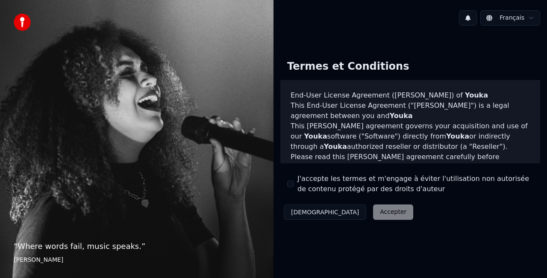
click at [292, 184] on button "J'accepte les termes et m'engage à éviter l'utilisation non autorisée de conten…" at bounding box center [290, 183] width 7 height 7
click at [373, 210] on button "Accepter" at bounding box center [393, 211] width 40 height 15
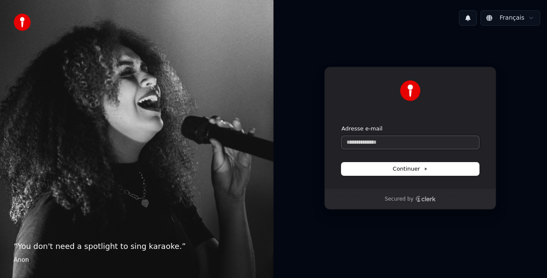
click at [399, 140] on input "Adresse e-mail" at bounding box center [409, 142] width 137 height 13
click at [425, 169] on icon at bounding box center [426, 168] width 2 height 2
type input "**********"
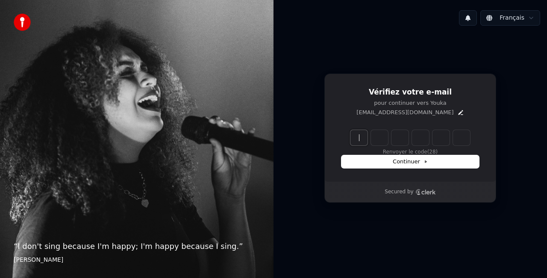
click at [360, 137] on input "Enter verification code" at bounding box center [418, 137] width 137 height 15
type input "******"
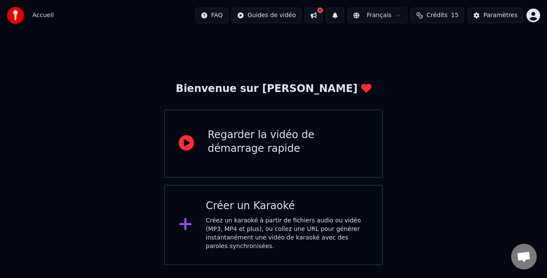
click at [282, 216] on div "Créez un karaoké à partir de fichiers audio ou vidéo (MP3, MP4 et plus), ou col…" at bounding box center [287, 233] width 163 height 34
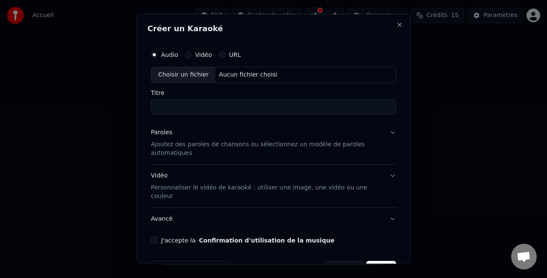
click at [384, 132] on button "Paroles Ajoutez des paroles de chansons ou sélectionnez un modèle de paroles au…" at bounding box center [273, 142] width 245 height 43
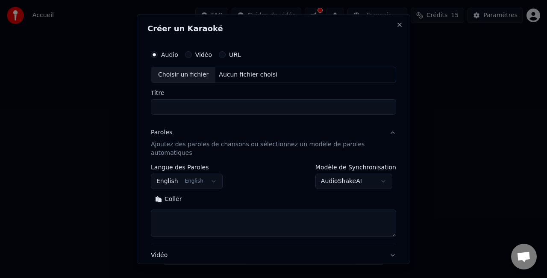
click at [166, 216] on textarea at bounding box center [273, 222] width 245 height 27
click at [169, 215] on textarea at bounding box center [273, 222] width 245 height 27
click at [207, 181] on button "English English" at bounding box center [187, 180] width 72 height 15
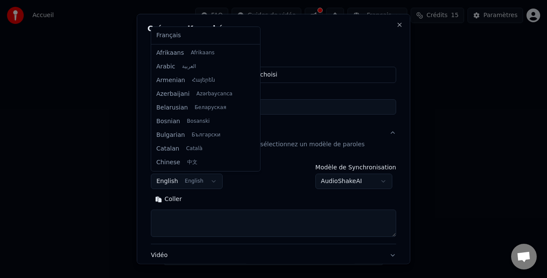
scroll to position [68, 0]
select select "**"
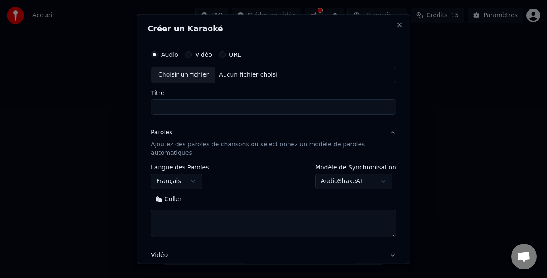
click at [167, 197] on button "Coller" at bounding box center [168, 199] width 35 height 14
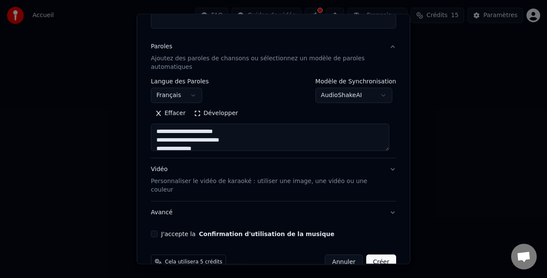
scroll to position [0, 0]
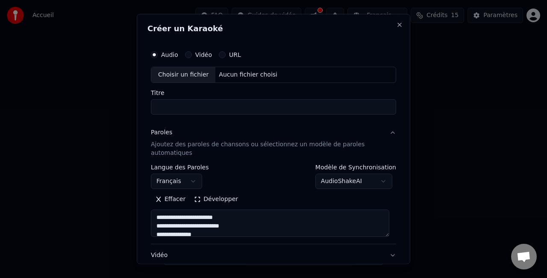
click at [171, 54] on label "Audio" at bounding box center [169, 55] width 17 height 6
click at [158, 54] on button "Audio" at bounding box center [154, 54] width 7 height 7
click at [228, 72] on div "Aucun fichier choisi" at bounding box center [247, 74] width 65 height 9
type textarea "**********"
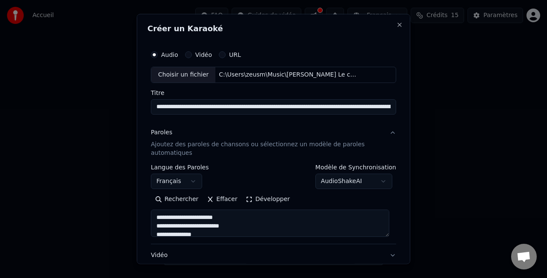
type input "**********"
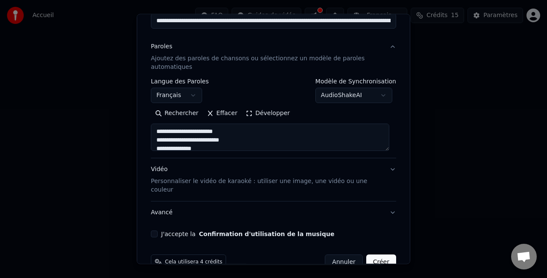
scroll to position [96, 0]
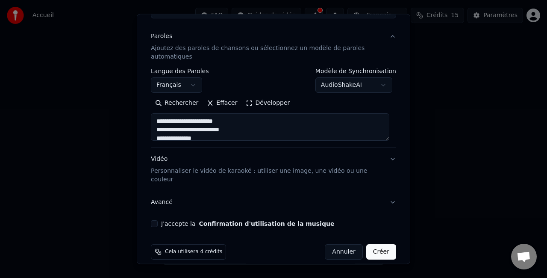
click at [385, 156] on button "Vidéo Personnaliser le vidéo de karaoké : utiliser une image, une vidéo ou une …" at bounding box center [273, 169] width 245 height 43
type textarea "**********"
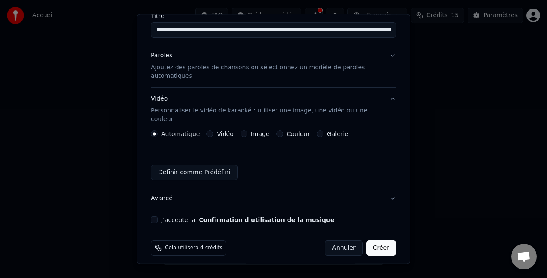
scroll to position [73, 0]
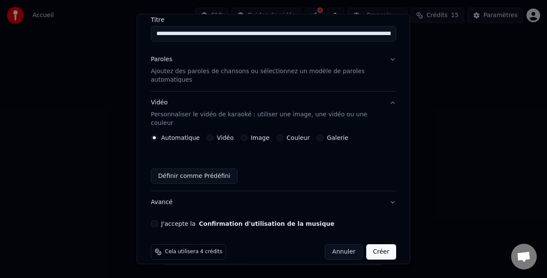
click at [382, 59] on button "Paroles Ajoutez des paroles de chansons ou sélectionnez un modèle de paroles au…" at bounding box center [273, 69] width 245 height 43
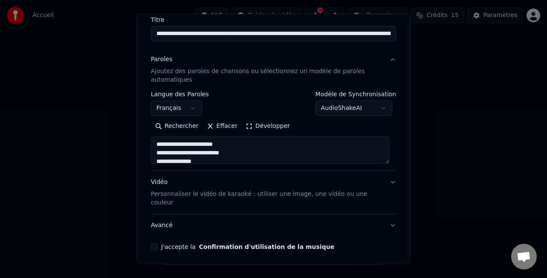
click at [386, 180] on button "Vidéo Personnaliser le vidéo de karaoké : utiliser une image, une vidéo ou une …" at bounding box center [273, 192] width 245 height 43
type textarea "**********"
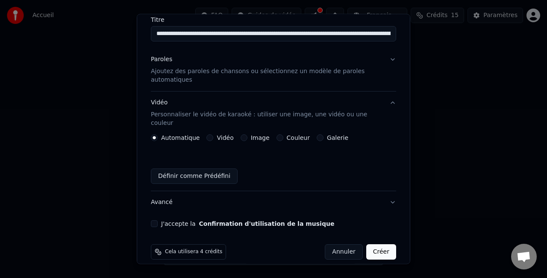
click at [385, 191] on button "Avancé" at bounding box center [273, 202] width 245 height 22
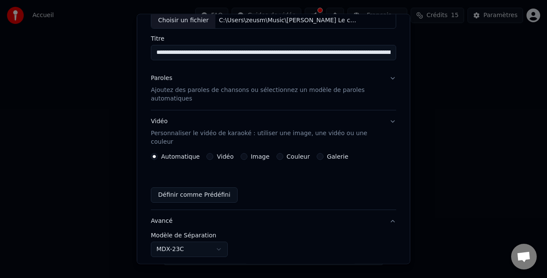
scroll to position [48, 0]
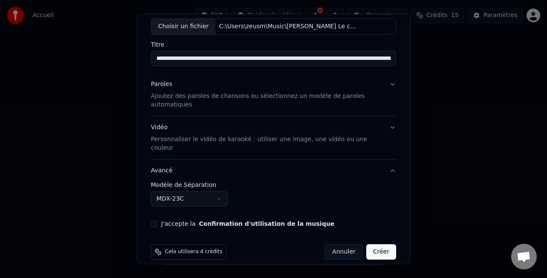
click at [152, 220] on button "J'accepte la Confirmation d'utilisation de la musique" at bounding box center [154, 223] width 7 height 7
click at [376, 244] on button "Créer" at bounding box center [381, 251] width 30 height 15
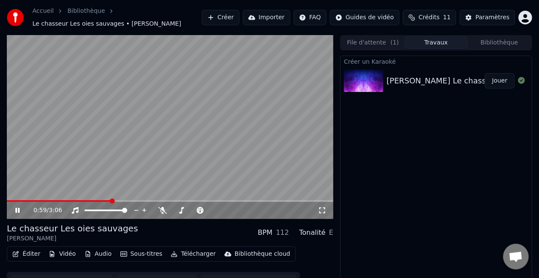
click at [227, 16] on button "Créer" at bounding box center [221, 17] width 38 height 15
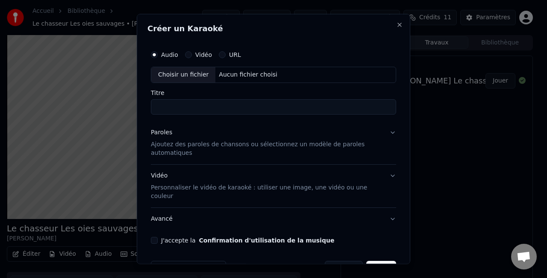
click at [222, 54] on button "URL" at bounding box center [222, 54] width 7 height 7
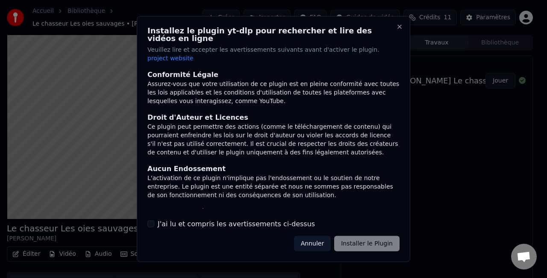
click at [375, 235] on div "Annuler Installer le Plugin" at bounding box center [346, 242] width 105 height 15
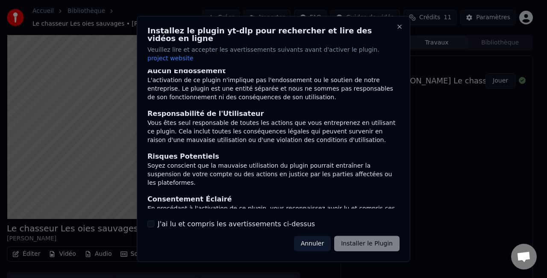
scroll to position [102, 0]
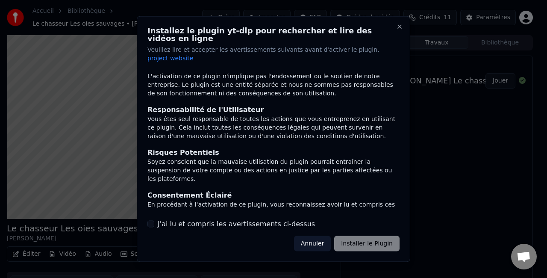
click at [151, 220] on button "J'ai lu et compris les avertissements ci-dessus" at bounding box center [150, 223] width 7 height 7
click at [365, 236] on button "Installer le Plugin" at bounding box center [366, 242] width 65 height 15
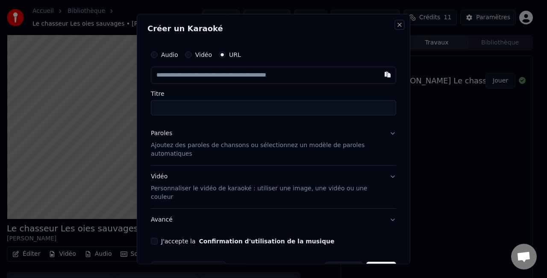
click at [396, 24] on button "Close" at bounding box center [399, 24] width 7 height 7
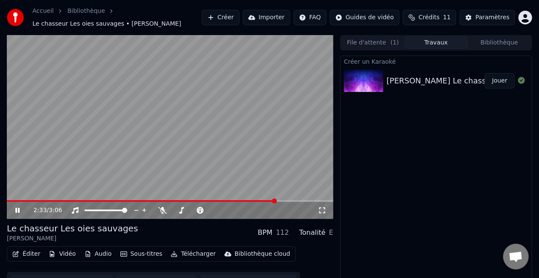
click at [18, 209] on icon at bounding box center [24, 210] width 20 height 7
click at [164, 143] on video at bounding box center [170, 127] width 327 height 184
click at [16, 208] on icon at bounding box center [24, 210] width 20 height 7
click at [164, 157] on video at bounding box center [170, 127] width 327 height 184
click at [333, 201] on span at bounding box center [330, 200] width 5 height 5
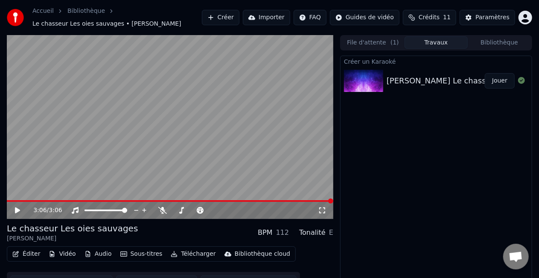
click at [361, 42] on button "File d'attente ( 1 )" at bounding box center [373, 42] width 63 height 12
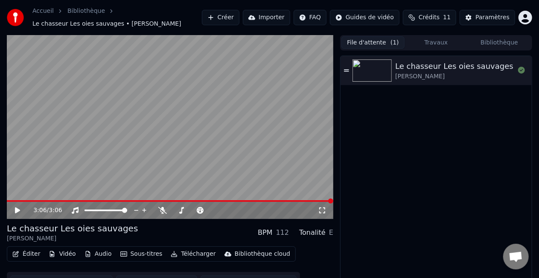
click at [237, 19] on button "Créer" at bounding box center [221, 17] width 38 height 15
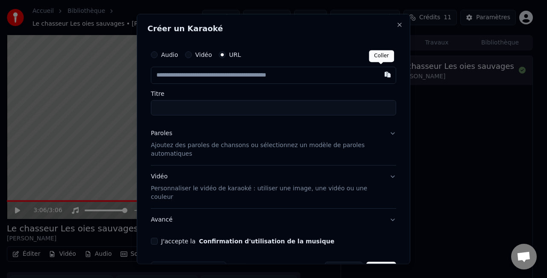
click at [379, 75] on button "button" at bounding box center [387, 74] width 17 height 15
type input "**********"
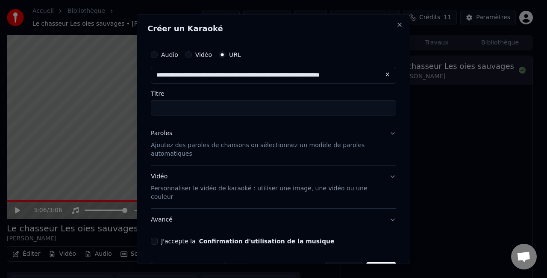
type input "**********"
click at [385, 134] on button "Paroles Ajoutez des paroles de chansons ou sélectionnez un modèle de paroles au…" at bounding box center [273, 143] width 245 height 43
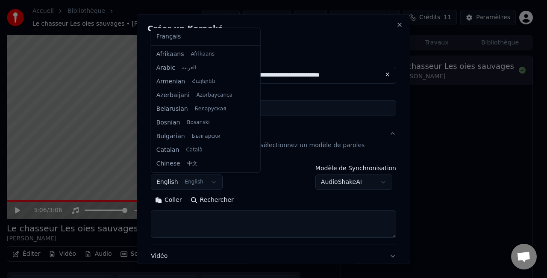
click at [208, 181] on body "**********" at bounding box center [269, 139] width 539 height 278
select select "**"
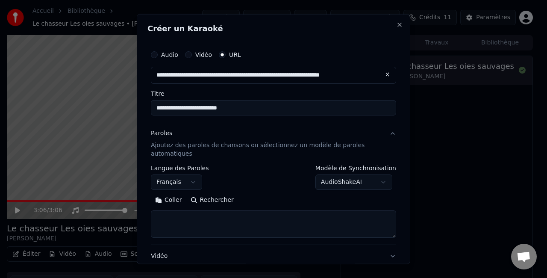
scroll to position [43, 0]
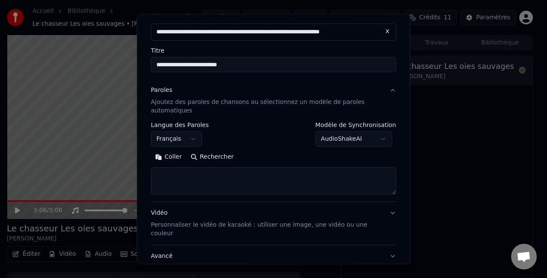
click at [165, 174] on textarea at bounding box center [273, 180] width 245 height 27
click at [162, 158] on button "Coller" at bounding box center [168, 157] width 35 height 14
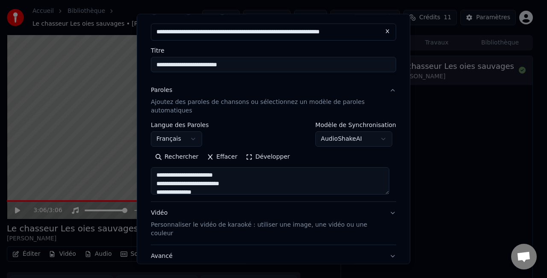
scroll to position [85, 0]
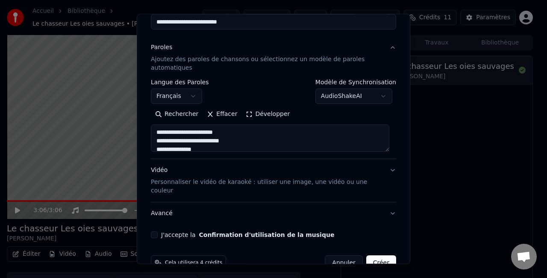
click at [387, 169] on button "Vidéo Personnaliser le vidéo de karaoké : utiliser une image, une vidéo ou une …" at bounding box center [273, 180] width 245 height 43
type textarea "**********"
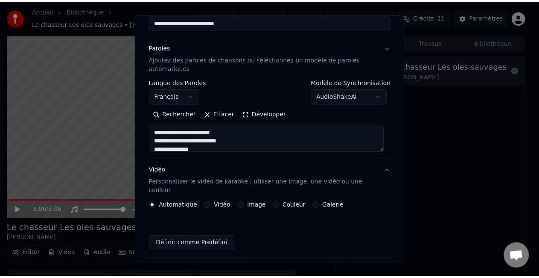
scroll to position [74, 0]
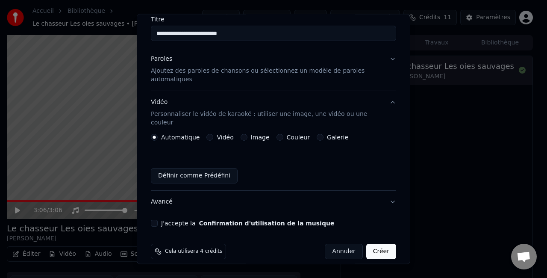
click at [243, 134] on button "Image" at bounding box center [243, 137] width 7 height 7
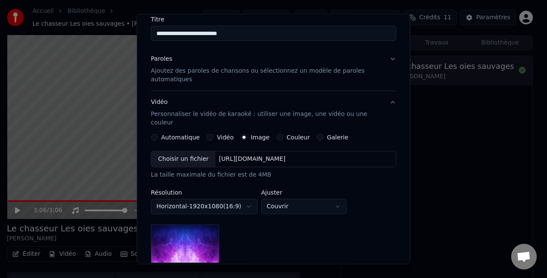
click at [207, 134] on button "Vidéo" at bounding box center [209, 137] width 7 height 7
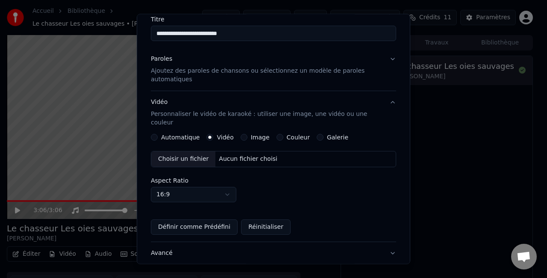
click at [277, 134] on div "Couleur" at bounding box center [292, 137] width 33 height 7
click at [276, 134] on button "Couleur" at bounding box center [279, 137] width 7 height 7
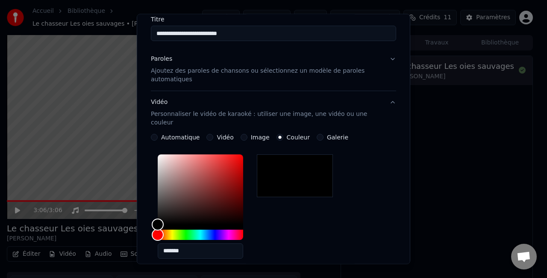
click at [174, 134] on label "Automatique" at bounding box center [180, 137] width 38 height 6
click at [158, 134] on button "Automatique" at bounding box center [154, 137] width 7 height 7
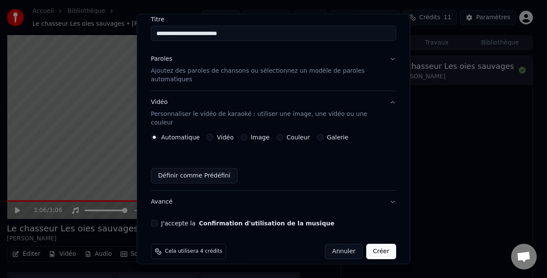
click at [187, 168] on button "Définir comme Prédéfini" at bounding box center [194, 175] width 87 height 15
click at [153, 219] on button "J'accepte la Confirmation d'utilisation de la musique" at bounding box center [154, 222] width 7 height 7
click at [374, 243] on button "Créer" at bounding box center [381, 250] width 30 height 15
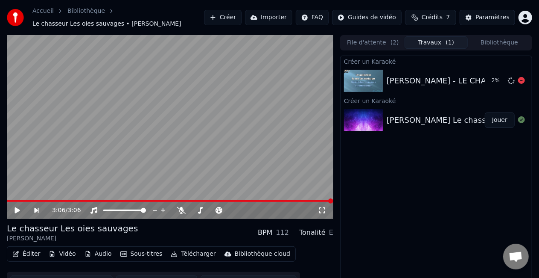
click at [424, 82] on div "[PERSON_NAME] - LE CHASSEUR" at bounding box center [449, 81] width 125 height 12
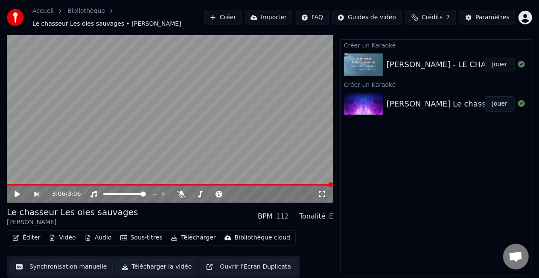
click at [500, 65] on button "Jouer" at bounding box center [500, 64] width 30 height 15
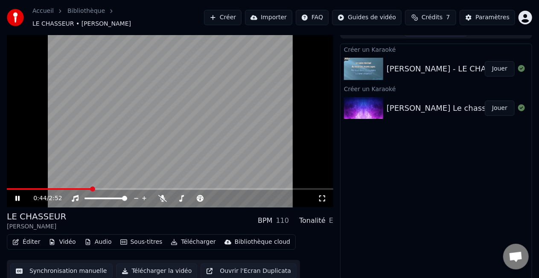
click at [379, 15] on html "Accueil Bibliothèque LE CHASSEUR • [PERSON_NAME] Créer Importer FAQ Guides de v…" at bounding box center [269, 127] width 539 height 278
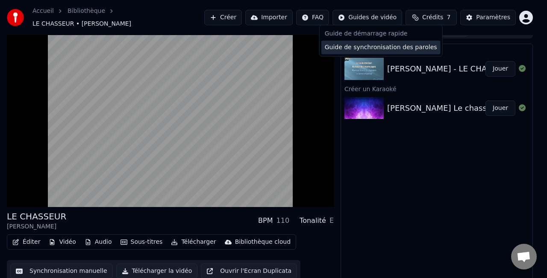
click at [368, 47] on div "Guide de synchronisation des paroles" at bounding box center [380, 48] width 119 height 14
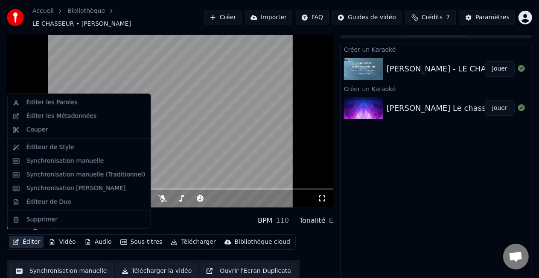
click at [26, 237] on button "Éditer" at bounding box center [26, 242] width 35 height 12
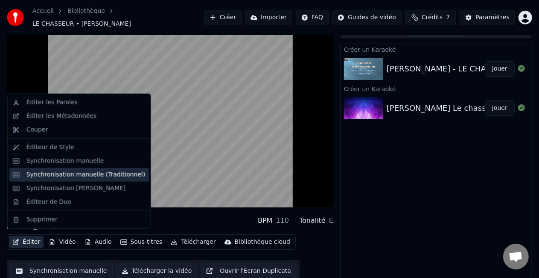
click at [48, 176] on div "Synchronisation manuelle (Traditionnel)" at bounding box center [85, 174] width 119 height 9
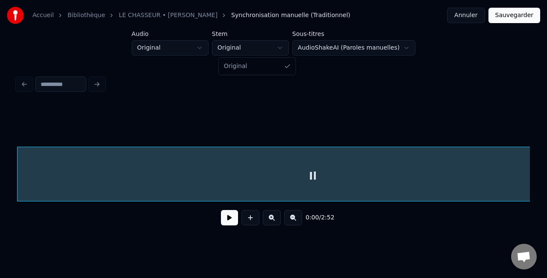
click at [287, 47] on html "Accueil Bibliothèque LE CHASSEUR • [PERSON_NAME] Synchronisation manuelle (Trad…" at bounding box center [273, 124] width 547 height 249
click at [400, 47] on html "Accueil Bibliothèque LE CHASSEUR • [PERSON_NAME] Synchronisation manuelle (Trad…" at bounding box center [273, 124] width 547 height 249
click at [97, 81] on div at bounding box center [273, 84] width 519 height 19
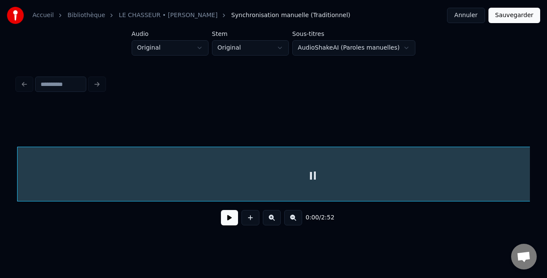
click at [67, 81] on input at bounding box center [60, 83] width 51 height 15
click at [227, 221] on button at bounding box center [229, 217] width 17 height 15
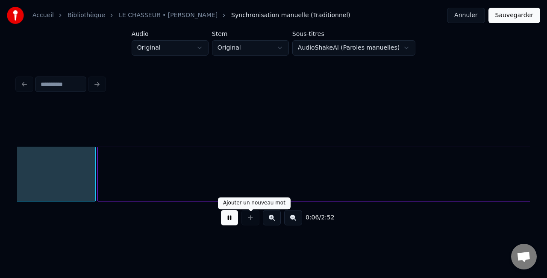
click at [252, 220] on div at bounding box center [250, 217] width 21 height 15
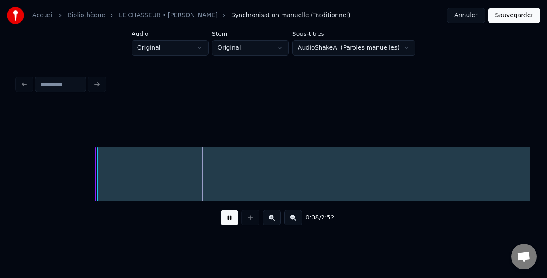
click at [249, 221] on div at bounding box center [250, 217] width 21 height 15
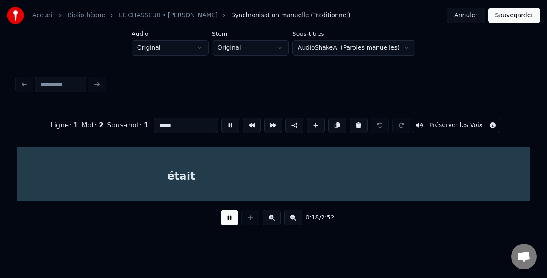
scroll to position [0, 1538]
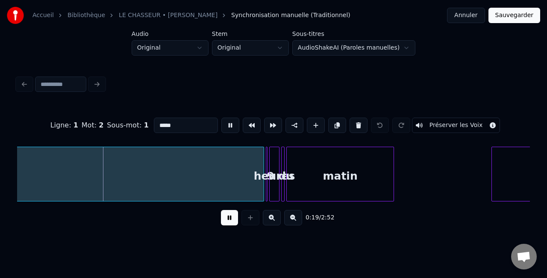
click at [232, 221] on button at bounding box center [229, 217] width 17 height 15
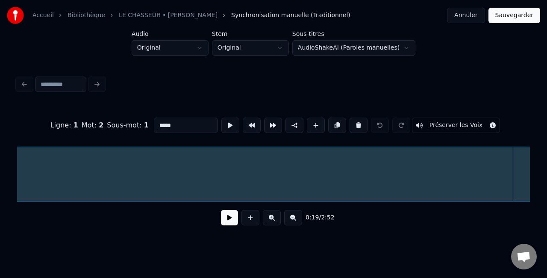
click at [0, 162] on div "Accueil Bibliothèque LE CHASSEUR • [PERSON_NAME] Synchronisation manuelle (Trad…" at bounding box center [273, 118] width 547 height 236
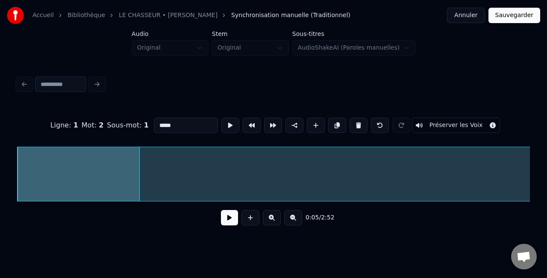
click at [228, 223] on button at bounding box center [229, 217] width 17 height 15
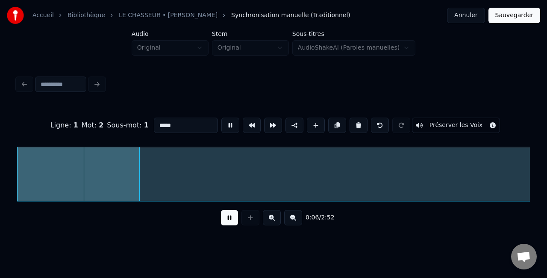
click at [157, 124] on input "*****" at bounding box center [186, 124] width 64 height 15
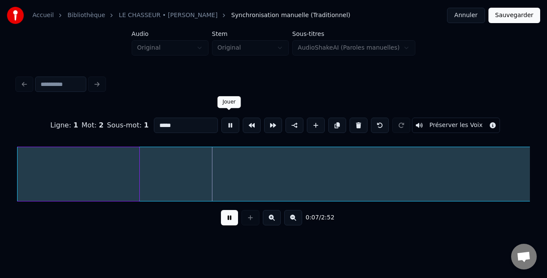
click at [226, 121] on button at bounding box center [230, 124] width 18 height 15
click at [198, 125] on input "*****" at bounding box center [186, 124] width 64 height 15
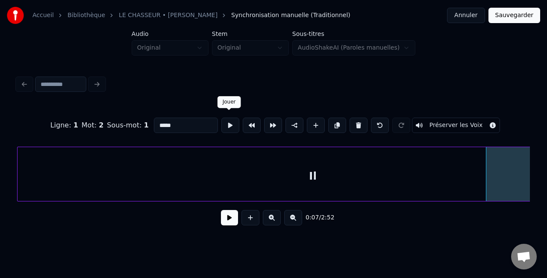
click at [227, 123] on button at bounding box center [230, 124] width 18 height 15
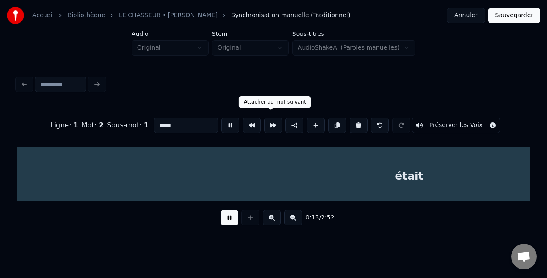
scroll to position [0, 1186]
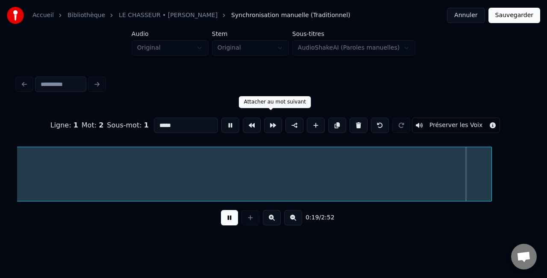
click at [271, 122] on button at bounding box center [273, 124] width 18 height 15
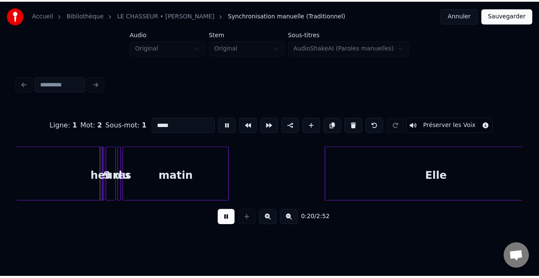
scroll to position [0, 468]
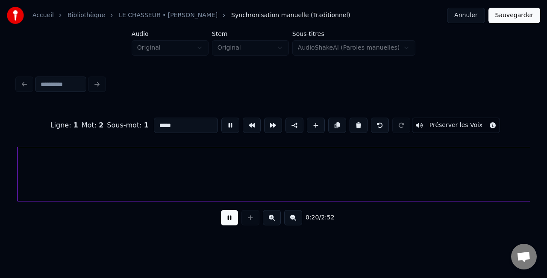
click at [271, 122] on button at bounding box center [273, 124] width 18 height 15
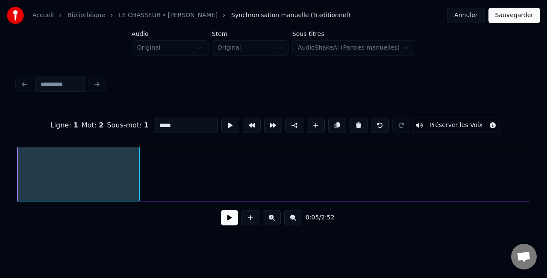
click at [271, 122] on button at bounding box center [273, 124] width 18 height 15
click at [426, 121] on button "Préserver les Voix" at bounding box center [456, 124] width 88 height 15
click at [414, 120] on button "Préserver les Voix" at bounding box center [456, 124] width 88 height 15
click at [73, 123] on div "Ligne : 1" at bounding box center [64, 125] width 28 height 10
click at [78, 82] on input at bounding box center [60, 83] width 51 height 15
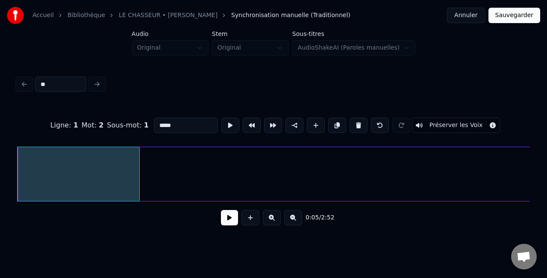
type input "**"
click at [94, 82] on div "**" at bounding box center [273, 84] width 519 height 19
click at [293, 15] on span "Synchronisation manuelle (Traditionnel)" at bounding box center [290, 15] width 119 height 9
click at [181, 14] on link "LE CHASSEUR • [PERSON_NAME]" at bounding box center [168, 15] width 99 height 9
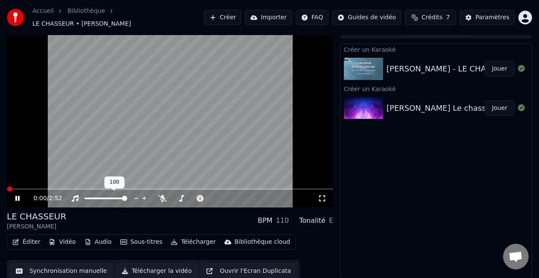
scroll to position [12, 0]
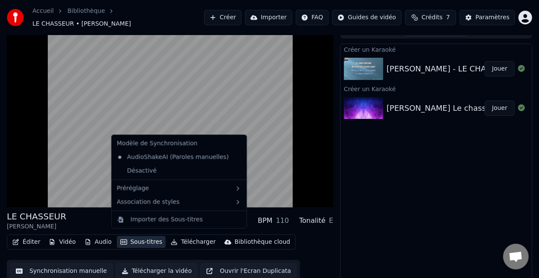
click at [137, 238] on button "Sous-titres" at bounding box center [141, 242] width 49 height 12
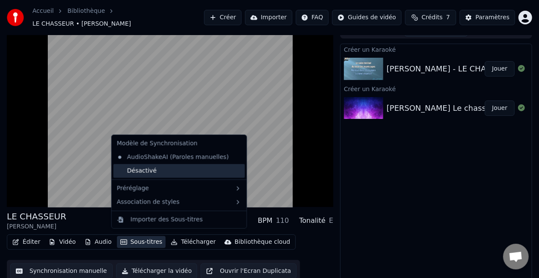
click at [147, 170] on div "Désactivé" at bounding box center [180, 171] width 132 height 14
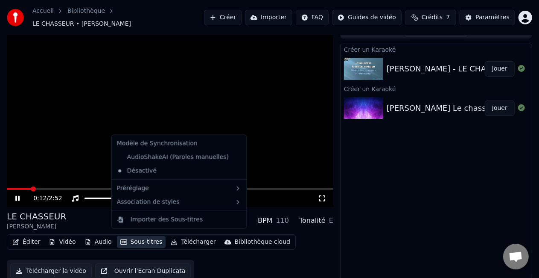
click at [132, 237] on button "Sous-titres" at bounding box center [141, 242] width 49 height 12
click at [141, 154] on div "AudioShakeAI (Paroles manuelles)" at bounding box center [173, 157] width 119 height 14
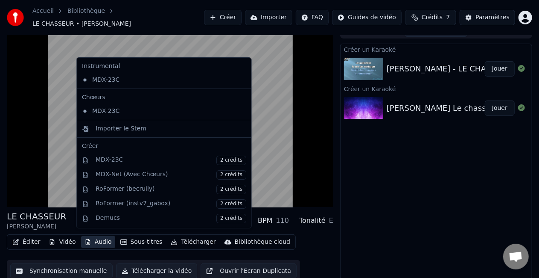
click at [91, 238] on button "Audio" at bounding box center [98, 242] width 34 height 12
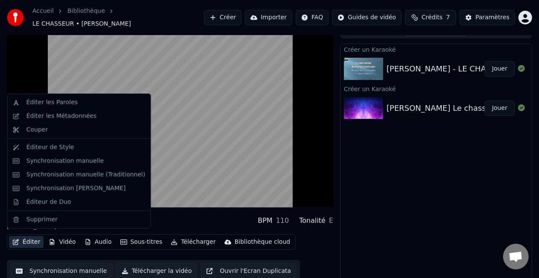
click at [26, 237] on button "Éditer" at bounding box center [26, 242] width 35 height 12
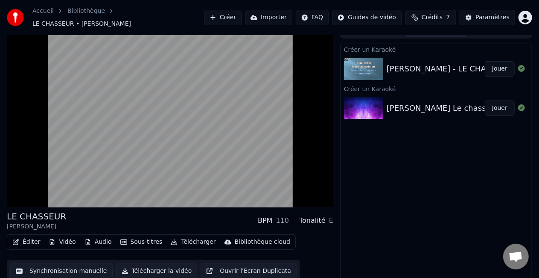
click at [26, 237] on button "Éditer" at bounding box center [26, 242] width 35 height 12
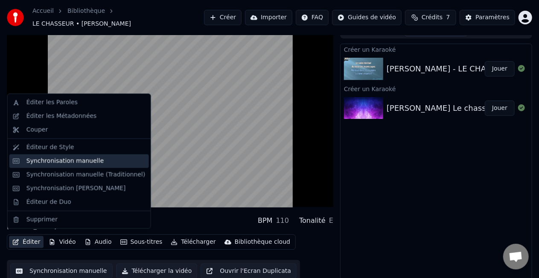
click at [53, 161] on div "Synchronisation manuelle" at bounding box center [65, 161] width 78 height 9
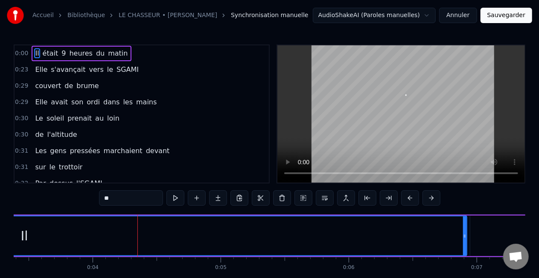
scroll to position [0, 445]
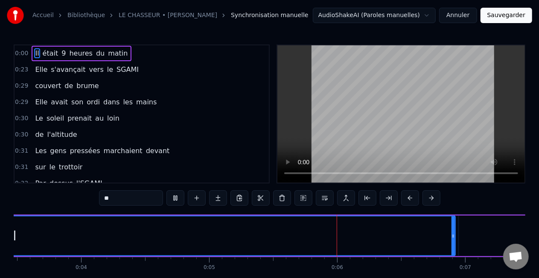
click at [95, 51] on span "du" at bounding box center [100, 53] width 10 height 10
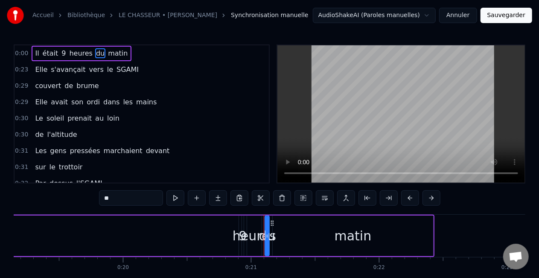
scroll to position [0, 2660]
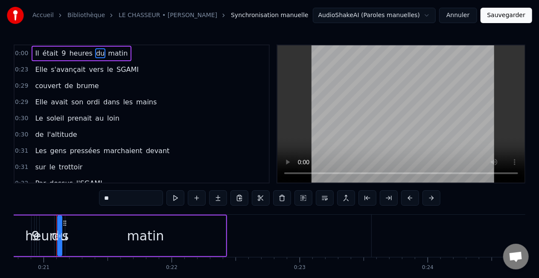
click at [34, 52] on span "Il" at bounding box center [37, 53] width 6 height 10
type input "**"
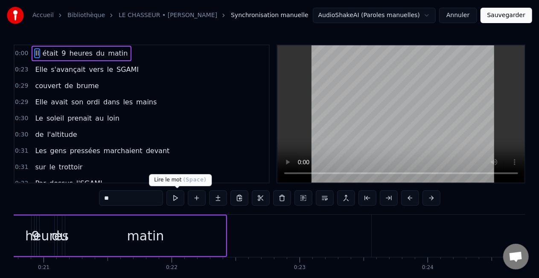
click at [178, 196] on button at bounding box center [176, 197] width 18 height 15
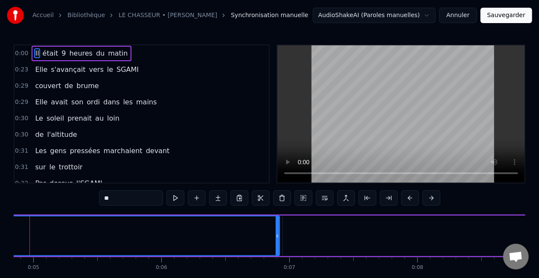
scroll to position [0, 594]
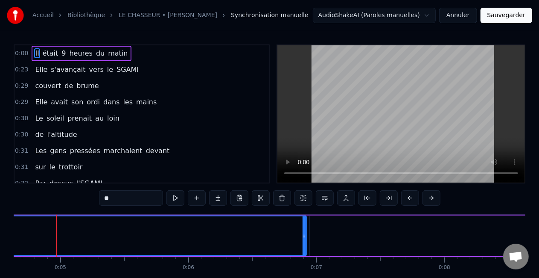
click at [36, 54] on span "Il" at bounding box center [37, 53] width 6 height 10
click at [36, 53] on span "Il" at bounding box center [37, 53] width 6 height 10
click at [178, 196] on button at bounding box center [176, 197] width 18 height 15
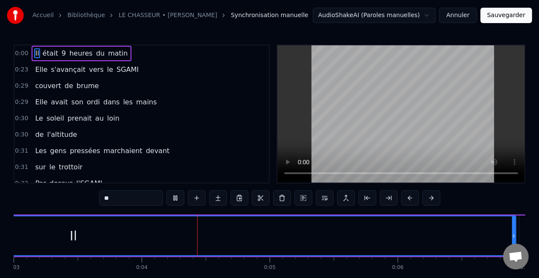
scroll to position [0, 461]
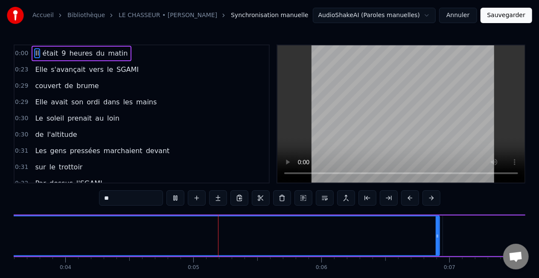
click at [50, 51] on span "était" at bounding box center [51, 53] width 18 height 10
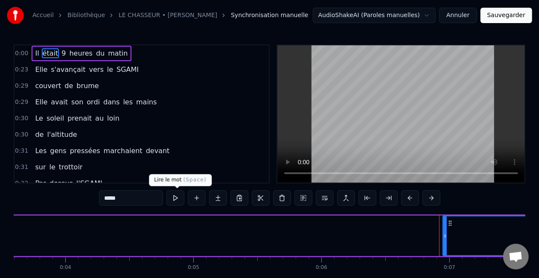
click at [176, 197] on button at bounding box center [176, 197] width 18 height 15
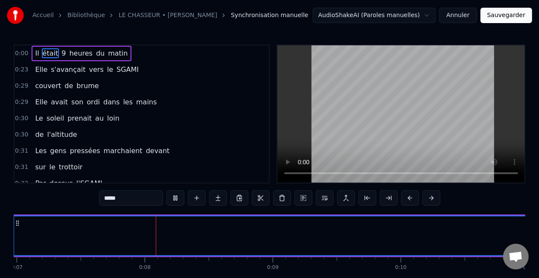
scroll to position [0, 905]
click at [381, 137] on video at bounding box center [402, 113] width 248 height 137
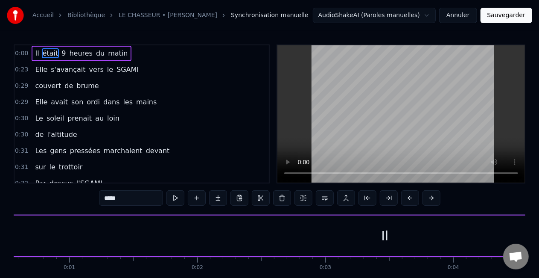
scroll to position [0, 0]
click at [38, 71] on span "Elle" at bounding box center [41, 69] width 14 height 10
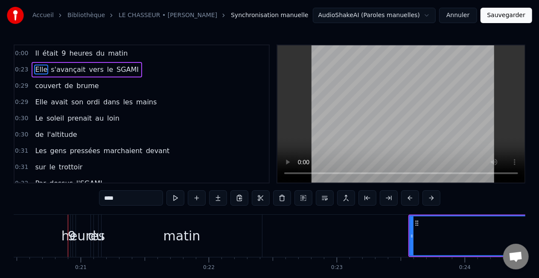
scroll to position [0, 2634]
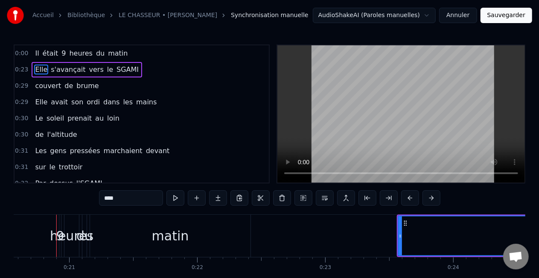
click at [42, 53] on span "était" at bounding box center [51, 53] width 18 height 10
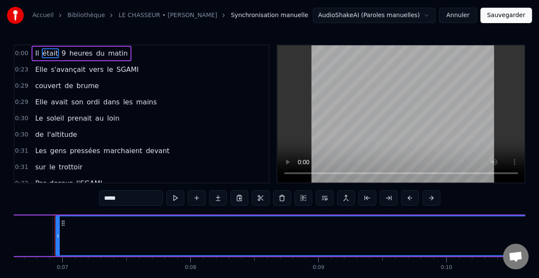
scroll to position [0, 846]
click at [34, 53] on span "Il" at bounding box center [37, 53] width 6 height 10
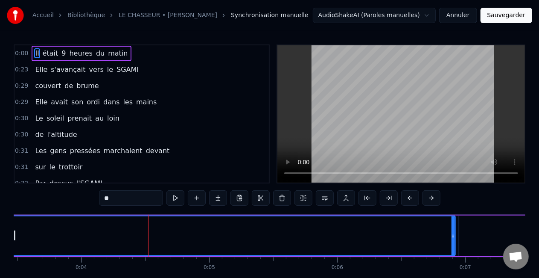
scroll to position [0, 537]
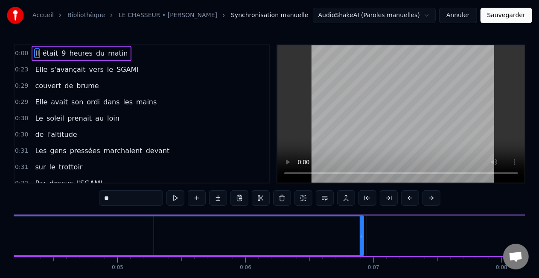
click at [48, 54] on span "était" at bounding box center [51, 53] width 18 height 10
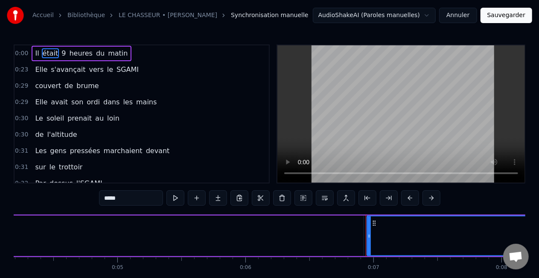
click at [34, 53] on span "Il" at bounding box center [37, 53] width 6 height 10
type input "**"
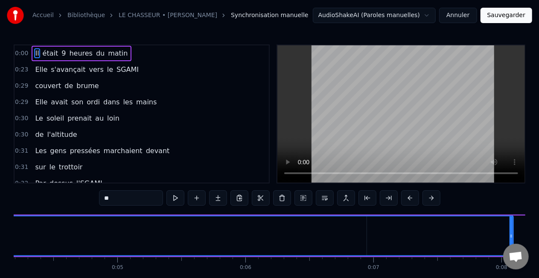
drag, startPoint x: 360, startPoint y: 240, endPoint x: 510, endPoint y: 239, distance: 149.9
click at [510, 239] on div at bounding box center [511, 235] width 3 height 39
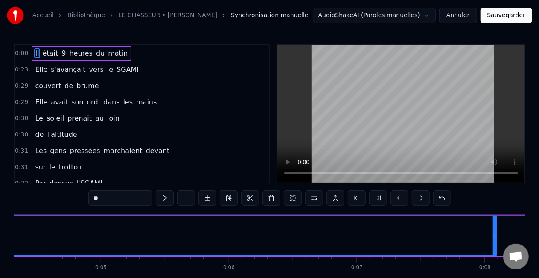
scroll to position [0, 540]
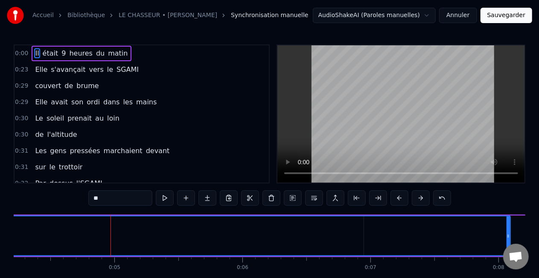
click at [34, 55] on span "Il" at bounding box center [37, 53] width 6 height 10
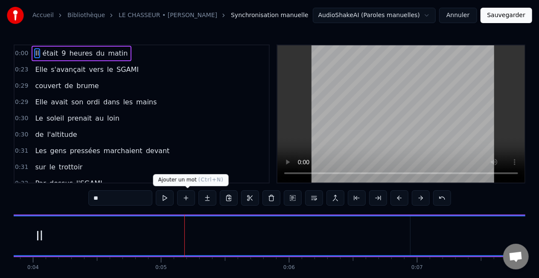
click at [187, 196] on button at bounding box center [186, 197] width 18 height 15
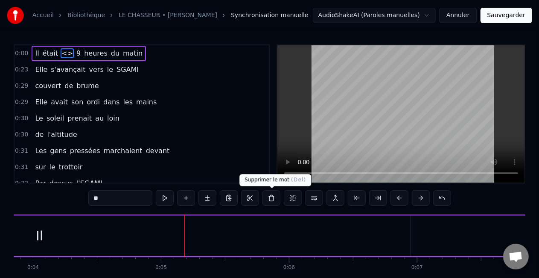
click at [269, 196] on button at bounding box center [272, 197] width 18 height 15
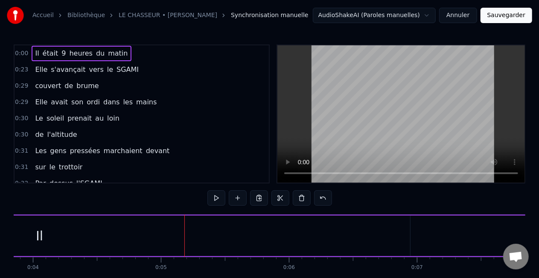
click at [36, 56] on span "Il" at bounding box center [37, 53] width 6 height 10
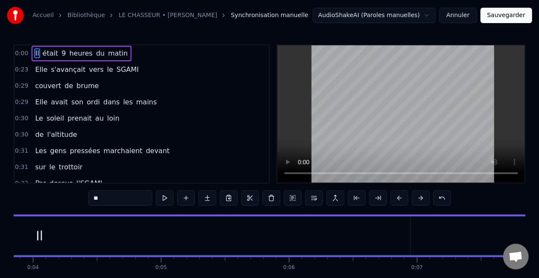
click at [57, 234] on div "Il" at bounding box center [39, 235] width 1035 height 39
click at [44, 53] on span "était" at bounding box center [51, 53] width 18 height 10
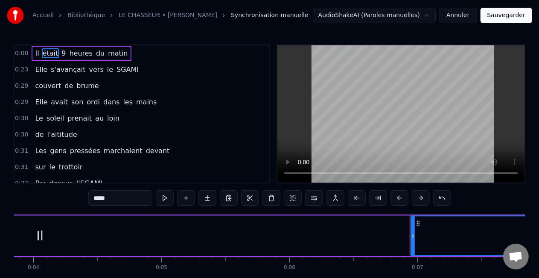
click at [161, 236] on div "Il" at bounding box center [39, 235] width 1035 height 41
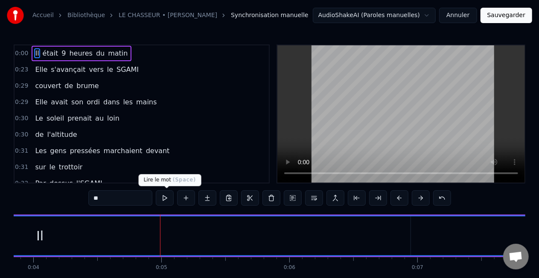
click at [165, 198] on button at bounding box center [165, 197] width 18 height 15
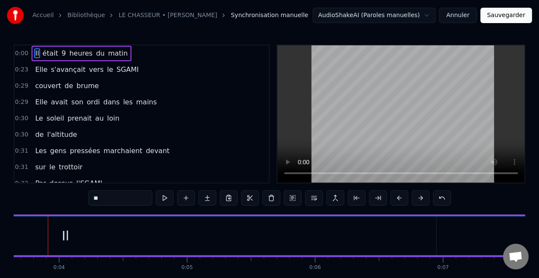
scroll to position [0, 459]
click at [193, 235] on div "Il" at bounding box center [74, 235] width 1035 height 39
click at [45, 55] on span "était" at bounding box center [51, 53] width 18 height 10
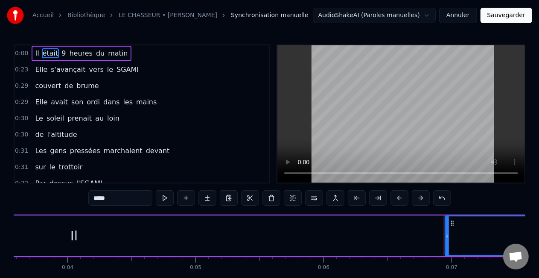
click at [228, 236] on div "Il" at bounding box center [73, 235] width 1035 height 41
type input "**"
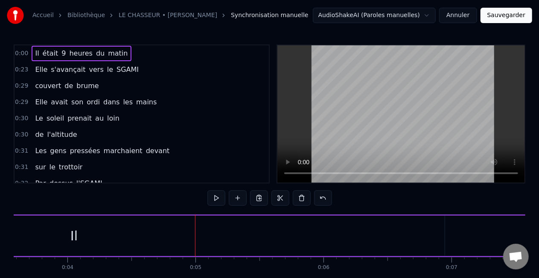
click at [20, 54] on span "0:00" at bounding box center [21, 53] width 13 height 9
drag, startPoint x: 73, startPoint y: 236, endPoint x: 64, endPoint y: 236, distance: 9.4
click at [64, 236] on div "Il" at bounding box center [73, 235] width 1035 height 41
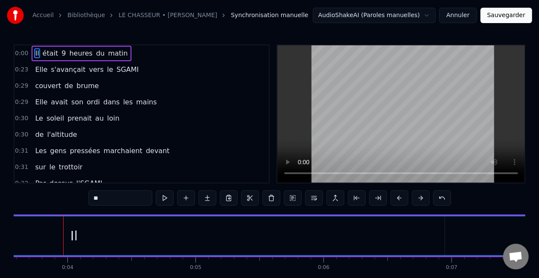
drag, startPoint x: 64, startPoint y: 254, endPoint x: 72, endPoint y: 253, distance: 8.5
click at [72, 253] on div "Il" at bounding box center [74, 235] width 1035 height 39
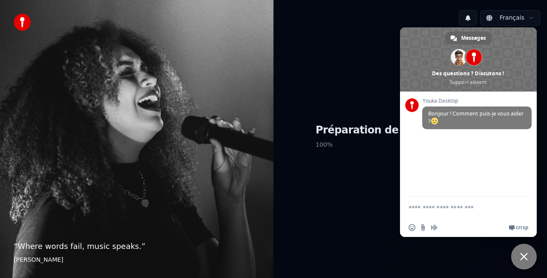
click at [522, 255] on span "Fermer le chat" at bounding box center [524, 256] width 8 height 8
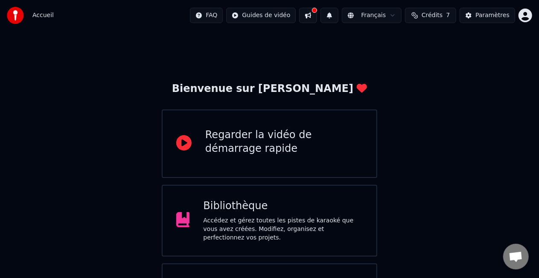
click at [317, 15] on button at bounding box center [308, 15] width 18 height 15
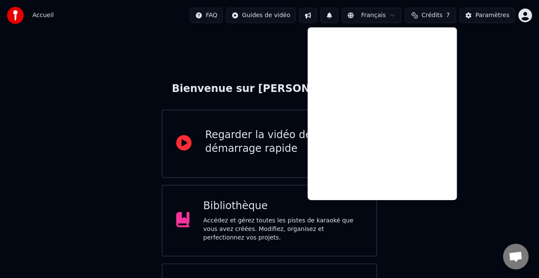
click at [268, 34] on div "Bienvenue sur Youka Regarder la vidéo de démarrage rapide Bibliothèque Accédez …" at bounding box center [269, 187] width 539 height 313
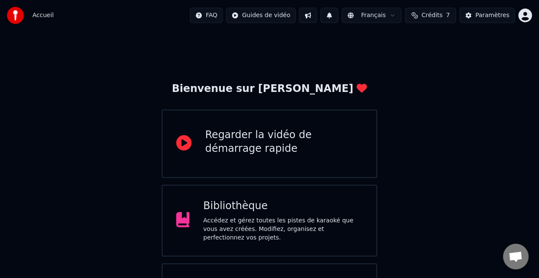
click at [41, 17] on span "Accueil" at bounding box center [42, 15] width 21 height 9
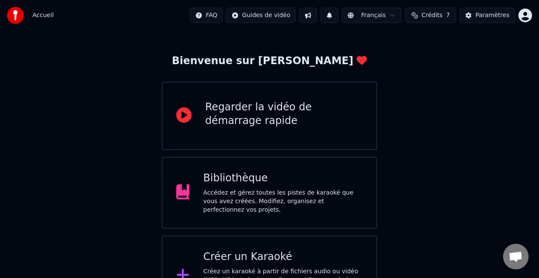
scroll to position [54, 0]
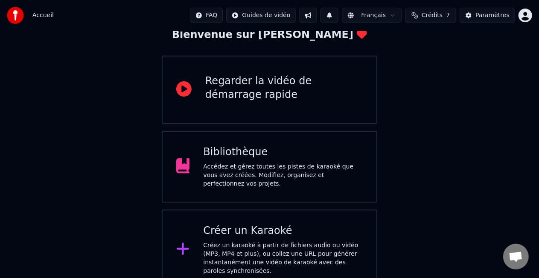
click at [235, 167] on div "Accédez et gérez toutes les pistes de karaoké que vous avez créées. Modifiez, o…" at bounding box center [283, 175] width 160 height 26
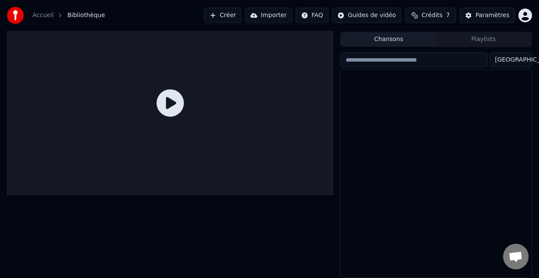
scroll to position [19, 0]
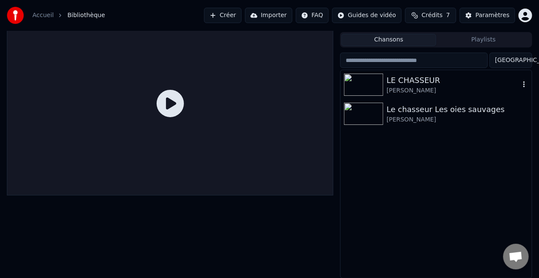
click at [391, 83] on div "LE CHASSEUR" at bounding box center [453, 80] width 133 height 12
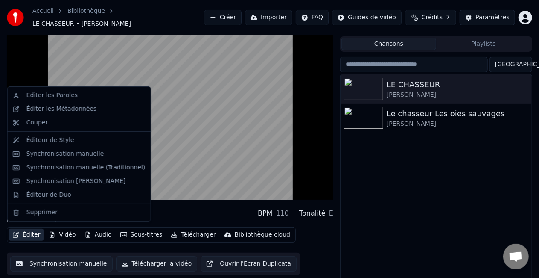
click at [28, 231] on button "Éditer" at bounding box center [26, 234] width 35 height 12
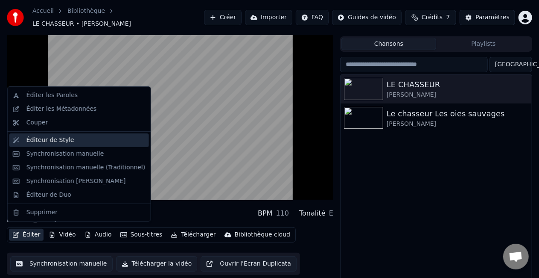
click at [38, 140] on div "Éditeur de Style" at bounding box center [50, 140] width 48 height 9
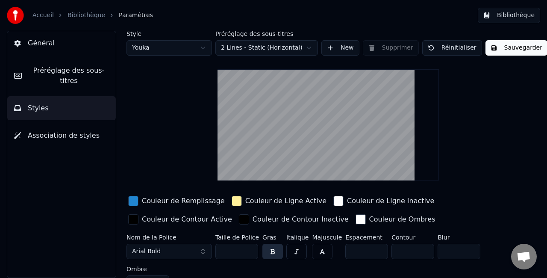
click at [57, 72] on span "Préréglage des sous-titres" at bounding box center [69, 75] width 80 height 20
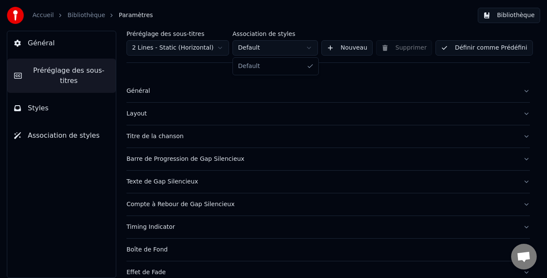
click at [311, 48] on html "Accueil Bibliothèque Paramètres Bibliothèque Général Préréglage des sous-titres…" at bounding box center [273, 139] width 547 height 278
click at [127, 18] on span "Paramètres" at bounding box center [136, 15] width 34 height 9
click at [128, 15] on span "Paramètres" at bounding box center [136, 15] width 34 height 9
click at [92, 17] on link "Bibliothèque" at bounding box center [86, 15] width 38 height 9
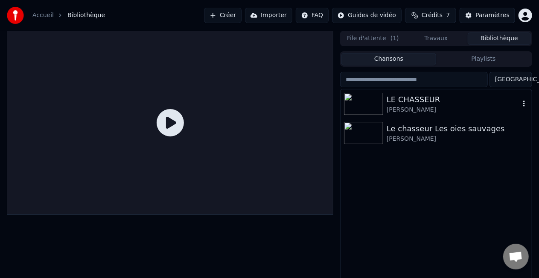
click at [441, 105] on div "[PERSON_NAME]" at bounding box center [453, 109] width 133 height 9
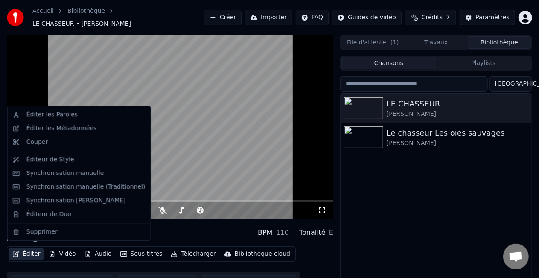
click at [32, 248] on button "Éditer" at bounding box center [26, 254] width 35 height 12
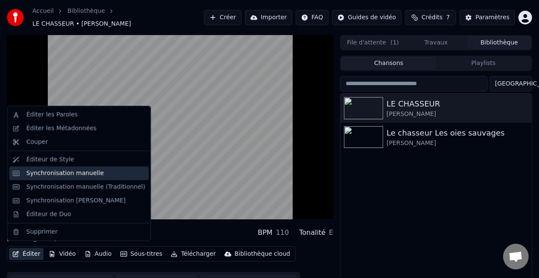
click at [44, 172] on div "Synchronisation manuelle" at bounding box center [65, 173] width 78 height 9
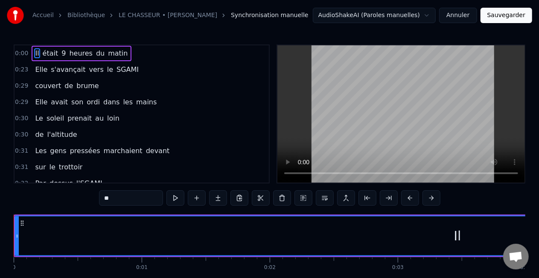
click at [61, 57] on span "9" at bounding box center [64, 53] width 6 height 10
type input "*"
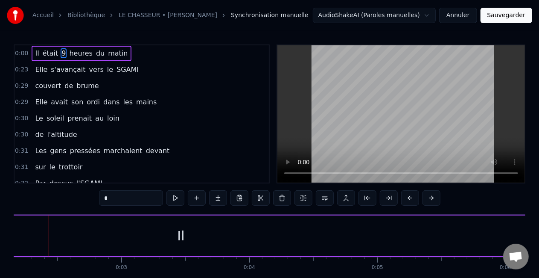
scroll to position [0, 269]
click at [63, 70] on span "s'avançait" at bounding box center [68, 69] width 36 height 10
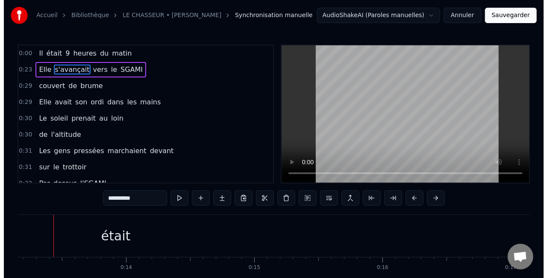
scroll to position [0, 1678]
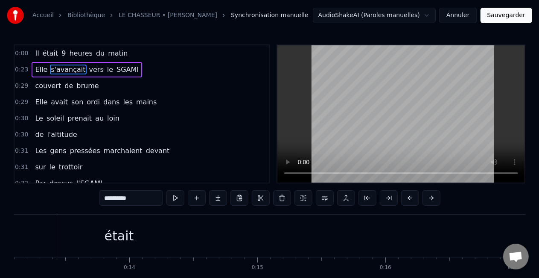
click at [120, 236] on div "était" at bounding box center [119, 235] width 29 height 19
type input "*****"
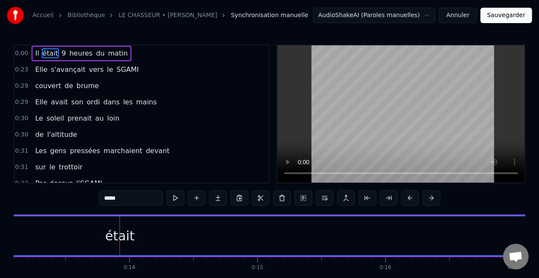
drag, startPoint x: 120, startPoint y: 236, endPoint x: 83, endPoint y: 235, distance: 36.3
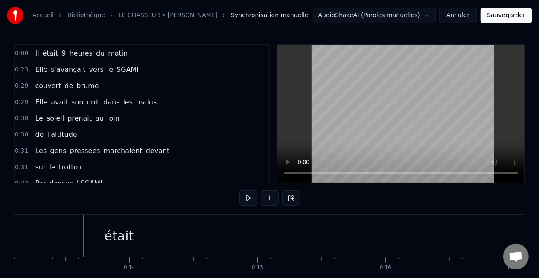
click at [191, 15] on link "LE CHASSEUR • [PERSON_NAME]" at bounding box center [168, 15] width 99 height 9
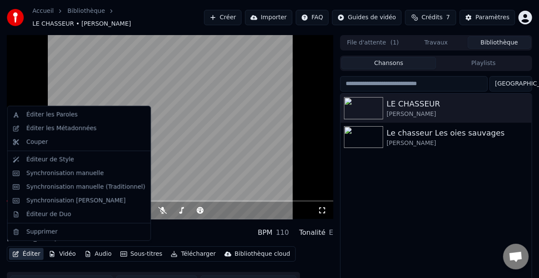
click at [31, 248] on button "Éditer" at bounding box center [26, 254] width 35 height 12
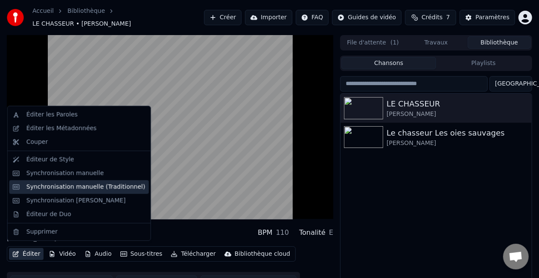
click at [58, 186] on div "Synchronisation manuelle (Traditionnel)" at bounding box center [85, 186] width 119 height 9
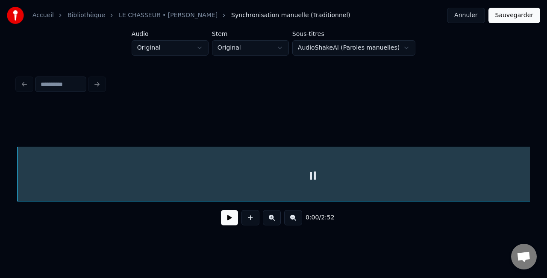
click at [180, 108] on div at bounding box center [273, 125] width 512 height 43
click at [228, 222] on button at bounding box center [229, 217] width 17 height 15
click at [348, 112] on div at bounding box center [273, 125] width 512 height 43
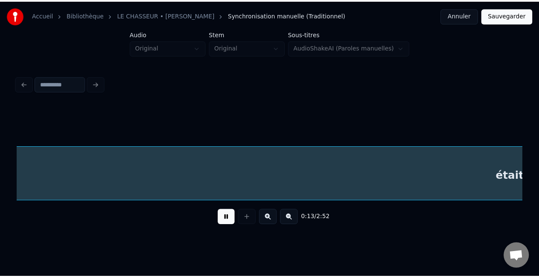
scroll to position [0, 1144]
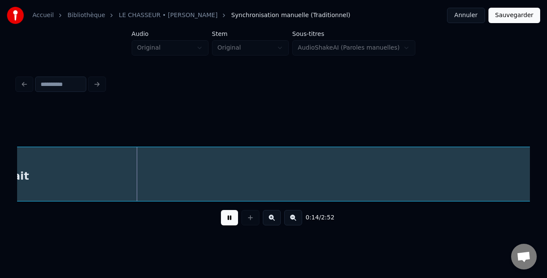
click at [195, 15] on link "LE CHASSEUR • [PERSON_NAME]" at bounding box center [168, 15] width 99 height 9
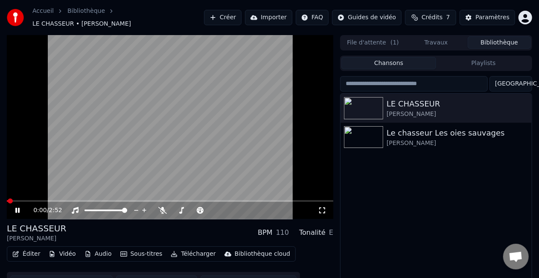
scroll to position [19, 0]
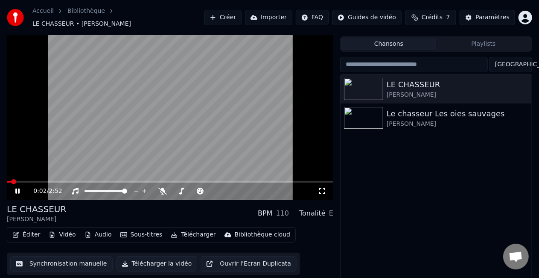
click at [146, 230] on button "Sous-titres" at bounding box center [141, 234] width 49 height 12
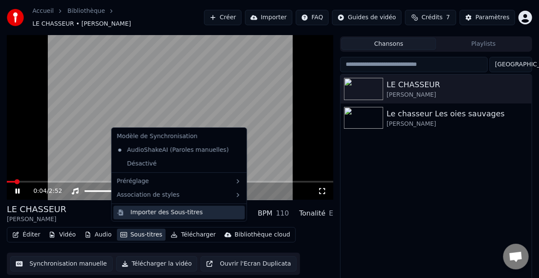
click at [152, 214] on div "Importer des Sous-titres" at bounding box center [167, 212] width 72 height 9
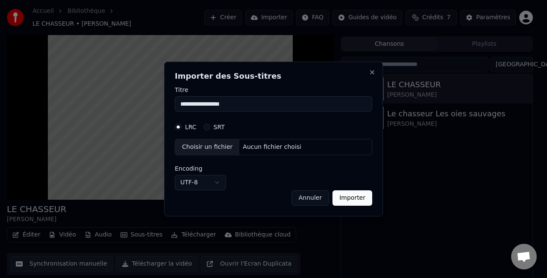
click at [246, 108] on input "**********" at bounding box center [273, 103] width 197 height 15
click at [372, 72] on button "Close" at bounding box center [371, 72] width 7 height 7
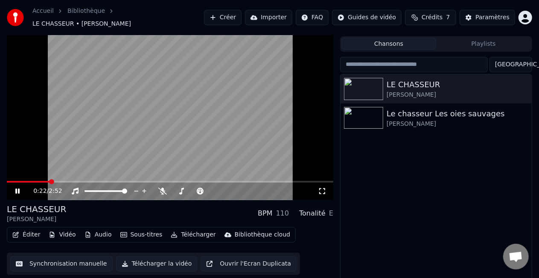
click at [32, 230] on button "Éditer" at bounding box center [26, 234] width 35 height 12
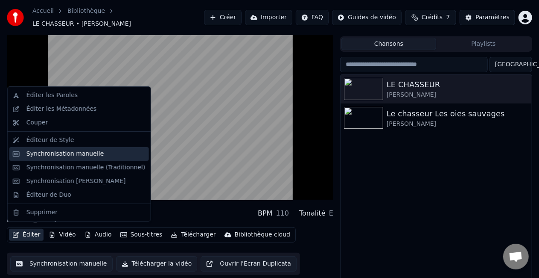
click at [32, 155] on div "Synchronisation manuelle" at bounding box center [65, 153] width 78 height 9
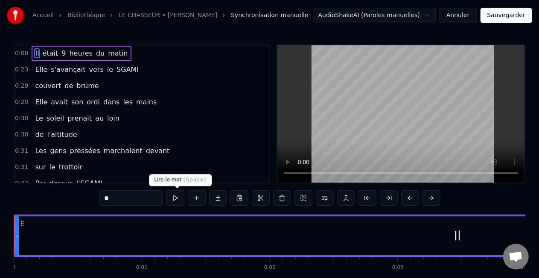
click at [178, 200] on button at bounding box center [176, 197] width 18 height 15
click at [176, 199] on button at bounding box center [176, 197] width 18 height 15
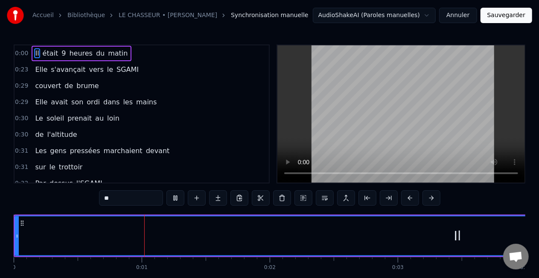
click at [176, 199] on button at bounding box center [176, 197] width 18 height 15
click at [175, 199] on button at bounding box center [176, 197] width 18 height 15
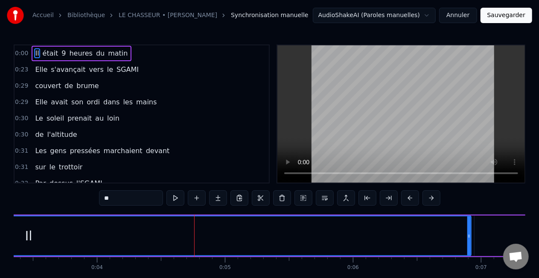
scroll to position [0, 459]
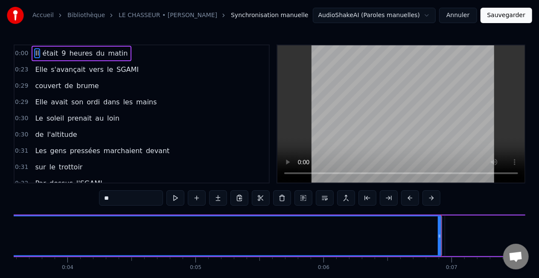
click at [34, 52] on span "Il" at bounding box center [37, 53] width 6 height 10
click at [32, 50] on div "Il était 9 heures du matin" at bounding box center [81, 53] width 99 height 15
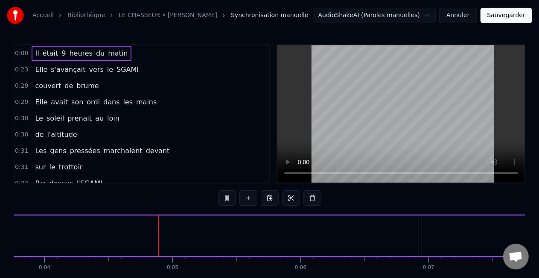
scroll to position [0, 493]
click at [36, 52] on span "Il" at bounding box center [37, 53] width 6 height 10
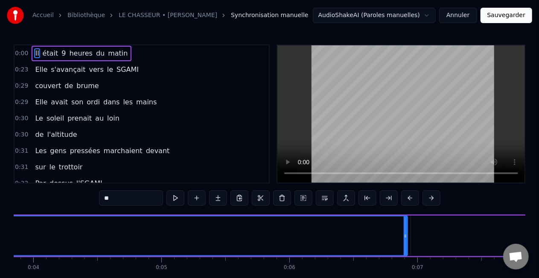
click at [51, 51] on span "était" at bounding box center [51, 53] width 18 height 10
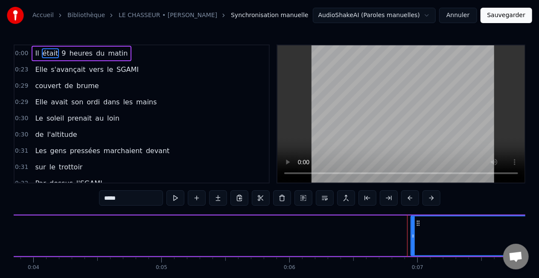
click at [61, 52] on span "9" at bounding box center [64, 53] width 6 height 10
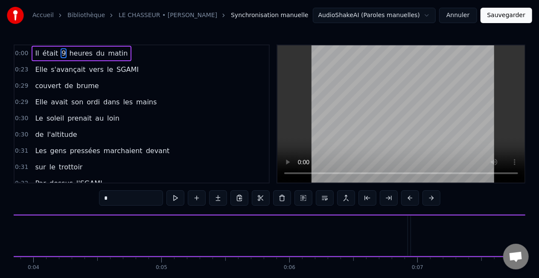
click at [71, 55] on span "heures" at bounding box center [80, 53] width 25 height 10
click at [95, 52] on span "du" at bounding box center [100, 53] width 10 height 10
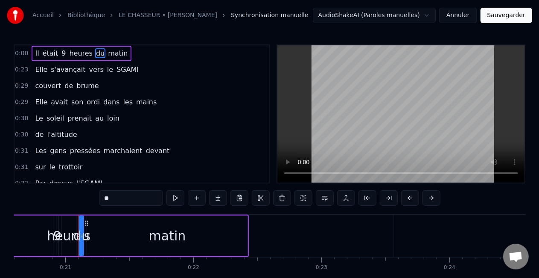
scroll to position [0, 2660]
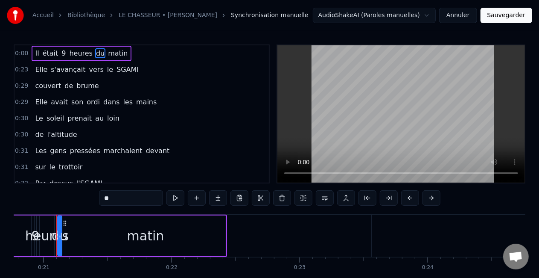
click at [108, 53] on span "matin" at bounding box center [117, 53] width 21 height 10
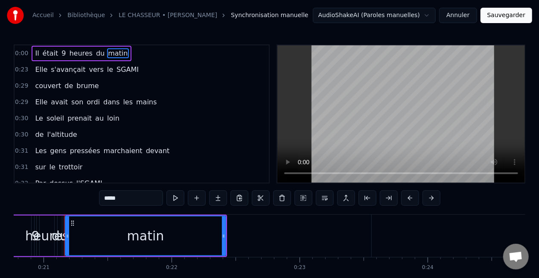
click at [38, 70] on span "Elle" at bounding box center [41, 69] width 14 height 10
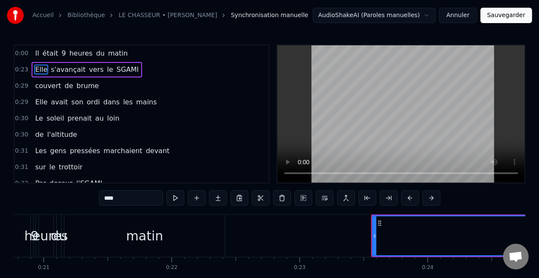
click at [58, 70] on span "s'avançait" at bounding box center [68, 69] width 36 height 10
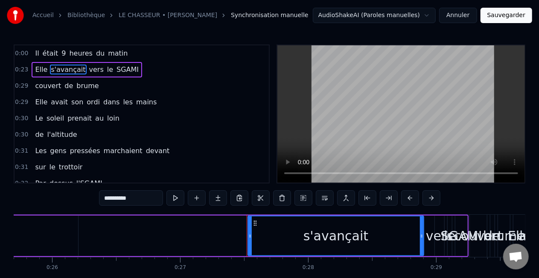
click at [88, 68] on span "vers" at bounding box center [96, 69] width 16 height 10
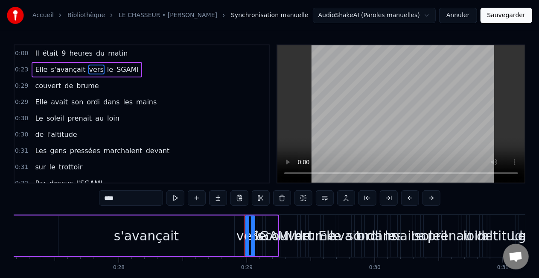
scroll to position [0, 3482]
click at [106, 70] on span "le" at bounding box center [110, 69] width 8 height 10
click at [116, 71] on span "SGAMI" at bounding box center [128, 69] width 24 height 10
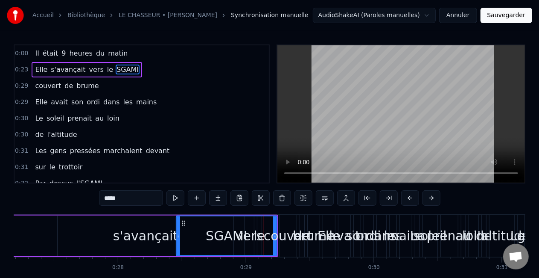
drag, startPoint x: 266, startPoint y: 219, endPoint x: 178, endPoint y: 219, distance: 88.8
click at [178, 219] on div at bounding box center [178, 235] width 3 height 39
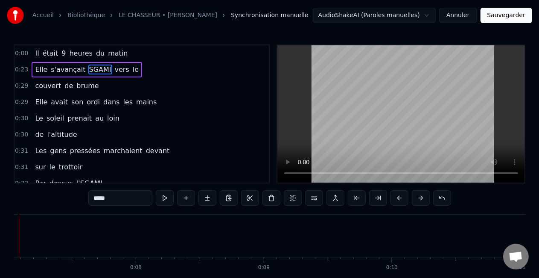
scroll to position [0, 865]
drag, startPoint x: 371, startPoint y: 239, endPoint x: 300, endPoint y: 239, distance: 70.9
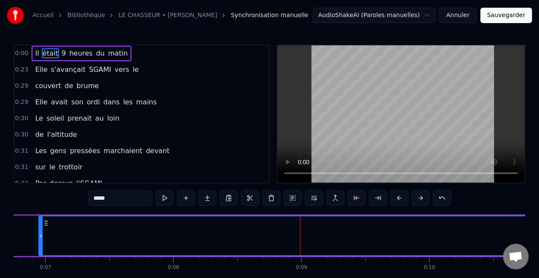
drag, startPoint x: 334, startPoint y: 236, endPoint x: 228, endPoint y: 237, distance: 106.3
drag, startPoint x: 267, startPoint y: 238, endPoint x: 214, endPoint y: 237, distance: 53.0
drag, startPoint x: 212, startPoint y: 233, endPoint x: 108, endPoint y: 233, distance: 103.8
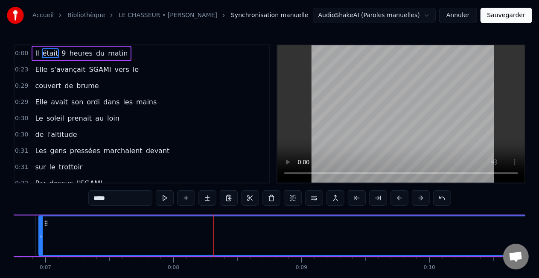
drag, startPoint x: 106, startPoint y: 235, endPoint x: 373, endPoint y: 234, distance: 266.9
drag, startPoint x: 372, startPoint y: 238, endPoint x: 492, endPoint y: 237, distance: 120.0
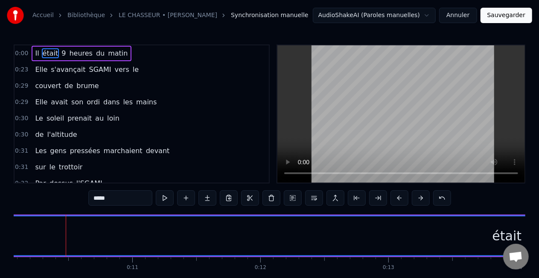
scroll to position [0, 1300]
drag, startPoint x: 493, startPoint y: 235, endPoint x: 351, endPoint y: 237, distance: 141.8
click at [351, 237] on div "était" at bounding box center [498, 235] width 1786 height 39
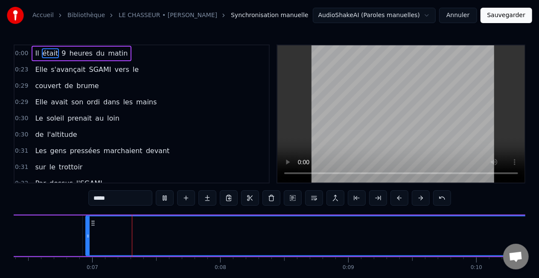
scroll to position [0, 832]
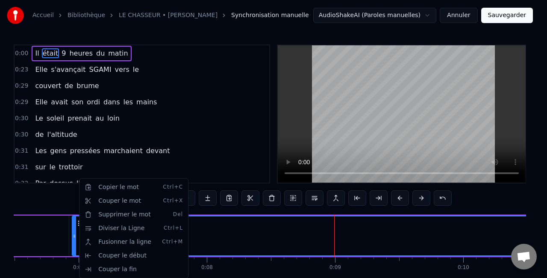
click at [78, 222] on html "Accueil Bibliothèque LE CHASSEUR • MICHEL DELPECH Synchronisation manuelle Audi…" at bounding box center [273, 157] width 547 height 314
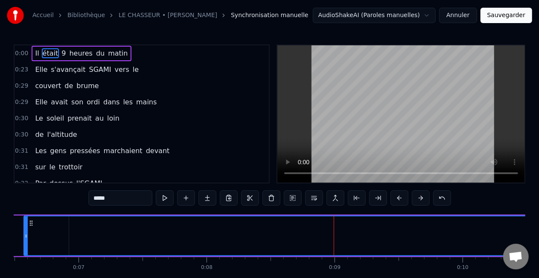
drag, startPoint x: 74, startPoint y: 233, endPoint x: 26, endPoint y: 226, distance: 48.7
click at [26, 226] on div at bounding box center [25, 235] width 3 height 39
drag, startPoint x: 56, startPoint y: 232, endPoint x: 22, endPoint y: 227, distance: 34.1
click at [22, 227] on div at bounding box center [23, 235] width 3 height 39
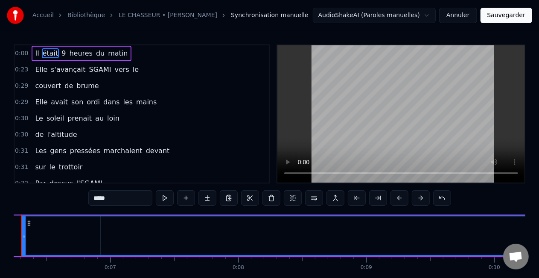
scroll to position [0, 765]
drag, startPoint x: 57, startPoint y: 232, endPoint x: 12, endPoint y: 231, distance: 45.7
click at [12, 231] on div "Accueil Bibliothèque LE CHASSEUR • MICHEL DELPECH Synchronisation manuelle Audi…" at bounding box center [269, 150] width 539 height 300
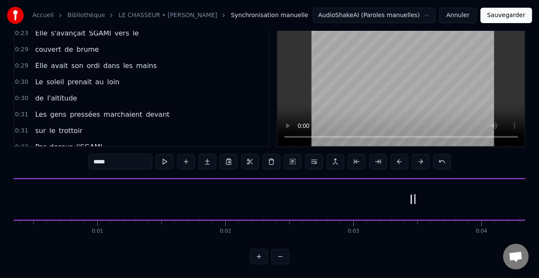
scroll to position [0, 0]
click at [56, 190] on div "Il" at bounding box center [458, 199] width 886 height 41
type input "**"
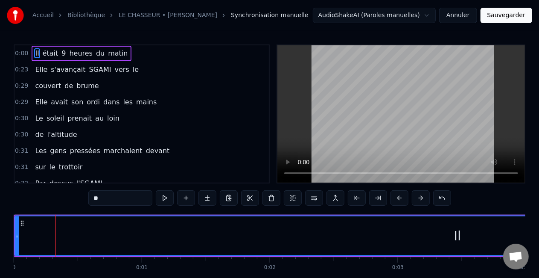
click at [396, 249] on div "Il" at bounding box center [457, 235] width 885 height 39
click at [430, 251] on div "Il" at bounding box center [457, 235] width 885 height 39
drag, startPoint x: 389, startPoint y: 238, endPoint x: 335, endPoint y: 238, distance: 53.8
click at [335, 238] on div "Il" at bounding box center [457, 235] width 885 height 39
click at [459, 237] on div "Il" at bounding box center [457, 235] width 7 height 19
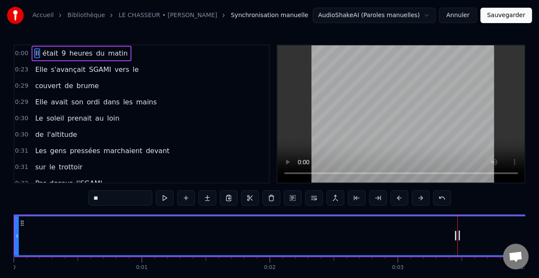
scroll to position [44, 0]
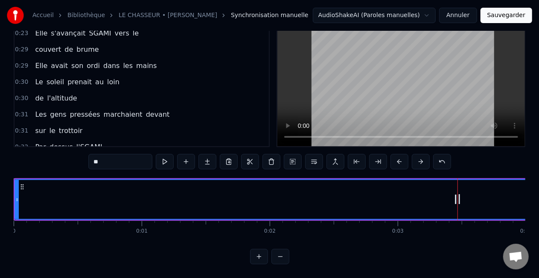
click at [263, 255] on button at bounding box center [259, 255] width 18 height 15
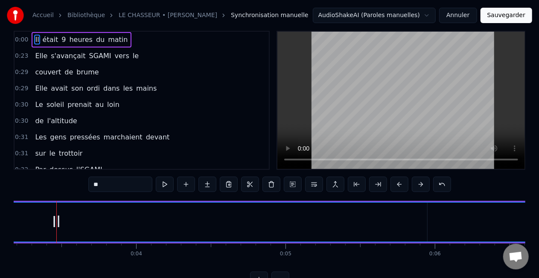
scroll to position [1, 0]
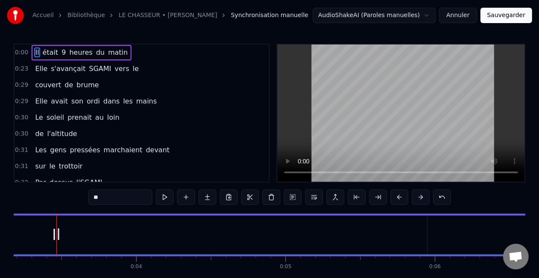
click at [17, 53] on span "0:00" at bounding box center [21, 52] width 13 height 9
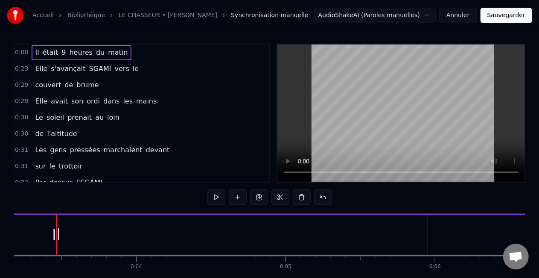
click at [19, 52] on span "0:00" at bounding box center [21, 52] width 13 height 9
click at [18, 68] on span "0:23" at bounding box center [21, 68] width 13 height 9
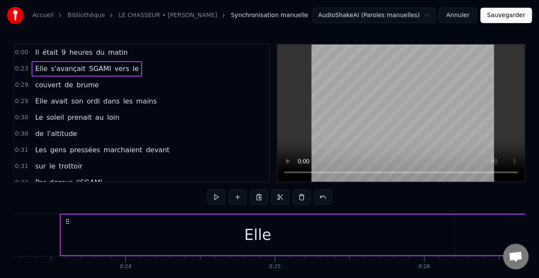
scroll to position [0, 3478]
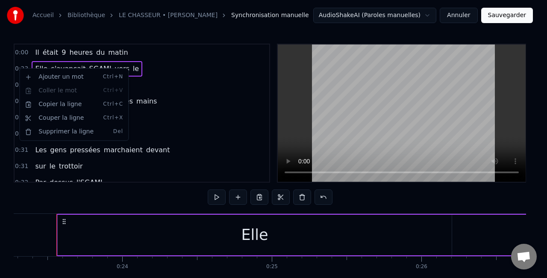
click at [230, 58] on html "Accueil Bibliothèque LE CHASSEUR • MICHEL DELPECH Synchronisation manuelle Audi…" at bounding box center [273, 156] width 547 height 314
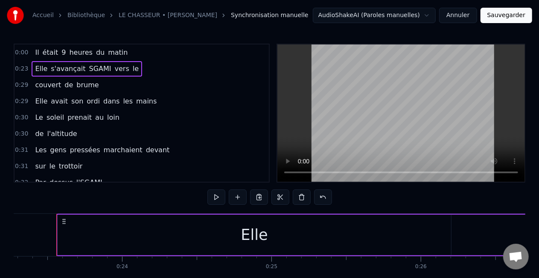
click at [159, 65] on div "0:23 Elle s'avançait SGAMI vers le" at bounding box center [142, 69] width 254 height 16
click at [136, 67] on div "0:23 Elle s'avançait SGAMI vers le" at bounding box center [142, 69] width 254 height 16
drag, startPoint x: 261, startPoint y: 237, endPoint x: 227, endPoint y: 235, distance: 34.2
click at [227, 235] on div "Elle" at bounding box center [255, 234] width 394 height 41
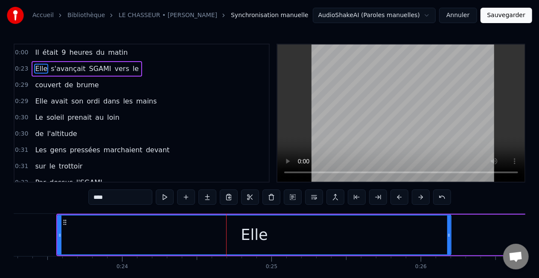
scroll to position [0, 0]
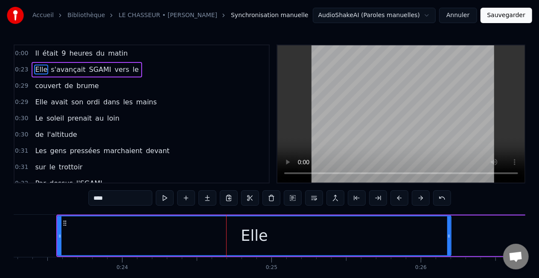
drag, startPoint x: 225, startPoint y: 230, endPoint x: 212, endPoint y: 227, distance: 13.9
click at [212, 227] on div "Elle" at bounding box center [254, 235] width 393 height 39
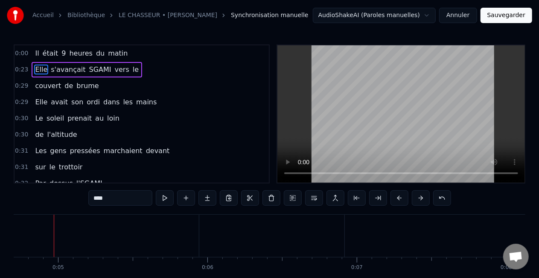
scroll to position [0, 700]
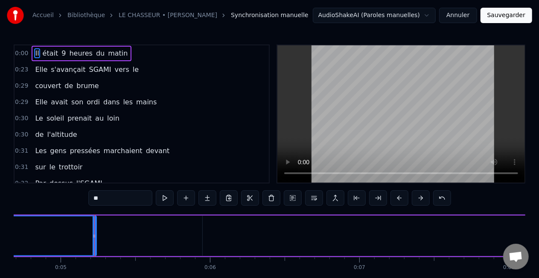
drag, startPoint x: 345, startPoint y: 234, endPoint x: 94, endPoint y: 225, distance: 251.6
click at [94, 225] on div at bounding box center [94, 235] width 3 height 39
click at [43, 56] on span "était" at bounding box center [51, 53] width 18 height 10
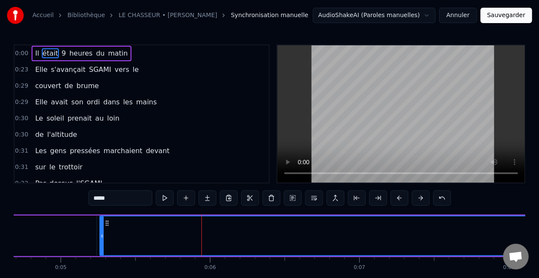
drag, startPoint x: 205, startPoint y: 231, endPoint x: 102, endPoint y: 228, distance: 102.9
click at [102, 228] on div at bounding box center [101, 235] width 3 height 39
click at [61, 55] on span "9" at bounding box center [64, 53] width 6 height 10
type input "*"
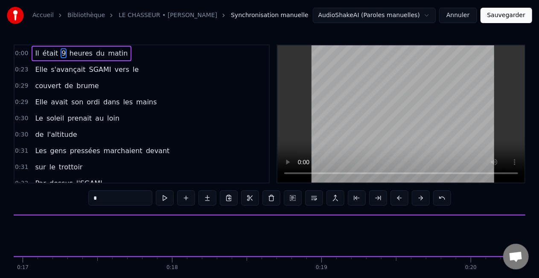
scroll to position [0, 3084]
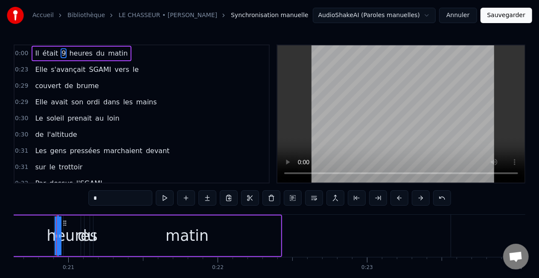
drag, startPoint x: 57, startPoint y: 225, endPoint x: 29, endPoint y: 224, distance: 28.2
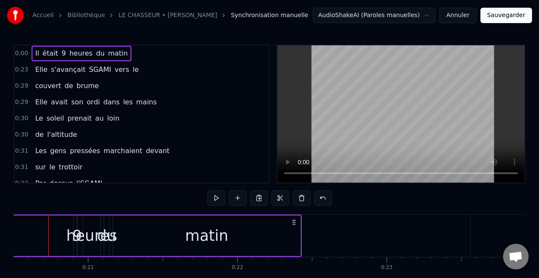
scroll to position [0, 3055]
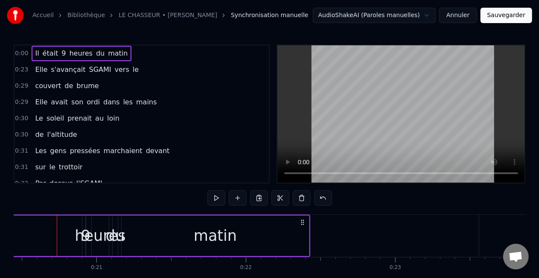
drag, startPoint x: 77, startPoint y: 223, endPoint x: 31, endPoint y: 222, distance: 46.6
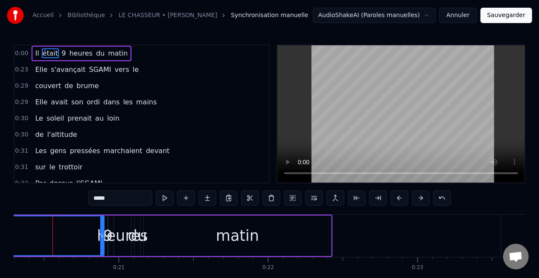
scroll to position [0, 3029]
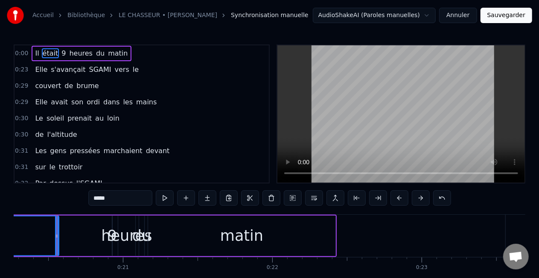
drag, startPoint x: 105, startPoint y: 227, endPoint x: 56, endPoint y: 224, distance: 49.6
click at [56, 224] on div at bounding box center [56, 235] width 3 height 39
drag, startPoint x: 58, startPoint y: 224, endPoint x: 19, endPoint y: 223, distance: 38.9
click at [19, 223] on div at bounding box center [19, 235] width 3 height 39
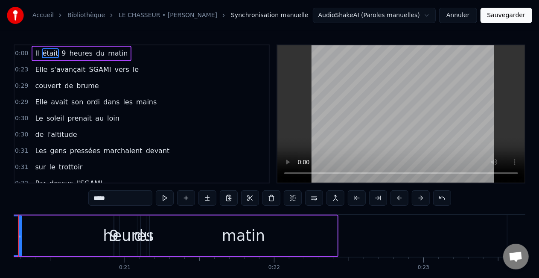
scroll to position [0, 2989]
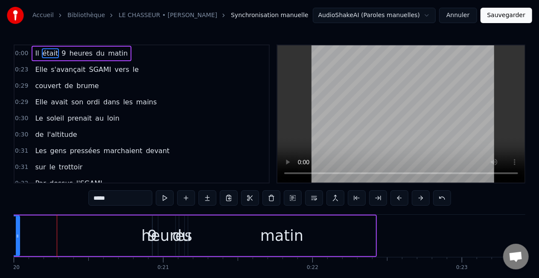
drag, startPoint x: 57, startPoint y: 234, endPoint x: 15, endPoint y: 231, distance: 42.4
click at [16, 231] on div at bounding box center [17, 235] width 3 height 39
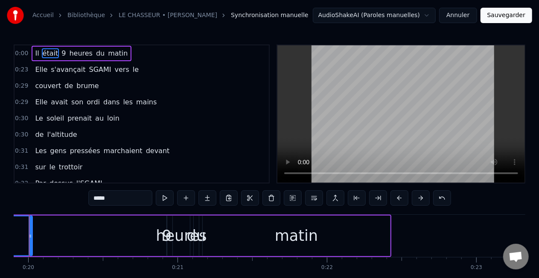
scroll to position [0, 2947]
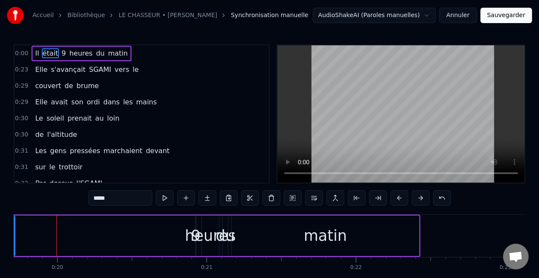
drag, startPoint x: 58, startPoint y: 233, endPoint x: 11, endPoint y: 227, distance: 46.9
click at [11, 227] on div "Accueil Bibliothèque LE CHASSEUR • MICHEL DELPECH Synchronisation manuelle Audi…" at bounding box center [269, 150] width 539 height 300
drag, startPoint x: 56, startPoint y: 231, endPoint x: 14, endPoint y: 228, distance: 41.9
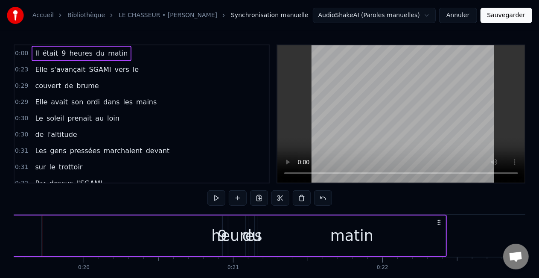
scroll to position [0, 2905]
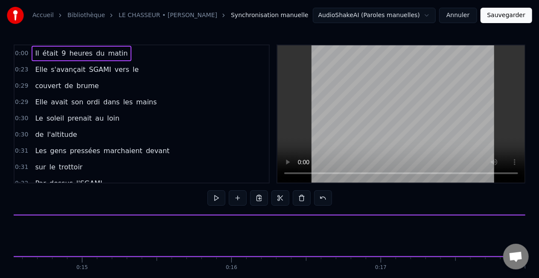
drag, startPoint x: 56, startPoint y: 233, endPoint x: 7, endPoint y: 226, distance: 49.6
click at [7, 226] on div "Accueil Bibliothèque LE CHASSEUR • MICHEL DELPECH Synchronisation manuelle Audi…" at bounding box center [269, 150] width 539 height 300
drag, startPoint x: 98, startPoint y: 230, endPoint x: 2, endPoint y: 230, distance: 96.1
click at [2, 230] on div "Accueil Bibliothèque LE CHASSEUR • MICHEL DELPECH Synchronisation manuelle Audi…" at bounding box center [269, 150] width 539 height 300
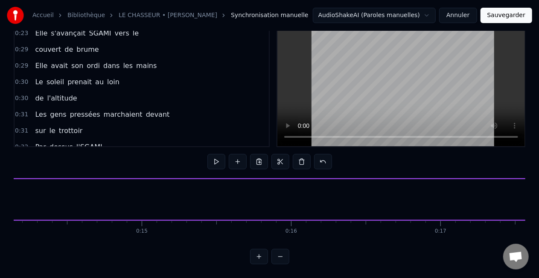
scroll to position [44, 0]
click at [282, 255] on button at bounding box center [281, 255] width 18 height 15
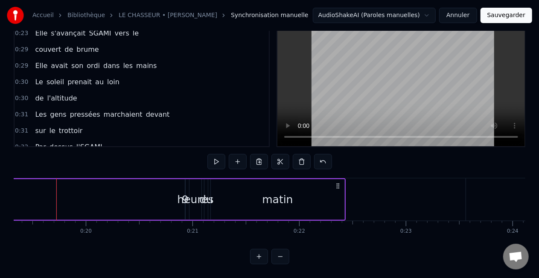
click at [283, 255] on button at bounding box center [281, 255] width 18 height 15
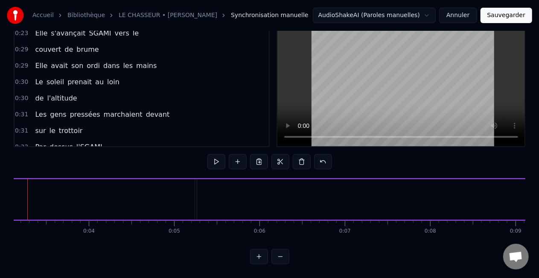
scroll to position [0, 237]
click at [426, 98] on video at bounding box center [402, 77] width 248 height 137
click at [278, 255] on button at bounding box center [281, 255] width 18 height 15
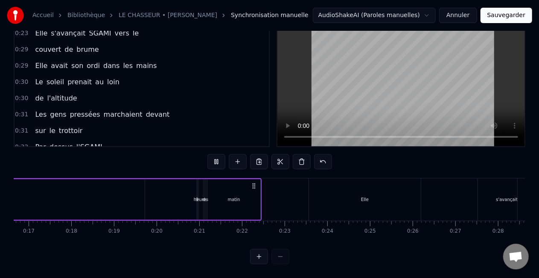
scroll to position [0, 643]
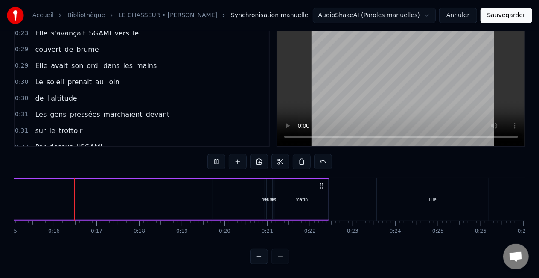
click at [278, 255] on div at bounding box center [269, 255] width 39 height 15
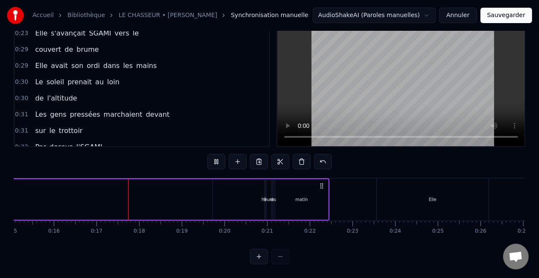
click at [278, 255] on div at bounding box center [269, 255] width 39 height 15
click at [259, 257] on button at bounding box center [259, 255] width 18 height 15
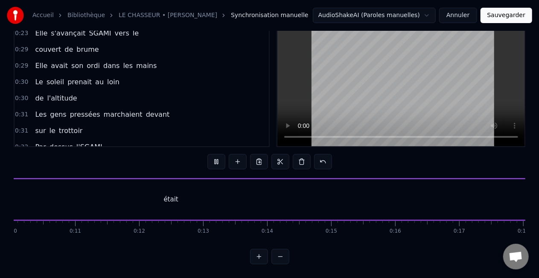
click at [259, 257] on button at bounding box center [259, 255] width 18 height 15
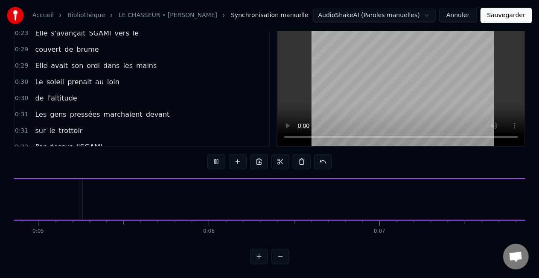
click at [259, 257] on button at bounding box center [259, 255] width 18 height 15
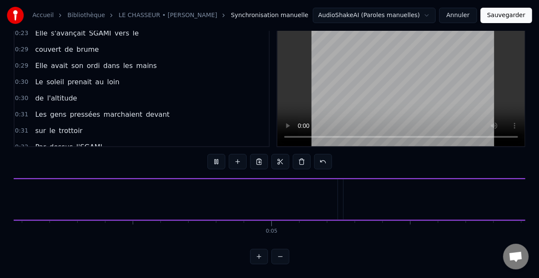
click at [259, 257] on button at bounding box center [259, 255] width 18 height 15
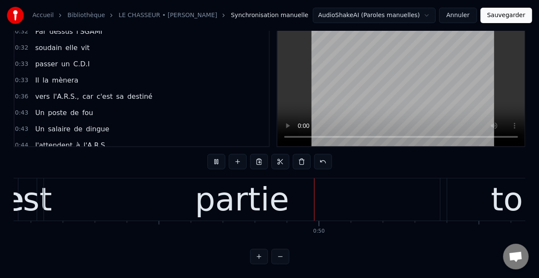
scroll to position [128, 0]
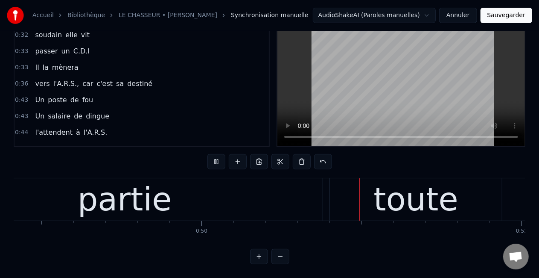
click at [76, 95] on div "Un poste de fou" at bounding box center [64, 99] width 65 height 15
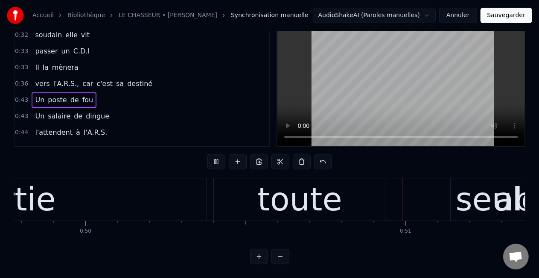
click at [75, 110] on div "Un salaire de dingue" at bounding box center [72, 115] width 81 height 15
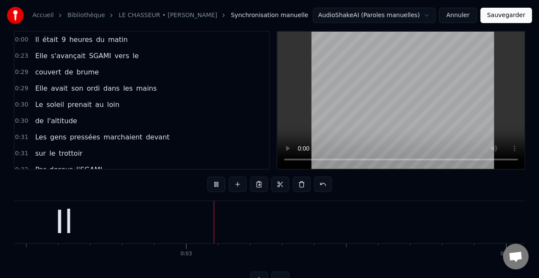
scroll to position [0, 0]
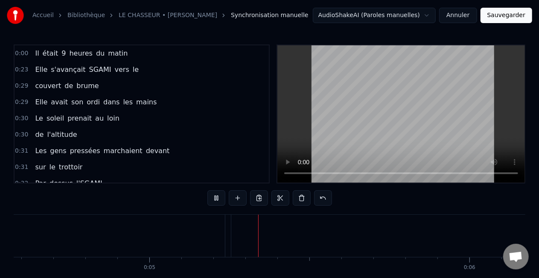
click at [95, 53] on span "du" at bounding box center [100, 53] width 10 height 10
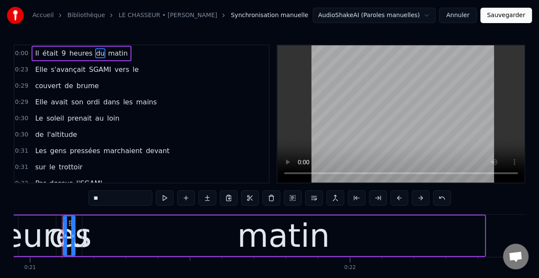
scroll to position [0, 6714]
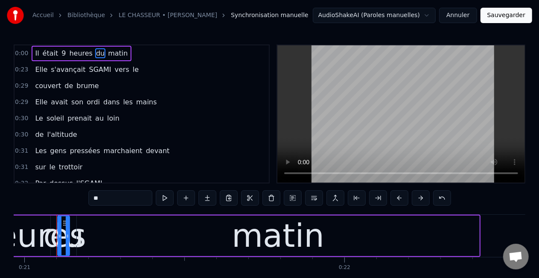
click at [44, 56] on span "était" at bounding box center [51, 53] width 18 height 10
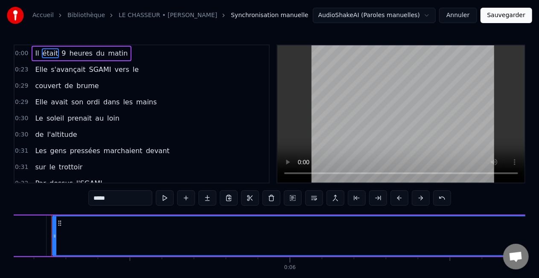
scroll to position [0, 1640]
click at [44, 56] on span "était" at bounding box center [51, 53] width 18 height 10
click at [61, 57] on span "9" at bounding box center [64, 53] width 6 height 10
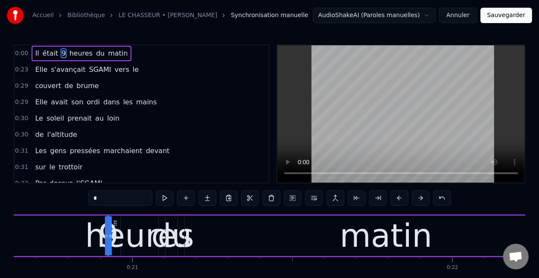
scroll to position [0, 6656]
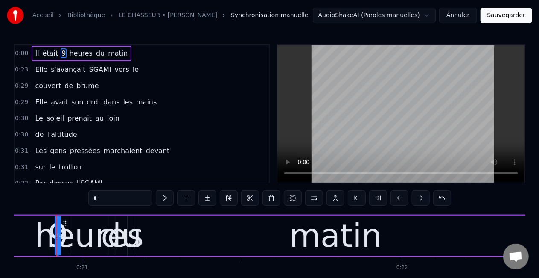
click at [50, 56] on span "était" at bounding box center [51, 53] width 18 height 10
type input "*****"
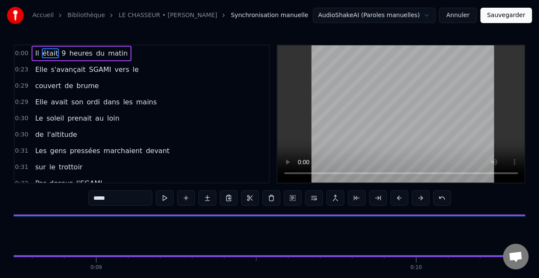
scroll to position [0, 1640]
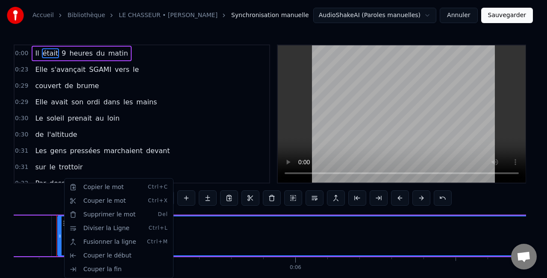
click at [59, 235] on html "Accueil Bibliothèque LE CHASSEUR • MICHEL DELPECH Synchronisation manuelle Audi…" at bounding box center [273, 157] width 547 height 314
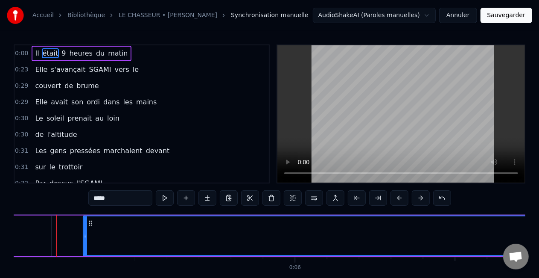
drag, startPoint x: 61, startPoint y: 234, endPoint x: 86, endPoint y: 231, distance: 25.8
click at [86, 231] on div at bounding box center [85, 235] width 3 height 39
drag, startPoint x: 86, startPoint y: 231, endPoint x: 107, endPoint y: 231, distance: 20.5
click at [107, 231] on div at bounding box center [105, 235] width 3 height 39
drag, startPoint x: 107, startPoint y: 231, endPoint x: 127, endPoint y: 232, distance: 20.1
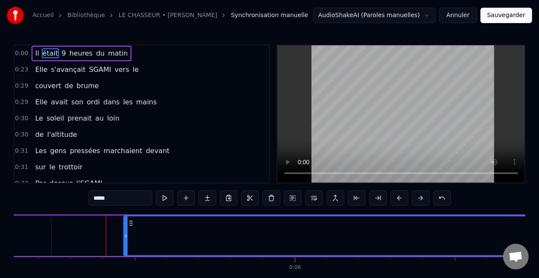
click at [127, 232] on div at bounding box center [125, 235] width 3 height 39
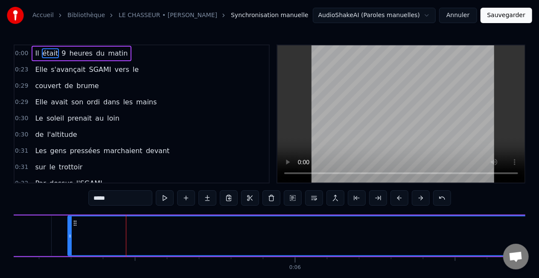
drag, startPoint x: 127, startPoint y: 232, endPoint x: 71, endPoint y: 222, distance: 56.8
click at [71, 222] on div at bounding box center [69, 235] width 3 height 39
click at [161, 54] on div "0:00 Il était 9 heures du matin" at bounding box center [142, 53] width 254 height 16
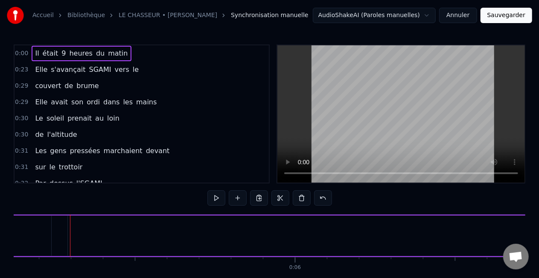
drag, startPoint x: 122, startPoint y: 54, endPoint x: 28, endPoint y: 49, distance: 94.0
click at [28, 49] on div "0:00 Il était 9 heures du matin" at bounding box center [142, 53] width 254 height 16
click at [36, 55] on span "Il" at bounding box center [37, 53] width 6 height 10
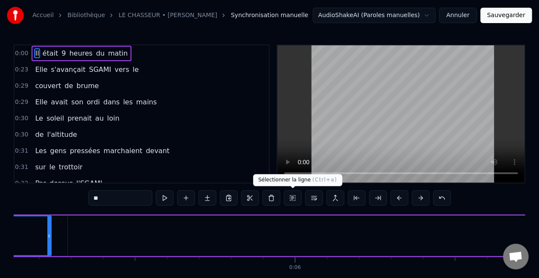
click at [296, 196] on button at bounding box center [293, 197] width 18 height 15
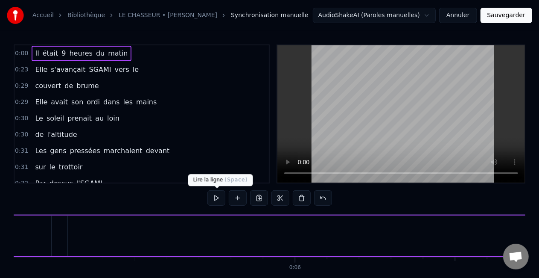
click at [220, 195] on button at bounding box center [217, 197] width 18 height 15
click at [86, 88] on span "brume" at bounding box center [88, 86] width 24 height 10
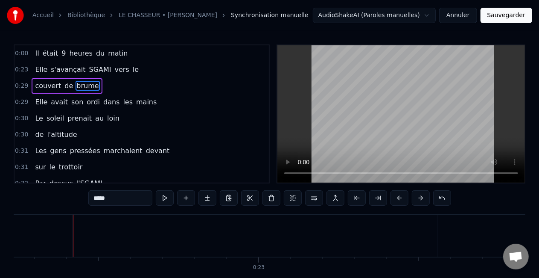
scroll to position [0, 7137]
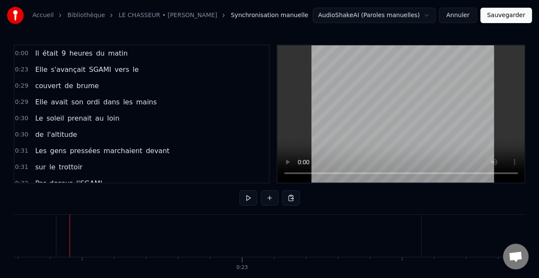
click at [133, 231] on div at bounding box center [133, 235] width 0 height 42
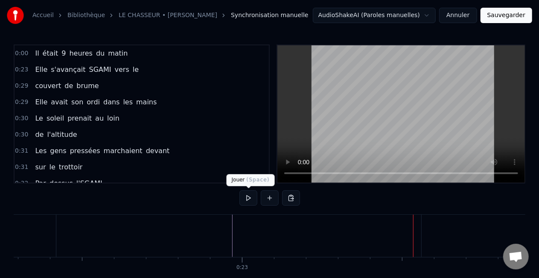
click at [251, 201] on button at bounding box center [249, 197] width 18 height 15
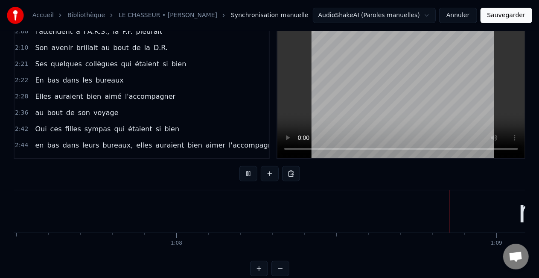
scroll to position [0, 0]
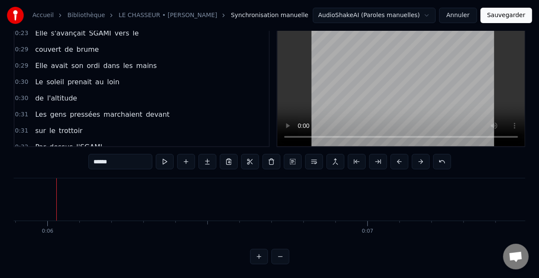
click at [18, 45] on span "0:29" at bounding box center [21, 49] width 13 height 9
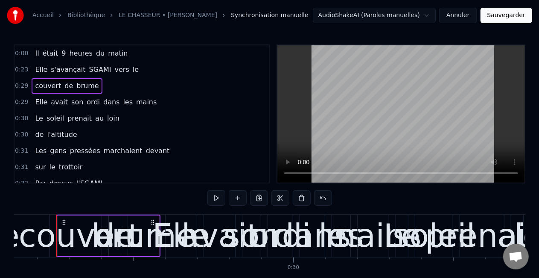
click at [21, 55] on span "0:00" at bounding box center [21, 53] width 13 height 9
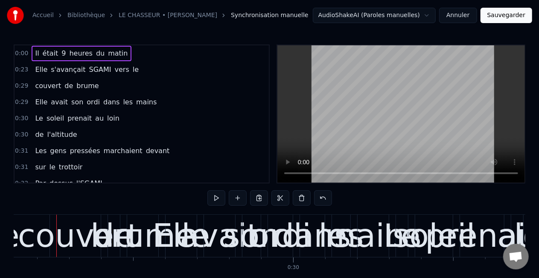
click at [23, 67] on span "0:23" at bounding box center [21, 69] width 13 height 9
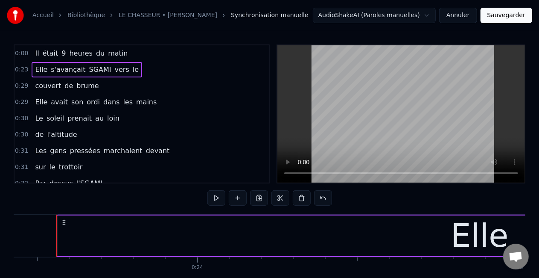
click at [23, 54] on span "0:00" at bounding box center [21, 53] width 13 height 9
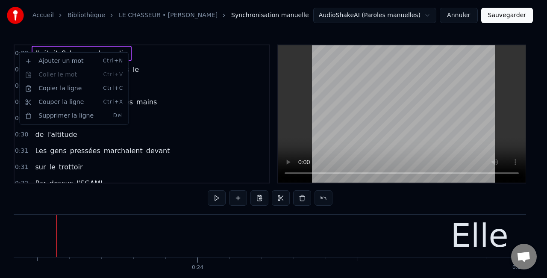
click at [155, 58] on html "Accueil Bibliothèque LE CHASSEUR • MICHEL DELPECH Synchronisation manuelle Audi…" at bounding box center [273, 157] width 547 height 314
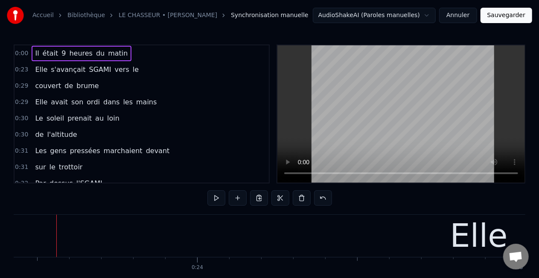
click at [152, 48] on div "0:00 Il était 9 heures du matin" at bounding box center [142, 53] width 254 height 16
click at [171, 54] on div "0:00 Il était 9 heures du matin" at bounding box center [142, 53] width 254 height 16
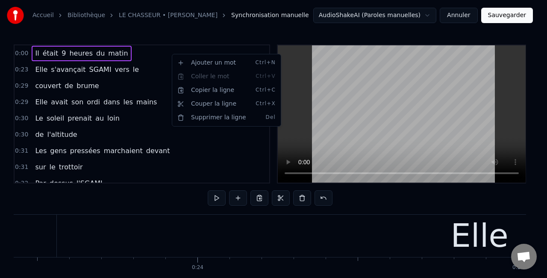
click at [152, 51] on html "Accueil Bibliothèque LE CHASSEUR • MICHEL DELPECH Synchronisation manuelle Audi…" at bounding box center [273, 157] width 547 height 314
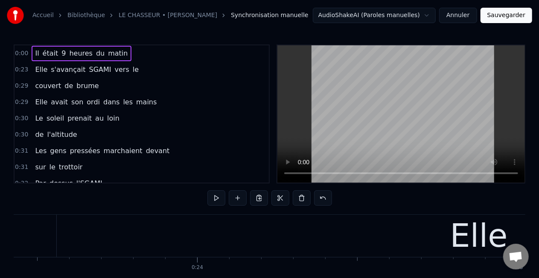
click at [151, 50] on div "0:00 Il était 9 heures du matin" at bounding box center [142, 53] width 254 height 16
click at [195, 15] on link "LE CHASSEUR • [PERSON_NAME]" at bounding box center [168, 15] width 99 height 9
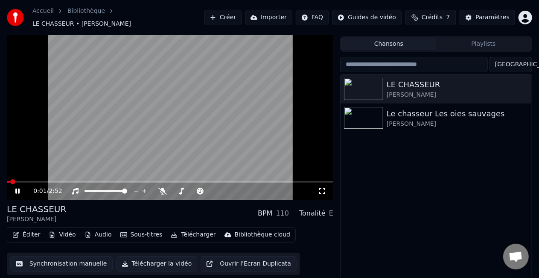
click at [67, 228] on button "Vidéo" at bounding box center [62, 234] width 34 height 12
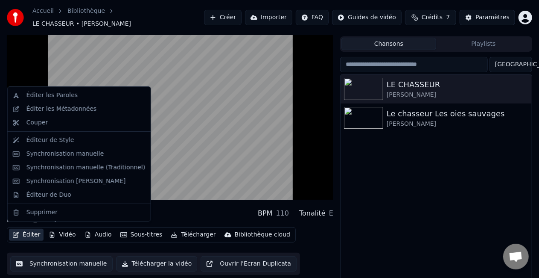
click at [36, 231] on button "Éditer" at bounding box center [26, 234] width 35 height 12
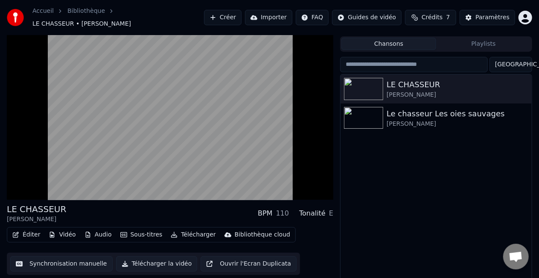
click at [35, 231] on button "Éditer" at bounding box center [26, 234] width 35 height 12
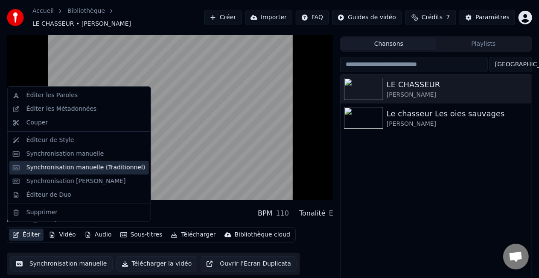
click at [44, 167] on div "Synchronisation manuelle (Traditionnel)" at bounding box center [85, 167] width 119 height 9
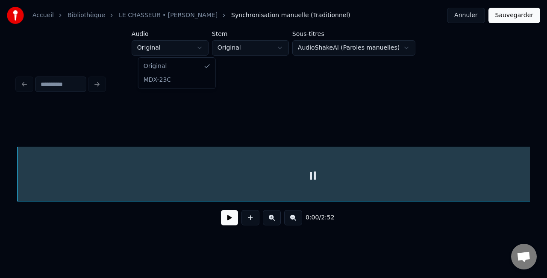
click at [208, 47] on html "Accueil Bibliothèque LE CHASSEUR • MICHEL DELPECH Synchronisation manuelle (Tra…" at bounding box center [273, 124] width 547 height 249
click at [402, 47] on html "Accueil Bibliothèque LE CHASSEUR • MICHEL DELPECH Synchronisation manuelle (Tra…" at bounding box center [273, 124] width 547 height 249
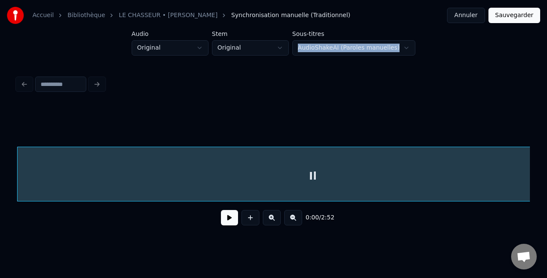
click at [402, 47] on html "Accueil Bibliothèque LE CHASSEUR • MICHEL DELPECH Synchronisation manuelle (Tra…" at bounding box center [273, 124] width 547 height 249
click at [270, 219] on button at bounding box center [272, 217] width 18 height 15
click at [222, 223] on button at bounding box center [229, 217] width 17 height 15
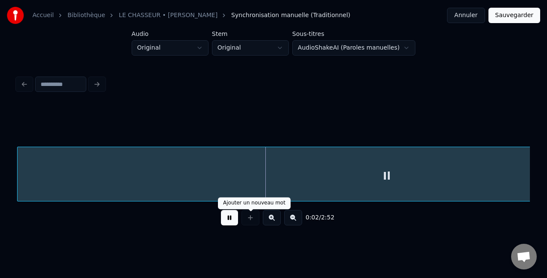
click at [251, 220] on div at bounding box center [250, 217] width 21 height 15
click at [232, 221] on button at bounding box center [229, 217] width 17 height 15
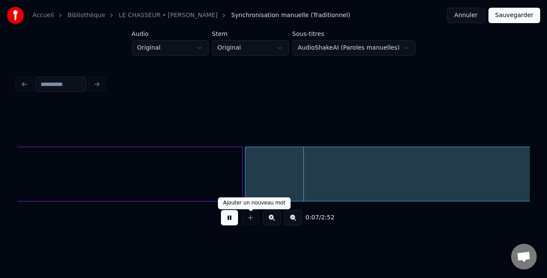
click at [247, 219] on div at bounding box center [250, 217] width 21 height 15
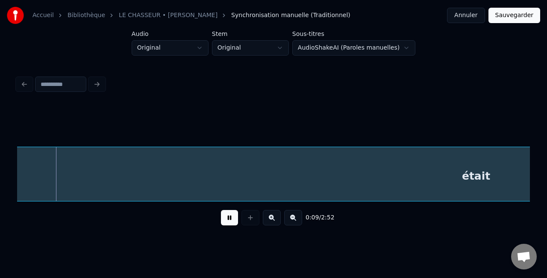
click at [250, 220] on div at bounding box center [250, 217] width 21 height 15
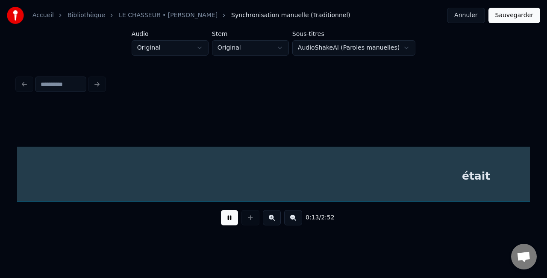
click at [250, 220] on div at bounding box center [250, 217] width 21 height 15
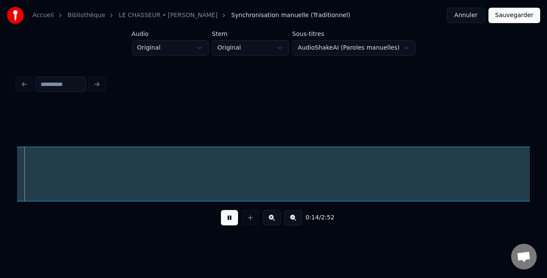
click at [250, 220] on div at bounding box center [250, 217] width 21 height 15
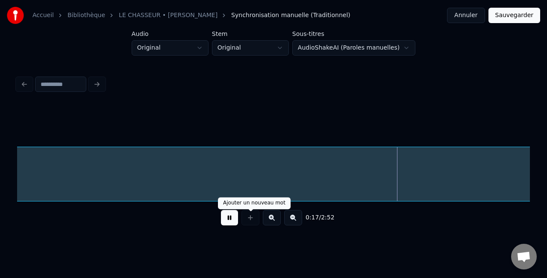
click at [247, 219] on div at bounding box center [250, 217] width 21 height 15
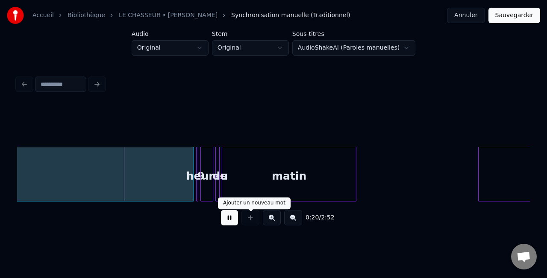
click at [247, 221] on div at bounding box center [250, 217] width 21 height 15
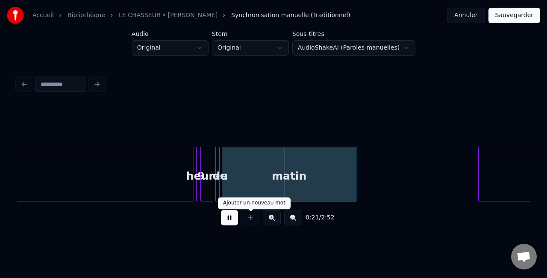
click at [247, 222] on div at bounding box center [250, 217] width 21 height 15
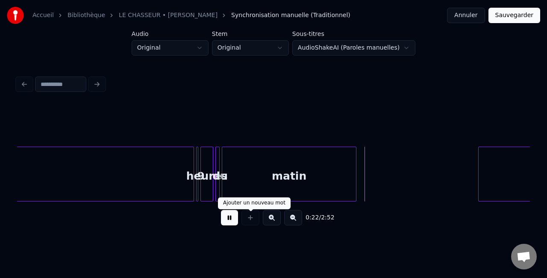
click at [251, 216] on div at bounding box center [250, 217] width 21 height 15
click at [248, 221] on div at bounding box center [250, 217] width 21 height 15
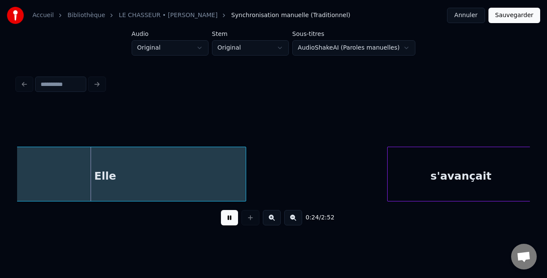
click at [271, 221] on button at bounding box center [272, 217] width 18 height 15
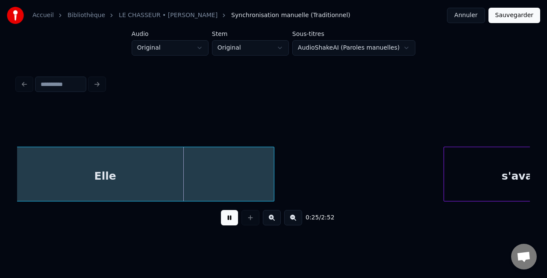
click at [271, 221] on button at bounding box center [272, 217] width 18 height 15
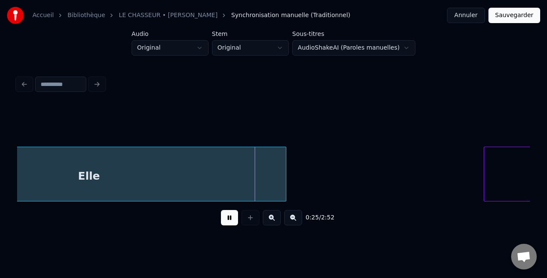
click at [271, 221] on button at bounding box center [272, 217] width 18 height 15
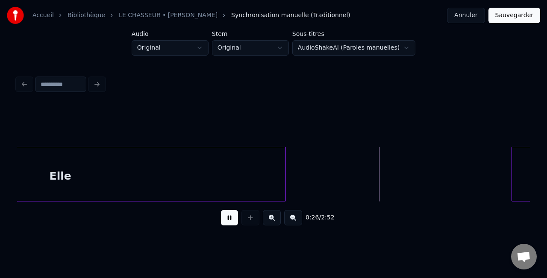
click at [271, 221] on button at bounding box center [272, 217] width 18 height 15
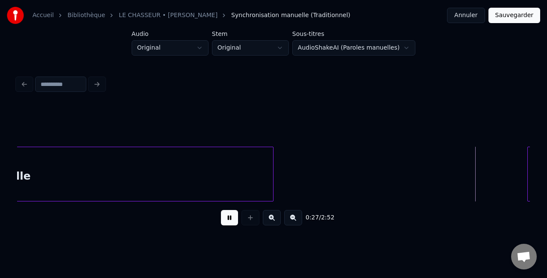
click at [271, 221] on button at bounding box center [272, 217] width 18 height 15
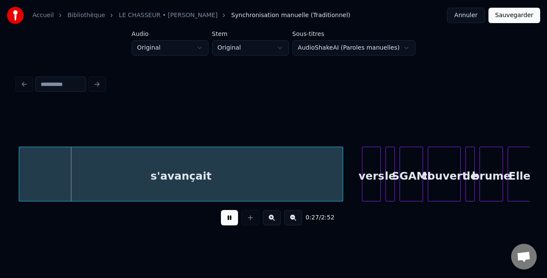
click at [271, 221] on button at bounding box center [272, 217] width 18 height 15
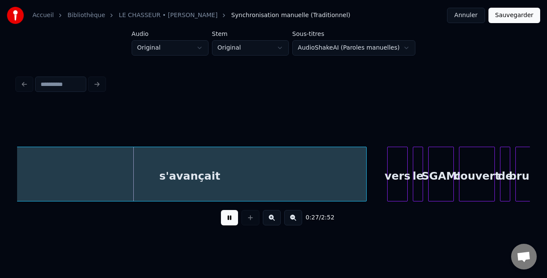
click at [271, 221] on button at bounding box center [272, 217] width 18 height 15
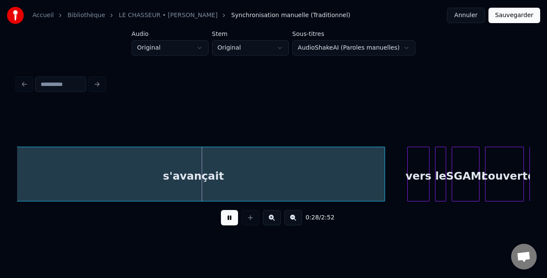
click at [271, 221] on button at bounding box center [272, 217] width 18 height 15
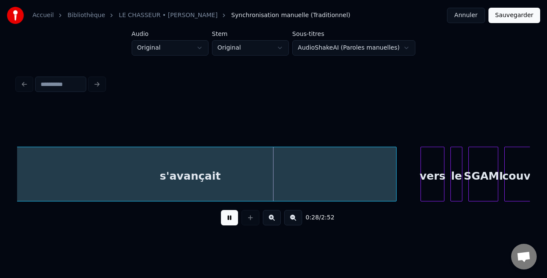
click at [271, 221] on button at bounding box center [272, 217] width 18 height 15
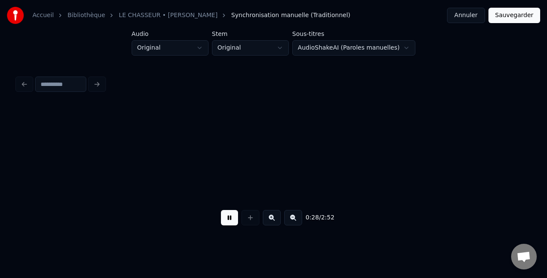
click at [271, 221] on button at bounding box center [272, 217] width 18 height 15
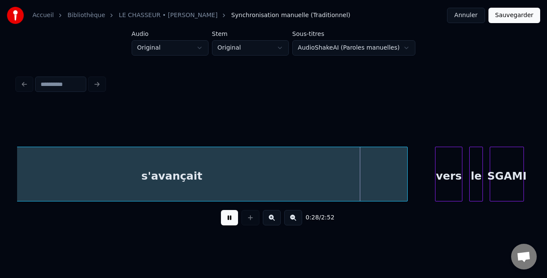
click at [271, 221] on button at bounding box center [272, 217] width 18 height 15
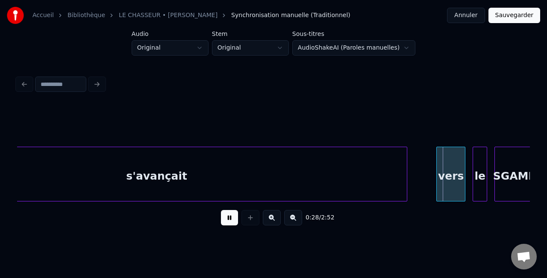
click at [271, 221] on button at bounding box center [272, 217] width 18 height 15
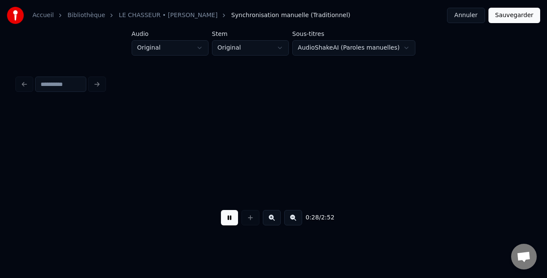
click at [271, 221] on button at bounding box center [272, 217] width 18 height 15
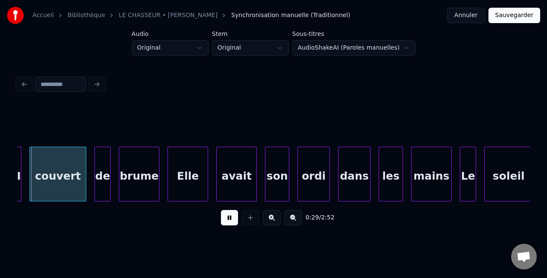
click at [271, 221] on button at bounding box center [272, 217] width 18 height 15
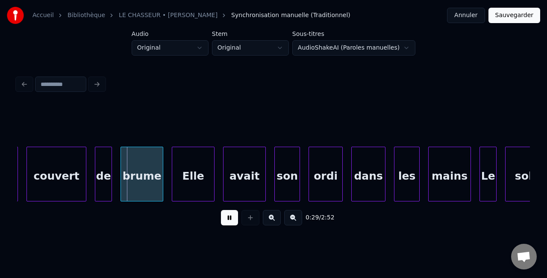
click at [271, 221] on button at bounding box center [272, 217] width 18 height 15
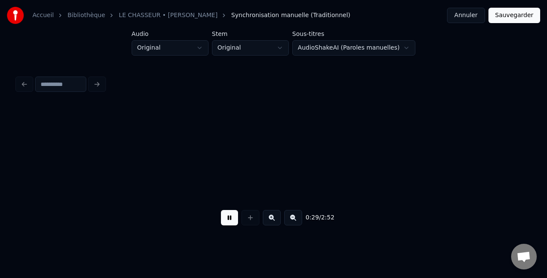
click at [271, 221] on button at bounding box center [272, 217] width 18 height 15
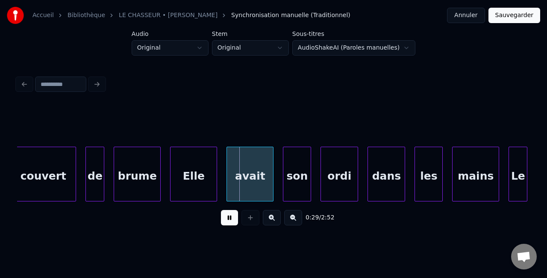
click at [271, 221] on button at bounding box center [272, 217] width 18 height 15
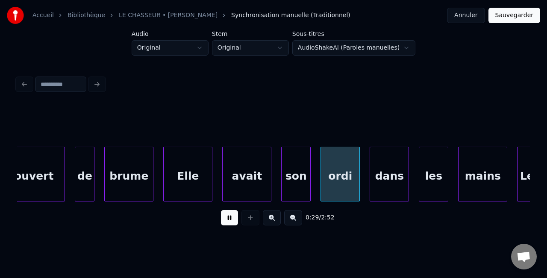
click at [271, 221] on button at bounding box center [272, 217] width 18 height 15
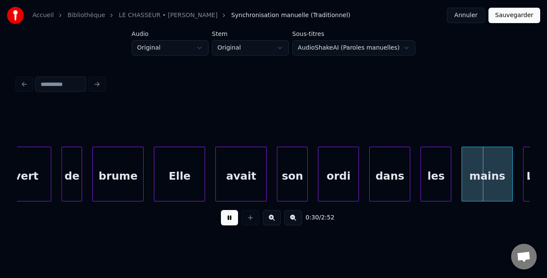
scroll to position [0, 15544]
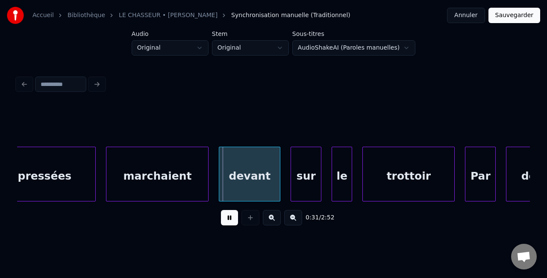
click at [252, 15] on span "Synchronisation manuelle (Traditionnel)" at bounding box center [290, 15] width 119 height 9
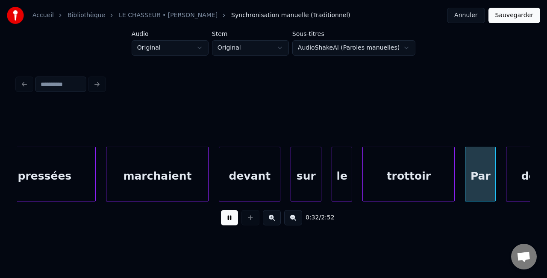
click at [201, 15] on div "LE CHASSEUR • [PERSON_NAME]" at bounding box center [173, 15] width 108 height 9
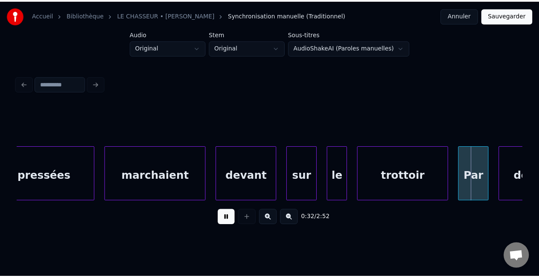
scroll to position [0, 16580]
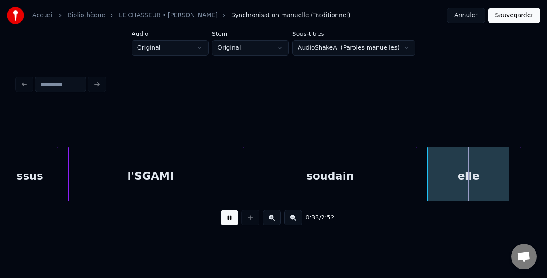
click at [179, 15] on link "LE CHASSEUR • [PERSON_NAME]" at bounding box center [168, 15] width 99 height 9
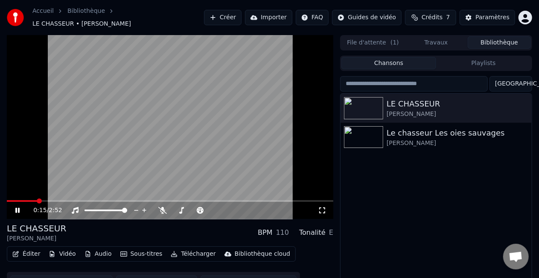
click at [33, 248] on button "Éditer" at bounding box center [26, 254] width 35 height 12
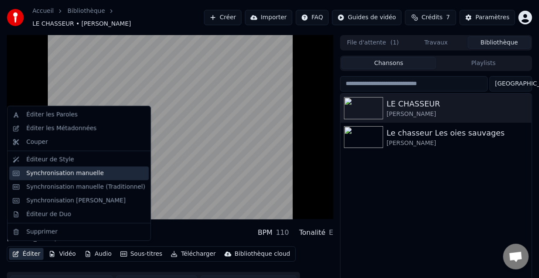
click at [57, 172] on div "Synchronisation manuelle" at bounding box center [65, 173] width 78 height 9
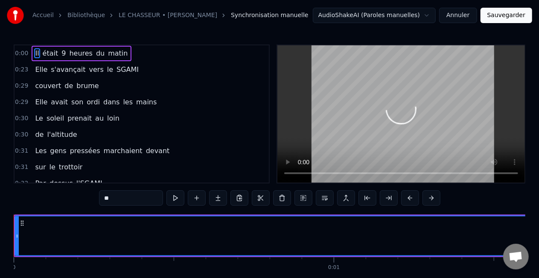
drag, startPoint x: 34, startPoint y: 55, endPoint x: 109, endPoint y: 55, distance: 75.1
click at [109, 55] on div "Il était 9 heures du matin" at bounding box center [81, 53] width 99 height 15
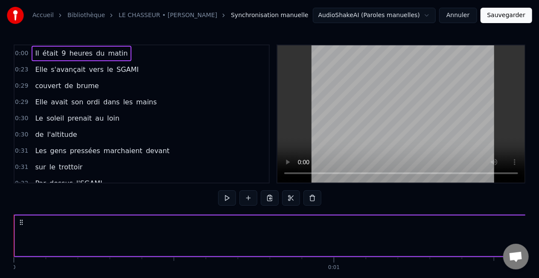
drag, startPoint x: 32, startPoint y: 53, endPoint x: 126, endPoint y: 51, distance: 94.0
click at [121, 52] on div "0:00 Il était 9 heures du matin" at bounding box center [142, 53] width 254 height 16
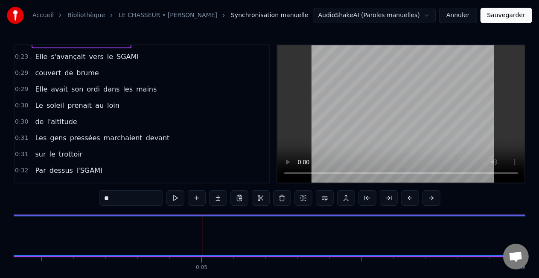
scroll to position [0, 0]
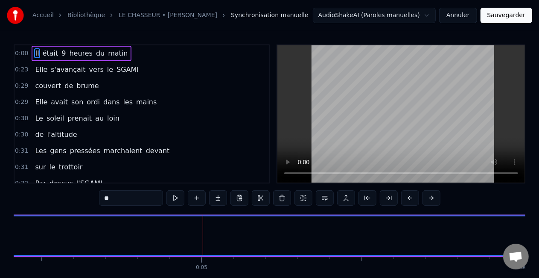
click at [34, 54] on span "Il" at bounding box center [37, 53] width 6 height 10
click at [47, 55] on span "était" at bounding box center [51, 53] width 18 height 10
type input "*****"
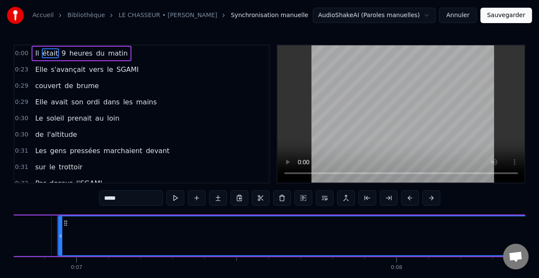
scroll to position [0, 2180]
drag, startPoint x: 56, startPoint y: 228, endPoint x: 47, endPoint y: 228, distance: 8.5
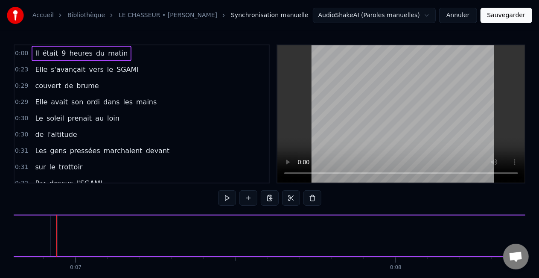
scroll to position [0, 2170]
drag, startPoint x: 65, startPoint y: 228, endPoint x: 43, endPoint y: 228, distance: 22.2
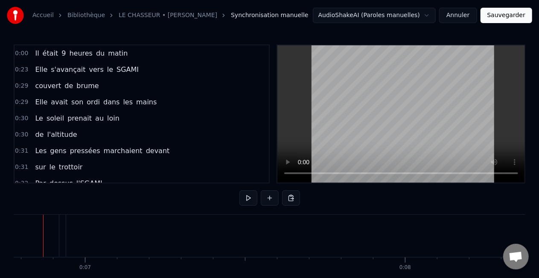
scroll to position [0, 2157]
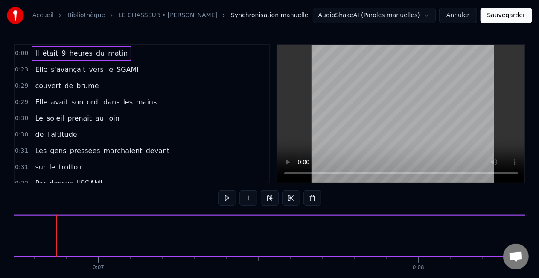
drag, startPoint x: 72, startPoint y: 233, endPoint x: 36, endPoint y: 232, distance: 35.9
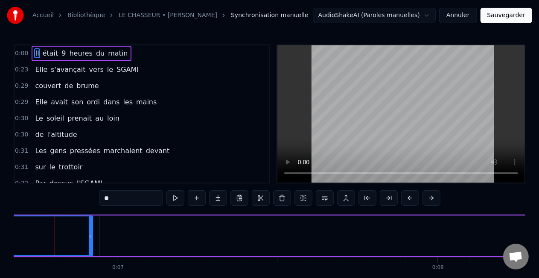
scroll to position [0, 2136]
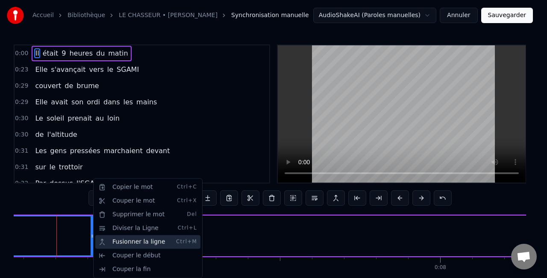
click at [113, 239] on div "Fusionner la ligne Ctrl+M" at bounding box center [147, 242] width 105 height 14
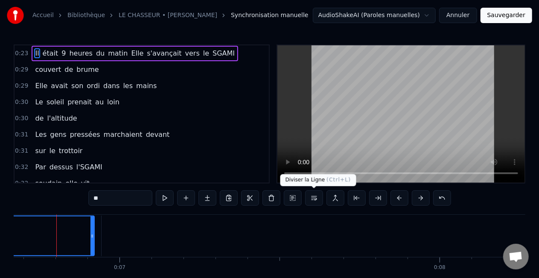
click at [315, 199] on button at bounding box center [314, 197] width 18 height 15
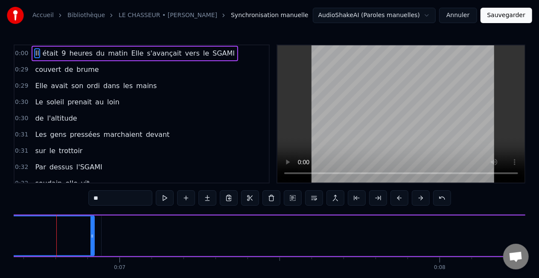
click at [117, 56] on div "Il était 9 heures du matin Elle s'avançait vers le SGAMI" at bounding box center [135, 53] width 207 height 15
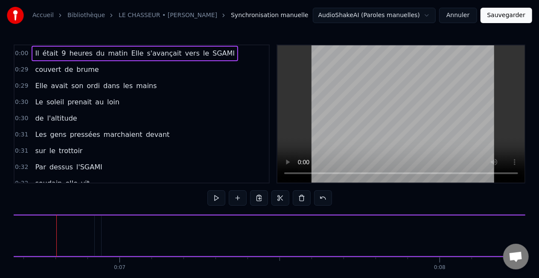
click at [114, 56] on span "matin" at bounding box center [117, 53] width 21 height 10
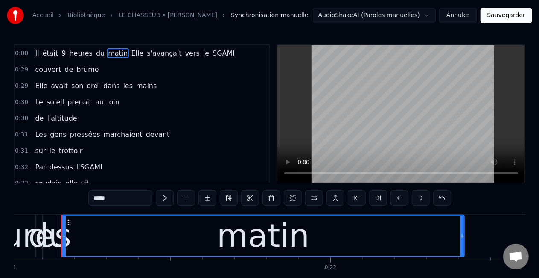
scroll to position [0, 6733]
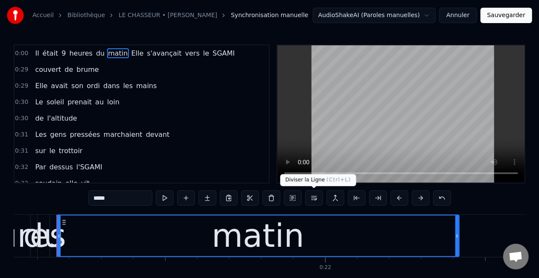
click at [310, 195] on button at bounding box center [314, 197] width 18 height 15
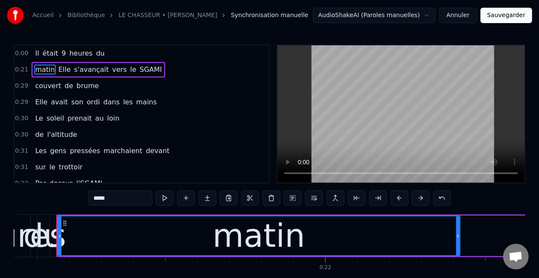
click at [102, 52] on div "0:00 Il était 9 heures du" at bounding box center [142, 53] width 254 height 16
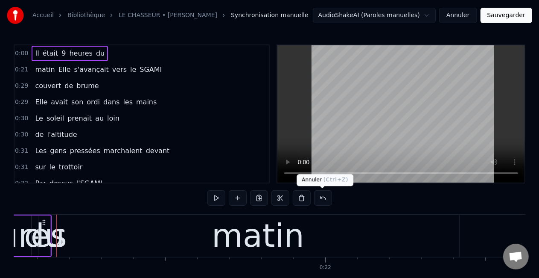
click at [320, 195] on button at bounding box center [323, 197] width 18 height 15
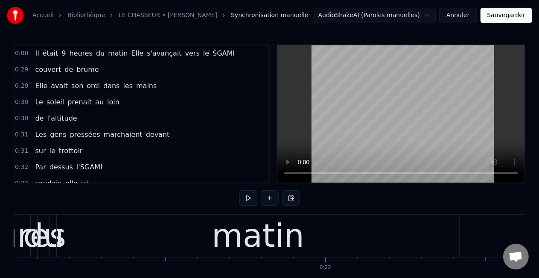
click at [131, 54] on span "Elle" at bounding box center [138, 53] width 14 height 10
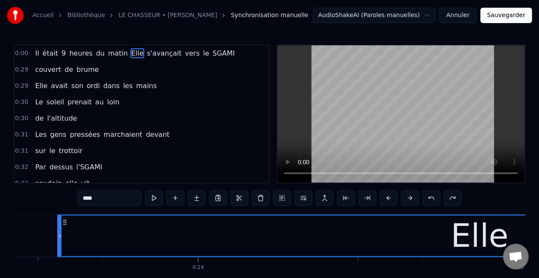
scroll to position [0, 7502]
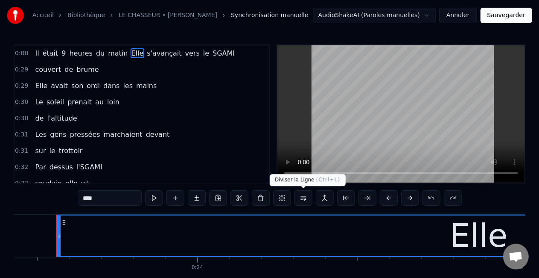
click at [298, 197] on button at bounding box center [304, 197] width 18 height 15
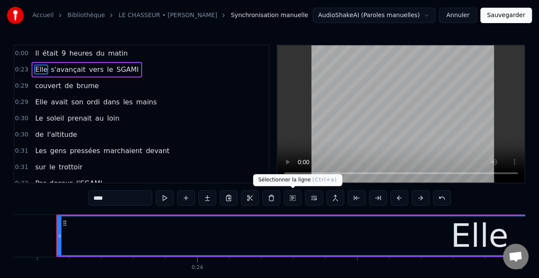
click at [202, 130] on div "0:30 de l'altitude" at bounding box center [142, 134] width 254 height 16
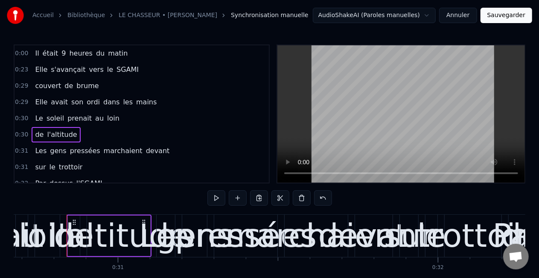
scroll to position [0, 9833]
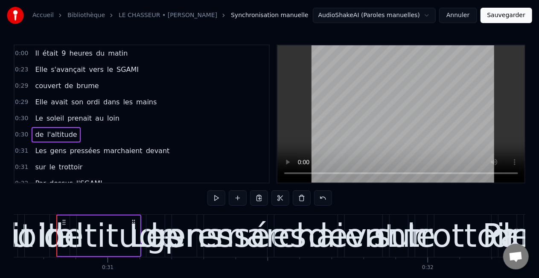
drag, startPoint x: 228, startPoint y: 235, endPoint x: 291, endPoint y: 234, distance: 62.8
click at [291, 234] on div "marchaient" at bounding box center [306, 235] width 182 height 48
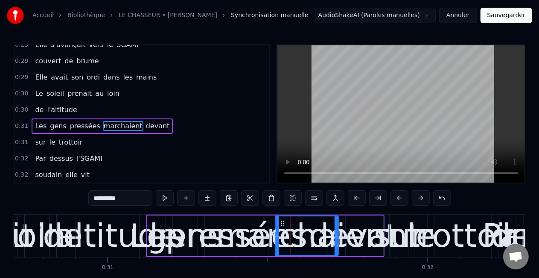
scroll to position [35, 0]
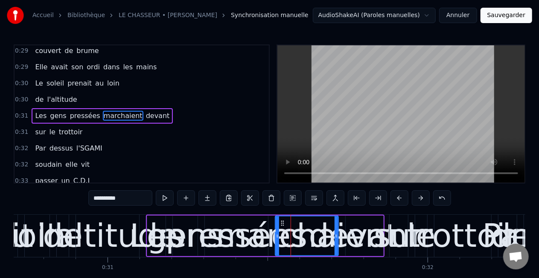
click at [319, 231] on div "marchaient" at bounding box center [307, 235] width 182 height 48
drag, startPoint x: 331, startPoint y: 231, endPoint x: 341, endPoint y: 231, distance: 9.4
click at [339, 231] on div "marchaient" at bounding box center [307, 235] width 182 height 48
drag, startPoint x: 380, startPoint y: 235, endPoint x: 430, endPoint y: 233, distance: 49.6
click at [430, 233] on div "sur le trottoir" at bounding box center [441, 235] width 104 height 42
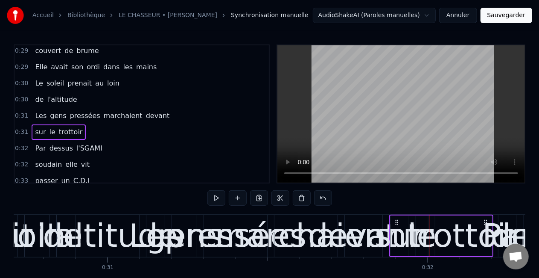
drag, startPoint x: 492, startPoint y: 230, endPoint x: 541, endPoint y: 225, distance: 48.9
click at [539, 225] on html "Accueil Bibliothèque LE CHASSEUR • MICHEL DELPECH Synchronisation manuelle Audi…" at bounding box center [269, 157] width 539 height 314
click at [486, 221] on div "Par" at bounding box center [507, 235] width 51 height 48
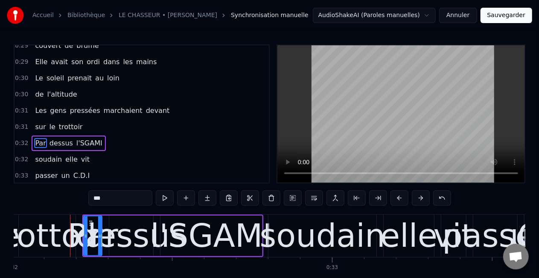
scroll to position [0, 10262]
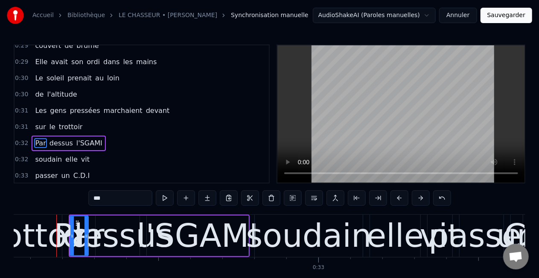
click at [486, 221] on div "passer" at bounding box center [482, 235] width 106 height 48
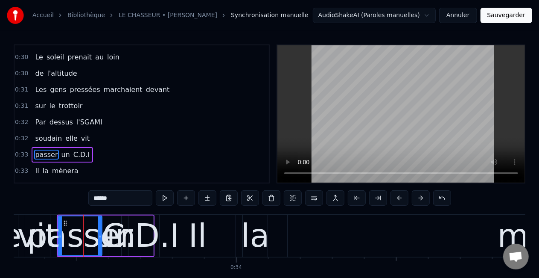
scroll to position [0, 10692]
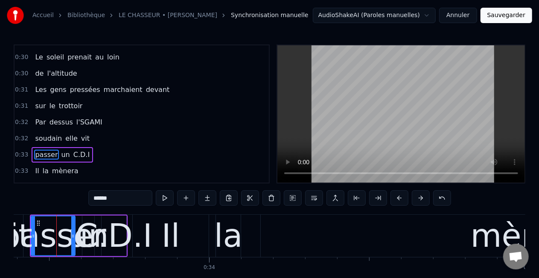
click at [486, 221] on div "mènera" at bounding box center [533, 235] width 124 height 48
type input "******"
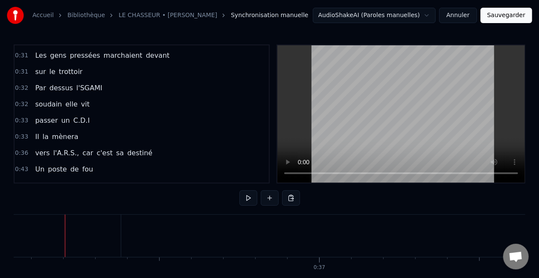
scroll to position [0, 11551]
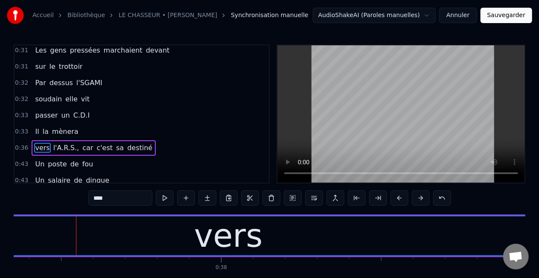
scroll to position [0, 11981]
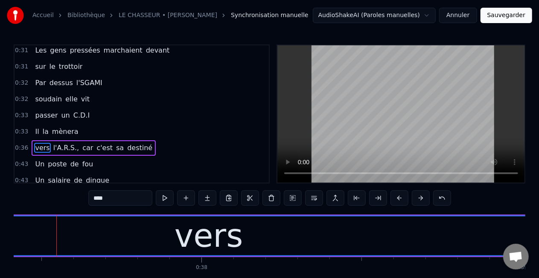
click at [486, 221] on div "vers" at bounding box center [208, 235] width 1049 height 39
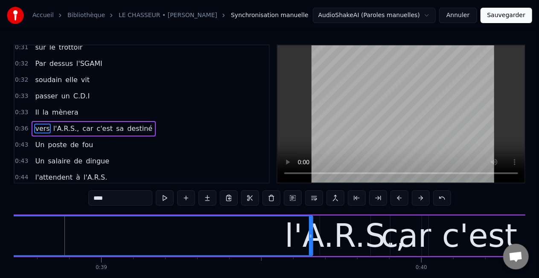
scroll to position [0, 12409]
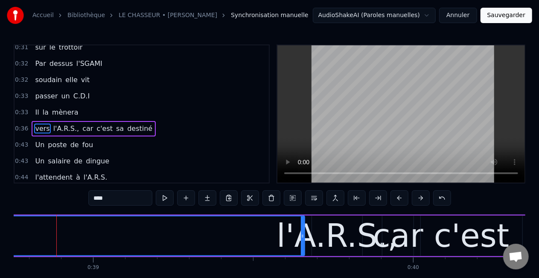
click at [234, 15] on span "Synchronisation manuelle" at bounding box center [270, 15] width 78 height 9
click at [181, 17] on link "LE CHASSEUR • [PERSON_NAME]" at bounding box center [168, 15] width 99 height 9
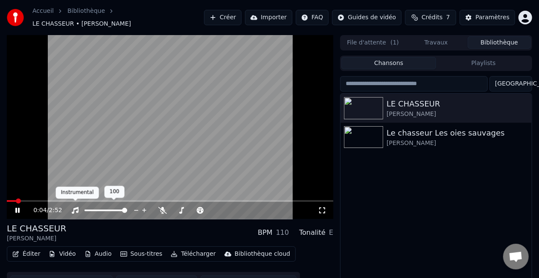
click at [76, 207] on icon at bounding box center [75, 210] width 7 height 7
click at [76, 207] on icon at bounding box center [75, 210] width 9 height 7
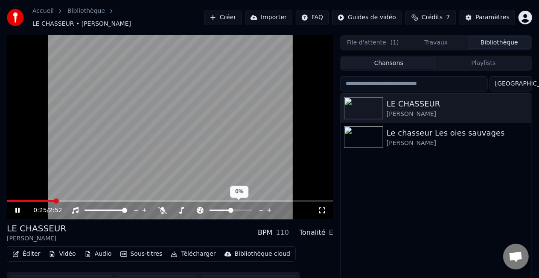
click at [231, 208] on span at bounding box center [230, 210] width 5 height 5
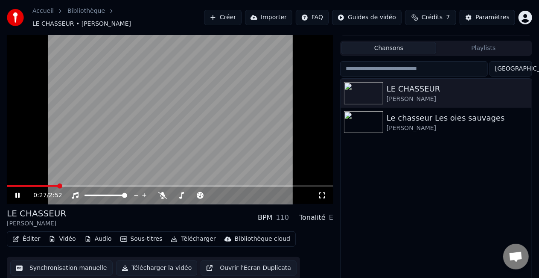
scroll to position [19, 0]
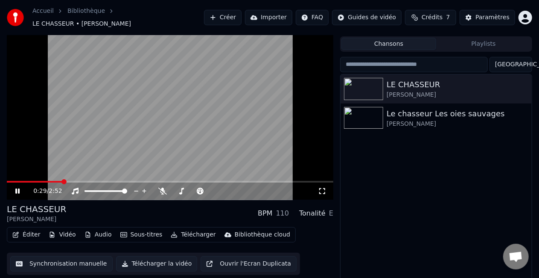
click at [317, 208] on div "Tonalité" at bounding box center [312, 213] width 26 height 10
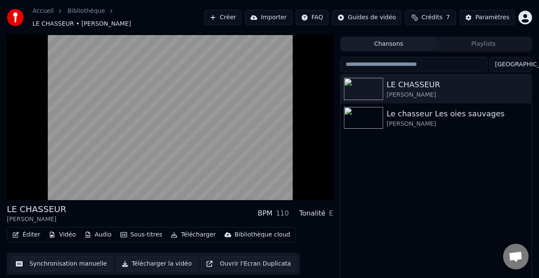
click at [319, 210] on div "Tonalité" at bounding box center [312, 213] width 26 height 10
click at [286, 208] on div "110" at bounding box center [282, 213] width 13 height 10
click at [82, 260] on button "Synchronisation manuelle" at bounding box center [61, 263] width 102 height 15
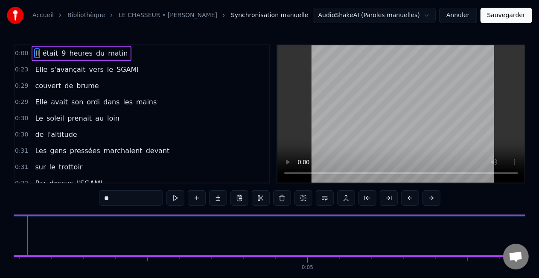
scroll to position [0, 1278]
drag, startPoint x: 449, startPoint y: 232, endPoint x: 352, endPoint y: 232, distance: 96.9
drag, startPoint x: 481, startPoint y: 230, endPoint x: 348, endPoint y: 232, distance: 132.8
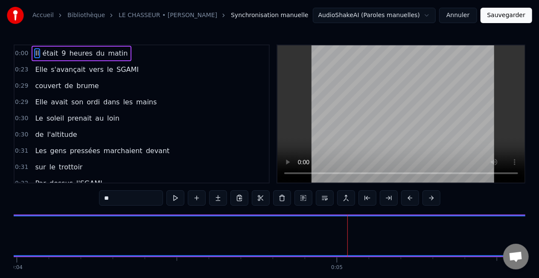
drag, startPoint x: 347, startPoint y: 231, endPoint x: 339, endPoint y: 231, distance: 8.5
drag, startPoint x: 337, startPoint y: 231, endPoint x: 194, endPoint y: 234, distance: 143.5
drag, startPoint x: 193, startPoint y: 235, endPoint x: 330, endPoint y: 240, distance: 136.7
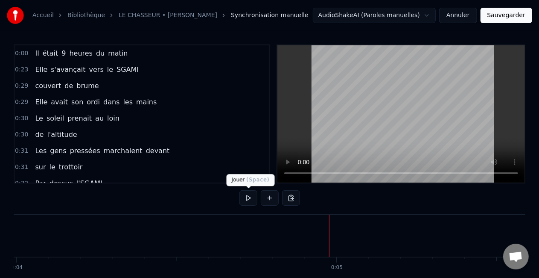
click at [248, 196] on button at bounding box center [249, 197] width 18 height 15
click at [47, 51] on span "était" at bounding box center [51, 53] width 18 height 10
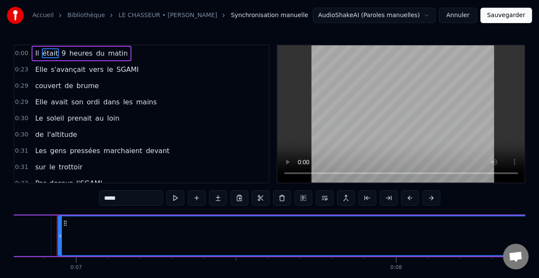
scroll to position [0, 2180]
click at [135, 196] on input "*****" at bounding box center [131, 197] width 64 height 15
click at [178, 198] on button at bounding box center [176, 197] width 18 height 15
click at [61, 54] on span "9" at bounding box center [64, 53] width 6 height 10
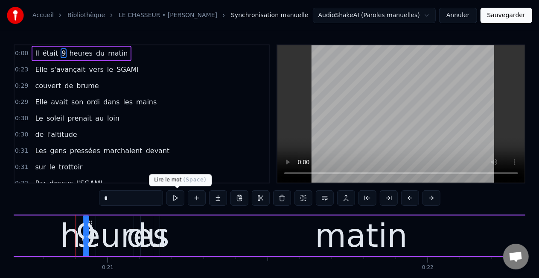
scroll to position [0, 6650]
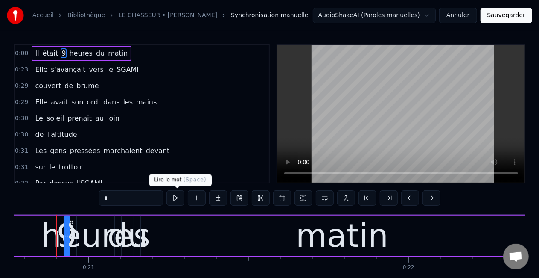
click at [175, 197] on button at bounding box center [176, 197] width 18 height 15
click at [84, 53] on span "heures" at bounding box center [80, 53] width 25 height 10
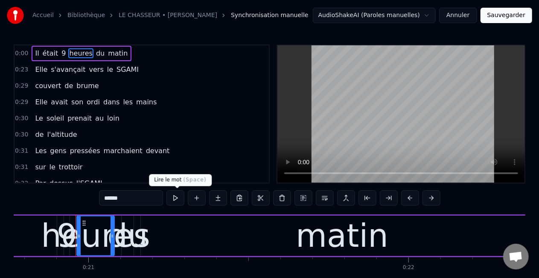
click at [176, 196] on button at bounding box center [176, 197] width 18 height 15
click at [95, 55] on span "du" at bounding box center [100, 53] width 10 height 10
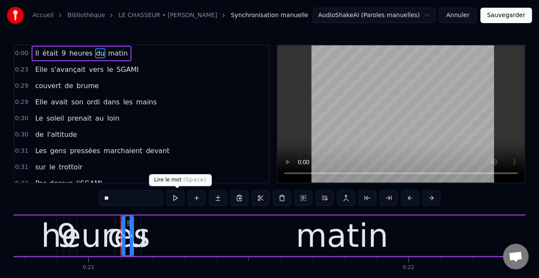
click at [175, 200] on button at bounding box center [176, 197] width 18 height 15
click at [107, 53] on span "matin" at bounding box center [117, 53] width 21 height 10
type input "*****"
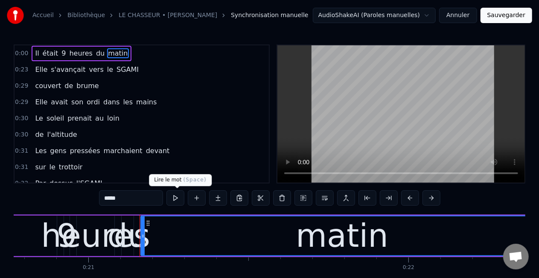
click at [177, 197] on button at bounding box center [176, 197] width 18 height 15
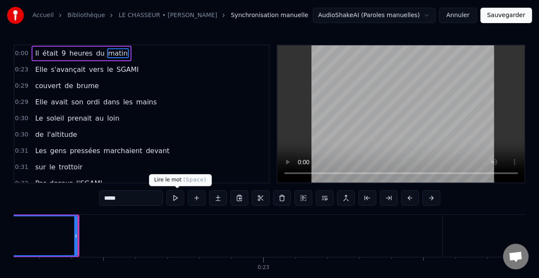
click at [180, 197] on button at bounding box center [176, 197] width 18 height 15
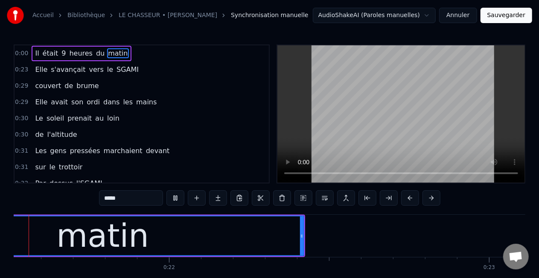
scroll to position [0, 6886]
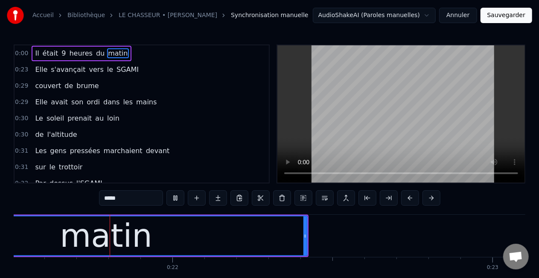
click at [180, 197] on button at bounding box center [176, 197] width 18 height 15
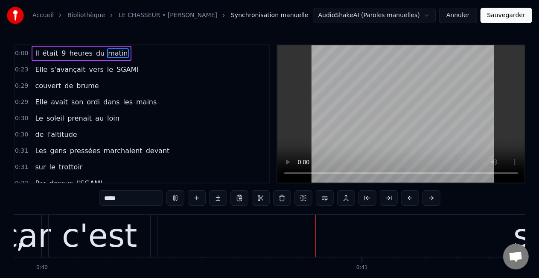
scroll to position [0, 12897]
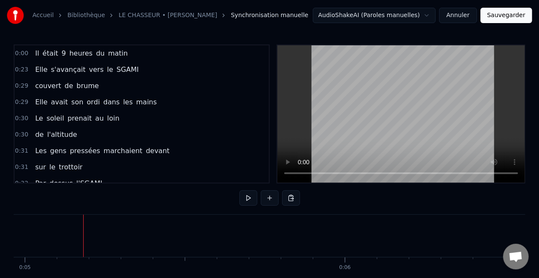
scroll to position [0, 1616]
drag, startPoint x: 423, startPoint y: 235, endPoint x: 348, endPoint y: 234, distance: 75.1
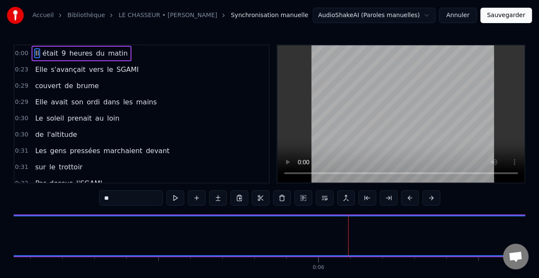
drag, startPoint x: 444, startPoint y: 232, endPoint x: 348, endPoint y: 233, distance: 95.6
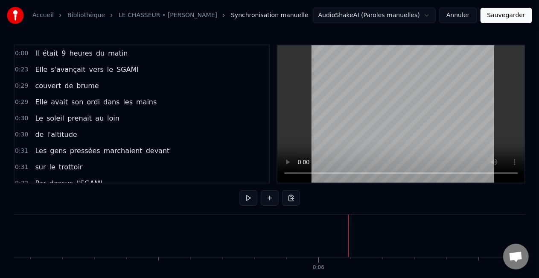
click at [45, 54] on span "était" at bounding box center [51, 53] width 18 height 10
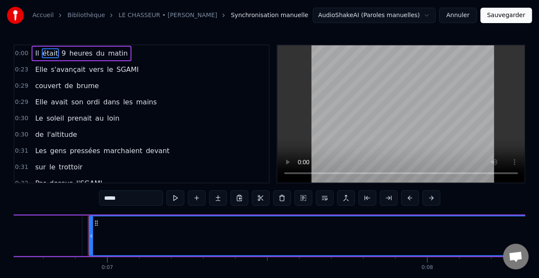
scroll to position [0, 2180]
click at [125, 202] on input "*****" at bounding box center [131, 197] width 64 height 15
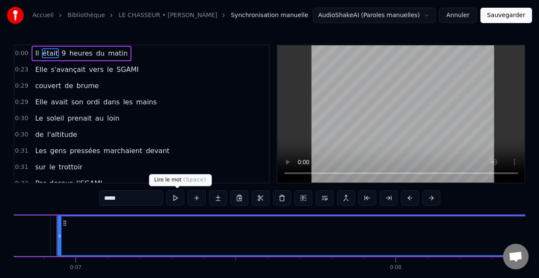
click at [178, 198] on button at bounding box center [176, 197] width 18 height 15
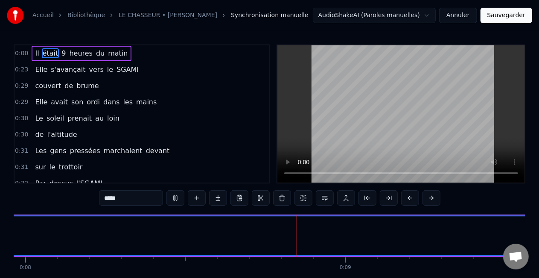
scroll to position [0, 2636]
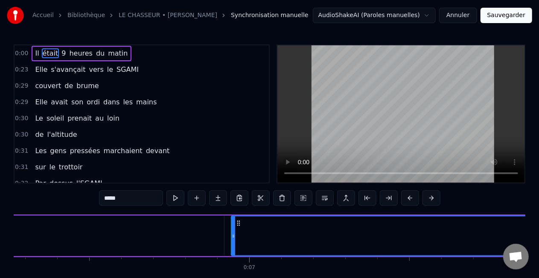
scroll to position [0, 1955]
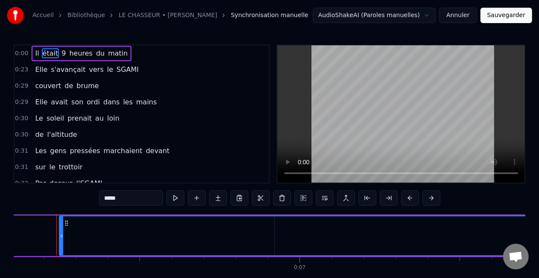
drag, startPoint x: 282, startPoint y: 232, endPoint x: 61, endPoint y: 222, distance: 221.4
click at [61, 222] on div at bounding box center [61, 235] width 3 height 39
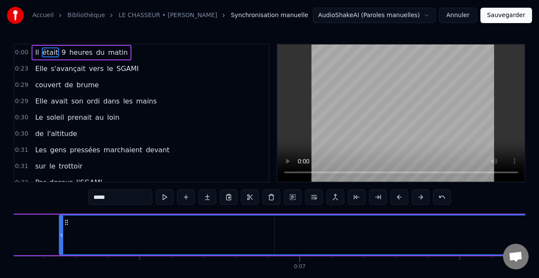
scroll to position [44, 0]
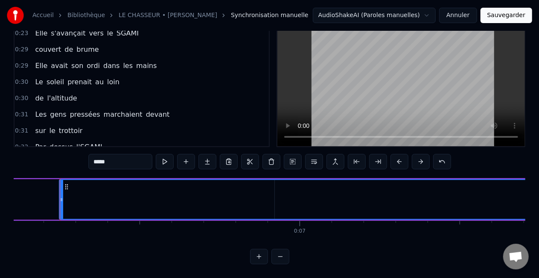
click at [282, 256] on button at bounding box center [281, 255] width 18 height 15
click at [260, 255] on button at bounding box center [259, 255] width 18 height 15
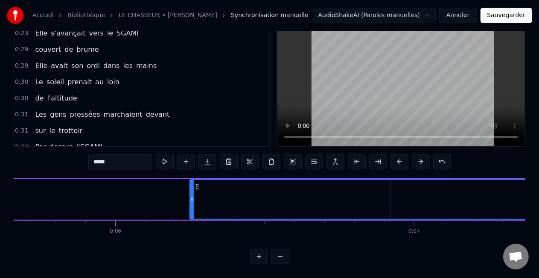
click at [260, 255] on button at bounding box center [259, 255] width 18 height 15
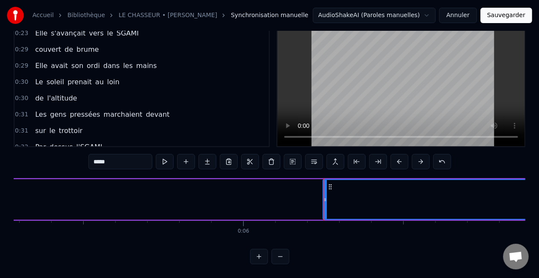
click at [260, 255] on button at bounding box center [259, 255] width 18 height 15
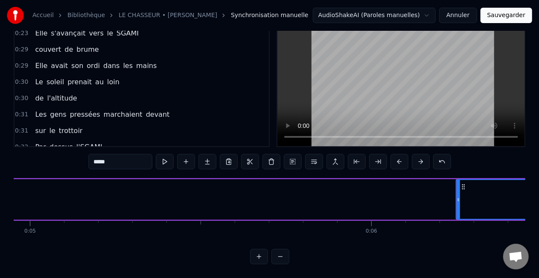
click at [260, 255] on button at bounding box center [259, 255] width 18 height 15
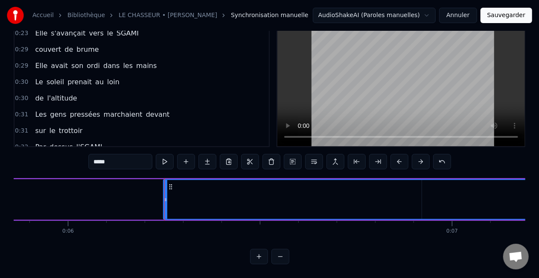
click at [260, 255] on button at bounding box center [259, 255] width 18 height 15
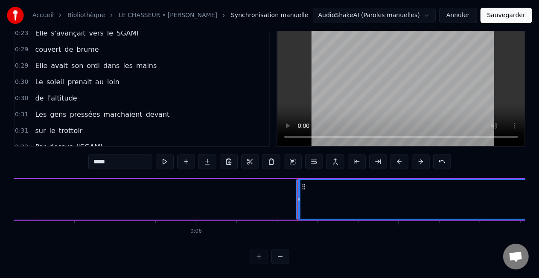
scroll to position [0, 2359]
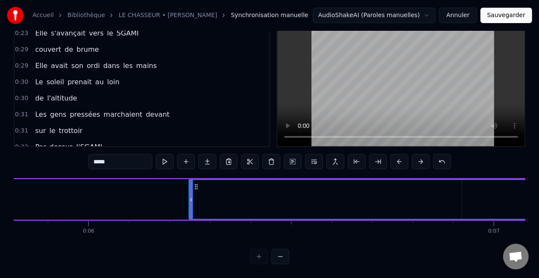
click at [260, 255] on div at bounding box center [269, 255] width 39 height 15
click at [261, 255] on div at bounding box center [269, 255] width 39 height 15
click at [257, 255] on div at bounding box center [269, 255] width 39 height 15
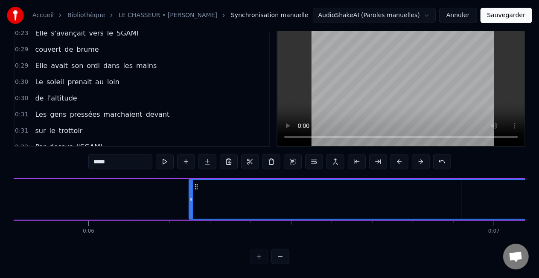
drag, startPoint x: 412, startPoint y: 193, endPoint x: 334, endPoint y: 197, distance: 78.2
click at [281, 255] on button at bounding box center [281, 255] width 18 height 15
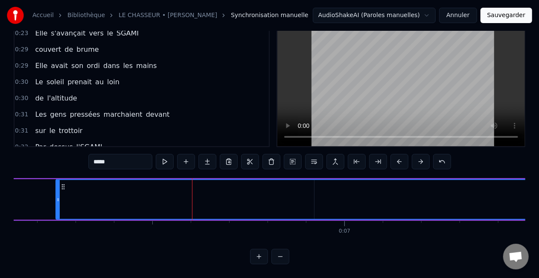
click at [281, 255] on button at bounding box center [281, 255] width 18 height 15
drag, startPoint x: 516, startPoint y: 184, endPoint x: 418, endPoint y: 193, distance: 97.8
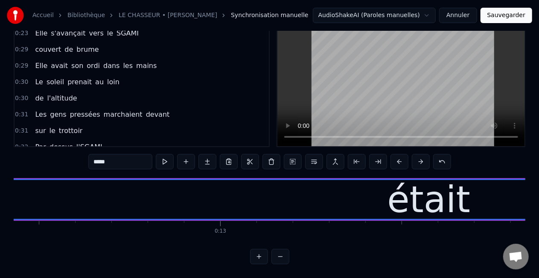
scroll to position [0, 4517]
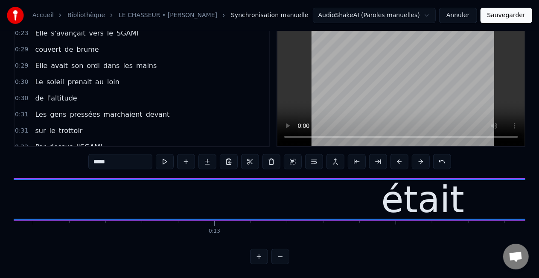
drag, startPoint x: 472, startPoint y: 198, endPoint x: 414, endPoint y: 199, distance: 58.1
click at [414, 199] on div "était" at bounding box center [423, 199] width 5317 height 39
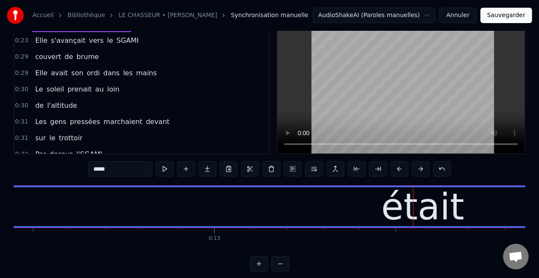
scroll to position [43, 0]
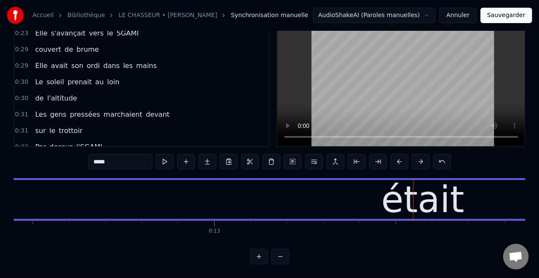
click at [411, 179] on div "était" at bounding box center [422, 199] width 83 height 55
drag, startPoint x: 454, startPoint y: 197, endPoint x: 427, endPoint y: 199, distance: 27.8
click at [427, 199] on div "était" at bounding box center [422, 199] width 83 height 55
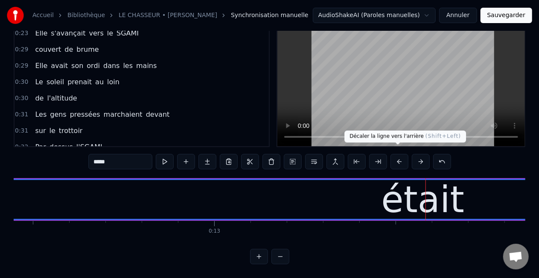
click at [397, 187] on div "était" at bounding box center [422, 199] width 83 height 55
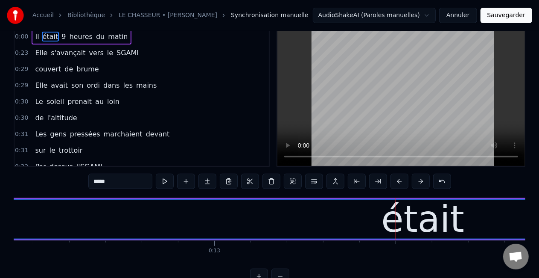
scroll to position [0, 0]
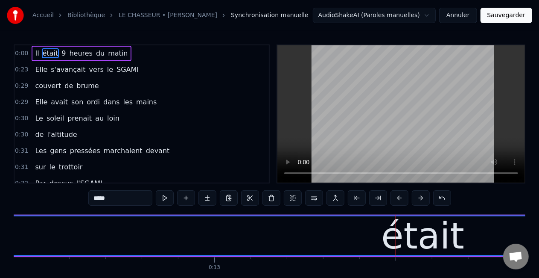
click at [358, 238] on div "était" at bounding box center [423, 235] width 5317 height 39
click at [345, 228] on div "était" at bounding box center [423, 235] width 5317 height 39
click at [290, 234] on div "était" at bounding box center [423, 235] width 5317 height 39
drag, startPoint x: 243, startPoint y: 236, endPoint x: 192, endPoint y: 237, distance: 50.4
click at [242, 236] on div "était" at bounding box center [423, 235] width 5317 height 39
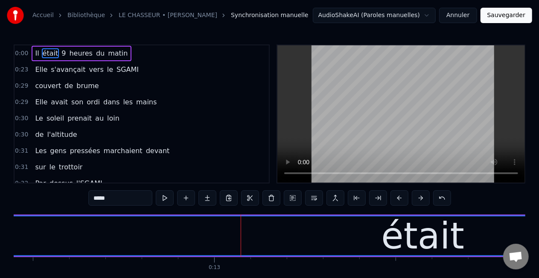
click at [159, 237] on div "était" at bounding box center [423, 235] width 5317 height 39
click at [112, 233] on div "était" at bounding box center [423, 235] width 5317 height 39
click at [87, 232] on div "était" at bounding box center [423, 235] width 5317 height 39
click at [149, 235] on div "était" at bounding box center [423, 235] width 5317 height 39
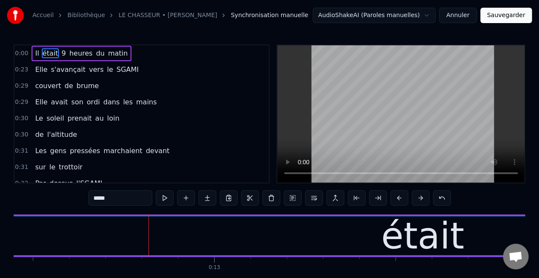
click at [269, 235] on div "était" at bounding box center [423, 235] width 5317 height 39
click at [348, 236] on div "était" at bounding box center [423, 235] width 5317 height 39
click at [451, 231] on div "était" at bounding box center [422, 235] width 83 height 55
click at [494, 229] on div "était" at bounding box center [423, 235] width 5317 height 39
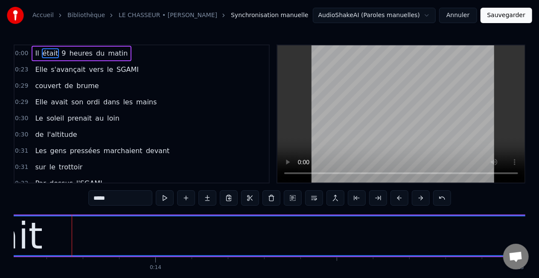
scroll to position [0, 4954]
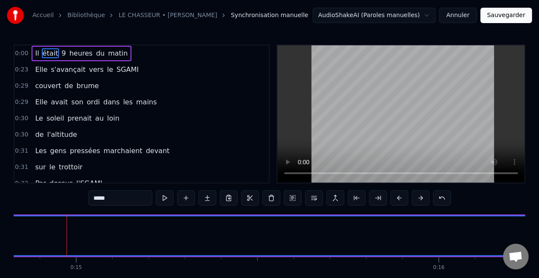
scroll to position [0, 5392]
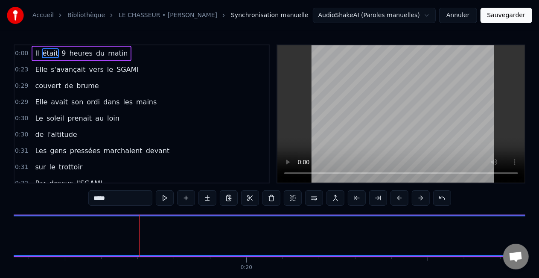
scroll to position [0, 7108]
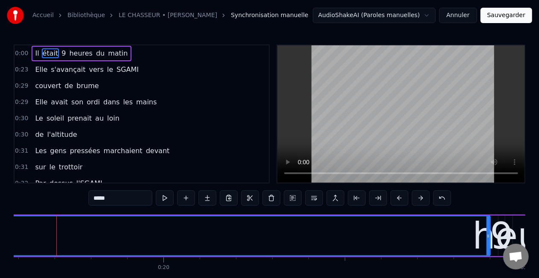
drag, startPoint x: 455, startPoint y: 229, endPoint x: 425, endPoint y: 232, distance: 29.6
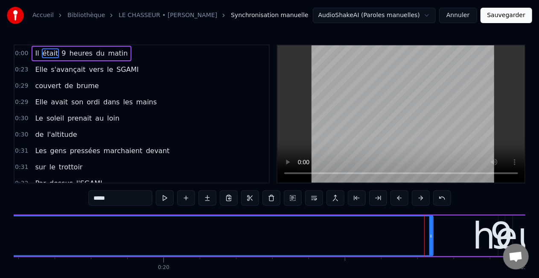
drag, startPoint x: 488, startPoint y: 231, endPoint x: 430, endPoint y: 235, distance: 57.3
click at [430, 235] on div at bounding box center [431, 235] width 3 height 39
drag, startPoint x: 392, startPoint y: 237, endPoint x: 322, endPoint y: 234, distance: 70.5
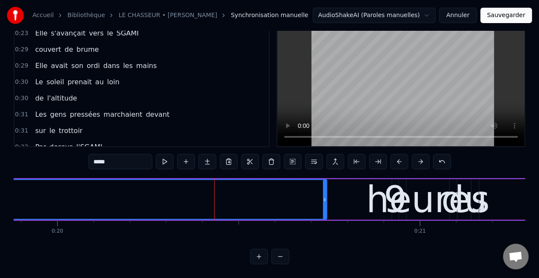
scroll to position [0, 7228]
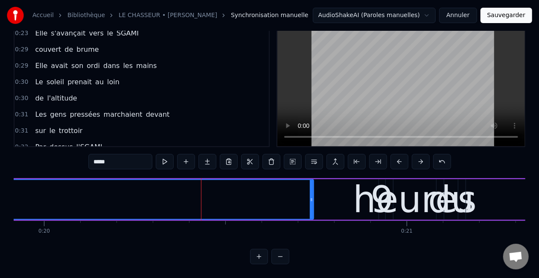
drag, startPoint x: 355, startPoint y: 184, endPoint x: 333, endPoint y: 185, distance: 22.3
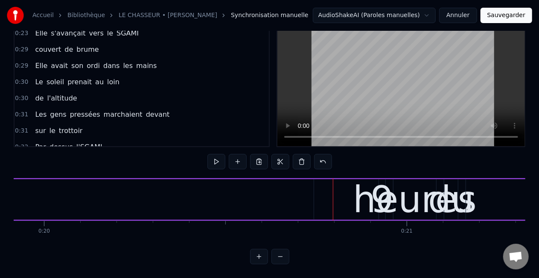
drag, startPoint x: 384, startPoint y: 184, endPoint x: 354, endPoint y: 185, distance: 29.5
click at [365, 185] on div "heures" at bounding box center [415, 199] width 124 height 55
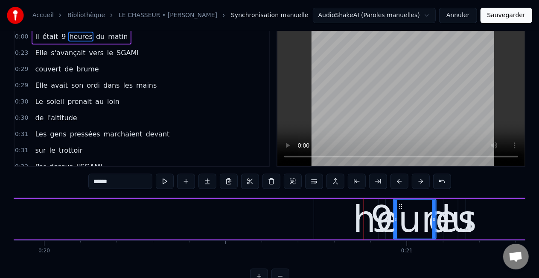
scroll to position [0, 0]
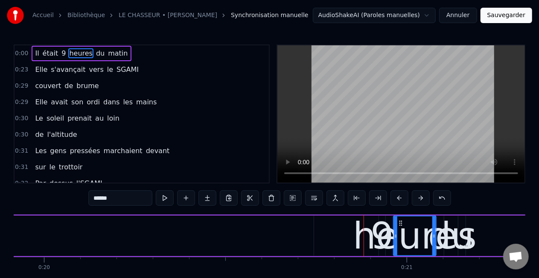
click at [379, 232] on div "heures" at bounding box center [415, 235] width 124 height 55
click at [55, 53] on div "Il était 9 heures du matin" at bounding box center [81, 53] width 99 height 15
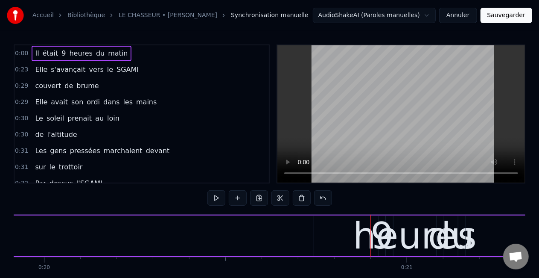
click at [61, 54] on span "9" at bounding box center [64, 53] width 6 height 10
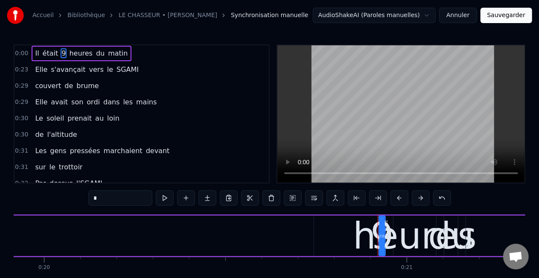
click at [46, 55] on span "était" at bounding box center [51, 53] width 18 height 10
type input "*****"
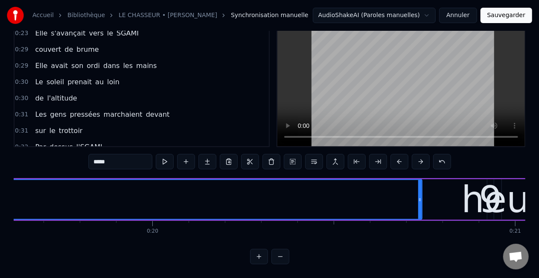
scroll to position [0, 7131]
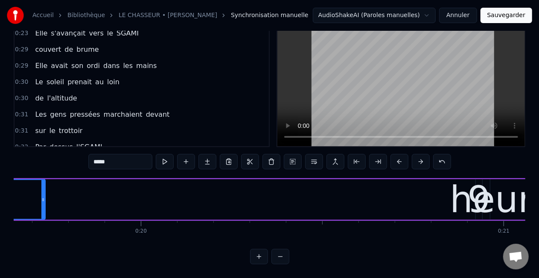
drag, startPoint x: 408, startPoint y: 190, endPoint x: 43, endPoint y: 187, distance: 365.5
click at [43, 187] on div at bounding box center [42, 199] width 3 height 39
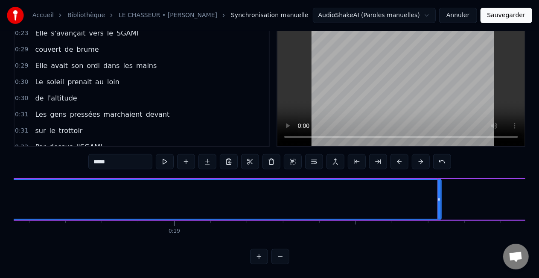
scroll to position [0, 6690]
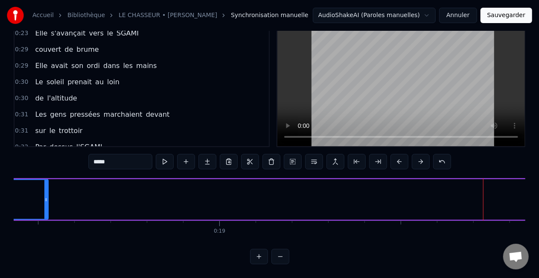
drag, startPoint x: 484, startPoint y: 191, endPoint x: 46, endPoint y: 187, distance: 438.5
click at [46, 187] on div at bounding box center [45, 199] width 3 height 39
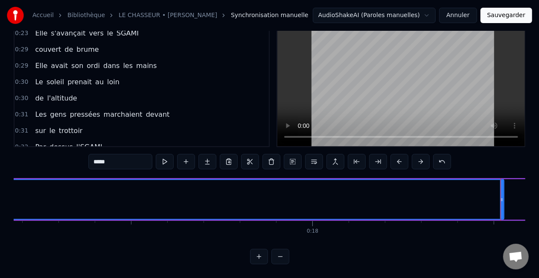
scroll to position [0, 6240]
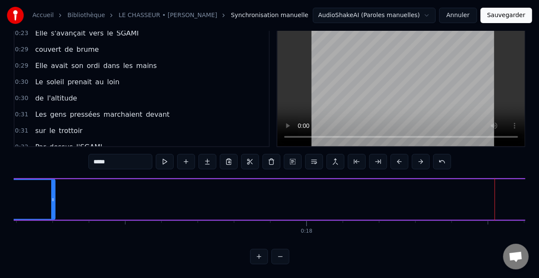
drag, startPoint x: 496, startPoint y: 192, endPoint x: 53, endPoint y: 185, distance: 442.8
click at [53, 185] on div at bounding box center [52, 199] width 3 height 39
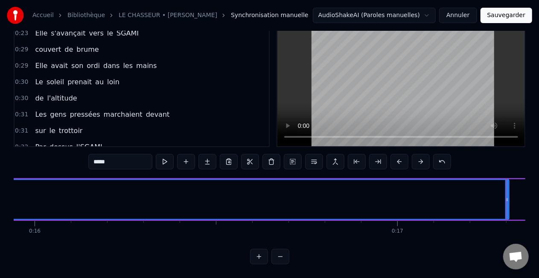
scroll to position [0, 5769]
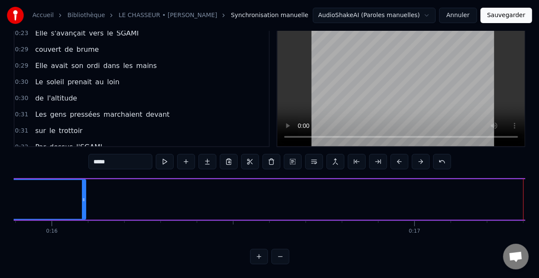
drag, startPoint x: 523, startPoint y: 191, endPoint x: 82, endPoint y: 204, distance: 441.7
click at [82, 204] on div at bounding box center [83, 199] width 3 height 39
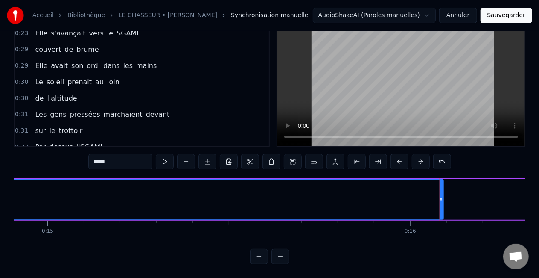
scroll to position [0, 5398]
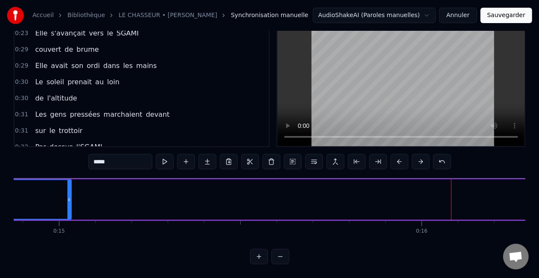
drag, startPoint x: 453, startPoint y: 192, endPoint x: 67, endPoint y: 200, distance: 385.2
click at [67, 200] on div at bounding box center [68, 199] width 3 height 39
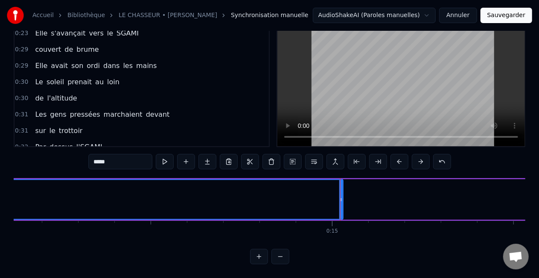
scroll to position [0, 5080]
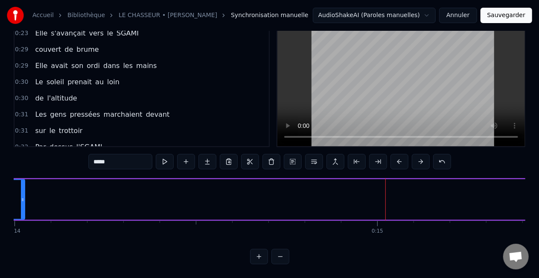
drag, startPoint x: 386, startPoint y: 193, endPoint x: 22, endPoint y: 202, distance: 363.9
click at [22, 202] on div at bounding box center [22, 199] width 3 height 39
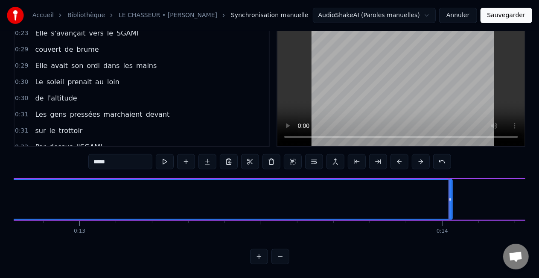
scroll to position [0, 4618]
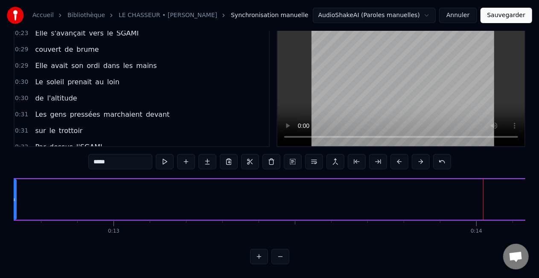
drag, startPoint x: 485, startPoint y: 191, endPoint x: 14, endPoint y: 184, distance: 470.6
click at [14, 184] on div at bounding box center [13, 199] width 3 height 39
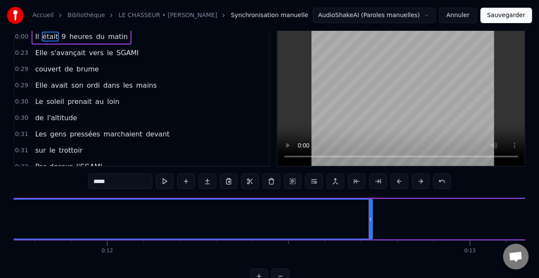
scroll to position [0, 4239]
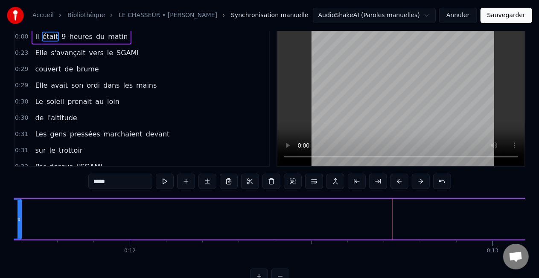
drag, startPoint x: 392, startPoint y: 217, endPoint x: 18, endPoint y: 210, distance: 374.1
click at [18, 210] on div at bounding box center [19, 218] width 3 height 39
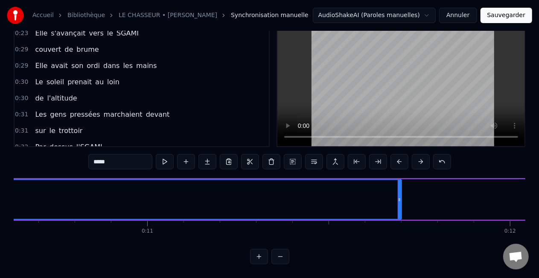
scroll to position [0, 3830]
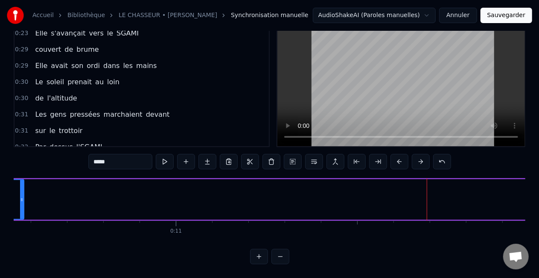
drag, startPoint x: 427, startPoint y: 192, endPoint x: 20, endPoint y: 190, distance: 406.5
click at [20, 196] on icon at bounding box center [21, 199] width 3 height 7
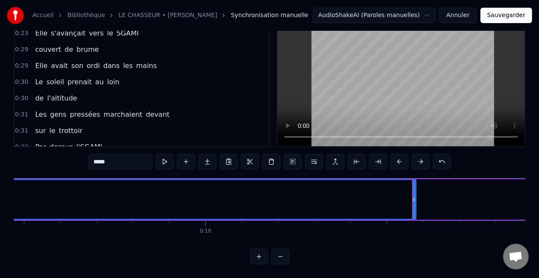
scroll to position [0, 3452]
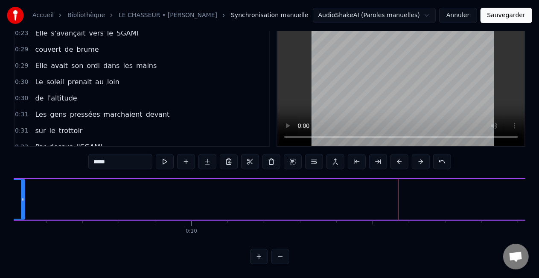
drag, startPoint x: 399, startPoint y: 193, endPoint x: 21, endPoint y: 183, distance: 377.6
click at [21, 183] on div at bounding box center [22, 199] width 3 height 39
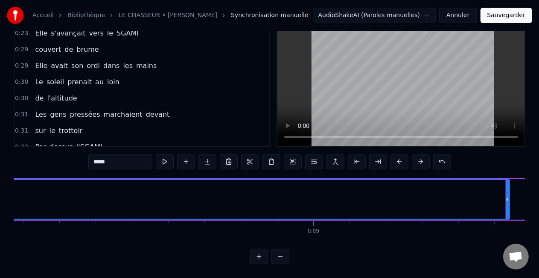
scroll to position [0, 2961]
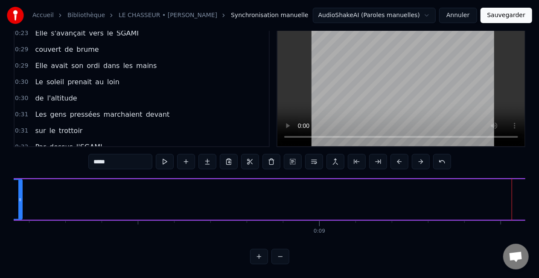
drag, startPoint x: 513, startPoint y: 190, endPoint x: 20, endPoint y: 184, distance: 493.6
click at [20, 184] on div at bounding box center [19, 199] width 3 height 39
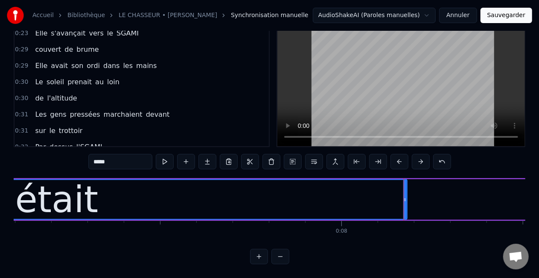
scroll to position [0, 2541]
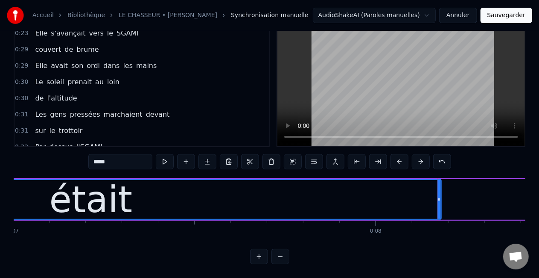
drag, startPoint x: 438, startPoint y: 191, endPoint x: 392, endPoint y: 197, distance: 46.1
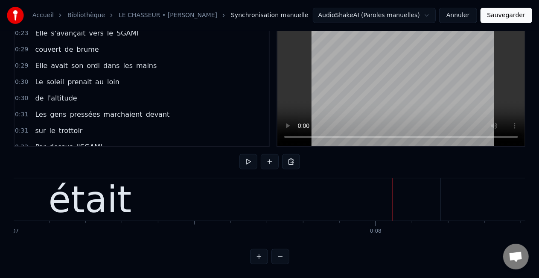
click at [439, 193] on div "était" at bounding box center [90, 199] width 701 height 42
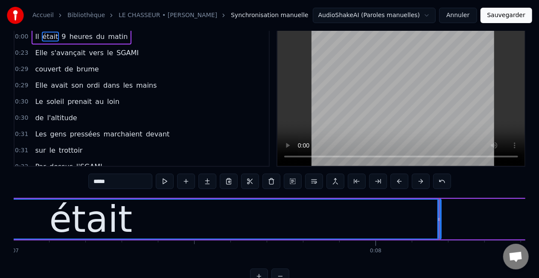
scroll to position [0, 0]
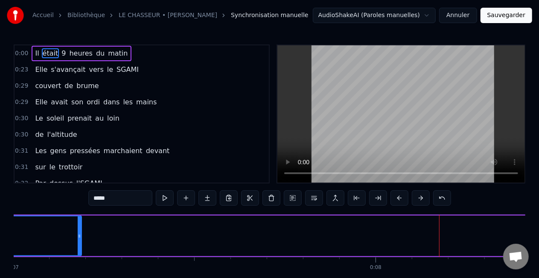
drag, startPoint x: 439, startPoint y: 235, endPoint x: 79, endPoint y: 244, distance: 360.0
click at [79, 244] on div at bounding box center [79, 235] width 3 height 39
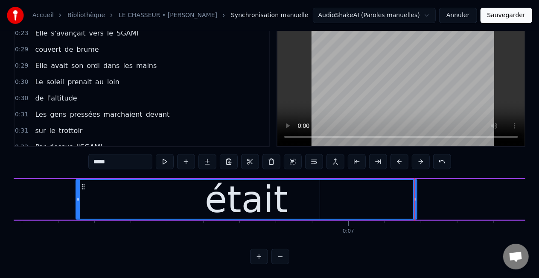
scroll to position [0, 2177]
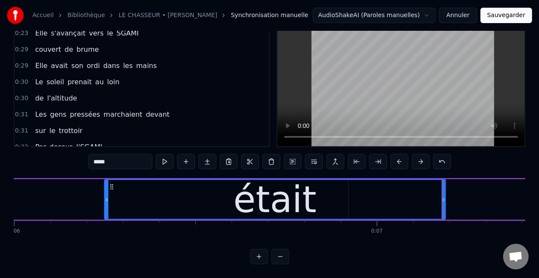
click at [443, 192] on div at bounding box center [443, 199] width 0 height 42
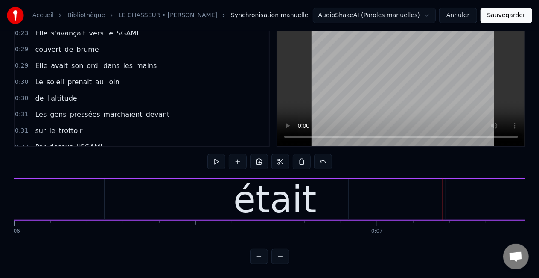
click at [428, 196] on div "était" at bounding box center [276, 199] width 342 height 41
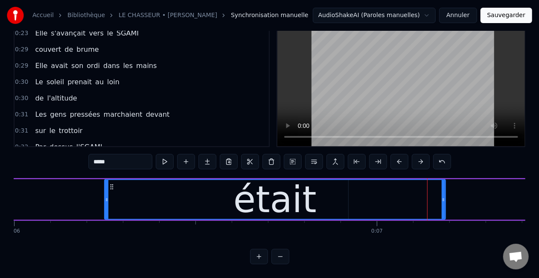
scroll to position [0, 0]
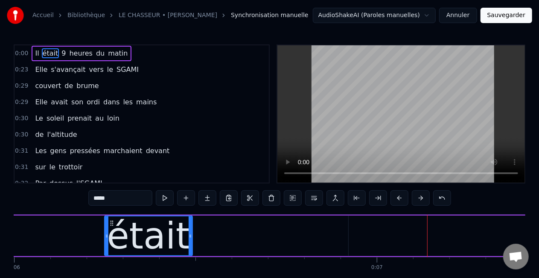
drag, startPoint x: 442, startPoint y: 235, endPoint x: 188, endPoint y: 237, distance: 254.1
click at [189, 237] on icon at bounding box center [190, 235] width 3 height 7
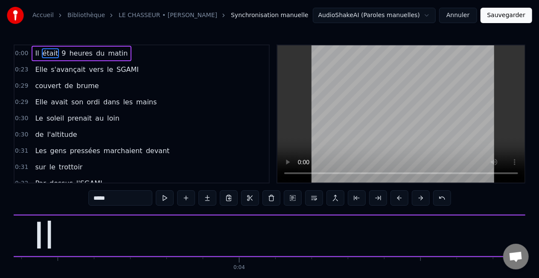
click at [34, 55] on span "Il" at bounding box center [37, 53] width 6 height 10
type input "**"
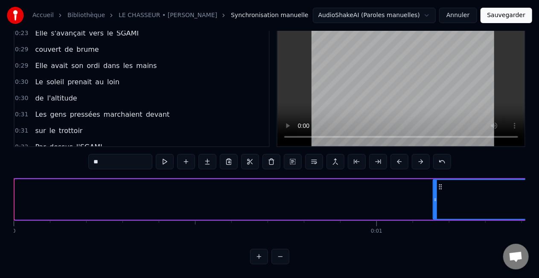
drag, startPoint x: 18, startPoint y: 189, endPoint x: 436, endPoint y: 213, distance: 418.7
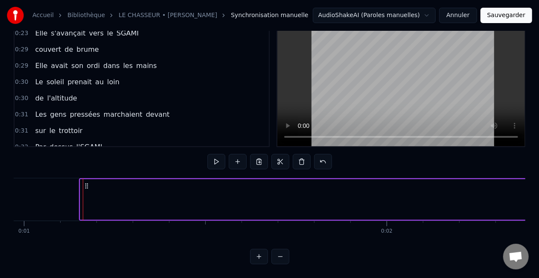
scroll to position [0, 359]
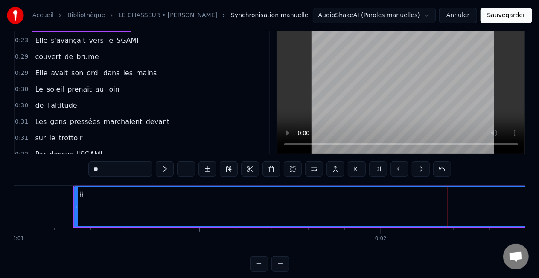
scroll to position [43, 0]
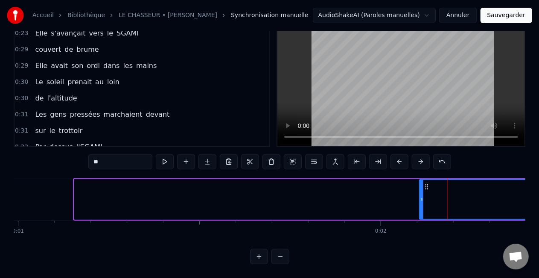
drag, startPoint x: 76, startPoint y: 191, endPoint x: 421, endPoint y: 204, distance: 345.6
click at [421, 204] on div at bounding box center [421, 199] width 3 height 39
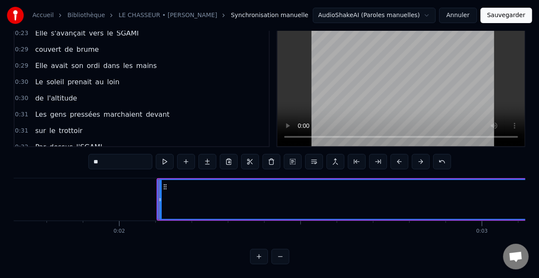
scroll to position [0, 700]
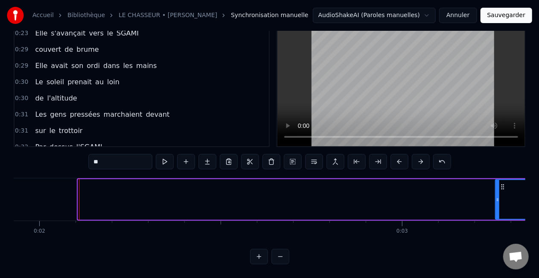
drag, startPoint x: 81, startPoint y: 190, endPoint x: 500, endPoint y: 198, distance: 418.5
click at [500, 198] on div at bounding box center [497, 199] width 3 height 39
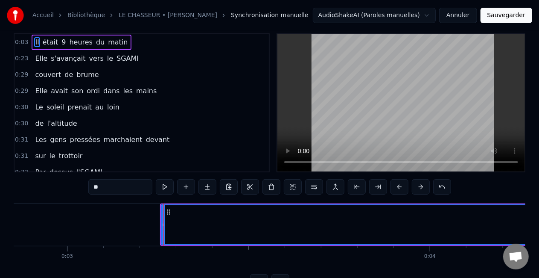
scroll to position [0, 1143]
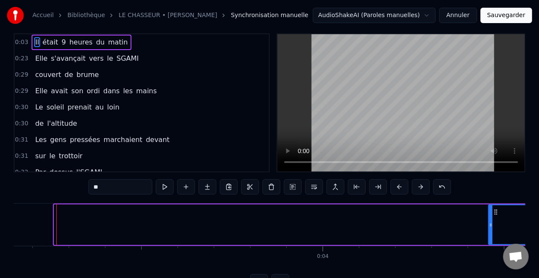
drag, startPoint x: 57, startPoint y: 220, endPoint x: 492, endPoint y: 231, distance: 434.8
click at [492, 231] on div at bounding box center [490, 224] width 3 height 39
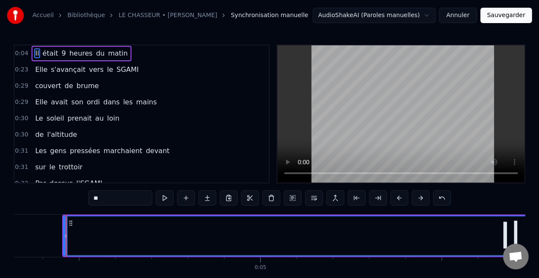
scroll to position [0, 1577]
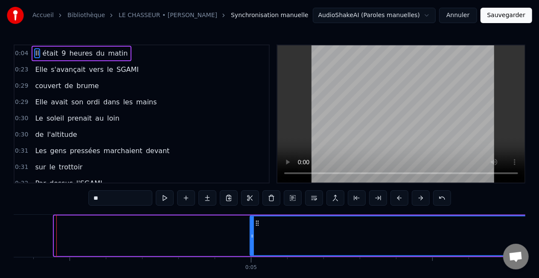
drag, startPoint x: 56, startPoint y: 232, endPoint x: 251, endPoint y: 235, distance: 195.1
click at [251, 235] on icon at bounding box center [252, 235] width 3 height 7
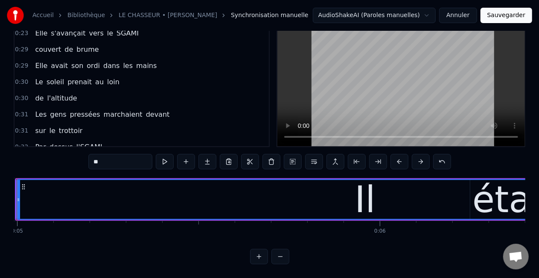
scroll to position [0, 1816]
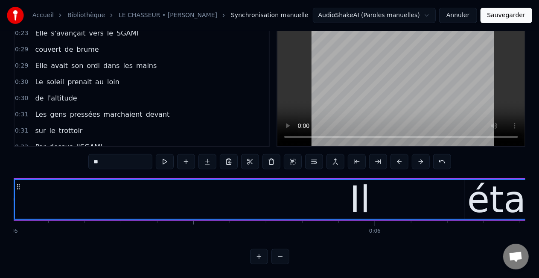
click at [452, 190] on div "Il" at bounding box center [360, 199] width 697 height 39
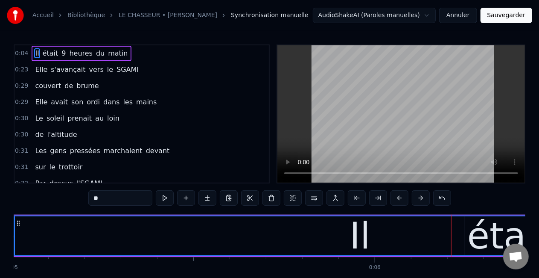
scroll to position [43, 0]
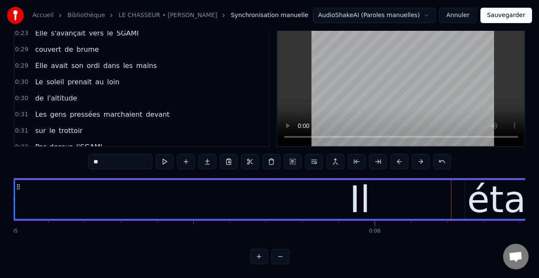
click at [466, 193] on div "Il" at bounding box center [360, 199] width 697 height 39
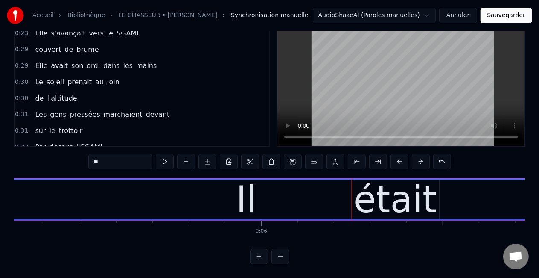
scroll to position [0, 1976]
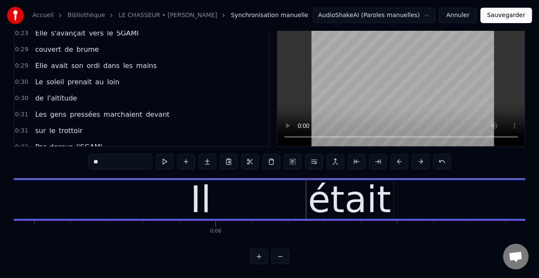
click at [428, 192] on div "Il" at bounding box center [200, 199] width 697 height 39
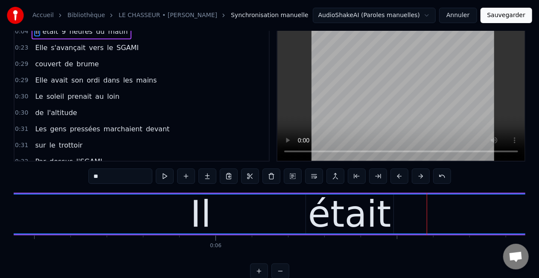
scroll to position [0, 0]
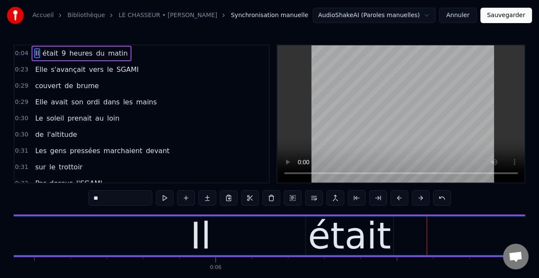
click at [411, 226] on div "Il" at bounding box center [200, 235] width 697 height 39
click at [289, 231] on div "Il" at bounding box center [200, 235] width 697 height 39
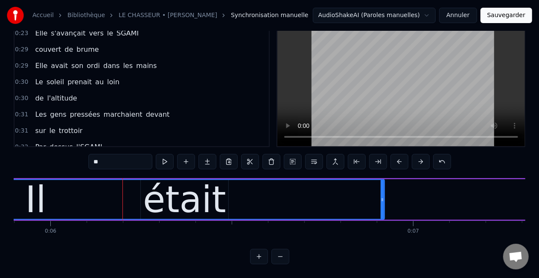
scroll to position [0, 2169]
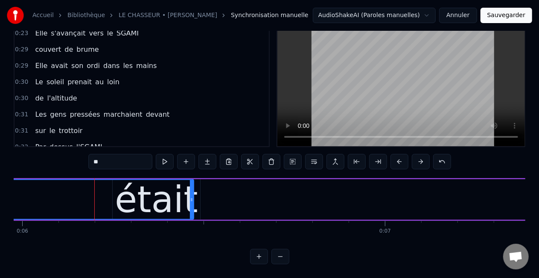
drag, startPoint x: 353, startPoint y: 192, endPoint x: 190, endPoint y: 194, distance: 162.7
click at [190, 196] on icon at bounding box center [191, 199] width 3 height 7
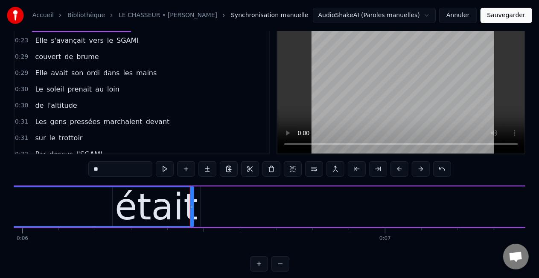
scroll to position [43, 0]
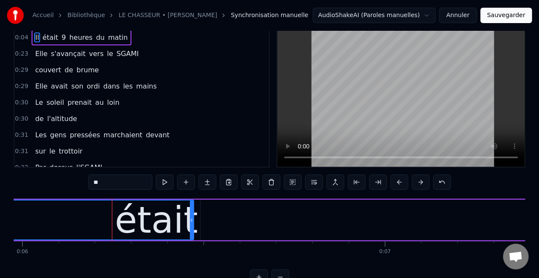
scroll to position [0, 0]
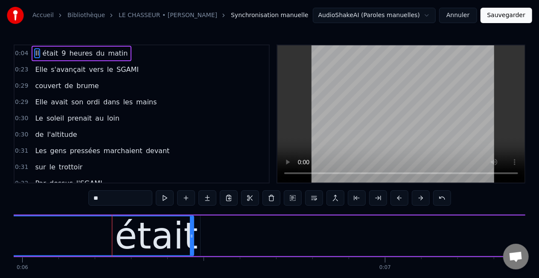
drag, startPoint x: 113, startPoint y: 231, endPoint x: 101, endPoint y: 229, distance: 12.0
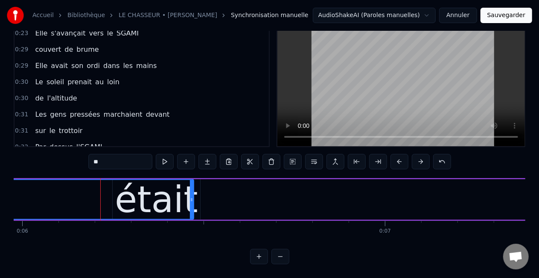
scroll to position [0, 1721]
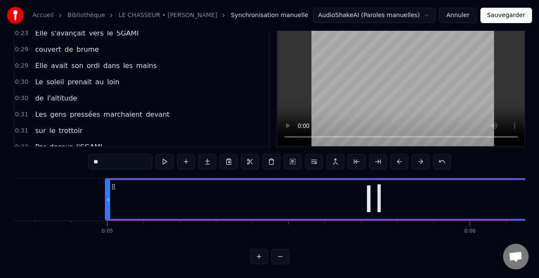
click at [417, 185] on div "Il" at bounding box center [374, 199] width 535 height 39
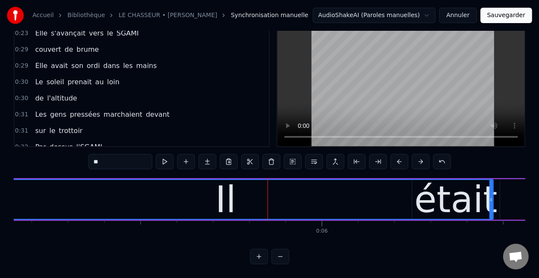
scroll to position [0, 1875]
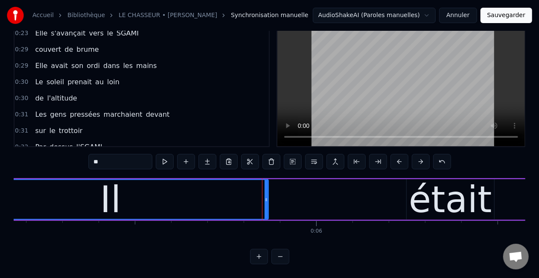
drag, startPoint x: 486, startPoint y: 189, endPoint x: 266, endPoint y: 194, distance: 219.5
click at [266, 194] on div at bounding box center [266, 199] width 3 height 39
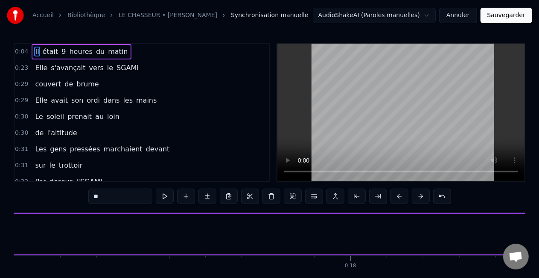
scroll to position [0, 0]
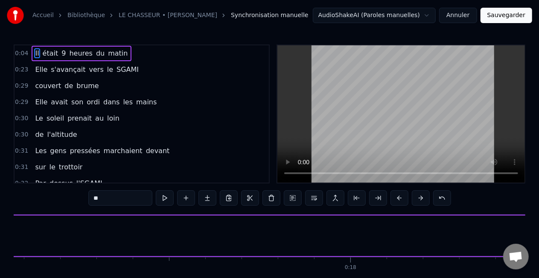
click at [61, 53] on span "9" at bounding box center [64, 53] width 6 height 10
type input "*"
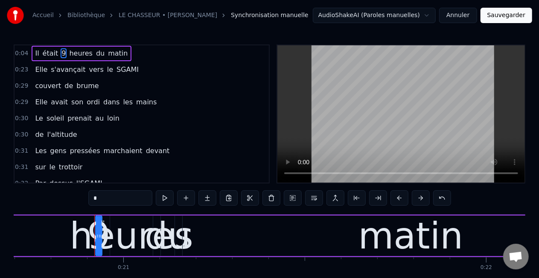
scroll to position [0, 7550]
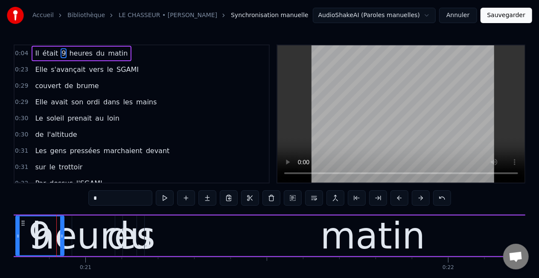
drag, startPoint x: 59, startPoint y: 235, endPoint x: 17, endPoint y: 225, distance: 42.9
click at [17, 225] on div at bounding box center [17, 235] width 3 height 39
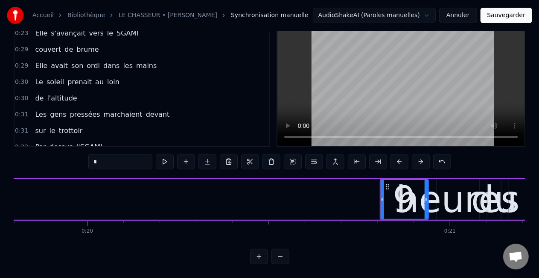
scroll to position [0, 7128]
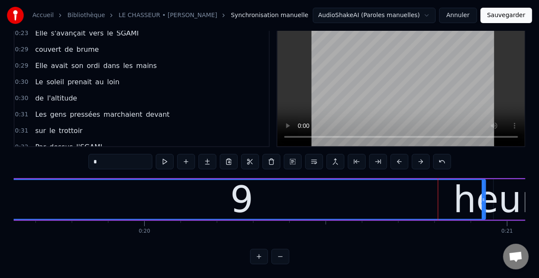
drag, startPoint x: 440, startPoint y: 191, endPoint x: 0, endPoint y: 178, distance: 440.0
click at [0, 178] on div "Accueil Bibliothèque LE CHASSEUR • MICHEL DELPECH Synchronisation manuelle Audi…" at bounding box center [269, 114] width 539 height 300
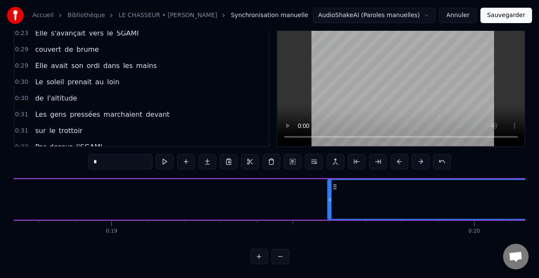
scroll to position [0, 6775]
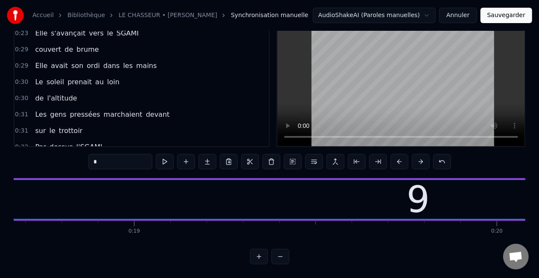
drag, startPoint x: 352, startPoint y: 193, endPoint x: 0, endPoint y: 187, distance: 352.3
click at [0, 183] on div "Accueil Bibliothèque LE CHASSEUR • MICHEL DELPECH Synchronisation manuelle Audi…" at bounding box center [269, 114] width 539 height 300
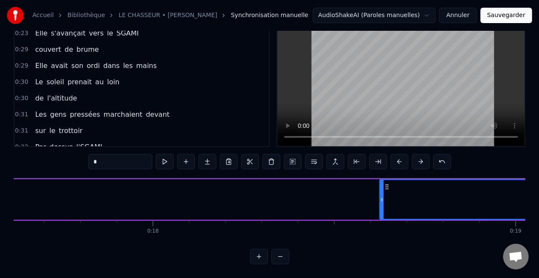
scroll to position [0, 6342]
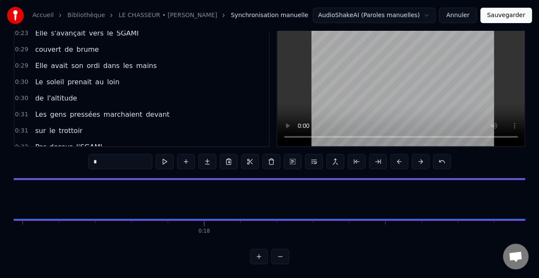
drag, startPoint x: 434, startPoint y: 190, endPoint x: 2, endPoint y: 178, distance: 431.8
click at [2, 178] on div "Accueil Bibliothèque LE CHASSEUR • MICHEL DELPECH Synchronisation manuelle Audi…" at bounding box center [269, 114] width 539 height 300
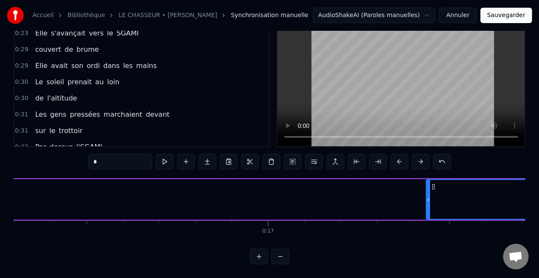
scroll to position [0, 5892]
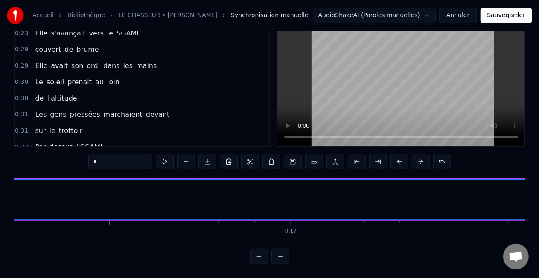
drag, startPoint x: 450, startPoint y: 190, endPoint x: 0, endPoint y: 193, distance: 450.0
click at [0, 193] on div "Accueil Bibliothèque LE CHASSEUR • MICHEL DELPECH Synchronisation manuelle Audi…" at bounding box center [269, 114] width 539 height 300
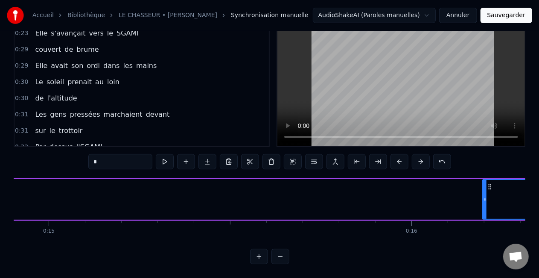
scroll to position [0, 5386]
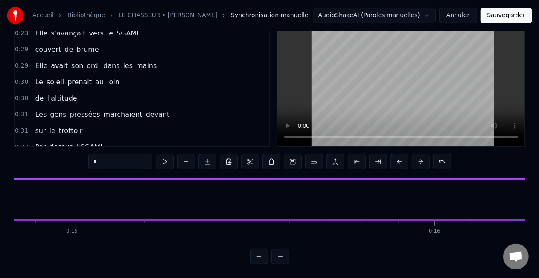
drag, startPoint x: 506, startPoint y: 190, endPoint x: 0, endPoint y: 198, distance: 506.4
click at [0, 198] on div "Accueil Bibliothèque LE CHASSEUR • MICHEL DELPECH Synchronisation manuelle Audi…" at bounding box center [269, 114] width 539 height 300
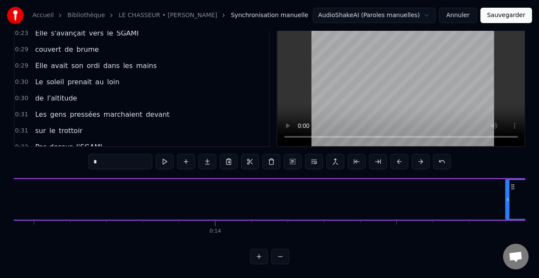
scroll to position [0, 4873]
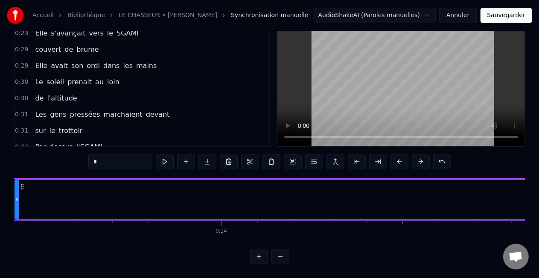
drag, startPoint x: 513, startPoint y: 192, endPoint x: 16, endPoint y: 198, distance: 497.0
click at [16, 198] on div at bounding box center [16, 199] width 3 height 39
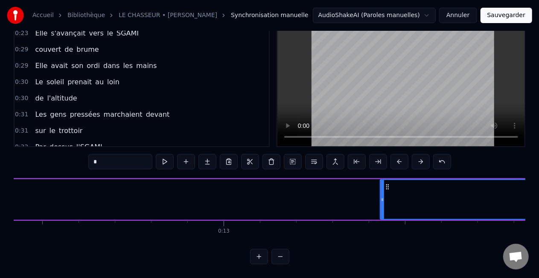
scroll to position [0, 4434]
click at [455, 192] on div at bounding box center [455, 199] width 0 height 42
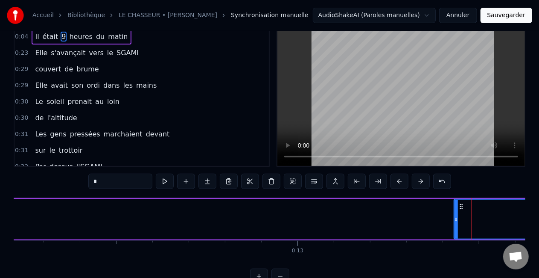
scroll to position [0, 0]
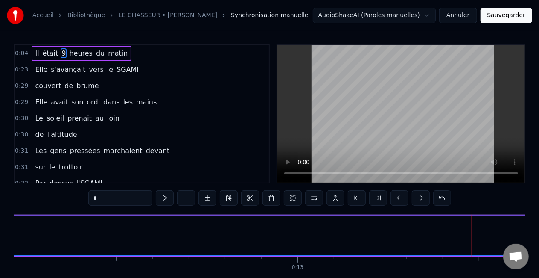
drag, startPoint x: 456, startPoint y: 237, endPoint x: 0, endPoint y: 238, distance: 456.4
click at [0, 238] on div "Accueil Bibliothèque LE CHASSEUR • MICHEL DELPECH Synchronisation manuelle Audi…" at bounding box center [269, 150] width 539 height 300
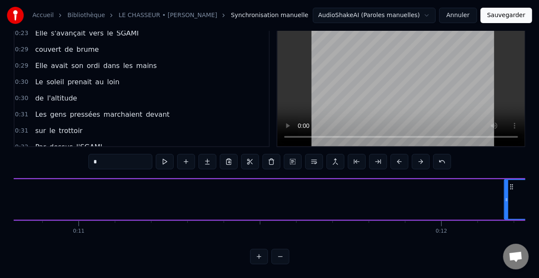
scroll to position [0, 3916]
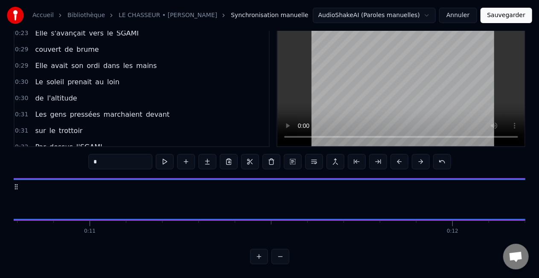
drag, startPoint x: 517, startPoint y: 191, endPoint x: 11, endPoint y: 193, distance: 506.8
click at [11, 193] on div "Accueil Bibliothèque LE CHASSEUR • MICHEL DELPECH Synchronisation manuelle Audi…" at bounding box center [269, 114] width 539 height 300
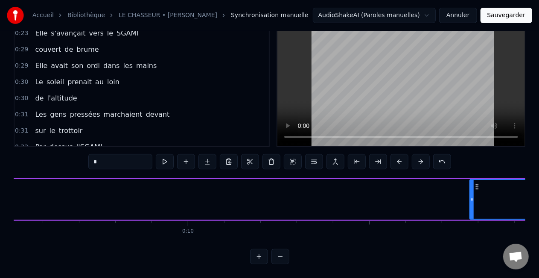
scroll to position [0, 3438]
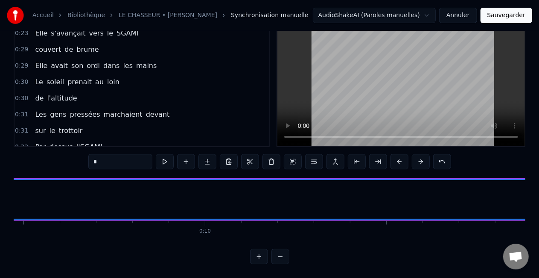
drag, startPoint x: 488, startPoint y: 190, endPoint x: 0, endPoint y: 201, distance: 488.6
click at [0, 201] on div "Accueil Bibliothèque LE CHASSEUR • MICHEL DELPECH Synchronisation manuelle Audi…" at bounding box center [269, 114] width 539 height 300
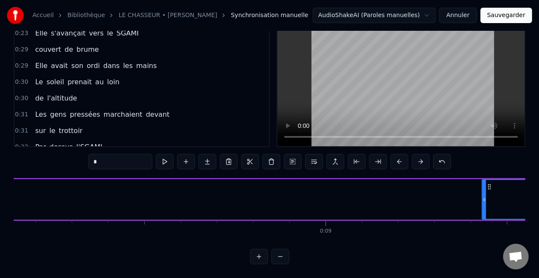
scroll to position [0, 2949]
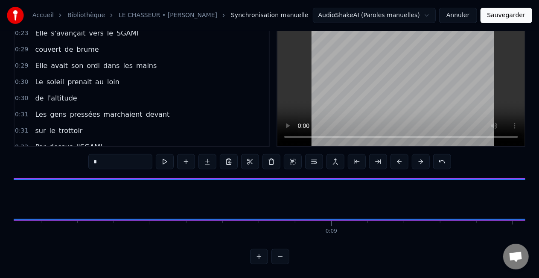
drag, startPoint x: 489, startPoint y: 190, endPoint x: 0, endPoint y: 200, distance: 489.4
click at [0, 200] on div "Accueil Bibliothèque LE CHASSEUR • MICHEL DELPECH Synchronisation manuelle Audi…" at bounding box center [269, 114] width 539 height 300
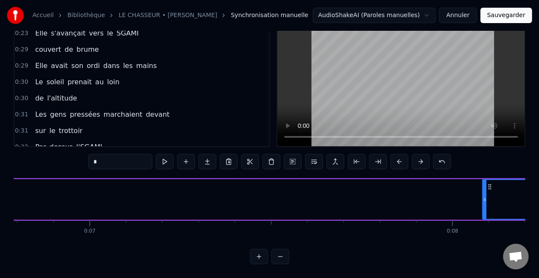
scroll to position [0, 2453]
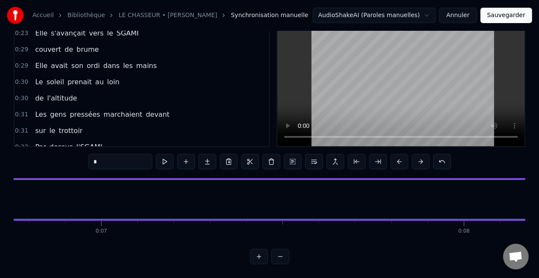
drag, startPoint x: 495, startPoint y: 190, endPoint x: 0, endPoint y: 200, distance: 494.9
click at [0, 200] on div "Accueil Bibliothèque LE CHASSEUR • MICHEL DELPECH Synchronisation manuelle Audi…" at bounding box center [269, 114] width 539 height 300
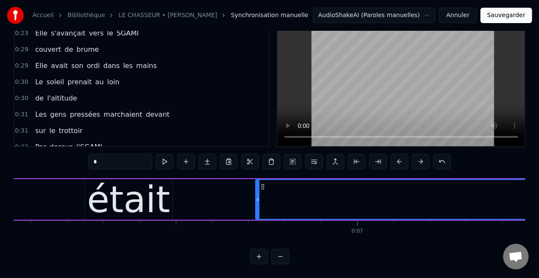
scroll to position [0, 2163]
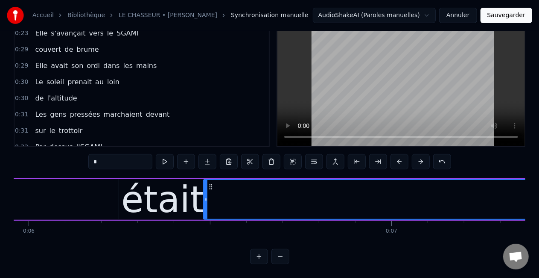
drag, startPoint x: 292, startPoint y: 192, endPoint x: 206, endPoint y: 199, distance: 86.6
click at [206, 199] on div at bounding box center [205, 199] width 3 height 39
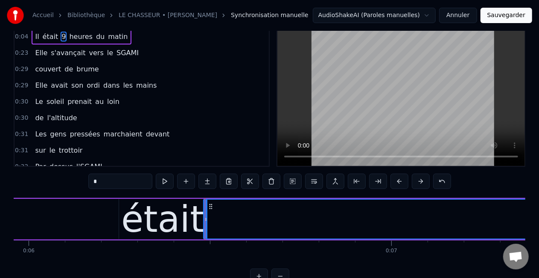
scroll to position [0, 0]
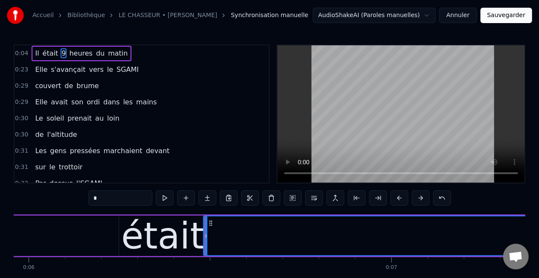
click at [79, 56] on span "heures" at bounding box center [80, 53] width 25 height 10
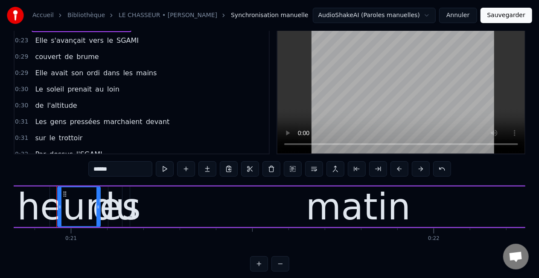
scroll to position [44, 0]
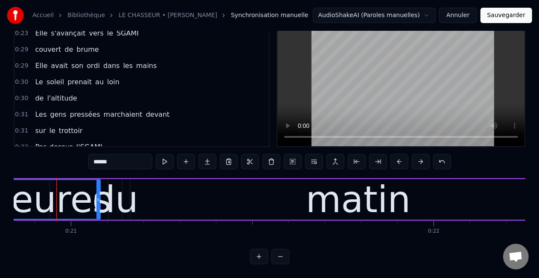
drag, startPoint x: 58, startPoint y: 189, endPoint x: 0, endPoint y: 184, distance: 58.6
click at [0, 184] on div "Accueil Bibliothèque LE CHASSEUR • MICHEL DELPECH Synchronisation manuelle Audi…" at bounding box center [269, 114] width 539 height 300
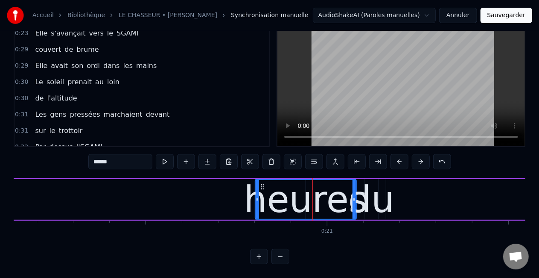
scroll to position [0, 7268]
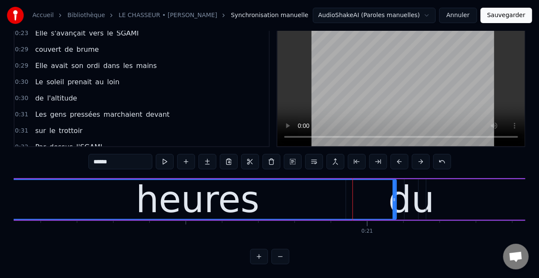
drag, startPoint x: 297, startPoint y: 192, endPoint x: 0, endPoint y: 188, distance: 296.8
click at [0, 188] on div "Accueil Bibliothèque LE CHASSEUR • MICHEL DELPECH Synchronisation manuelle Audi…" at bounding box center [269, 114] width 539 height 300
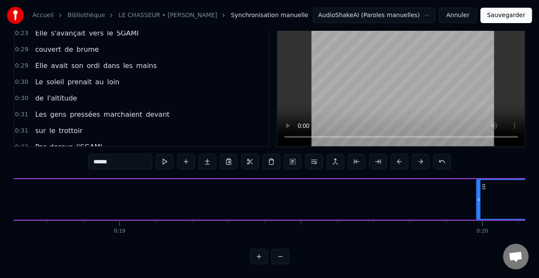
scroll to position [0, 6761]
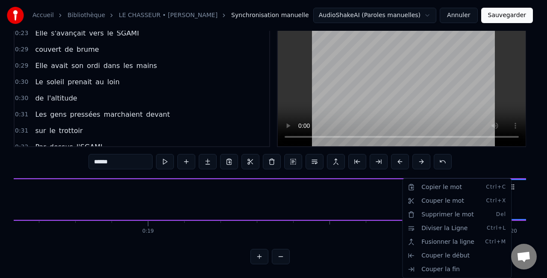
click at [512, 178] on html "Accueil Bibliothèque LE CHASSEUR • MICHEL DELPECH Synchronisation manuelle Audi…" at bounding box center [273, 121] width 547 height 314
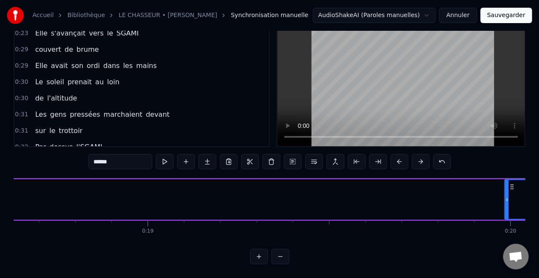
click at [512, 183] on icon at bounding box center [512, 186] width 7 height 7
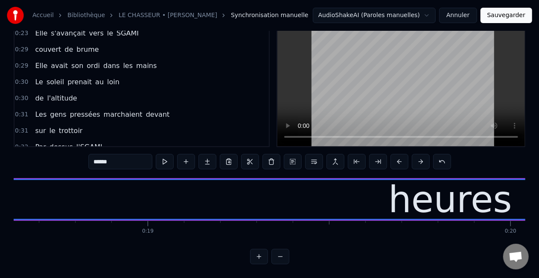
drag, startPoint x: 507, startPoint y: 191, endPoint x: 0, endPoint y: 205, distance: 507.4
click at [0, 205] on div "Accueil Bibliothèque LE CHASSEUR • MICHEL DELPECH Synchronisation manuelle Audi…" at bounding box center [269, 114] width 539 height 300
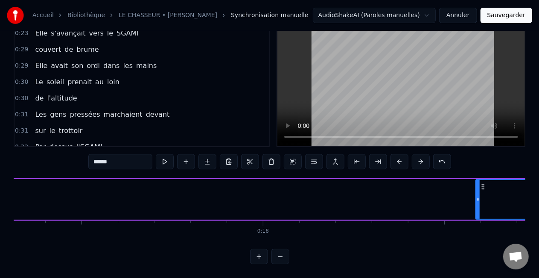
scroll to position [0, 6266]
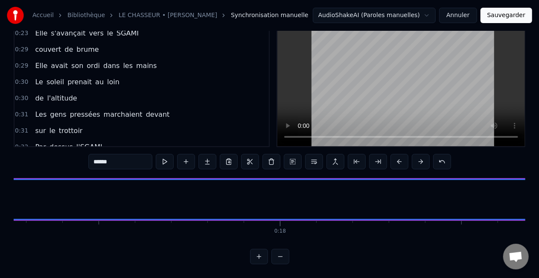
drag, startPoint x: 494, startPoint y: 190, endPoint x: 3, endPoint y: 212, distance: 492.0
click at [0, 199] on div "Accueil Bibliothèque LE CHASSEUR • MICHEL DELPECH Synchronisation manuelle Audi…" at bounding box center [269, 114] width 539 height 300
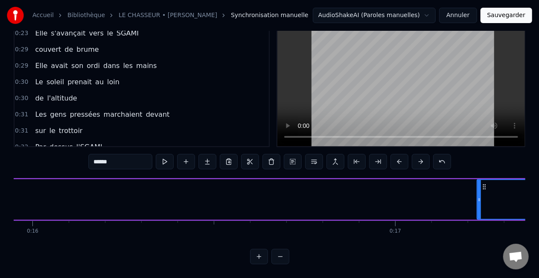
scroll to position [0, 5754]
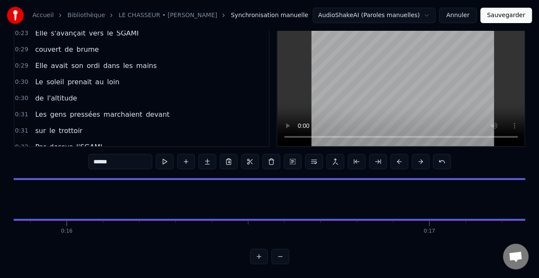
drag, startPoint x: 513, startPoint y: 191, endPoint x: 0, endPoint y: 196, distance: 513.2
click at [0, 196] on div "Accueil Bibliothèque LE CHASSEUR • MICHEL DELPECH Synchronisation manuelle Audi…" at bounding box center [269, 114] width 539 height 300
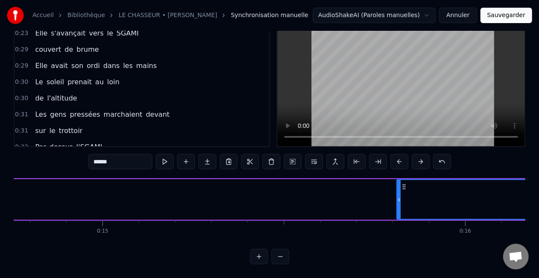
scroll to position [0, 5321]
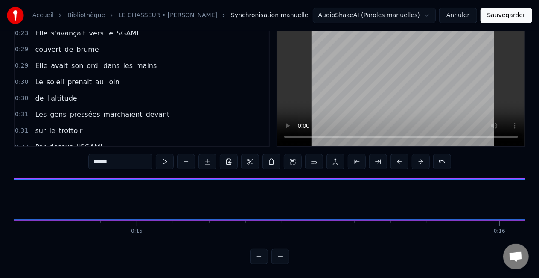
drag, startPoint x: 433, startPoint y: 190, endPoint x: 0, endPoint y: 208, distance: 433.7
click at [0, 208] on div "Accueil Bibliothèque LE CHASSEUR • MICHEL DELPECH Synchronisation manuelle Audi…" at bounding box center [269, 114] width 539 height 300
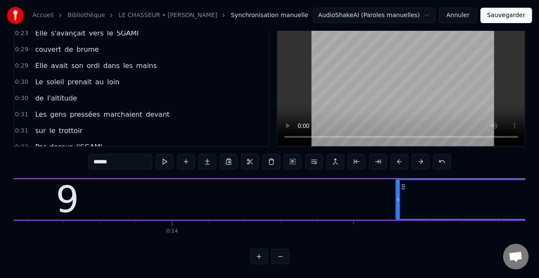
scroll to position [0, 4866]
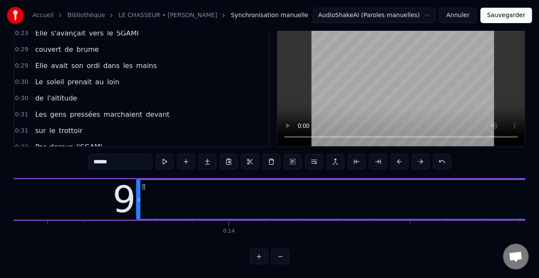
drag, startPoint x: 454, startPoint y: 191, endPoint x: 138, endPoint y: 196, distance: 316.4
click at [138, 196] on div at bounding box center [138, 199] width 3 height 39
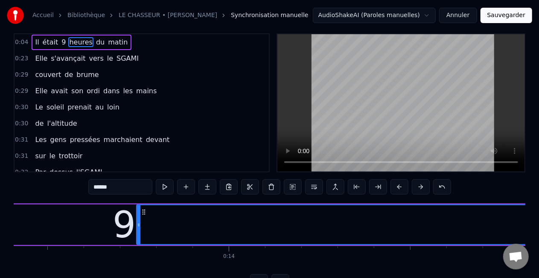
scroll to position [0, 0]
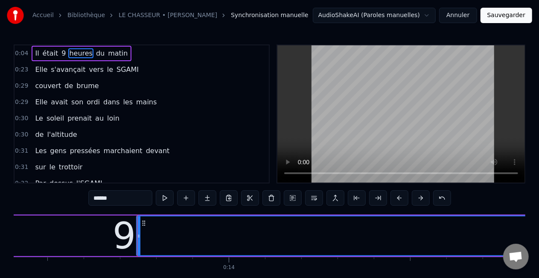
click at [95, 55] on span "du" at bounding box center [100, 53] width 10 height 10
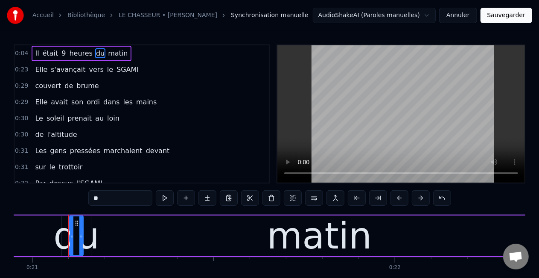
scroll to position [0, 7615]
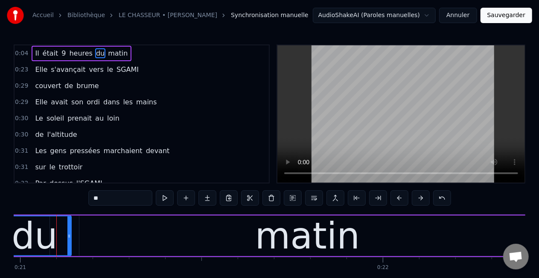
drag, startPoint x: 60, startPoint y: 236, endPoint x: 0, endPoint y: 230, distance: 60.0
click at [0, 230] on div "Accueil Bibliothèque LE CHASSEUR • MICHEL DELPECH Synchronisation manuelle Audi…" at bounding box center [269, 150] width 539 height 300
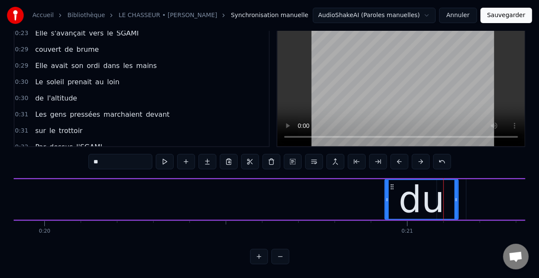
scroll to position [0, 7193]
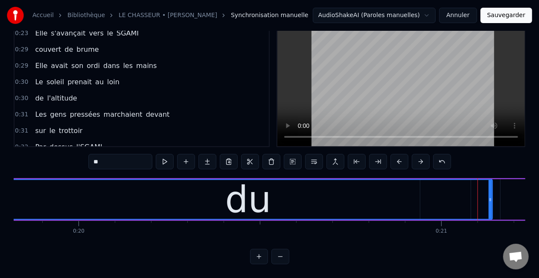
drag, startPoint x: 422, startPoint y: 191, endPoint x: 0, endPoint y: 213, distance: 422.4
click at [0, 210] on div "Accueil Bibliothèque LE CHASSEUR • MICHEL DELPECH Synchronisation manuelle Audi…" at bounding box center [269, 114] width 539 height 300
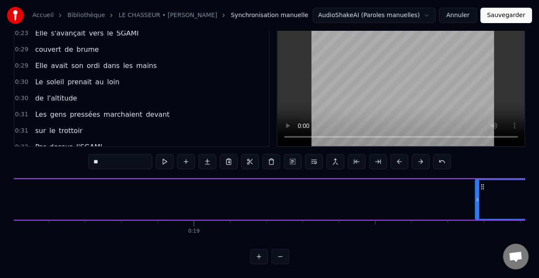
scroll to position [0, 6698]
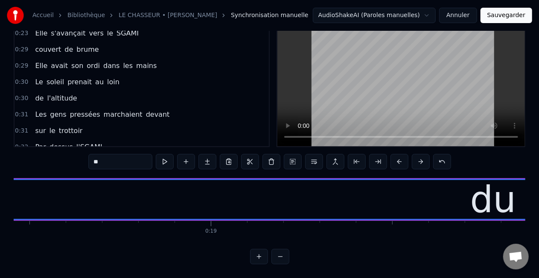
drag, startPoint x: 494, startPoint y: 190, endPoint x: 0, endPoint y: 212, distance: 494.5
click at [0, 205] on div "Accueil Bibliothèque LE CHASSEUR • MICHEL DELPECH Synchronisation manuelle Audi…" at bounding box center [269, 114] width 539 height 300
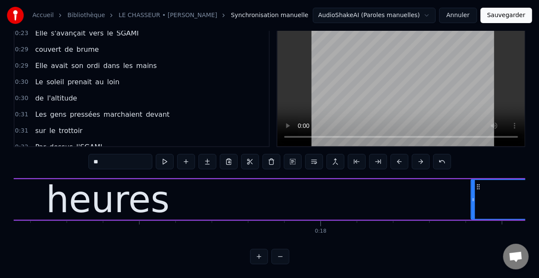
scroll to position [0, 6203]
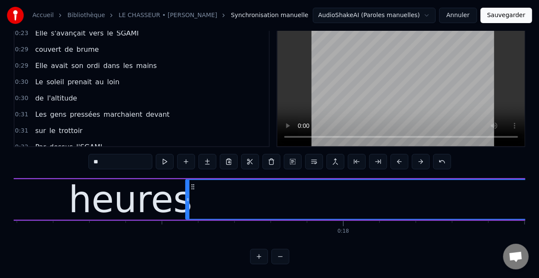
drag, startPoint x: 495, startPoint y: 191, endPoint x: 187, endPoint y: 195, distance: 308.3
click at [187, 196] on icon at bounding box center [187, 199] width 3 height 7
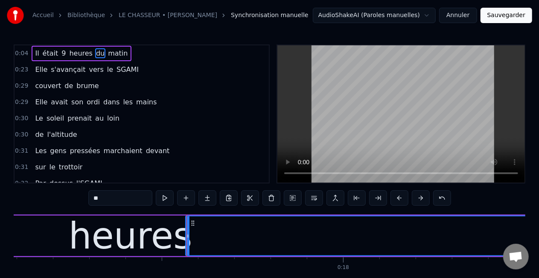
click at [113, 53] on span "matin" at bounding box center [117, 53] width 21 height 10
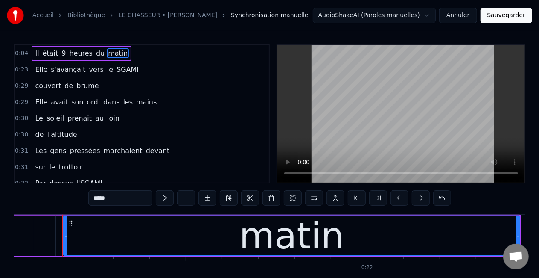
scroll to position [0, 7637]
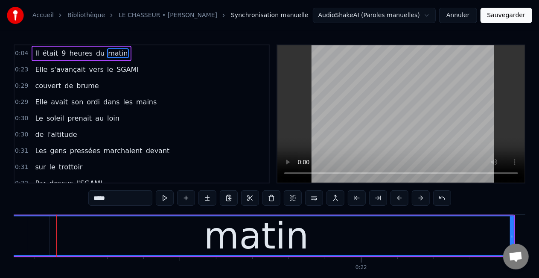
drag, startPoint x: 59, startPoint y: 237, endPoint x: 0, endPoint y: 231, distance: 59.2
click at [0, 231] on div "Accueil Bibliothèque LE CHASSEUR • MICHEL DELPECH Synchronisation manuelle Audi…" at bounding box center [269, 150] width 539 height 300
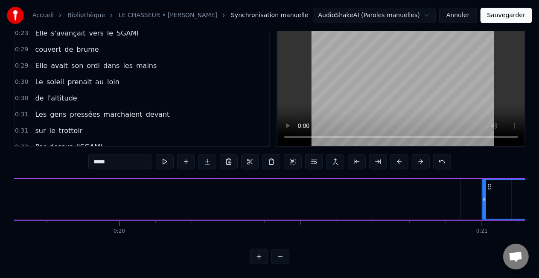
scroll to position [0, 7124]
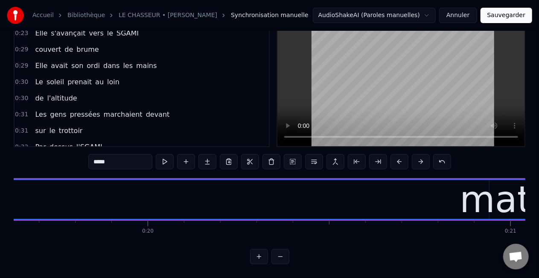
drag, startPoint x: 513, startPoint y: 191, endPoint x: 0, endPoint y: 190, distance: 512.8
click at [0, 190] on div "Accueil Bibliothèque LE CHASSEUR • MICHEL DELPECH Synchronisation manuelle Audi…" at bounding box center [269, 114] width 539 height 300
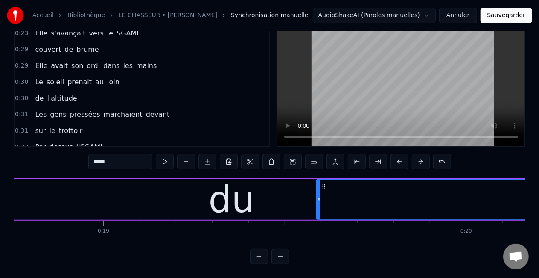
scroll to position [0, 6789]
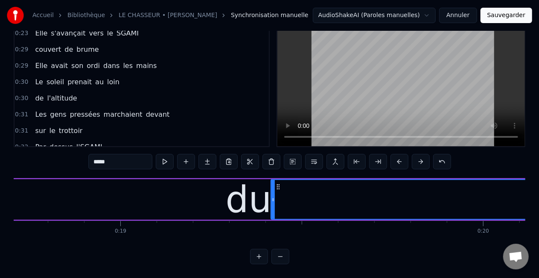
drag, startPoint x: 336, startPoint y: 190, endPoint x: 274, endPoint y: 195, distance: 62.9
click at [274, 196] on icon at bounding box center [273, 199] width 3 height 7
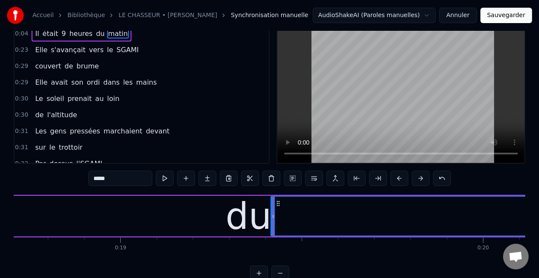
scroll to position [0, 0]
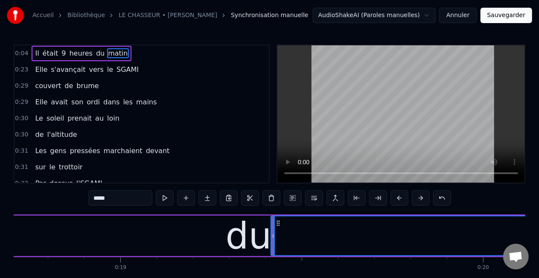
click at [41, 68] on span "Elle" at bounding box center [41, 69] width 14 height 10
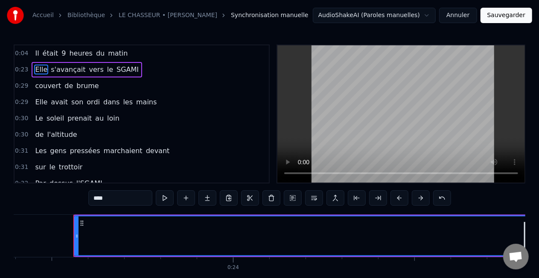
scroll to position [0, 8508]
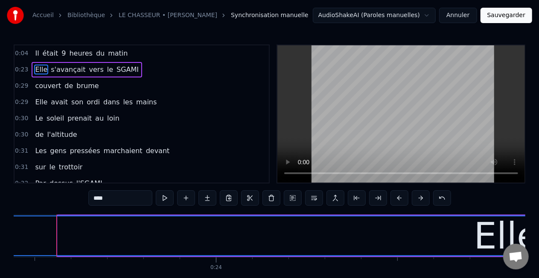
drag, startPoint x: 59, startPoint y: 233, endPoint x: 0, endPoint y: 229, distance: 59.1
click at [0, 229] on div "Accueil Bibliothèque LE CHASSEUR • MICHEL DELPECH Synchronisation manuelle Audi…" at bounding box center [269, 150] width 539 height 300
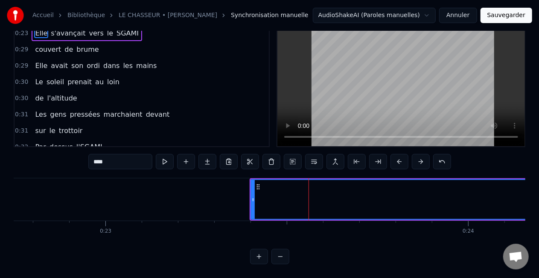
scroll to position [0, 8292]
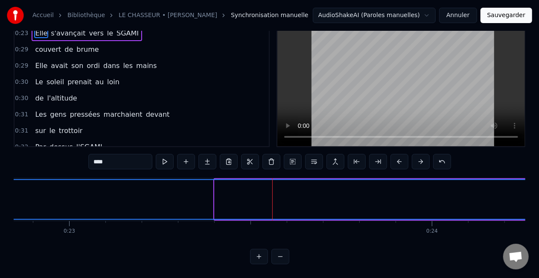
drag, startPoint x: 216, startPoint y: 191, endPoint x: 0, endPoint y: 203, distance: 216.4
click at [0, 202] on div "Accueil Bibliothèque LE CHASSEUR • MICHEL DELPECH Synchronisation manuelle Audi…" at bounding box center [269, 114] width 539 height 300
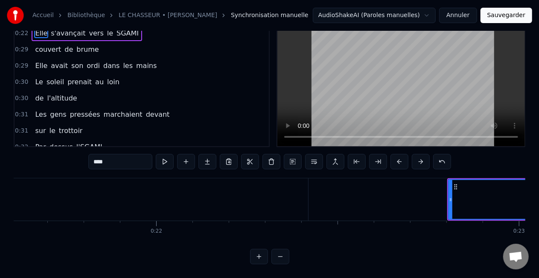
scroll to position [0, 7824]
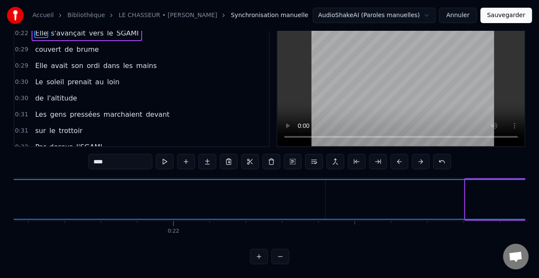
drag, startPoint x: 467, startPoint y: 191, endPoint x: 4, endPoint y: 181, distance: 462.9
click at [4, 181] on div "Accueil Bibliothèque LE CHASSEUR • MICHEL DELPECH Synchronisation manuelle Audi…" at bounding box center [269, 114] width 539 height 300
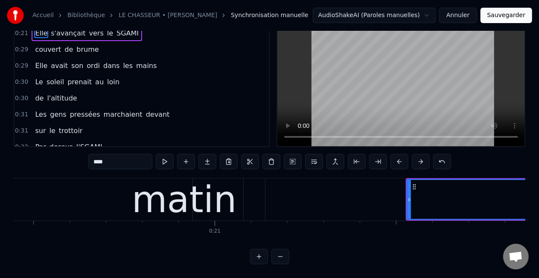
scroll to position [0, 7358]
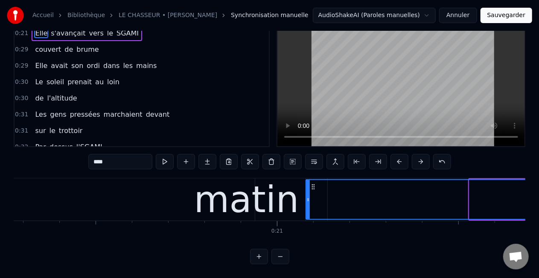
drag, startPoint x: 471, startPoint y: 191, endPoint x: 308, endPoint y: 194, distance: 163.5
click at [308, 196] on icon at bounding box center [308, 199] width 3 height 7
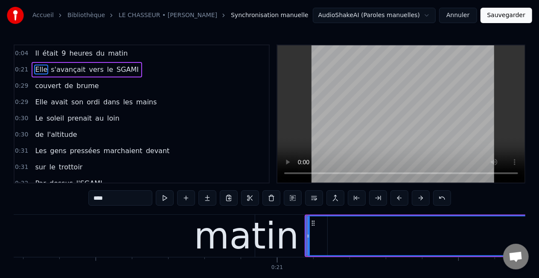
click at [64, 71] on span "s'avançait" at bounding box center [68, 69] width 36 height 10
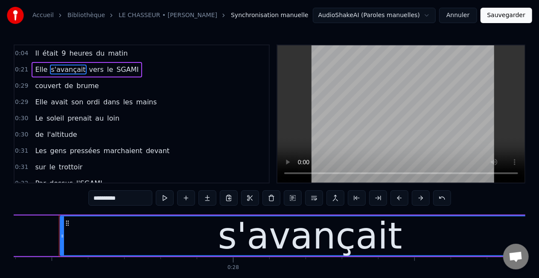
scroll to position [0, 9945]
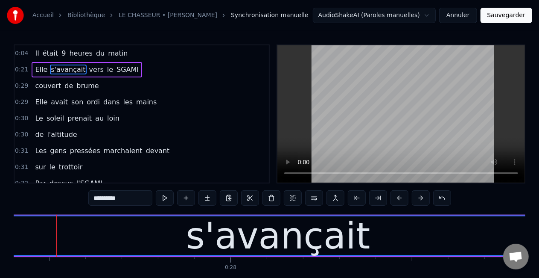
drag, startPoint x: 59, startPoint y: 237, endPoint x: 0, endPoint y: 237, distance: 58.9
click at [0, 236] on div "Accueil Bibliothèque LE CHASSEUR • MICHEL DELPECH Synchronisation manuelle Audi…" at bounding box center [269, 150] width 539 height 300
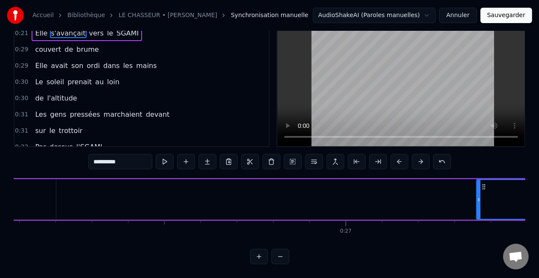
scroll to position [0, 9438]
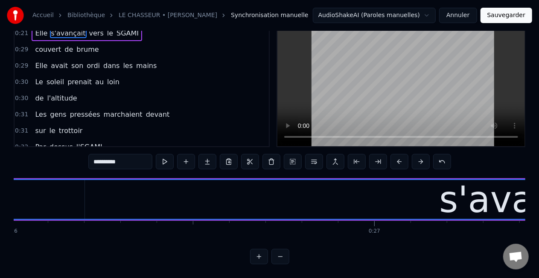
drag, startPoint x: 507, startPoint y: 190, endPoint x: 0, endPoint y: 208, distance: 507.1
click at [0, 208] on div "Accueil Bibliothèque LE CHASSEUR • MICHEL DELPECH Synchronisation manuelle Audi…" at bounding box center [269, 114] width 539 height 300
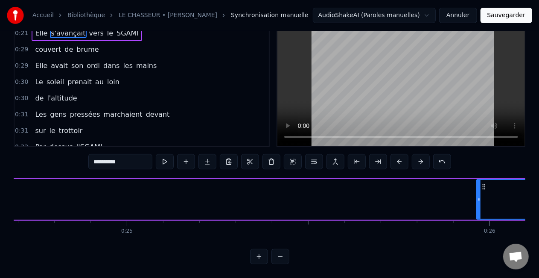
scroll to position [0, 8914]
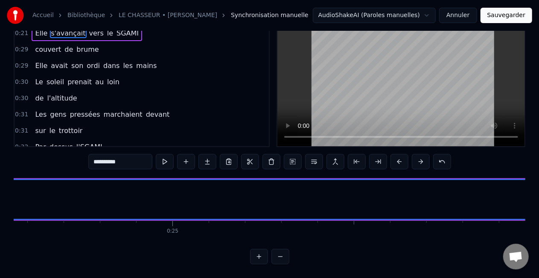
drag, startPoint x: 524, startPoint y: 190, endPoint x: 0, endPoint y: 206, distance: 524.1
click at [0, 206] on div "Accueil Bibliothèque LE CHASSEUR • MICHEL DELPECH Synchronisation manuelle Audi…" at bounding box center [269, 114] width 539 height 300
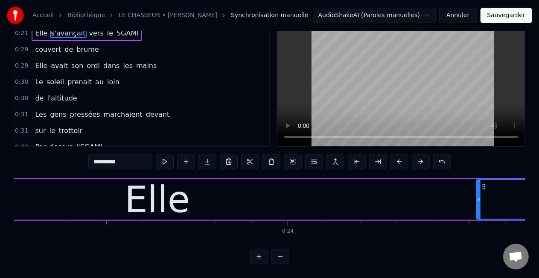
scroll to position [0, 8419]
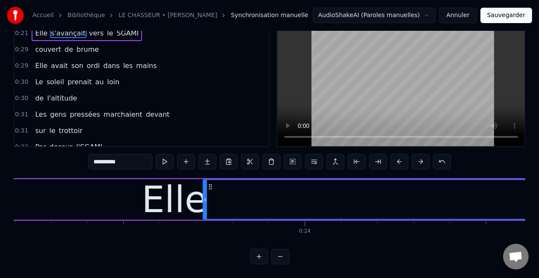
drag, startPoint x: 495, startPoint y: 190, endPoint x: 205, endPoint y: 202, distance: 291.0
click at [205, 202] on div at bounding box center [205, 199] width 3 height 39
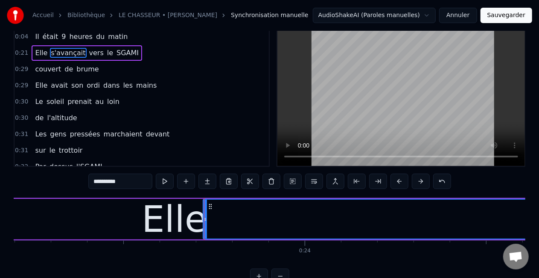
scroll to position [0, 0]
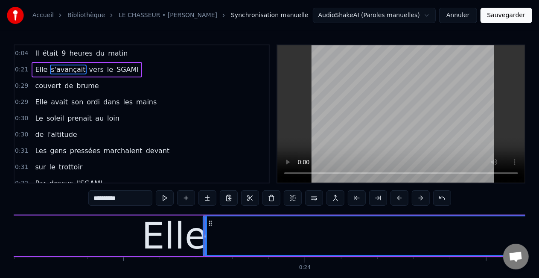
click at [88, 69] on span "vers" at bounding box center [96, 69] width 16 height 10
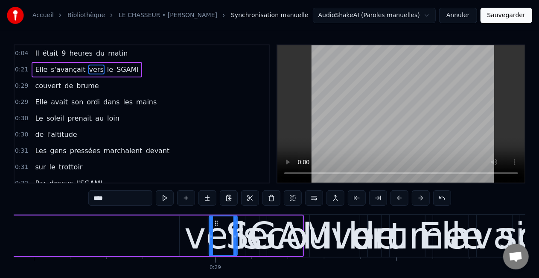
scroll to position [0, 10475]
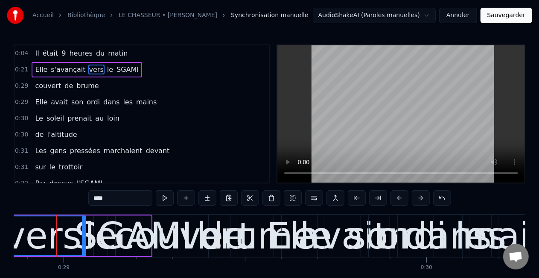
drag, startPoint x: 58, startPoint y: 235, endPoint x: 0, endPoint y: 232, distance: 58.1
click at [0, 232] on div "Accueil Bibliothèque LE CHASSEUR • MICHEL DELPECH Synchronisation manuelle Audi…" at bounding box center [269, 150] width 539 height 300
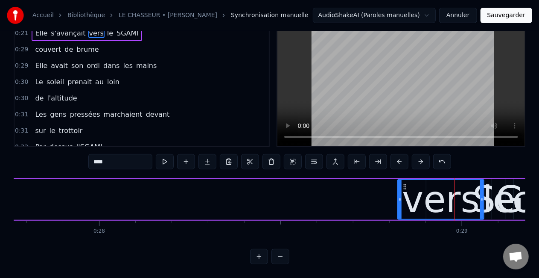
scroll to position [0, 10019]
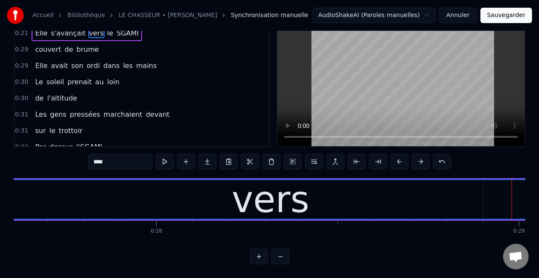
drag, startPoint x: 456, startPoint y: 192, endPoint x: 0, endPoint y: 199, distance: 456.0
click at [0, 199] on div "Accueil Bibliothèque LE CHASSEUR • MICHEL DELPECH Synchronisation manuelle Audi…" at bounding box center [269, 114] width 539 height 300
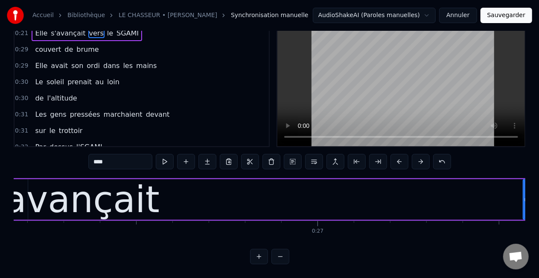
scroll to position [0, 9501]
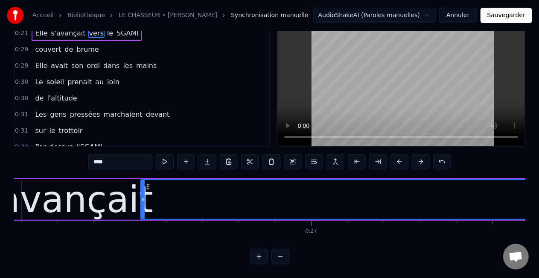
drag, startPoint x: 520, startPoint y: 192, endPoint x: 143, endPoint y: 203, distance: 376.3
click at [143, 203] on div at bounding box center [142, 199] width 3 height 39
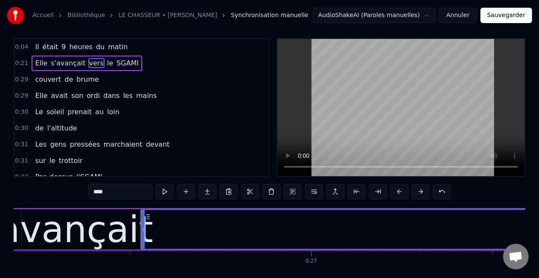
scroll to position [0, 0]
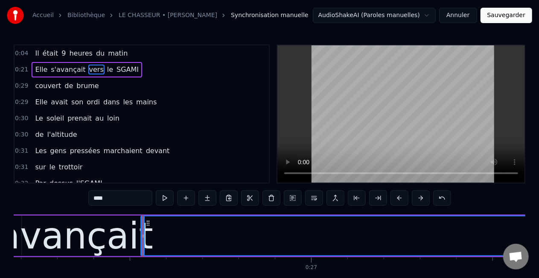
click at [106, 70] on span "le" at bounding box center [110, 69] width 8 height 10
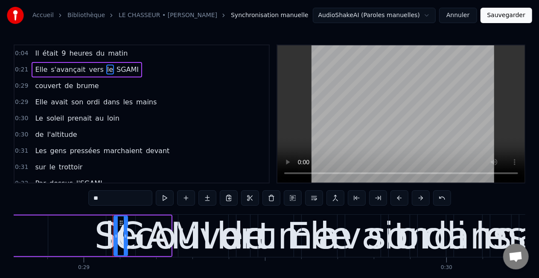
scroll to position [0, 10511]
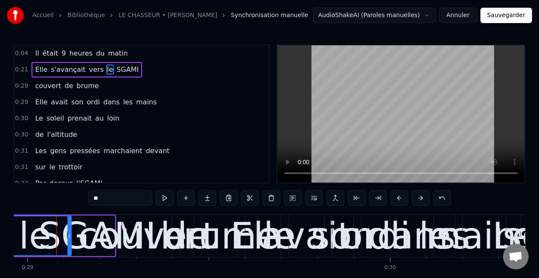
drag, startPoint x: 59, startPoint y: 235, endPoint x: 0, endPoint y: 233, distance: 58.9
click at [0, 233] on div "Accueil Bibliothèque LE CHASSEUR • MICHEL DELPECH Synchronisation manuelle Audi…" at bounding box center [269, 150] width 539 height 300
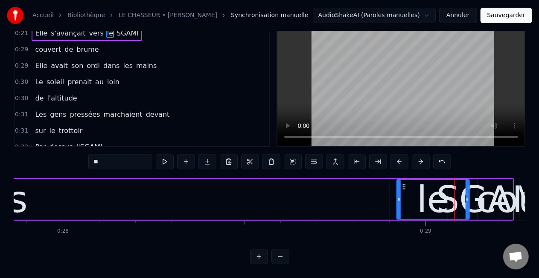
scroll to position [0, 10056]
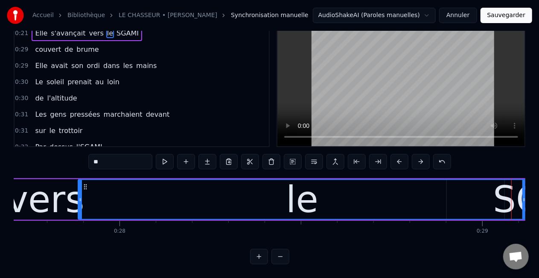
drag, startPoint x: 456, startPoint y: 190, endPoint x: 80, endPoint y: 191, distance: 376.2
click at [80, 196] on icon at bounding box center [80, 199] width 3 height 7
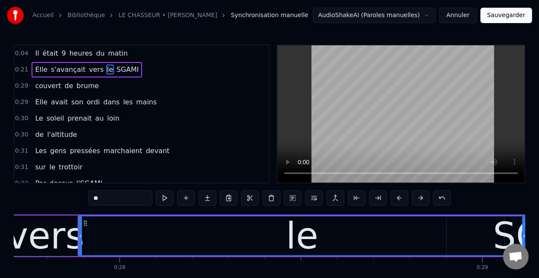
scroll to position [43, 0]
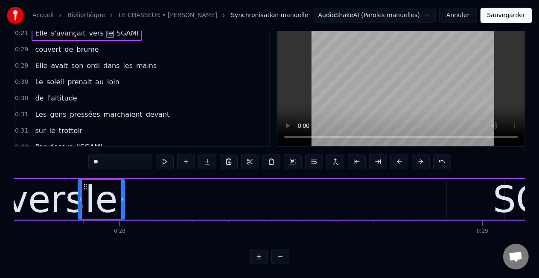
drag, startPoint x: 524, startPoint y: 190, endPoint x: 123, endPoint y: 193, distance: 401.8
click at [123, 196] on icon at bounding box center [122, 199] width 3 height 7
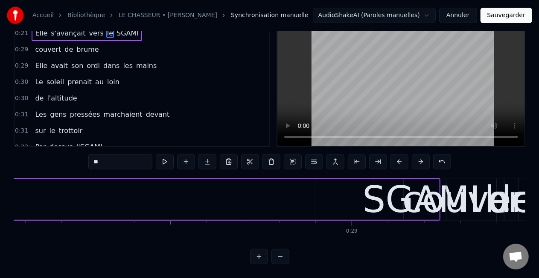
scroll to position [0, 10198]
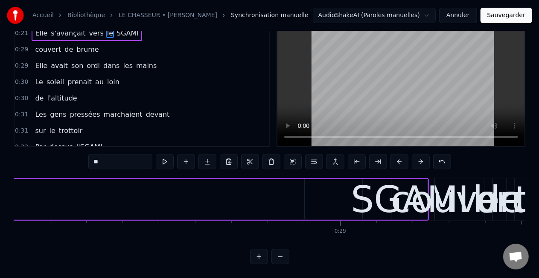
click at [417, 182] on div "couvert" at bounding box center [460, 199] width 138 height 55
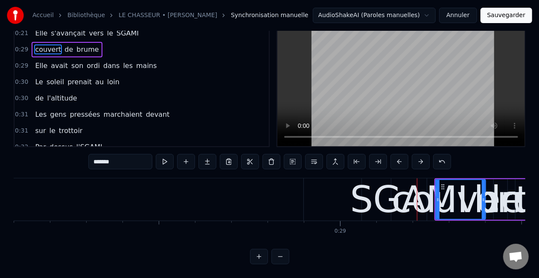
scroll to position [0, 0]
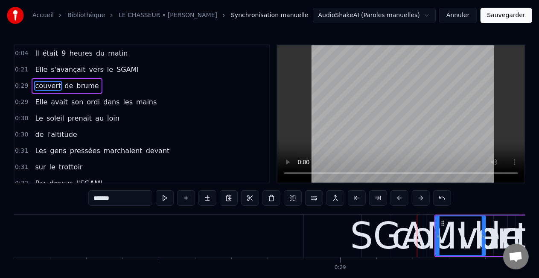
click at [369, 237] on div "SGAMI" at bounding box center [409, 235] width 118 height 55
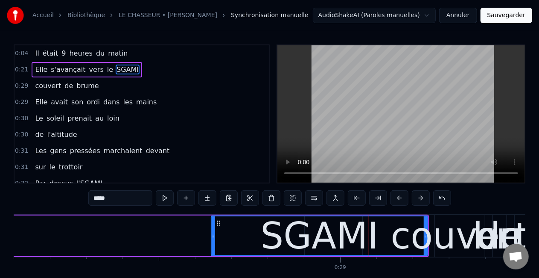
drag, startPoint x: 394, startPoint y: 237, endPoint x: 213, endPoint y: 222, distance: 181.6
click at [213, 222] on div at bounding box center [213, 235] width 3 height 39
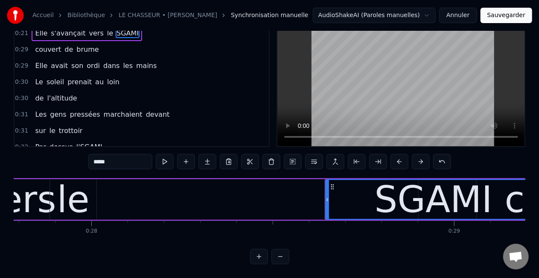
scroll to position [0, 10044]
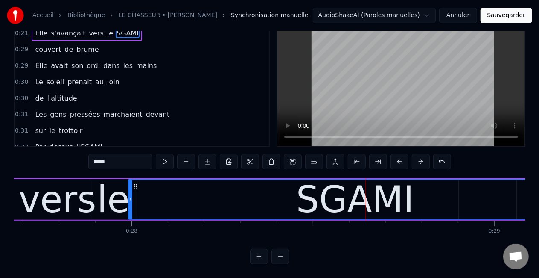
drag, startPoint x: 367, startPoint y: 191, endPoint x: 130, endPoint y: 195, distance: 237.0
click at [130, 196] on icon at bounding box center [130, 199] width 3 height 7
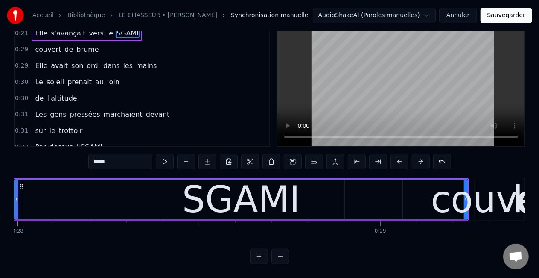
scroll to position [0, 10204]
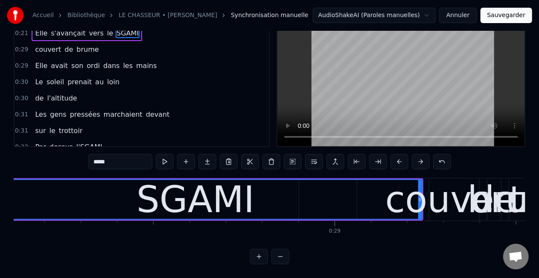
click at [419, 181] on div "couvert" at bounding box center [455, 199] width 138 height 55
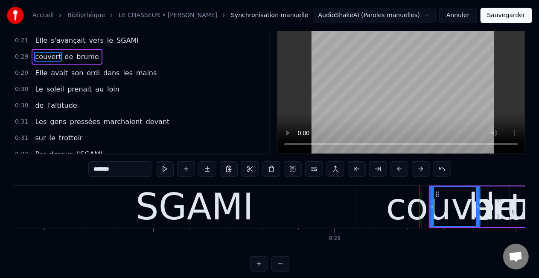
scroll to position [43, 0]
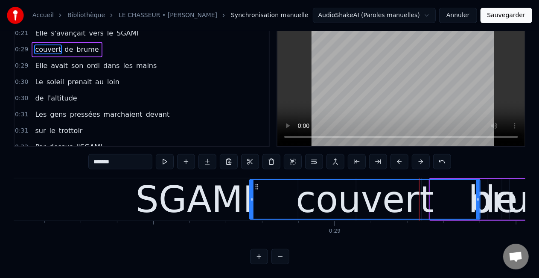
drag, startPoint x: 431, startPoint y: 190, endPoint x: 251, endPoint y: 196, distance: 180.7
click at [251, 196] on icon at bounding box center [251, 199] width 3 height 7
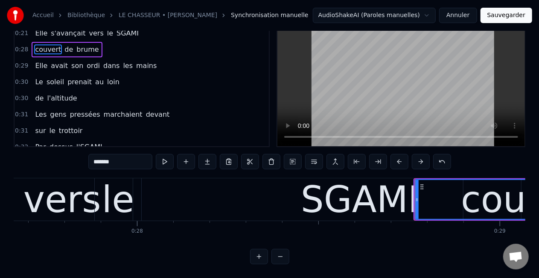
scroll to position [0, 9999]
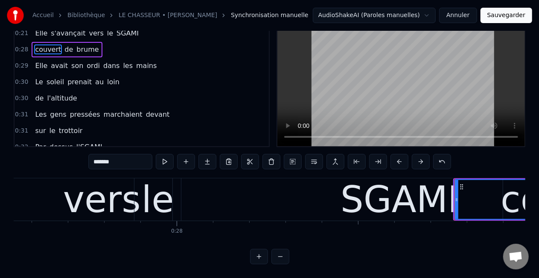
click at [194, 195] on div "SGAMI" at bounding box center [399, 199] width 453 height 42
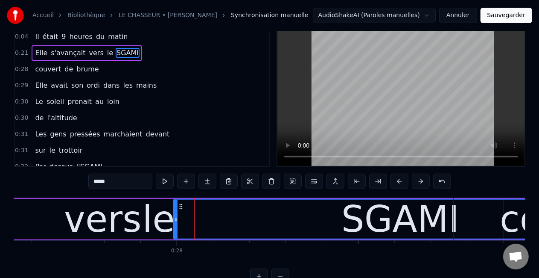
scroll to position [0, 0]
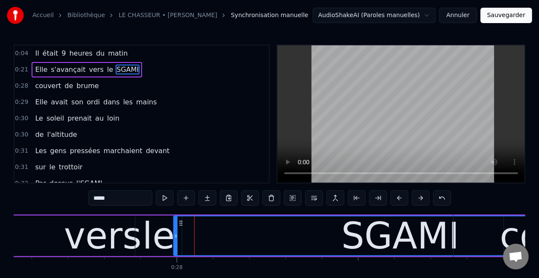
click at [216, 231] on div "SGAMI" at bounding box center [400, 235] width 453 height 39
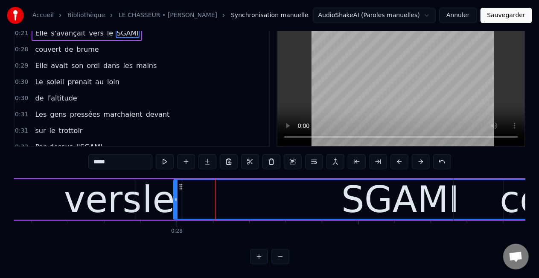
click at [310, 187] on div "SGAMI" at bounding box center [400, 199] width 453 height 39
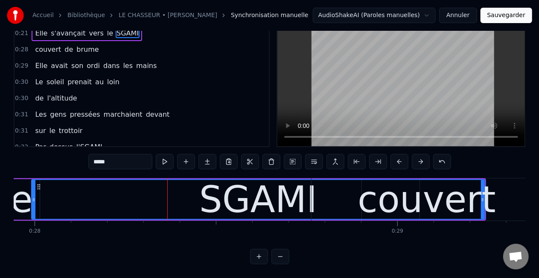
click at [303, 190] on div "SGAMI" at bounding box center [258, 199] width 118 height 55
click at [341, 196] on div "couvert" at bounding box center [427, 199] width 231 height 42
type input "*******"
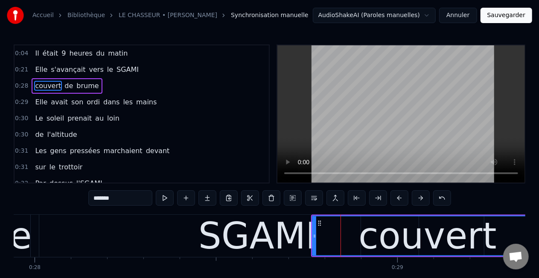
drag, startPoint x: 313, startPoint y: 234, endPoint x: 296, endPoint y: 234, distance: 16.7
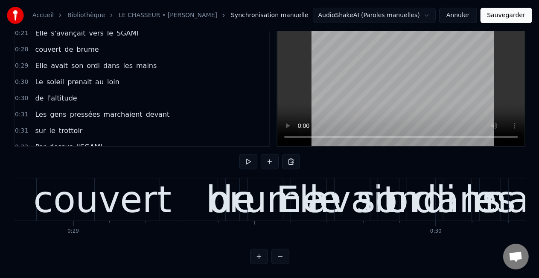
click at [196, 193] on div "couvert" at bounding box center [102, 199] width 231 height 42
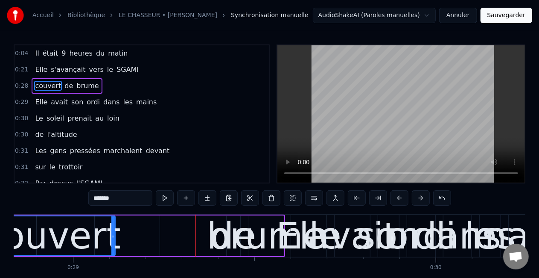
drag, startPoint x: 218, startPoint y: 235, endPoint x: 114, endPoint y: 231, distance: 103.4
click at [114, 231] on div at bounding box center [112, 235] width 3 height 39
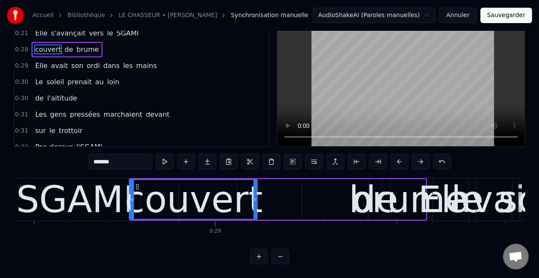
click at [302, 192] on div "couvert de brume" at bounding box center [278, 199] width 298 height 42
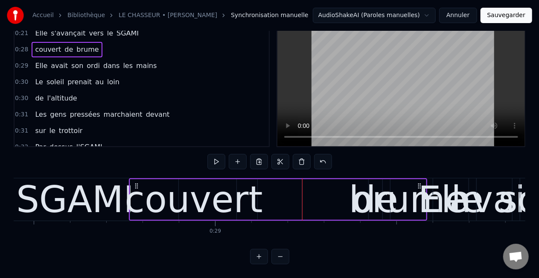
click at [381, 186] on div "brume" at bounding box center [408, 199] width 119 height 55
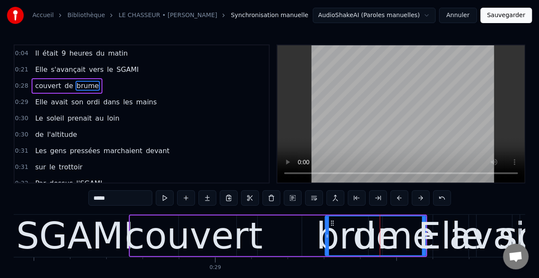
drag, startPoint x: 392, startPoint y: 234, endPoint x: 327, endPoint y: 235, distance: 65.3
click at [327, 235] on icon at bounding box center [327, 235] width 3 height 7
click at [90, 86] on span "de" at bounding box center [95, 86] width 10 height 10
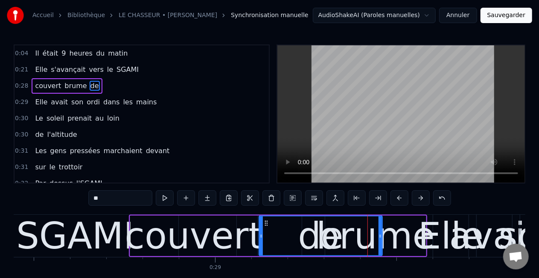
drag, startPoint x: 370, startPoint y: 233, endPoint x: 261, endPoint y: 232, distance: 108.9
click at [261, 232] on icon at bounding box center [261, 235] width 3 height 7
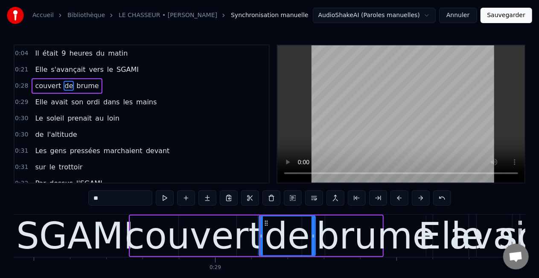
drag, startPoint x: 381, startPoint y: 234, endPoint x: 314, endPoint y: 234, distance: 67.0
click at [314, 234] on icon at bounding box center [313, 235] width 3 height 7
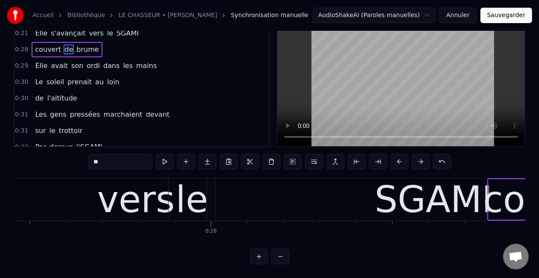
scroll to position [0, 9924]
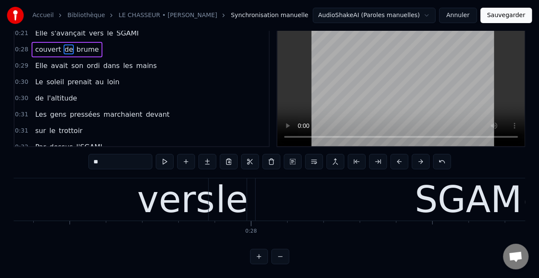
click at [281, 196] on div "SGAMI" at bounding box center [473, 199] width 453 height 42
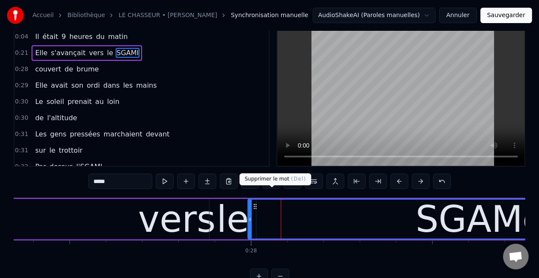
scroll to position [0, 0]
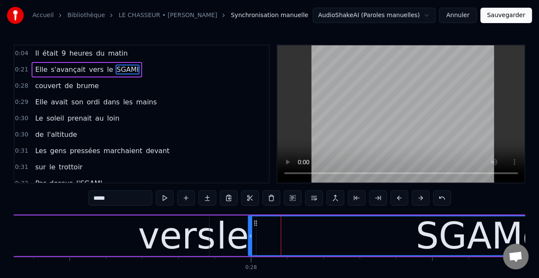
drag, startPoint x: 249, startPoint y: 233, endPoint x: 256, endPoint y: 235, distance: 7.2
click at [250, 235] on icon at bounding box center [250, 235] width 3 height 7
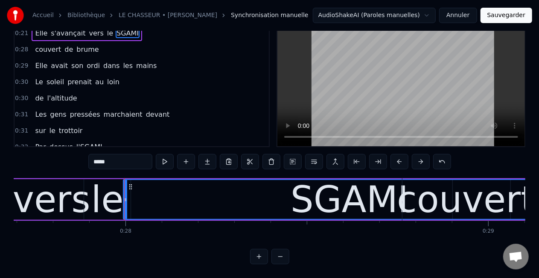
scroll to position [0, 10084]
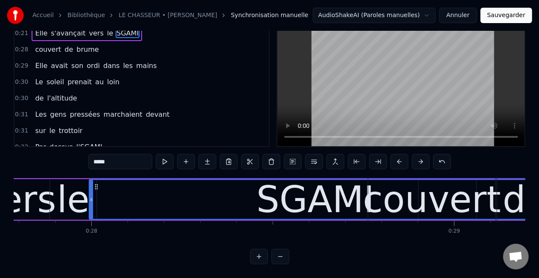
click at [362, 199] on div "SGAMI" at bounding box center [316, 199] width 118 height 55
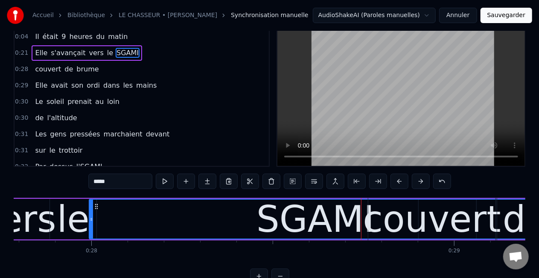
scroll to position [0, 0]
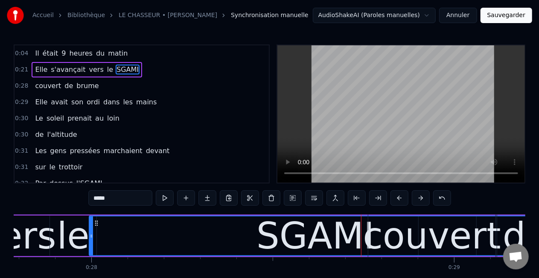
click at [404, 232] on div "couvert" at bounding box center [432, 235] width 138 height 55
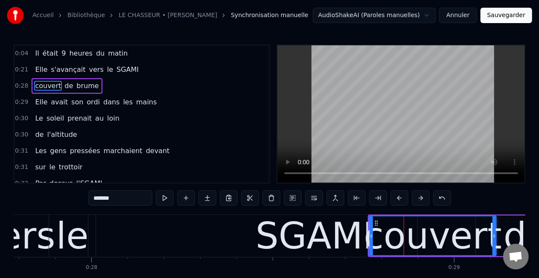
click at [292, 233] on div "SGAMI" at bounding box center [315, 235] width 118 height 55
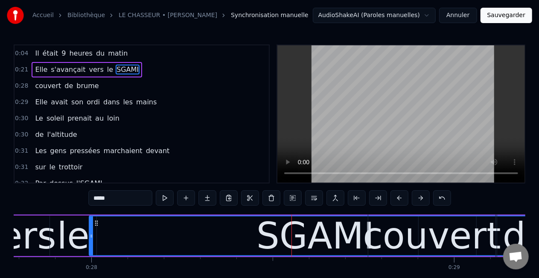
scroll to position [43, 0]
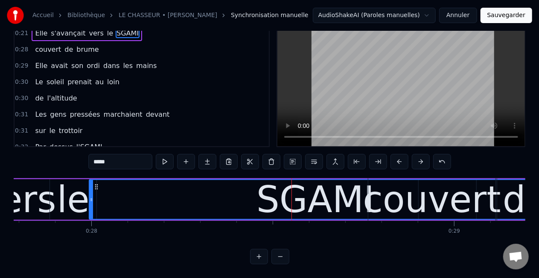
click at [137, 188] on div "SGAMI" at bounding box center [316, 199] width 452 height 39
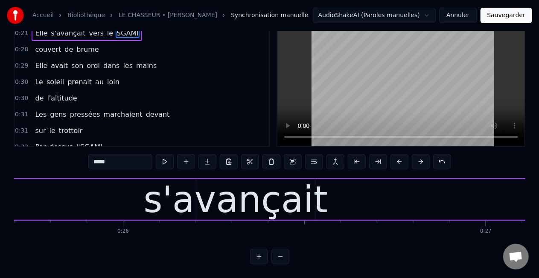
scroll to position [0, 9219]
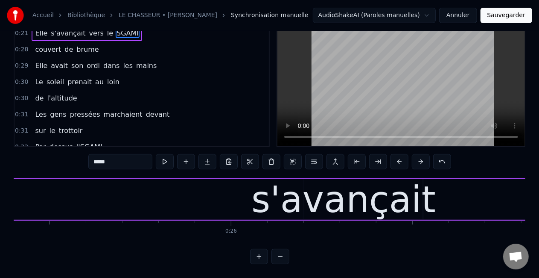
click at [142, 190] on div "s'avançait" at bounding box center [344, 199] width 1880 height 41
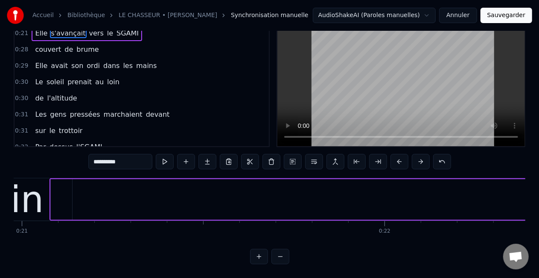
scroll to position [0, 7545]
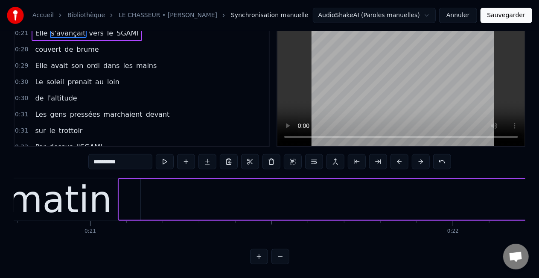
drag, startPoint x: 119, startPoint y: 189, endPoint x: 129, endPoint y: 192, distance: 11.1
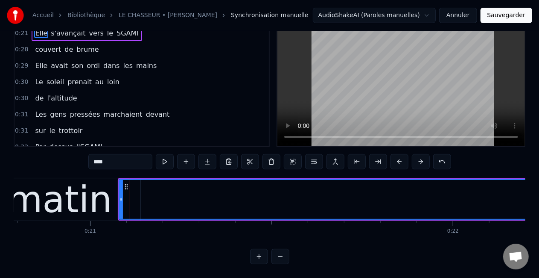
scroll to position [44, 0]
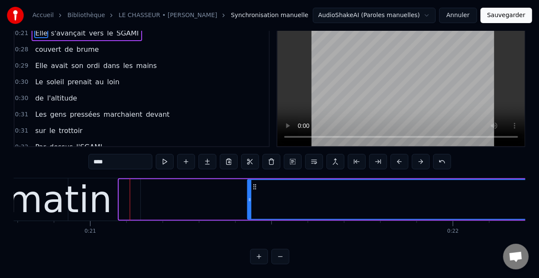
drag, startPoint x: 120, startPoint y: 190, endPoint x: 249, endPoint y: 191, distance: 128.9
click at [249, 196] on icon at bounding box center [249, 199] width 3 height 7
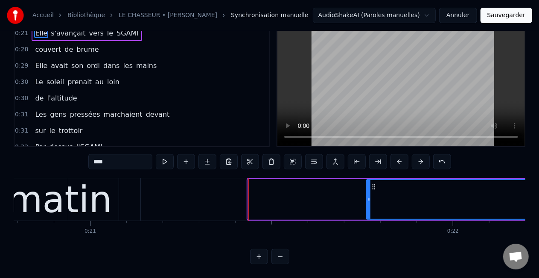
drag, startPoint x: 250, startPoint y: 192, endPoint x: 381, endPoint y: 192, distance: 131.5
click at [371, 196] on icon at bounding box center [368, 199] width 3 height 7
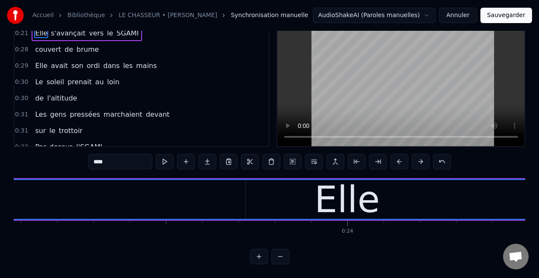
scroll to position [0, 8388]
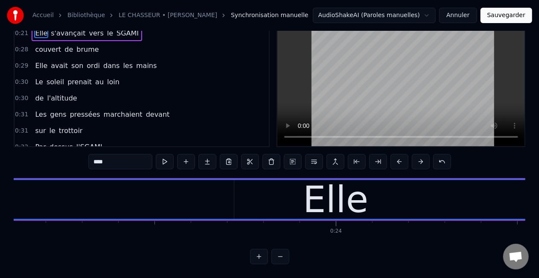
click at [213, 193] on div "Elle" at bounding box center [335, 199] width 1597 height 39
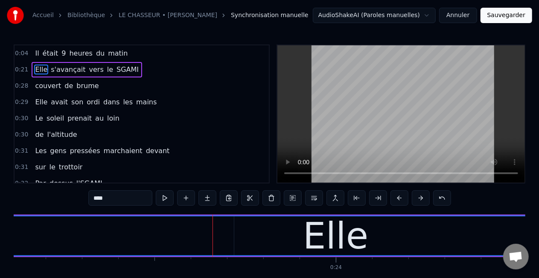
click at [293, 230] on div "Elle" at bounding box center [335, 235] width 1597 height 39
click at [436, 228] on div "Elle" at bounding box center [335, 235] width 1597 height 39
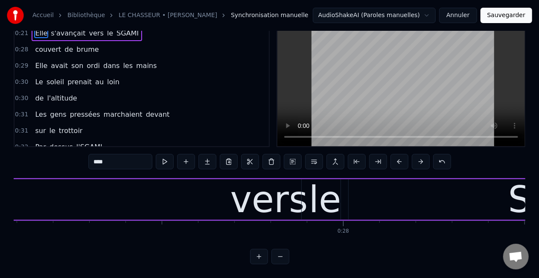
scroll to position [0, 9724]
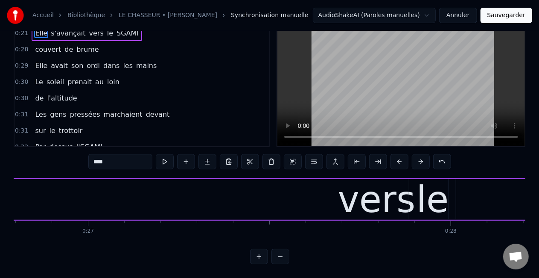
click at [138, 203] on div "vers" at bounding box center [377, 199] width 918 height 41
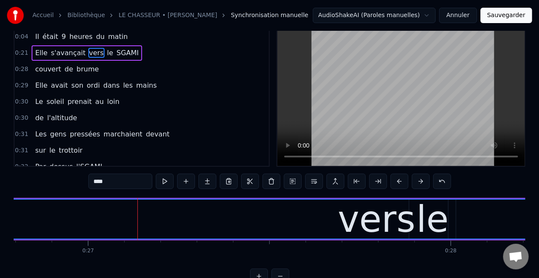
scroll to position [0, 0]
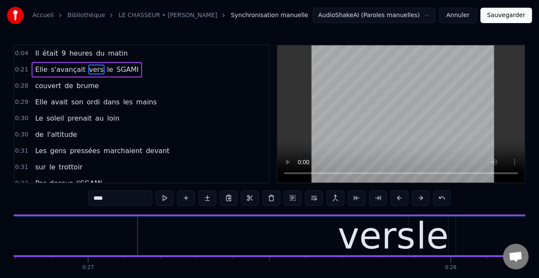
click at [388, 231] on div "vers" at bounding box center [377, 235] width 78 height 55
click at [360, 231] on div "vers" at bounding box center [377, 235] width 78 height 55
click at [400, 233] on div "vers" at bounding box center [377, 235] width 78 height 55
click at [432, 237] on div "vers" at bounding box center [377, 235] width 918 height 39
click at [460, 234] on div "vers" at bounding box center [377, 235] width 918 height 39
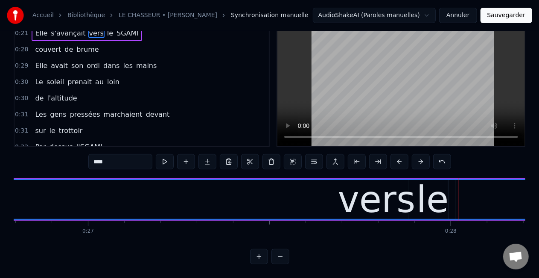
click at [280, 195] on div "vers" at bounding box center [377, 199] width 918 height 39
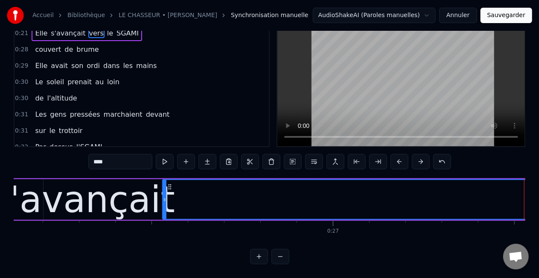
scroll to position [0, 9468]
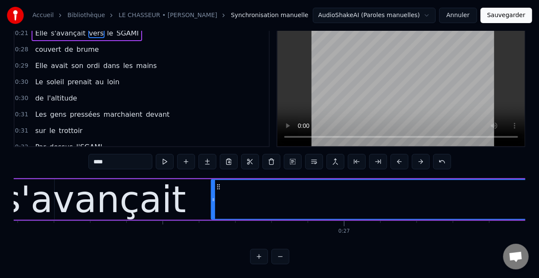
drag, startPoint x: 175, startPoint y: 193, endPoint x: 213, endPoint y: 194, distance: 38.0
click at [213, 196] on icon at bounding box center [213, 199] width 3 height 7
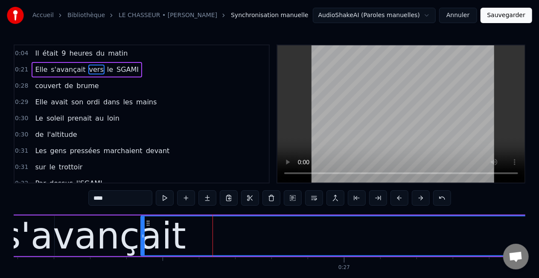
drag, startPoint x: 214, startPoint y: 235, endPoint x: 143, endPoint y: 231, distance: 71.0
click at [143, 231] on div at bounding box center [142, 235] width 3 height 39
drag, startPoint x: 143, startPoint y: 231, endPoint x: 175, endPoint y: 231, distance: 32.0
click at [175, 231] on div at bounding box center [175, 235] width 3 height 39
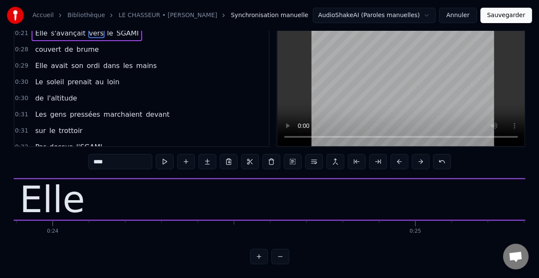
scroll to position [0, 8631]
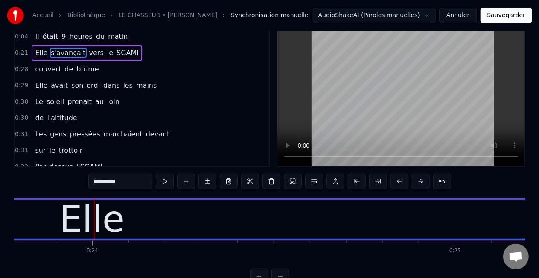
scroll to position [0, 0]
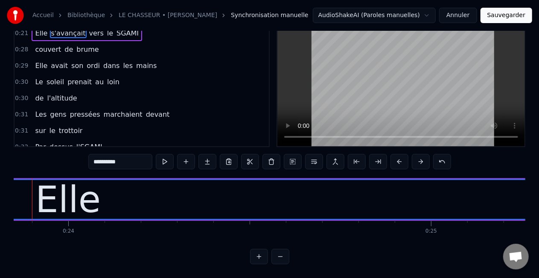
scroll to position [0, 8584]
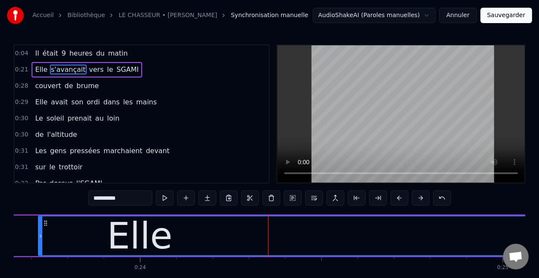
click at [40, 68] on span "Elle" at bounding box center [41, 69] width 14 height 10
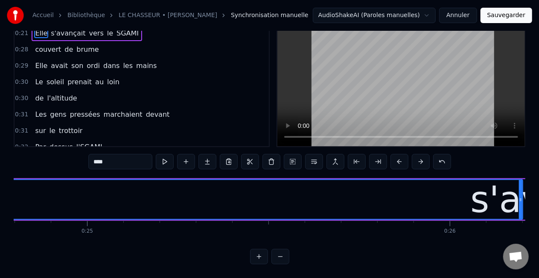
scroll to position [0, 9068]
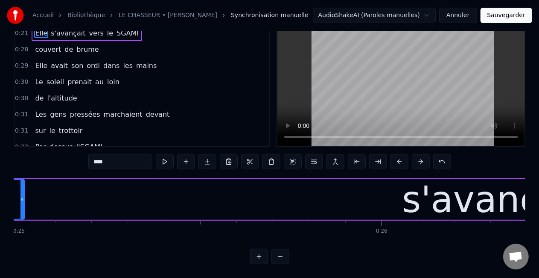
drag, startPoint x: 453, startPoint y: 190, endPoint x: 22, endPoint y: 198, distance: 430.4
click at [22, 198] on div at bounding box center [21, 199] width 3 height 39
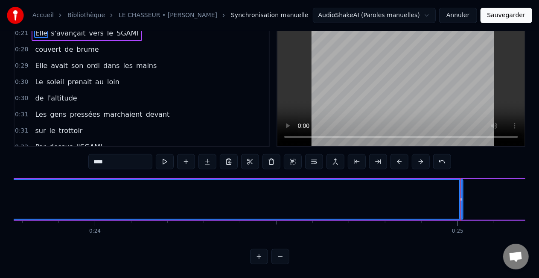
scroll to position [0, 8578]
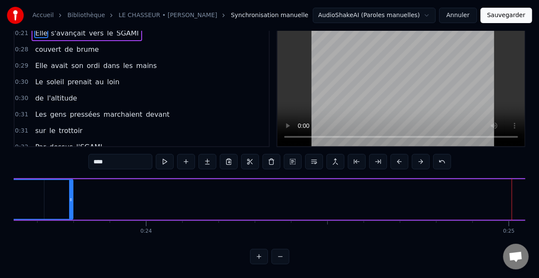
drag, startPoint x: 510, startPoint y: 191, endPoint x: 66, endPoint y: 212, distance: 444.5
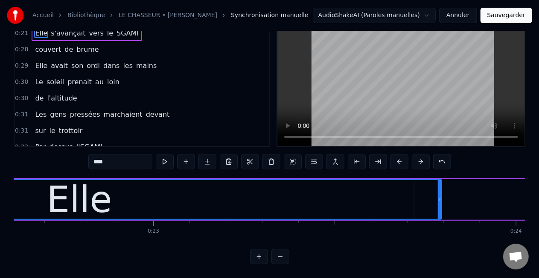
scroll to position [0, 8196]
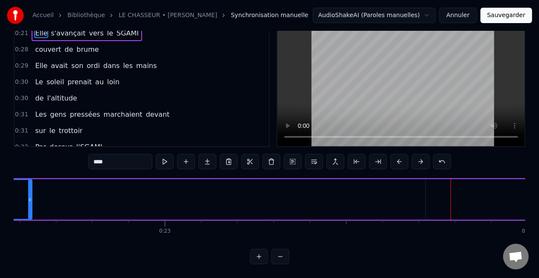
drag, startPoint x: 452, startPoint y: 192, endPoint x: 26, endPoint y: 192, distance: 426.5
click at [28, 196] on icon at bounding box center [29, 199] width 3 height 7
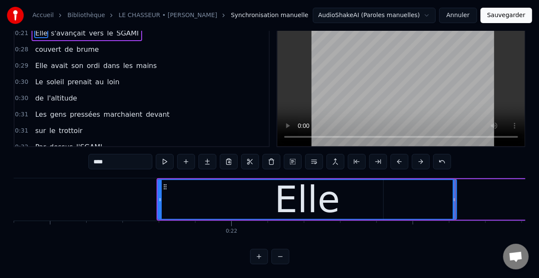
scroll to position [0, 7749]
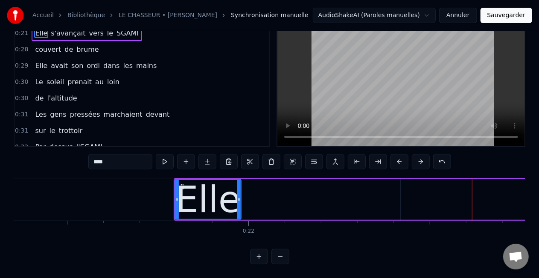
drag, startPoint x: 471, startPoint y: 192, endPoint x: 238, endPoint y: 197, distance: 232.8
click at [238, 197] on div at bounding box center [238, 199] width 3 height 39
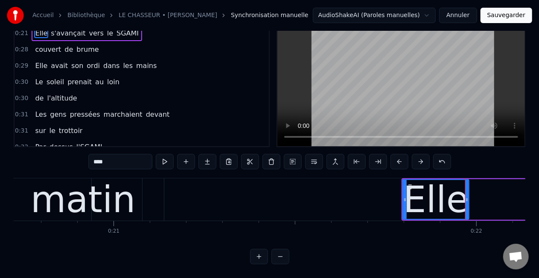
scroll to position [0, 7487]
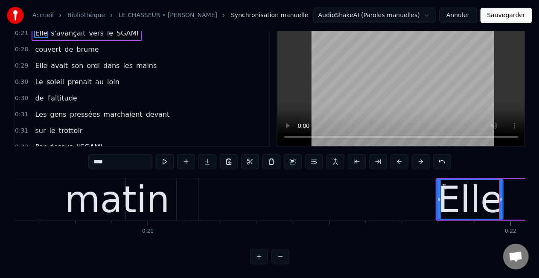
click at [133, 199] on div "matin" at bounding box center [117, 199] width 105 height 55
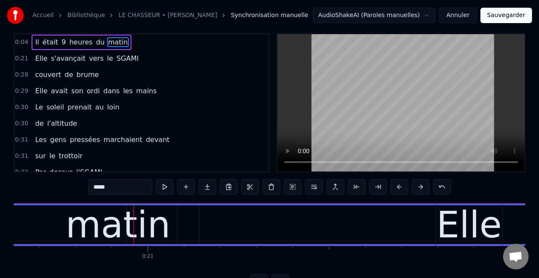
scroll to position [0, 0]
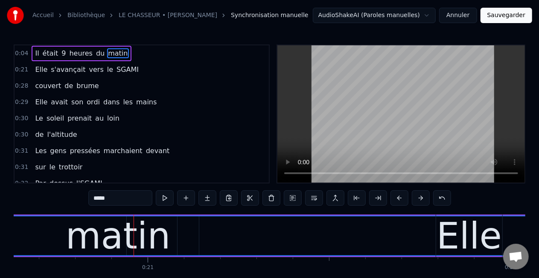
click at [175, 232] on div "matin" at bounding box center [118, 235] width 1090 height 39
click at [107, 53] on span "matin" at bounding box center [117, 53] width 21 height 10
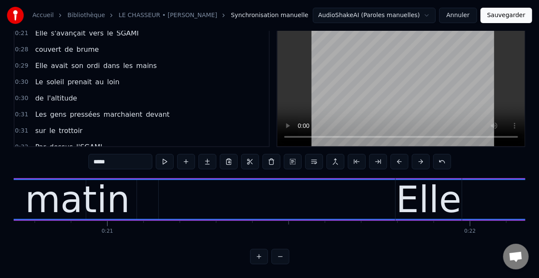
scroll to position [0, 7583]
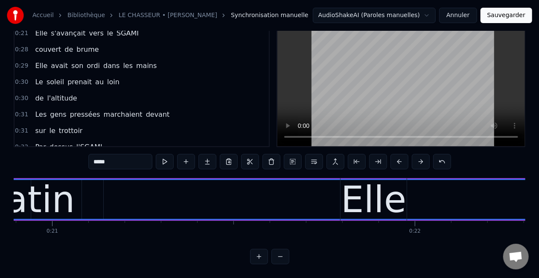
click at [73, 191] on div "matin" at bounding box center [22, 199] width 1090 height 39
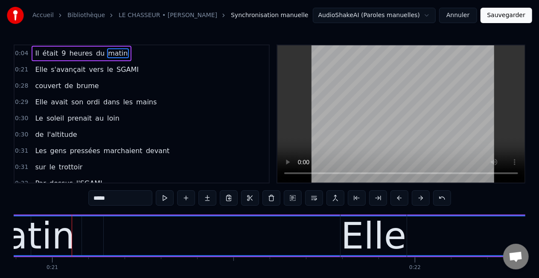
click at [94, 225] on div "matin" at bounding box center [22, 235] width 1090 height 39
click at [123, 227] on div "matin" at bounding box center [22, 235] width 1090 height 39
click at [108, 54] on span "matin" at bounding box center [117, 53] width 21 height 10
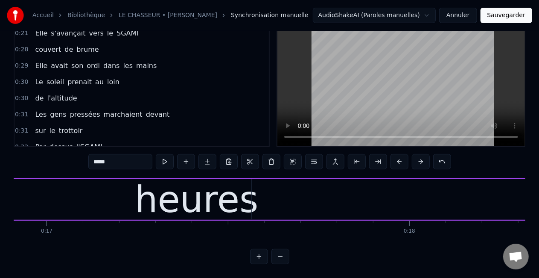
scroll to position [0, 6120]
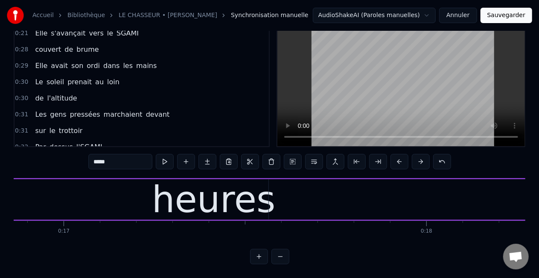
click at [47, 200] on div "heures" at bounding box center [214, 199] width 2662 height 41
type input "******"
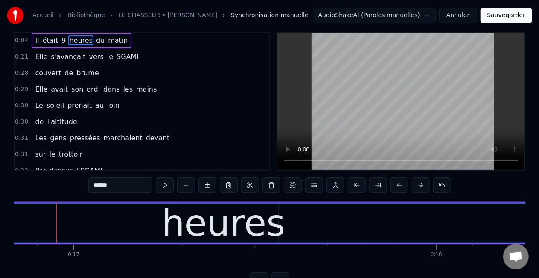
scroll to position [0, 0]
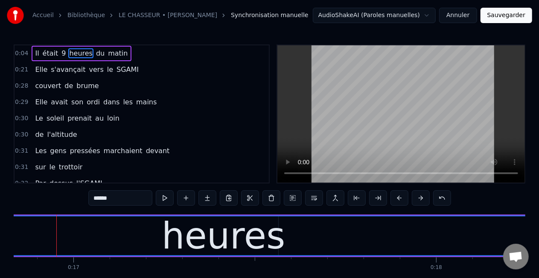
click at [38, 54] on div "Il était 9 heures du matin" at bounding box center [81, 53] width 99 height 15
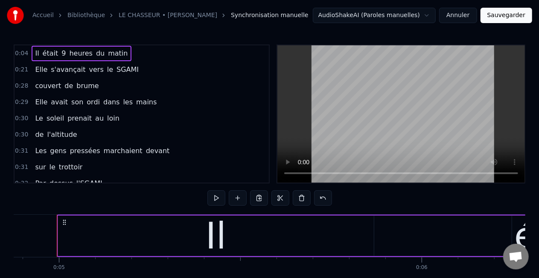
click at [34, 56] on span "Il" at bounding box center [37, 53] width 6 height 10
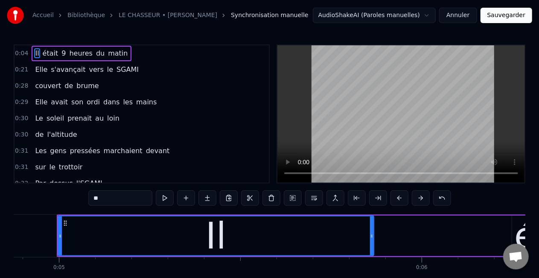
drag, startPoint x: 373, startPoint y: 235, endPoint x: 327, endPoint y: 237, distance: 46.6
click at [327, 237] on div "Il" at bounding box center [216, 235] width 317 height 41
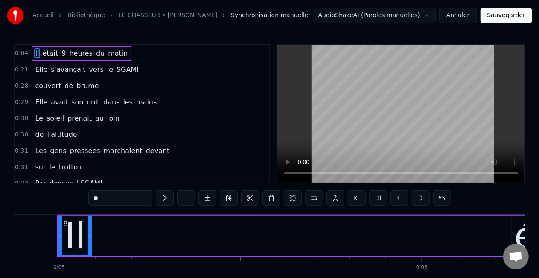
drag, startPoint x: 372, startPoint y: 235, endPoint x: 90, endPoint y: 233, distance: 282.2
click at [90, 233] on icon at bounding box center [89, 235] width 3 height 7
click at [48, 56] on span "était" at bounding box center [51, 53] width 18 height 10
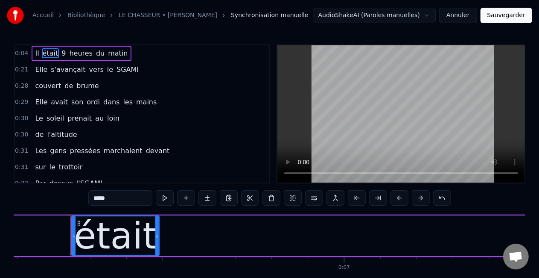
scroll to position [0, 2224]
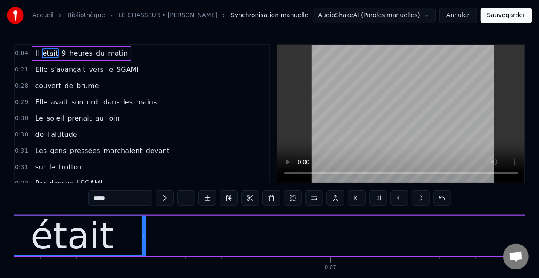
drag, startPoint x: 59, startPoint y: 236, endPoint x: 0, endPoint y: 231, distance: 59.1
click at [0, 231] on div "Accueil Bibliothèque LE CHASSEUR • MICHEL DELPECH Synchronisation manuelle Audi…" at bounding box center [269, 150] width 539 height 300
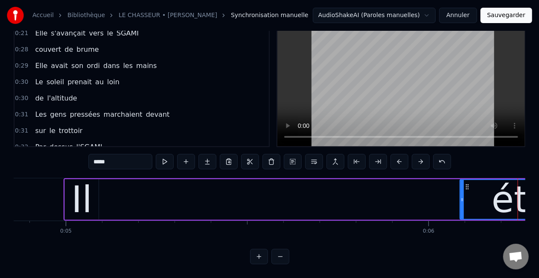
scroll to position [0, 1734]
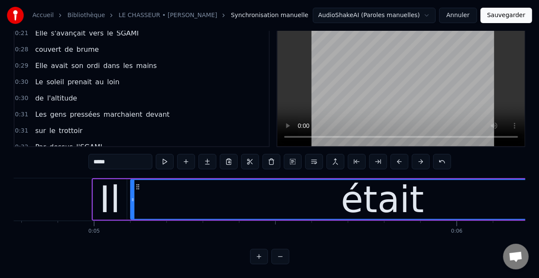
drag, startPoint x: 490, startPoint y: 191, endPoint x: 132, endPoint y: 189, distance: 357.8
click at [132, 196] on icon at bounding box center [132, 199] width 3 height 7
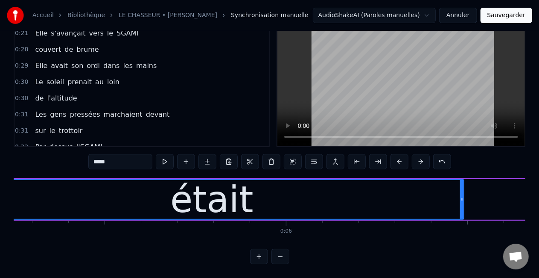
scroll to position [0, 1945]
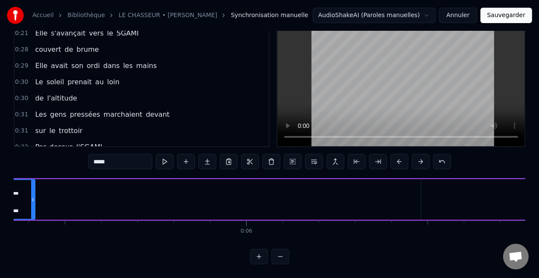
drag, startPoint x: 421, startPoint y: 192, endPoint x: 30, endPoint y: 189, distance: 391.1
click at [31, 186] on div at bounding box center [32, 199] width 3 height 39
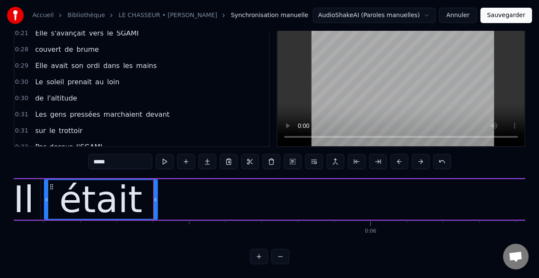
scroll to position [0, 1786]
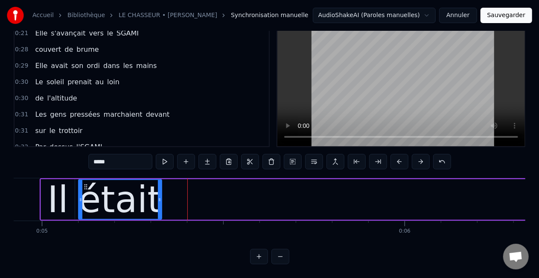
drag, startPoint x: 189, startPoint y: 193, endPoint x: 160, endPoint y: 193, distance: 29.0
click at [160, 198] on circle at bounding box center [159, 198] width 0 height 0
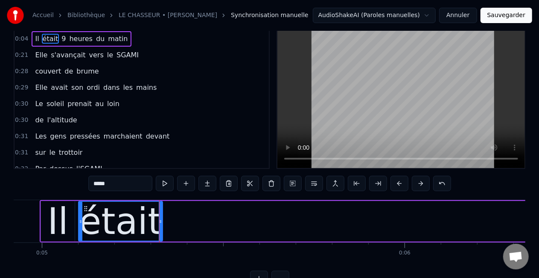
scroll to position [0, 0]
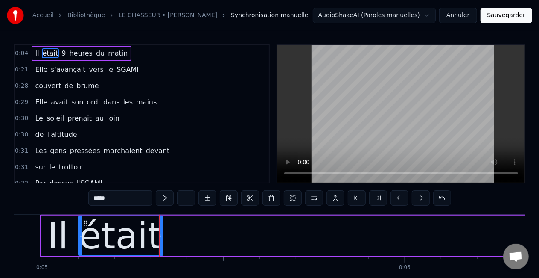
click at [61, 54] on span "9" at bounding box center [64, 53] width 6 height 10
type input "*"
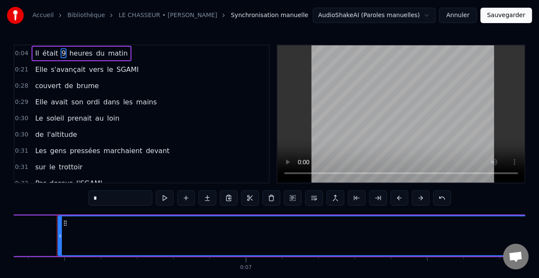
scroll to position [0, 2309]
drag, startPoint x: 59, startPoint y: 234, endPoint x: 0, endPoint y: 229, distance: 59.1
click at [0, 229] on div "Accueil Bibliothèque LE CHASSEUR • MICHEL DELPECH Synchronisation manuelle Audi…" at bounding box center [269, 150] width 539 height 300
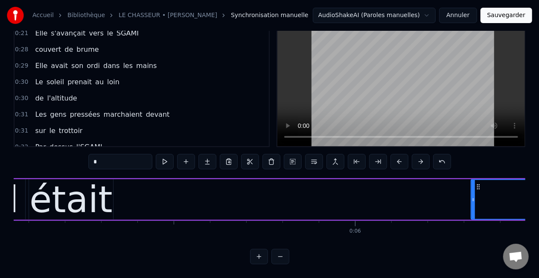
scroll to position [0, 1824]
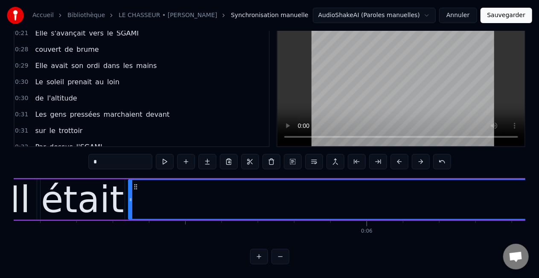
drag, startPoint x: 484, startPoint y: 190, endPoint x: 130, endPoint y: 200, distance: 354.5
click at [130, 200] on div at bounding box center [130, 199] width 3 height 39
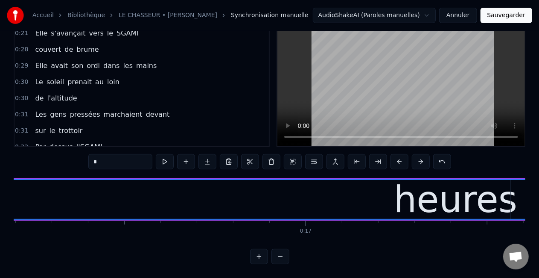
scroll to position [0, 5895]
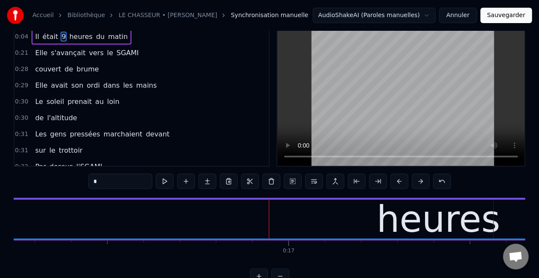
scroll to position [0, 0]
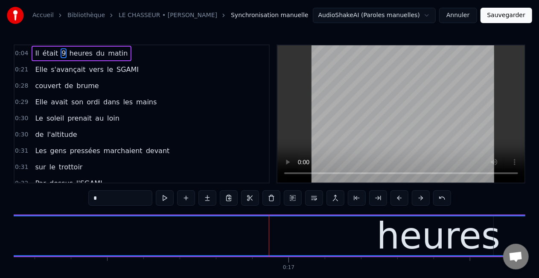
click at [61, 55] on span "9" at bounding box center [64, 53] width 6 height 10
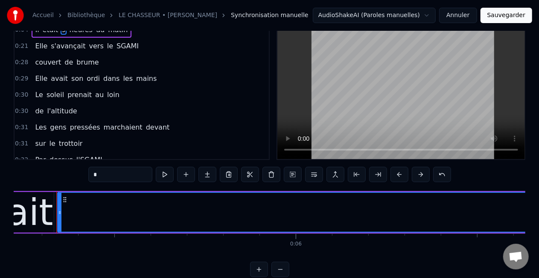
scroll to position [44, 0]
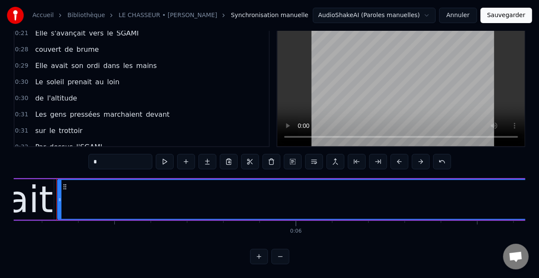
drag, startPoint x: 418, startPoint y: 220, endPoint x: 392, endPoint y: 222, distance: 26.1
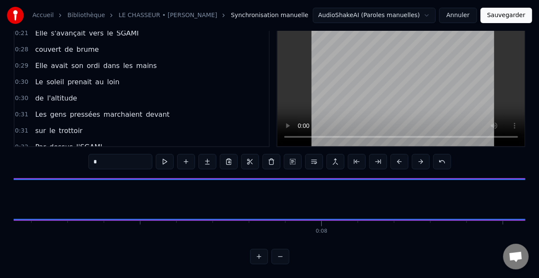
scroll to position [0, 2624]
click at [277, 192] on div "9" at bounding box center [59, 199] width 5660 height 39
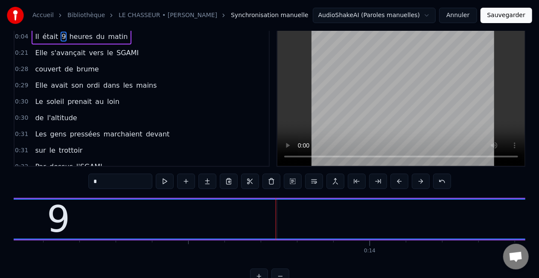
scroll to position [0, 0]
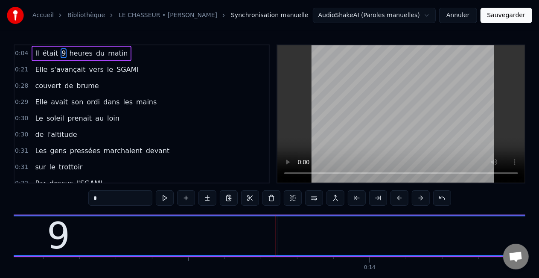
click at [286, 224] on div "9" at bounding box center [59, 235] width 5660 height 39
drag, startPoint x: 284, startPoint y: 229, endPoint x: 255, endPoint y: 230, distance: 29.0
click at [255, 230] on div "9" at bounding box center [59, 235] width 5660 height 39
drag, startPoint x: 276, startPoint y: 231, endPoint x: 239, endPoint y: 231, distance: 36.7
click at [239, 231] on div "9" at bounding box center [59, 235] width 5660 height 39
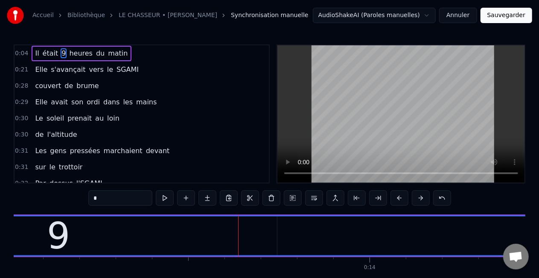
drag, startPoint x: 238, startPoint y: 232, endPoint x: 167, endPoint y: 232, distance: 70.9
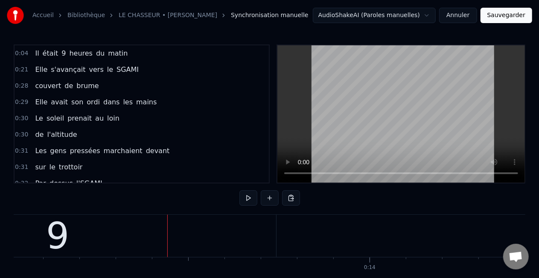
scroll to position [43, 0]
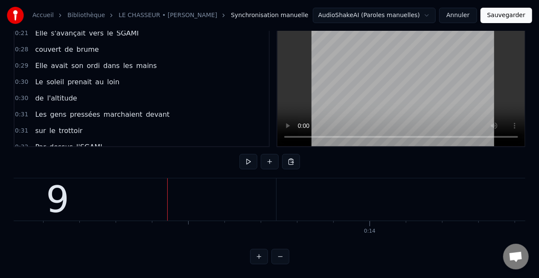
click at [268, 202] on div "9" at bounding box center [57, 199] width 5661 height 42
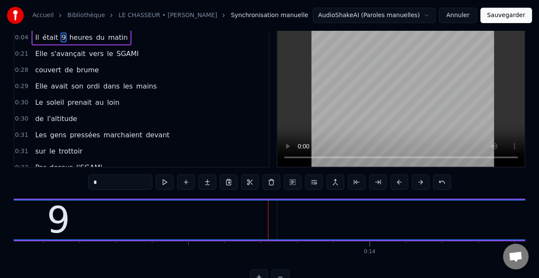
scroll to position [0, 0]
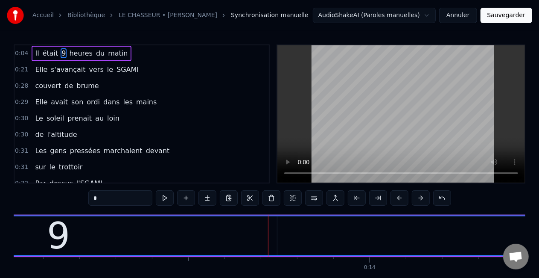
click at [308, 232] on div "9" at bounding box center [59, 235] width 5660 height 39
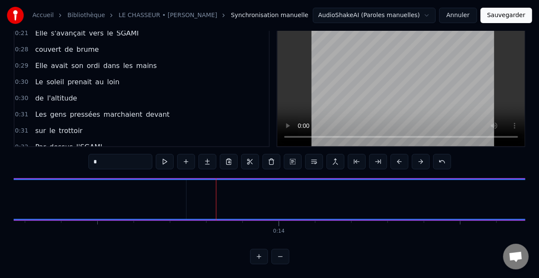
scroll to position [0, 4867]
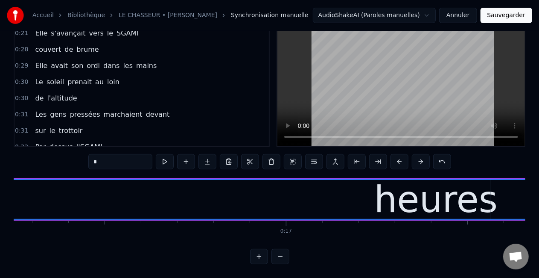
scroll to position [0, 5914]
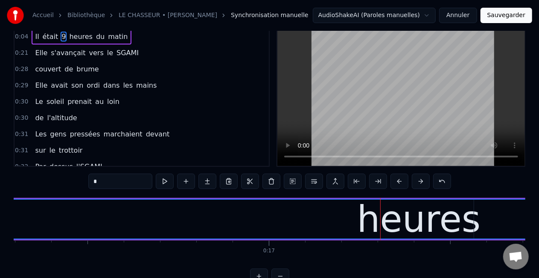
scroll to position [0, 0]
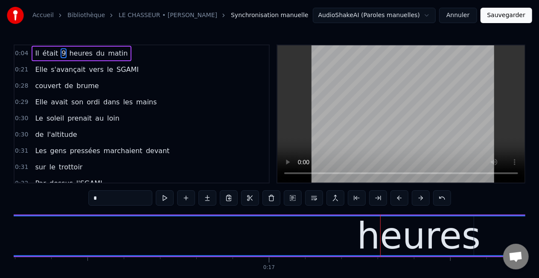
click at [81, 52] on span "heures" at bounding box center [80, 53] width 25 height 10
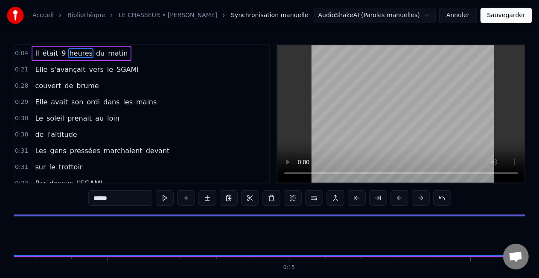
scroll to position [0, 4945]
drag, startPoint x: 59, startPoint y: 237, endPoint x: 0, endPoint y: 233, distance: 59.0
click at [0, 233] on div "Accueil Bibliothèque LE CHASSEUR • MICHEL DELPECH Synchronisation manuelle Audi…" at bounding box center [269, 150] width 539 height 300
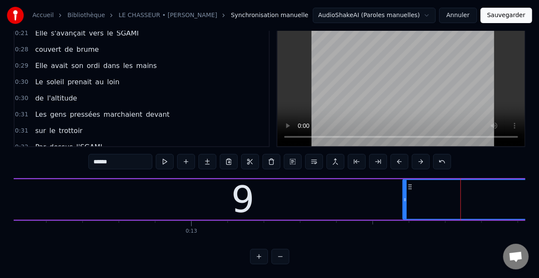
scroll to position [0, 4523]
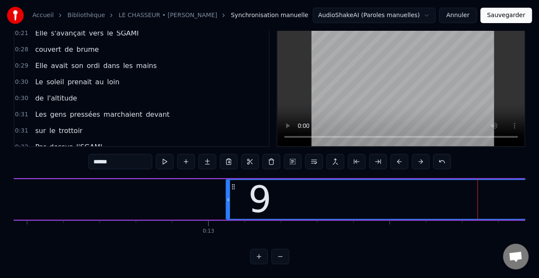
drag, startPoint x: 421, startPoint y: 192, endPoint x: 228, endPoint y: 196, distance: 193.9
click at [228, 196] on div at bounding box center [228, 199] width 3 height 39
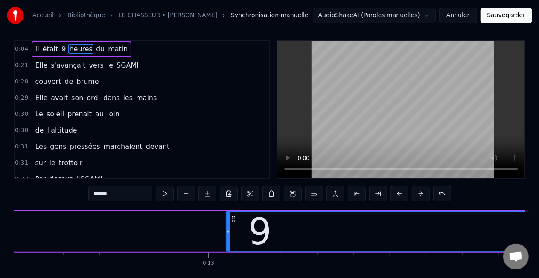
scroll to position [1, 0]
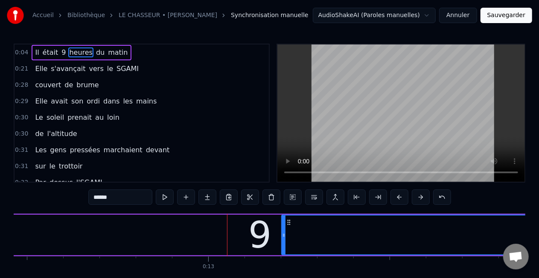
drag, startPoint x: 228, startPoint y: 232, endPoint x: 284, endPoint y: 232, distance: 55.5
click at [284, 232] on icon at bounding box center [283, 234] width 3 height 7
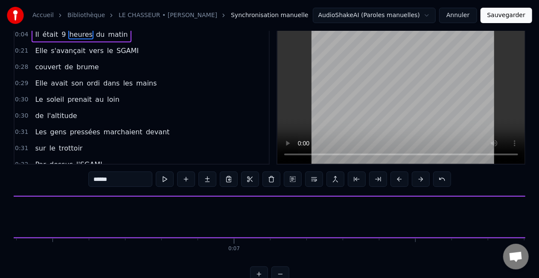
scroll to position [0, 0]
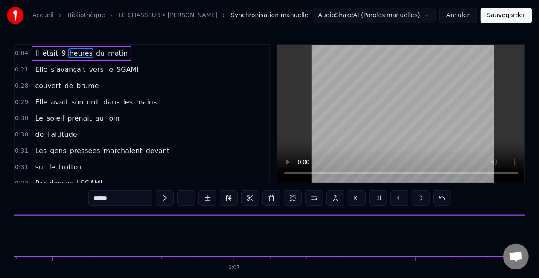
click at [61, 53] on span "9" at bounding box center [64, 53] width 6 height 10
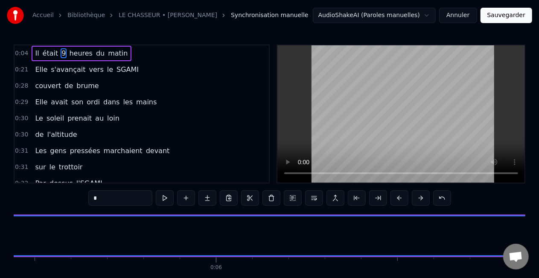
scroll to position [0, 1895]
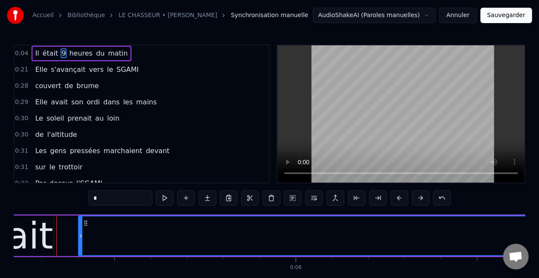
drag, startPoint x: 61, startPoint y: 234, endPoint x: 81, endPoint y: 233, distance: 19.7
click at [81, 233] on icon at bounding box center [80, 235] width 3 height 7
drag, startPoint x: 80, startPoint y: 234, endPoint x: 59, endPoint y: 231, distance: 20.6
click at [59, 231] on div at bounding box center [58, 235] width 3 height 39
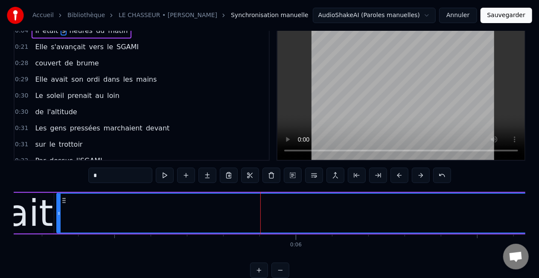
scroll to position [0, 0]
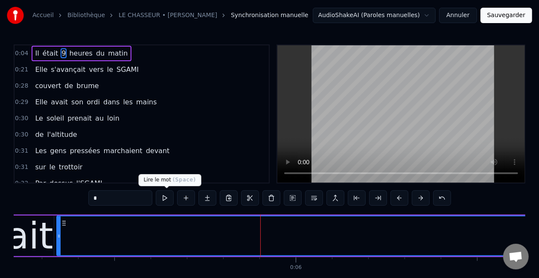
click at [170, 196] on button at bounding box center [165, 197] width 18 height 15
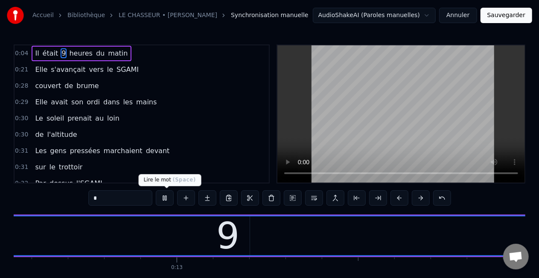
click at [165, 197] on button at bounding box center [165, 197] width 18 height 15
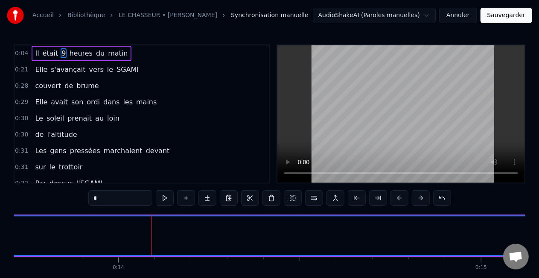
scroll to position [0, 5071]
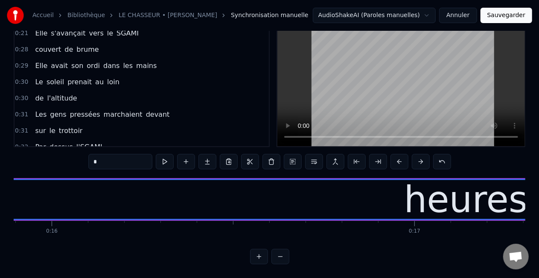
scroll to position [0, 5803]
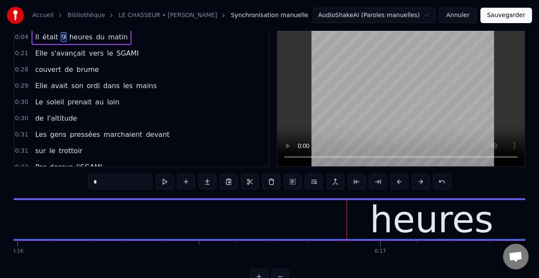
scroll to position [0, 0]
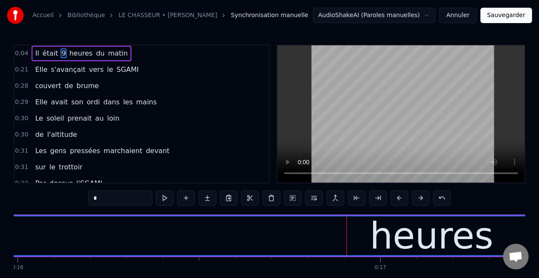
click at [95, 55] on span "du" at bounding box center [100, 53] width 10 height 10
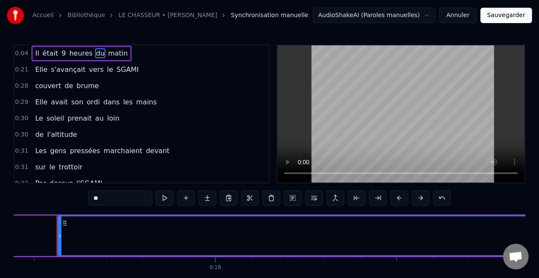
click at [83, 53] on span "heures" at bounding box center [80, 53] width 25 height 10
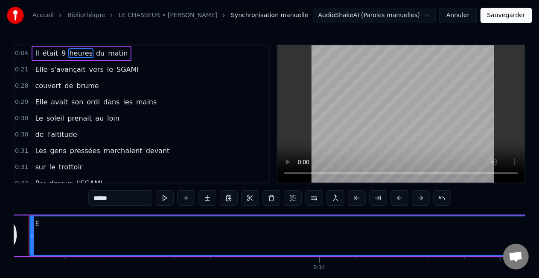
scroll to position [0, 4747]
drag, startPoint x: 59, startPoint y: 234, endPoint x: 0, endPoint y: 225, distance: 59.6
click at [0, 225] on div "Accueil Bibliothèque LE CHASSEUR • MICHEL DELPECH Synchronisation manuelle Audi…" at bounding box center [269, 150] width 539 height 300
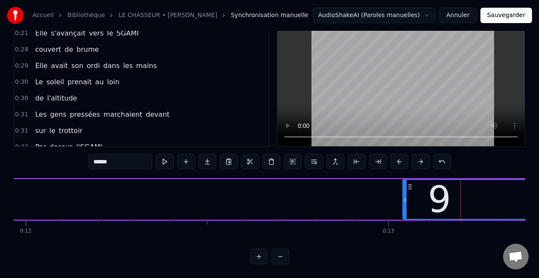
scroll to position [0, 4269]
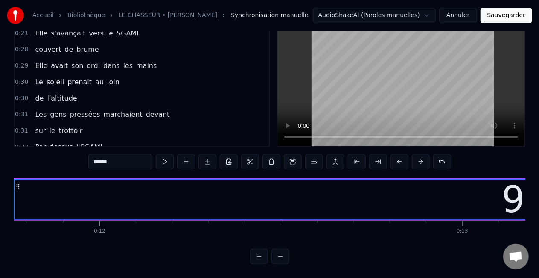
drag, startPoint x: 480, startPoint y: 193, endPoint x: 14, endPoint y: 180, distance: 466.4
click at [14, 180] on div at bounding box center [12, 199] width 3 height 39
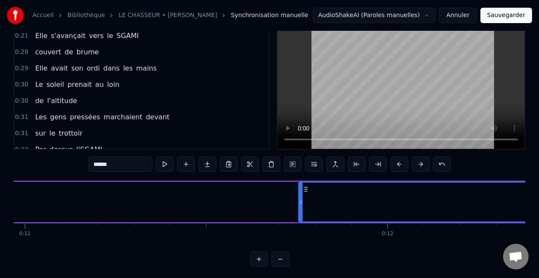
scroll to position [0, 3907]
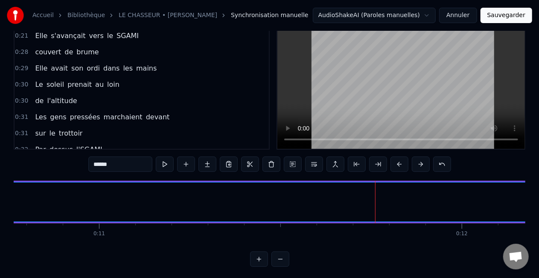
drag, startPoint x: 374, startPoint y: 201, endPoint x: 0, endPoint y: 190, distance: 374.6
click at [0, 190] on div "Accueil Bibliothèque LE CHASSEUR • MICHEL DELPECH Synchronisation manuelle Audi…" at bounding box center [269, 116] width 539 height 300
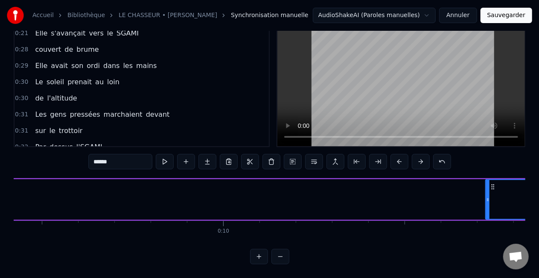
scroll to position [0, 3423]
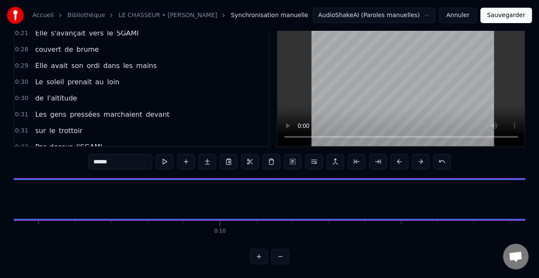
drag, startPoint x: 483, startPoint y: 192, endPoint x: 20, endPoint y: 201, distance: 462.5
click at [0, 183] on div "Accueil Bibliothèque LE CHASSEUR • MICHEL DELPECH Synchronisation manuelle Audi…" at bounding box center [269, 114] width 539 height 300
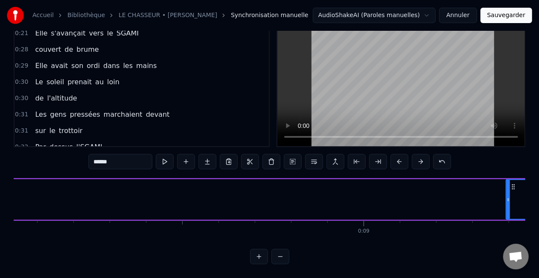
scroll to position [0, 2905]
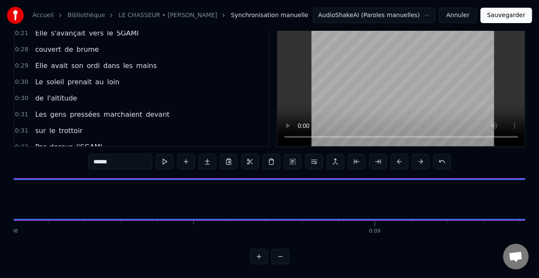
drag, startPoint x: 519, startPoint y: 191, endPoint x: 0, endPoint y: 193, distance: 518.8
click at [0, 193] on div "Accueil Bibliothèque LE CHASSEUR • MICHEL DELPECH Synchronisation manuelle Audi…" at bounding box center [269, 114] width 539 height 300
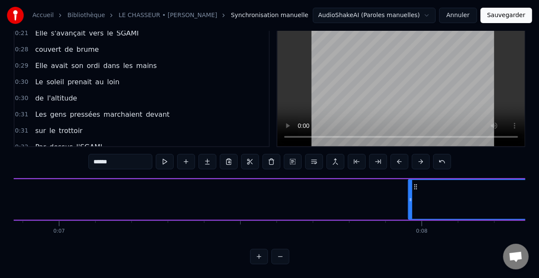
scroll to position [0, 2444]
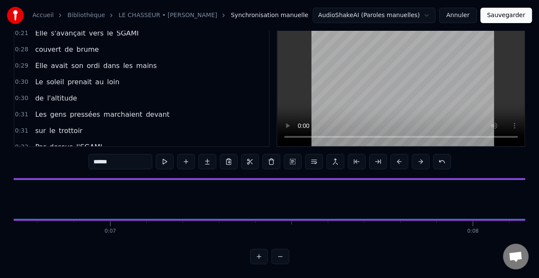
drag, startPoint x: 462, startPoint y: 190, endPoint x: 0, endPoint y: 181, distance: 461.6
click at [0, 181] on div "Accueil Bibliothèque LE CHASSEUR • MICHEL DELPECH Synchronisation manuelle Audi…" at bounding box center [269, 114] width 539 height 300
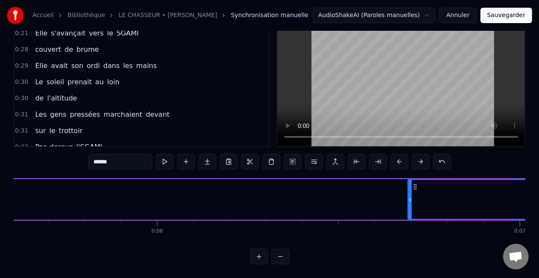
scroll to position [0, 1966]
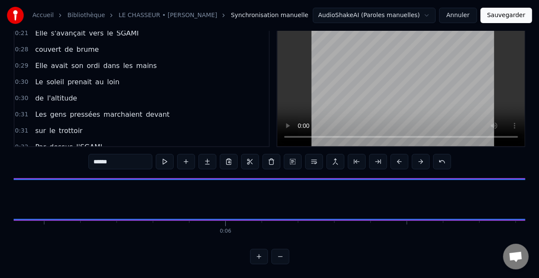
drag, startPoint x: 479, startPoint y: 191, endPoint x: 0, endPoint y: 188, distance: 479.1
click at [0, 188] on div "Accueil Bibliothèque LE CHASSEUR • MICHEL DELPECH Synchronisation manuelle Audi…" at bounding box center [269, 114] width 539 height 300
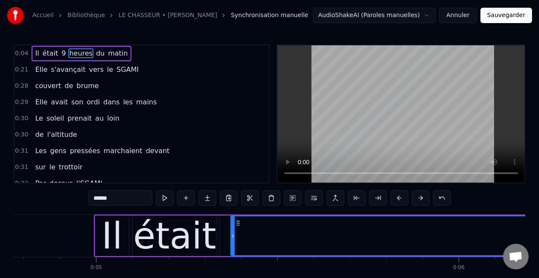
scroll to position [0, 0]
click at [61, 52] on span "9" at bounding box center [64, 53] width 6 height 10
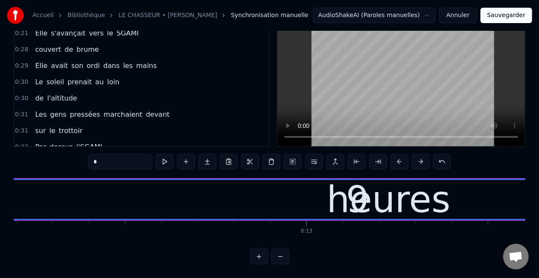
scroll to position [0, 4436]
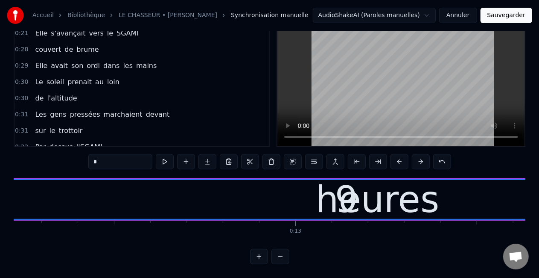
click at [349, 191] on div "9" at bounding box center [346, 199] width 23 height 55
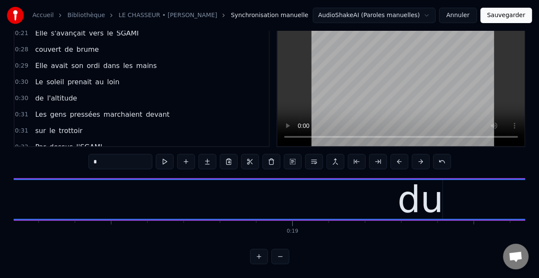
scroll to position [0, 6628]
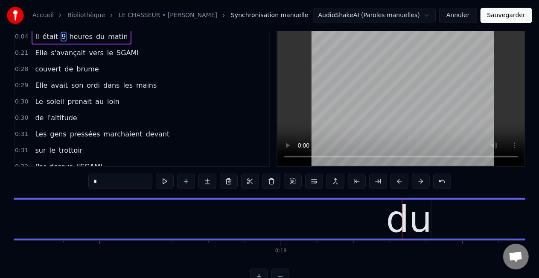
scroll to position [0, 0]
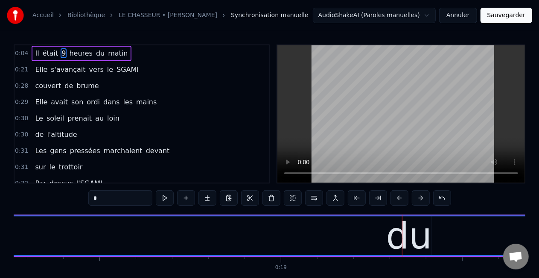
click at [95, 53] on span "du" at bounding box center [100, 53] width 10 height 10
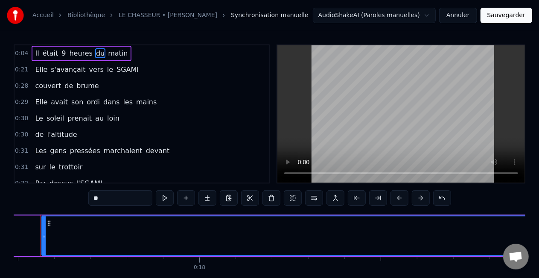
scroll to position [0, 6331]
drag, startPoint x: 59, startPoint y: 236, endPoint x: 0, endPoint y: 231, distance: 59.1
click at [0, 231] on div "Accueil Bibliothèque LE CHASSEUR • MICHEL DELPECH Synchronisation manuelle Audi…" at bounding box center [269, 150] width 539 height 300
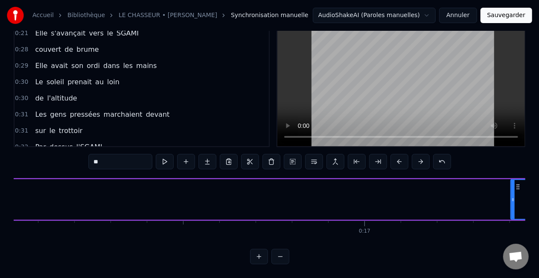
scroll to position [0, 5813]
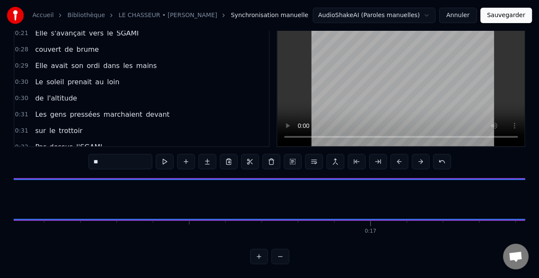
drag, startPoint x: 519, startPoint y: 192, endPoint x: 0, endPoint y: 190, distance: 519.2
click at [0, 190] on div "Accueil Bibliothèque LE CHASSEUR • MICHEL DELPECH Synchronisation manuelle Audi…" at bounding box center [269, 114] width 539 height 300
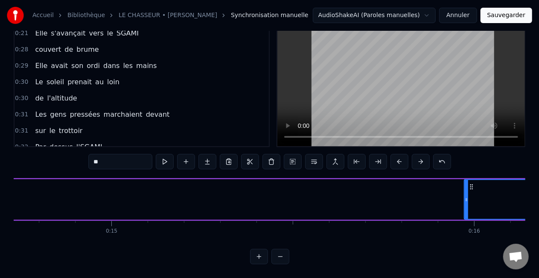
scroll to position [0, 5317]
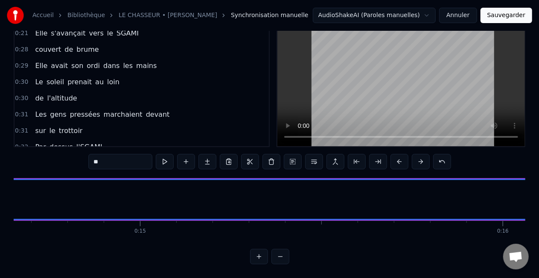
drag, startPoint x: 494, startPoint y: 192, endPoint x: 3, endPoint y: 198, distance: 491.5
click at [3, 198] on div "Accueil Bibliothèque LE CHASSEUR • MICHEL DELPECH Synchronisation manuelle Audi…" at bounding box center [269, 114] width 539 height 300
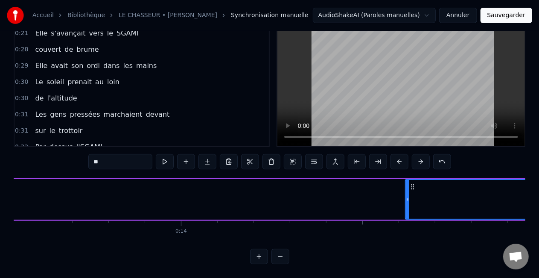
scroll to position [0, 4873]
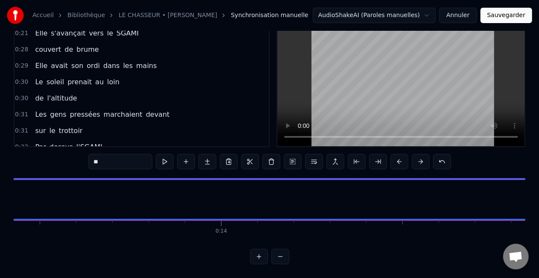
drag, startPoint x: 448, startPoint y: 190, endPoint x: 0, endPoint y: 192, distance: 448.3
click at [0, 192] on div "Accueil Bibliothèque LE CHASSEUR • MICHEL DELPECH Synchronisation manuelle Audi…" at bounding box center [269, 114] width 539 height 300
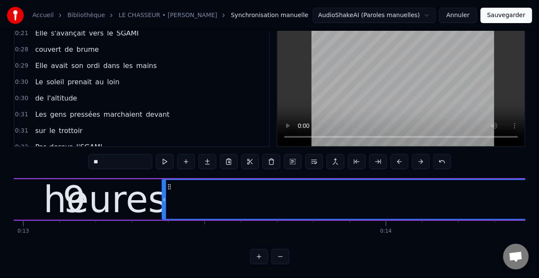
scroll to position [0, 4685]
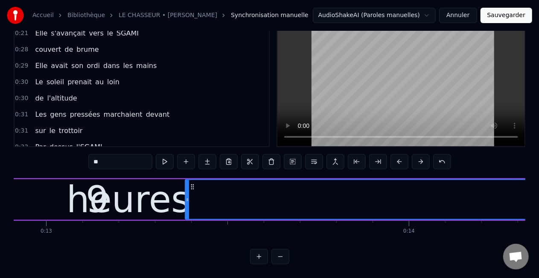
click at [54, 202] on div "heures" at bounding box center [128, 199] width 5701 height 41
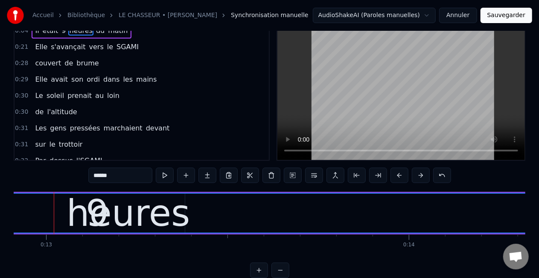
scroll to position [0, 4683]
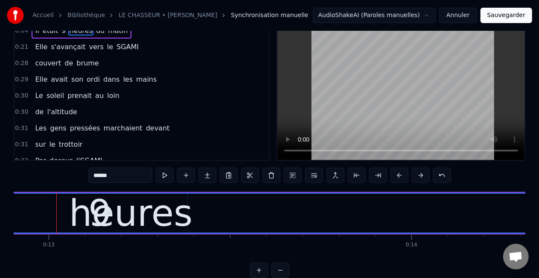
click at [119, 213] on div "heures" at bounding box center [131, 213] width 124 height 55
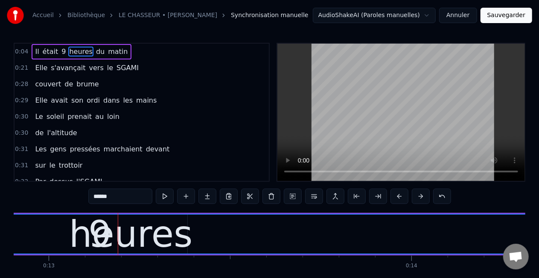
scroll to position [0, 0]
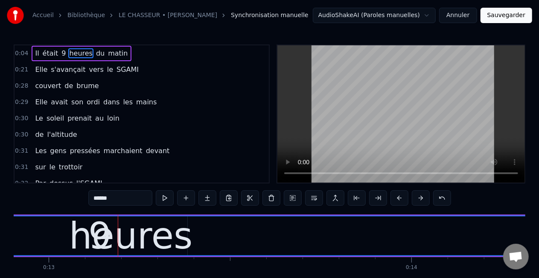
click at [61, 53] on span "9" at bounding box center [64, 53] width 6 height 10
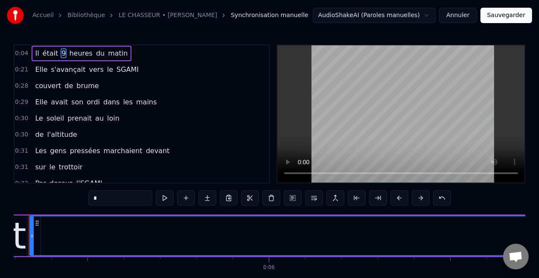
scroll to position [0, 1894]
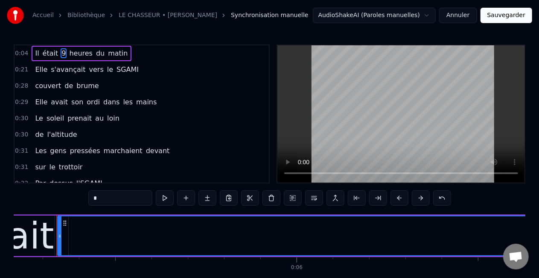
click at [65, 222] on icon at bounding box center [64, 222] width 7 height 7
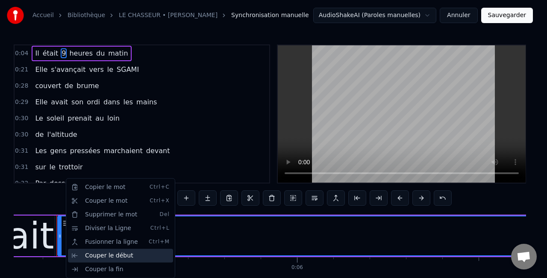
click at [99, 255] on div "Couper le début" at bounding box center [120, 255] width 105 height 14
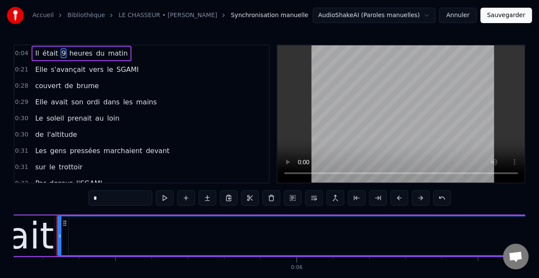
click at [52, 55] on span "était" at bounding box center [51, 53] width 18 height 10
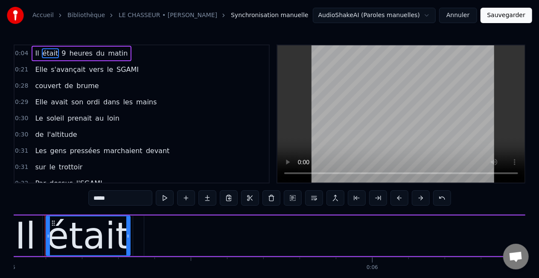
scroll to position [0, 1807]
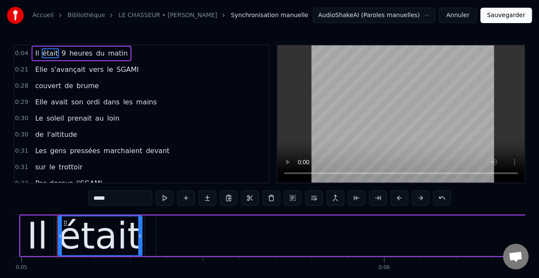
click at [61, 51] on span "9" at bounding box center [64, 53] width 6 height 10
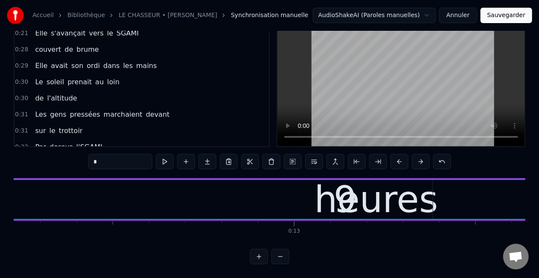
scroll to position [0, 4449]
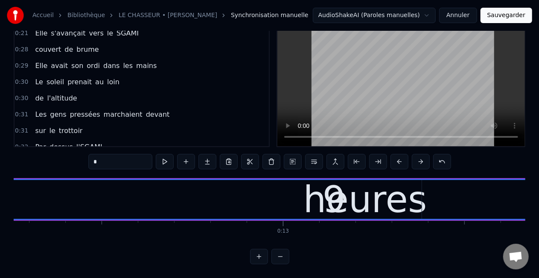
click at [337, 188] on div "9" at bounding box center [334, 199] width 23 height 55
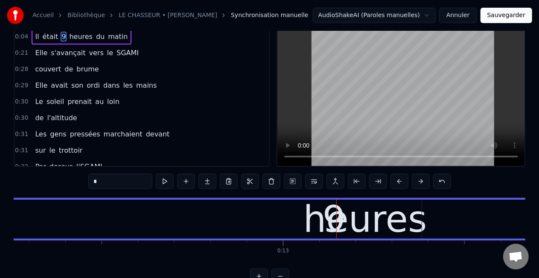
scroll to position [0, 0]
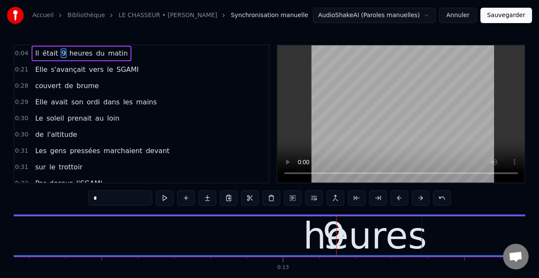
drag, startPoint x: 336, startPoint y: 228, endPoint x: 295, endPoint y: 224, distance: 40.3
click at [295, 224] on div "9" at bounding box center [334, 235] width 5661 height 39
click at [340, 230] on div "9" at bounding box center [334, 235] width 23 height 55
click at [360, 229] on div "9" at bounding box center [334, 235] width 5661 height 39
click at [418, 229] on div "9" at bounding box center [334, 235] width 5661 height 39
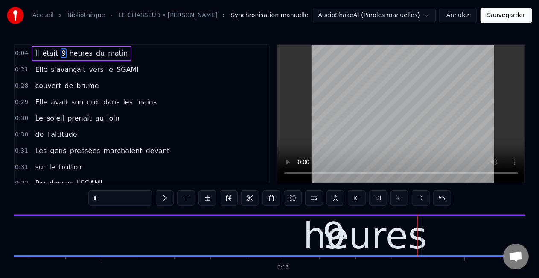
click at [420, 228] on div "9" at bounding box center [334, 235] width 5661 height 39
click at [430, 229] on div "9" at bounding box center [334, 235] width 5661 height 39
drag, startPoint x: 421, startPoint y: 228, endPoint x: 393, endPoint y: 230, distance: 28.2
click at [393, 230] on div "9" at bounding box center [334, 235] width 5661 height 39
drag, startPoint x: 420, startPoint y: 230, endPoint x: 441, endPoint y: 226, distance: 21.2
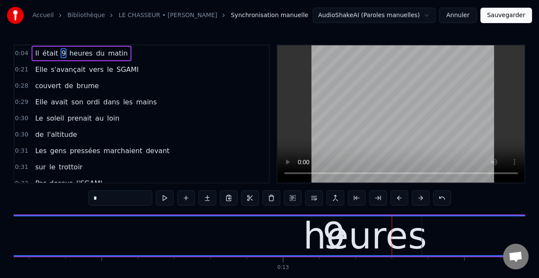
click at [441, 226] on div "9" at bounding box center [334, 235] width 5661 height 39
click at [443, 233] on div "9" at bounding box center [334, 235] width 5661 height 39
click at [421, 230] on div "9" at bounding box center [334, 235] width 5661 height 39
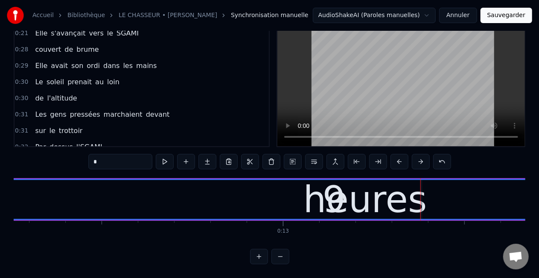
click at [432, 188] on div "9" at bounding box center [334, 199] width 5661 height 39
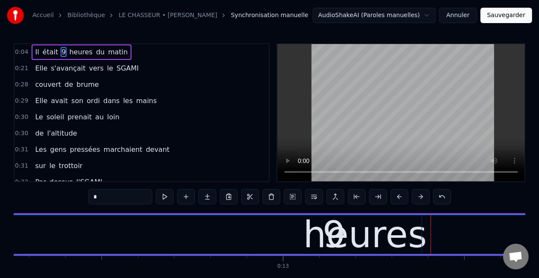
click at [432, 188] on div "0:04 Il était 9 heures du matin 0:21 Elle s'avançait vers le SGAMI 0:28 couvert…" at bounding box center [270, 171] width 512 height 256
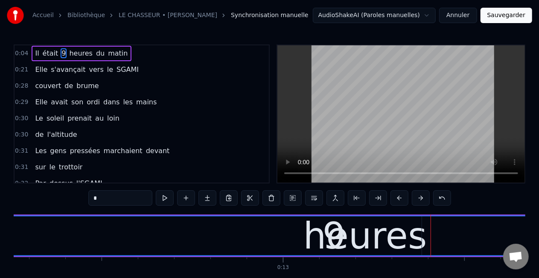
scroll to position [44, 0]
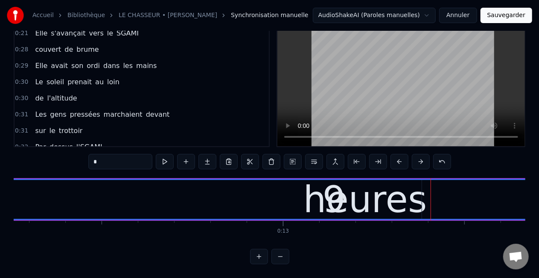
click at [429, 193] on div "9" at bounding box center [334, 199] width 5661 height 39
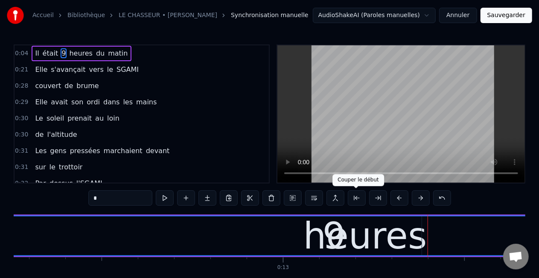
click at [358, 196] on button at bounding box center [357, 197] width 18 height 15
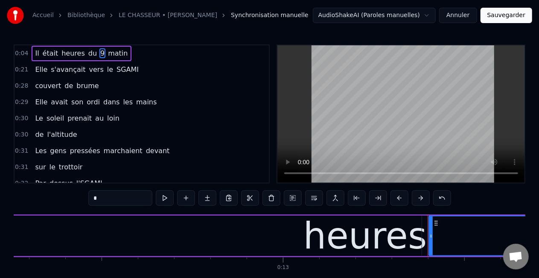
click at [99, 53] on span "9" at bounding box center [102, 53] width 6 height 10
click at [359, 245] on div "heures" at bounding box center [366, 235] width 124 height 55
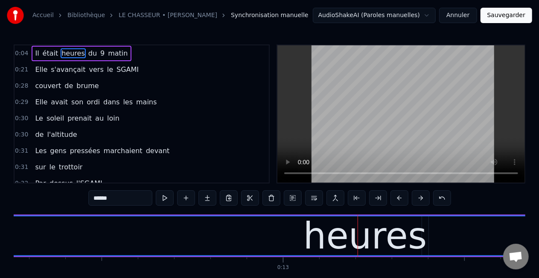
click at [237, 243] on div "heures" at bounding box center [365, 235] width 5700 height 39
click at [67, 50] on span "heures" at bounding box center [73, 53] width 25 height 10
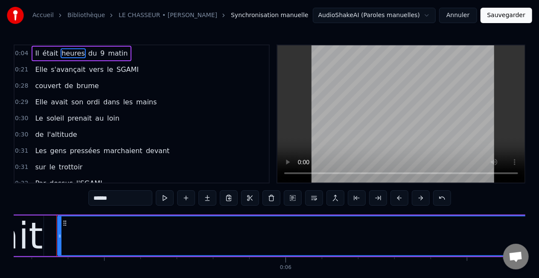
click at [99, 54] on span "9" at bounding box center [102, 53] width 6 height 10
type input "*"
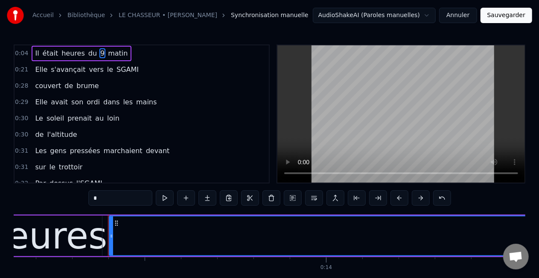
scroll to position [0, 4820]
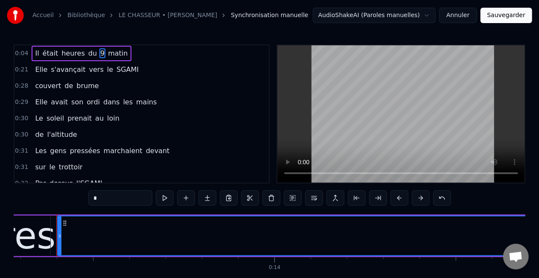
drag, startPoint x: 93, startPoint y: 53, endPoint x: 54, endPoint y: 56, distance: 38.9
click at [54, 56] on div "Il était heures du 9 matin" at bounding box center [81, 53] width 99 height 15
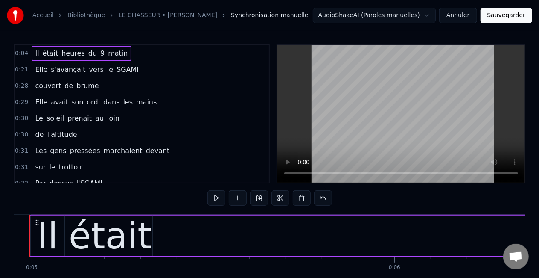
scroll to position [0, 1769]
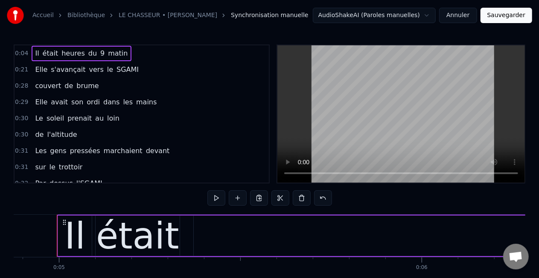
click at [175, 247] on div "était" at bounding box center [138, 235] width 85 height 41
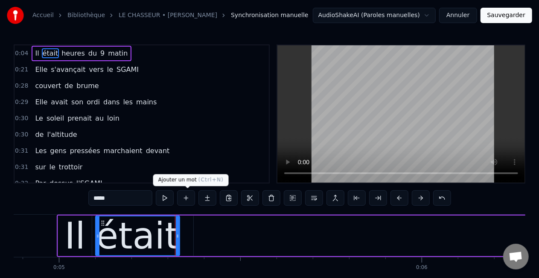
click at [186, 198] on button at bounding box center [186, 197] width 18 height 15
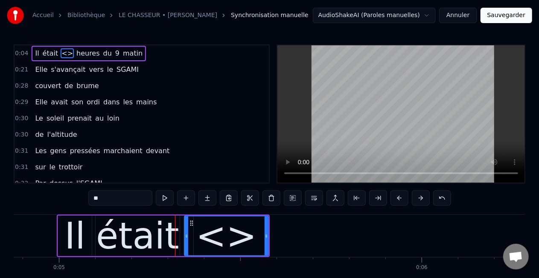
click at [226, 242] on div "<>" at bounding box center [226, 235] width 61 height 55
click at [229, 241] on div "<>" at bounding box center [226, 235] width 61 height 55
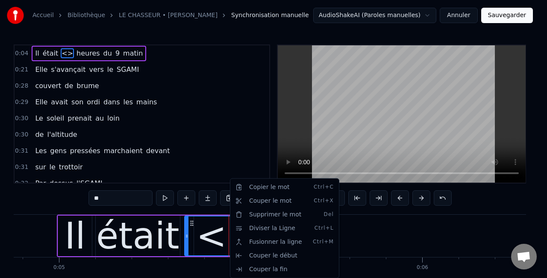
click at [63, 54] on html "Accueil Bibliothèque LE CHASSEUR • MICHEL DELPECH Synchronisation manuelle Audi…" at bounding box center [273, 157] width 547 height 314
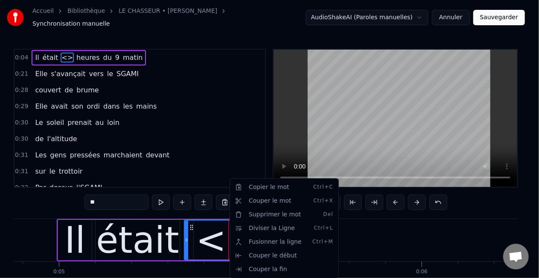
click at [63, 54] on span "<>" at bounding box center [67, 58] width 13 height 10
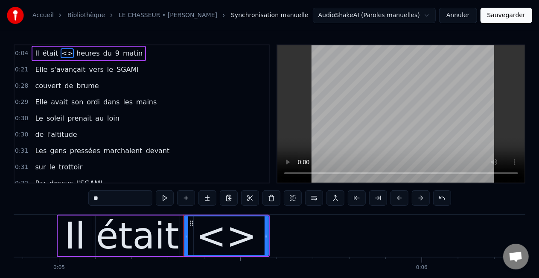
click at [63, 54] on span "<>" at bounding box center [67, 53] width 13 height 10
click at [232, 227] on div "<>" at bounding box center [226, 235] width 61 height 55
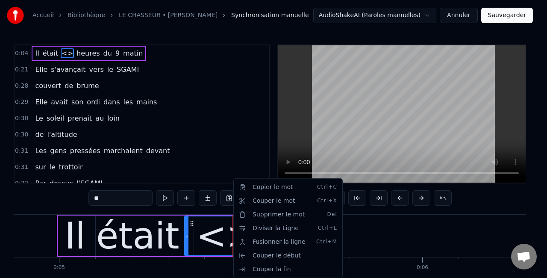
click at [129, 200] on html "Accueil Bibliothèque LE CHASSEUR • MICHEL DELPECH Synchronisation manuelle Audi…" at bounding box center [273, 157] width 547 height 314
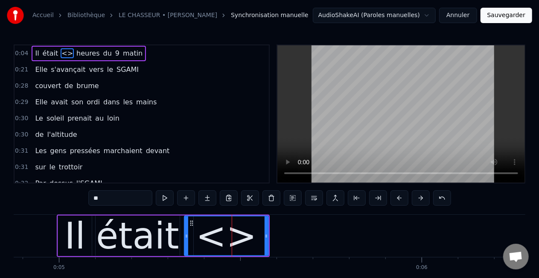
drag, startPoint x: 109, startPoint y: 200, endPoint x: 74, endPoint y: 201, distance: 35.0
click at [78, 200] on div "0:04 Il était <> heures du 9 matin 0:21 Elle s'avançait vers le SGAMI 0:28 couv…" at bounding box center [270, 172] width 512 height 256
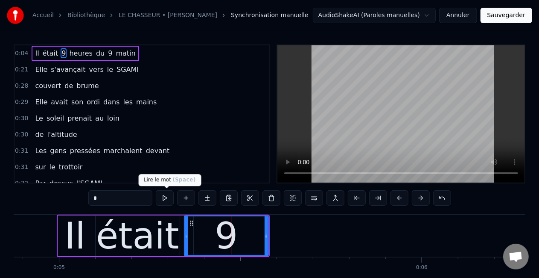
type input "*"
click at [163, 195] on button at bounding box center [165, 197] width 18 height 15
click at [104, 55] on div "Il était 9 heures du 9 matin" at bounding box center [85, 53] width 107 height 15
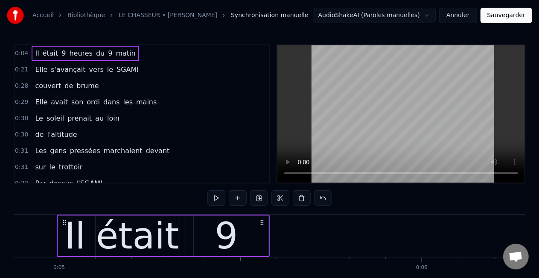
click at [107, 56] on span "9" at bounding box center [110, 53] width 6 height 10
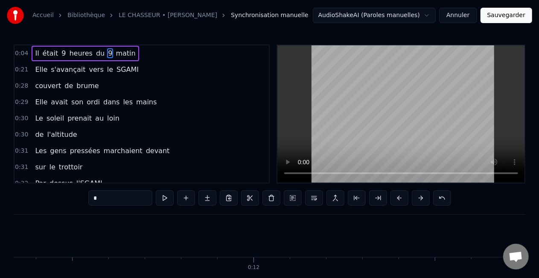
scroll to position [0, 4820]
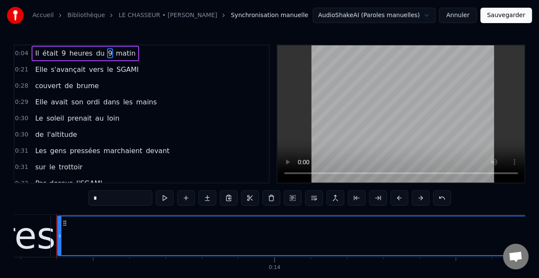
click at [273, 199] on button at bounding box center [272, 197] width 18 height 15
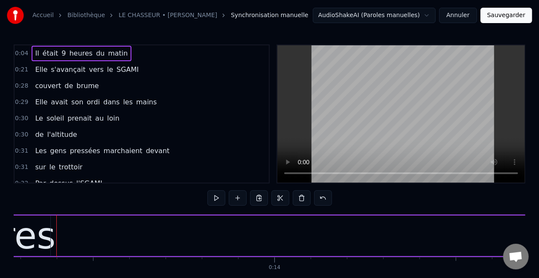
click at [61, 55] on span "9" at bounding box center [64, 53] width 6 height 10
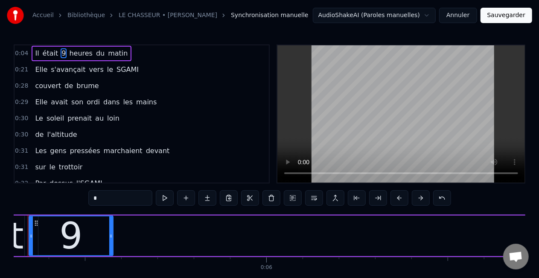
scroll to position [0, 1896]
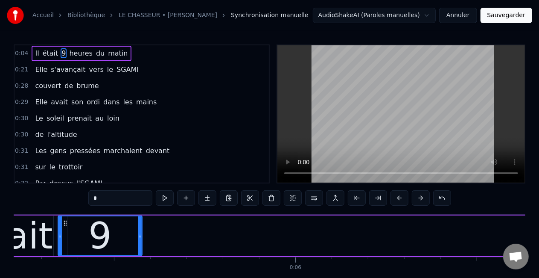
click at [79, 54] on span "heures" at bounding box center [80, 53] width 25 height 10
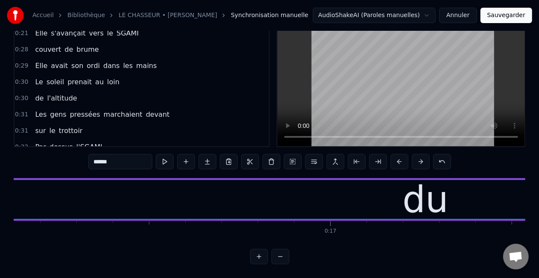
scroll to position [0, 5915]
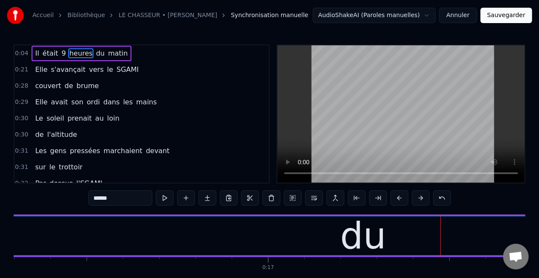
click at [76, 53] on span "heures" at bounding box center [80, 53] width 25 height 10
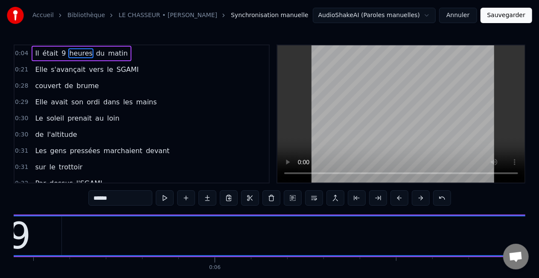
scroll to position [0, 1906]
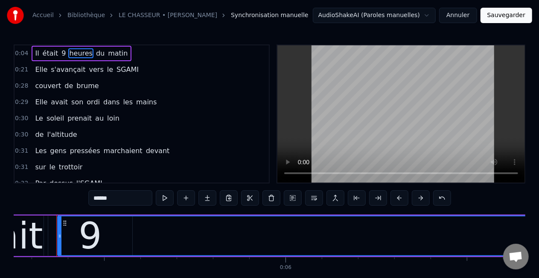
drag, startPoint x: 142, startPoint y: 237, endPoint x: 137, endPoint y: 234, distance: 5.0
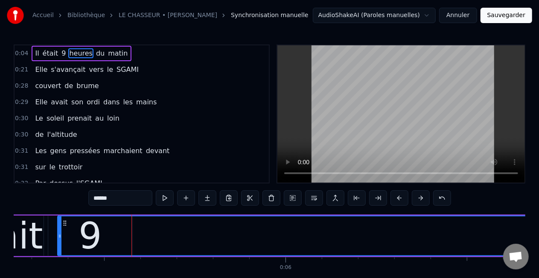
drag, startPoint x: 131, startPoint y: 232, endPoint x: 114, endPoint y: 236, distance: 16.7
drag, startPoint x: 139, startPoint y: 231, endPoint x: 127, endPoint y: 234, distance: 12.4
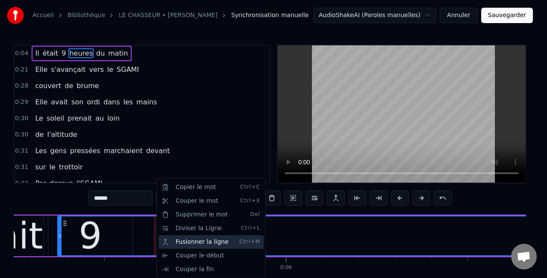
click at [196, 241] on div "Fusionner la ligne Ctrl+M" at bounding box center [210, 242] width 105 height 14
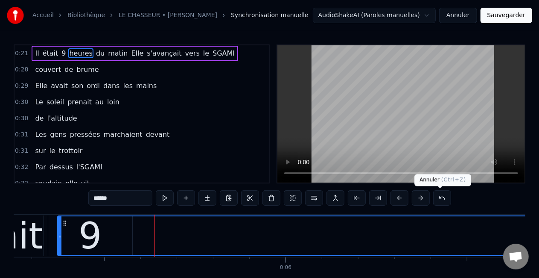
click at [442, 196] on button at bounding box center [442, 197] width 18 height 15
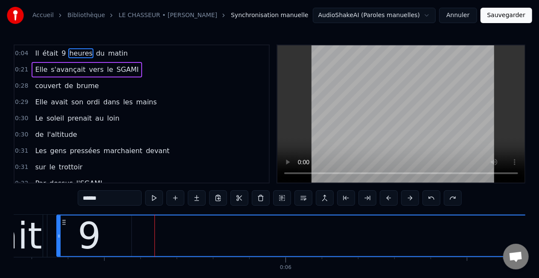
drag, startPoint x: 139, startPoint y: 256, endPoint x: 137, endPoint y: 251, distance: 5.4
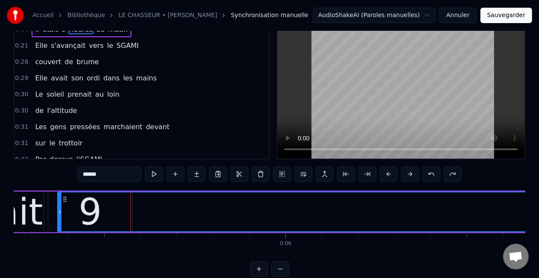
scroll to position [44, 0]
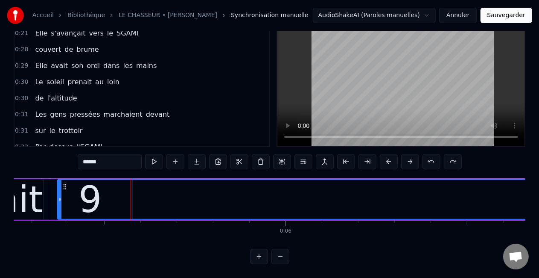
click at [260, 256] on button at bounding box center [259, 255] width 18 height 15
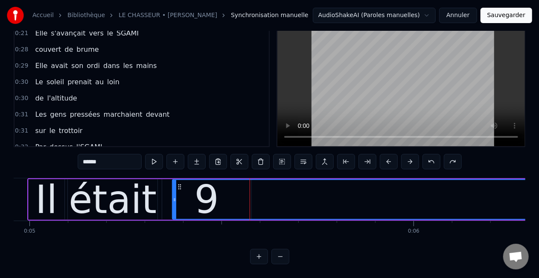
click at [263, 256] on button at bounding box center [259, 255] width 18 height 15
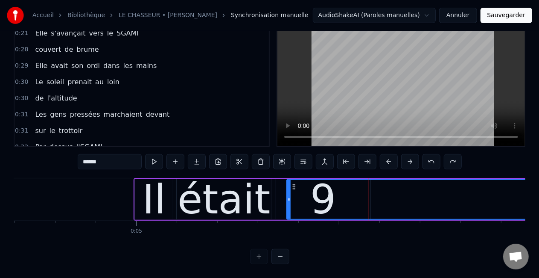
click at [263, 256] on div at bounding box center [269, 255] width 39 height 15
click at [257, 255] on div at bounding box center [269, 255] width 39 height 15
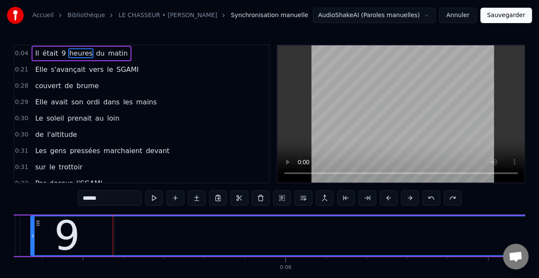
scroll to position [0, 0]
click at [61, 52] on span "9" at bounding box center [64, 53] width 6 height 10
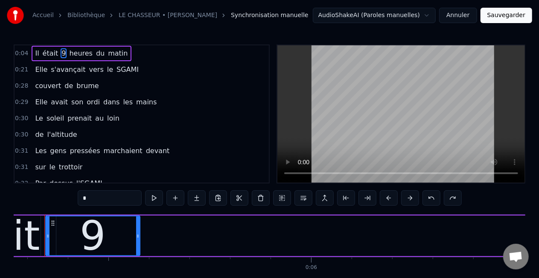
scroll to position [0, 2124]
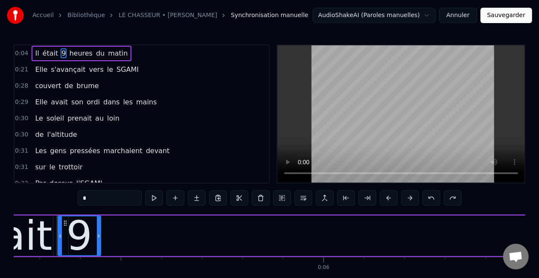
drag, startPoint x: 149, startPoint y: 235, endPoint x: 98, endPoint y: 233, distance: 51.7
click at [98, 233] on icon at bounding box center [98, 235] width 3 height 7
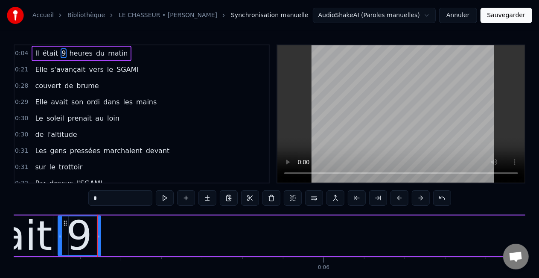
click at [71, 54] on span "heures" at bounding box center [80, 53] width 25 height 10
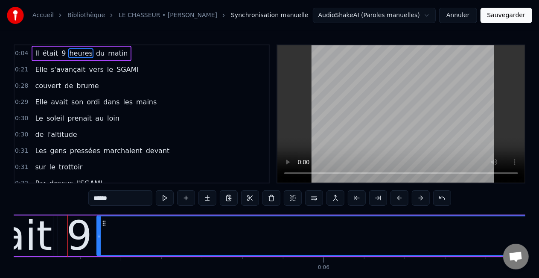
drag, startPoint x: 70, startPoint y: 234, endPoint x: 98, endPoint y: 237, distance: 28.3
click at [98, 237] on icon at bounding box center [98, 235] width 3 height 7
click at [95, 53] on span "du" at bounding box center [100, 53] width 10 height 10
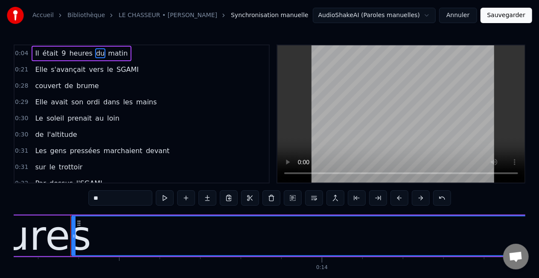
scroll to position [0, 5384]
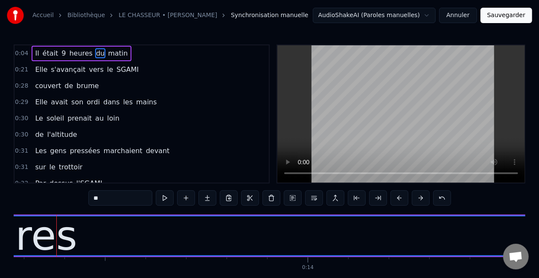
drag, startPoint x: 58, startPoint y: 233, endPoint x: 0, endPoint y: 228, distance: 58.7
click at [0, 228] on div "Accueil Bibliothèque LE CHASSEUR • MICHEL DELPECH Synchronisation manuelle Audi…" at bounding box center [269, 150] width 539 height 300
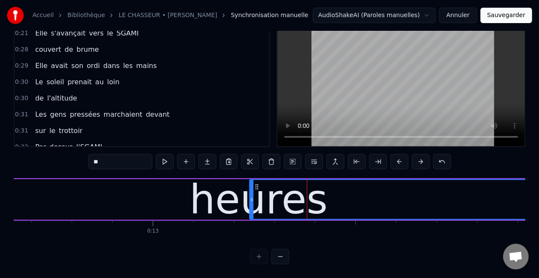
scroll to position [0, 5083]
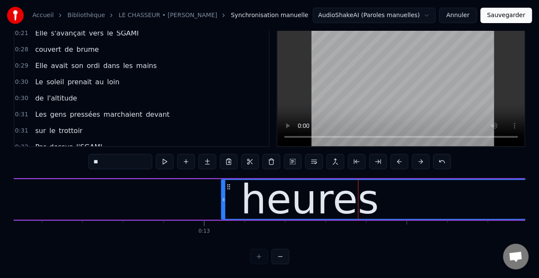
drag, startPoint x: 302, startPoint y: 187, endPoint x: 223, endPoint y: 188, distance: 79.0
click at [222, 188] on div at bounding box center [223, 199] width 3 height 39
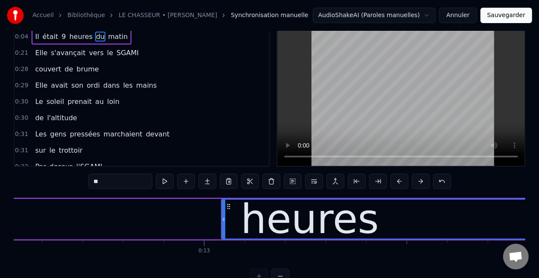
scroll to position [0, 0]
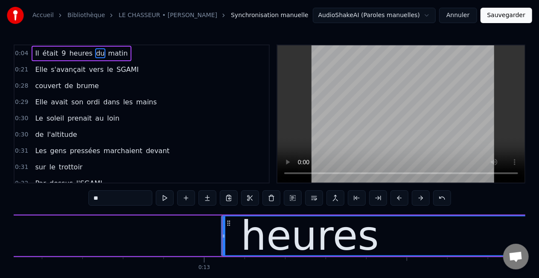
click at [78, 53] on span "heures" at bounding box center [80, 53] width 25 height 10
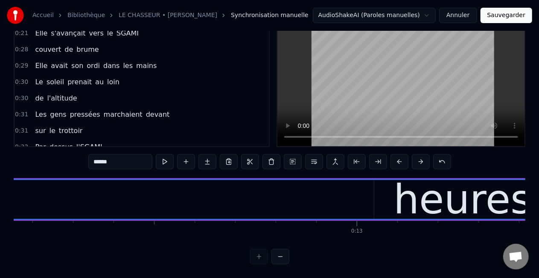
scroll to position [0, 4952]
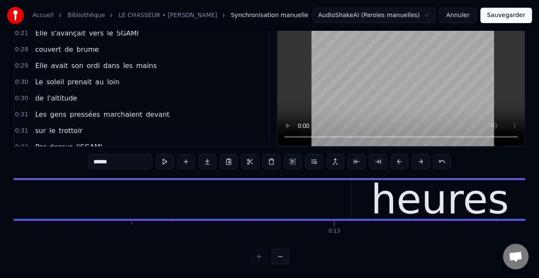
click at [335, 191] on div "heures" at bounding box center [440, 199] width 6343 height 39
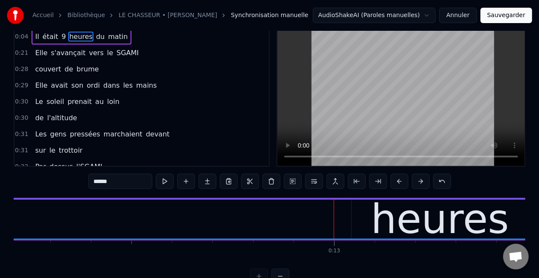
scroll to position [0, 0]
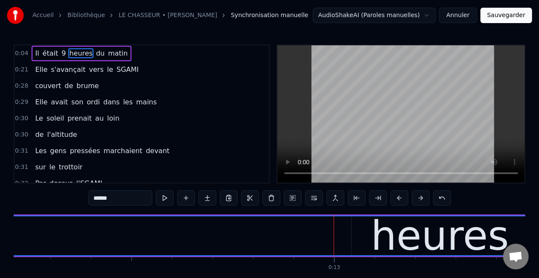
click at [380, 231] on div "heures" at bounding box center [440, 235] width 6343 height 39
click at [79, 53] on span "heures" at bounding box center [80, 53] width 25 height 10
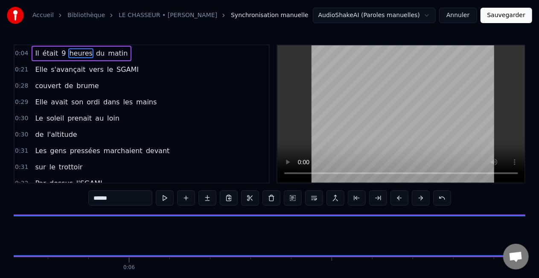
scroll to position [0, 2163]
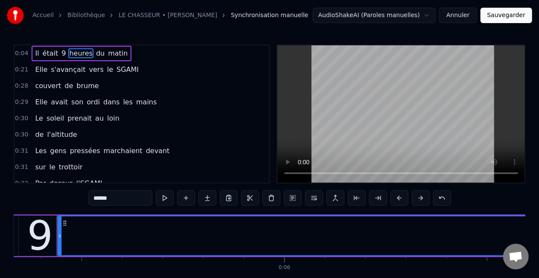
click at [95, 53] on span "du" at bounding box center [100, 53] width 10 height 10
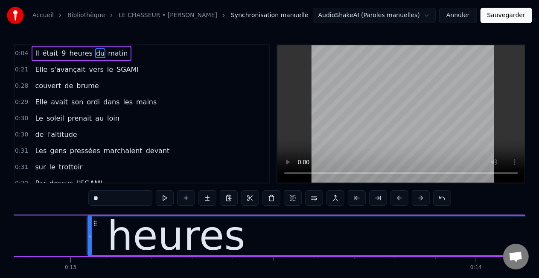
scroll to position [0, 5246]
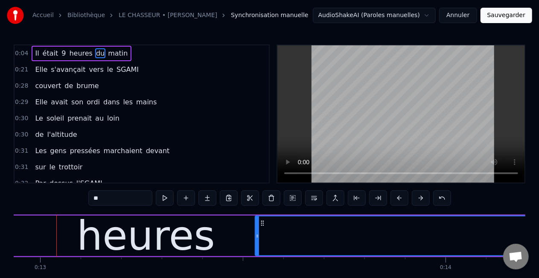
drag, startPoint x: 60, startPoint y: 227, endPoint x: 257, endPoint y: 232, distance: 197.8
click at [257, 232] on div at bounding box center [257, 235] width 3 height 39
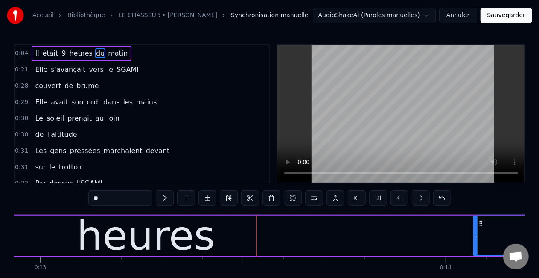
drag, startPoint x: 257, startPoint y: 232, endPoint x: 476, endPoint y: 231, distance: 218.6
click at [476, 231] on div at bounding box center [475, 235] width 3 height 39
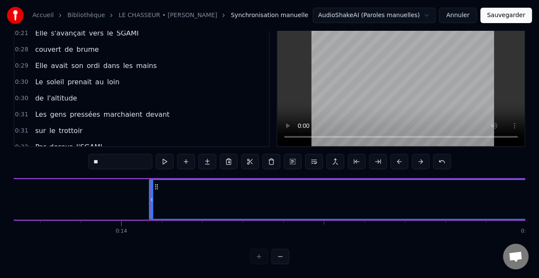
scroll to position [0, 5588]
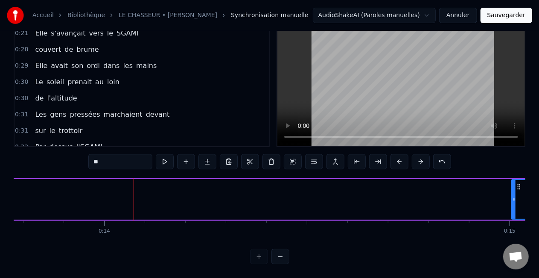
drag, startPoint x: 134, startPoint y: 191, endPoint x: 523, endPoint y: 204, distance: 389.2
click at [516, 201] on div at bounding box center [513, 199] width 3 height 39
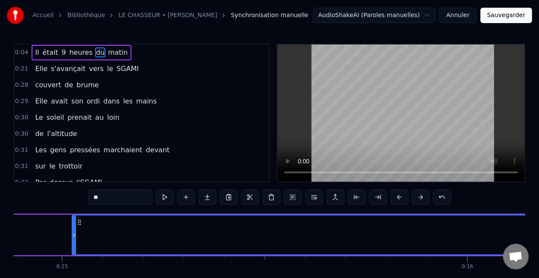
scroll to position [0, 6053]
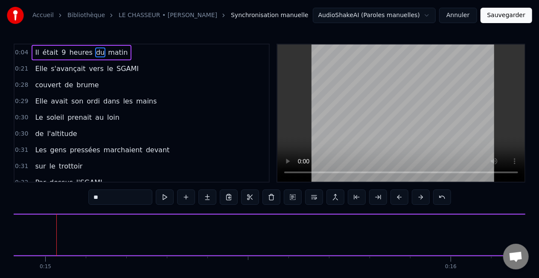
drag, startPoint x: 57, startPoint y: 233, endPoint x: 546, endPoint y: 231, distance: 488.9
click at [539, 231] on html "Accueil Bibliothèque LE CHASSEUR • MICHEL DELPECH Synchronisation manuelle Audi…" at bounding box center [269, 156] width 539 height 314
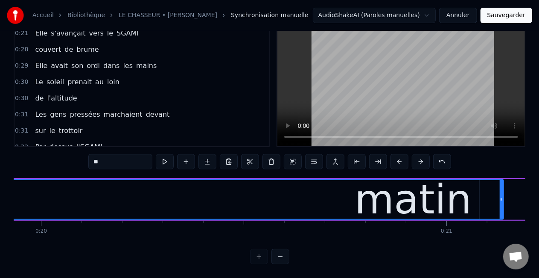
scroll to position [0, 8090]
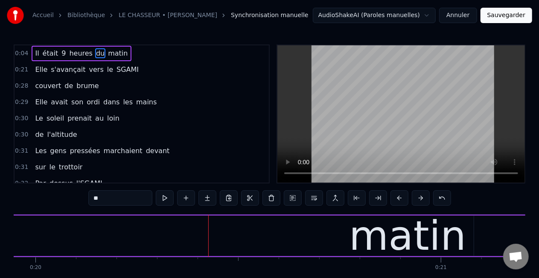
drag, startPoint x: 496, startPoint y: 233, endPoint x: 2, endPoint y: 228, distance: 493.6
click at [2, 228] on div "Accueil Bibliothèque LE CHASSEUR • MICHEL DELPECH Synchronisation manuelle Audi…" at bounding box center [269, 150] width 539 height 300
click at [9, 227] on div "Accueil Bibliothèque LE CHASSEUR • MICHEL DELPECH Synchronisation manuelle Audi…" at bounding box center [269, 150] width 539 height 300
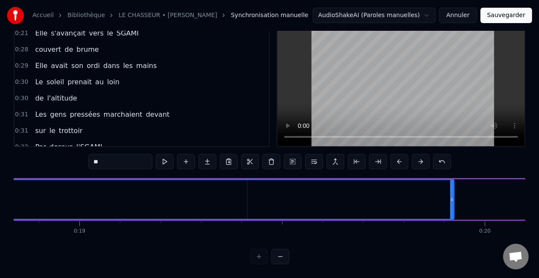
scroll to position [0, 7629]
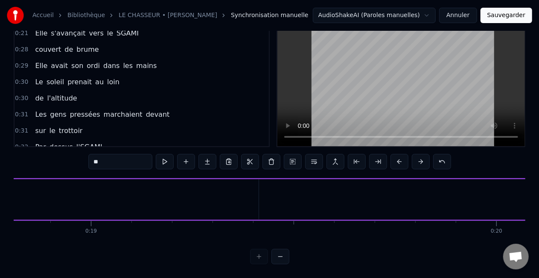
drag, startPoint x: 464, startPoint y: 190, endPoint x: 0, endPoint y: 172, distance: 464.1
click at [0, 170] on div "Accueil Bibliothèque LE CHASSEUR • MICHEL DELPECH Synchronisation manuelle Audi…" at bounding box center [269, 114] width 539 height 300
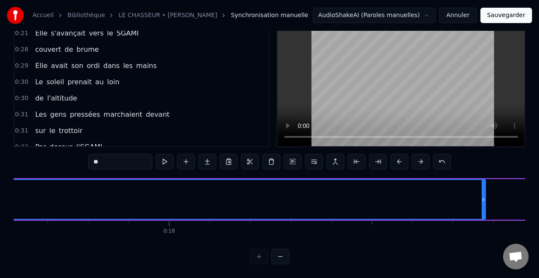
scroll to position [0, 7134]
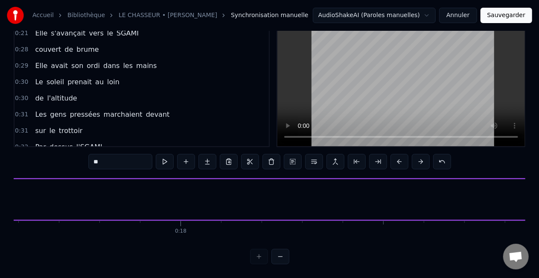
drag, startPoint x: 494, startPoint y: 190, endPoint x: 0, endPoint y: 166, distance: 495.0
click at [0, 166] on div "Accueil Bibliothèque LE CHASSEUR • MICHEL DELPECH Synchronisation manuelle Audi…" at bounding box center [269, 114] width 539 height 300
click at [13, 238] on div "Accueil Bibliothèque LE CHASSEUR • MICHEL DELPECH Synchronisation manuelle Audi…" at bounding box center [269, 114] width 539 height 300
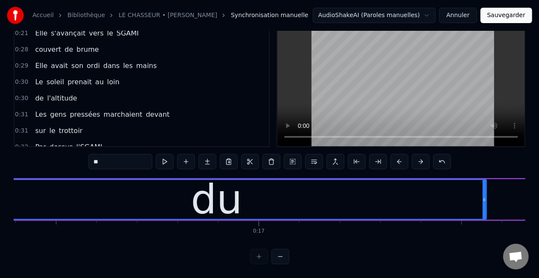
scroll to position [0, 6638]
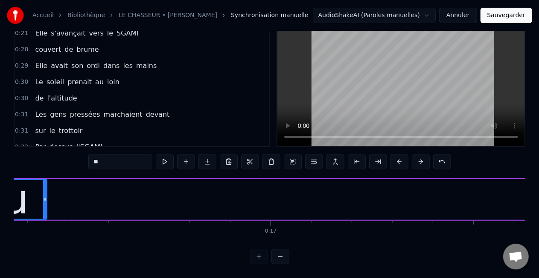
drag, startPoint x: 495, startPoint y: 192, endPoint x: 43, endPoint y: 196, distance: 452.6
click at [43, 196] on div at bounding box center [44, 199] width 3 height 39
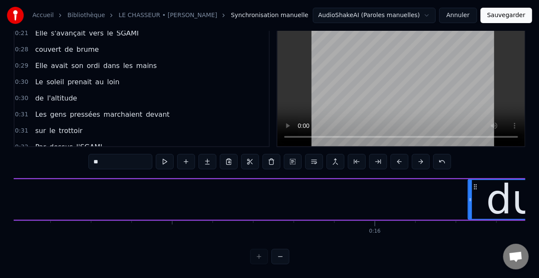
scroll to position [0, 6180]
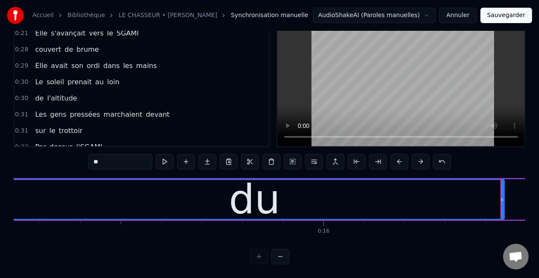
drag, startPoint x: 418, startPoint y: 191, endPoint x: 3, endPoint y: 178, distance: 415.2
click at [3, 178] on div "Accueil Bibliothèque LE CHASSEUR • MICHEL DELPECH Synchronisation manuelle Audi…" at bounding box center [269, 114] width 539 height 300
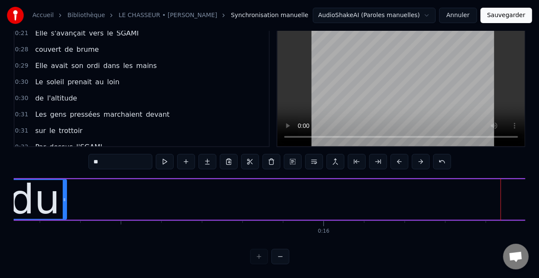
drag, startPoint x: 502, startPoint y: 191, endPoint x: 64, endPoint y: 191, distance: 438.1
click at [64, 196] on icon at bounding box center [64, 199] width 3 height 7
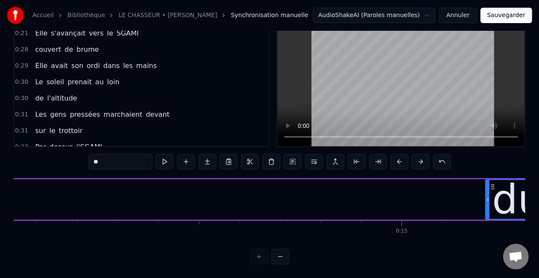
scroll to position [0, 5691]
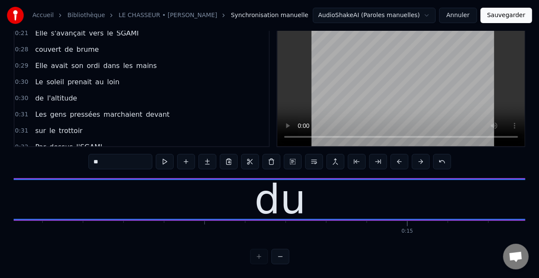
drag, startPoint x: 492, startPoint y: 191, endPoint x: 3, endPoint y: 203, distance: 489.0
click at [4, 203] on div "Accueil Bibliothèque LE CHASSEUR • MICHEL DELPECH Synchronisation manuelle Audi…" at bounding box center [269, 114] width 539 height 300
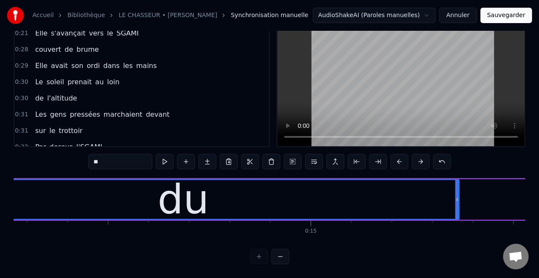
scroll to position [0, 5810]
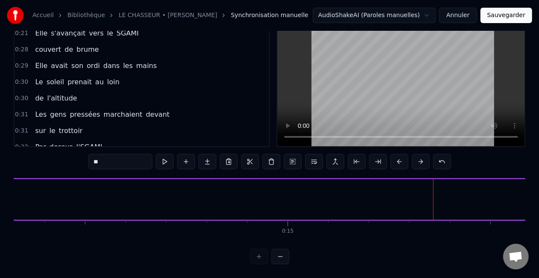
drag, startPoint x: 435, startPoint y: 191, endPoint x: 20, endPoint y: 210, distance: 414.6
click at [6, 196] on div "Accueil Bibliothèque LE CHASSEUR • MICHEL DELPECH Synchronisation manuelle Audi…" at bounding box center [269, 114] width 539 height 300
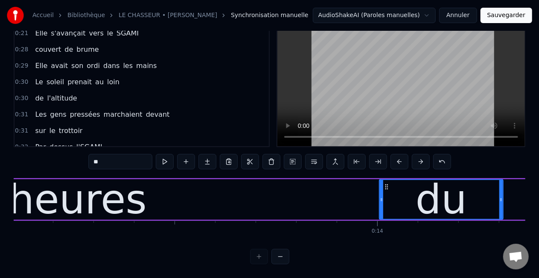
scroll to position [0, 5298]
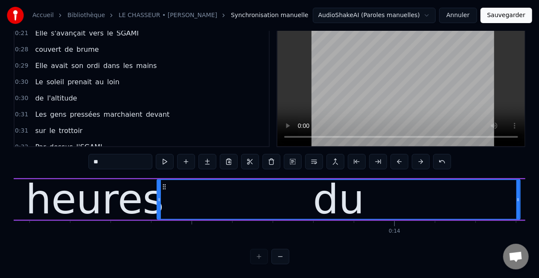
drag, startPoint x: 398, startPoint y: 190, endPoint x: 159, endPoint y: 205, distance: 239.9
click at [159, 205] on div at bounding box center [159, 199] width 3 height 39
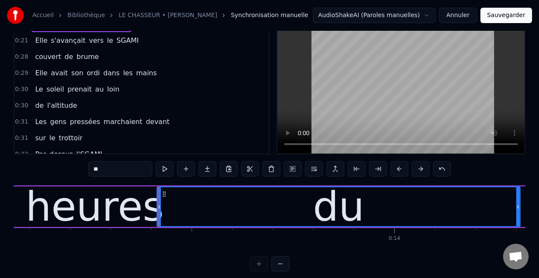
scroll to position [44, 0]
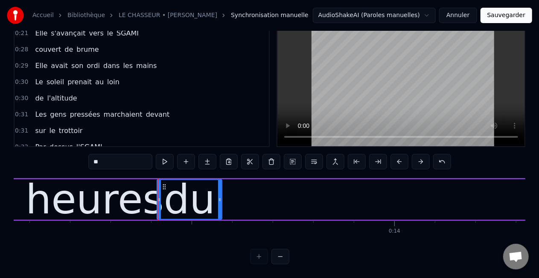
drag, startPoint x: 518, startPoint y: 190, endPoint x: 219, endPoint y: 195, distance: 298.5
click at [219, 196] on icon at bounding box center [219, 199] width 3 height 7
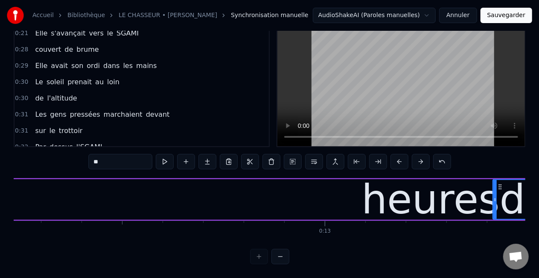
scroll to position [0, 4910]
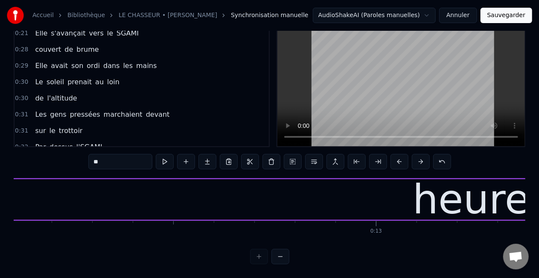
click at [160, 201] on div "heures" at bounding box center [482, 199] width 6344 height 41
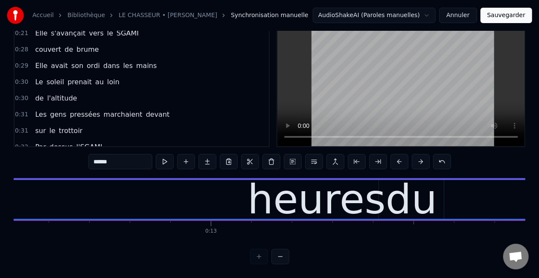
scroll to position [0, 5087]
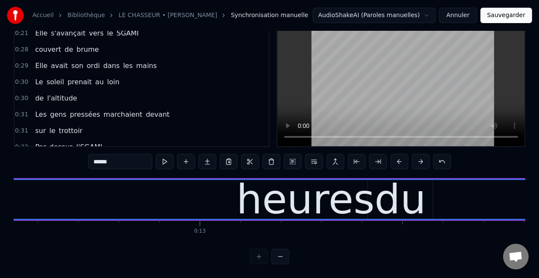
click at [358, 184] on div "heures" at bounding box center [306, 199] width 138 height 61
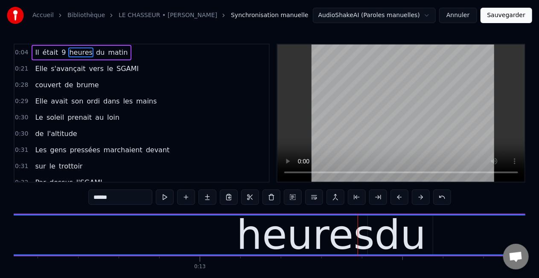
scroll to position [0, 0]
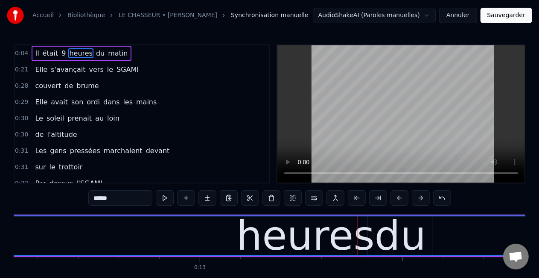
click at [376, 231] on div "heures" at bounding box center [305, 235] width 6343 height 39
click at [418, 231] on div "heures" at bounding box center [305, 235] width 6343 height 39
click at [72, 54] on span "heures" at bounding box center [80, 53] width 25 height 10
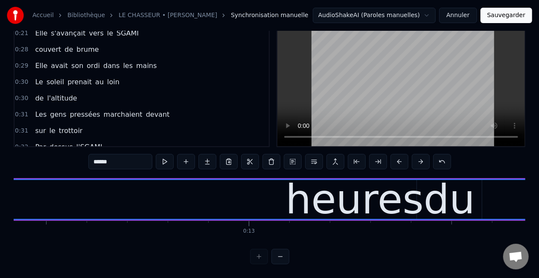
scroll to position [0, 5066]
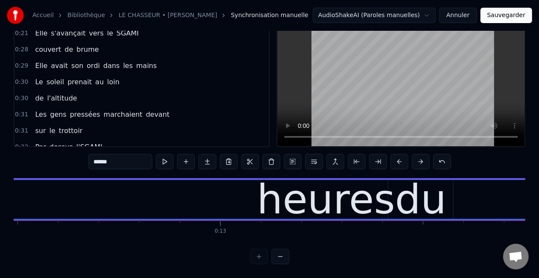
click at [369, 181] on div "heures" at bounding box center [326, 199] width 138 height 61
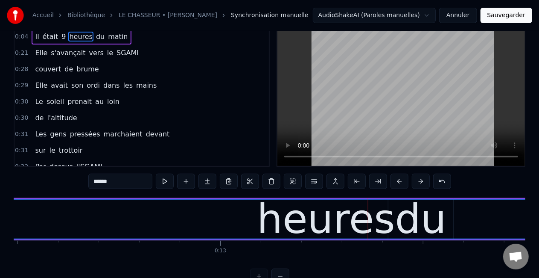
scroll to position [0, 0]
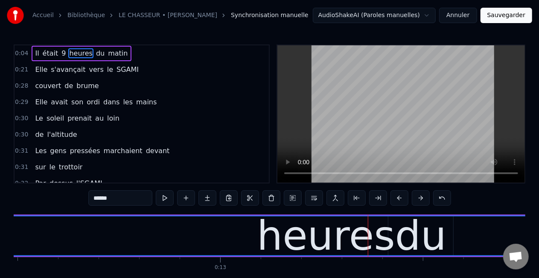
click at [394, 225] on div "heures" at bounding box center [326, 235] width 6343 height 39
click at [445, 227] on div "heures" at bounding box center [326, 235] width 6343 height 39
click at [460, 233] on div "heures" at bounding box center [326, 235] width 6343 height 39
click at [95, 53] on span "du" at bounding box center [100, 53] width 10 height 10
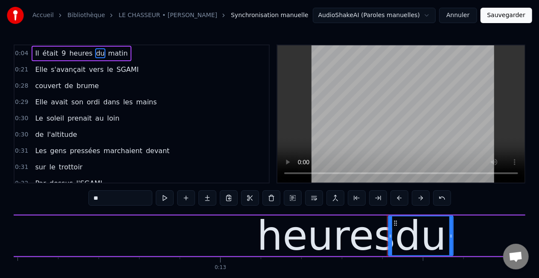
click at [389, 235] on div "du" at bounding box center [421, 235] width 66 height 41
click at [395, 234] on icon at bounding box center [393, 235] width 3 height 7
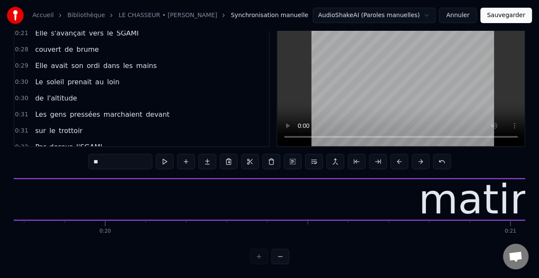
scroll to position [0, 8066]
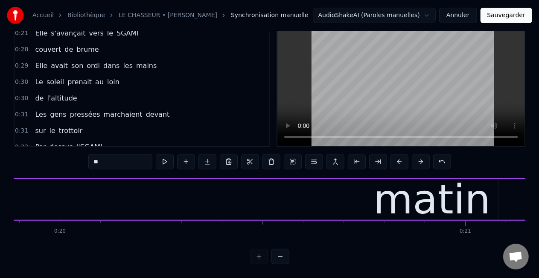
click at [477, 199] on div "matin" at bounding box center [432, 199] width 117 height 61
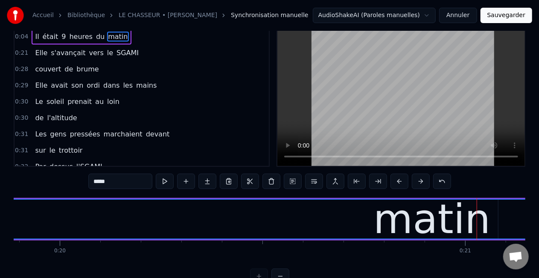
scroll to position [0, 0]
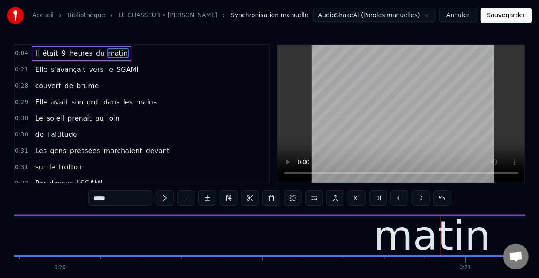
click at [107, 54] on span "matin" at bounding box center [117, 53] width 21 height 10
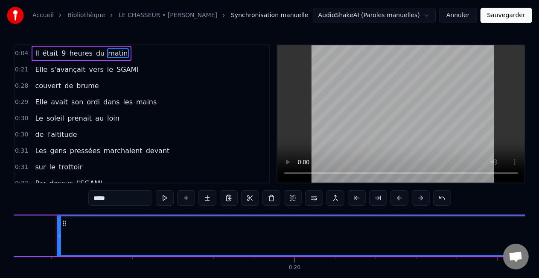
scroll to position [0, 7831]
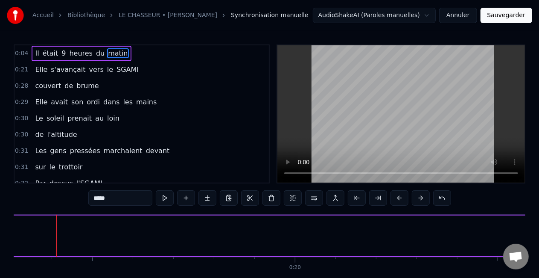
drag, startPoint x: 59, startPoint y: 235, endPoint x: 528, endPoint y: 243, distance: 469.3
click at [528, 243] on div "Accueil Bibliothèque LE CHASSEUR • MICHEL DELPECH Synchronisation manuelle Audi…" at bounding box center [269, 150] width 539 height 300
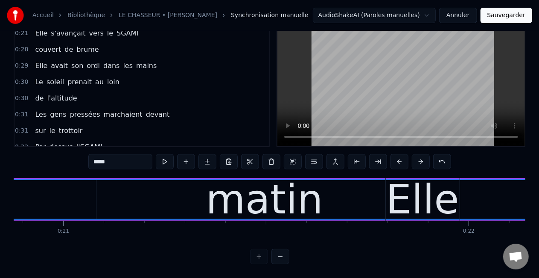
scroll to position [0, 8491]
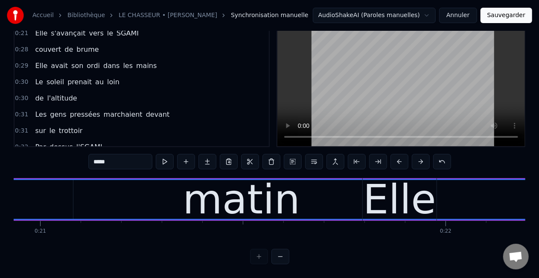
click at [301, 196] on div "matin" at bounding box center [241, 199] width 749 height 39
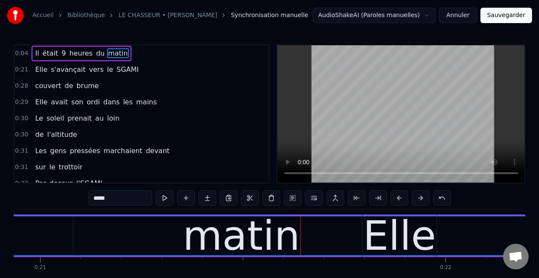
click at [350, 236] on div "matin" at bounding box center [241, 235] width 749 height 39
click at [415, 233] on div "Elle" at bounding box center [399, 235] width 73 height 61
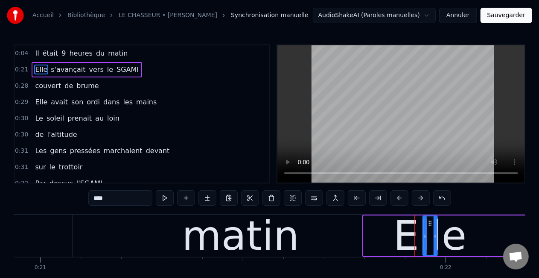
drag, startPoint x: 364, startPoint y: 234, endPoint x: 423, endPoint y: 232, distance: 59.4
click at [424, 232] on icon at bounding box center [425, 235] width 3 height 7
click at [370, 234] on div "matin" at bounding box center [241, 235] width 750 height 42
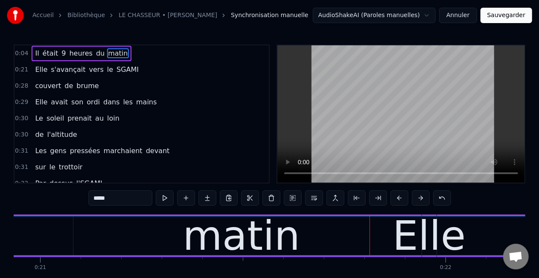
drag, startPoint x: 371, startPoint y: 232, endPoint x: 404, endPoint y: 232, distance: 32.5
click at [372, 232] on div "matin" at bounding box center [241, 235] width 749 height 39
click at [407, 232] on div "Elle" at bounding box center [429, 235] width 73 height 61
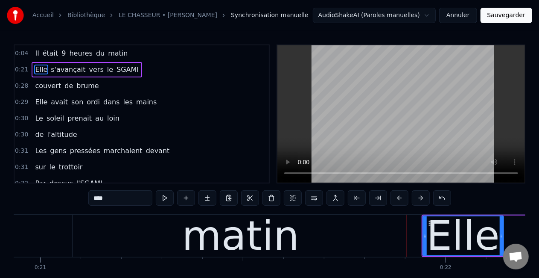
drag, startPoint x: 435, startPoint y: 234, endPoint x: 501, endPoint y: 231, distance: 66.2
click at [501, 231] on div at bounding box center [501, 235] width 3 height 39
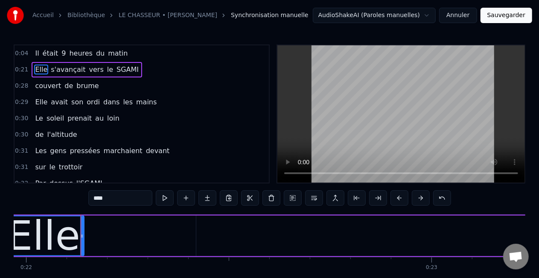
scroll to position [0, 8935]
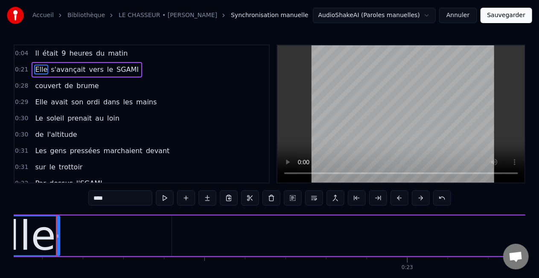
click at [107, 55] on span "matin" at bounding box center [117, 53] width 21 height 10
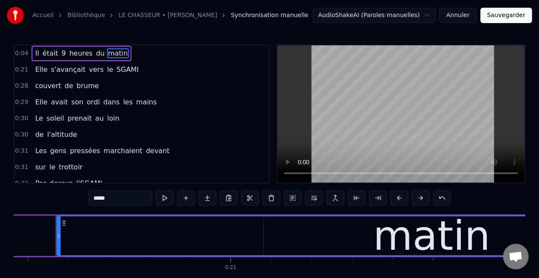
scroll to position [0, 8300]
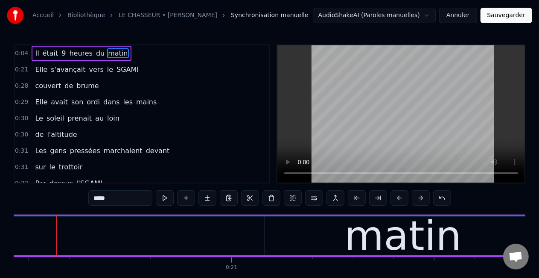
drag, startPoint x: 59, startPoint y: 223, endPoint x: 0, endPoint y: 226, distance: 59.4
click at [0, 226] on div "Accueil Bibliothèque LE CHASSEUR • MICHEL DELPECH Synchronisation manuelle Audi…" at bounding box center [269, 150] width 539 height 300
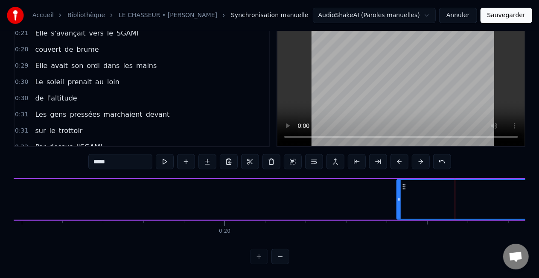
scroll to position [0, 7890]
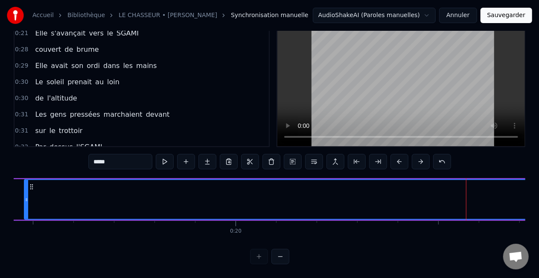
drag, startPoint x: 410, startPoint y: 192, endPoint x: 23, endPoint y: 205, distance: 387.9
click at [25, 203] on div at bounding box center [26, 199] width 3 height 39
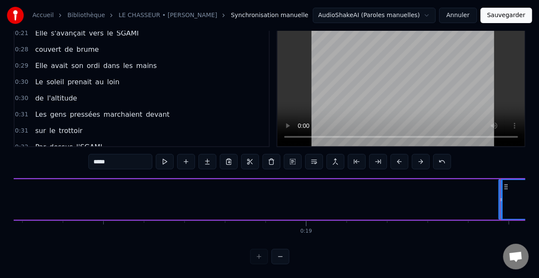
scroll to position [0, 7420]
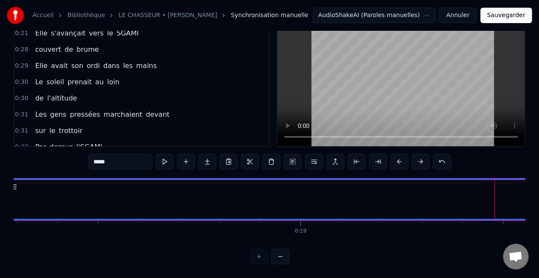
drag, startPoint x: 494, startPoint y: 191, endPoint x: 8, endPoint y: 208, distance: 486.2
click at [6, 199] on div "Accueil Bibliothèque LE CHASSEUR • MICHEL DELPECH Synchronisation manuelle Audi…" at bounding box center [269, 114] width 539 height 300
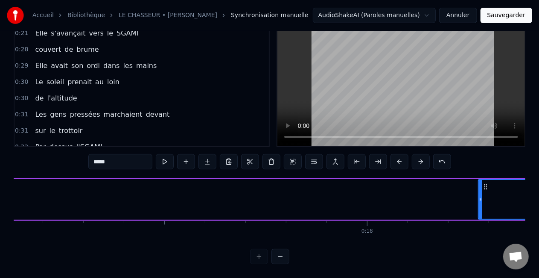
scroll to position [0, 6930]
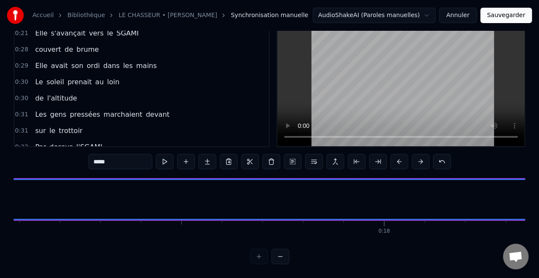
drag, startPoint x: 497, startPoint y: 192, endPoint x: 3, endPoint y: 189, distance: 494.4
click at [3, 189] on div "Accueil Bibliothèque LE CHASSEUR • MICHEL DELPECH Synchronisation manuelle Audi…" at bounding box center [269, 114] width 539 height 300
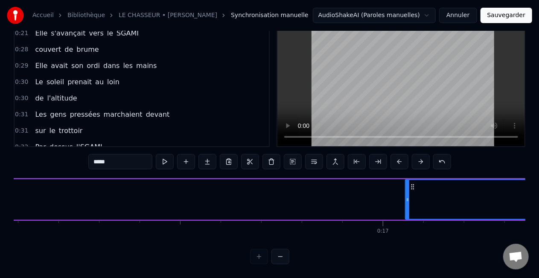
scroll to position [0, 6486]
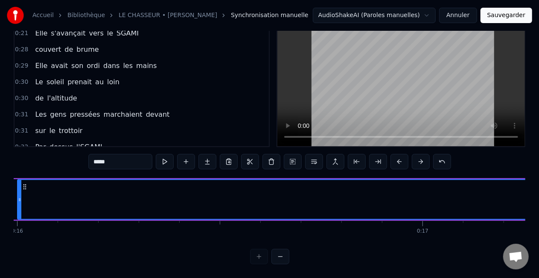
drag, startPoint x: 448, startPoint y: 190, endPoint x: 17, endPoint y: 187, distance: 431.7
click at [18, 185] on div at bounding box center [19, 199] width 3 height 39
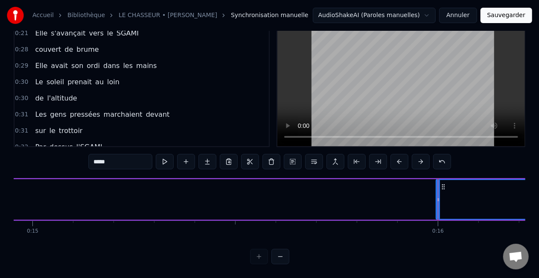
scroll to position [0, 6026]
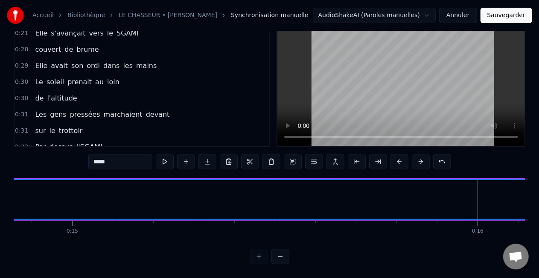
drag, startPoint x: 477, startPoint y: 195, endPoint x: 1, endPoint y: 189, distance: 476.1
click at [2, 189] on div "Accueil Bibliothèque LE CHASSEUR • MICHEL DELPECH Synchronisation manuelle Audi…" at bounding box center [269, 114] width 539 height 300
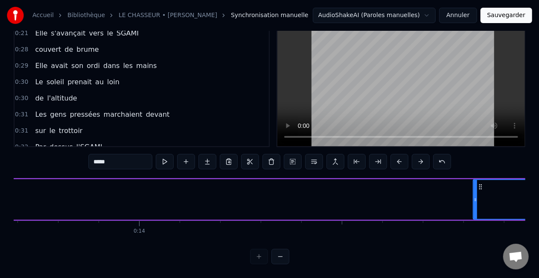
scroll to position [0, 5536]
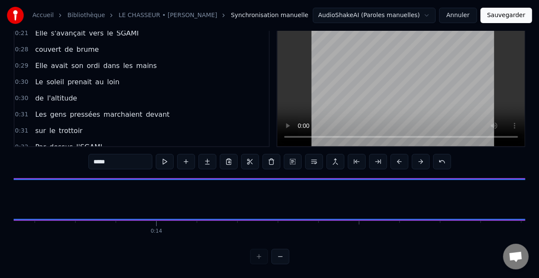
drag, startPoint x: 492, startPoint y: 196, endPoint x: 0, endPoint y: 184, distance: 492.0
click at [0, 184] on div "Accueil Bibliothèque LE CHASSEUR • MICHEL DELPECH Synchronisation manuelle Audi…" at bounding box center [269, 114] width 539 height 300
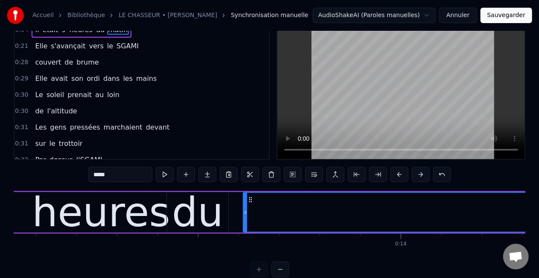
scroll to position [0, 0]
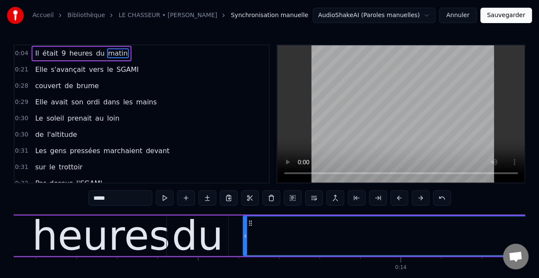
click at [107, 56] on span "matin" at bounding box center [117, 53] width 21 height 10
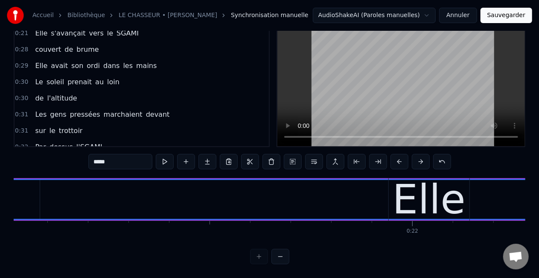
scroll to position [0, 8536]
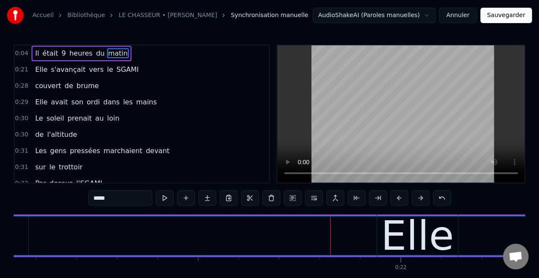
click at [410, 235] on div "Elle" at bounding box center [417, 235] width 73 height 61
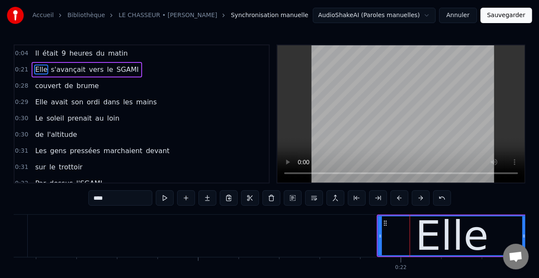
drag, startPoint x: 458, startPoint y: 231, endPoint x: 526, endPoint y: 227, distance: 68.0
click at [530, 226] on div "Accueil Bibliothèque LE CHASSEUR • MICHEL DELPECH Synchronisation manuelle Audi…" at bounding box center [269, 150] width 539 height 300
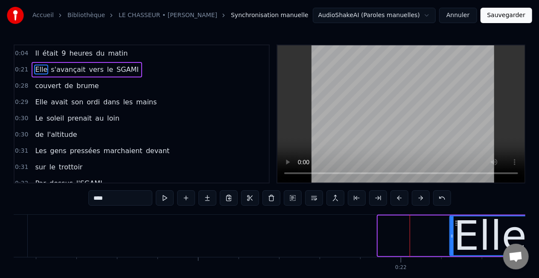
drag, startPoint x: 380, startPoint y: 235, endPoint x: 452, endPoint y: 236, distance: 71.7
click at [452, 236] on icon at bounding box center [451, 235] width 3 height 7
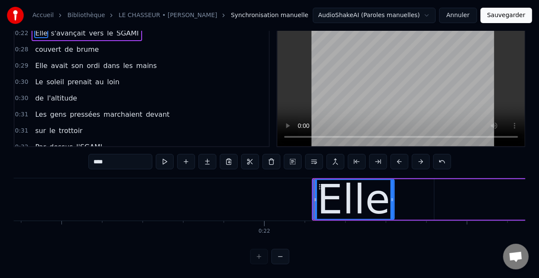
scroll to position [0, 8707]
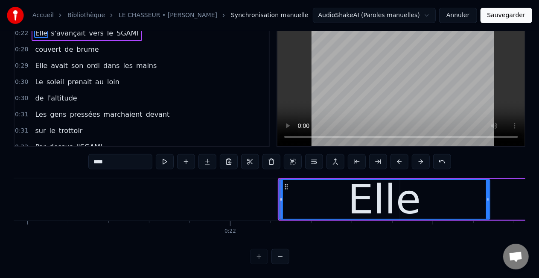
drag, startPoint x: 357, startPoint y: 191, endPoint x: 488, endPoint y: 195, distance: 131.5
click at [488, 196] on icon at bounding box center [487, 199] width 3 height 7
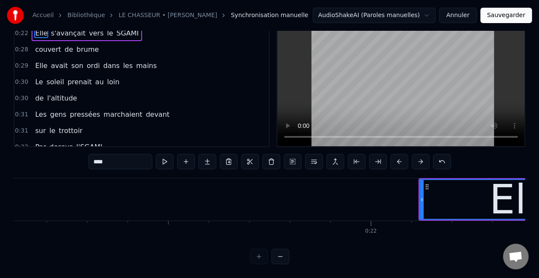
scroll to position [0, 8600]
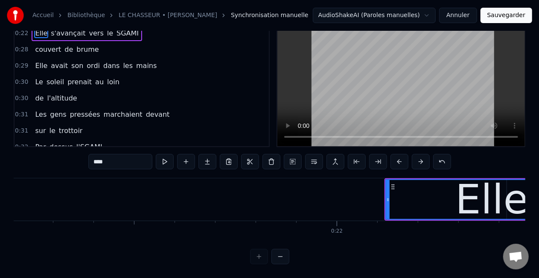
drag, startPoint x: 385, startPoint y: 190, endPoint x: 390, endPoint y: 191, distance: 5.3
click at [390, 191] on div "Elle" at bounding box center [492, 199] width 213 height 41
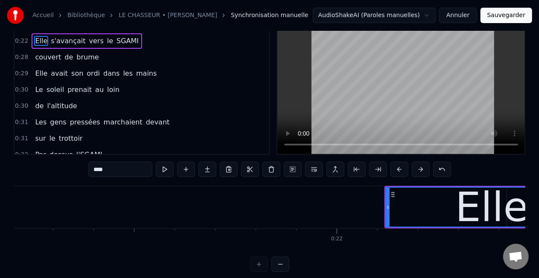
scroll to position [0, 0]
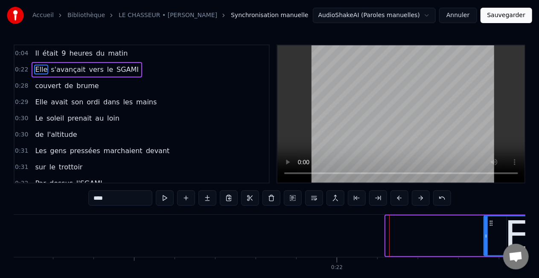
drag, startPoint x: 387, startPoint y: 235, endPoint x: 491, endPoint y: 234, distance: 104.6
click at [488, 234] on icon at bounding box center [486, 235] width 3 height 7
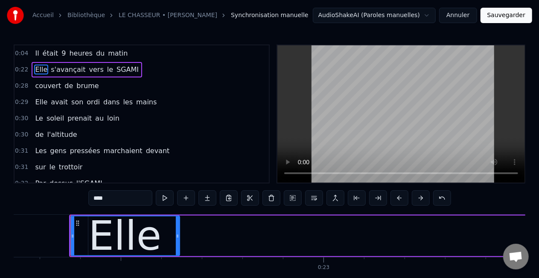
scroll to position [0, 9033]
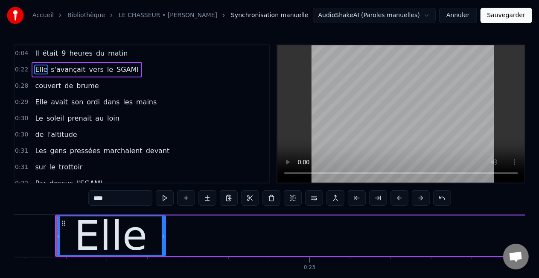
click at [107, 56] on span "matin" at bounding box center [117, 53] width 21 height 10
type input "*****"
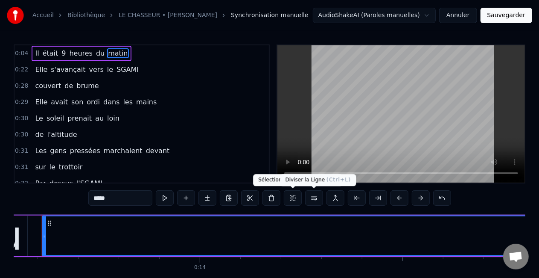
scroll to position [0, 5477]
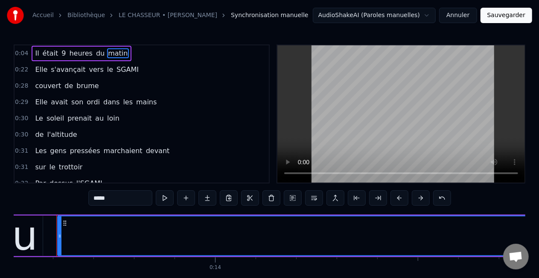
drag, startPoint x: 464, startPoint y: 230, endPoint x: 234, endPoint y: 231, distance: 229.3
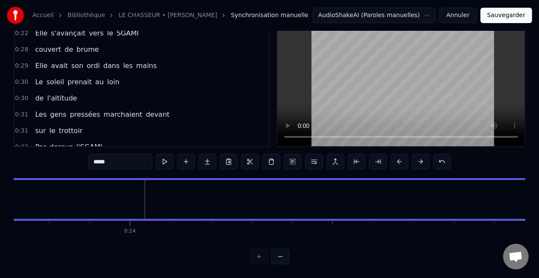
scroll to position [0, 5568]
click at [280, 254] on button at bounding box center [281, 255] width 18 height 15
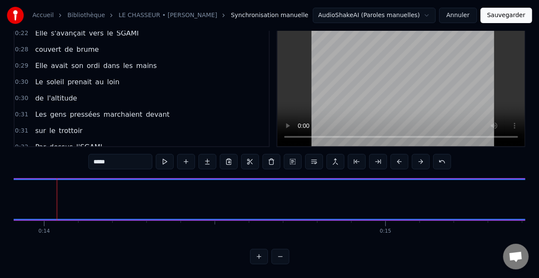
click at [260, 254] on button at bounding box center [259, 255] width 18 height 15
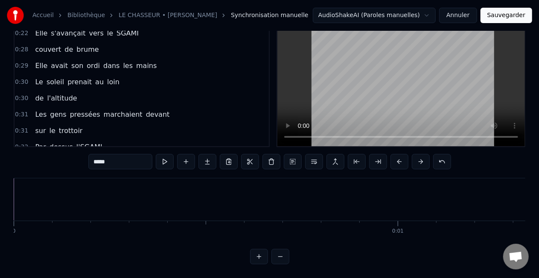
scroll to position [0, 5351]
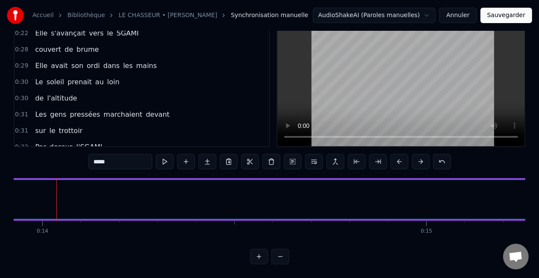
click at [260, 254] on button at bounding box center [259, 255] width 18 height 15
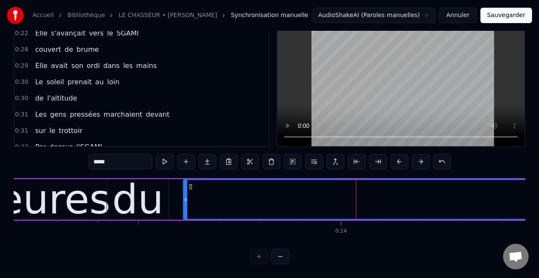
click at [260, 254] on div at bounding box center [269, 255] width 39 height 15
click at [279, 257] on button at bounding box center [281, 255] width 18 height 15
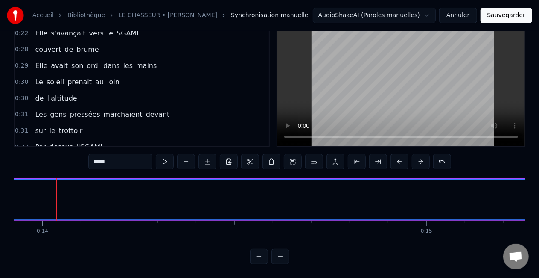
click at [279, 257] on button at bounding box center [281, 255] width 18 height 15
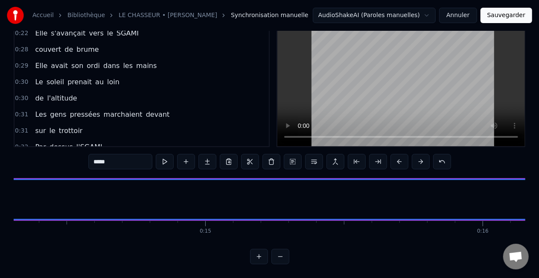
click at [279, 257] on button at bounding box center [281, 255] width 18 height 15
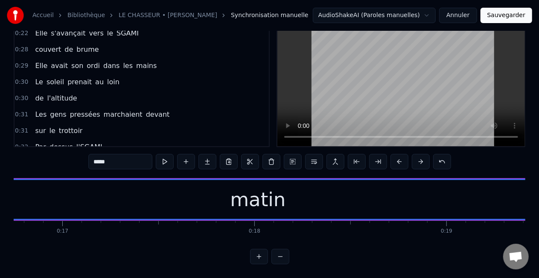
click at [404, 199] on div "matin" at bounding box center [258, 199] width 1691 height 39
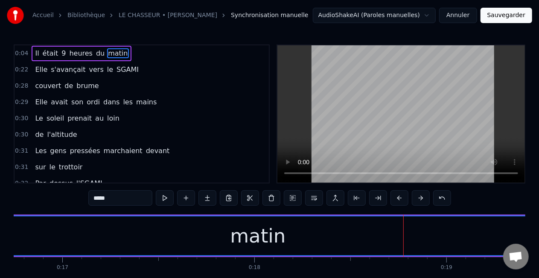
drag, startPoint x: 373, startPoint y: 233, endPoint x: 310, endPoint y: 231, distance: 63.2
click at [310, 231] on div "matin" at bounding box center [258, 235] width 1691 height 39
drag, startPoint x: 446, startPoint y: 225, endPoint x: 356, endPoint y: 229, distance: 89.8
click at [349, 230] on div "matin" at bounding box center [258, 235] width 1691 height 39
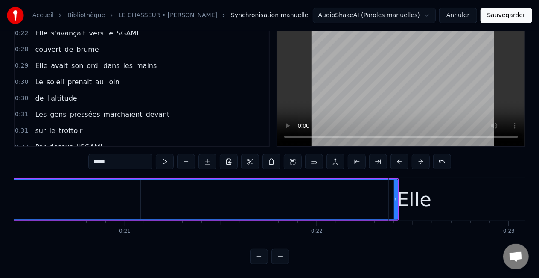
scroll to position [0, 3941]
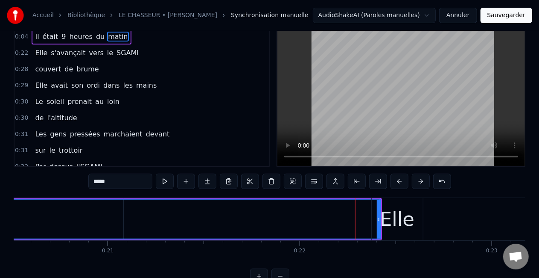
scroll to position [0, 0]
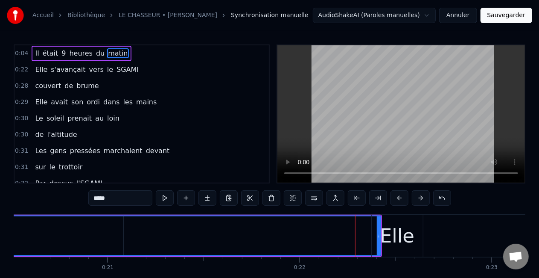
click at [380, 234] on div "Elle" at bounding box center [397, 235] width 51 height 42
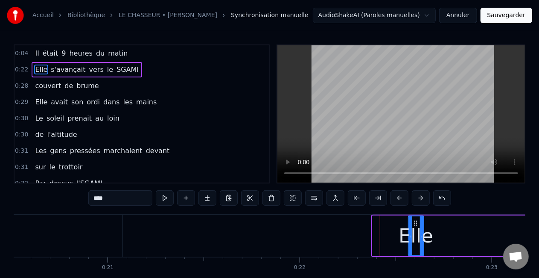
drag, startPoint x: 373, startPoint y: 235, endPoint x: 409, endPoint y: 234, distance: 35.9
click at [409, 234] on icon at bounding box center [410, 235] width 3 height 7
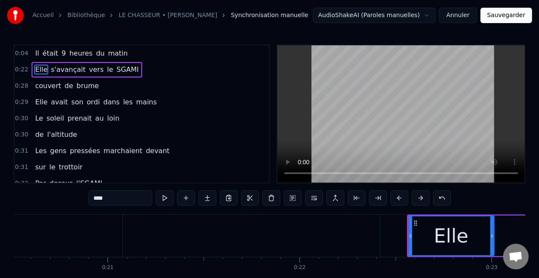
drag, startPoint x: 422, startPoint y: 235, endPoint x: 494, endPoint y: 231, distance: 71.9
click at [494, 231] on div at bounding box center [492, 235] width 3 height 39
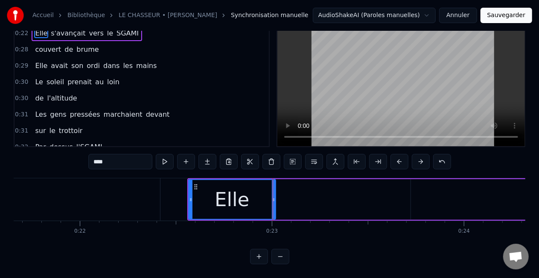
scroll to position [0, 4144]
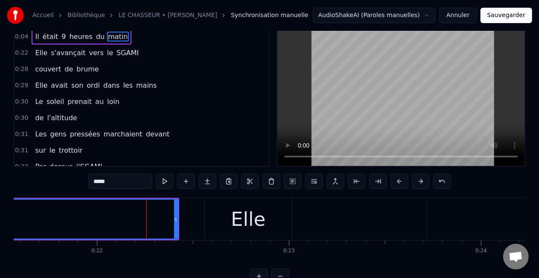
scroll to position [0, 0]
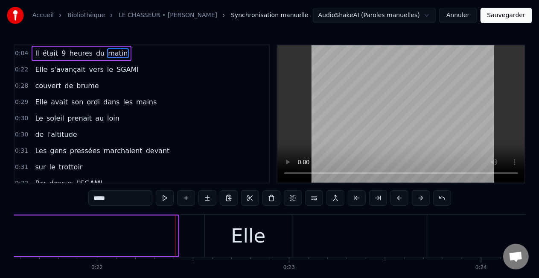
drag, startPoint x: 177, startPoint y: 237, endPoint x: 3, endPoint y: 231, distance: 174.7
click at [3, 231] on div "Accueil Bibliothèque LE CHASSEUR • MICHEL DELPECH Synchronisation manuelle Audi…" at bounding box center [269, 150] width 539 height 300
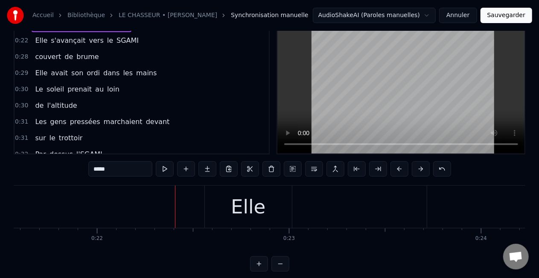
scroll to position [44, 0]
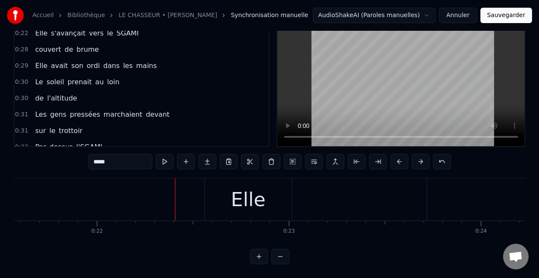
click at [246, 187] on div "Elle" at bounding box center [248, 199] width 35 height 29
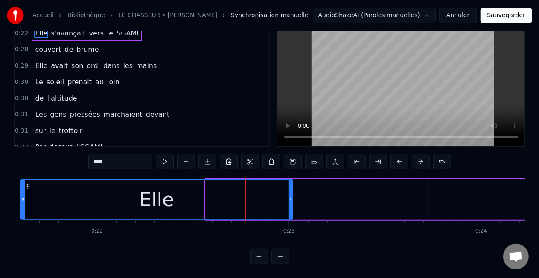
drag, startPoint x: 206, startPoint y: 194, endPoint x: 21, endPoint y: 195, distance: 185.3
click at [21, 196] on icon at bounding box center [22, 199] width 3 height 7
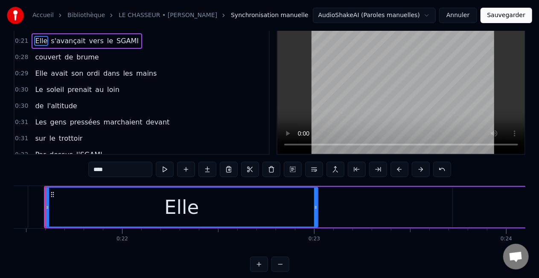
scroll to position [0, 4107]
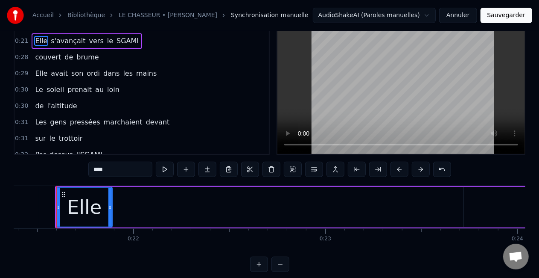
drag, startPoint x: 327, startPoint y: 208, endPoint x: 110, endPoint y: 211, distance: 216.9
click at [110, 211] on div at bounding box center [109, 206] width 3 height 39
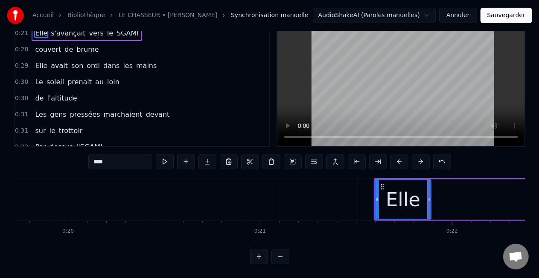
scroll to position [0, 3772]
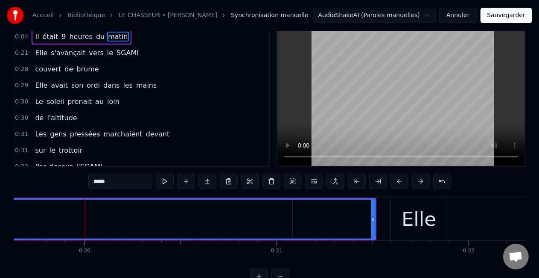
scroll to position [0, 0]
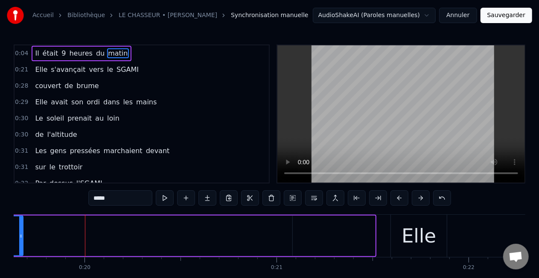
drag, startPoint x: 374, startPoint y: 234, endPoint x: 22, endPoint y: 238, distance: 352.3
click at [22, 238] on icon at bounding box center [20, 235] width 3 height 7
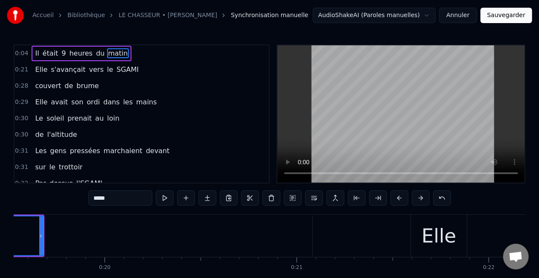
scroll to position [0, 3736]
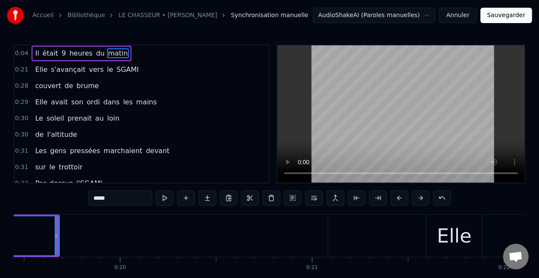
click at [433, 231] on div "Elle" at bounding box center [455, 235] width 56 height 42
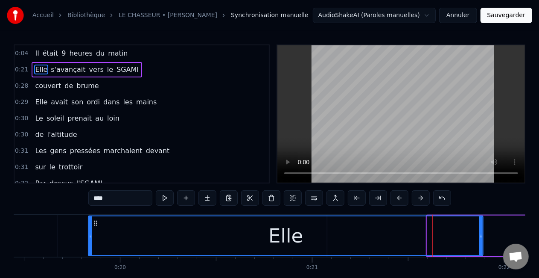
drag, startPoint x: 429, startPoint y: 234, endPoint x: 91, endPoint y: 249, distance: 338.5
click at [90, 250] on div at bounding box center [90, 235] width 3 height 39
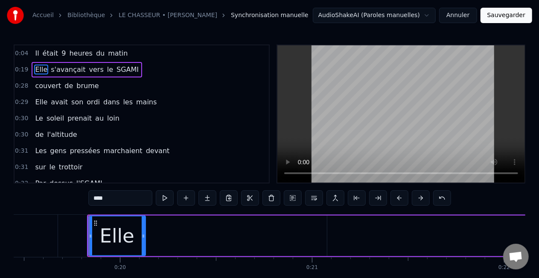
drag, startPoint x: 482, startPoint y: 234, endPoint x: 141, endPoint y: 246, distance: 340.9
click at [142, 246] on div at bounding box center [143, 235] width 3 height 39
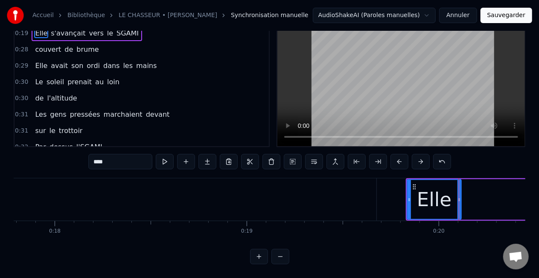
scroll to position [0, 3361]
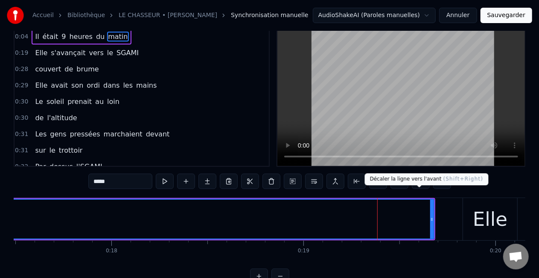
scroll to position [0, 0]
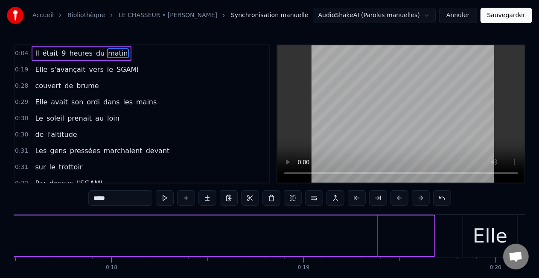
drag, startPoint x: 432, startPoint y: 233, endPoint x: 4, endPoint y: 224, distance: 427.9
click at [4, 225] on div "Accueil Bibliothèque LE CHASSEUR • MICHEL DELPECH Synchronisation manuelle Audi…" at bounding box center [269, 150] width 539 height 300
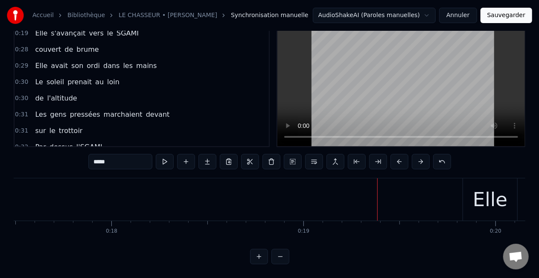
click at [481, 191] on div "Elle" at bounding box center [490, 199] width 35 height 29
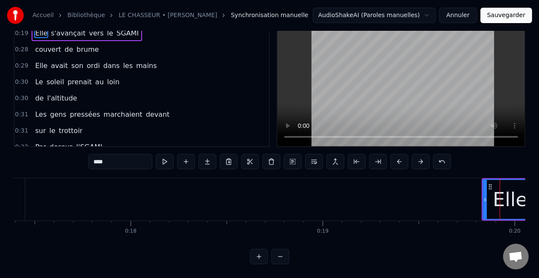
scroll to position [0, 2849]
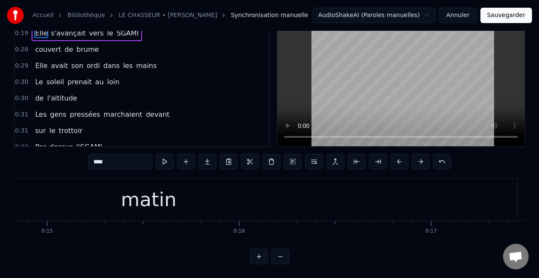
click at [479, 194] on div "matin" at bounding box center [148, 199] width 737 height 42
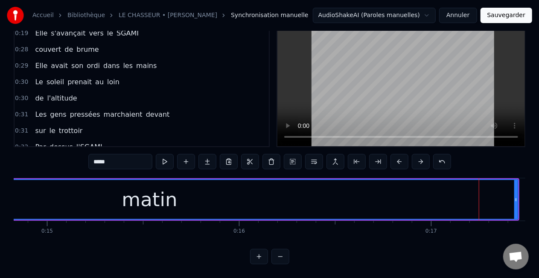
scroll to position [0, 0]
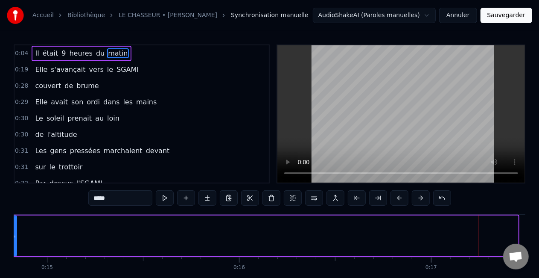
drag, startPoint x: 517, startPoint y: 234, endPoint x: 15, endPoint y: 231, distance: 502.1
click at [15, 231] on div at bounding box center [14, 235] width 3 height 39
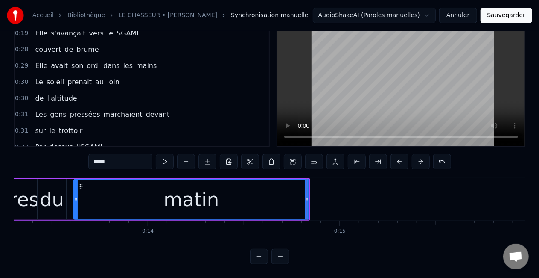
scroll to position [0, 2493]
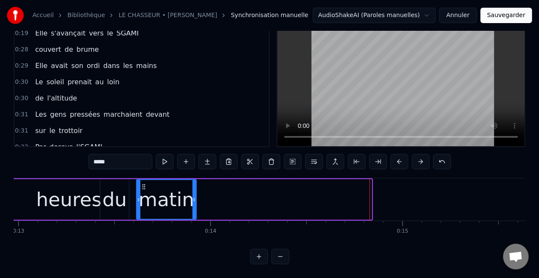
drag, startPoint x: 371, startPoint y: 191, endPoint x: 195, endPoint y: 196, distance: 175.6
click at [195, 196] on div at bounding box center [194, 199] width 3 height 39
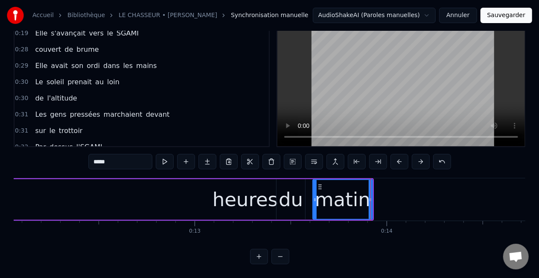
scroll to position [0, 2300]
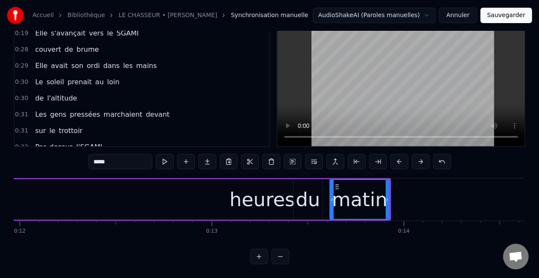
click at [75, 199] on div "heures" at bounding box center [262, 199] width 3005 height 41
type input "******"
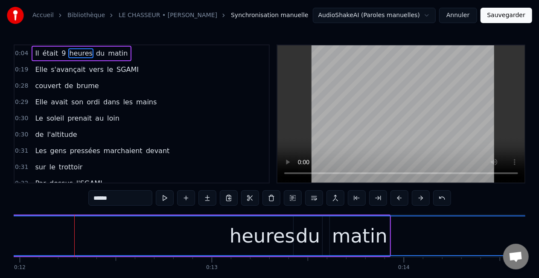
click at [188, 230] on div "heures" at bounding box center [263, 235] width 3004 height 39
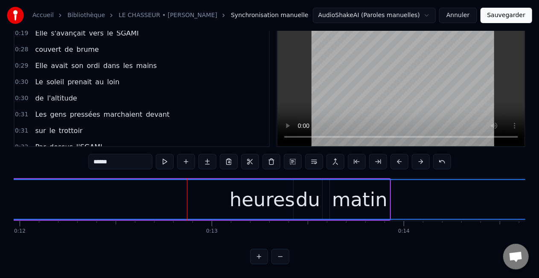
click at [356, 191] on div "heures" at bounding box center [263, 199] width 3004 height 39
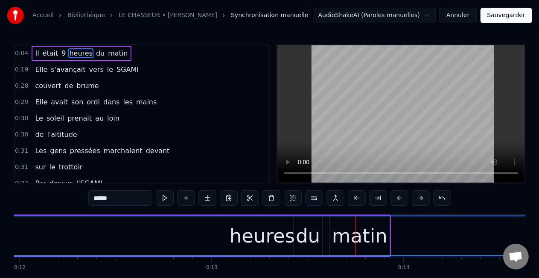
click at [365, 226] on div "heures" at bounding box center [263, 235] width 3004 height 39
click at [401, 225] on div "heures" at bounding box center [263, 235] width 3004 height 39
click at [429, 227] on div "heures" at bounding box center [263, 235] width 3004 height 39
click at [259, 223] on div "heures" at bounding box center [262, 235] width 65 height 29
click at [272, 223] on div "heures" at bounding box center [262, 235] width 65 height 29
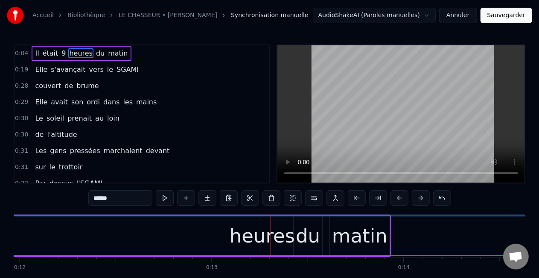
click at [71, 53] on span "heures" at bounding box center [80, 53] width 25 height 10
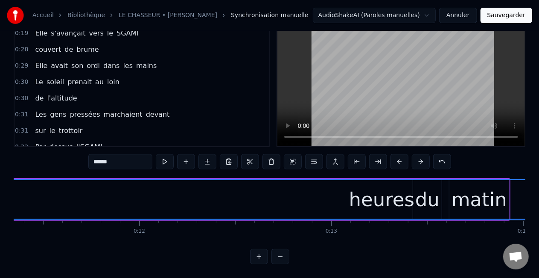
scroll to position [0, 2186]
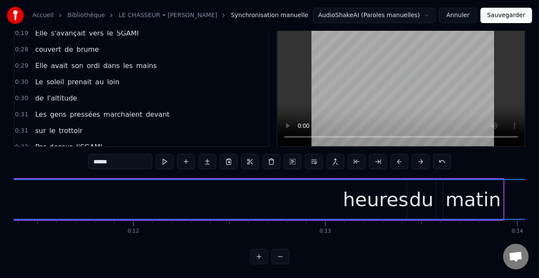
click at [388, 185] on div "heures" at bounding box center [375, 199] width 65 height 29
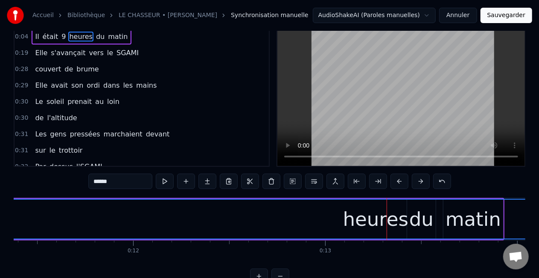
scroll to position [0, 0]
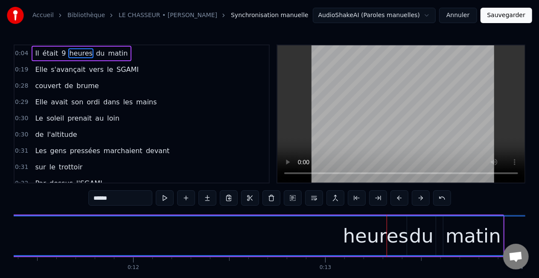
click at [418, 231] on div "heures" at bounding box center [376, 235] width 3004 height 39
click at [432, 228] on div "heures" at bounding box center [376, 235] width 3004 height 39
click at [459, 232] on div "heures" at bounding box center [376, 235] width 3004 height 39
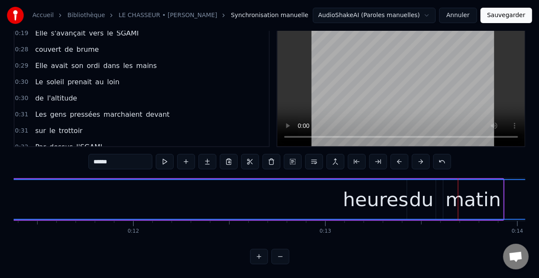
click at [497, 188] on div "heures" at bounding box center [376, 199] width 3004 height 39
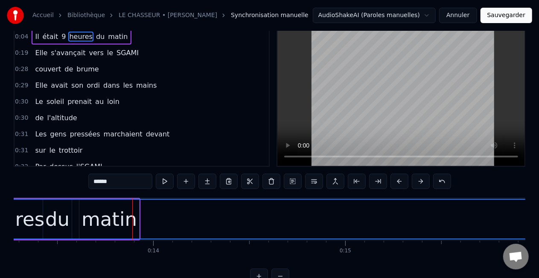
scroll to position [0, 2626]
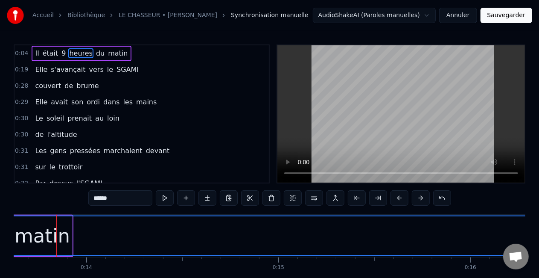
scroll to position [43, 0]
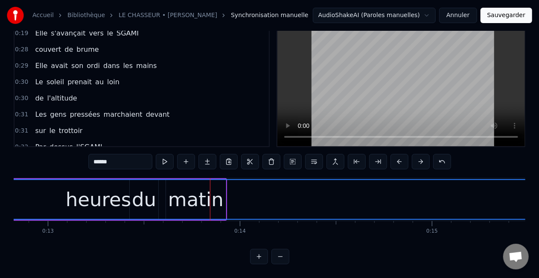
click at [190, 194] on div "heures" at bounding box center [99, 199] width 3004 height 39
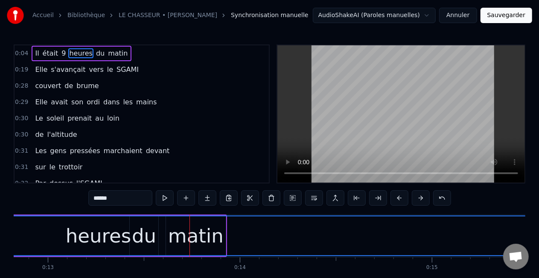
click at [214, 233] on div "heures" at bounding box center [99, 235] width 3004 height 39
click at [223, 225] on div "heures" at bounding box center [99, 235] width 3004 height 39
click at [228, 227] on div "heures" at bounding box center [99, 235] width 3004 height 39
drag, startPoint x: 226, startPoint y: 229, endPoint x: 235, endPoint y: 230, distance: 8.5
click at [235, 230] on div "heures" at bounding box center [99, 235] width 3004 height 39
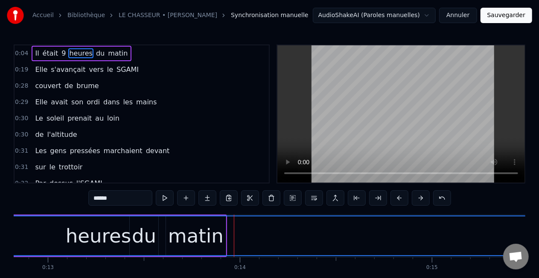
click at [225, 233] on div "heures" at bounding box center [99, 235] width 3004 height 39
drag, startPoint x: 225, startPoint y: 232, endPoint x: 232, endPoint y: 231, distance: 6.5
click at [232, 231] on div "heures" at bounding box center [99, 235] width 3004 height 39
click at [205, 229] on div "heures" at bounding box center [99, 235] width 3004 height 39
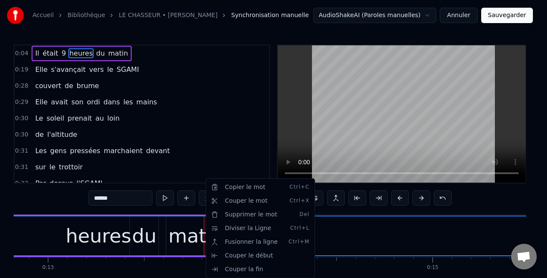
click at [191, 232] on html "Accueil Bibliothèque LE CHASSEUR • MICHEL DELPECH Synchronisation manuelle Audi…" at bounding box center [273, 157] width 547 height 314
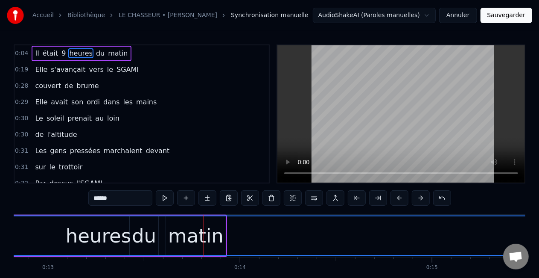
click at [181, 232] on div "heures" at bounding box center [99, 235] width 3004 height 39
click at [177, 232] on div "heures" at bounding box center [99, 235] width 3004 height 39
click at [161, 233] on div "heures" at bounding box center [99, 235] width 3004 height 39
click at [161, 233] on div at bounding box center [161, 235] width 0 height 42
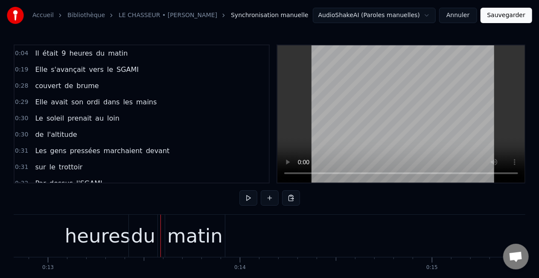
drag, startPoint x: 163, startPoint y: 233, endPoint x: 179, endPoint y: 233, distance: 15.8
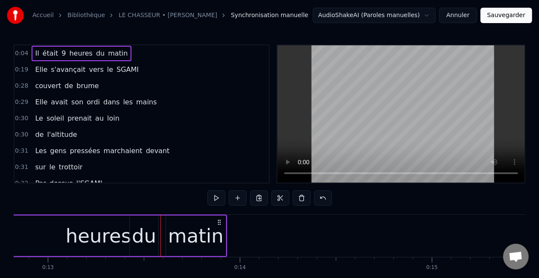
click at [145, 231] on div "du" at bounding box center [144, 235] width 24 height 29
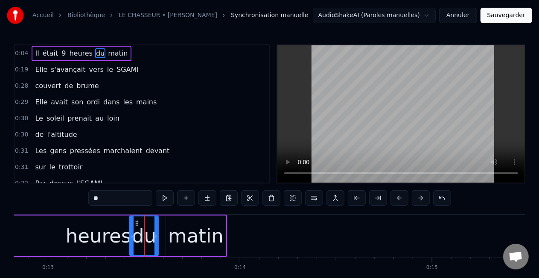
click at [109, 228] on div "heures" at bounding box center [98, 235] width 65 height 29
type input "******"
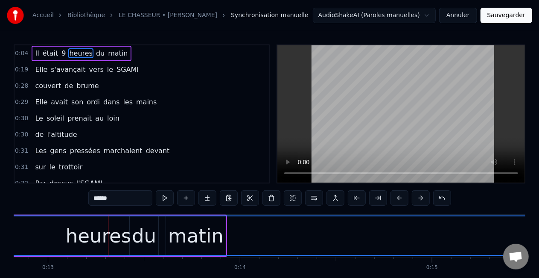
click at [108, 228] on div at bounding box center [108, 235] width 0 height 42
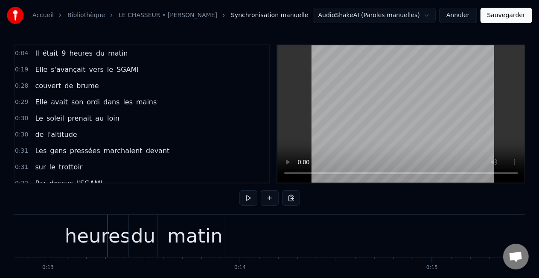
click at [108, 228] on div at bounding box center [108, 235] width 0 height 42
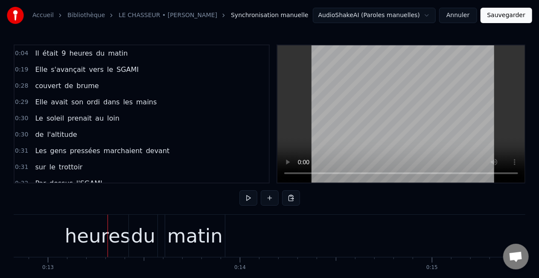
click at [108, 228] on div at bounding box center [108, 235] width 0 height 42
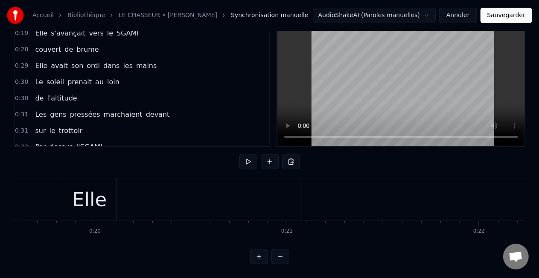
scroll to position [0, 3727]
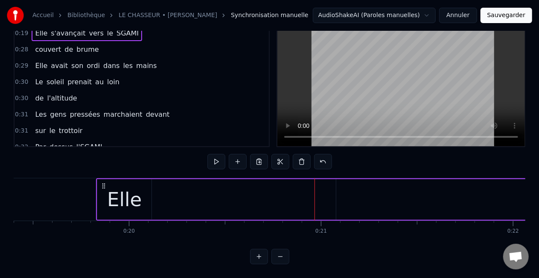
click at [315, 190] on div at bounding box center [315, 199] width 0 height 42
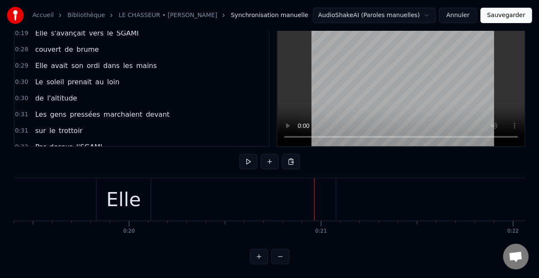
click at [314, 190] on div at bounding box center [314, 199] width 0 height 42
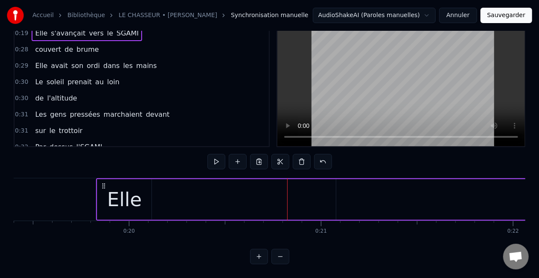
click at [287, 190] on div at bounding box center [287, 199] width 0 height 42
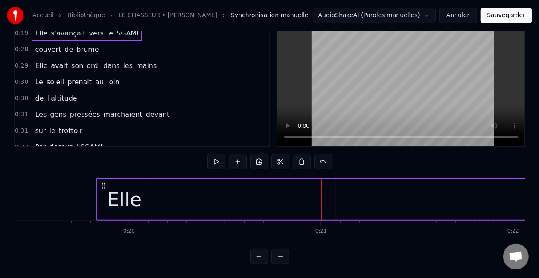
click at [385, 189] on div at bounding box center [385, 199] width 0 height 42
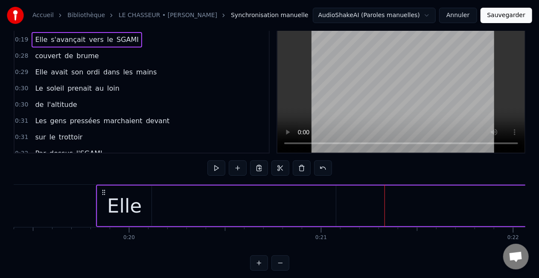
scroll to position [44, 0]
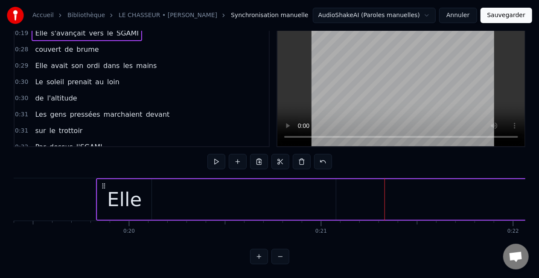
click at [276, 187] on div at bounding box center [276, 199] width 0 height 42
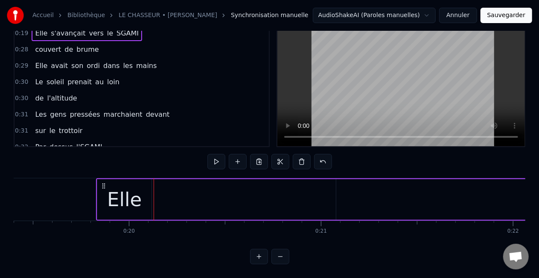
click at [149, 189] on div "Elle" at bounding box center [124, 199] width 54 height 41
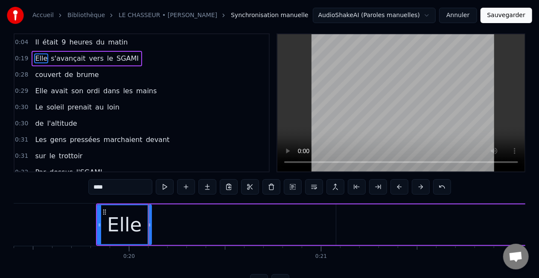
scroll to position [0, 0]
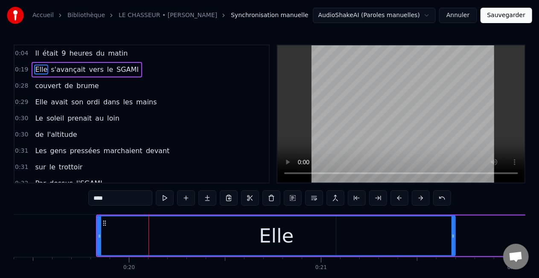
drag, startPoint x: 149, startPoint y: 235, endPoint x: 422, endPoint y: 248, distance: 272.7
click at [453, 248] on div at bounding box center [453, 235] width 3 height 39
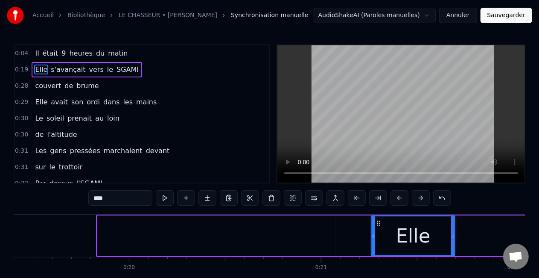
drag, startPoint x: 100, startPoint y: 234, endPoint x: 374, endPoint y: 246, distance: 274.4
click at [374, 246] on div at bounding box center [373, 235] width 3 height 39
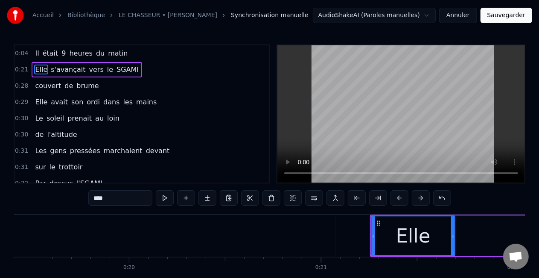
type input "******"
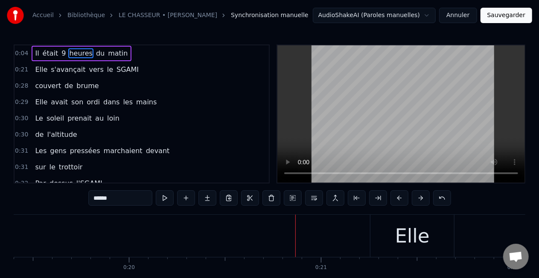
drag, startPoint x: 336, startPoint y: 236, endPoint x: 0, endPoint y: 226, distance: 335.3
click at [0, 226] on div "Accueil Bibliothèque LE CHASSEUR • MICHEL DELPECH Synchronisation manuelle Audi…" at bounding box center [269, 150] width 539 height 300
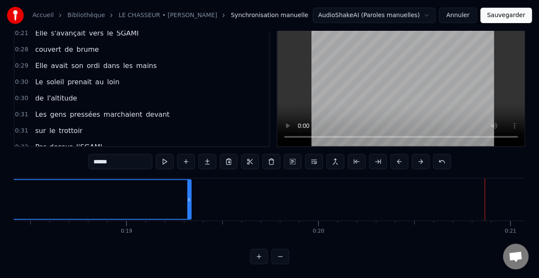
scroll to position [0, 3557]
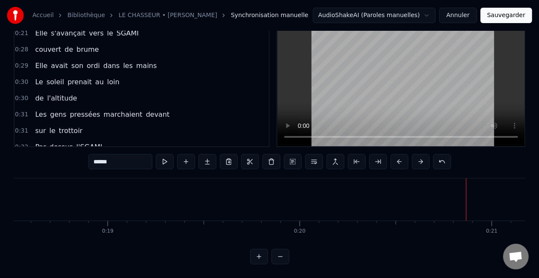
drag, startPoint x: 172, startPoint y: 192, endPoint x: 0, endPoint y: 197, distance: 171.3
click at [3, 188] on div "Accueil Bibliothèque LE CHASSEUR • MICHEL DELPECH Synchronisation manuelle Audi…" at bounding box center [269, 114] width 539 height 300
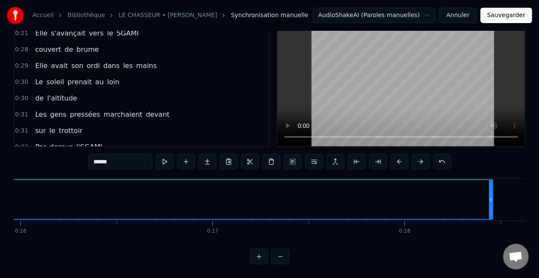
scroll to position [0, 3061]
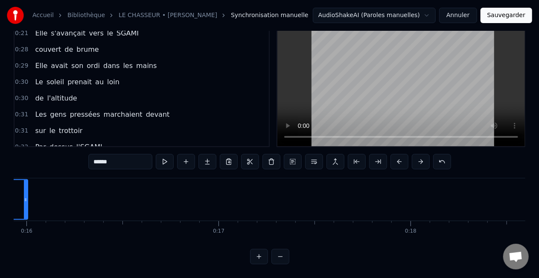
drag, startPoint x: 497, startPoint y: 190, endPoint x: 20, endPoint y: 191, distance: 477.3
click at [24, 196] on icon at bounding box center [25, 199] width 3 height 7
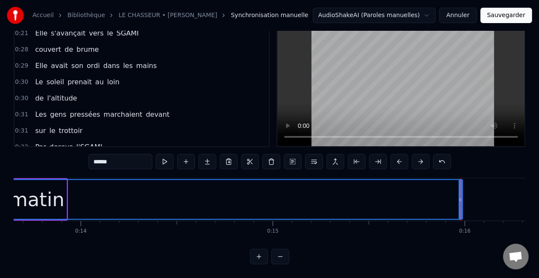
scroll to position [0, 2572]
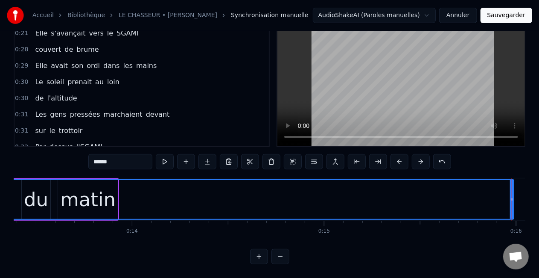
click at [512, 195] on div at bounding box center [512, 199] width 0 height 42
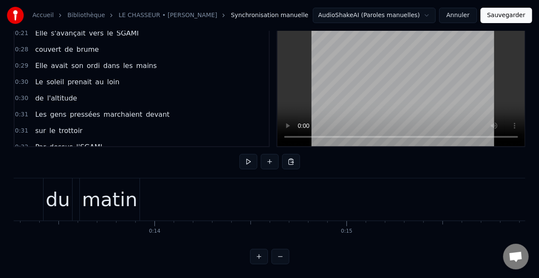
scroll to position [0, 2520]
click at [73, 206] on div "du" at bounding box center [86, 199] width 29 height 42
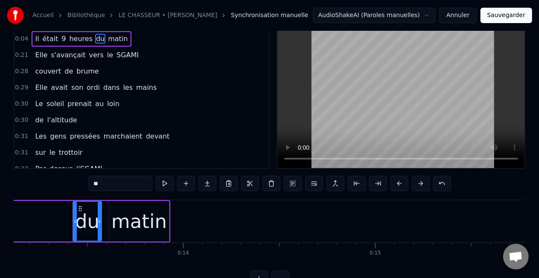
scroll to position [0, 0]
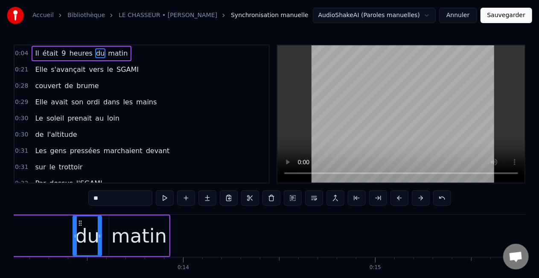
click at [149, 246] on div "matin" at bounding box center [139, 235] width 56 height 29
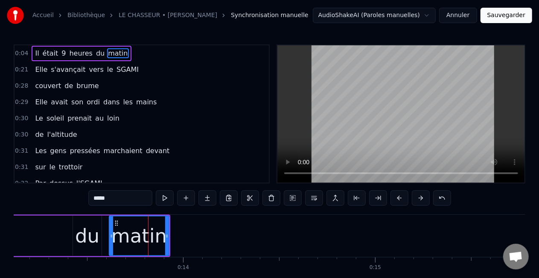
type input "******"
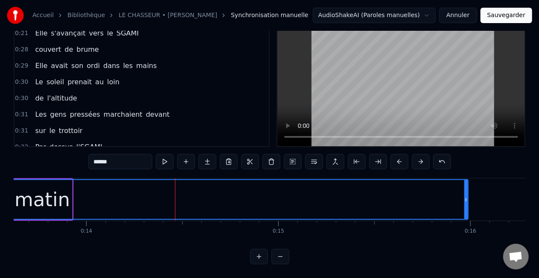
scroll to position [0, 2657]
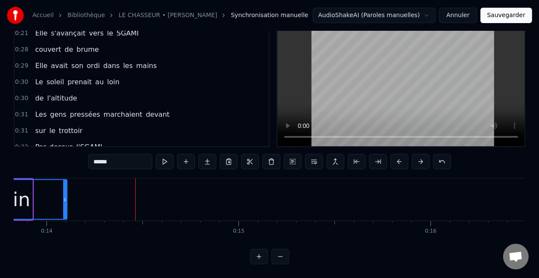
drag, startPoint x: 427, startPoint y: 191, endPoint x: 66, endPoint y: 191, distance: 361.6
click at [66, 196] on icon at bounding box center [64, 199] width 3 height 7
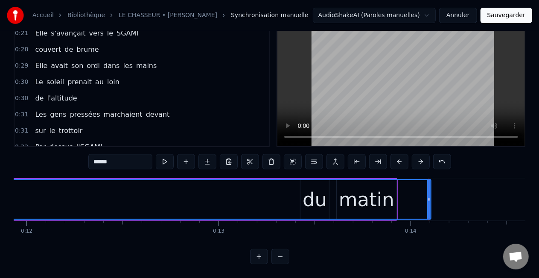
scroll to position [0, 2281]
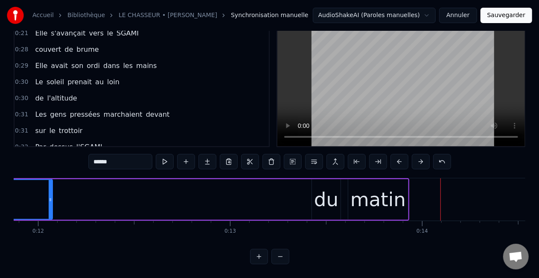
drag, startPoint x: 442, startPoint y: 193, endPoint x: 47, endPoint y: 188, distance: 395.4
click at [49, 188] on div at bounding box center [50, 199] width 3 height 39
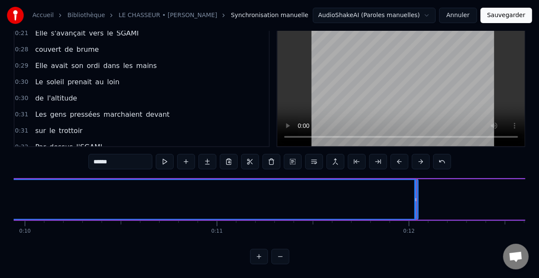
scroll to position [0, 1929]
click at [398, 190] on div at bounding box center [398, 199] width 0 height 42
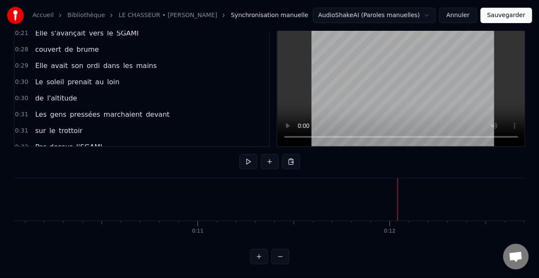
drag, startPoint x: 395, startPoint y: 193, endPoint x: 386, endPoint y: 194, distance: 8.6
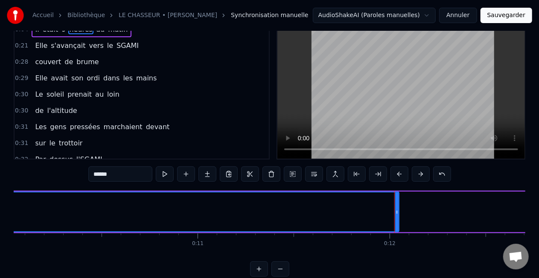
scroll to position [44, 0]
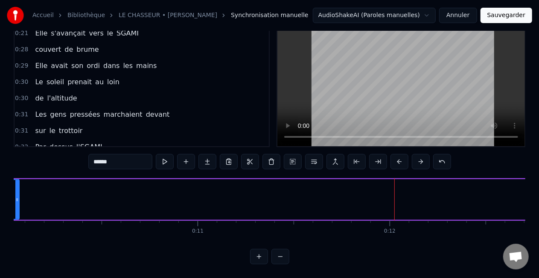
drag, startPoint x: 397, startPoint y: 191, endPoint x: 17, endPoint y: 184, distance: 380.0
click at [17, 184] on div at bounding box center [16, 199] width 3 height 39
click at [13, 237] on div "Accueil Bibliothèque LE CHASSEUR • MICHEL DELPECH Synchronisation manuelle Audi…" at bounding box center [269, 114] width 539 height 300
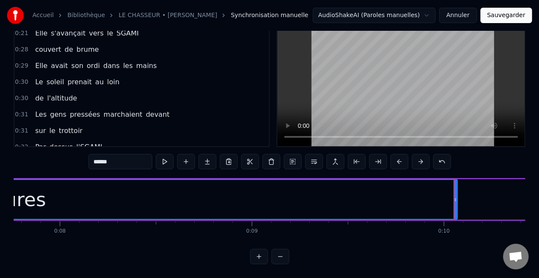
scroll to position [0, 1462]
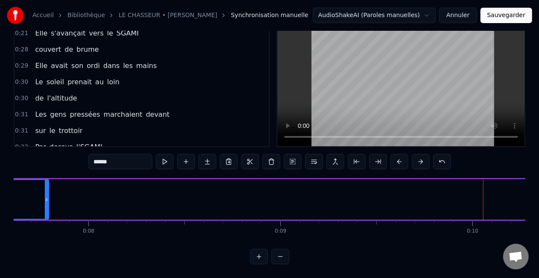
drag, startPoint x: 484, startPoint y: 191, endPoint x: 21, endPoint y: 200, distance: 462.9
click at [45, 197] on div at bounding box center [46, 199] width 3 height 39
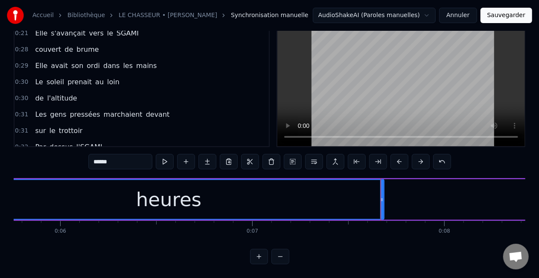
scroll to position [0, 1043]
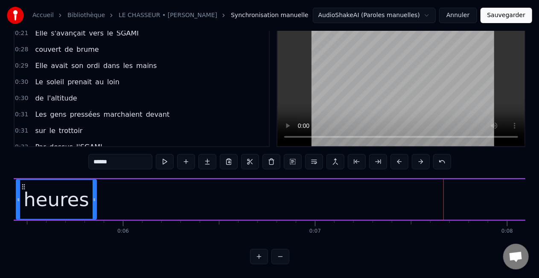
drag, startPoint x: 444, startPoint y: 192, endPoint x: 93, endPoint y: 194, distance: 351.4
click at [93, 196] on icon at bounding box center [94, 199] width 3 height 7
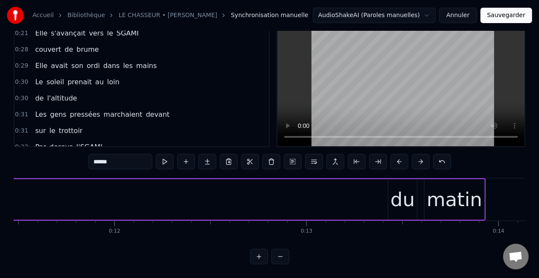
click at [401, 188] on div "du" at bounding box center [403, 199] width 24 height 29
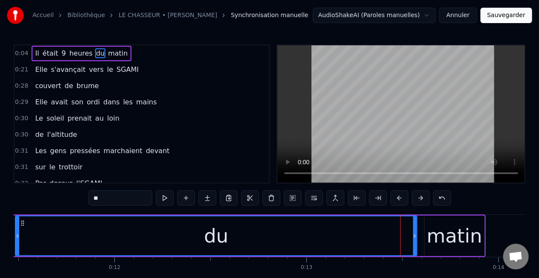
drag, startPoint x: 389, startPoint y: 234, endPoint x: 17, endPoint y: 225, distance: 372.4
click at [16, 223] on div at bounding box center [17, 235] width 3 height 39
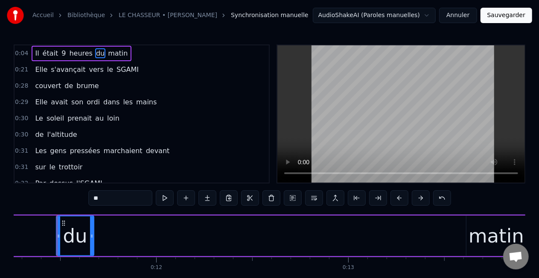
drag, startPoint x: 457, startPoint y: 233, endPoint x: 92, endPoint y: 229, distance: 365.1
click at [92, 229] on div at bounding box center [91, 235] width 3 height 39
click at [476, 231] on div "matin" at bounding box center [497, 235] width 56 height 29
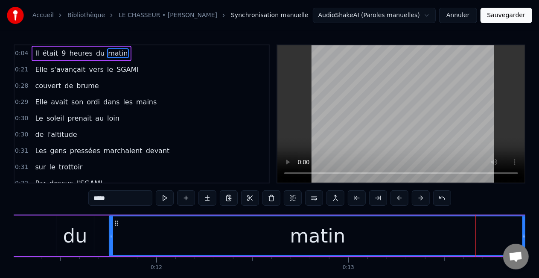
drag, startPoint x: 468, startPoint y: 236, endPoint x: 111, endPoint y: 237, distance: 356.5
click at [111, 237] on icon at bounding box center [111, 235] width 3 height 7
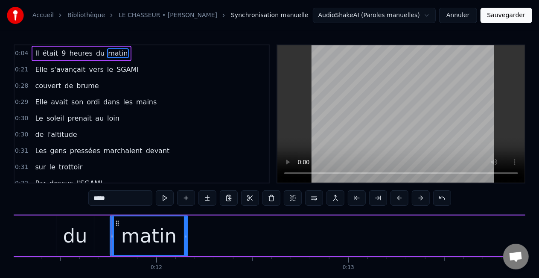
drag, startPoint x: 524, startPoint y: 234, endPoint x: 185, endPoint y: 228, distance: 338.6
click at [185, 228] on div at bounding box center [185, 235] width 3 height 39
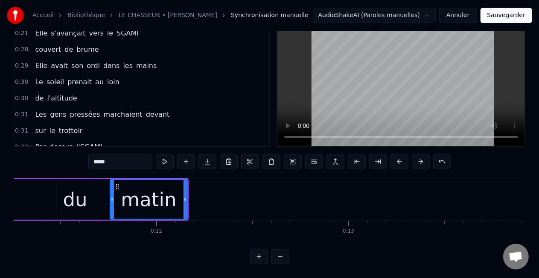
scroll to position [44, 0]
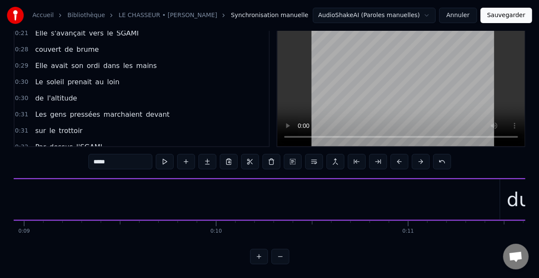
click at [506, 193] on div "du" at bounding box center [519, 199] width 38 height 41
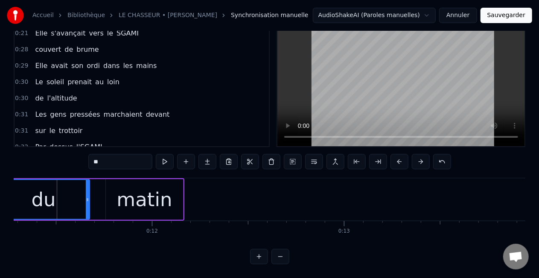
drag, startPoint x: 55, startPoint y: 200, endPoint x: 0, endPoint y: 204, distance: 54.8
click at [0, 202] on div "Accueil Bibliothèque LE CHASSEUR • MICHEL DELPECH Synchronisation manuelle Audi…" at bounding box center [269, 114] width 539 height 300
drag, startPoint x: 87, startPoint y: 196, endPoint x: 30, endPoint y: 200, distance: 56.9
click at [37, 198] on icon at bounding box center [38, 199] width 3 height 7
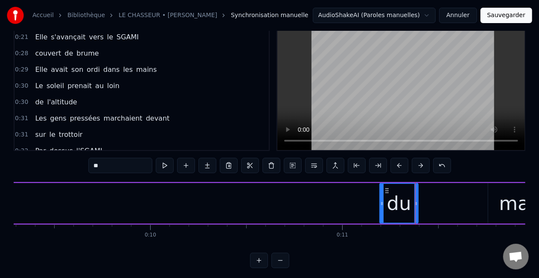
scroll to position [0, 1768]
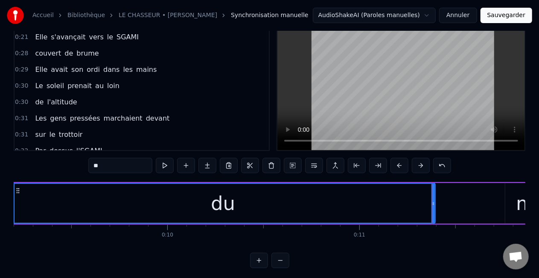
drag, startPoint x: 398, startPoint y: 202, endPoint x: 12, endPoint y: 202, distance: 386.4
click at [12, 202] on div "Accueil Bibliothèque LE CHASSEUR • MICHEL DELPECH Synchronisation manuelle Audi…" at bounding box center [269, 118] width 539 height 300
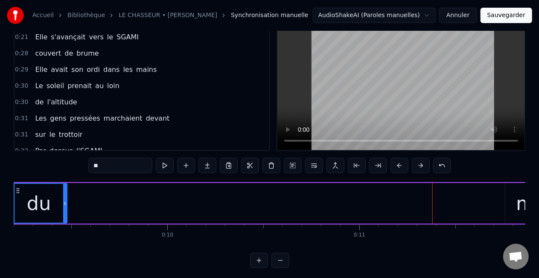
drag, startPoint x: 433, startPoint y: 201, endPoint x: 62, endPoint y: 201, distance: 370.6
click at [63, 201] on icon at bounding box center [64, 203] width 3 height 7
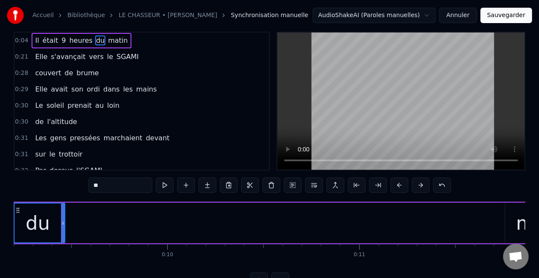
scroll to position [0, 0]
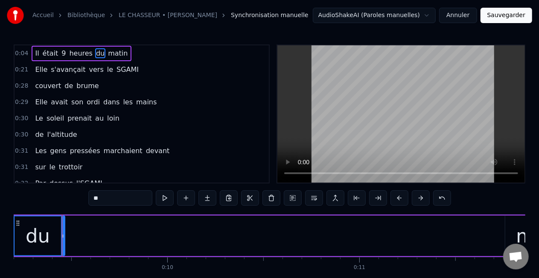
click at [507, 228] on div "matin" at bounding box center [544, 235] width 77 height 41
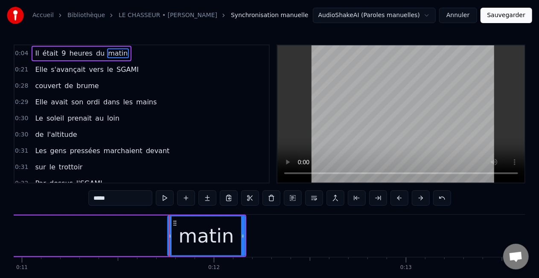
scroll to position [0, 2218]
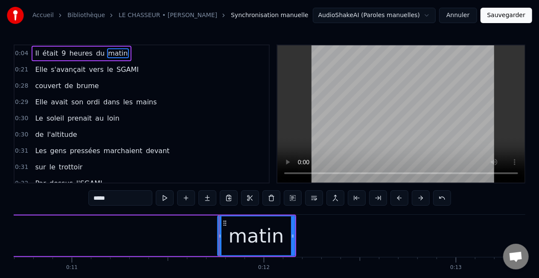
drag, startPoint x: 56, startPoint y: 234, endPoint x: 3, endPoint y: 230, distance: 54.0
click at [3, 230] on div "Accueil Bibliothèque LE CHASSEUR • MICHEL DELPECH Synchronisation manuelle Audi…" at bounding box center [269, 150] width 539 height 300
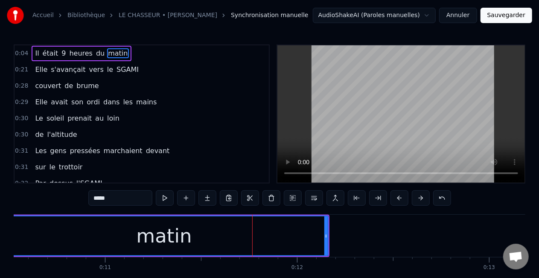
drag, startPoint x: 251, startPoint y: 236, endPoint x: 0, endPoint y: 230, distance: 251.1
click at [0, 230] on div "Accueil Bibliothèque LE CHASSEUR • MICHEL DELPECH Synchronisation manuelle Audi…" at bounding box center [269, 150] width 539 height 300
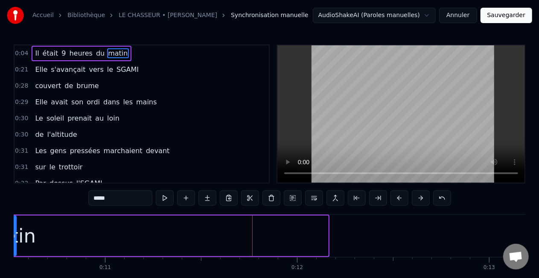
drag, startPoint x: 326, startPoint y: 232, endPoint x: 12, endPoint y: 228, distance: 314.3
click at [12, 228] on div "Accueil Bibliothèque LE CHASSEUR • MICHEL DELPECH Synchronisation manuelle Audi…" at bounding box center [269, 150] width 539 height 300
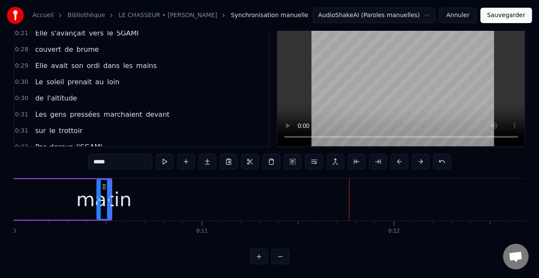
scroll to position [0, 1891]
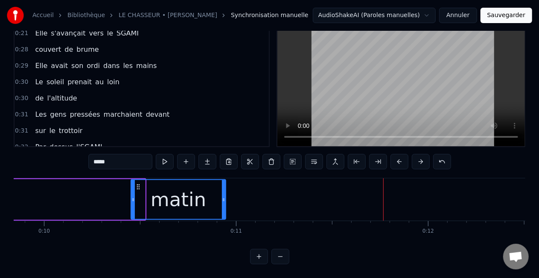
drag, startPoint x: 143, startPoint y: 191, endPoint x: 224, endPoint y: 194, distance: 80.7
click at [224, 196] on icon at bounding box center [223, 199] width 3 height 7
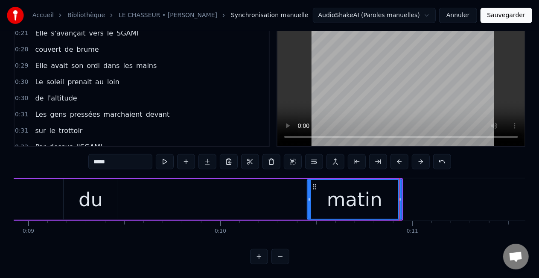
scroll to position [0, 1646]
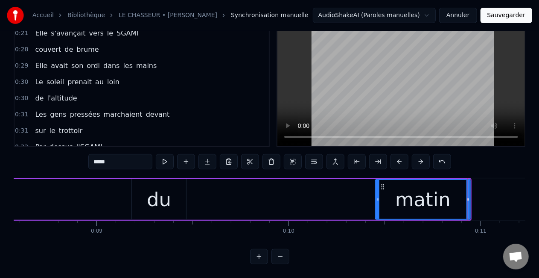
click at [137, 197] on div "du" at bounding box center [159, 199] width 54 height 41
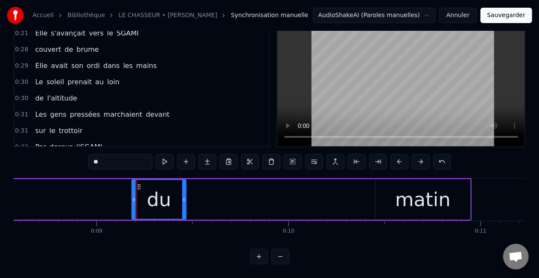
scroll to position [0, 0]
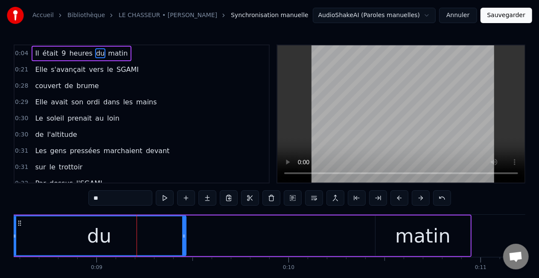
drag, startPoint x: 135, startPoint y: 236, endPoint x: 23, endPoint y: 235, distance: 111.9
click at [16, 235] on icon at bounding box center [14, 235] width 3 height 7
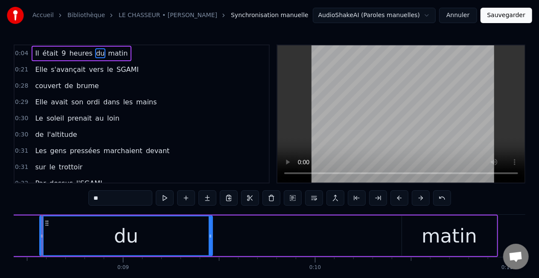
scroll to position [0, 1605]
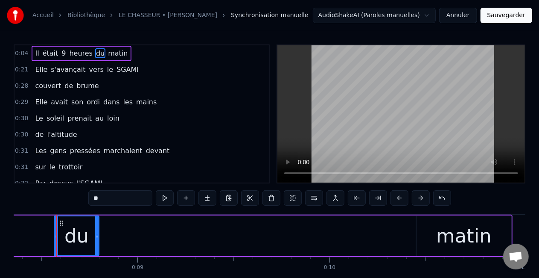
drag, startPoint x: 225, startPoint y: 234, endPoint x: 96, endPoint y: 231, distance: 129.0
click at [96, 231] on div at bounding box center [96, 235] width 3 height 39
click at [433, 234] on div "matin" at bounding box center [464, 235] width 95 height 41
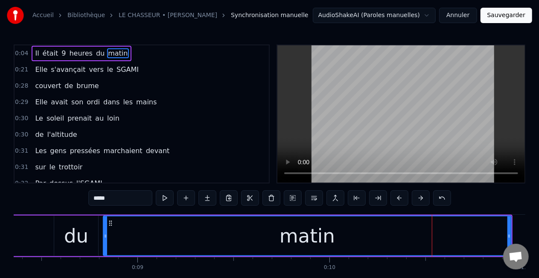
drag, startPoint x: 418, startPoint y: 234, endPoint x: 105, endPoint y: 248, distance: 313.7
click at [105, 248] on div at bounding box center [105, 235] width 3 height 39
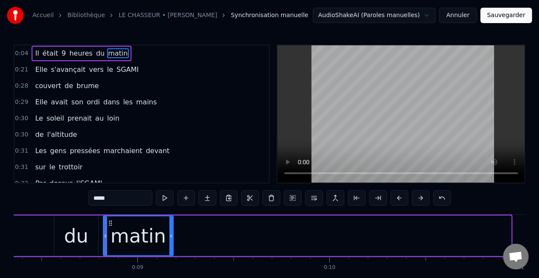
drag, startPoint x: 508, startPoint y: 232, endPoint x: 170, endPoint y: 235, distance: 338.2
click at [170, 235] on icon at bounding box center [171, 235] width 3 height 7
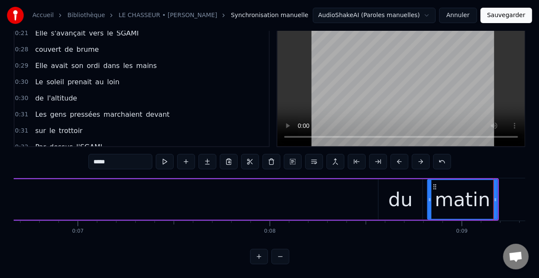
scroll to position [0, 1258]
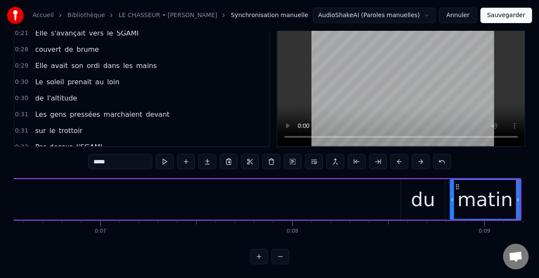
click at [429, 196] on div "du" at bounding box center [423, 199] width 24 height 29
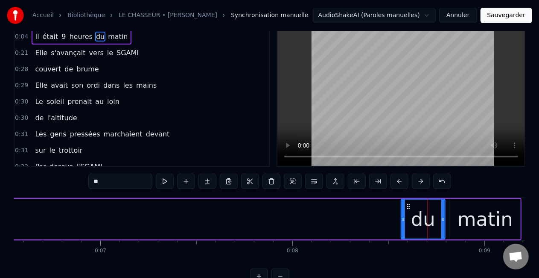
scroll to position [0, 0]
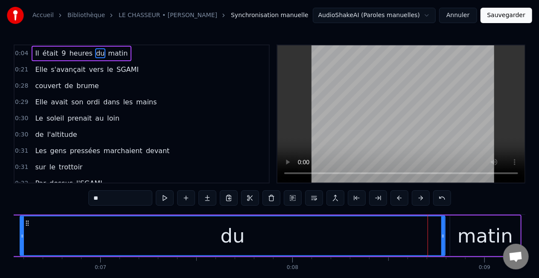
drag, startPoint x: 403, startPoint y: 235, endPoint x: 23, endPoint y: 243, distance: 380.1
click at [21, 243] on div at bounding box center [21, 235] width 3 height 39
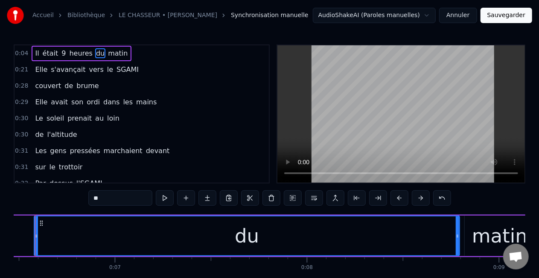
scroll to position [0, 1222]
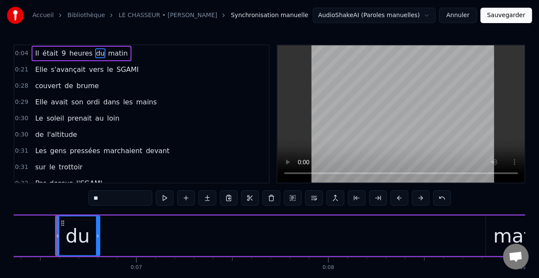
drag, startPoint x: 479, startPoint y: 234, endPoint x: 98, endPoint y: 236, distance: 381.3
click at [98, 236] on icon at bounding box center [97, 235] width 3 height 7
click at [492, 230] on div "matin" at bounding box center [521, 235] width 70 height 41
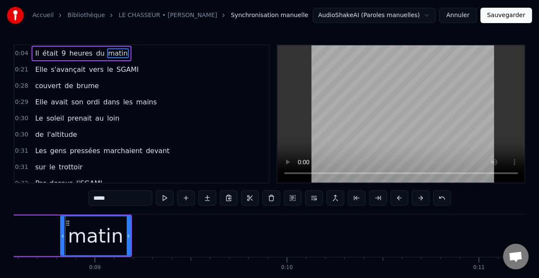
scroll to position [0, 1657]
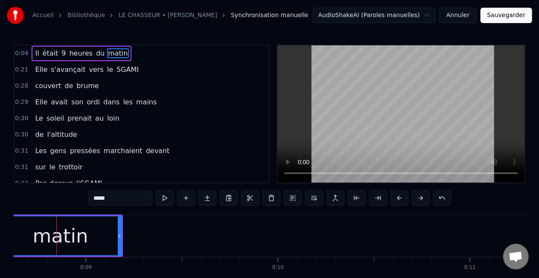
drag, startPoint x: 53, startPoint y: 234, endPoint x: 0, endPoint y: 231, distance: 52.6
click at [0, 231] on div "Accueil Bibliothèque LE CHASSEUR • MICHEL DELPECH Synchronisation manuelle Audi…" at bounding box center [269, 150] width 539 height 300
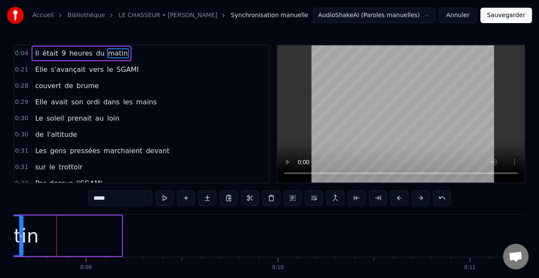
drag, startPoint x: 120, startPoint y: 234, endPoint x: 16, endPoint y: 232, distance: 103.8
click at [19, 232] on icon at bounding box center [20, 235] width 3 height 7
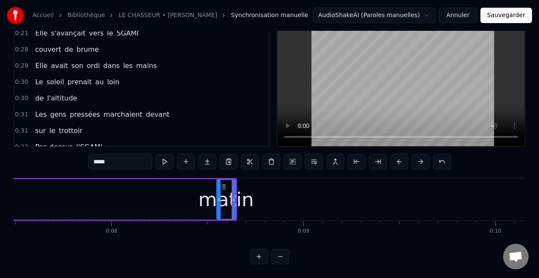
scroll to position [0, 1400]
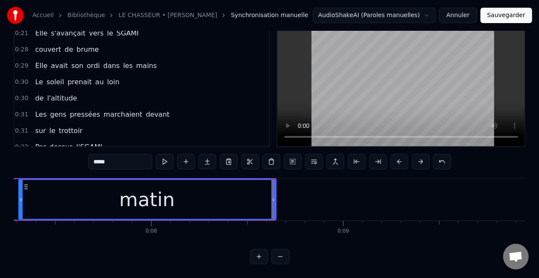
drag, startPoint x: 258, startPoint y: 194, endPoint x: 20, endPoint y: 205, distance: 238.1
click at [20, 205] on div at bounding box center [20, 199] width 3 height 39
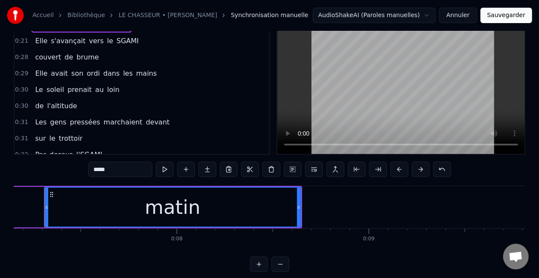
scroll to position [0, 1363]
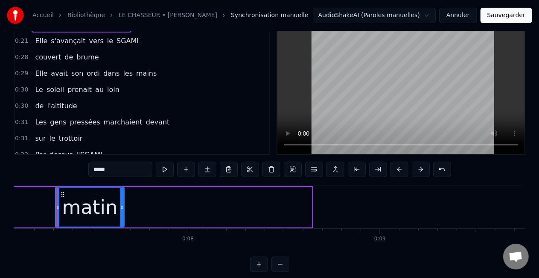
drag, startPoint x: 309, startPoint y: 205, endPoint x: 119, endPoint y: 204, distance: 190.0
click at [120, 203] on div at bounding box center [121, 206] width 3 height 39
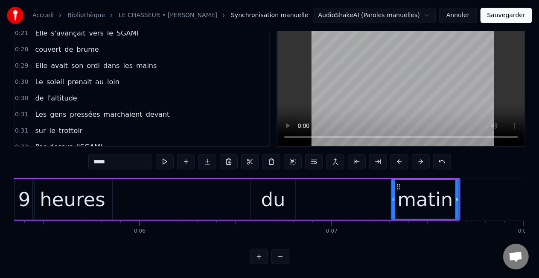
scroll to position [0, 1004]
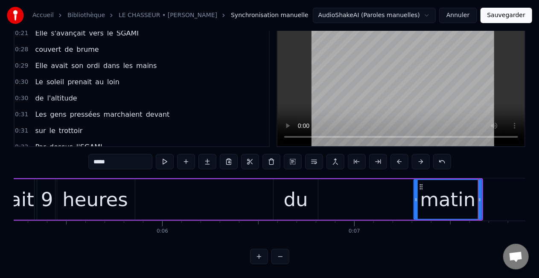
click at [284, 184] on div "du" at bounding box center [296, 199] width 44 height 41
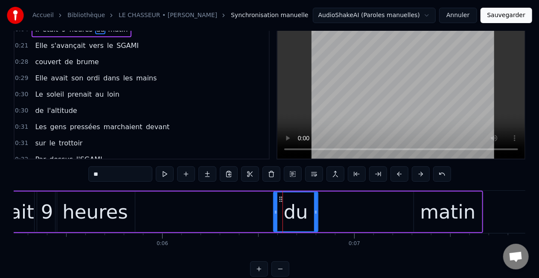
scroll to position [44, 0]
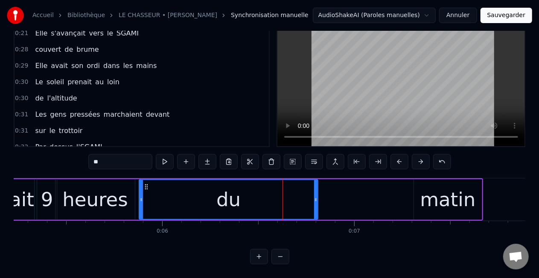
drag, startPoint x: 275, startPoint y: 193, endPoint x: 140, endPoint y: 201, distance: 134.7
click at [140, 201] on div at bounding box center [141, 199] width 3 height 39
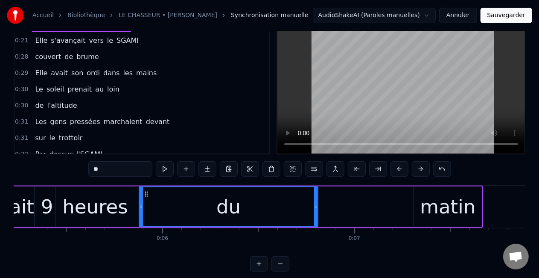
scroll to position [43, 0]
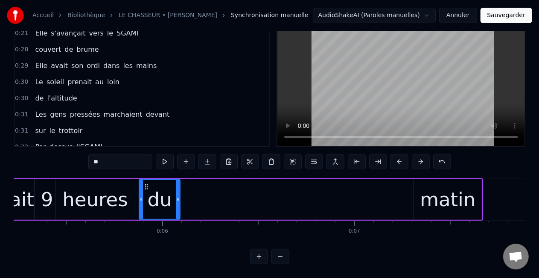
drag, startPoint x: 317, startPoint y: 193, endPoint x: 179, endPoint y: 192, distance: 137.9
click at [179, 196] on icon at bounding box center [177, 199] width 3 height 7
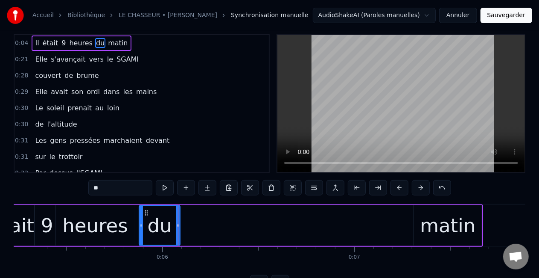
scroll to position [0, 0]
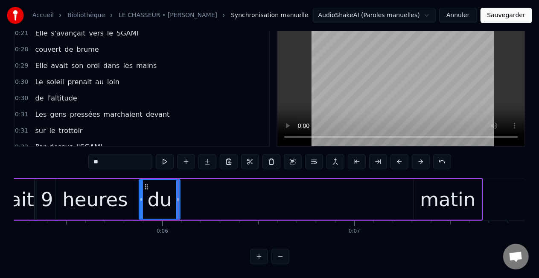
click at [447, 197] on div "matin" at bounding box center [448, 199] width 56 height 29
type input "*****"
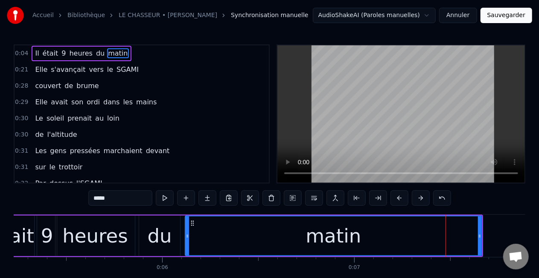
drag, startPoint x: 417, startPoint y: 235, endPoint x: 188, endPoint y: 239, distance: 228.9
click at [188, 239] on div at bounding box center [187, 235] width 3 height 39
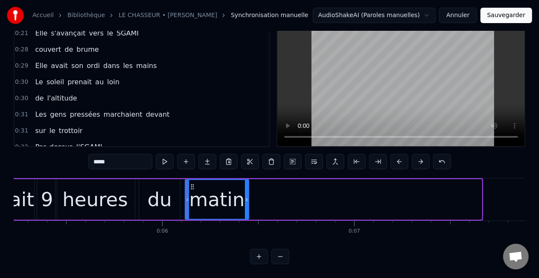
drag, startPoint x: 480, startPoint y: 190, endPoint x: 247, endPoint y: 191, distance: 233.1
click at [247, 196] on icon at bounding box center [246, 199] width 3 height 7
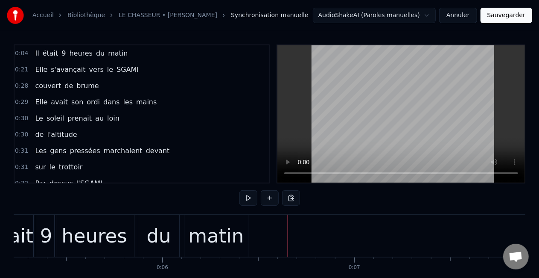
click at [34, 69] on span "Elle" at bounding box center [41, 69] width 14 height 10
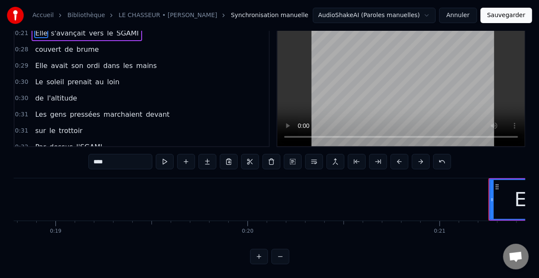
scroll to position [0, 3580]
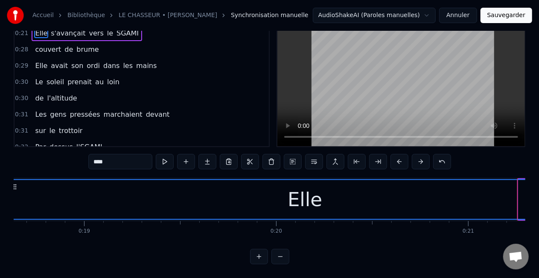
drag, startPoint x: 521, startPoint y: 191, endPoint x: 10, endPoint y: 193, distance: 511.1
click at [10, 193] on div "Accueil Bibliothèque LE CHASSEUR • MICHEL DELPECH Synchronisation manuelle Audi…" at bounding box center [269, 114] width 539 height 300
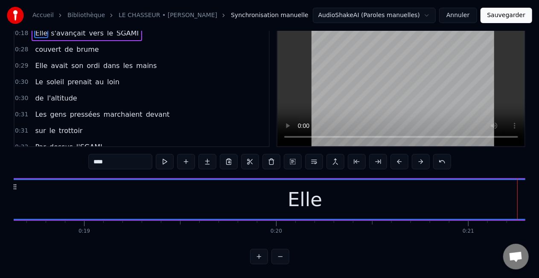
click at [395, 185] on div "Elle" at bounding box center [304, 199] width 593 height 39
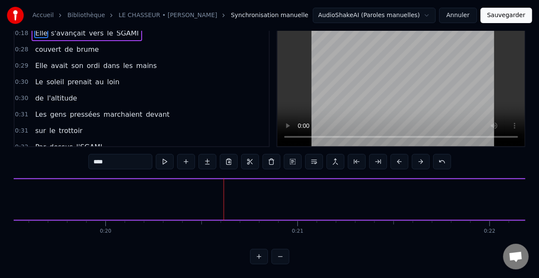
drag, startPoint x: 430, startPoint y: 193, endPoint x: 0, endPoint y: 187, distance: 429.6
click at [0, 187] on div "Accueil Bibliothèque LE CHASSEUR • MICHEL DELPECH Synchronisation manuelle Audi…" at bounding box center [269, 114] width 539 height 300
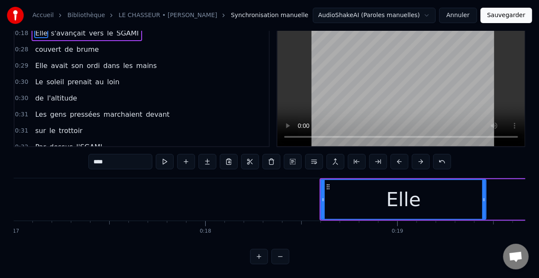
scroll to position [0, 3221]
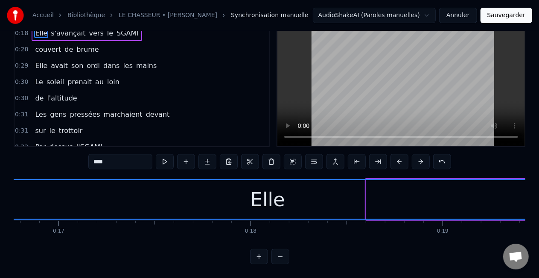
drag, startPoint x: 368, startPoint y: 191, endPoint x: 8, endPoint y: 188, distance: 360.4
click at [6, 192] on div "Accueil Bibliothèque LE CHASSEUR • MICHEL DELPECH Synchronisation manuelle Audi…" at bounding box center [269, 114] width 539 height 300
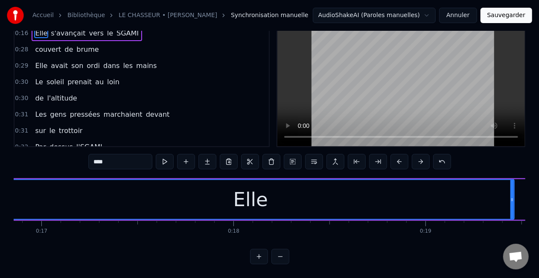
scroll to position [0, 3290]
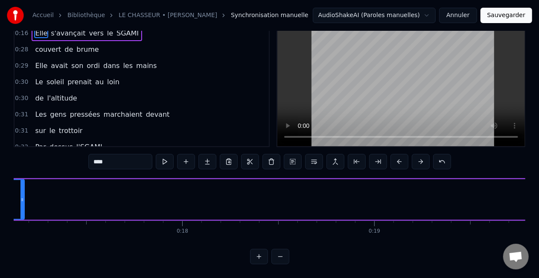
drag, startPoint x: 462, startPoint y: 189, endPoint x: 21, endPoint y: 182, distance: 440.3
click at [22, 181] on div at bounding box center [21, 199] width 3 height 39
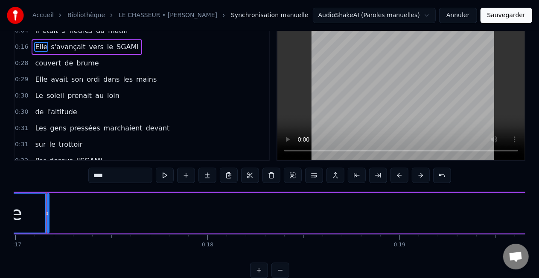
scroll to position [0, 3255]
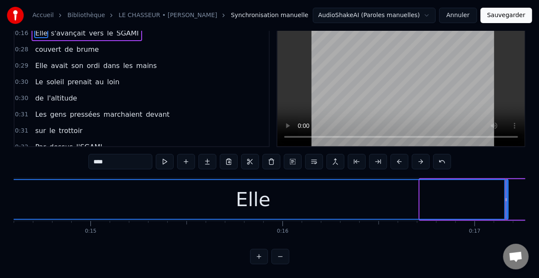
drag, startPoint x: 422, startPoint y: 189, endPoint x: 0, endPoint y: 178, distance: 422.4
click at [0, 173] on div "Accueil Bibliothèque LE CHASSEUR • MICHEL DELPECH Synchronisation manuelle Audi…" at bounding box center [269, 114] width 539 height 300
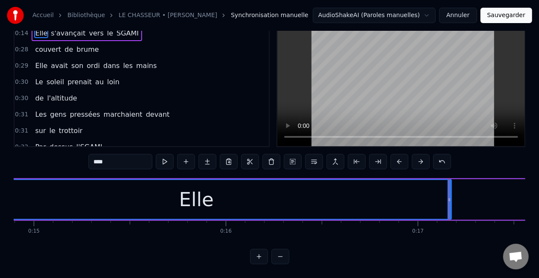
scroll to position [0, 2879]
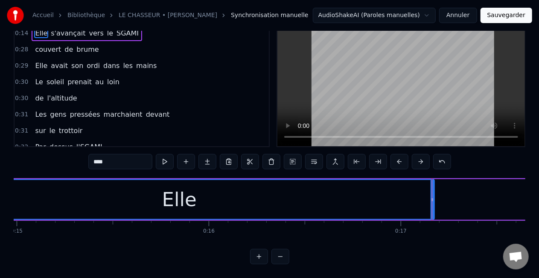
drag, startPoint x: 432, startPoint y: 189, endPoint x: 424, endPoint y: 192, distance: 8.6
click at [432, 189] on div at bounding box center [432, 199] width 0 height 42
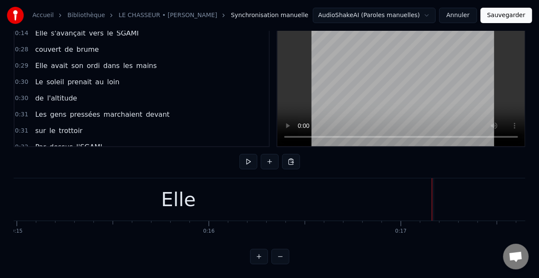
click at [430, 192] on div "Elle" at bounding box center [178, 199] width 511 height 42
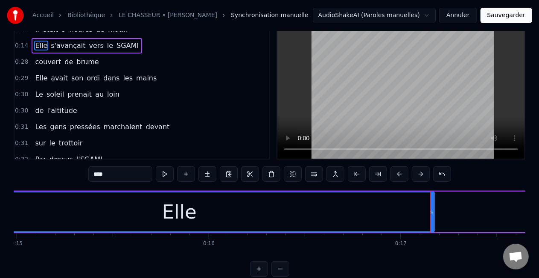
scroll to position [44, 0]
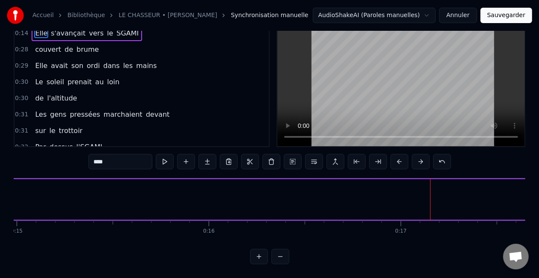
drag, startPoint x: 433, startPoint y: 192, endPoint x: 11, endPoint y: 202, distance: 421.5
click at [11, 202] on div "Accueil Bibliothèque LE CHASSEUR • MICHEL DELPECH Synchronisation manuelle Audi…" at bounding box center [269, 114] width 539 height 300
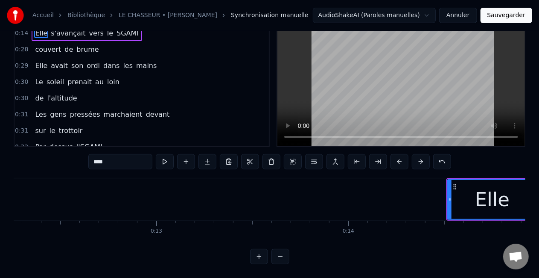
scroll to position [0, 2344]
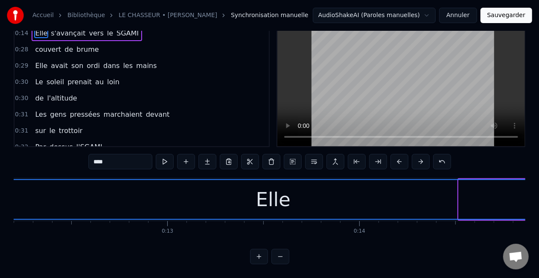
drag, startPoint x: 461, startPoint y: 190, endPoint x: 0, endPoint y: 197, distance: 460.7
click at [0, 197] on div "Accueil Bibliothèque LE CHASSEUR • MICHEL DELPECH Synchronisation manuelle Audi…" at bounding box center [269, 114] width 539 height 300
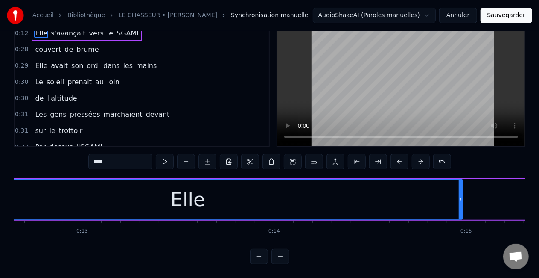
scroll to position [0, 2452]
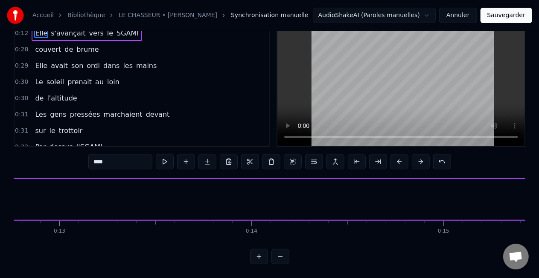
drag, startPoint x: 438, startPoint y: 192, endPoint x: 3, endPoint y: 198, distance: 435.5
click at [0, 189] on div "Accueil Bibliothèque LE CHASSEUR • MICHEL DELPECH Synchronisation manuelle Audi…" at bounding box center [269, 114] width 539 height 300
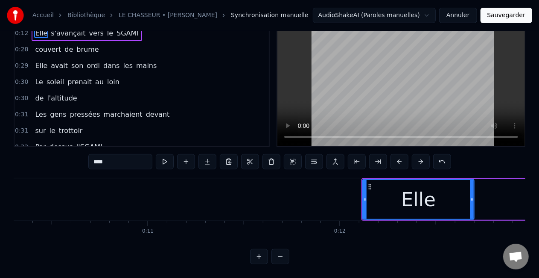
scroll to position [0, 1962]
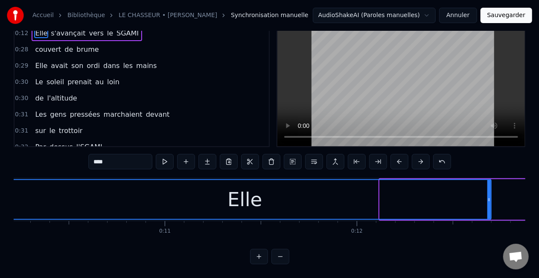
drag, startPoint x: 382, startPoint y: 191, endPoint x: 0, endPoint y: 190, distance: 381.7
click at [0, 190] on div "Accueil Bibliothèque LE CHASSEUR • MICHEL DELPECH Synchronisation manuelle Audi…" at bounding box center [269, 114] width 539 height 300
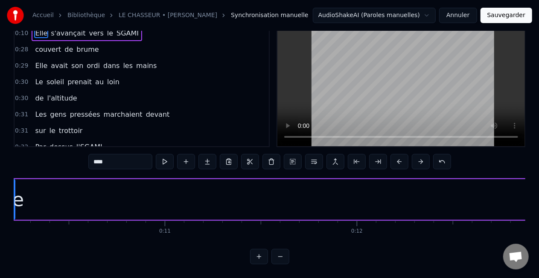
drag, startPoint x: 489, startPoint y: 190, endPoint x: 13, endPoint y: 204, distance: 476.7
click at [13, 204] on div "Accueil Bibliothèque LE CHASSEUR • MICHEL DELPECH Synchronisation manuelle Audi…" at bounding box center [269, 114] width 539 height 300
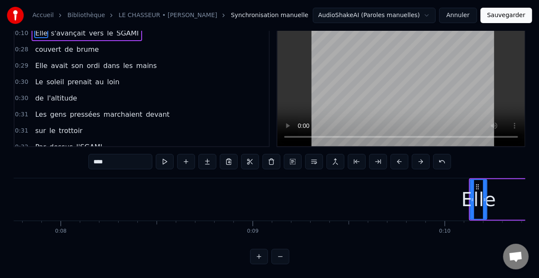
scroll to position [0, 1461]
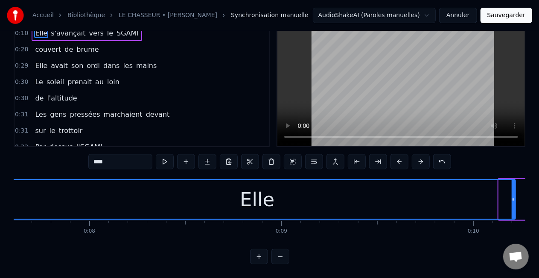
drag, startPoint x: 500, startPoint y: 190, endPoint x: 0, endPoint y: 209, distance: 500.8
click at [0, 209] on div "Accueil Bibliothèque LE CHASSEUR • MICHEL DELPECH Synchronisation manuelle Audi…" at bounding box center [269, 114] width 539 height 300
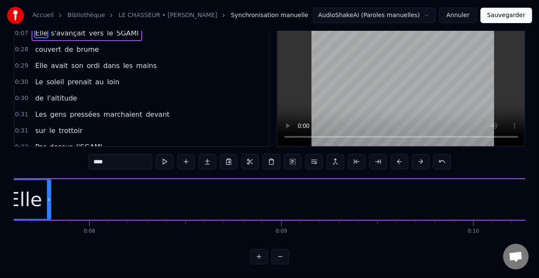
drag, startPoint x: 513, startPoint y: 190, endPoint x: 44, endPoint y: 203, distance: 469.4
click at [47, 203] on div at bounding box center [48, 199] width 3 height 39
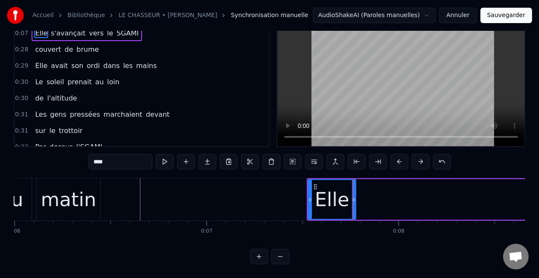
scroll to position [0, 1118]
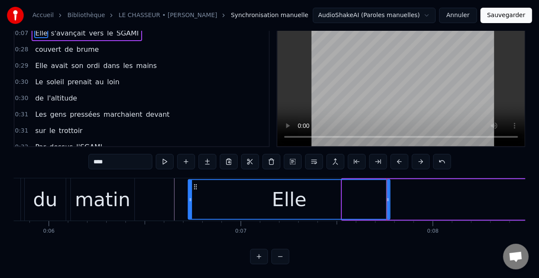
drag, startPoint x: 343, startPoint y: 191, endPoint x: 189, endPoint y: 194, distance: 154.2
click at [189, 196] on icon at bounding box center [190, 199] width 3 height 7
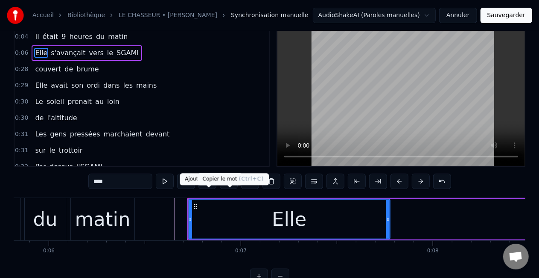
scroll to position [0, 0]
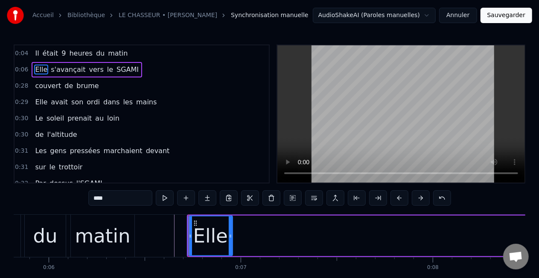
drag, startPoint x: 388, startPoint y: 235, endPoint x: 231, endPoint y: 238, distance: 157.6
click at [231, 238] on icon at bounding box center [230, 235] width 3 height 7
click at [64, 70] on span "s'avançait" at bounding box center [68, 69] width 36 height 10
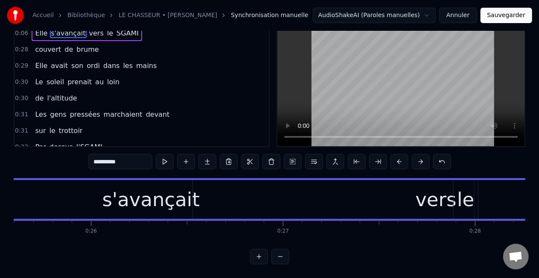
scroll to position [0, 4947]
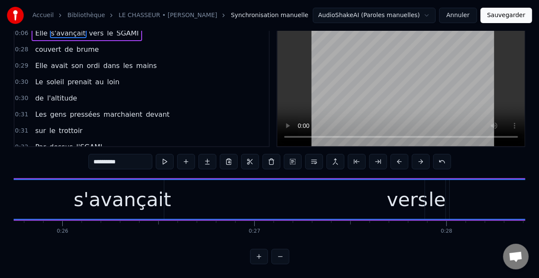
click at [219, 181] on div "s'avançait" at bounding box center [122, 199] width 994 height 39
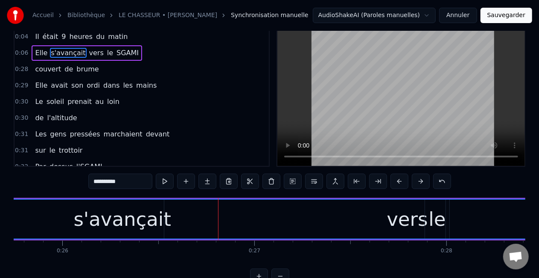
scroll to position [0, 0]
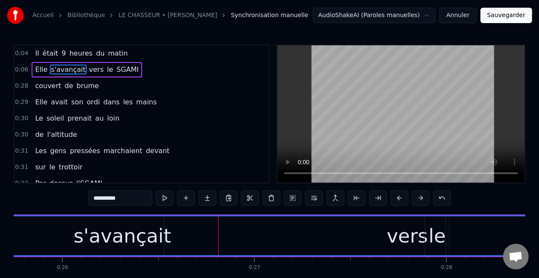
click at [136, 230] on div "s'avançait" at bounding box center [122, 235] width 98 height 29
click at [68, 228] on div "s'avançait" at bounding box center [122, 235] width 994 height 39
click at [43, 231] on div "s'avançait" at bounding box center [122, 235] width 994 height 39
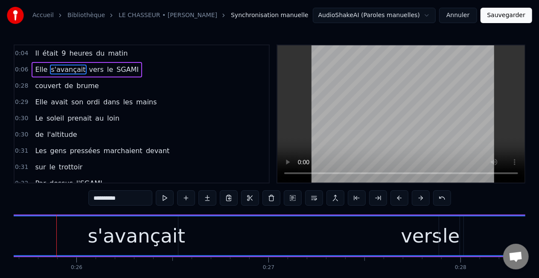
click at [54, 69] on span "s'avançait" at bounding box center [68, 69] width 36 height 10
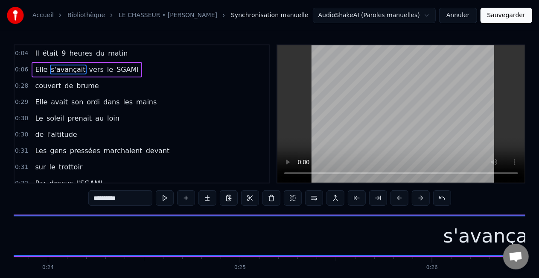
scroll to position [0, 4514]
drag, startPoint x: 59, startPoint y: 234, endPoint x: 1, endPoint y: 229, distance: 58.3
click at [1, 229] on div "Accueil Bibliothèque LE CHASSEUR • MICHEL DELPECH Synchronisation manuelle Audi…" at bounding box center [269, 150] width 539 height 300
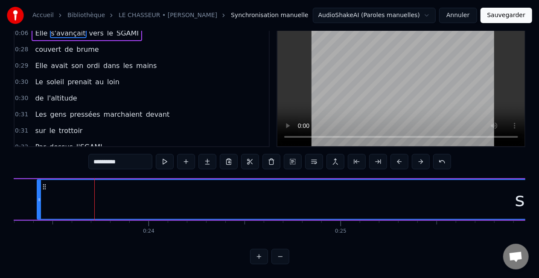
scroll to position [0, 4438]
drag, startPoint x: 77, startPoint y: 192, endPoint x: 0, endPoint y: 196, distance: 77.4
click at [0, 190] on div "Accueil Bibliothèque LE CHASSEUR • MICHEL DELPECH Synchronisation manuelle Audi…" at bounding box center [269, 114] width 539 height 300
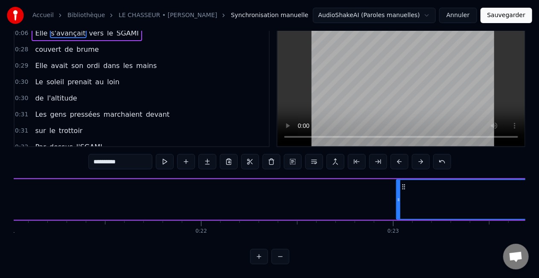
scroll to position [0, 4005]
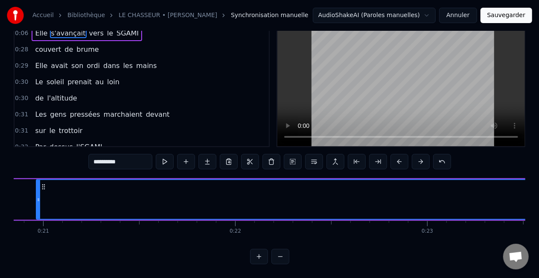
drag, startPoint x: 434, startPoint y: 191, endPoint x: 23, endPoint y: 202, distance: 410.9
click at [37, 201] on div at bounding box center [38, 199] width 3 height 39
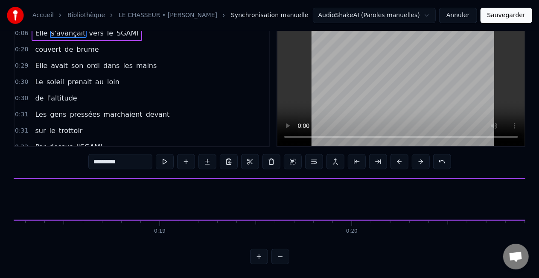
scroll to position [0, 3533]
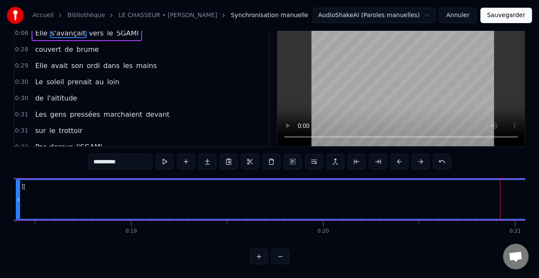
drag, startPoint x: 502, startPoint y: 192, endPoint x: 16, endPoint y: 197, distance: 486.3
click at [17, 197] on div at bounding box center [18, 199] width 3 height 39
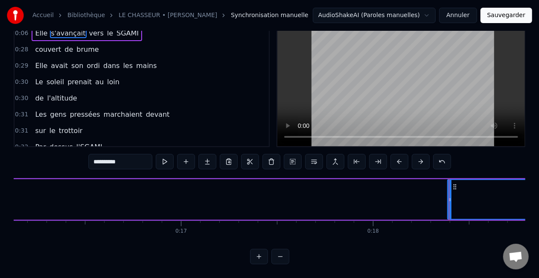
scroll to position [0, 3065]
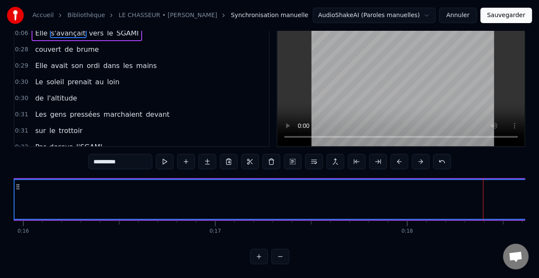
drag, startPoint x: 484, startPoint y: 192, endPoint x: 13, endPoint y: 202, distance: 471.5
click at [13, 202] on div "Accueil Bibliothèque LE CHASSEUR • MICHEL DELPECH Synchronisation manuelle Audi…" at bounding box center [269, 114] width 539 height 300
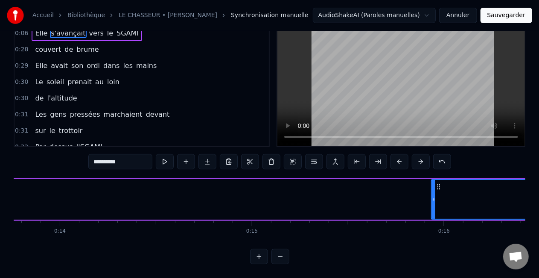
scroll to position [0, 2569]
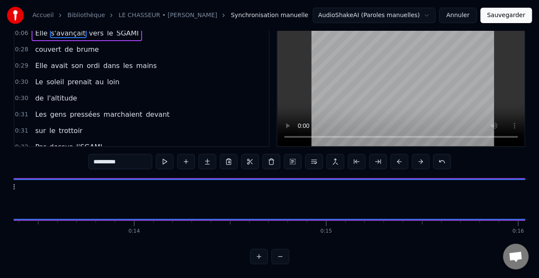
drag, startPoint x: 509, startPoint y: 191, endPoint x: 9, endPoint y: 191, distance: 500.0
click at [9, 191] on div "Accueil Bibliothèque LE CHASSEUR • MICHEL DELPECH Synchronisation manuelle Audi…" at bounding box center [269, 114] width 539 height 300
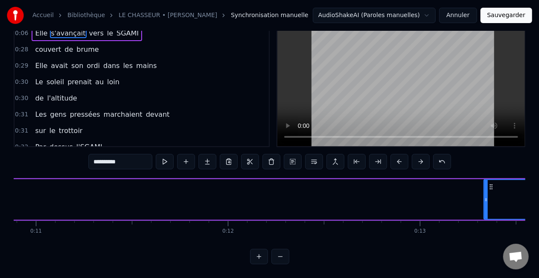
scroll to position [0, 2069]
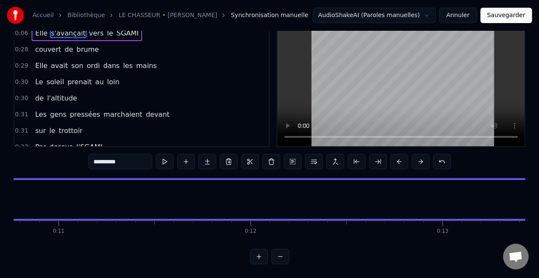
drag, startPoint x: 509, startPoint y: 191, endPoint x: 1, endPoint y: 196, distance: 508.1
click at [1, 196] on div "Accueil Bibliothèque LE CHASSEUR • MICHEL DELPECH Synchronisation manuelle Audi…" at bounding box center [269, 114] width 539 height 300
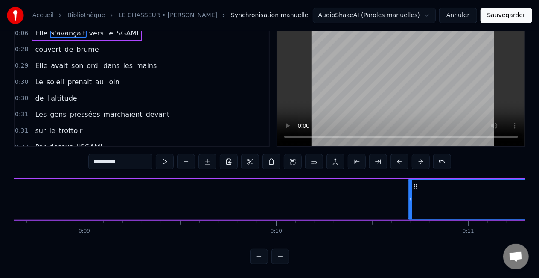
scroll to position [0, 1613]
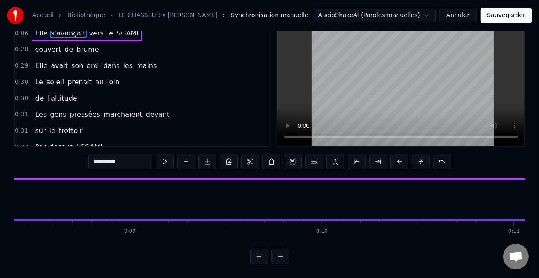
drag, startPoint x: 456, startPoint y: 193, endPoint x: 6, endPoint y: 193, distance: 449.6
click at [6, 193] on div "Accueil Bibliothèque LE CHASSEUR • MICHEL DELPECH Synchronisation manuelle Audi…" at bounding box center [269, 114] width 539 height 300
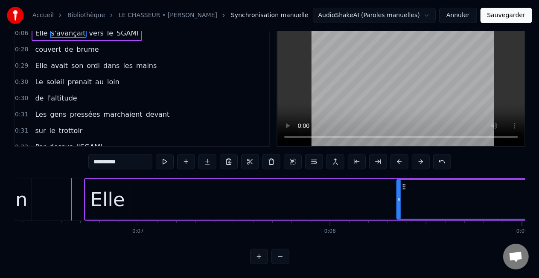
scroll to position [0, 1198]
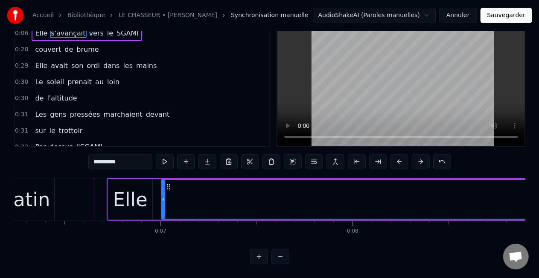
drag, startPoint x: 421, startPoint y: 192, endPoint x: 163, endPoint y: 202, distance: 258.5
click at [163, 202] on div at bounding box center [163, 199] width 3 height 39
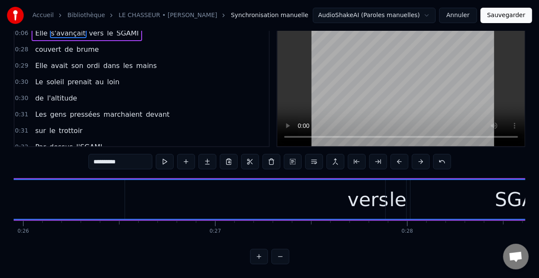
scroll to position [0, 5005]
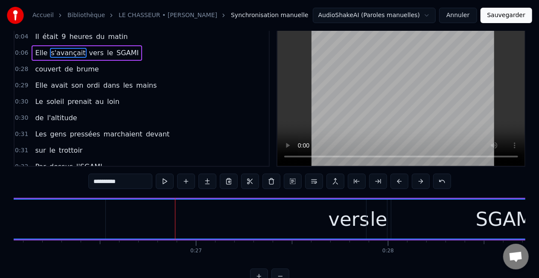
scroll to position [0, 0]
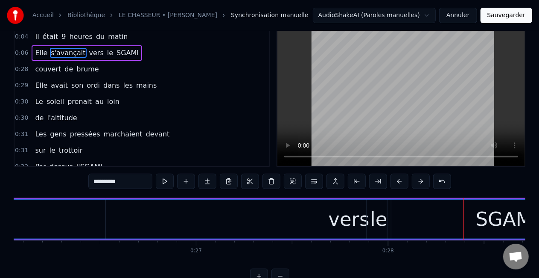
click at [465, 190] on div "0:04 Il était 9 heures du matin 0:06 Elle s'avançait vers le SGAMI 0:28 couvert…" at bounding box center [270, 156] width 512 height 256
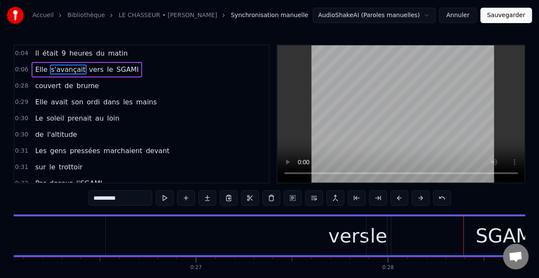
click at [88, 70] on span "vers" at bounding box center [96, 69] width 16 height 10
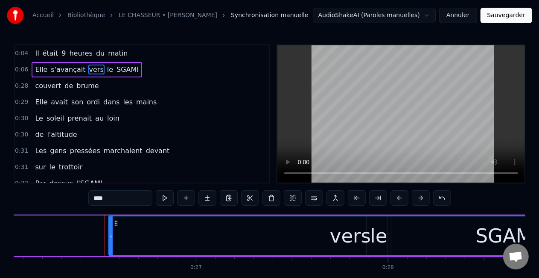
drag, startPoint x: 108, startPoint y: 235, endPoint x: 121, endPoint y: 230, distance: 13.6
click at [111, 232] on icon at bounding box center [110, 235] width 3 height 7
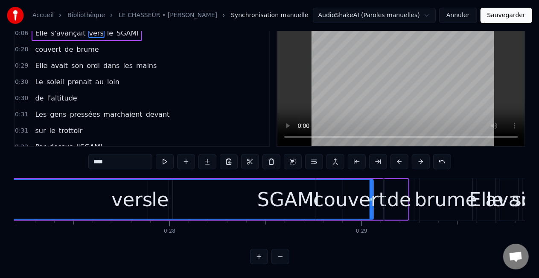
scroll to position [0, 5227]
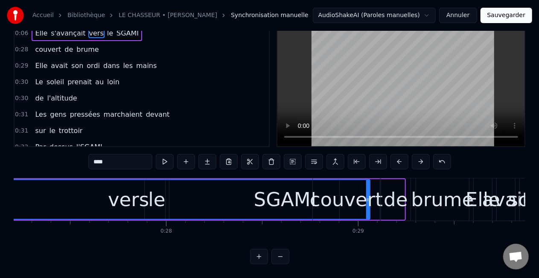
click at [362, 189] on div "couvert" at bounding box center [346, 199] width 73 height 29
type input "*******"
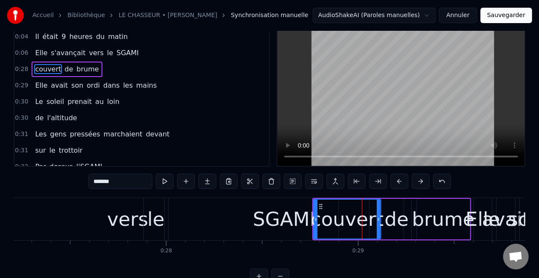
scroll to position [0, 0]
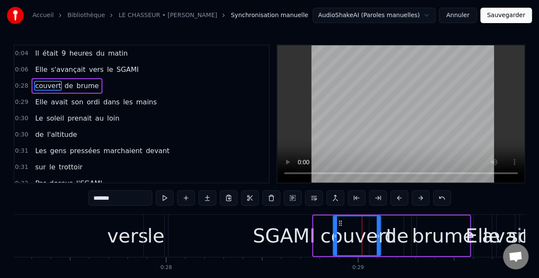
drag, startPoint x: 315, startPoint y: 232, endPoint x: 334, endPoint y: 231, distance: 19.7
click at [334, 231] on div at bounding box center [335, 235] width 3 height 39
click at [412, 232] on div "couvert de brume" at bounding box center [401, 235] width 139 height 42
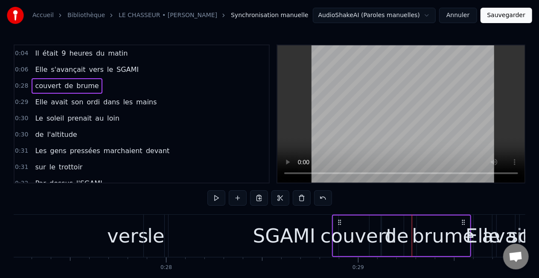
click at [399, 235] on div "de" at bounding box center [397, 235] width 24 height 29
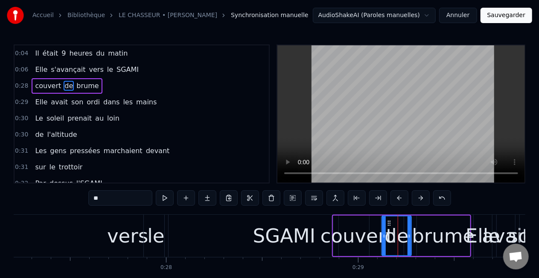
click at [342, 237] on div "couvert" at bounding box center [357, 235] width 73 height 29
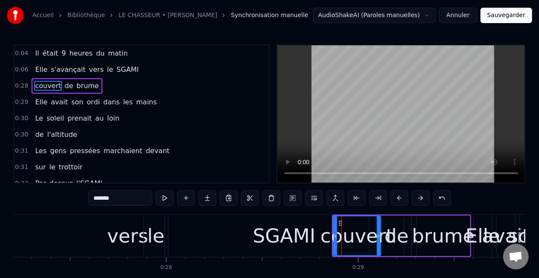
click at [319, 236] on div "SGAMI" at bounding box center [284, 235] width 239 height 42
type input "*****"
click at [342, 236] on div at bounding box center [342, 235] width 0 height 42
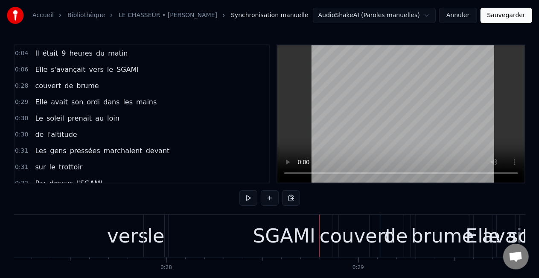
click at [311, 236] on div "SGAMI" at bounding box center [284, 235] width 62 height 29
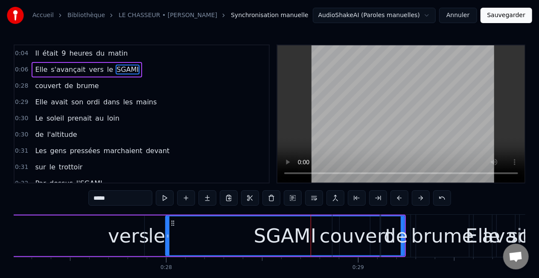
drag, startPoint x: 403, startPoint y: 234, endPoint x: 394, endPoint y: 234, distance: 9.4
click at [394, 234] on div "de" at bounding box center [396, 235] width 24 height 29
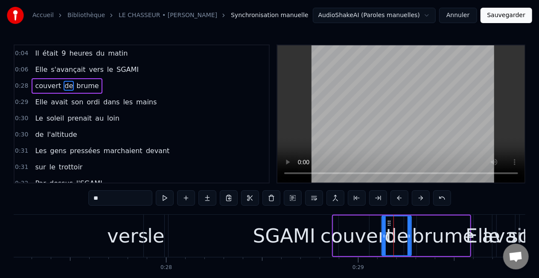
click at [255, 238] on div "SGAMI" at bounding box center [284, 235] width 62 height 29
type input "*****"
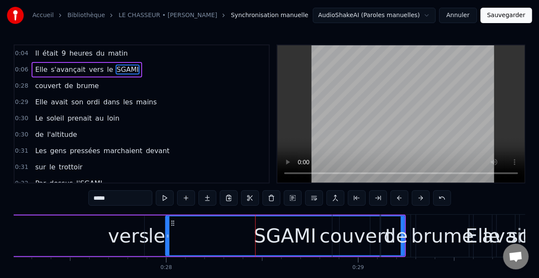
drag, startPoint x: 406, startPoint y: 227, endPoint x: 440, endPoint y: 227, distance: 34.2
click at [440, 227] on div "couvert de brume" at bounding box center [401, 235] width 139 height 42
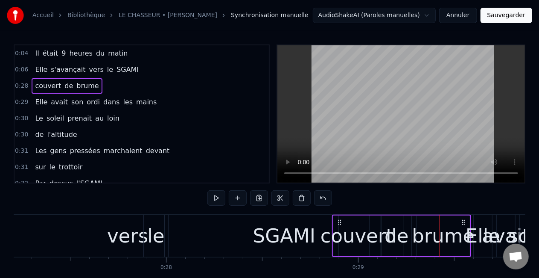
click at [392, 238] on div "de" at bounding box center [397, 235] width 24 height 29
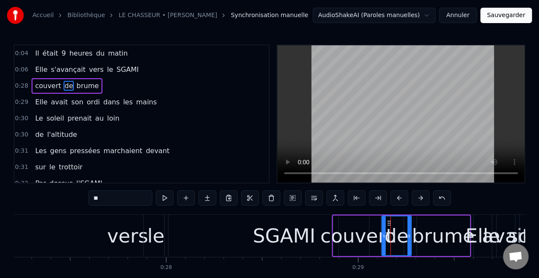
click at [306, 240] on div "SGAMI" at bounding box center [284, 235] width 62 height 29
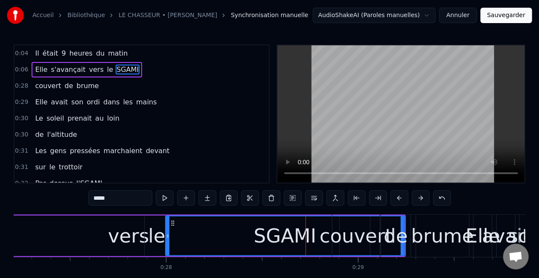
click at [162, 236] on div "le" at bounding box center [156, 235] width 17 height 29
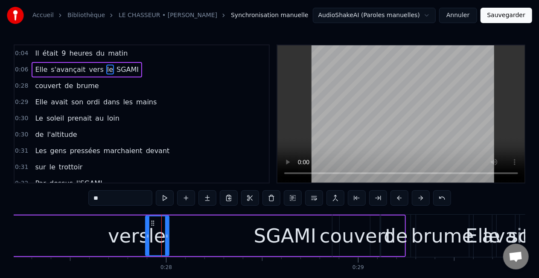
click at [148, 238] on icon at bounding box center [147, 235] width 3 height 7
click at [126, 240] on div "vers" at bounding box center [128, 235] width 41 height 29
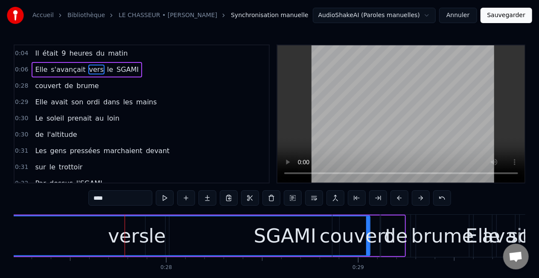
drag, startPoint x: 366, startPoint y: 230, endPoint x: 351, endPoint y: 232, distance: 15.1
click at [351, 233] on div "couvert" at bounding box center [356, 235] width 73 height 29
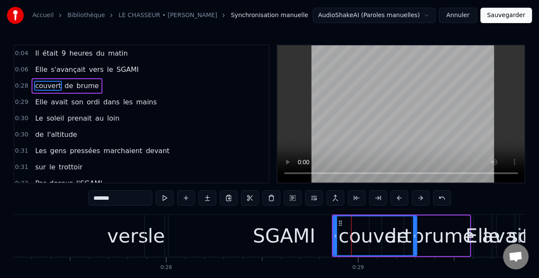
drag, startPoint x: 379, startPoint y: 230, endPoint x: 415, endPoint y: 227, distance: 36.5
click at [415, 227] on div at bounding box center [414, 235] width 3 height 39
click at [337, 238] on icon at bounding box center [335, 235] width 3 height 7
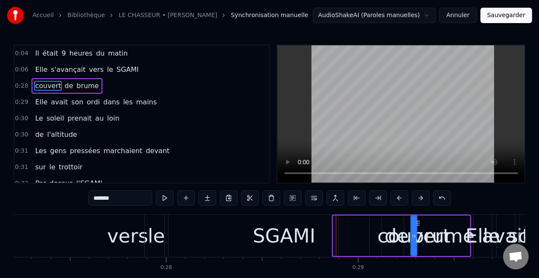
drag, startPoint x: 334, startPoint y: 234, endPoint x: 412, endPoint y: 230, distance: 77.8
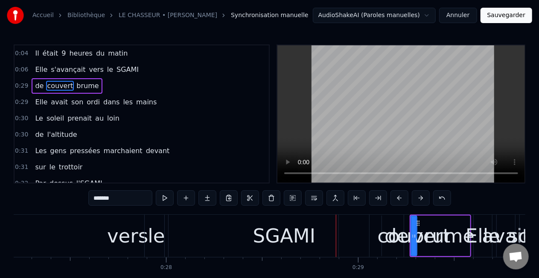
click at [287, 236] on div "SGAMI" at bounding box center [284, 235] width 62 height 29
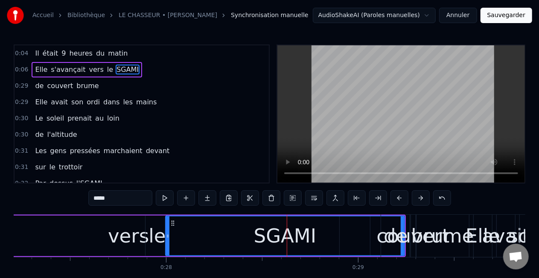
click at [403, 236] on div "couvert" at bounding box center [413, 235] width 73 height 29
type input "*******"
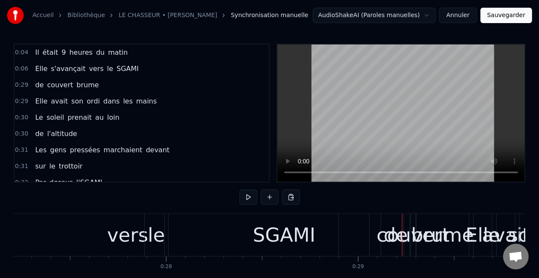
click at [309, 200] on div "0:04 Il était 9 heures du matin 0:06 Elle s'avançait vers le SGAMI 0:29 de couv…" at bounding box center [270, 172] width 512 height 256
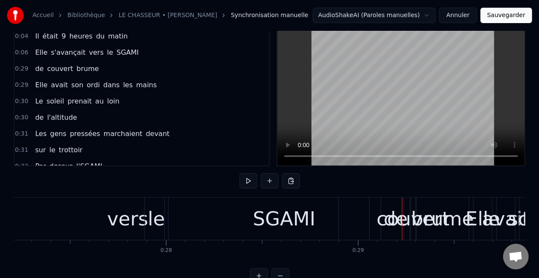
scroll to position [44, 0]
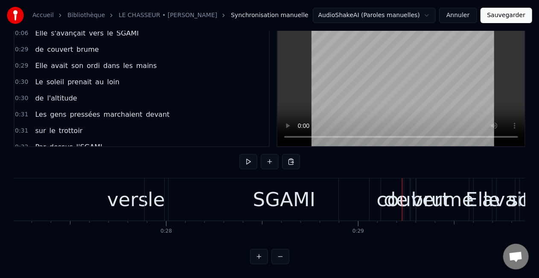
click at [301, 193] on div "SGAMI" at bounding box center [284, 199] width 62 height 29
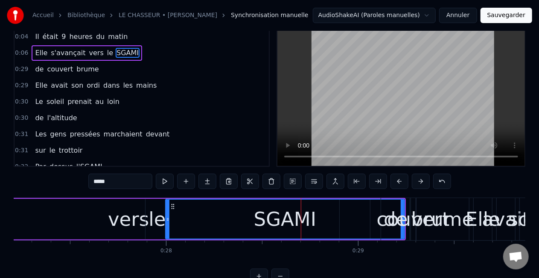
scroll to position [0, 0]
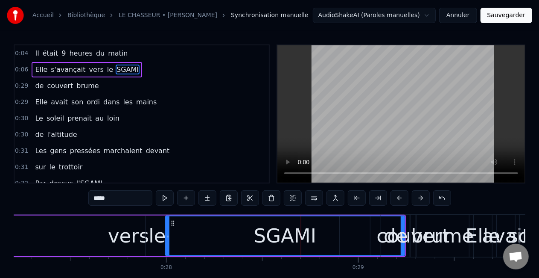
click at [400, 228] on div "couvert" at bounding box center [413, 235] width 73 height 29
type input "*******"
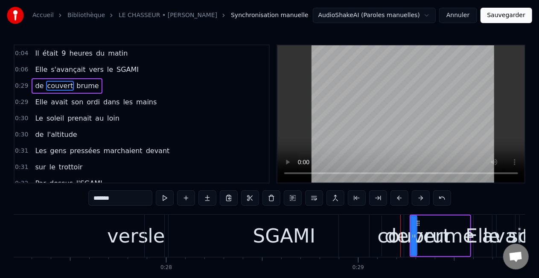
click at [400, 235] on div "couvert" at bounding box center [413, 235] width 73 height 29
drag, startPoint x: 400, startPoint y: 235, endPoint x: 365, endPoint y: 236, distance: 35.0
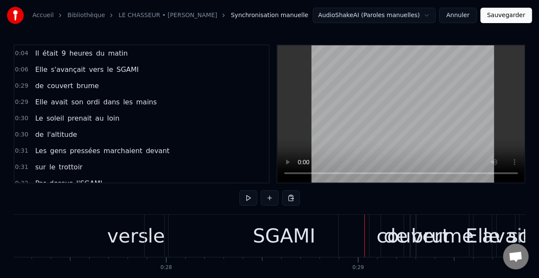
click at [414, 231] on div "couvert" at bounding box center [413, 235] width 73 height 29
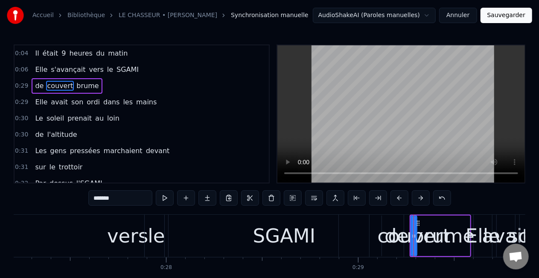
click at [447, 230] on div "brume" at bounding box center [443, 235] width 63 height 29
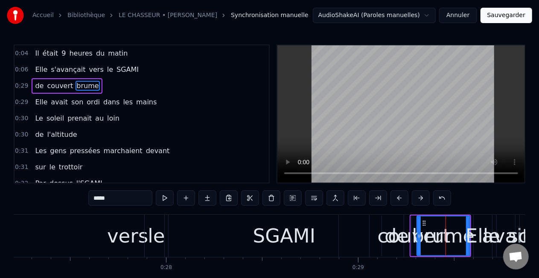
click at [469, 233] on div "Elle" at bounding box center [483, 235] width 35 height 29
type input "****"
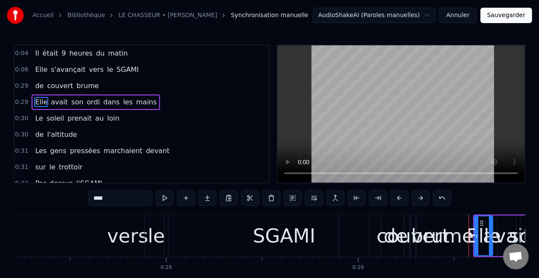
click at [469, 233] on div at bounding box center [469, 235] width 0 height 42
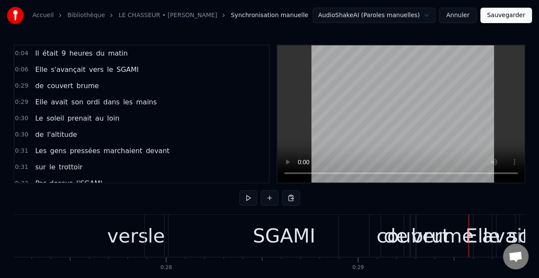
drag, startPoint x: 506, startPoint y: 229, endPoint x: 523, endPoint y: 228, distance: 16.7
click at [523, 228] on div "Elle avait son ordi dans les mains" at bounding box center [541, 235] width 136 height 42
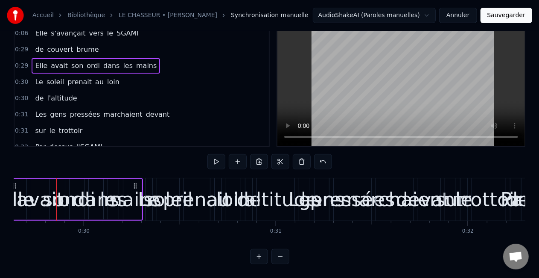
scroll to position [0, 6142]
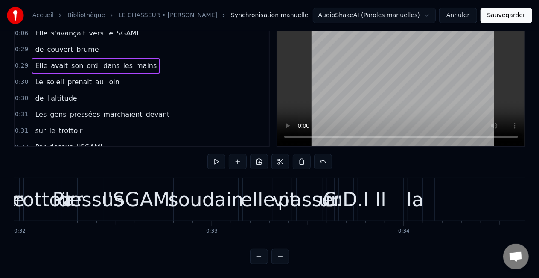
click at [409, 197] on div "la" at bounding box center [415, 199] width 17 height 29
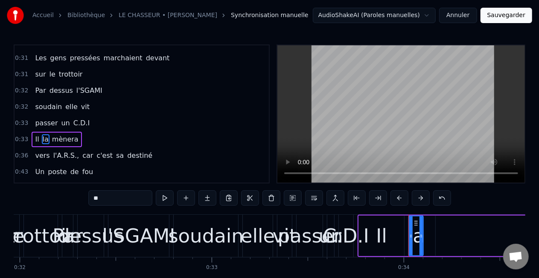
scroll to position [114, 0]
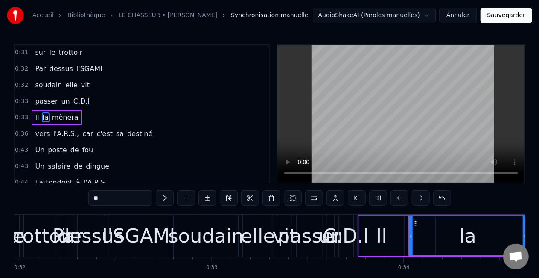
drag, startPoint x: 421, startPoint y: 235, endPoint x: 525, endPoint y: 228, distance: 103.5
click at [525, 228] on div at bounding box center [524, 235] width 3 height 39
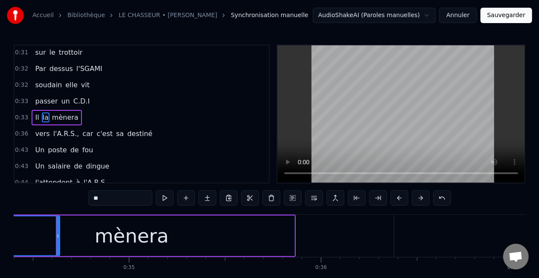
scroll to position [0, 6610]
click at [271, 235] on div "mènera" at bounding box center [131, 235] width 326 height 41
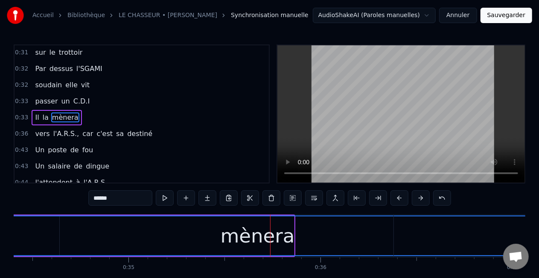
drag, startPoint x: 293, startPoint y: 234, endPoint x: 546, endPoint y: 229, distance: 252.8
click at [539, 229] on html "Accueil Bibliothèque LE CHASSEUR • MICHEL DELPECH Synchronisation manuelle Audi…" at bounding box center [269, 157] width 539 height 314
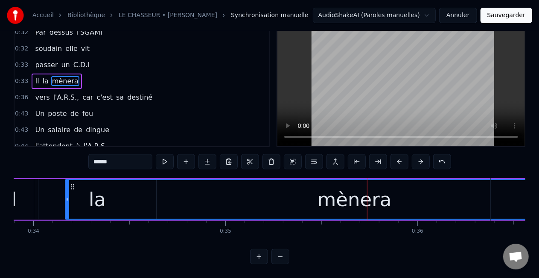
scroll to position [0, 6490]
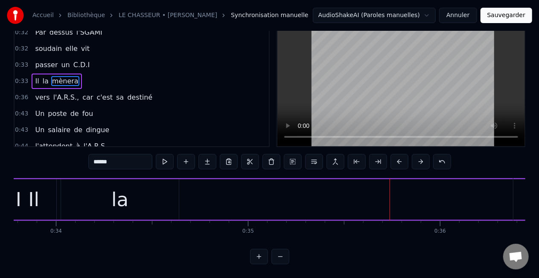
drag, startPoint x: 91, startPoint y: 190, endPoint x: 546, endPoint y: 190, distance: 455.6
click at [539, 190] on html "Accueil Bibliothèque LE CHASSEUR • MICHEL DELPECH Synchronisation manuelle Audi…" at bounding box center [269, 121] width 539 height 314
click at [110, 201] on div "la" at bounding box center [120, 199] width 118 height 41
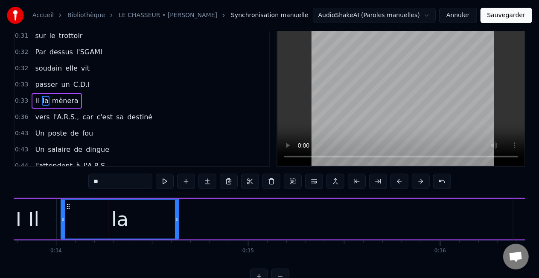
scroll to position [0, 0]
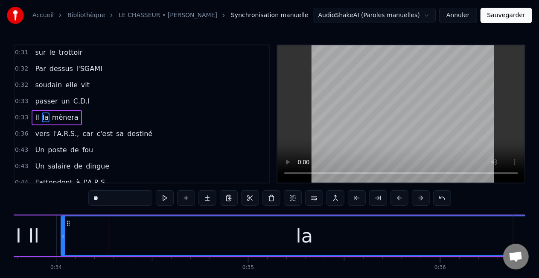
drag, startPoint x: 177, startPoint y: 234, endPoint x: 528, endPoint y: 214, distance: 351.5
click at [539, 214] on html "Accueil Bibliothèque LE CHASSEUR • MICHEL DELPECH Synchronisation manuelle Audi…" at bounding box center [269, 157] width 539 height 314
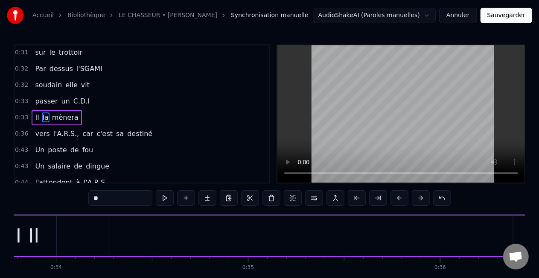
drag, startPoint x: 63, startPoint y: 233, endPoint x: 546, endPoint y: 227, distance: 482.9
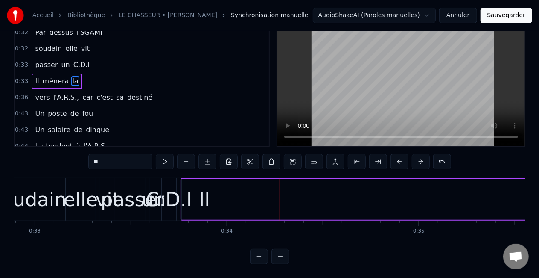
scroll to position [0, 6314]
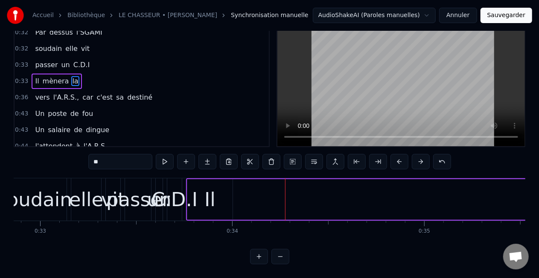
click at [220, 193] on div "Il" at bounding box center [209, 199] width 45 height 41
type input "**"
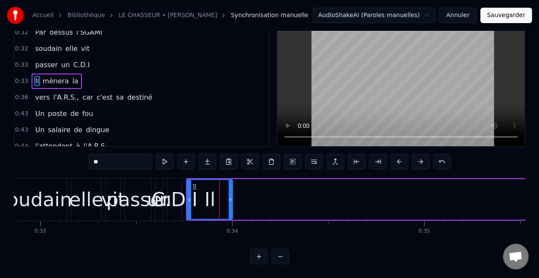
scroll to position [0, 0]
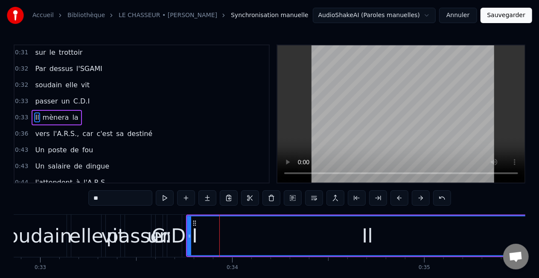
drag, startPoint x: 231, startPoint y: 234, endPoint x: 476, endPoint y: 226, distance: 244.8
click at [539, 224] on html "Accueil Bibliothèque LE CHASSEUR • MICHEL DELPECH Synchronisation manuelle Audi…" at bounding box center [269, 157] width 539 height 314
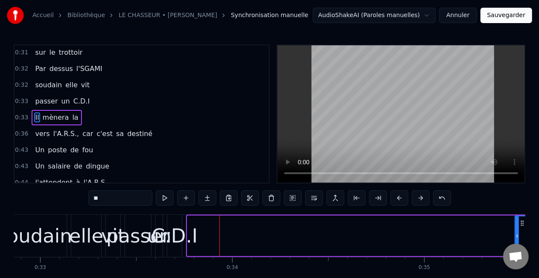
drag, startPoint x: 189, startPoint y: 235, endPoint x: 520, endPoint y: 221, distance: 331.2
click at [518, 222] on div at bounding box center [517, 235] width 3 height 39
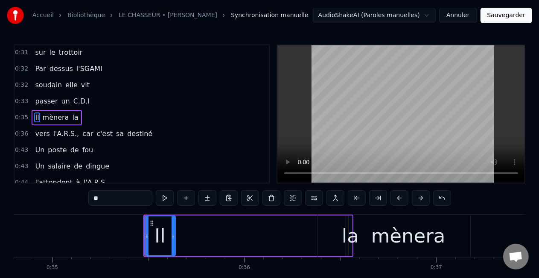
scroll to position [0, 6775]
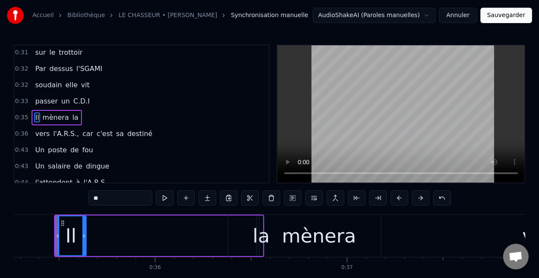
click at [178, 231] on div "Il mènera la" at bounding box center [159, 235] width 210 height 42
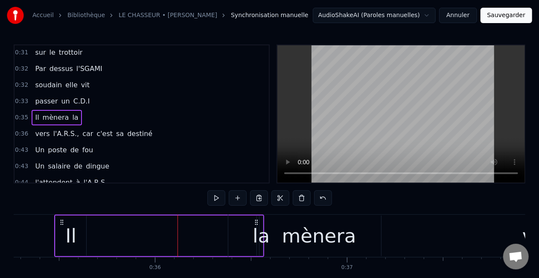
click at [158, 235] on div "Il mènera la" at bounding box center [159, 235] width 210 height 42
click at [242, 236] on div "vers" at bounding box center [542, 235] width 629 height 42
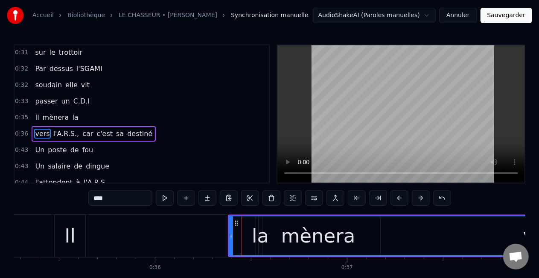
scroll to position [131, 0]
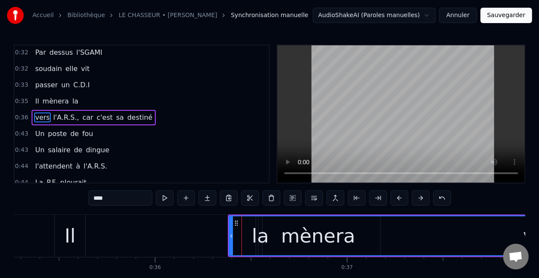
click at [206, 233] on div "Il mènera la" at bounding box center [159, 235] width 210 height 42
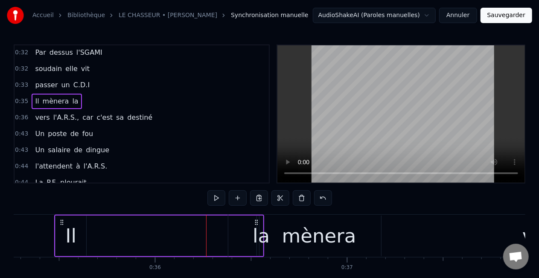
click at [68, 238] on div "Il" at bounding box center [70, 235] width 11 height 29
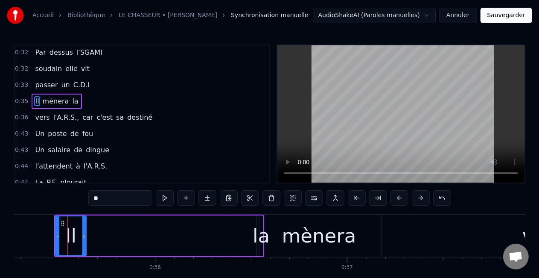
scroll to position [114, 0]
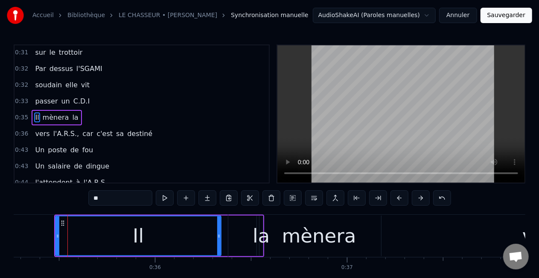
drag, startPoint x: 84, startPoint y: 234, endPoint x: 218, endPoint y: 238, distance: 133.7
click at [219, 238] on icon at bounding box center [218, 235] width 3 height 7
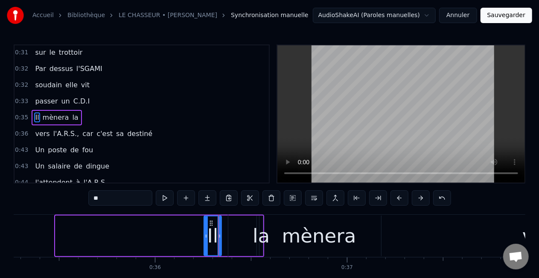
drag, startPoint x: 57, startPoint y: 235, endPoint x: 202, endPoint y: 239, distance: 144.8
click at [205, 239] on div at bounding box center [206, 235] width 3 height 39
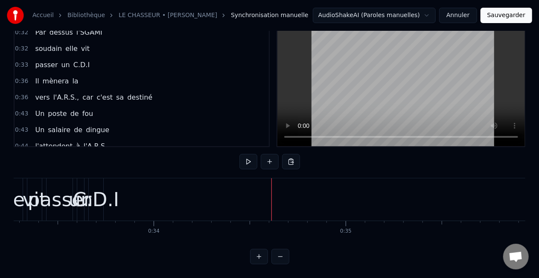
scroll to position [0, 6369]
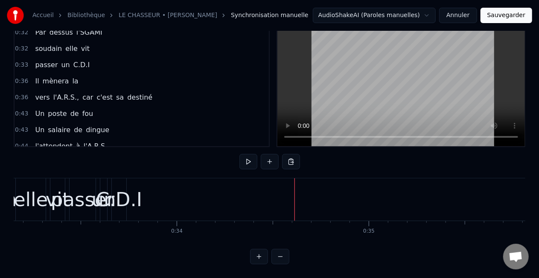
click at [126, 198] on div "C.D.I" at bounding box center [119, 199] width 46 height 29
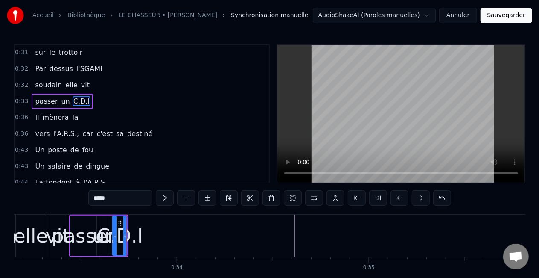
scroll to position [99, 0]
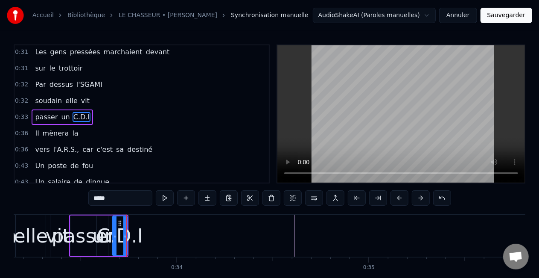
click at [137, 228] on div "C.D.I" at bounding box center [120, 235] width 46 height 29
click at [118, 225] on icon at bounding box center [120, 222] width 7 height 7
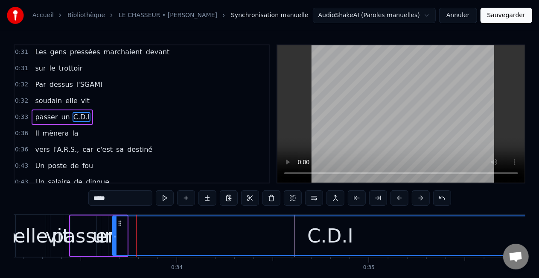
drag, startPoint x: 125, startPoint y: 236, endPoint x: 542, endPoint y: 234, distance: 417.1
click at [539, 231] on html "Accueil Bibliothèque LE CHASSEUR • MICHEL DELPECH Synchronisation manuelle Audi…" at bounding box center [269, 157] width 539 height 314
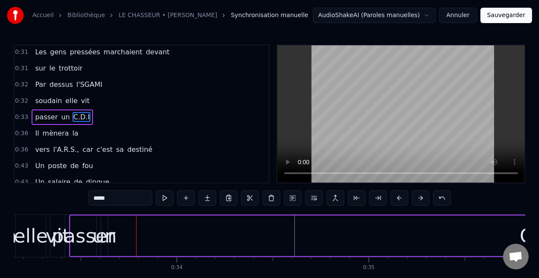
drag, startPoint x: 114, startPoint y: 233, endPoint x: 541, endPoint y: 230, distance: 427.0
click at [539, 228] on html "Accueil Bibliothèque LE CHASSEUR • MICHEL DELPECH Synchronisation manuelle Audi…" at bounding box center [269, 157] width 539 height 314
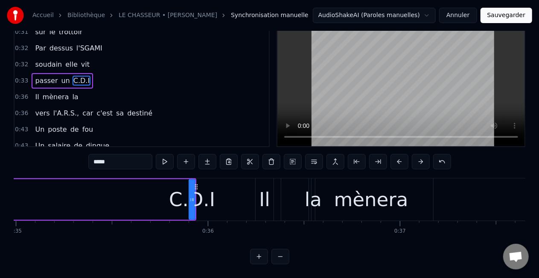
scroll to position [0, 6745]
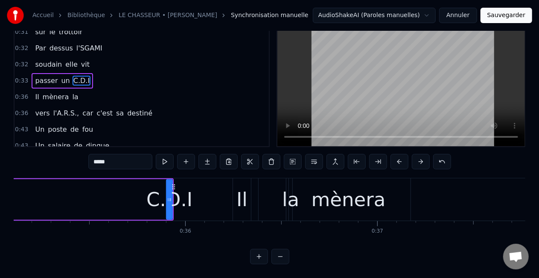
click at [166, 185] on div "C.D.I" at bounding box center [169, 199] width 46 height 29
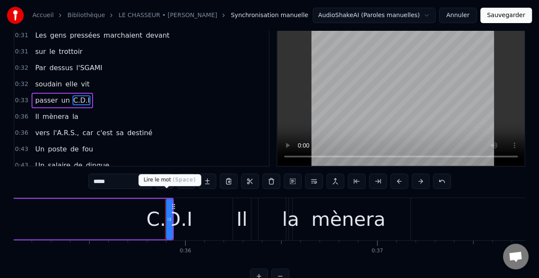
scroll to position [0, 0]
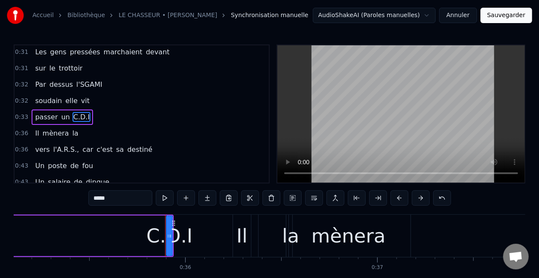
click at [172, 221] on circle at bounding box center [172, 221] width 0 height 0
drag, startPoint x: 173, startPoint y: 223, endPoint x: 194, endPoint y: 223, distance: 20.9
click at [194, 223] on icon at bounding box center [194, 222] width 7 height 7
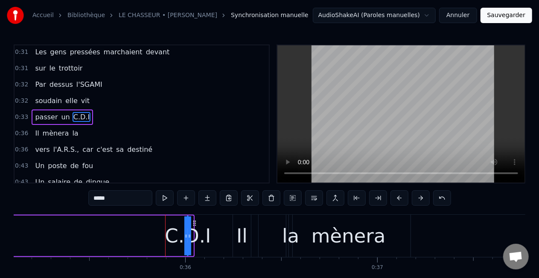
drag, startPoint x: 190, startPoint y: 231, endPoint x: 170, endPoint y: 227, distance: 20.1
click at [188, 228] on div "C.D.I" at bounding box center [188, 235] width 0 height 39
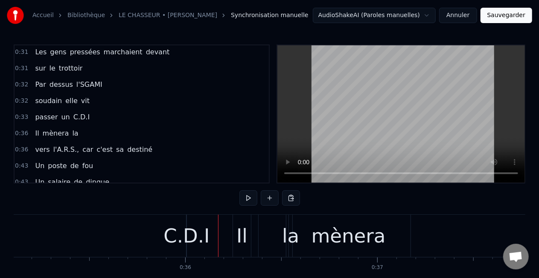
click at [190, 228] on div "C.D.I" at bounding box center [187, 235] width 46 height 29
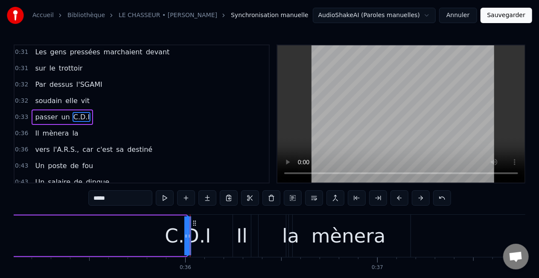
drag, startPoint x: 185, startPoint y: 225, endPoint x: 176, endPoint y: 225, distance: 9.4
click at [188, 225] on div "C.D.I" at bounding box center [188, 235] width 0 height 39
click at [185, 228] on div at bounding box center [185, 235] width 3 height 39
drag, startPoint x: 185, startPoint y: 228, endPoint x: 180, endPoint y: 228, distance: 5.1
click at [188, 228] on div "C.D.I" at bounding box center [188, 235] width 0 height 39
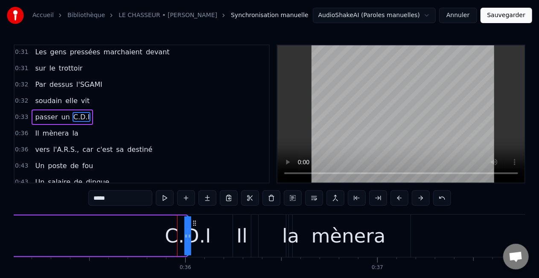
click at [188, 231] on div "C.D.I" at bounding box center [188, 235] width 0 height 39
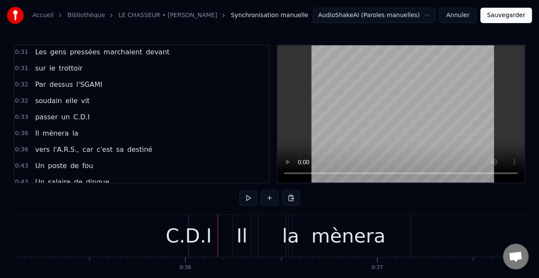
click at [190, 231] on div "C.D.I" at bounding box center [189, 235] width 46 height 29
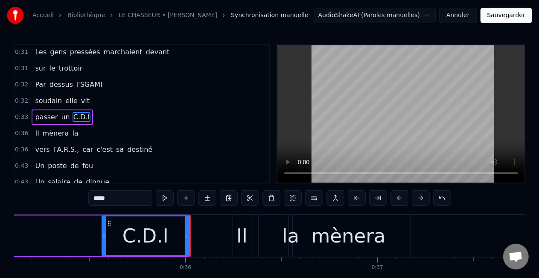
drag, startPoint x: 190, startPoint y: 230, endPoint x: 103, endPoint y: 223, distance: 87.4
click at [103, 223] on div at bounding box center [103, 235] width 3 height 39
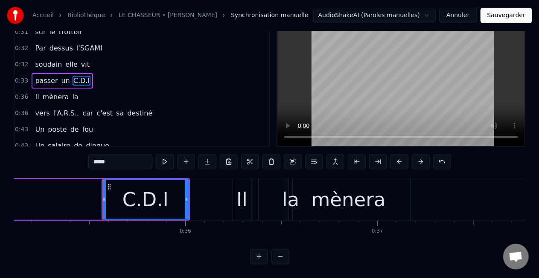
click at [169, 206] on div "C.D.I" at bounding box center [145, 199] width 86 height 39
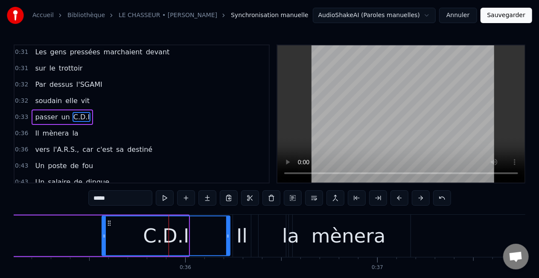
drag, startPoint x: 188, startPoint y: 236, endPoint x: 229, endPoint y: 233, distance: 41.5
click at [229, 233] on icon at bounding box center [227, 235] width 3 height 7
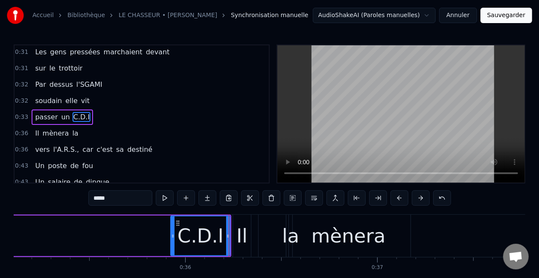
drag, startPoint x: 105, startPoint y: 233, endPoint x: 173, endPoint y: 232, distance: 68.7
click at [173, 232] on icon at bounding box center [172, 235] width 3 height 7
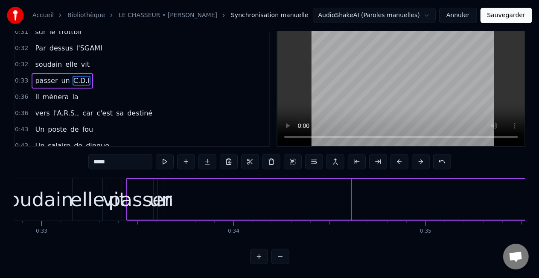
scroll to position [0, 6267]
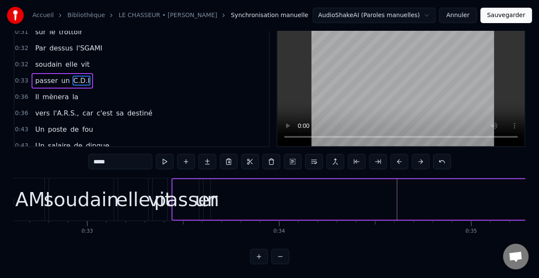
click at [202, 195] on div "un" at bounding box center [207, 199] width 24 height 29
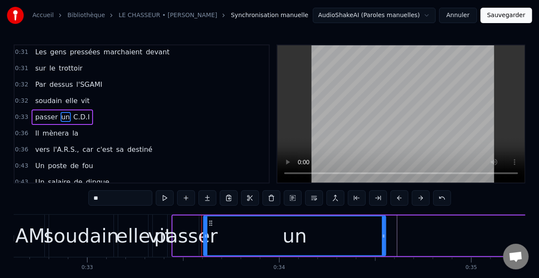
drag, startPoint x: 208, startPoint y: 234, endPoint x: 383, endPoint y: 229, distance: 175.6
click at [383, 229] on div at bounding box center [383, 235] width 3 height 39
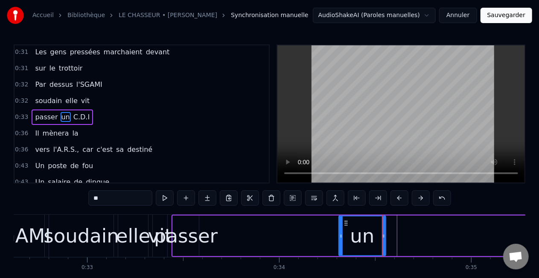
drag, startPoint x: 205, startPoint y: 234, endPoint x: 363, endPoint y: 231, distance: 158.4
click at [341, 231] on div at bounding box center [340, 235] width 3 height 39
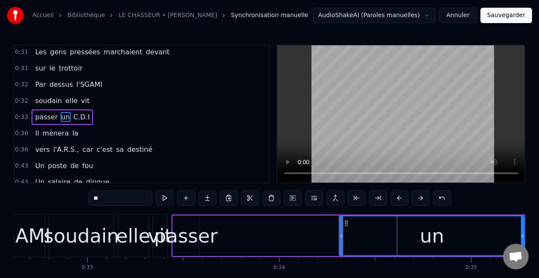
drag, startPoint x: 383, startPoint y: 235, endPoint x: 522, endPoint y: 232, distance: 139.2
click at [522, 232] on icon at bounding box center [522, 235] width 3 height 7
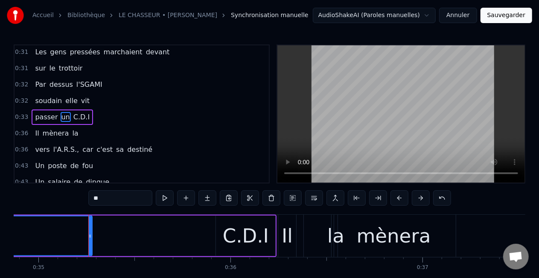
scroll to position [0, 6731]
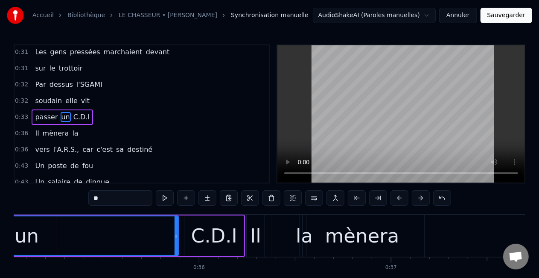
drag, startPoint x: 58, startPoint y: 234, endPoint x: 176, endPoint y: 240, distance: 118.0
click at [176, 240] on div at bounding box center [176, 235] width 3 height 39
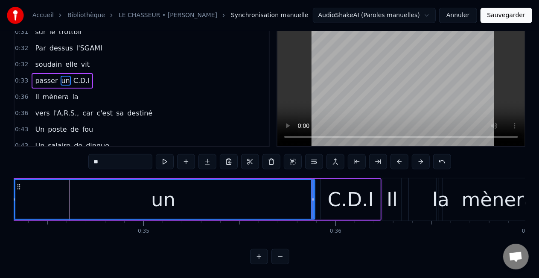
scroll to position [0, 6567]
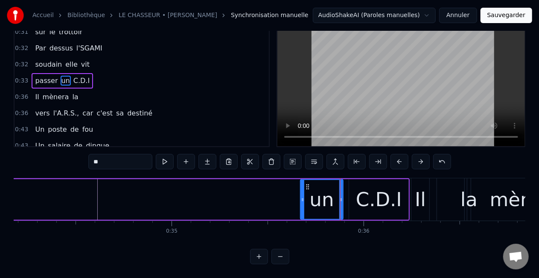
drag, startPoint x: 41, startPoint y: 190, endPoint x: 303, endPoint y: 201, distance: 261.5
click at [303, 201] on div at bounding box center [302, 199] width 3 height 39
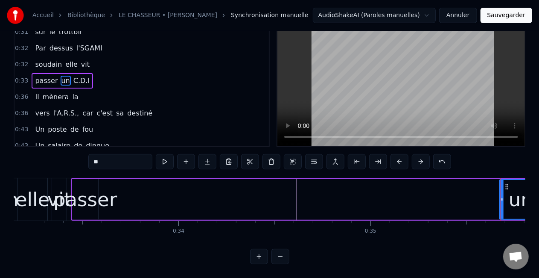
scroll to position [0, 6334]
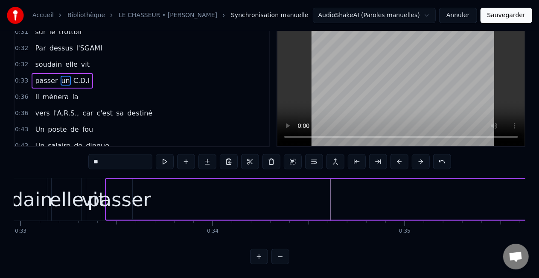
click at [120, 198] on div "passer" at bounding box center [120, 199] width 64 height 29
type input "******"
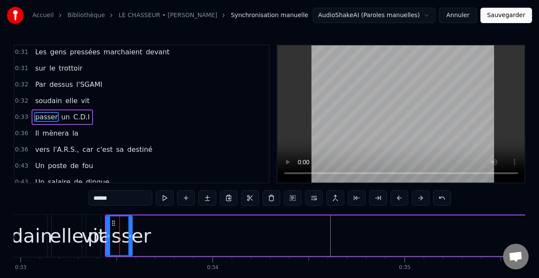
click at [139, 227] on div "passer" at bounding box center [120, 235] width 64 height 29
click at [125, 228] on div "passer" at bounding box center [120, 235] width 64 height 29
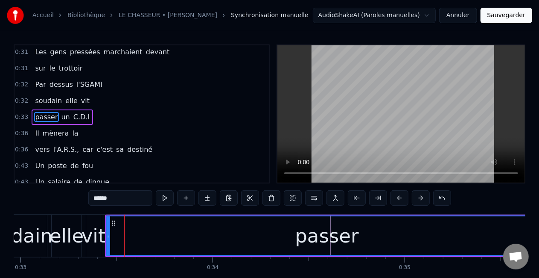
drag, startPoint x: 131, startPoint y: 235, endPoint x: 546, endPoint y: 233, distance: 415.4
click at [539, 233] on html "Accueil Bibliothèque LE CHASSEUR • MICHEL DELPECH Synchronisation manuelle Audi…" at bounding box center [269, 157] width 539 height 314
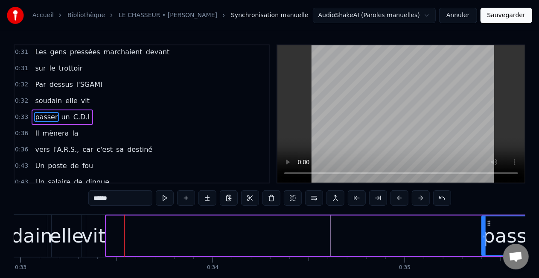
drag, startPoint x: 108, startPoint y: 236, endPoint x: 483, endPoint y: 233, distance: 375.7
click at [483, 233] on icon at bounding box center [483, 235] width 3 height 7
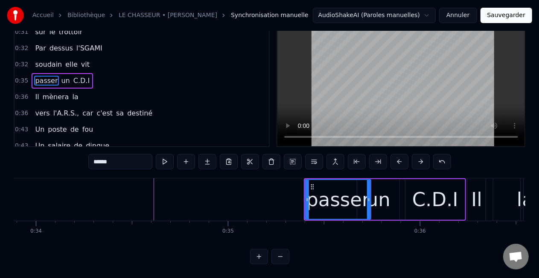
scroll to position [0, 6544]
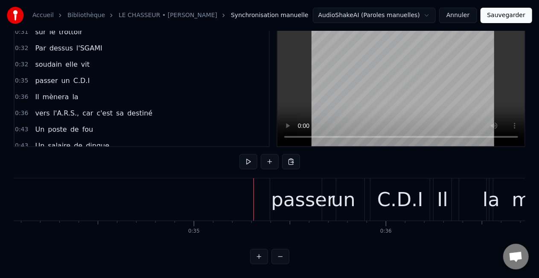
click at [283, 190] on div "passer" at bounding box center [303, 199] width 64 height 29
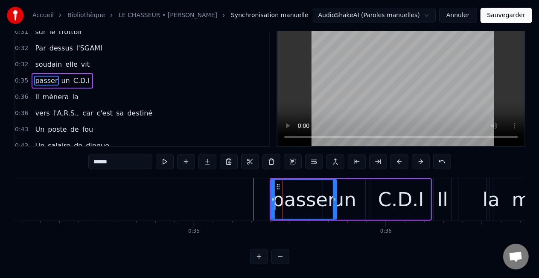
scroll to position [0, 0]
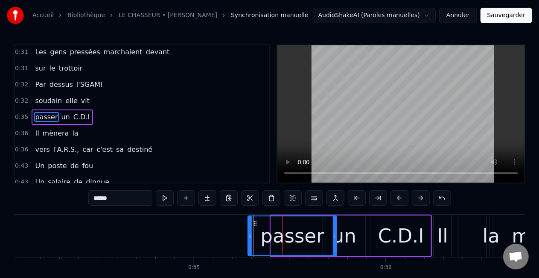
drag, startPoint x: 272, startPoint y: 233, endPoint x: 248, endPoint y: 231, distance: 23.1
click at [248, 231] on div at bounding box center [249, 235] width 3 height 39
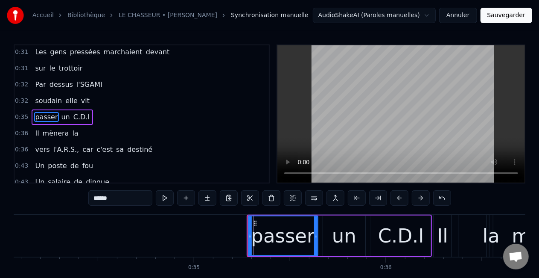
drag, startPoint x: 334, startPoint y: 234, endPoint x: 315, endPoint y: 231, distance: 19.1
click at [315, 231] on div at bounding box center [315, 235] width 3 height 39
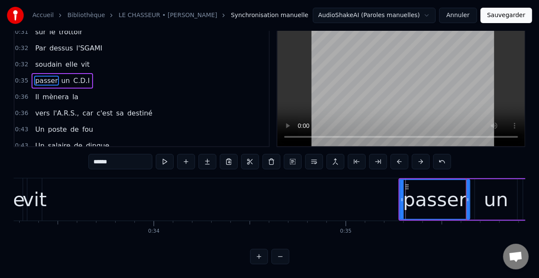
scroll to position [0, 6298]
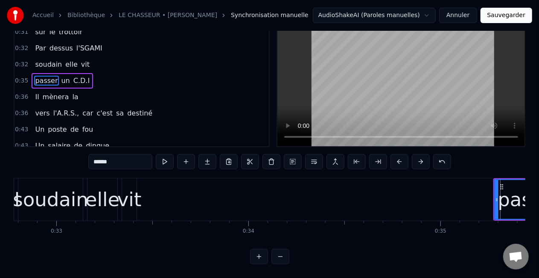
click at [130, 200] on div "vit" at bounding box center [129, 199] width 24 height 29
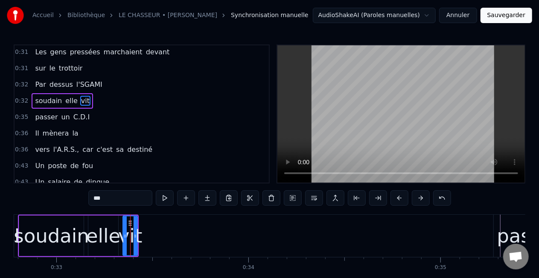
scroll to position [83, 0]
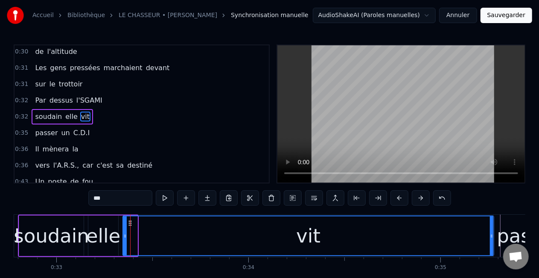
drag, startPoint x: 142, startPoint y: 234, endPoint x: 492, endPoint y: 234, distance: 350.5
click at [492, 234] on icon at bounding box center [491, 235] width 3 height 7
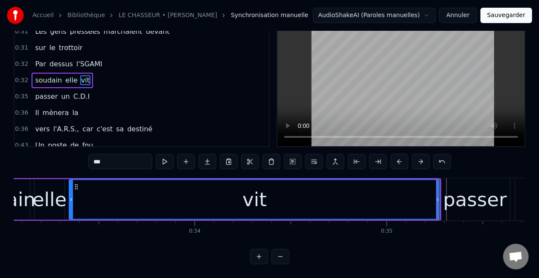
scroll to position [0, 6311]
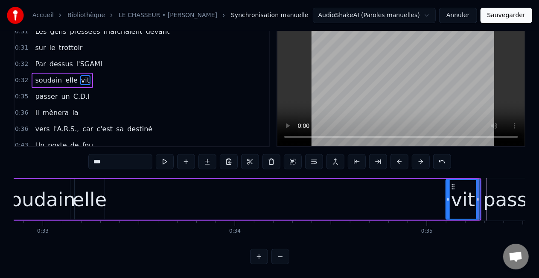
drag, startPoint x: 112, startPoint y: 193, endPoint x: 449, endPoint y: 207, distance: 337.2
click at [449, 207] on div at bounding box center [448, 199] width 3 height 39
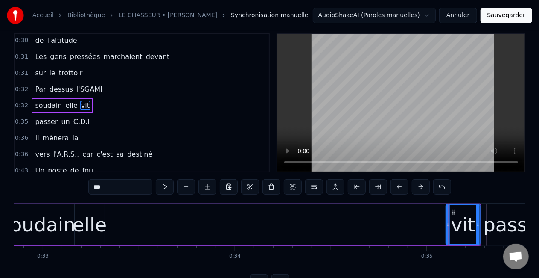
scroll to position [0, 0]
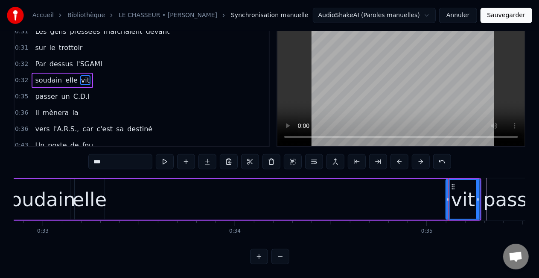
click at [91, 197] on div "elle" at bounding box center [90, 199] width 34 height 29
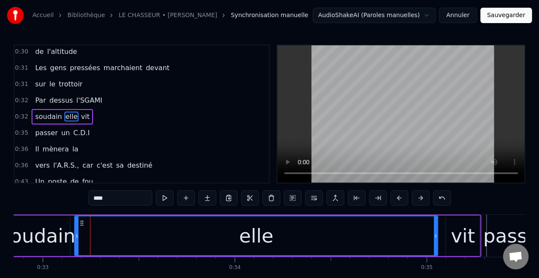
drag, startPoint x: 101, startPoint y: 235, endPoint x: 434, endPoint y: 237, distance: 333.5
click at [434, 237] on icon at bounding box center [435, 235] width 3 height 7
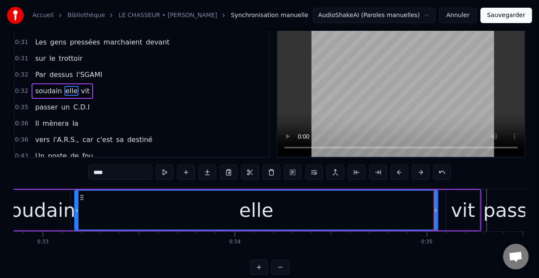
scroll to position [44, 0]
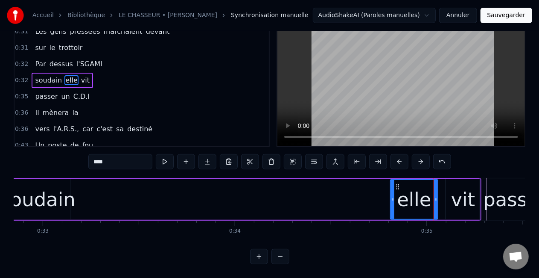
drag, startPoint x: 77, startPoint y: 193, endPoint x: 393, endPoint y: 206, distance: 316.2
click at [393, 206] on div at bounding box center [392, 199] width 3 height 39
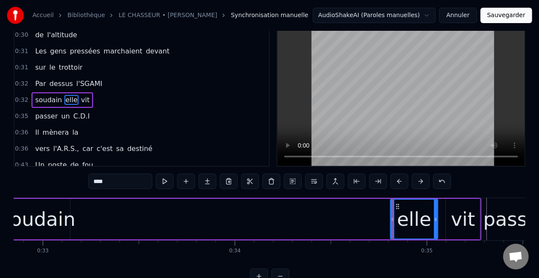
scroll to position [0, 0]
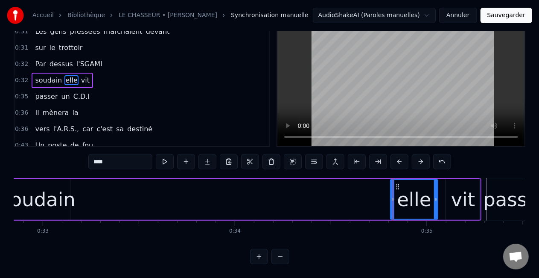
click at [35, 194] on div "soudain" at bounding box center [38, 199] width 76 height 29
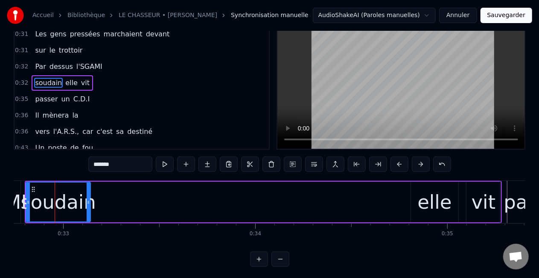
scroll to position [0, 6289]
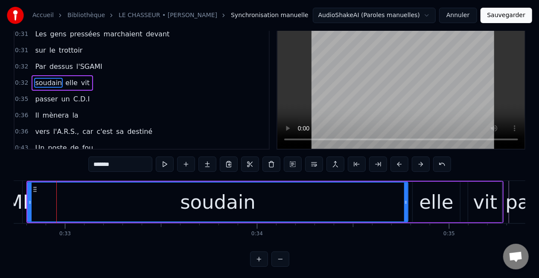
drag, startPoint x: 90, startPoint y: 201, endPoint x: 406, endPoint y: 205, distance: 316.0
click at [406, 205] on div at bounding box center [405, 201] width 3 height 39
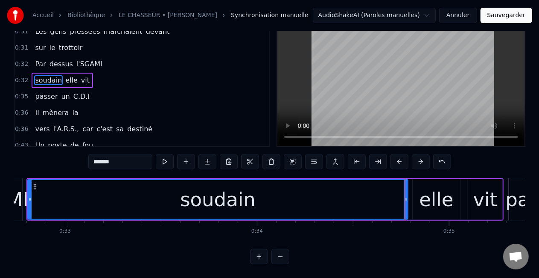
scroll to position [44, 0]
click at [29, 191] on div "soudain" at bounding box center [217, 199] width 381 height 41
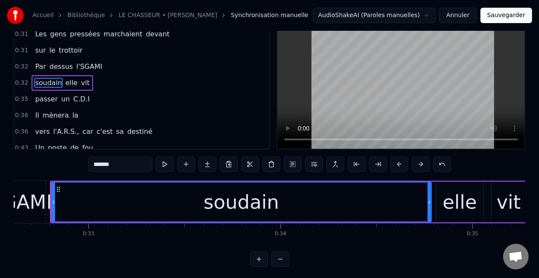
scroll to position [0, 6261]
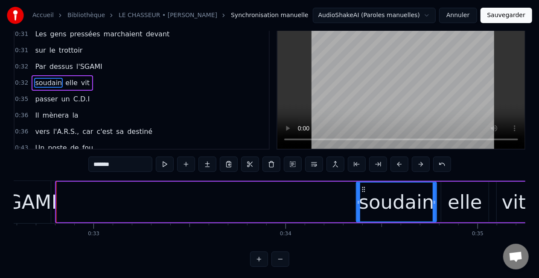
drag, startPoint x: 58, startPoint y: 202, endPoint x: 358, endPoint y: 207, distance: 300.2
click at [358, 207] on div at bounding box center [358, 201] width 3 height 39
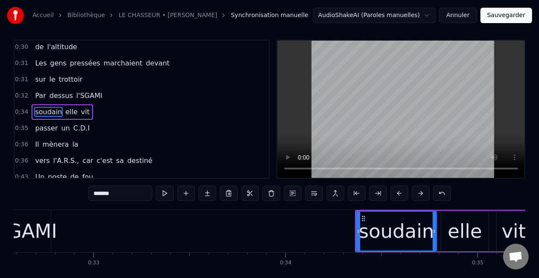
scroll to position [0, 0]
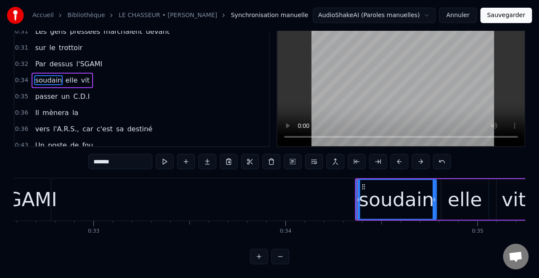
click at [44, 194] on div "l'SGAMI" at bounding box center [20, 199] width 73 height 29
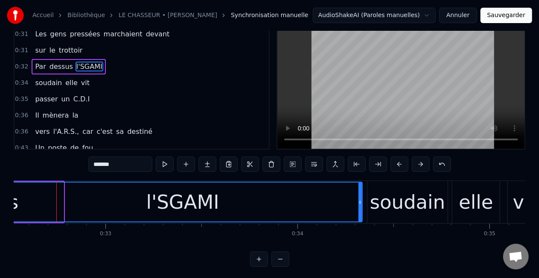
drag, startPoint x: 62, startPoint y: 201, endPoint x: 361, endPoint y: 206, distance: 298.9
click at [361, 206] on div at bounding box center [360, 201] width 3 height 39
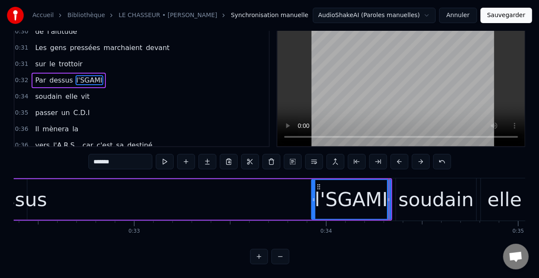
drag, startPoint x: 35, startPoint y: 187, endPoint x: 315, endPoint y: 201, distance: 280.4
click at [315, 201] on div at bounding box center [313, 199] width 3 height 39
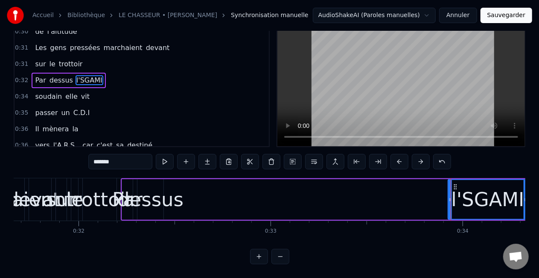
click at [158, 196] on div "dessus" at bounding box center [150, 199] width 66 height 29
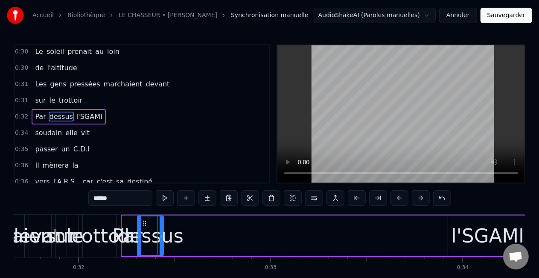
click at [169, 231] on div "dessus" at bounding box center [150, 235] width 66 height 29
click at [152, 233] on div "dessus" at bounding box center [150, 235] width 66 height 29
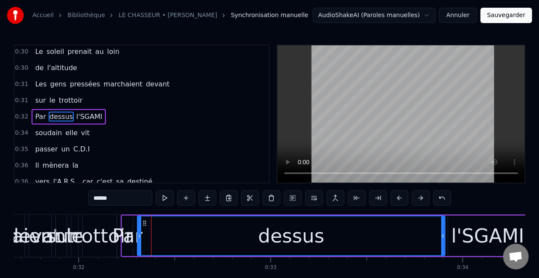
drag, startPoint x: 161, startPoint y: 237, endPoint x: 443, endPoint y: 232, distance: 281.8
click at [443, 232] on icon at bounding box center [442, 235] width 3 height 7
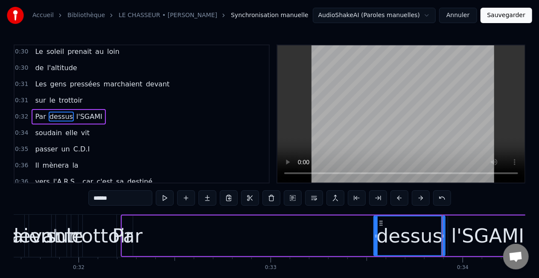
drag, startPoint x: 140, startPoint y: 234, endPoint x: 365, endPoint y: 243, distance: 225.6
click at [376, 244] on div at bounding box center [375, 235] width 3 height 39
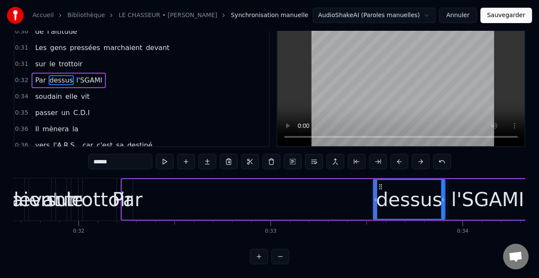
click at [132, 192] on div "Par" at bounding box center [127, 199] width 30 height 29
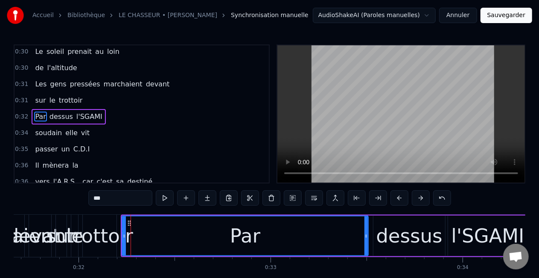
drag, startPoint x: 132, startPoint y: 234, endPoint x: 368, endPoint y: 236, distance: 235.7
click at [368, 236] on icon at bounding box center [366, 235] width 3 height 7
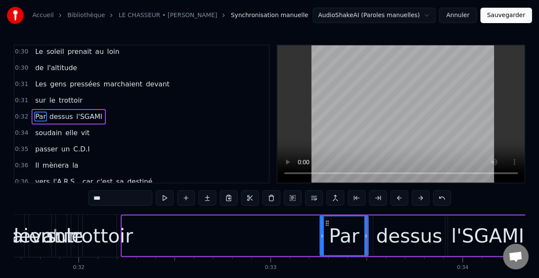
drag, startPoint x: 123, startPoint y: 233, endPoint x: 322, endPoint y: 237, distance: 198.1
click at [322, 237] on icon at bounding box center [322, 235] width 3 height 7
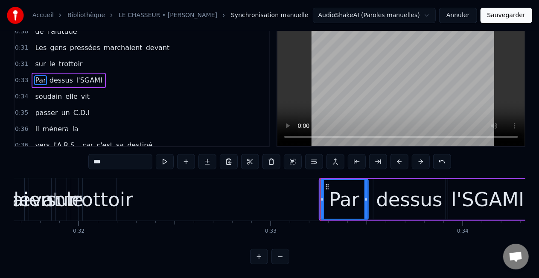
click at [109, 198] on div "trottoir" at bounding box center [99, 199] width 67 height 29
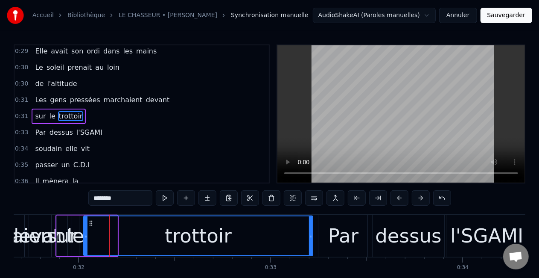
drag, startPoint x: 114, startPoint y: 235, endPoint x: 310, endPoint y: 233, distance: 195.6
click at [310, 233] on icon at bounding box center [310, 235] width 3 height 7
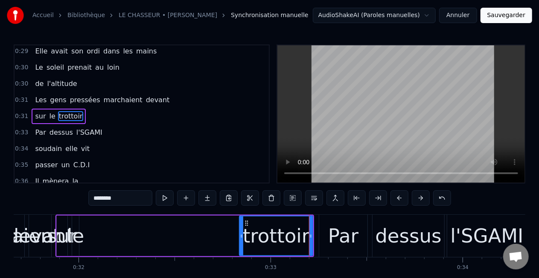
drag, startPoint x: 85, startPoint y: 236, endPoint x: 241, endPoint y: 235, distance: 155.8
click at [241, 235] on icon at bounding box center [241, 235] width 3 height 7
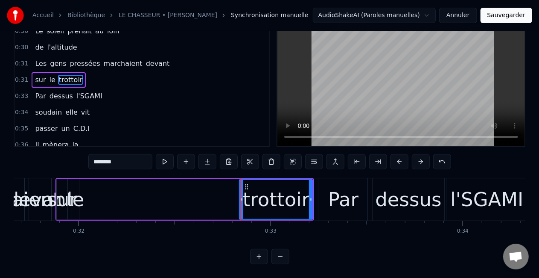
click at [77, 196] on div "le" at bounding box center [75, 199] width 17 height 29
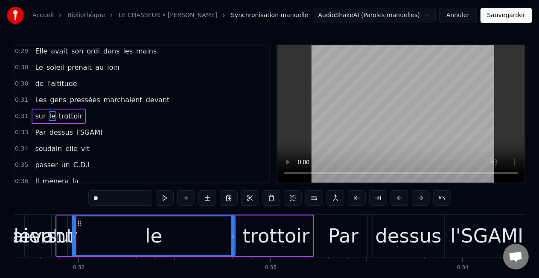
drag, startPoint x: 77, startPoint y: 236, endPoint x: 233, endPoint y: 234, distance: 156.3
click at [233, 234] on icon at bounding box center [232, 235] width 3 height 7
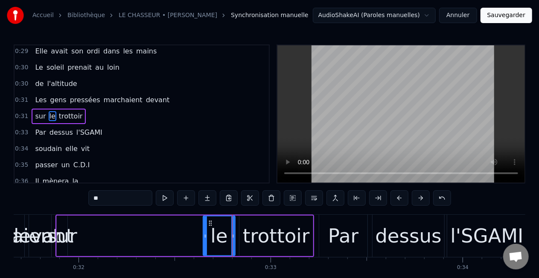
drag, startPoint x: 82, startPoint y: 236, endPoint x: 206, endPoint y: 235, distance: 124.2
click at [206, 235] on icon at bounding box center [205, 235] width 3 height 7
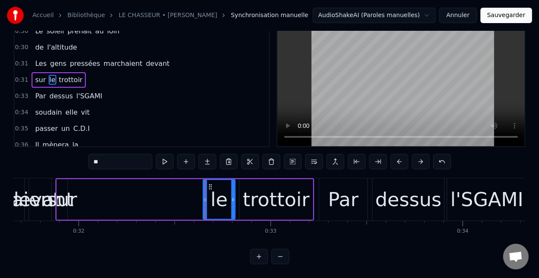
click at [62, 200] on div "sur" at bounding box center [62, 199] width 30 height 29
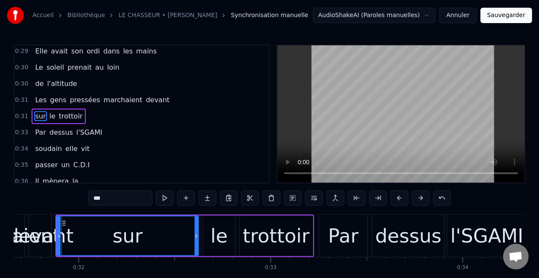
drag, startPoint x: 65, startPoint y: 233, endPoint x: 196, endPoint y: 235, distance: 131.1
click at [196, 235] on icon at bounding box center [196, 235] width 3 height 7
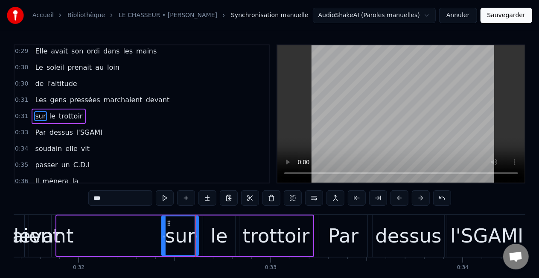
drag, startPoint x: 58, startPoint y: 235, endPoint x: 162, endPoint y: 234, distance: 104.2
click at [163, 234] on icon at bounding box center [163, 235] width 3 height 7
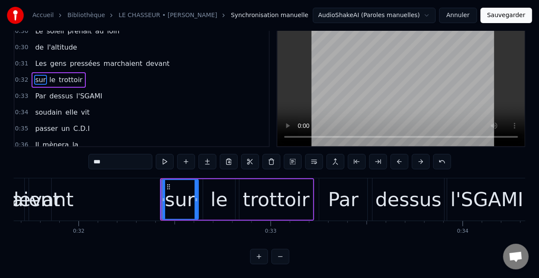
click at [58, 200] on div "devant" at bounding box center [40, 199] width 67 height 29
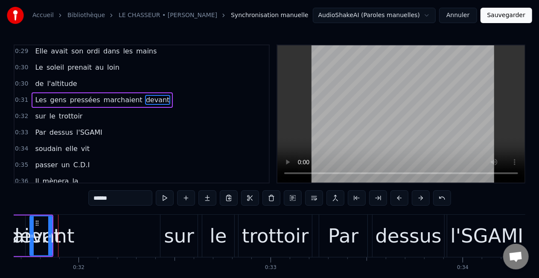
scroll to position [35, 0]
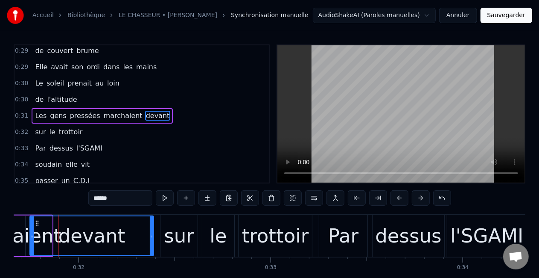
drag, startPoint x: 51, startPoint y: 234, endPoint x: 153, endPoint y: 234, distance: 101.6
click at [153, 234] on icon at bounding box center [151, 235] width 3 height 7
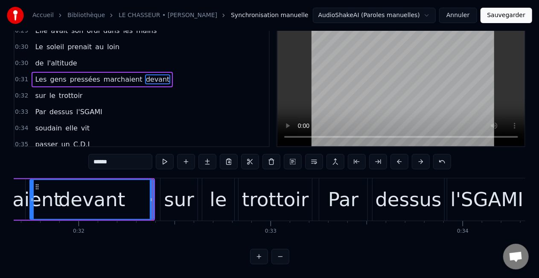
scroll to position [44, 0]
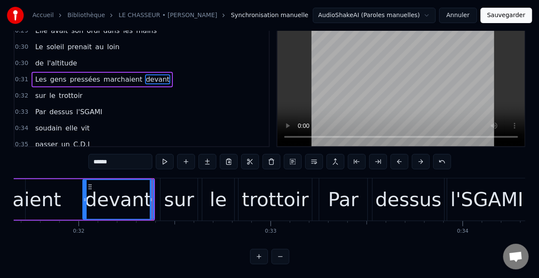
drag, startPoint x: 32, startPoint y: 192, endPoint x: 85, endPoint y: 196, distance: 53.1
click at [85, 196] on div at bounding box center [84, 199] width 3 height 39
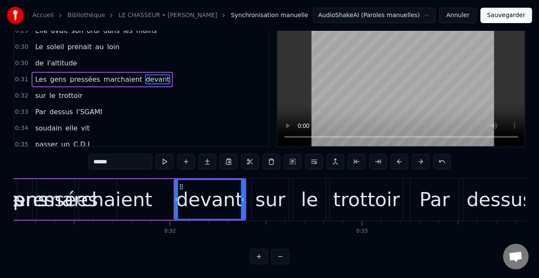
scroll to position [0, 5924]
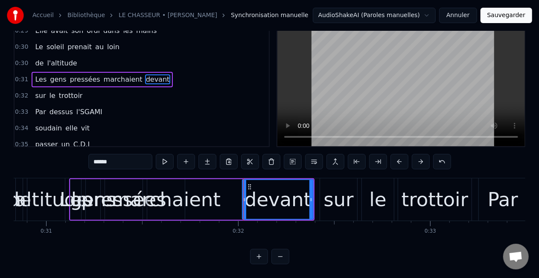
click at [196, 196] on div "marchaient" at bounding box center [165, 199] width 109 height 29
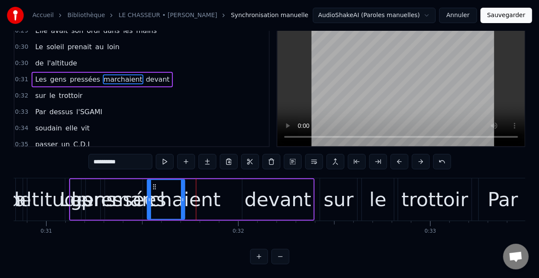
scroll to position [0, 0]
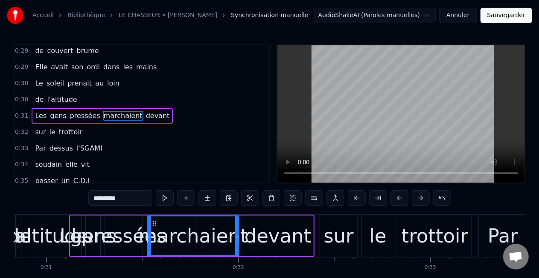
drag, startPoint x: 182, startPoint y: 233, endPoint x: 236, endPoint y: 232, distance: 54.2
click at [236, 232] on icon at bounding box center [236, 235] width 3 height 7
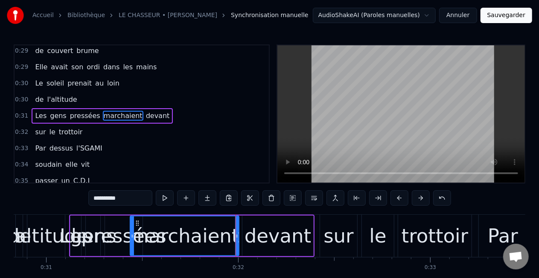
drag, startPoint x: 149, startPoint y: 235, endPoint x: 132, endPoint y: 235, distance: 17.1
click at [132, 235] on icon at bounding box center [132, 235] width 3 height 7
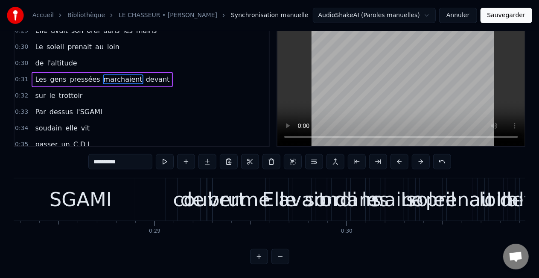
scroll to position [0, 5469]
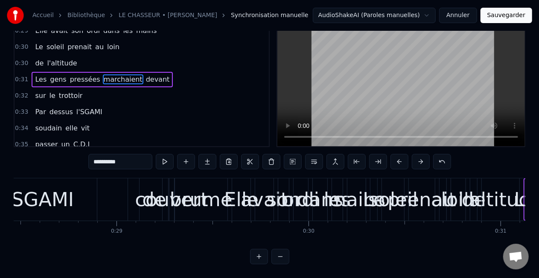
click at [62, 208] on div "SGAMI" at bounding box center [42, 199] width 239 height 42
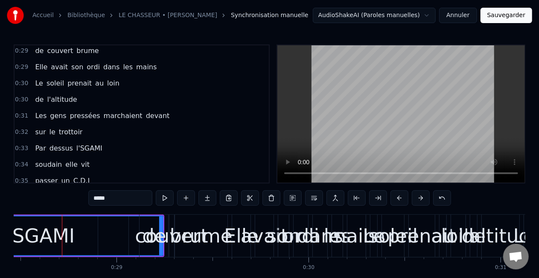
scroll to position [0, 0]
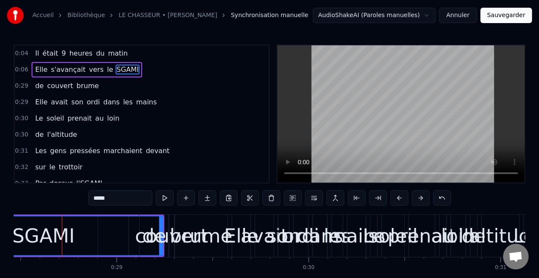
click at [173, 231] on div "brume" at bounding box center [201, 235] width 63 height 29
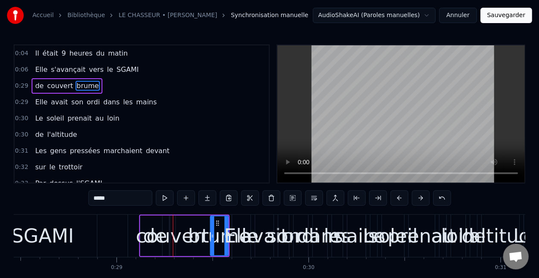
drag, startPoint x: 176, startPoint y: 232, endPoint x: 216, endPoint y: 232, distance: 39.7
click at [214, 232] on icon at bounding box center [212, 235] width 3 height 7
click at [171, 233] on div "couvert" at bounding box center [172, 235] width 73 height 29
type input "*******"
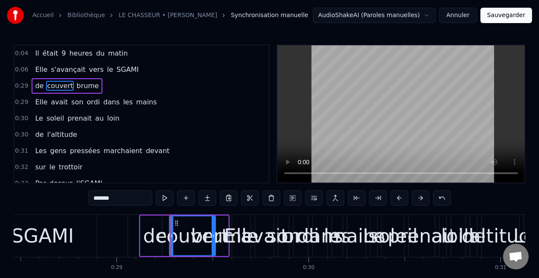
drag, startPoint x: 172, startPoint y: 234, endPoint x: 212, endPoint y: 232, distance: 40.2
click at [212, 232] on icon at bounding box center [213, 235] width 3 height 7
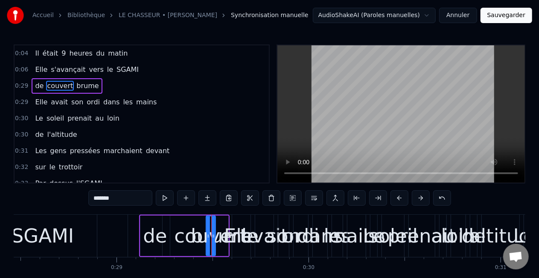
drag, startPoint x: 172, startPoint y: 234, endPoint x: 209, endPoint y: 234, distance: 36.7
click at [209, 234] on icon at bounding box center [208, 235] width 3 height 7
click at [174, 236] on div "de couvert brume" at bounding box center [184, 235] width 91 height 42
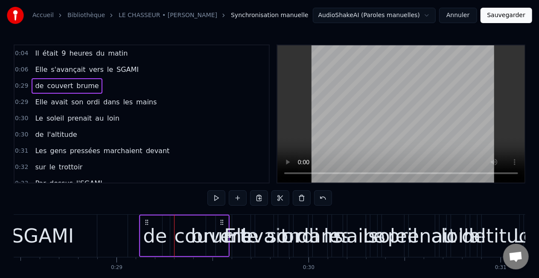
click at [154, 234] on div "de" at bounding box center [155, 235] width 24 height 29
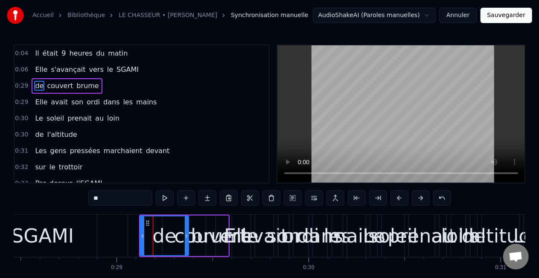
drag, startPoint x: 167, startPoint y: 235, endPoint x: 185, endPoint y: 237, distance: 19.0
click at [185, 237] on icon at bounding box center [186, 235] width 3 height 7
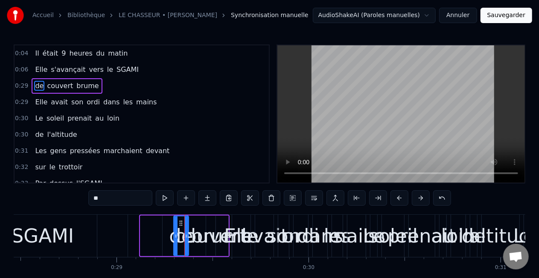
drag, startPoint x: 141, startPoint y: 235, endPoint x: 175, endPoint y: 233, distance: 34.2
click at [177, 233] on icon at bounding box center [175, 235] width 3 height 7
drag, startPoint x: 161, startPoint y: 234, endPoint x: 151, endPoint y: 234, distance: 10.7
click at [156, 234] on div "SGAMI" at bounding box center [43, 235] width 240 height 42
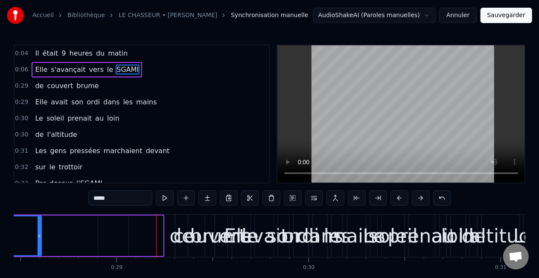
drag, startPoint x: 161, startPoint y: 233, endPoint x: 45, endPoint y: 238, distance: 115.4
click at [38, 235] on icon at bounding box center [39, 235] width 3 height 7
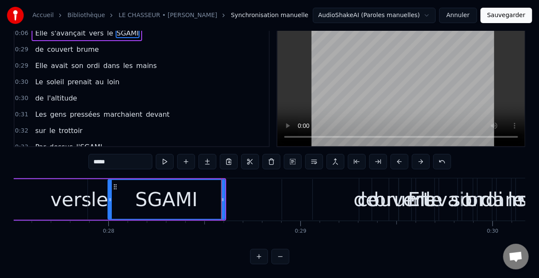
scroll to position [0, 5257]
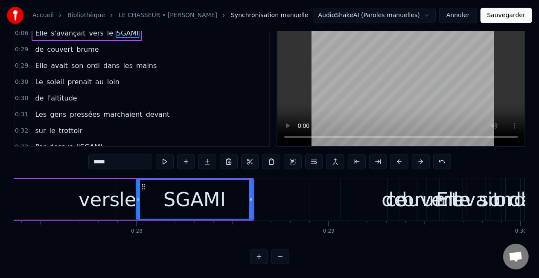
click at [87, 200] on div "vers" at bounding box center [99, 199] width 41 height 29
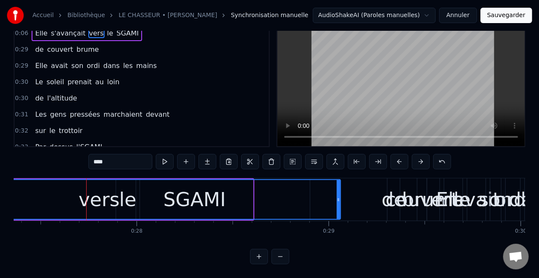
scroll to position [0, 0]
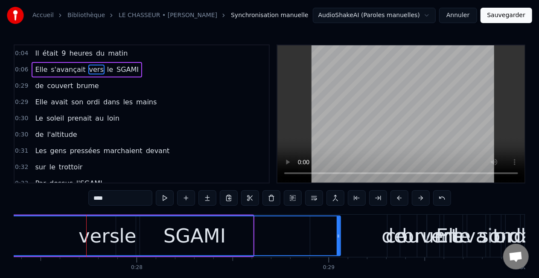
click at [158, 234] on div "vers" at bounding box center [99, 235] width 482 height 39
click at [210, 231] on div "vers" at bounding box center [99, 235] width 482 height 39
click at [239, 233] on div "vers" at bounding box center [99, 235] width 482 height 39
click at [297, 235] on div "vers" at bounding box center [99, 235] width 482 height 39
click at [102, 231] on div "vers" at bounding box center [99, 235] width 41 height 29
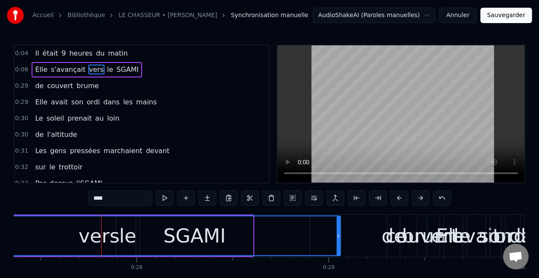
click at [88, 68] on span "vers" at bounding box center [96, 69] width 16 height 10
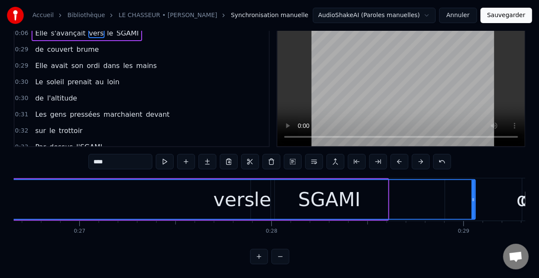
scroll to position [0, 5142]
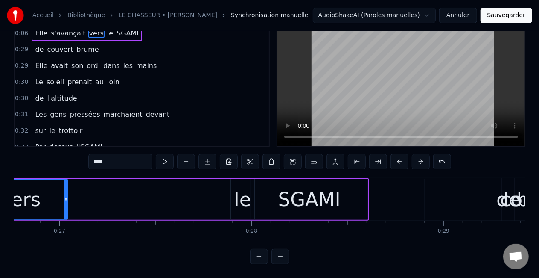
drag, startPoint x: 454, startPoint y: 192, endPoint x: 66, endPoint y: 203, distance: 388.7
click at [66, 203] on div at bounding box center [65, 199] width 3 height 39
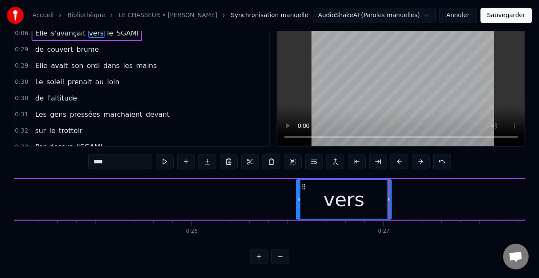
scroll to position [0, 4789]
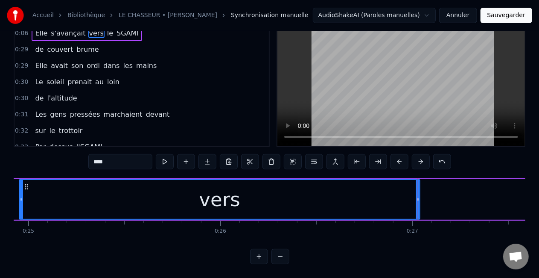
drag, startPoint x: 327, startPoint y: 191, endPoint x: 20, endPoint y: 191, distance: 306.6
click at [20, 196] on icon at bounding box center [21, 199] width 3 height 7
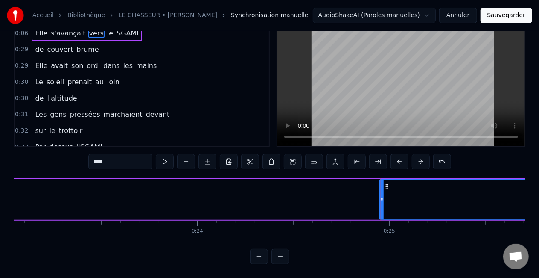
scroll to position [0, 4422]
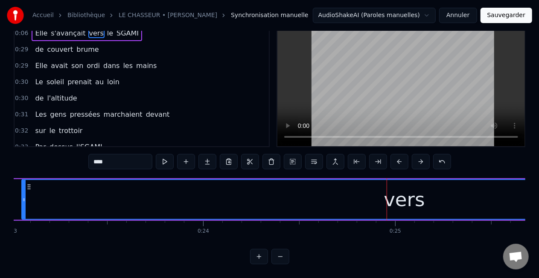
drag, startPoint x: 389, startPoint y: 190, endPoint x: 11, endPoint y: 202, distance: 378.5
click at [22, 196] on icon at bounding box center [23, 199] width 3 height 7
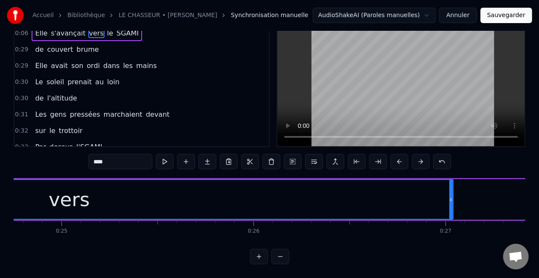
scroll to position [0, 4813]
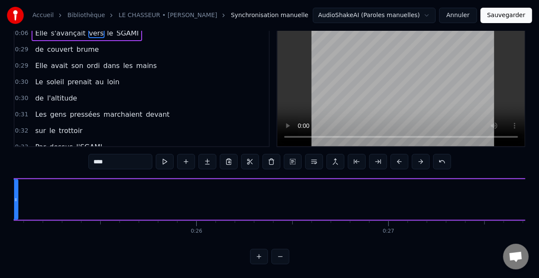
drag, startPoint x: 394, startPoint y: 191, endPoint x: 5, endPoint y: 182, distance: 388.6
click at [10, 180] on div "Accueil Bibliothèque LE CHASSEUR • MICHEL DELPECH Synchronisation manuelle Audi…" at bounding box center [269, 114] width 539 height 300
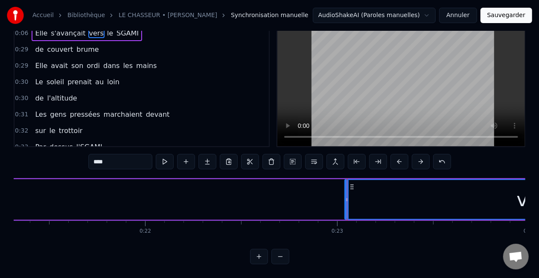
scroll to position [0, 4078]
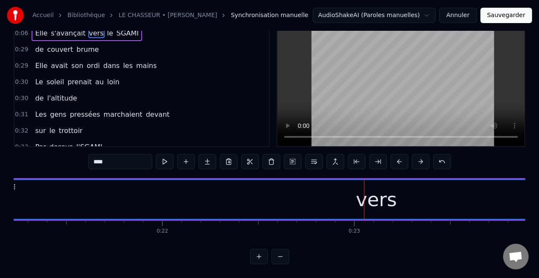
drag, startPoint x: 365, startPoint y: 193, endPoint x: 1, endPoint y: 194, distance: 363.8
click at [0, 191] on div "Accueil Bibliothèque LE CHASSEUR • MICHEL DELPECH Synchronisation manuelle Audi…" at bounding box center [269, 114] width 539 height 300
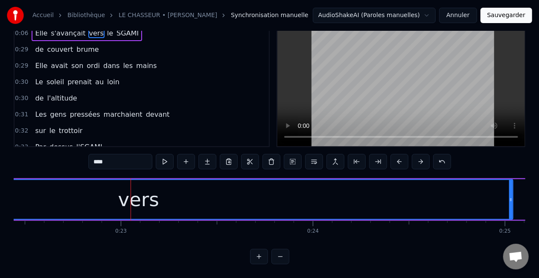
scroll to position [0, 4323]
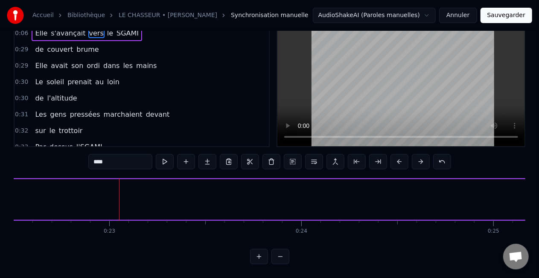
drag, startPoint x: 500, startPoint y: 190, endPoint x: 0, endPoint y: 175, distance: 499.8
click at [0, 175] on div "Accueil Bibliothèque LE CHASSEUR • MICHEL DELPECH Synchronisation manuelle Audi…" at bounding box center [269, 114] width 539 height 300
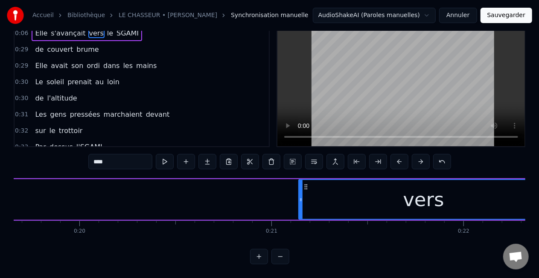
scroll to position [0, 3749]
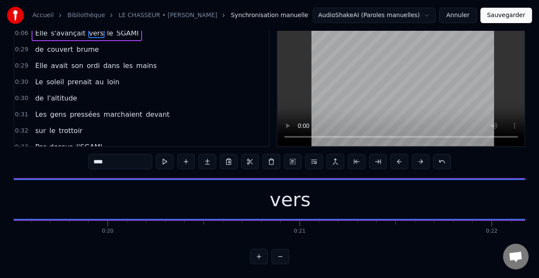
drag, startPoint x: 330, startPoint y: 190, endPoint x: 0, endPoint y: 189, distance: 329.6
click at [0, 184] on div "Accueil Bibliothèque LE CHASSEUR • MICHEL DELPECH Synchronisation manuelle Audi…" at bounding box center [269, 114] width 539 height 300
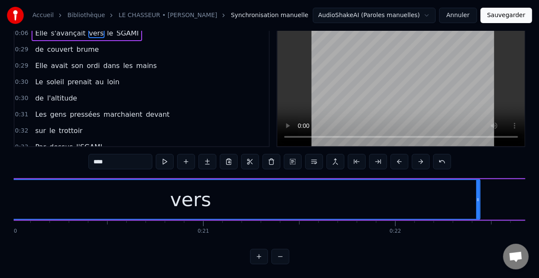
scroll to position [0, 3879]
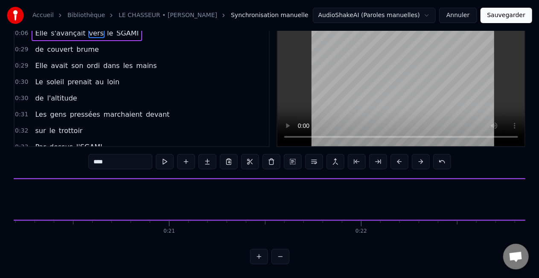
drag, startPoint x: 444, startPoint y: 190, endPoint x: 11, endPoint y: 178, distance: 432.7
click at [0, 179] on div "Accueil Bibliothèque LE CHASSEUR • MICHEL DELPECH Synchronisation manuelle Audi…" at bounding box center [269, 114] width 539 height 300
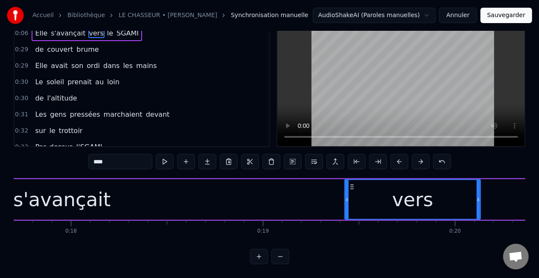
scroll to position [0, 3373]
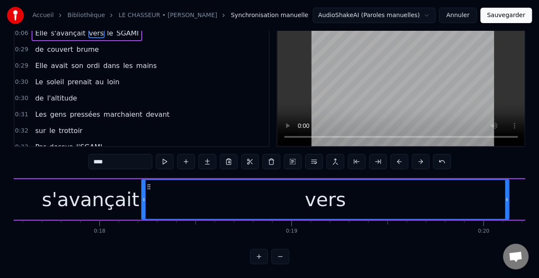
drag, startPoint x: 375, startPoint y: 191, endPoint x: 143, endPoint y: 205, distance: 233.1
click at [143, 205] on div at bounding box center [143, 199] width 3 height 39
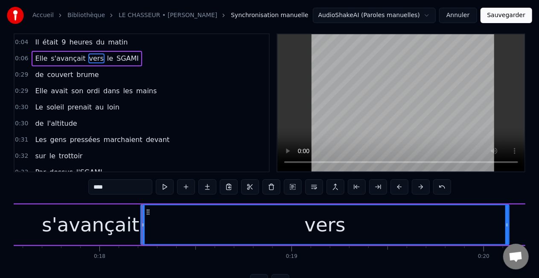
scroll to position [0, 0]
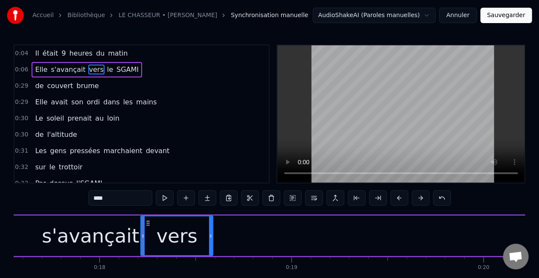
drag, startPoint x: 506, startPoint y: 231, endPoint x: 204, endPoint y: 236, distance: 302.8
click at [209, 236] on div at bounding box center [210, 235] width 3 height 39
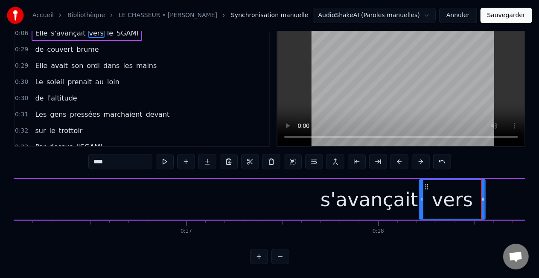
scroll to position [0, 3066]
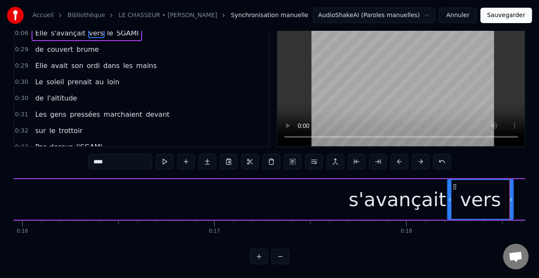
click at [218, 201] on div "s'avançait" at bounding box center [397, 199] width 4207 height 41
type input "**********"
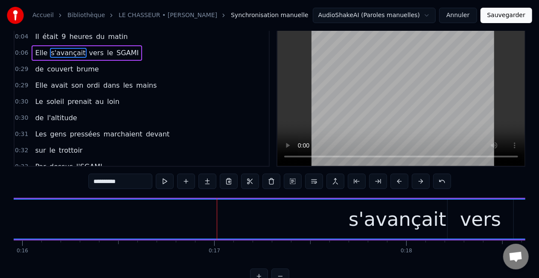
scroll to position [0, 0]
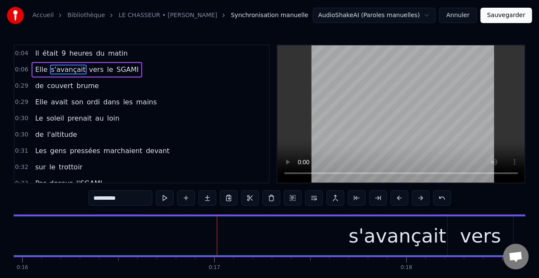
click at [352, 238] on div "s'avançait" at bounding box center [397, 235] width 4206 height 39
click at [63, 68] on span "s'avançait" at bounding box center [68, 69] width 36 height 10
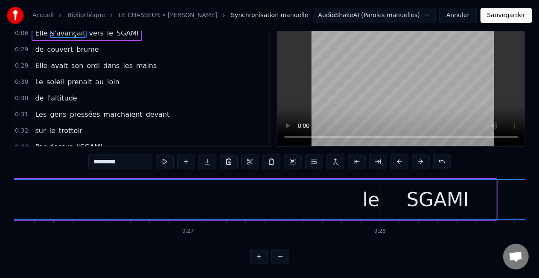
scroll to position [0, 5059]
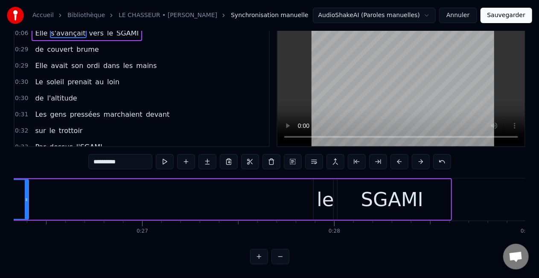
drag, startPoint x: 505, startPoint y: 192, endPoint x: 26, endPoint y: 180, distance: 479.2
click at [26, 180] on div at bounding box center [26, 199] width 3 height 39
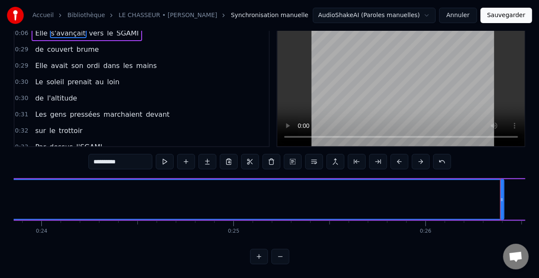
scroll to position [0, 4572]
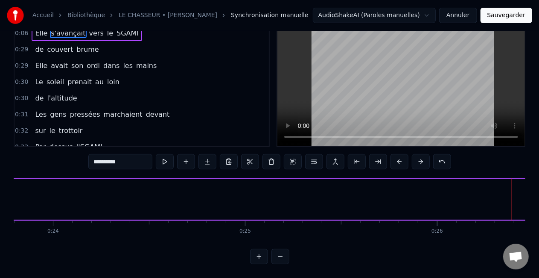
drag, startPoint x: 514, startPoint y: 197, endPoint x: 8, endPoint y: 194, distance: 506.4
click at [9, 193] on div "Accueil Bibliothèque LE CHASSEUR • MICHEL DELPECH Synchronisation manuelle Audi…" at bounding box center [269, 114] width 539 height 300
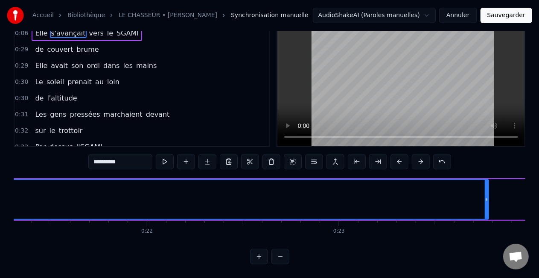
scroll to position [0, 4088]
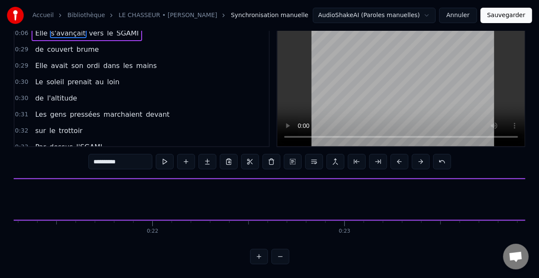
drag, startPoint x: 492, startPoint y: 196, endPoint x: 0, endPoint y: 193, distance: 491.9
click at [0, 193] on div "Accueil Bibliothèque LE CHASSEUR • MICHEL DELPECH Synchronisation manuelle Audi…" at bounding box center [269, 114] width 539 height 300
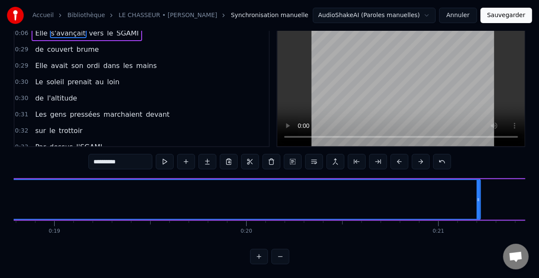
scroll to position [0, 3570]
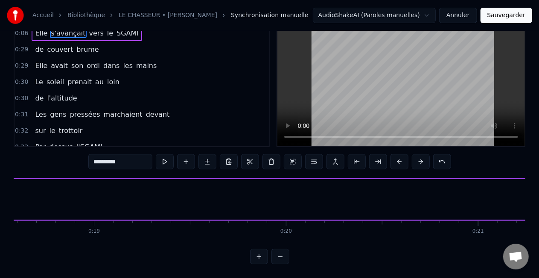
drag, startPoint x: 519, startPoint y: 196, endPoint x: 0, endPoint y: 198, distance: 519.2
click at [0, 198] on div "Accueil Bibliothèque LE CHASSEUR • MICHEL DELPECH Synchronisation manuelle Audi…" at bounding box center [269, 114] width 539 height 300
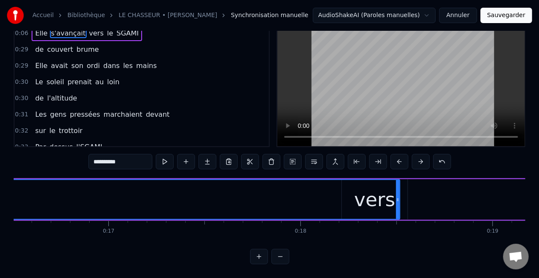
scroll to position [0, 3098]
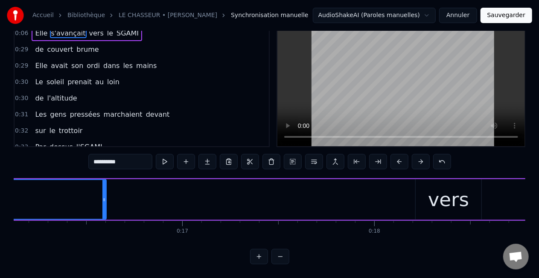
drag, startPoint x: 471, startPoint y: 196, endPoint x: 104, endPoint y: 190, distance: 367.7
click at [104, 190] on div at bounding box center [103, 199] width 3 height 39
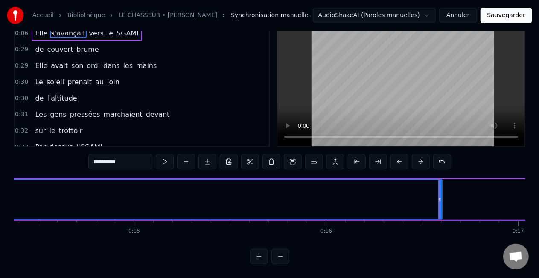
scroll to position [0, 2710]
click at [490, 190] on div at bounding box center [490, 199] width 0 height 42
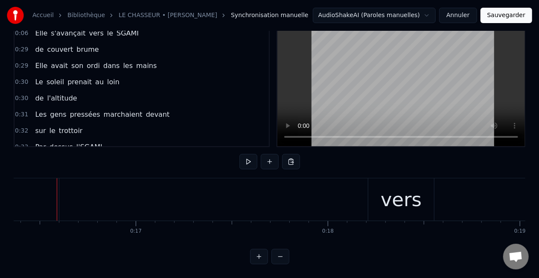
scroll to position [0, 3127]
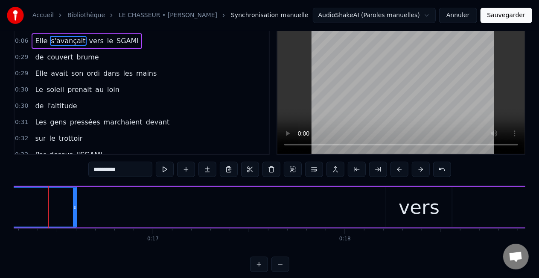
scroll to position [0, 3119]
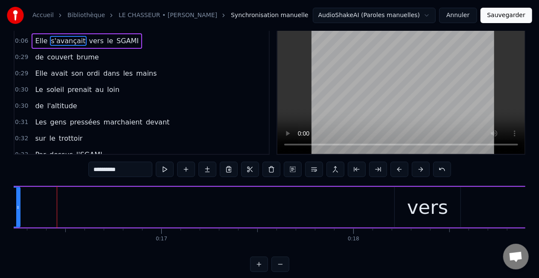
drag, startPoint x: 85, startPoint y: 205, endPoint x: 0, endPoint y: 198, distance: 84.8
click at [0, 198] on div "Accueil Bibliothèque LE CHASSEUR • MICHEL DELPECH Synchronisation manuelle Audi…" at bounding box center [269, 121] width 539 height 300
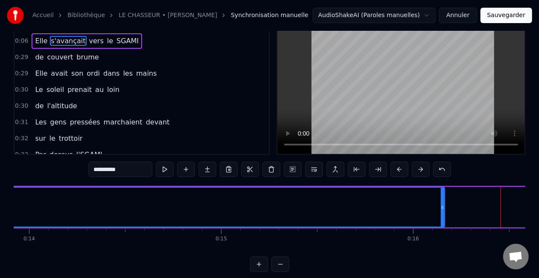
scroll to position [0, 2652]
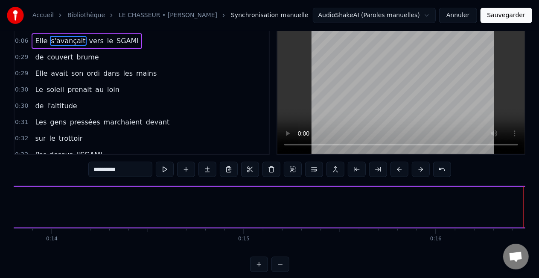
drag, startPoint x: 465, startPoint y: 204, endPoint x: 9, endPoint y: 194, distance: 456.1
click at [9, 194] on div "Accueil Bibliothèque LE CHASSEUR • MICHEL DELPECH Synchronisation manuelle Audi…" at bounding box center [269, 121] width 539 height 300
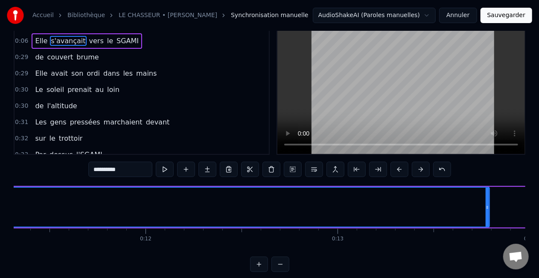
scroll to position [0, 2140]
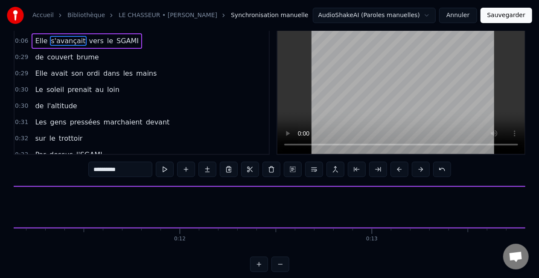
drag, startPoint x: 522, startPoint y: 205, endPoint x: 4, endPoint y: 213, distance: 517.5
click at [8, 210] on div "Accueil Bibliothèque LE CHASSEUR • MICHEL DELPECH Synchronisation manuelle Audi…" at bounding box center [269, 121] width 539 height 300
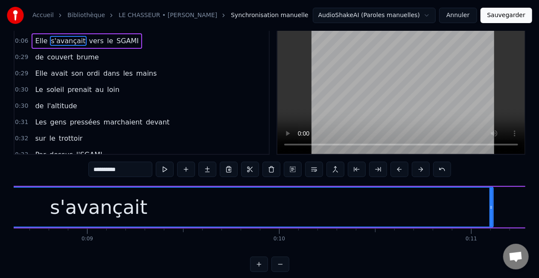
scroll to position [0, 1650]
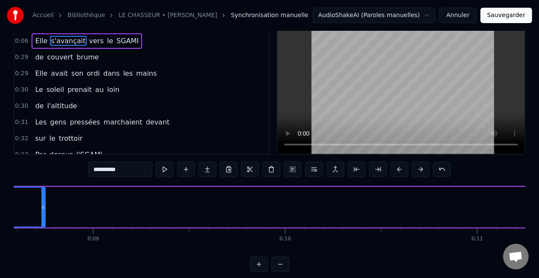
drag, startPoint x: 497, startPoint y: 205, endPoint x: 41, endPoint y: 207, distance: 456.4
click at [41, 207] on icon at bounding box center [42, 207] width 3 height 7
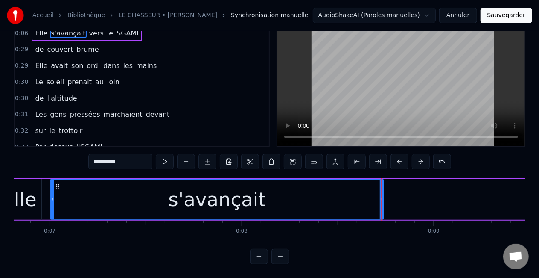
scroll to position [0, 1275]
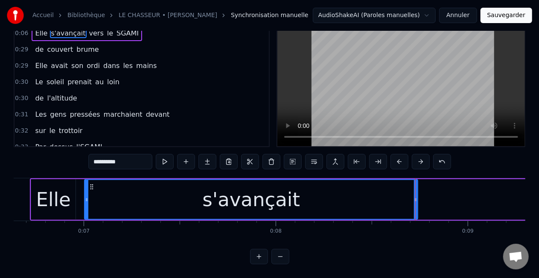
drag, startPoint x: 415, startPoint y: 192, endPoint x: 339, endPoint y: 191, distance: 76.0
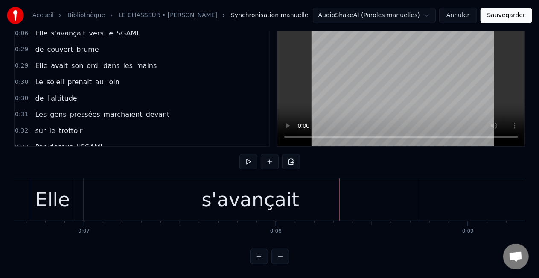
click at [402, 190] on div "s'avançait" at bounding box center [250, 199] width 333 height 42
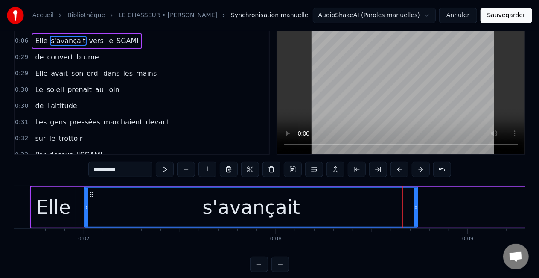
scroll to position [0, 0]
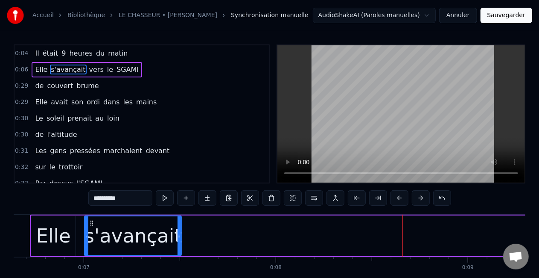
drag, startPoint x: 416, startPoint y: 231, endPoint x: 179, endPoint y: 228, distance: 236.6
click at [179, 228] on div at bounding box center [179, 235] width 3 height 39
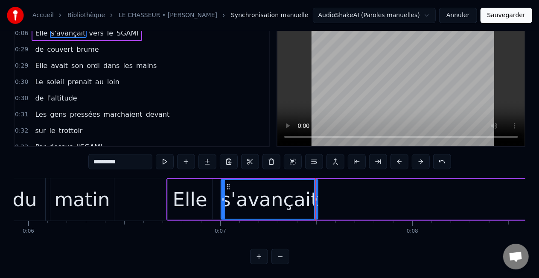
scroll to position [0, 1104]
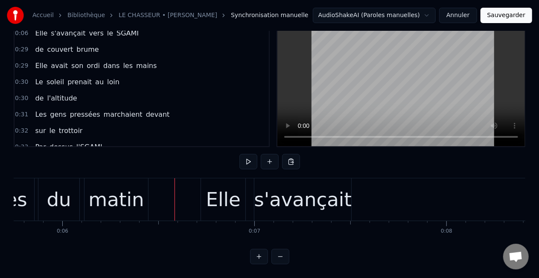
click at [345, 204] on div "s'avançait" at bounding box center [302, 199] width 97 height 42
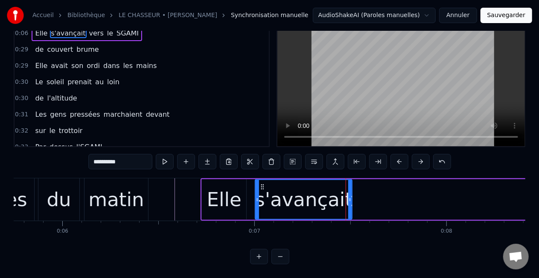
scroll to position [0, 0]
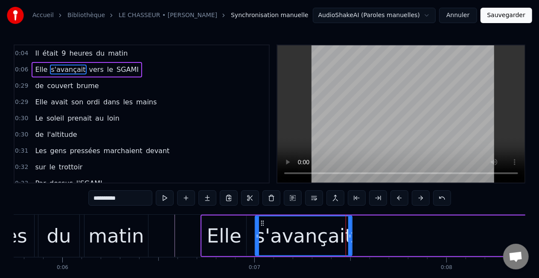
click at [90, 70] on span "vers" at bounding box center [96, 69] width 16 height 10
type input "****"
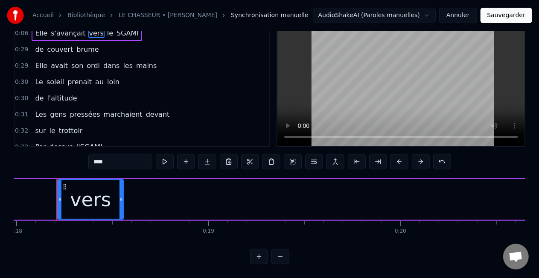
scroll to position [44, 0]
drag, startPoint x: 60, startPoint y: 191, endPoint x: 0, endPoint y: 189, distance: 59.8
click at [0, 189] on div "Accueil Bibliothèque LE CHASSEUR • MICHEL DELPECH Synchronisation manuelle Audi…" at bounding box center [269, 114] width 539 height 300
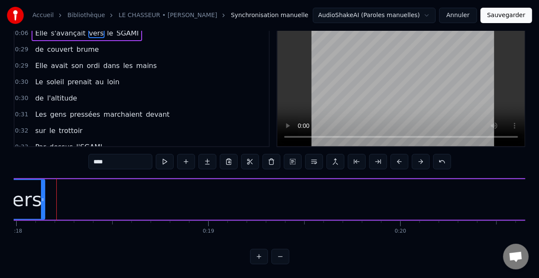
drag, startPoint x: 121, startPoint y: 190, endPoint x: 37, endPoint y: 188, distance: 84.6
click at [41, 188] on div at bounding box center [42, 199] width 3 height 39
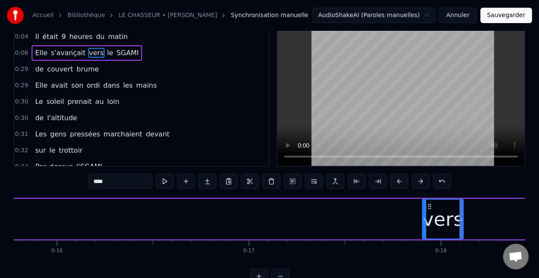
scroll to position [0, 2991]
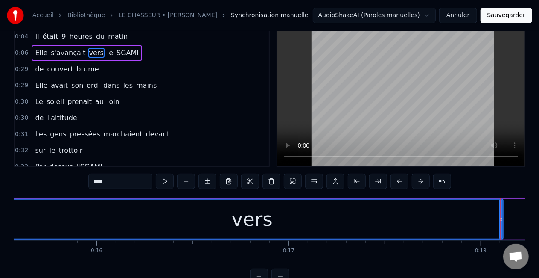
drag, startPoint x: 464, startPoint y: 215, endPoint x: 3, endPoint y: 208, distance: 461.6
click at [3, 208] on div "Accueil Bibliothèque LE CHASSEUR • MICHEL DELPECH Synchronisation manuelle Audi…" at bounding box center [269, 133] width 539 height 300
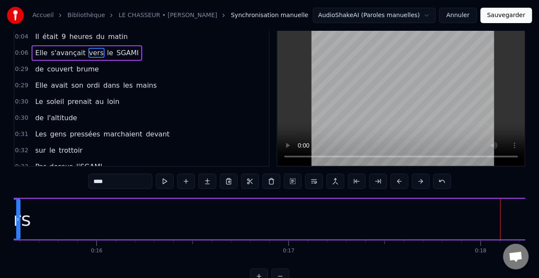
drag, startPoint x: 501, startPoint y: 217, endPoint x: 9, endPoint y: 209, distance: 491.9
click at [9, 208] on div "Accueil Bibliothèque LE CHASSEUR • MICHEL DELPECH Synchronisation manuelle Audi…" at bounding box center [269, 133] width 539 height 300
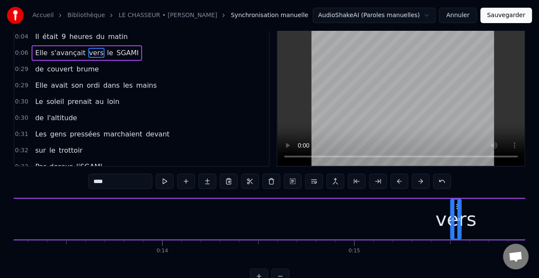
scroll to position [0, 2507]
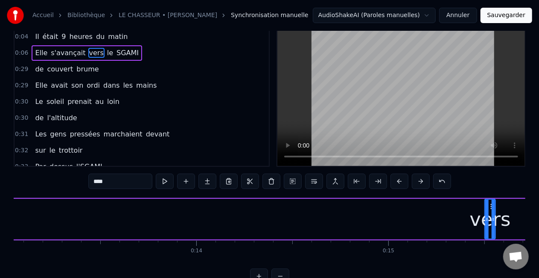
drag, startPoint x: 489, startPoint y: 199, endPoint x: 439, endPoint y: 206, distance: 50.4
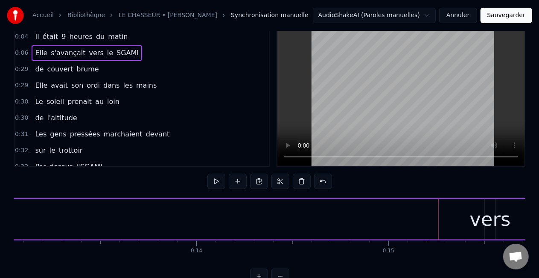
drag, startPoint x: 491, startPoint y: 220, endPoint x: 472, endPoint y: 222, distance: 18.4
click at [488, 219] on div "vers" at bounding box center [490, 219] width 41 height 29
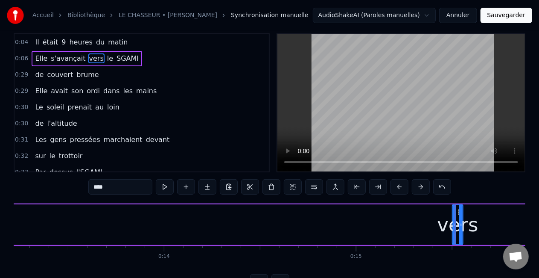
scroll to position [0, 2505]
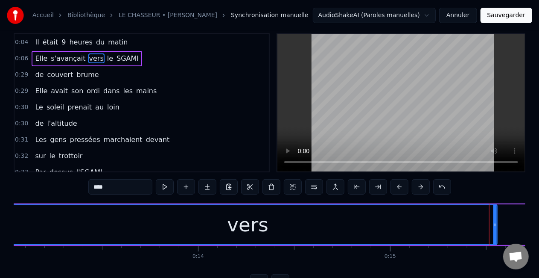
drag, startPoint x: 488, startPoint y: 224, endPoint x: 0, endPoint y: 210, distance: 488.6
click at [0, 210] on div "Accueil Bibliothèque LE CHASSEUR • MICHEL DELPECH Synchronisation manuelle Audi…" at bounding box center [269, 139] width 539 height 300
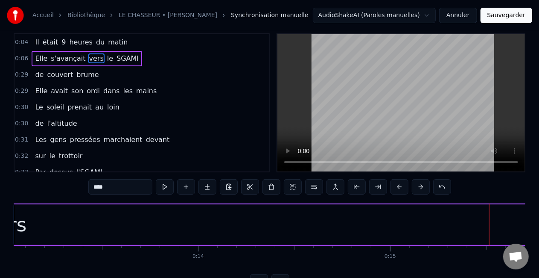
drag, startPoint x: 496, startPoint y: 222, endPoint x: 12, endPoint y: 201, distance: 484.2
click at [12, 201] on div "Accueil Bibliothèque LE CHASSEUR • MICHEL DELPECH Synchronisation manuelle Audi…" at bounding box center [269, 139] width 539 height 300
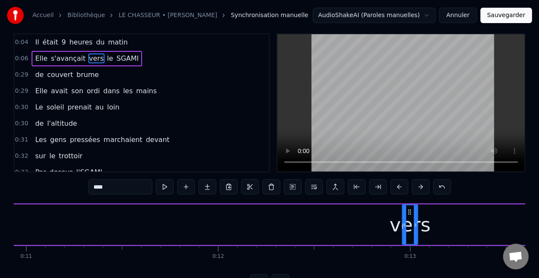
scroll to position [0, 2038]
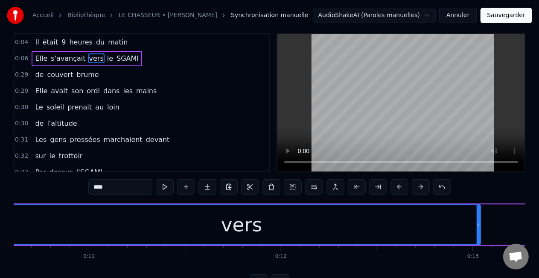
drag, startPoint x: 467, startPoint y: 223, endPoint x: 4, endPoint y: 224, distance: 462.8
click at [4, 224] on div "Accueil Bibliothèque LE CHASSEUR • MICHEL DELPECH Synchronisation manuelle Audi…" at bounding box center [269, 139] width 539 height 300
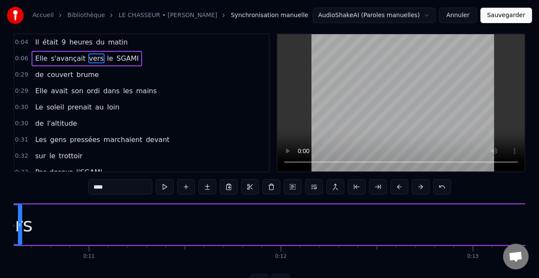
drag, startPoint x: 477, startPoint y: 221, endPoint x: 18, endPoint y: 228, distance: 459.5
click at [18, 228] on div at bounding box center [19, 224] width 3 height 39
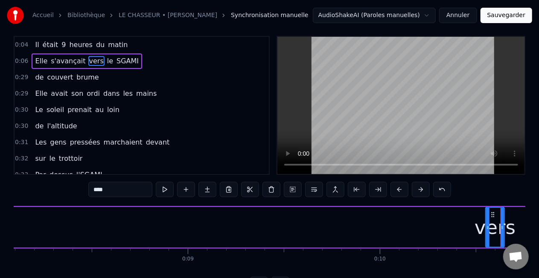
scroll to position [0, 1538]
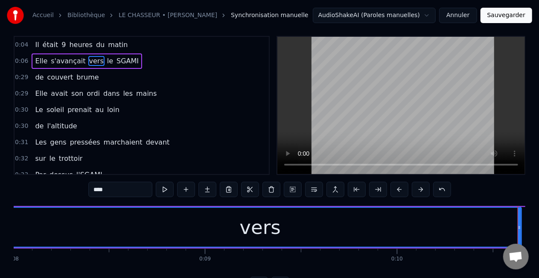
drag, startPoint x: 504, startPoint y: 225, endPoint x: 0, endPoint y: 237, distance: 504.4
click at [0, 237] on div "Accueil Bibliothèque LE CHASSEUR • MICHEL DELPECH Synchronisation manuelle Audi…" at bounding box center [269, 141] width 539 height 300
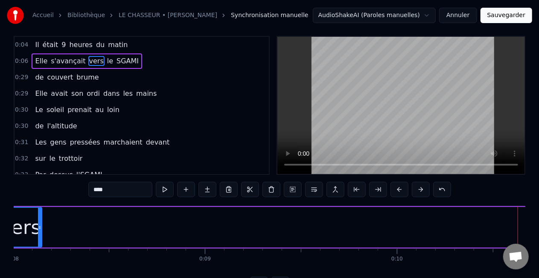
drag, startPoint x: 520, startPoint y: 227, endPoint x: 28, endPoint y: 251, distance: 492.9
click at [39, 236] on div at bounding box center [39, 227] width 3 height 39
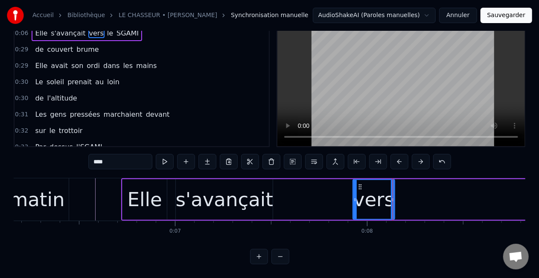
scroll to position [0, 1178]
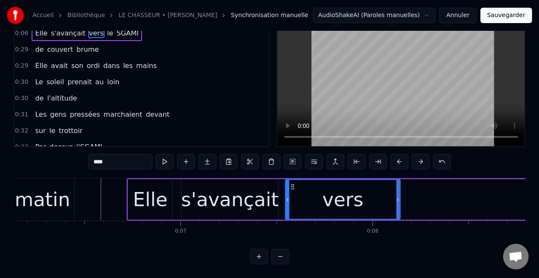
drag, startPoint x: 360, startPoint y: 191, endPoint x: 287, endPoint y: 193, distance: 73.0
click at [286, 196] on icon at bounding box center [287, 199] width 3 height 7
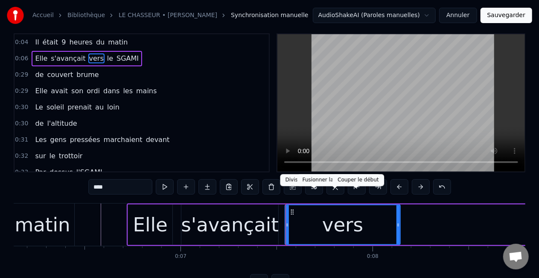
scroll to position [0, 0]
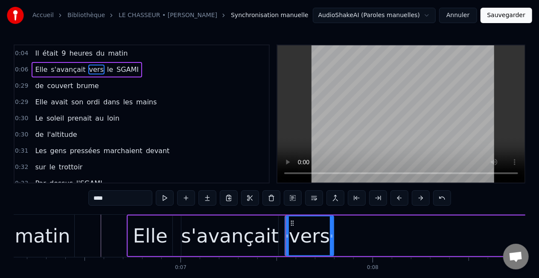
drag, startPoint x: 398, startPoint y: 236, endPoint x: 332, endPoint y: 236, distance: 66.6
click at [332, 236] on icon at bounding box center [331, 235] width 3 height 7
click at [106, 71] on span "le" at bounding box center [110, 69] width 8 height 10
type input "**"
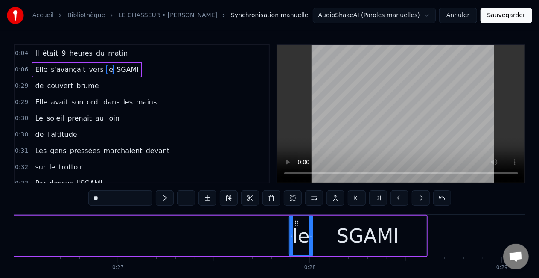
scroll to position [0, 5315]
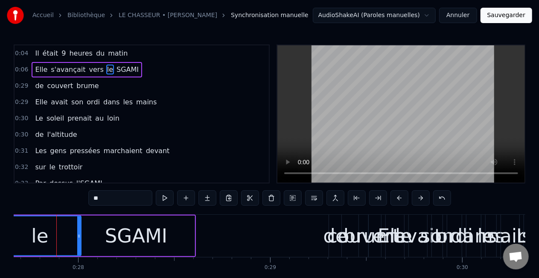
drag, startPoint x: 59, startPoint y: 235, endPoint x: 0, endPoint y: 229, distance: 59.2
click at [0, 229] on div "Accueil Bibliothèque LE CHASSEUR • MICHEL DELPECH Synchronisation manuelle Audi…" at bounding box center [269, 150] width 539 height 300
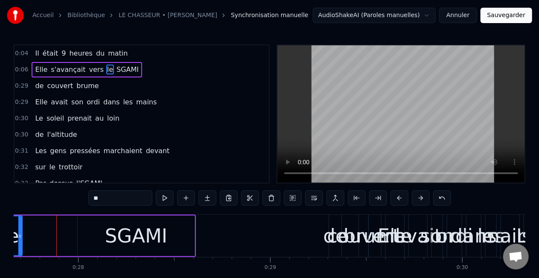
drag, startPoint x: 79, startPoint y: 235, endPoint x: 18, endPoint y: 231, distance: 61.7
click at [18, 231] on div at bounding box center [19, 235] width 3 height 39
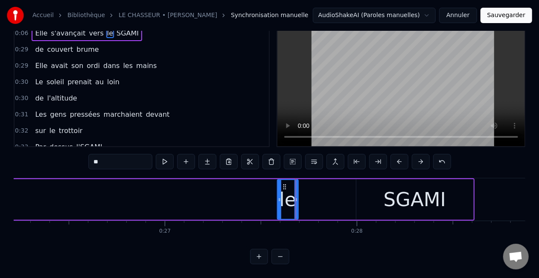
scroll to position [0, 5002]
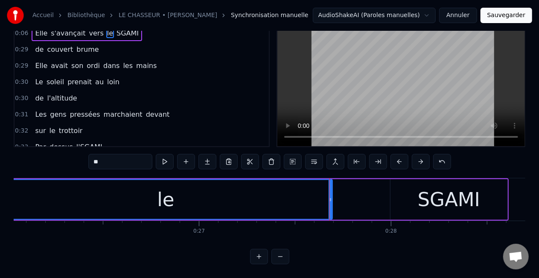
drag, startPoint x: 313, startPoint y: 191, endPoint x: 0, endPoint y: 190, distance: 312.5
click at [0, 190] on div "Accueil Bibliothèque LE CHASSEUR • MICHEL DELPECH Synchronisation manuelle Audi…" at bounding box center [269, 114] width 539 height 300
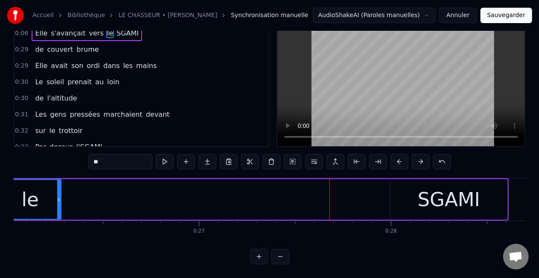
drag, startPoint x: 331, startPoint y: 192, endPoint x: 48, endPoint y: 195, distance: 282.7
click at [57, 196] on icon at bounding box center [58, 199] width 3 height 7
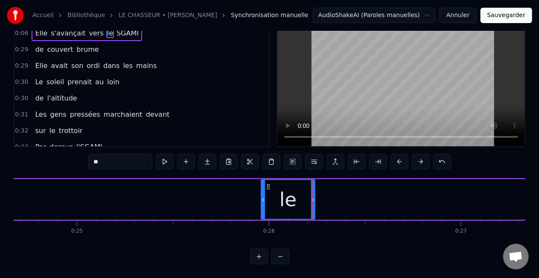
scroll to position [0, 4660]
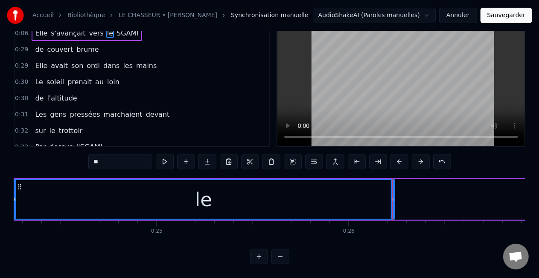
drag, startPoint x: 342, startPoint y: 197, endPoint x: 5, endPoint y: 198, distance: 337.3
click at [6, 198] on div "Accueil Bibliothèque LE CHASSEUR • MICHEL DELPECH Synchronisation manuelle Audi…" at bounding box center [269, 114] width 539 height 300
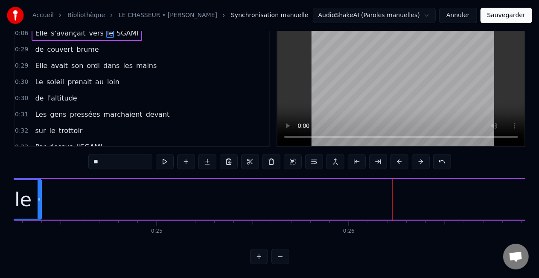
drag, startPoint x: 393, startPoint y: 196, endPoint x: 31, endPoint y: 202, distance: 362.5
click at [38, 196] on icon at bounding box center [39, 199] width 3 height 7
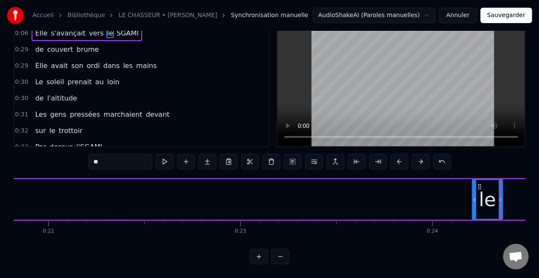
scroll to position [0, 4181]
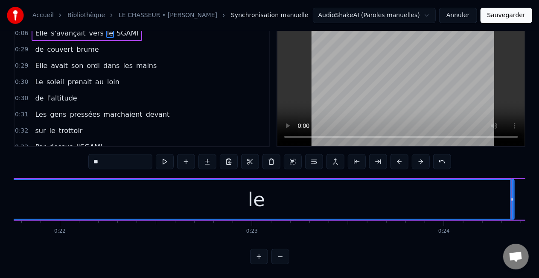
drag, startPoint x: 485, startPoint y: 191, endPoint x: 0, endPoint y: 191, distance: 485.5
click at [0, 191] on div "Accueil Bibliothèque LE CHASSEUR • MICHEL DELPECH Synchronisation manuelle Audi…" at bounding box center [269, 114] width 539 height 300
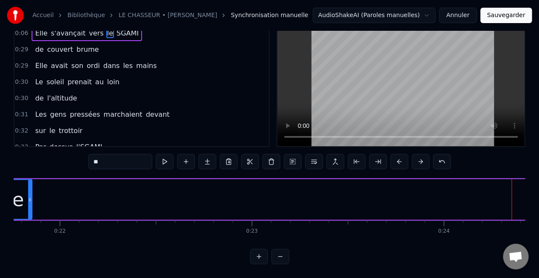
drag, startPoint x: 512, startPoint y: 191, endPoint x: 20, endPoint y: 187, distance: 492.7
click at [28, 183] on div at bounding box center [29, 199] width 3 height 39
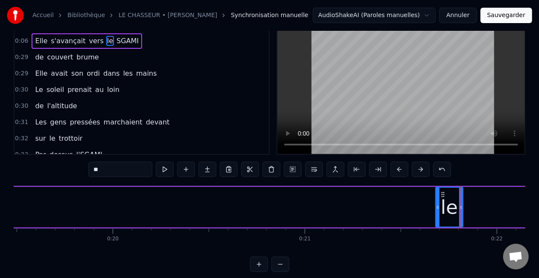
scroll to position [0, 3715]
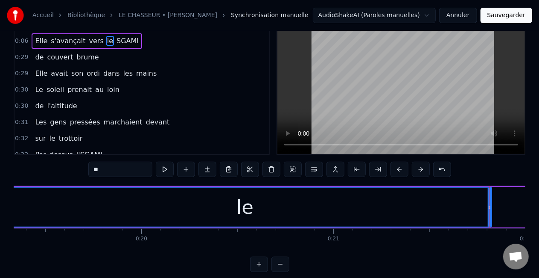
drag, startPoint x: 466, startPoint y: 206, endPoint x: 0, endPoint y: 208, distance: 466.2
click at [0, 208] on div "Accueil Bibliothèque LE CHASSEUR • MICHEL DELPECH Synchronisation manuelle Audi…" at bounding box center [269, 121] width 539 height 300
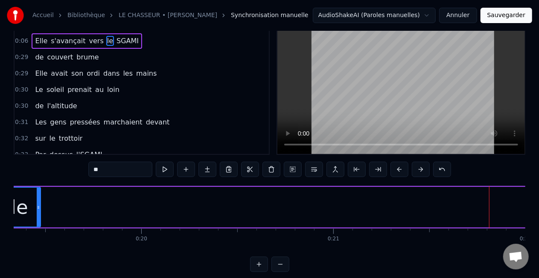
drag, startPoint x: 490, startPoint y: 207, endPoint x: 38, endPoint y: 207, distance: 451.3
click at [38, 207] on icon at bounding box center [38, 207] width 3 height 7
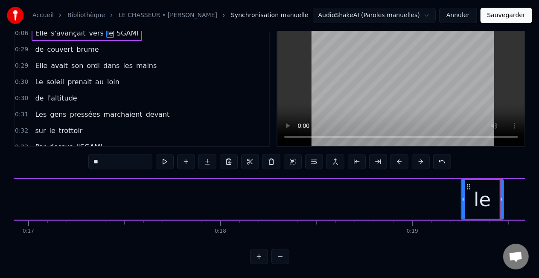
scroll to position [0, 3241]
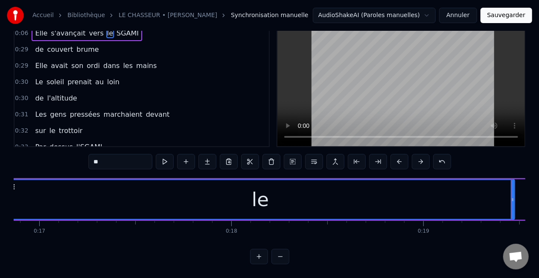
drag, startPoint x: 473, startPoint y: 191, endPoint x: 5, endPoint y: 202, distance: 468.9
click at [5, 202] on div "Accueil Bibliothèque LE CHASSEUR • MICHEL DELPECH Synchronisation manuelle Audi…" at bounding box center [269, 114] width 539 height 300
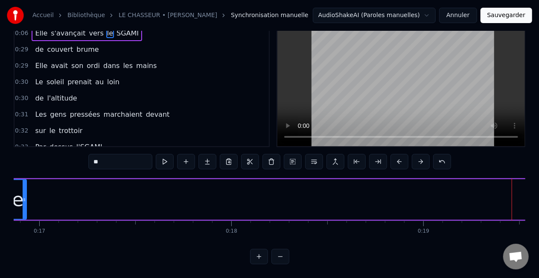
drag, startPoint x: 514, startPoint y: 191, endPoint x: 25, endPoint y: 200, distance: 488.5
click at [25, 200] on div at bounding box center [24, 199] width 3 height 39
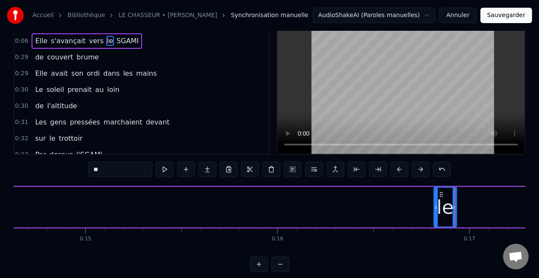
scroll to position [0, 2782]
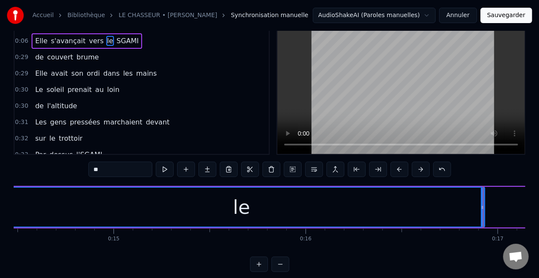
drag, startPoint x: 464, startPoint y: 204, endPoint x: 39, endPoint y: 207, distance: 424.8
click at [0, 201] on div "Accueil Bibliothèque LE CHASSEUR • MICHEL DELPECH Synchronisation manuelle Audi…" at bounding box center [269, 121] width 539 height 300
click at [483, 204] on icon at bounding box center [482, 207] width 3 height 7
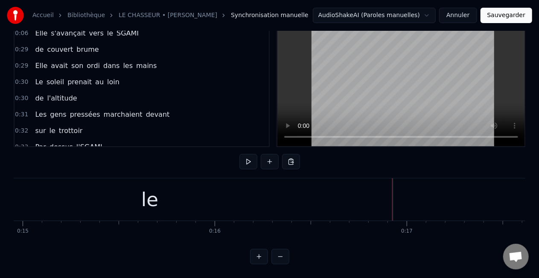
scroll to position [0, 2867]
click at [186, 198] on div "le" at bounding box center [155, 199] width 487 height 42
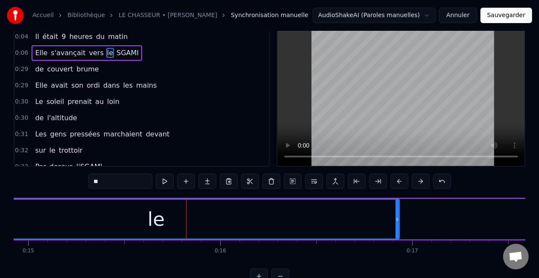
scroll to position [0, 0]
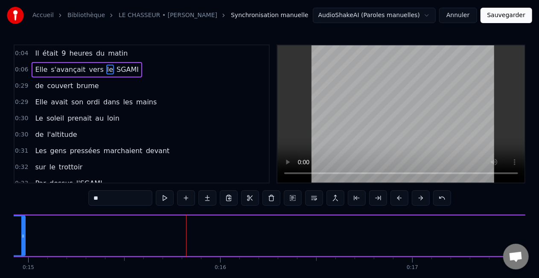
drag, startPoint x: 398, startPoint y: 234, endPoint x: 15, endPoint y: 247, distance: 384.1
click at [21, 245] on div at bounding box center [22, 235] width 3 height 39
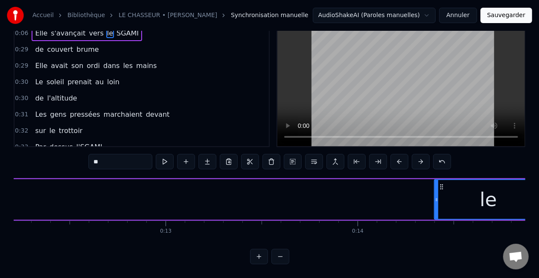
scroll to position [0, 2329]
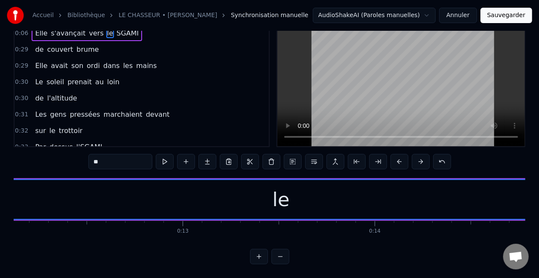
drag, startPoint x: 453, startPoint y: 192, endPoint x: 0, endPoint y: 198, distance: 453.5
click at [0, 198] on div "Accueil Bibliothèque LE CHASSEUR • MICHEL DELPECH Synchronisation manuelle Audi…" at bounding box center [269, 114] width 539 height 300
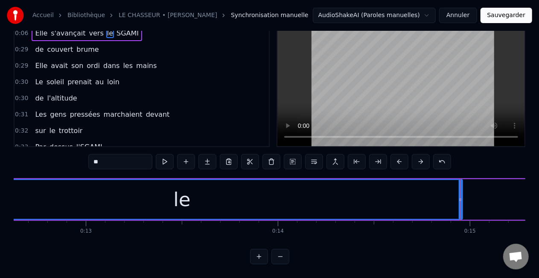
scroll to position [0, 2443]
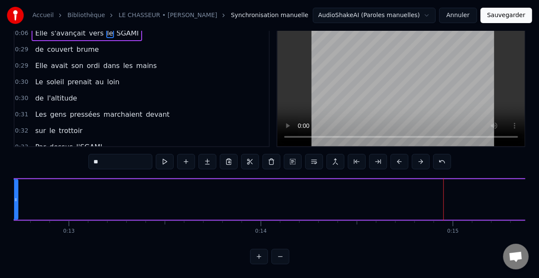
drag, startPoint x: 444, startPoint y: 189, endPoint x: 12, endPoint y: 213, distance: 432.8
click at [15, 209] on div at bounding box center [15, 199] width 3 height 39
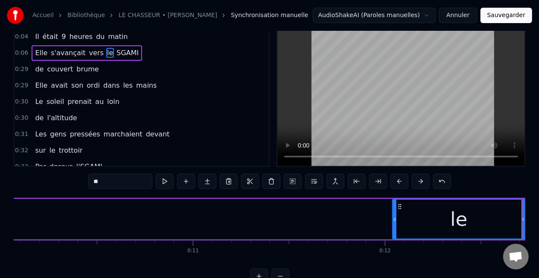
scroll to position [0, 1894]
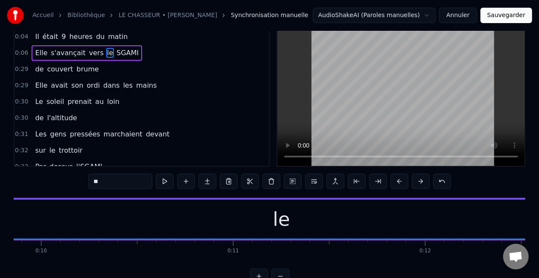
drag, startPoint x: 436, startPoint y: 217, endPoint x: 0, endPoint y: 232, distance: 435.7
click at [0, 232] on div "Accueil Bibliothèque LE CHASSEUR • MICHEL DELPECH Synchronisation manuelle Audi…" at bounding box center [269, 133] width 539 height 300
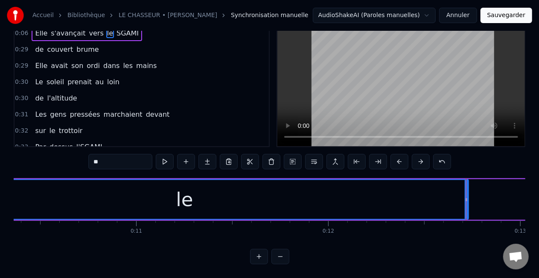
scroll to position [0, 2020]
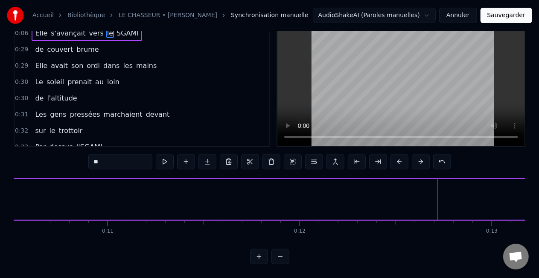
drag, startPoint x: 437, startPoint y: 190, endPoint x: 6, endPoint y: 212, distance: 431.3
click at [6, 212] on div "Accueil Bibliothèque LE CHASSEUR • MICHEL DELPECH Synchronisation manuelle Audi…" at bounding box center [269, 114] width 539 height 300
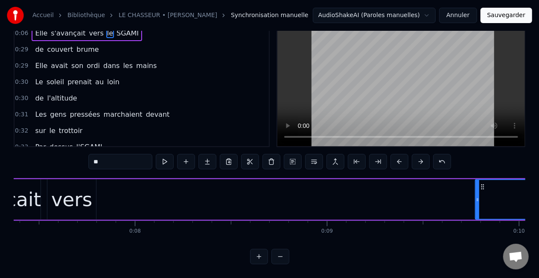
scroll to position [0, 1382]
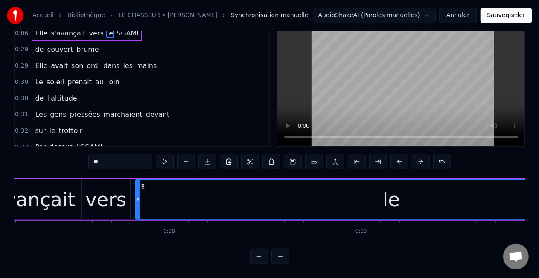
drag, startPoint x: 513, startPoint y: 193, endPoint x: 139, endPoint y: 208, distance: 374.3
click at [139, 208] on div at bounding box center [137, 199] width 3 height 39
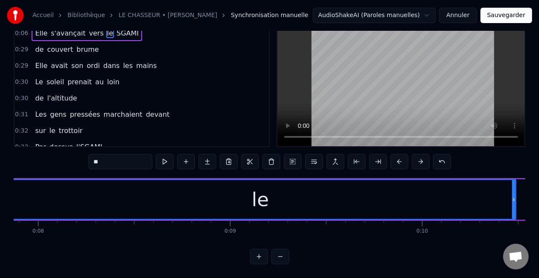
scroll to position [0, 1587]
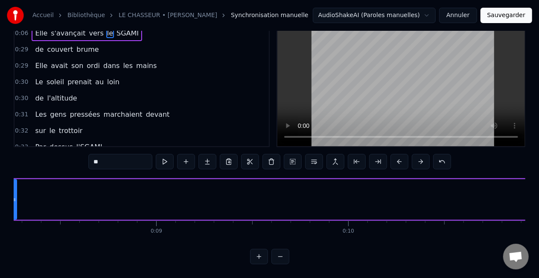
drag, startPoint x: 440, startPoint y: 190, endPoint x: 15, endPoint y: 203, distance: 425.5
click at [15, 203] on div at bounding box center [14, 199] width 3 height 39
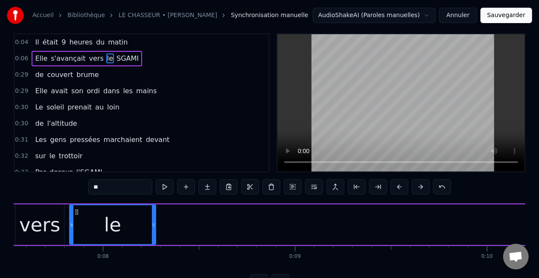
scroll to position [0, 1408]
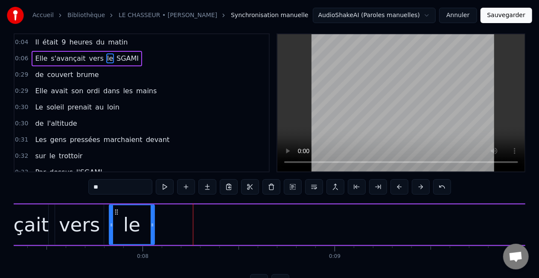
drag, startPoint x: 193, startPoint y: 223, endPoint x: 151, endPoint y: 225, distance: 42.3
click at [151, 225] on icon at bounding box center [152, 224] width 3 height 7
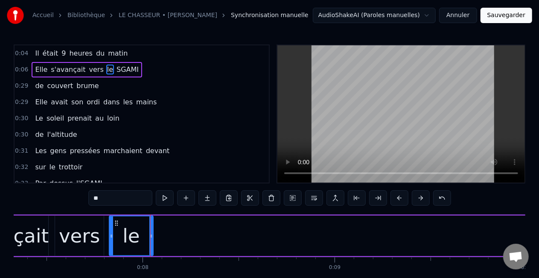
click at [122, 67] on span "SGAMI" at bounding box center [128, 69] width 24 height 10
type input "*****"
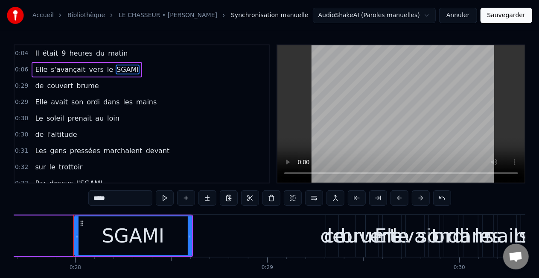
scroll to position [0, 5335]
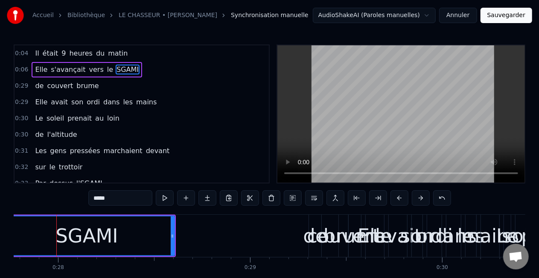
drag, startPoint x: 58, startPoint y: 238, endPoint x: 0, endPoint y: 233, distance: 58.7
click at [0, 235] on div "Accueil Bibliothèque LE CHASSEUR • MICHEL DELPECH Synchronisation manuelle Audi…" at bounding box center [269, 150] width 539 height 300
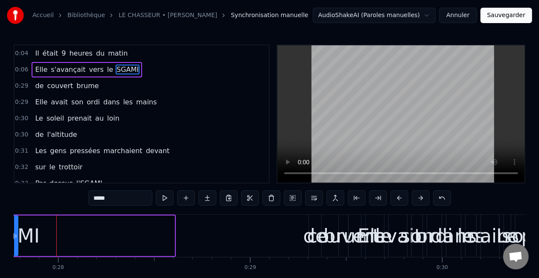
drag, startPoint x: 172, startPoint y: 234, endPoint x: 16, endPoint y: 231, distance: 155.9
click at [16, 231] on div at bounding box center [15, 235] width 3 height 39
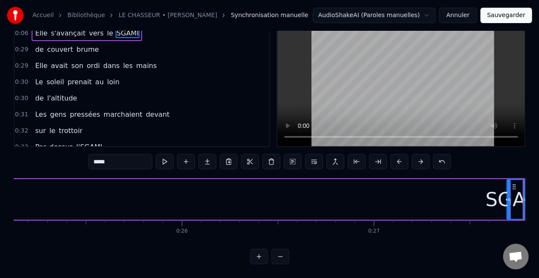
scroll to position [0, 4810]
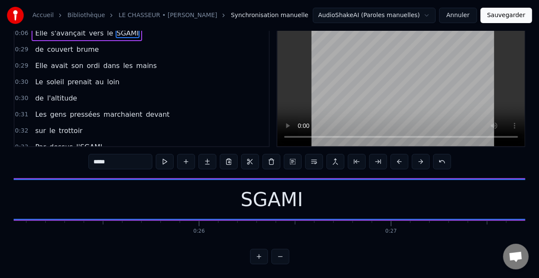
drag, startPoint x: 524, startPoint y: 190, endPoint x: 0, endPoint y: 222, distance: 525.3
click at [0, 224] on div "Accueil Bibliothèque LE CHASSEUR • MICHEL DELPECH Synchronisation manuelle Audi…" at bounding box center [269, 114] width 539 height 300
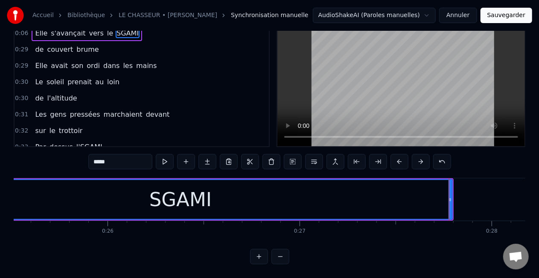
scroll to position [0, 4941]
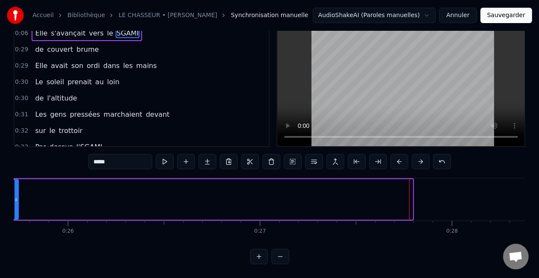
drag, startPoint x: 412, startPoint y: 189, endPoint x: 17, endPoint y: 206, distance: 394.9
click at [17, 206] on div at bounding box center [16, 199] width 3 height 39
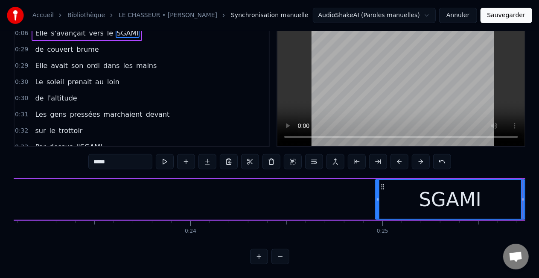
scroll to position [0, 4383]
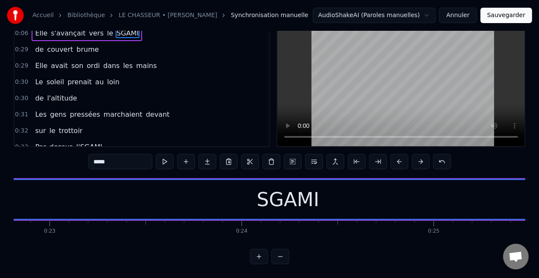
drag, startPoint x: 430, startPoint y: 192, endPoint x: 0, endPoint y: 209, distance: 429.9
click at [0, 209] on div "Accueil Bibliothèque LE CHASSEUR • MICHEL DELPECH Synchronisation manuelle Audi…" at bounding box center [269, 114] width 539 height 300
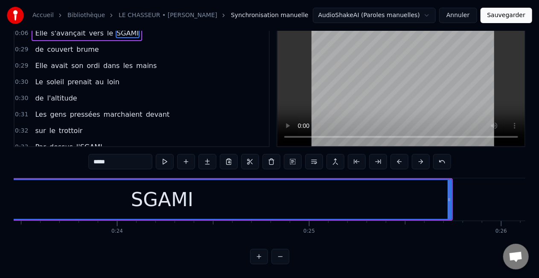
scroll to position [0, 4525]
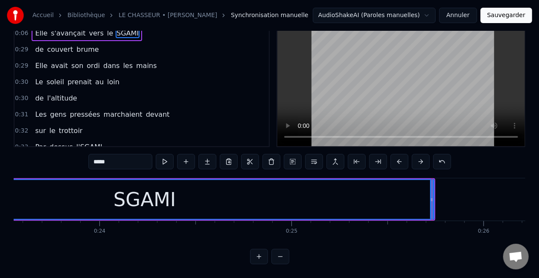
click at [432, 192] on div at bounding box center [432, 199] width 0 height 42
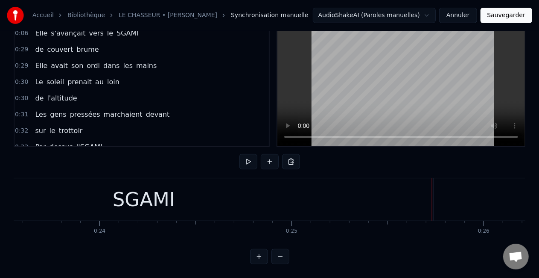
drag, startPoint x: 394, startPoint y: 201, endPoint x: 434, endPoint y: 193, distance: 40.5
click at [395, 201] on div "SGAMI" at bounding box center [143, 199] width 579 height 42
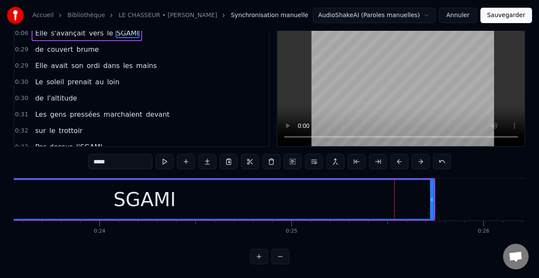
scroll to position [44, 0]
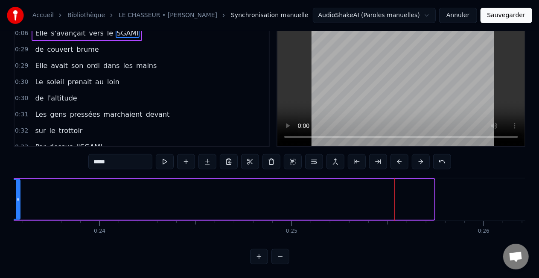
drag, startPoint x: 433, startPoint y: 193, endPoint x: 19, endPoint y: 203, distance: 414.3
click at [19, 203] on div at bounding box center [17, 199] width 3 height 39
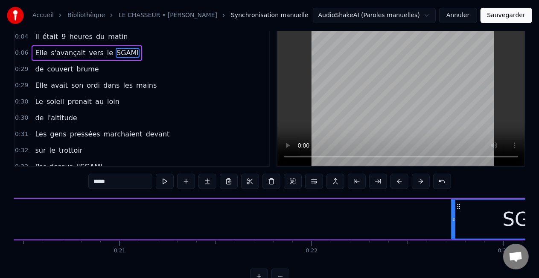
scroll to position [0, 3912]
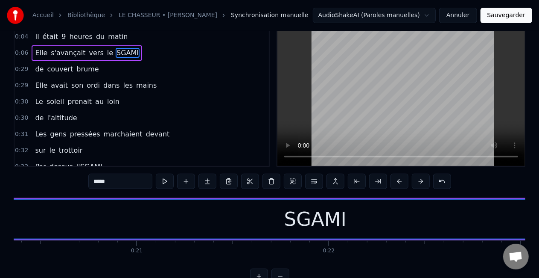
drag, startPoint x: 471, startPoint y: 218, endPoint x: 0, endPoint y: 201, distance: 471.7
click at [0, 201] on div "Accueil Bibliothèque LE CHASSEUR • MICHEL DELPECH Synchronisation manuelle Audi…" at bounding box center [269, 133] width 539 height 300
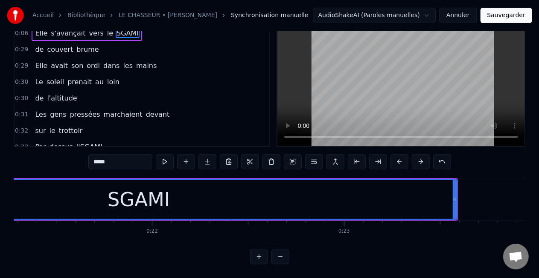
scroll to position [0, 4117]
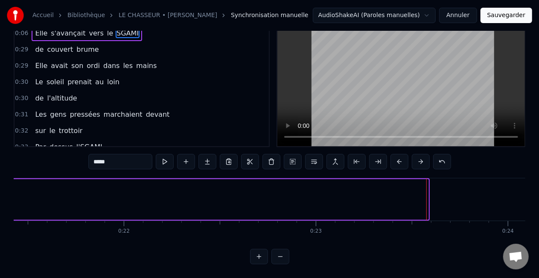
drag, startPoint x: 427, startPoint y: 191, endPoint x: 8, endPoint y: 205, distance: 419.1
click at [9, 196] on div "Accueil Bibliothèque LE CHASSEUR • MICHEL DELPECH Synchronisation manuelle Audi…" at bounding box center [269, 114] width 539 height 300
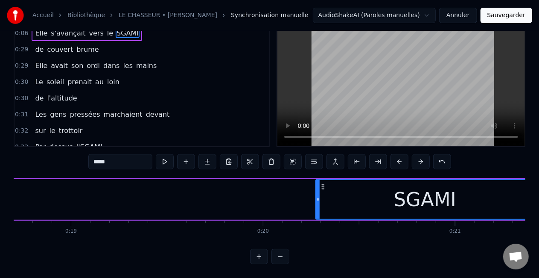
scroll to position [0, 3570]
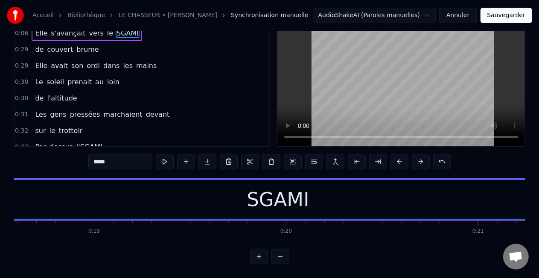
drag, startPoint x: 340, startPoint y: 191, endPoint x: 0, endPoint y: 212, distance: 340.9
click at [0, 205] on div "Accueil Bibliothèque LE CHASSEUR • MICHEL DELPECH Synchronisation manuelle Audi…" at bounding box center [269, 114] width 539 height 300
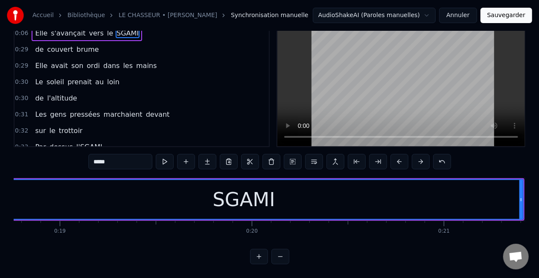
scroll to position [0, 3662]
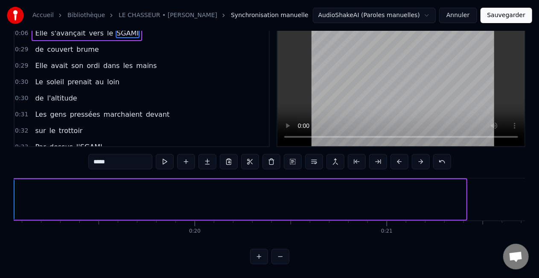
drag, startPoint x: 465, startPoint y: 191, endPoint x: 13, endPoint y: 215, distance: 452.8
click at [13, 215] on div "Accueil Bibliothèque LE CHASSEUR • MICHEL DELPECH Synchronisation manuelle Audi…" at bounding box center [269, 114] width 539 height 300
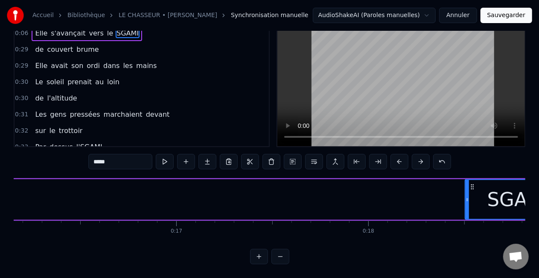
scroll to position [0, 3098]
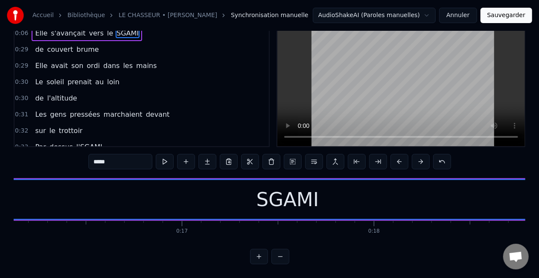
drag, startPoint x: 473, startPoint y: 191, endPoint x: 0, endPoint y: 209, distance: 473.4
click at [0, 208] on div "Accueil Bibliothèque LE CHASSEUR • MICHEL DELPECH Synchronisation manuelle Audi…" at bounding box center [269, 114] width 539 height 300
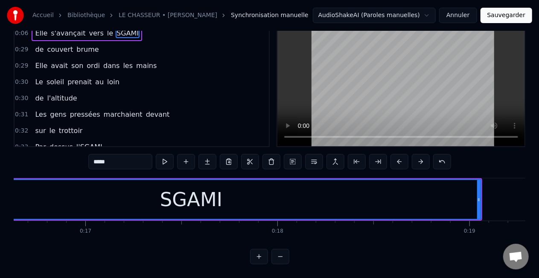
scroll to position [0, 3269]
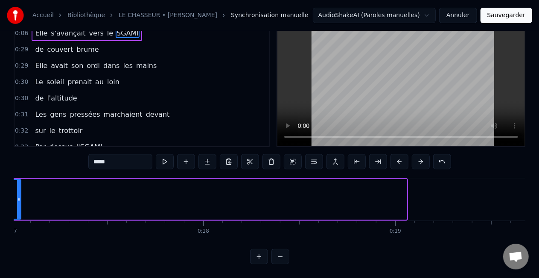
drag, startPoint x: 406, startPoint y: 189, endPoint x: 20, endPoint y: 212, distance: 385.8
click at [19, 208] on div at bounding box center [18, 199] width 3 height 39
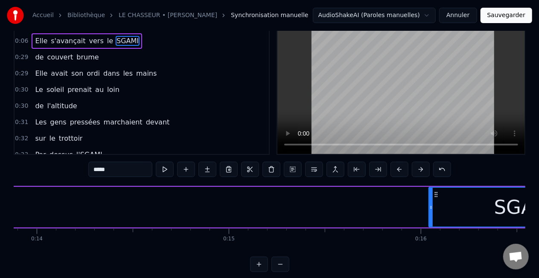
scroll to position [0, 2638]
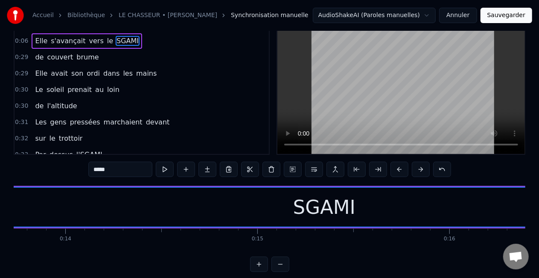
drag, startPoint x: 459, startPoint y: 205, endPoint x: 0, endPoint y: 219, distance: 459.6
click at [0, 219] on div "Accueil Bibliothèque LE CHASSEUR • MICHEL DELPECH Synchronisation manuelle Audi…" at bounding box center [269, 121] width 539 height 300
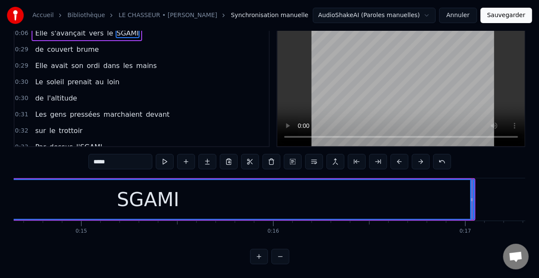
scroll to position [0, 2866]
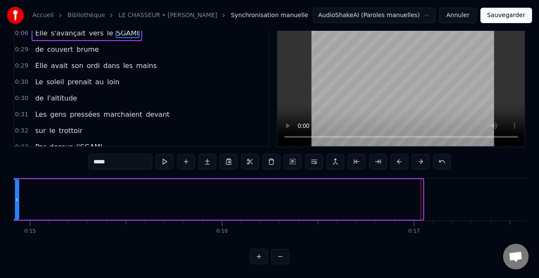
drag, startPoint x: 419, startPoint y: 187, endPoint x: 14, endPoint y: 202, distance: 405.9
click at [13, 202] on div "Accueil Bibliothèque LE CHASSEUR • MICHEL DELPECH Synchronisation manuelle Audi…" at bounding box center [269, 114] width 539 height 300
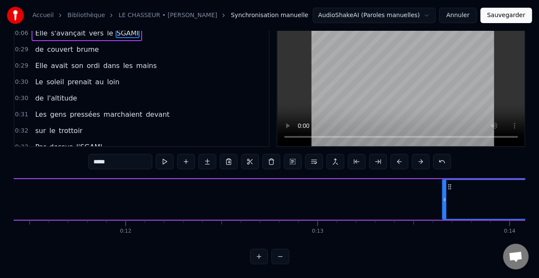
scroll to position [0, 2154]
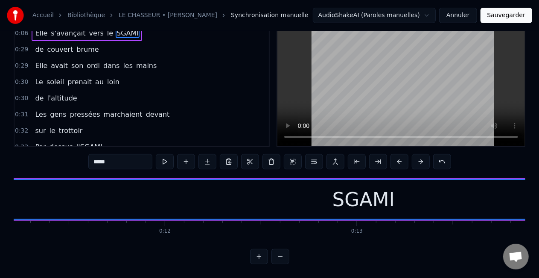
drag, startPoint x: 483, startPoint y: 191, endPoint x: 0, endPoint y: 200, distance: 483.0
click at [0, 200] on div "Accueil Bibliothèque LE CHASSEUR • MICHEL DELPECH Synchronisation manuelle Audi…" at bounding box center [269, 114] width 539 height 300
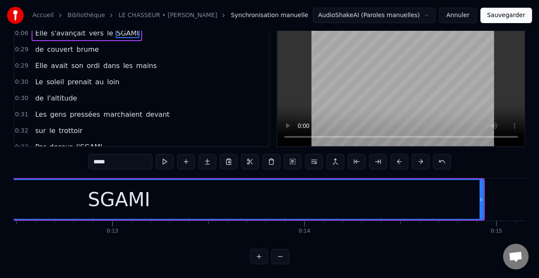
scroll to position [0, 2433]
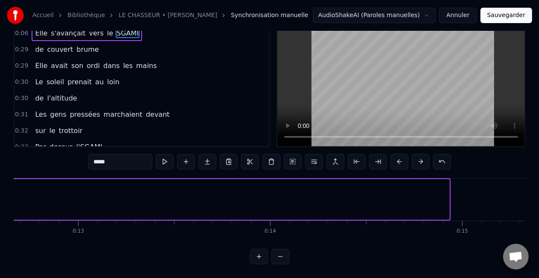
drag, startPoint x: 448, startPoint y: 189, endPoint x: 0, endPoint y: 202, distance: 448.5
click at [0, 202] on div "Accueil Bibliothèque LE CHASSEUR • MICHEL DELPECH Synchronisation manuelle Audi…" at bounding box center [269, 114] width 539 height 300
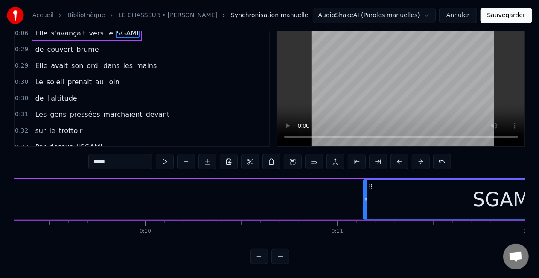
scroll to position [0, 1750]
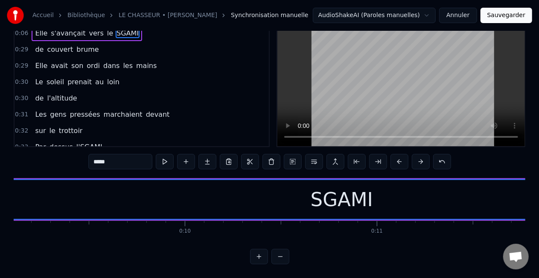
drag, startPoint x: 404, startPoint y: 191, endPoint x: 0, endPoint y: 216, distance: 404.7
click at [0, 216] on div "Accueil Bibliothèque LE CHASSEUR • MICHEL DELPECH Synchronisation manuelle Audi…" at bounding box center [269, 114] width 539 height 300
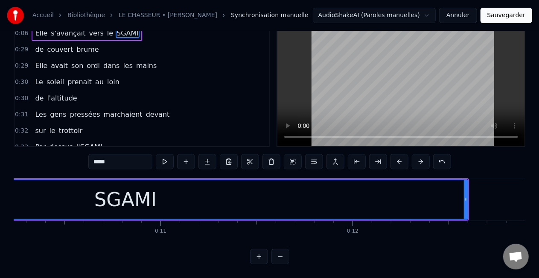
scroll to position [0, 2012]
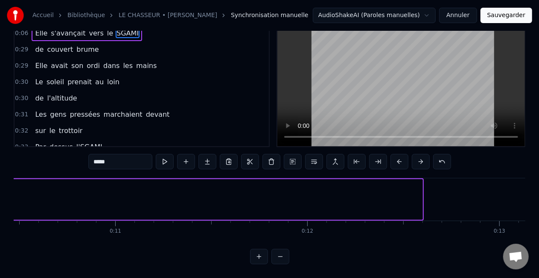
drag, startPoint x: 421, startPoint y: 189, endPoint x: 8, endPoint y: 202, distance: 413.5
click at [8, 202] on div "Accueil Bibliothèque LE CHASSEUR • MICHEL DELPECH Synchronisation manuelle Audi…" at bounding box center [269, 114] width 539 height 300
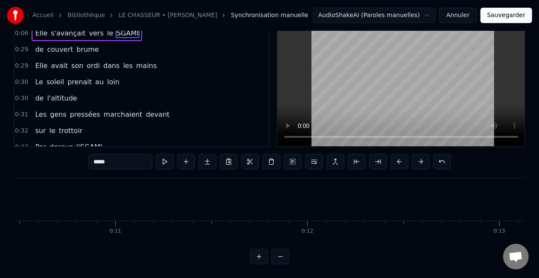
click at [13, 236] on div "Accueil Bibliothèque LE CHASSEUR • MICHEL DELPECH Synchronisation manuelle Audi…" at bounding box center [269, 114] width 539 height 300
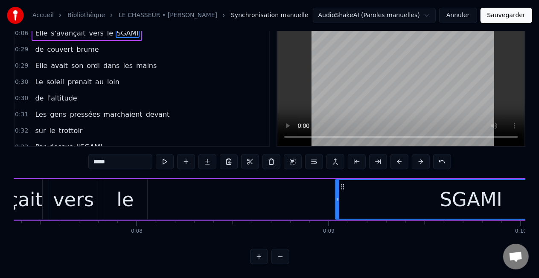
scroll to position [0, 1403]
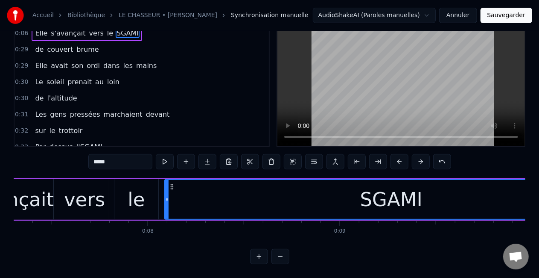
drag, startPoint x: 348, startPoint y: 191, endPoint x: 166, endPoint y: 199, distance: 182.0
click at [166, 199] on div at bounding box center [166, 199] width 3 height 39
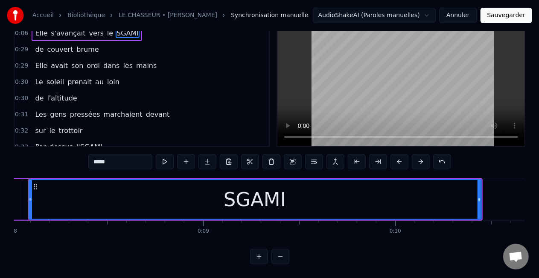
scroll to position [0, 1579]
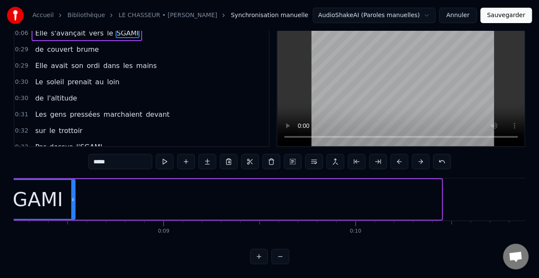
drag, startPoint x: 440, startPoint y: 190, endPoint x: 73, endPoint y: 197, distance: 367.3
click at [73, 197] on div at bounding box center [72, 199] width 3 height 39
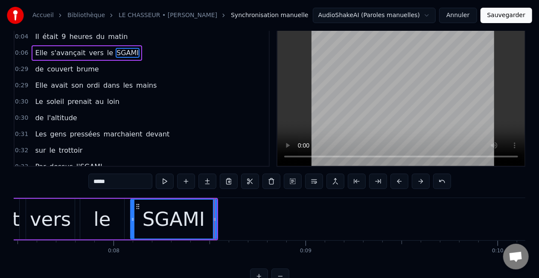
scroll to position [0, 0]
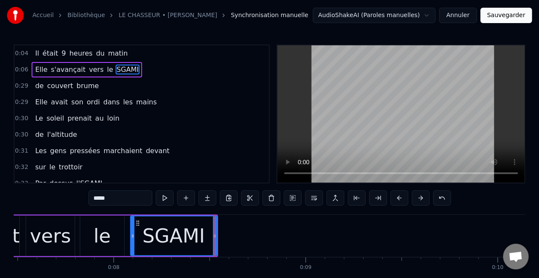
click at [36, 86] on span "de" at bounding box center [39, 86] width 10 height 10
type input "**"
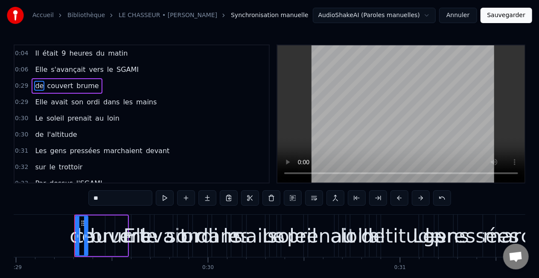
scroll to position [0, 5588]
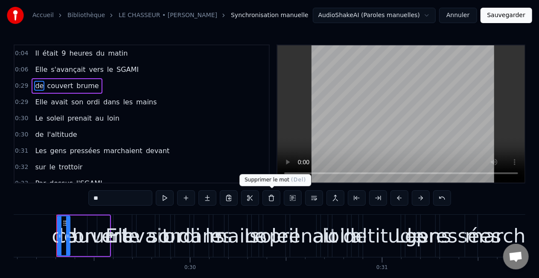
click at [274, 196] on button at bounding box center [272, 197] width 18 height 15
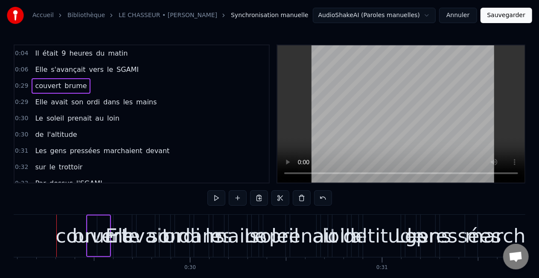
click at [50, 86] on span "couvert" at bounding box center [48, 86] width 28 height 10
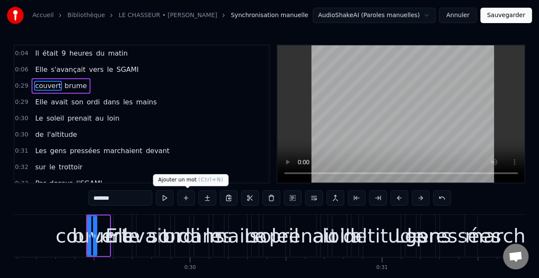
click at [186, 196] on button at bounding box center [186, 197] width 18 height 15
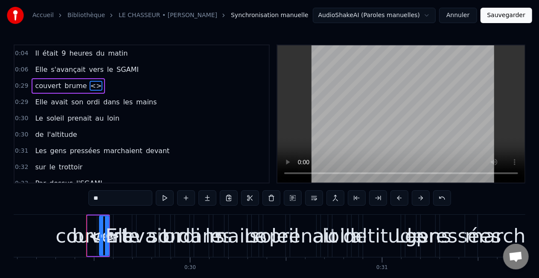
drag, startPoint x: 86, startPoint y: 87, endPoint x: 59, endPoint y: 88, distance: 27.4
click at [59, 88] on div "couvert brume <>" at bounding box center [68, 85] width 73 height 15
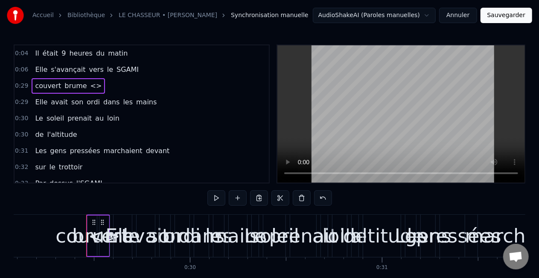
click at [64, 86] on span "brume" at bounding box center [76, 86] width 24 height 10
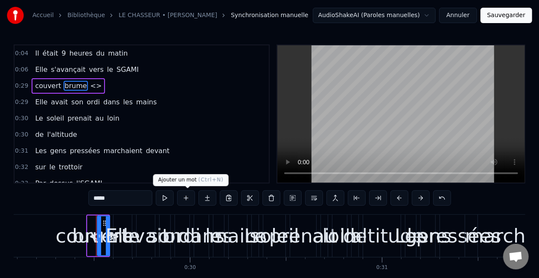
click at [191, 196] on button at bounding box center [186, 197] width 18 height 15
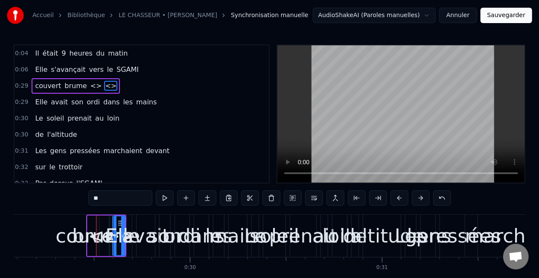
click at [117, 196] on input "**" at bounding box center [120, 197] width 64 height 15
type input "*"
click at [90, 85] on span "<>" at bounding box center [96, 86] width 13 height 10
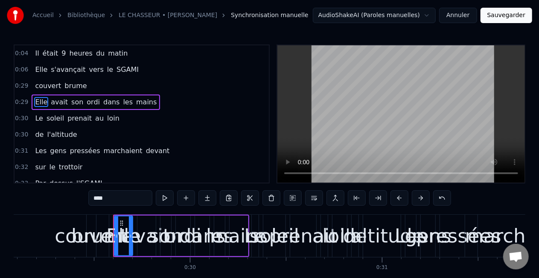
click at [72, 85] on span "brume" at bounding box center [76, 86] width 24 height 10
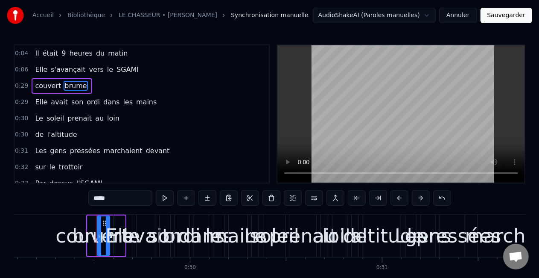
click at [47, 85] on span "couvert" at bounding box center [48, 86] width 28 height 10
type input "*******"
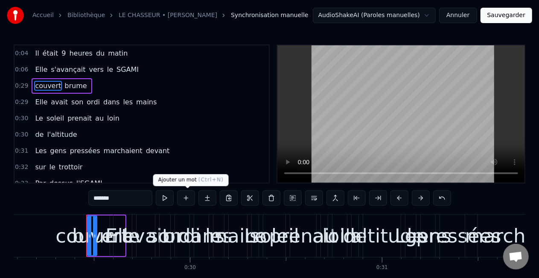
click at [188, 198] on button at bounding box center [186, 197] width 18 height 15
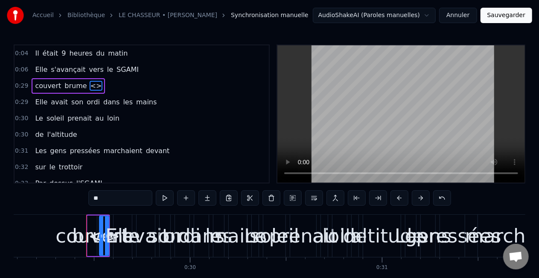
click at [67, 85] on span "brume" at bounding box center [76, 86] width 24 height 10
type input "*****"
click at [208, 196] on button at bounding box center [208, 197] width 18 height 15
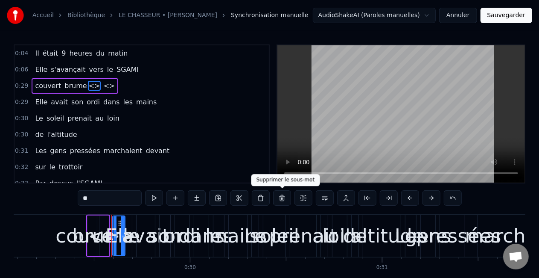
click at [283, 197] on button at bounding box center [282, 197] width 18 height 15
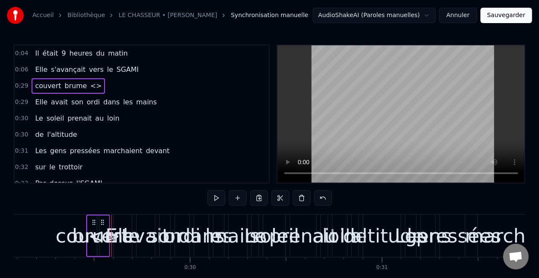
click at [79, 86] on span "brume" at bounding box center [76, 86] width 24 height 10
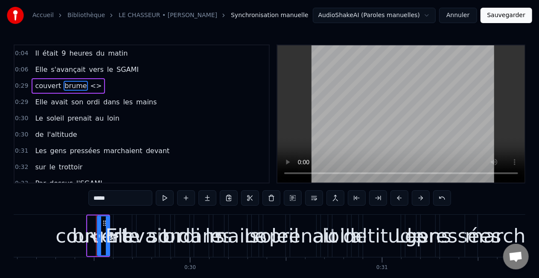
click at [90, 89] on span "<>" at bounding box center [96, 86] width 13 height 10
type input "**"
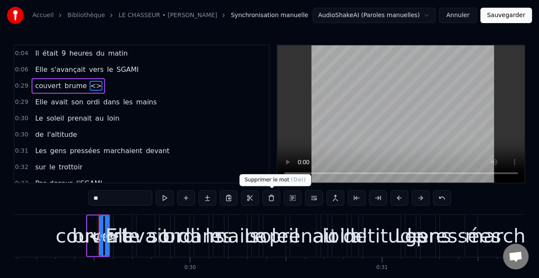
click at [270, 198] on button at bounding box center [272, 197] width 18 height 15
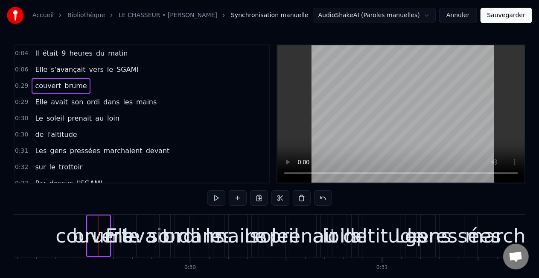
click at [48, 85] on span "couvert" at bounding box center [48, 86] width 28 height 10
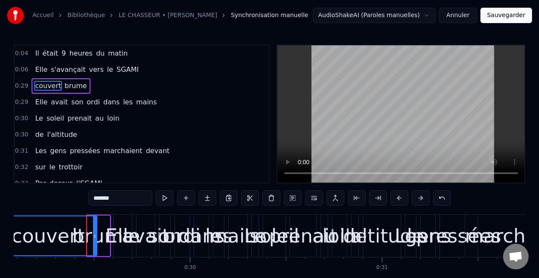
drag, startPoint x: 88, startPoint y: 234, endPoint x: 0, endPoint y: 233, distance: 88.0
click at [0, 233] on div "Accueil Bibliothèque LE CHASSEUR • MICHEL DELPECH Synchronisation manuelle Audi…" at bounding box center [269, 150] width 539 height 300
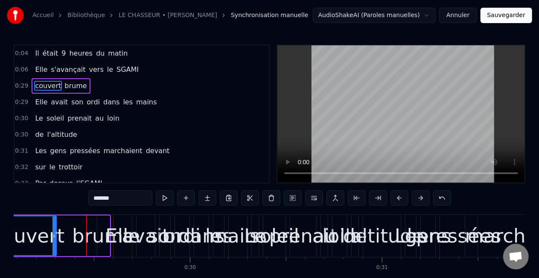
drag, startPoint x: 95, startPoint y: 238, endPoint x: 54, endPoint y: 235, distance: 40.7
click at [54, 235] on icon at bounding box center [54, 235] width 3 height 7
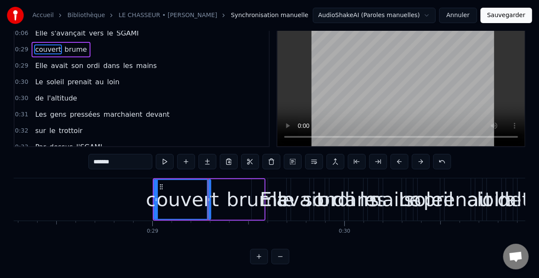
scroll to position [0, 5300]
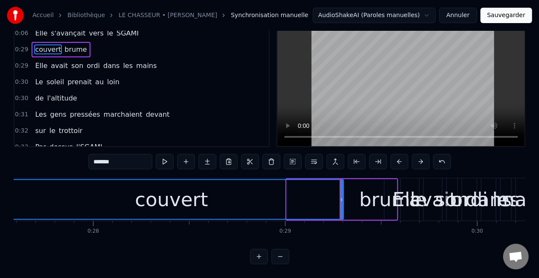
drag, startPoint x: 287, startPoint y: 190, endPoint x: 22, endPoint y: 188, distance: 265.1
click at [0, 188] on div "Accueil Bibliothèque LE CHASSEUR • MICHEL DELPECH Synchronisation manuelle Audi…" at bounding box center [269, 114] width 539 height 300
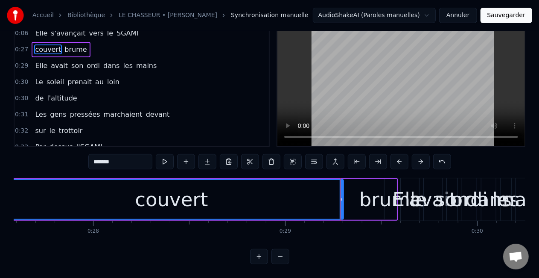
drag, startPoint x: 341, startPoint y: 193, endPoint x: 208, endPoint y: 188, distance: 132.5
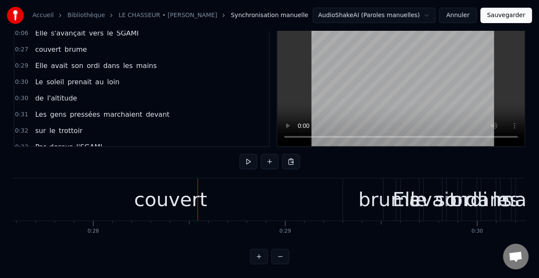
click at [330, 192] on div "couvert" at bounding box center [171, 199] width 344 height 42
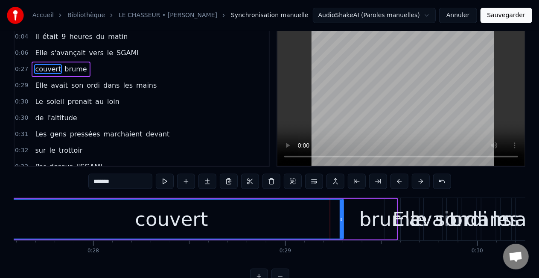
scroll to position [0, 0]
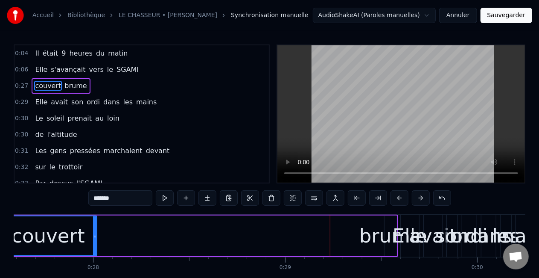
drag, startPoint x: 342, startPoint y: 235, endPoint x: 93, endPoint y: 234, distance: 248.9
click at [93, 234] on icon at bounding box center [94, 235] width 3 height 7
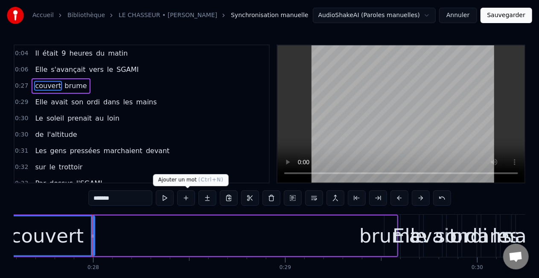
click at [184, 196] on button at bounding box center [186, 197] width 18 height 15
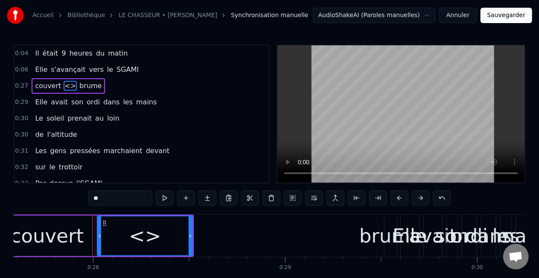
click at [118, 197] on input "**" at bounding box center [120, 197] width 64 height 15
type input "*"
type input "**"
click at [95, 143] on div "Les gens pressées marchaient devant" at bounding box center [102, 150] width 141 height 15
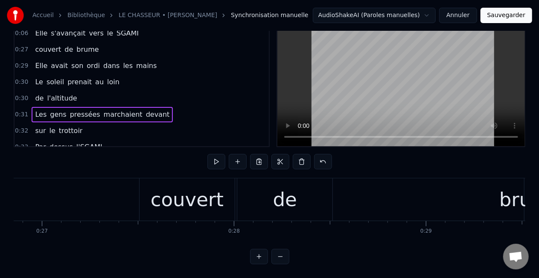
scroll to position [0, 5083]
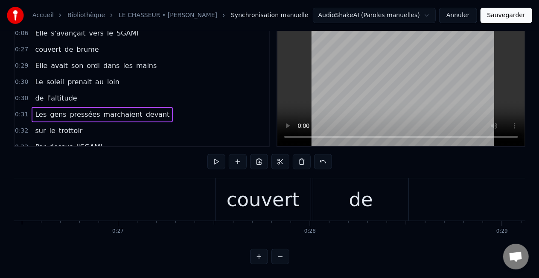
click at [230, 190] on div "couvert" at bounding box center [263, 199] width 95 height 42
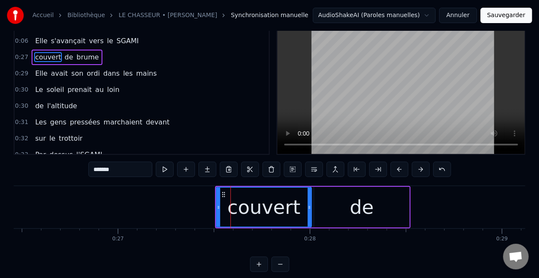
scroll to position [0, 0]
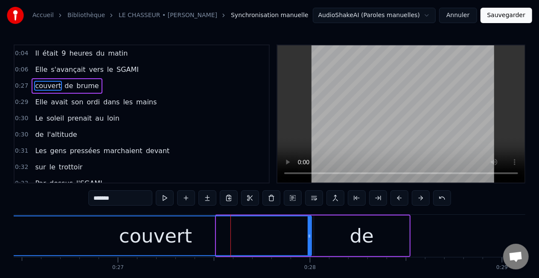
drag, startPoint x: 217, startPoint y: 235, endPoint x: 0, endPoint y: 230, distance: 217.0
click at [0, 230] on div "Accueil Bibliothèque LE CHASSEUR • MICHEL DELPECH Synchronisation manuelle Audi…" at bounding box center [269, 150] width 539 height 300
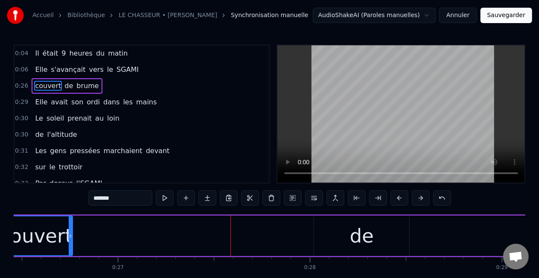
drag, startPoint x: 308, startPoint y: 232, endPoint x: 71, endPoint y: 226, distance: 237.0
click at [71, 226] on div at bounding box center [70, 235] width 3 height 39
click at [325, 234] on div "de" at bounding box center [361, 235] width 95 height 41
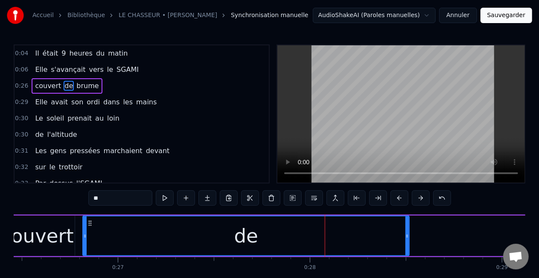
drag, startPoint x: 316, startPoint y: 234, endPoint x: 84, endPoint y: 234, distance: 232.3
click at [84, 234] on icon at bounding box center [84, 235] width 3 height 7
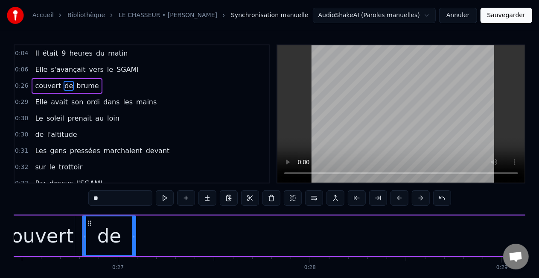
drag, startPoint x: 407, startPoint y: 235, endPoint x: 130, endPoint y: 234, distance: 277.1
click at [132, 234] on icon at bounding box center [133, 235] width 3 height 7
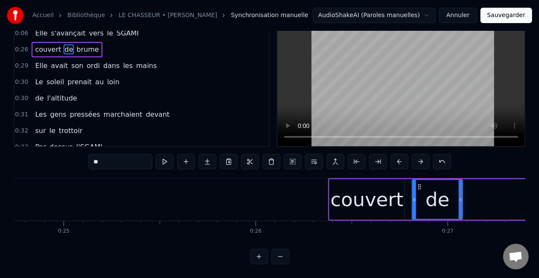
scroll to position [0, 4714]
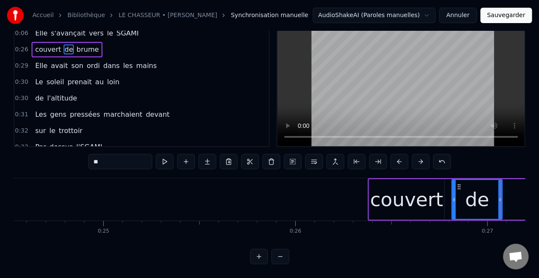
click at [389, 188] on div "couvert" at bounding box center [406, 199] width 73 height 29
type input "*******"
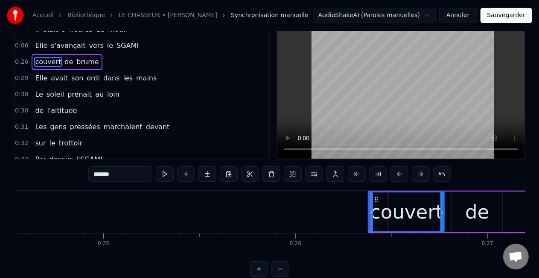
scroll to position [44, 0]
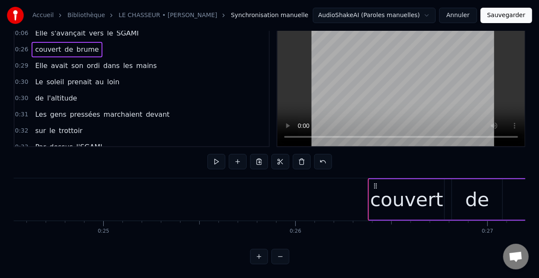
click at [385, 193] on div "couvert" at bounding box center [406, 199] width 73 height 29
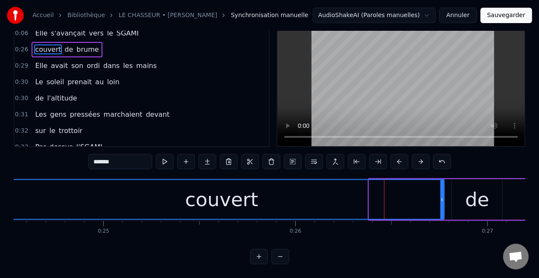
drag, startPoint x: 370, startPoint y: 192, endPoint x: 0, endPoint y: 196, distance: 370.2
click at [0, 196] on div "Accueil Bibliothèque LE CHASSEUR • MICHEL DELPECH Synchronisation manuelle Audi…" at bounding box center [269, 114] width 539 height 300
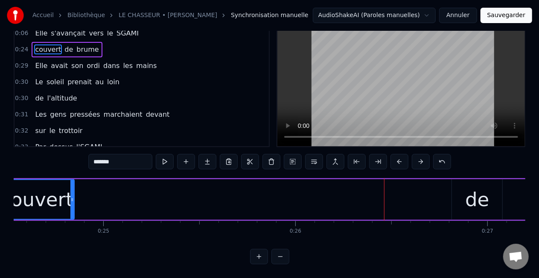
drag, startPoint x: 442, startPoint y: 190, endPoint x: 79, endPoint y: 192, distance: 362.9
click at [72, 196] on icon at bounding box center [71, 199] width 3 height 7
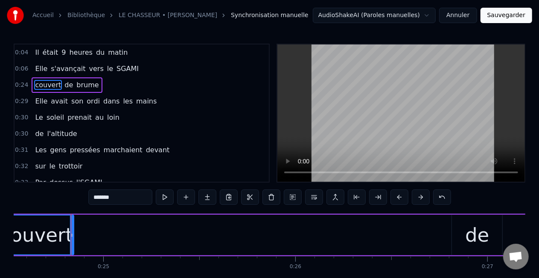
scroll to position [0, 0]
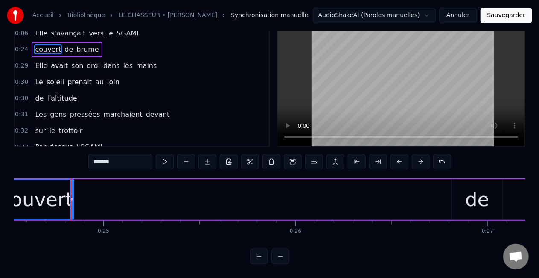
click at [476, 196] on div "de" at bounding box center [477, 199] width 24 height 29
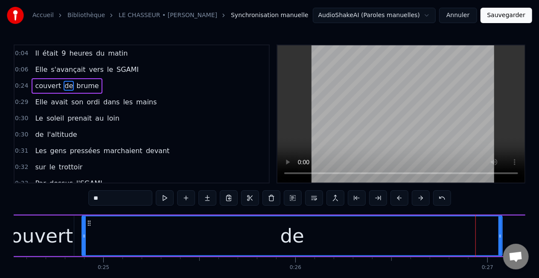
drag, startPoint x: 454, startPoint y: 234, endPoint x: 114, endPoint y: 232, distance: 339.4
click at [84, 231] on div at bounding box center [83, 235] width 3 height 39
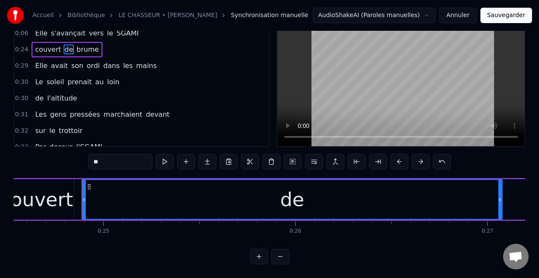
scroll to position [44, 0]
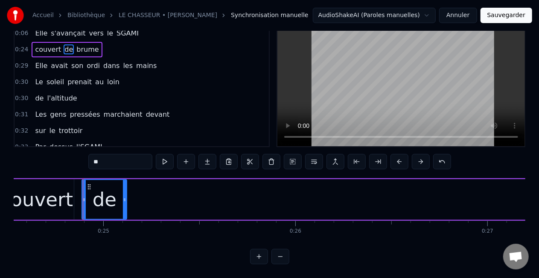
drag, startPoint x: 502, startPoint y: 194, endPoint x: 126, endPoint y: 200, distance: 375.8
click at [126, 200] on div at bounding box center [124, 199] width 3 height 39
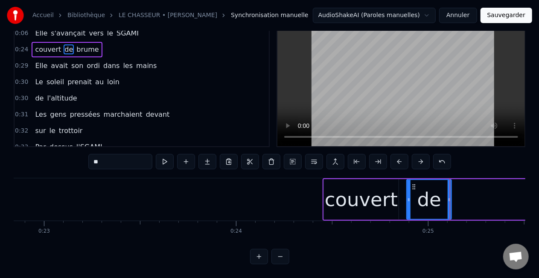
scroll to position [0, 4315]
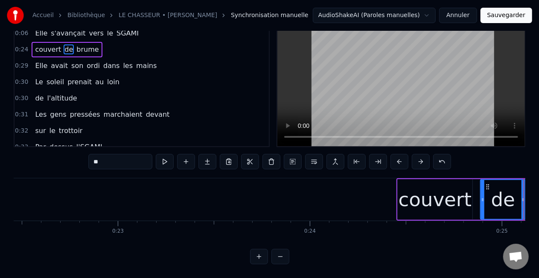
click at [438, 192] on div "couvert" at bounding box center [435, 199] width 73 height 29
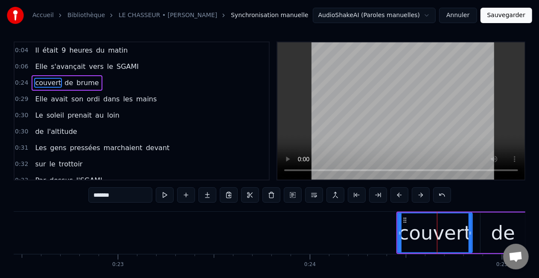
scroll to position [0, 0]
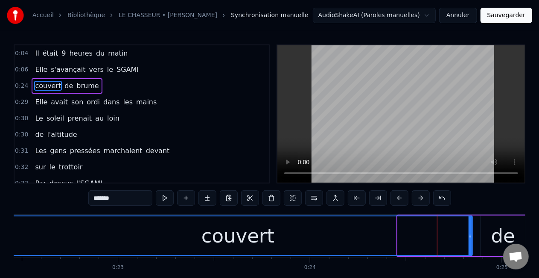
drag, startPoint x: 400, startPoint y: 234, endPoint x: 7, endPoint y: 212, distance: 393.0
click at [4, 213] on div "Accueil Bibliothèque LE CHASSEUR • MICHEL DELPECH Synchronisation manuelle Audi…" at bounding box center [269, 150] width 539 height 300
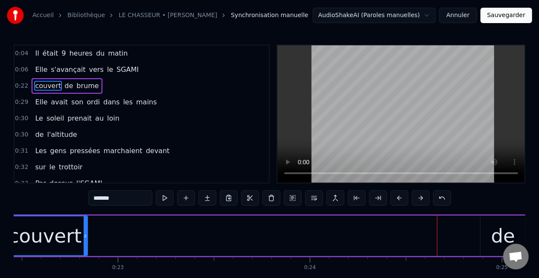
drag, startPoint x: 470, startPoint y: 233, endPoint x: 85, endPoint y: 219, distance: 385.4
click at [85, 219] on div at bounding box center [85, 235] width 3 height 39
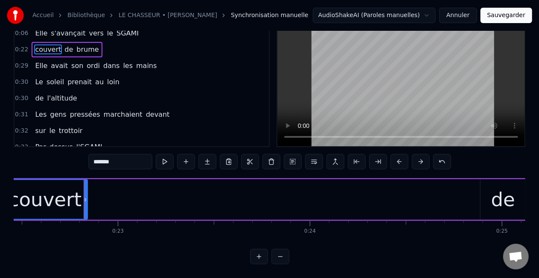
click at [488, 199] on div "de" at bounding box center [503, 199] width 45 height 41
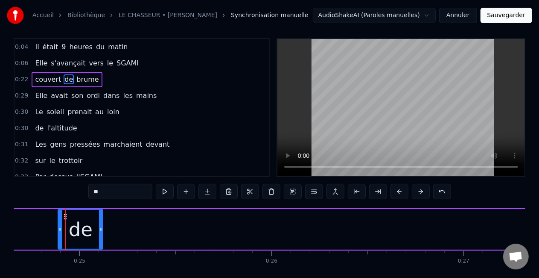
scroll to position [0, 4746]
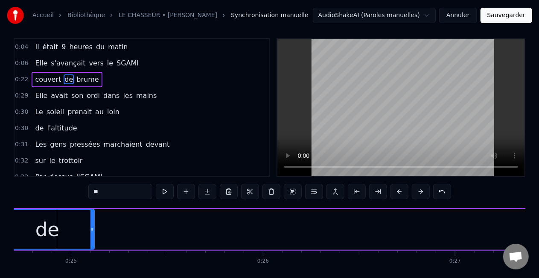
drag, startPoint x: 50, startPoint y: 230, endPoint x: 3, endPoint y: 221, distance: 47.8
click at [0, 222] on div "Accueil Bibliothèque LE CHASSEUR • MICHEL DELPECH Synchronisation manuelle Audi…" at bounding box center [269, 144] width 539 height 300
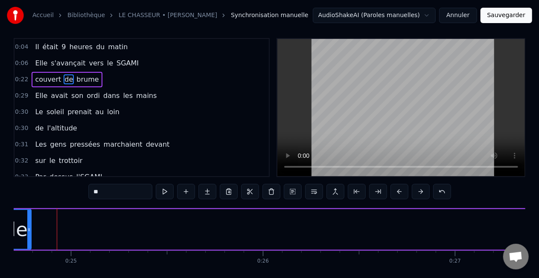
drag, startPoint x: 92, startPoint y: 226, endPoint x: 28, endPoint y: 219, distance: 64.5
click at [28, 219] on div at bounding box center [28, 229] width 3 height 39
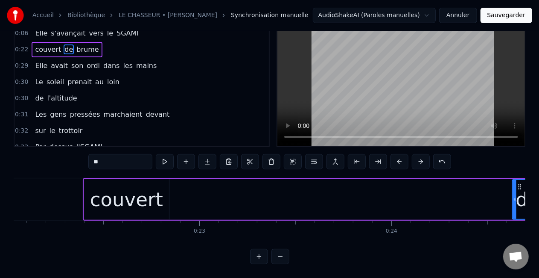
scroll to position [0, 4228]
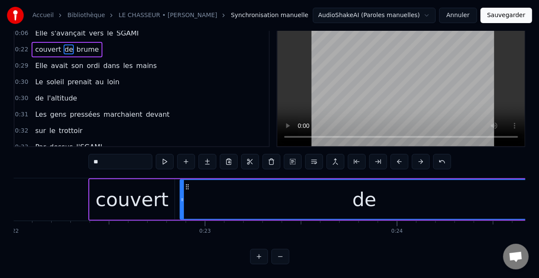
drag, startPoint x: 520, startPoint y: 190, endPoint x: 182, endPoint y: 199, distance: 338.3
click at [182, 199] on div at bounding box center [182, 199] width 3 height 39
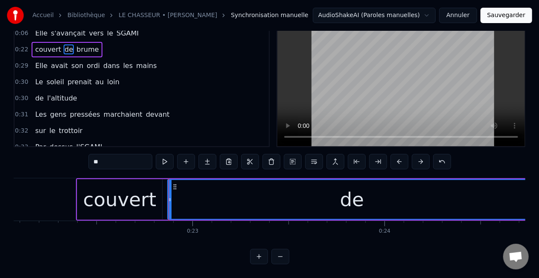
scroll to position [0, 4245]
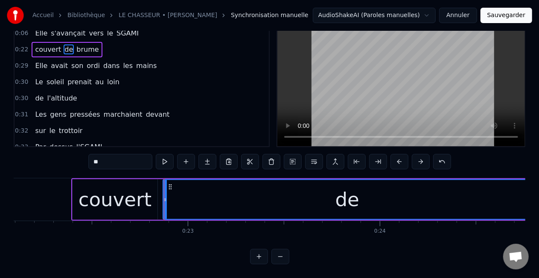
click at [523, 234] on div "Il était 9 heures du matin Elle s'avançait vers le SGAMI couvert de brume Elle …" at bounding box center [270, 210] width 512 height 64
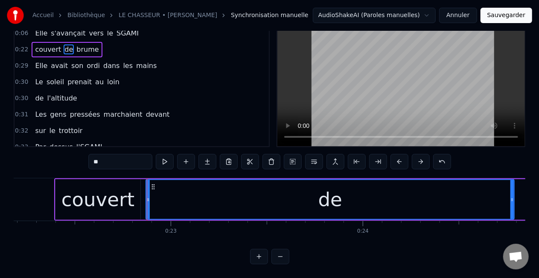
scroll to position [0, 4307]
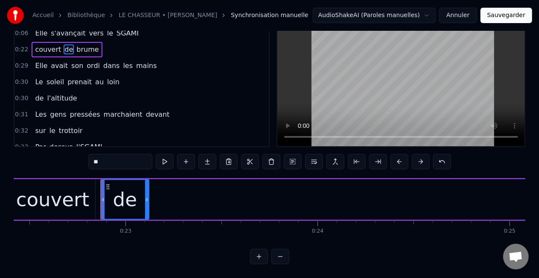
drag, startPoint x: 468, startPoint y: 192, endPoint x: 148, endPoint y: 196, distance: 320.2
click at [148, 196] on div at bounding box center [146, 199] width 3 height 39
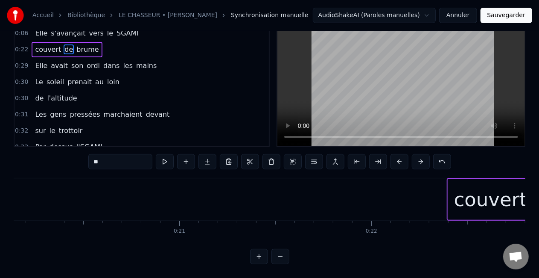
click at [454, 194] on div "couvert" at bounding box center [490, 199] width 85 height 41
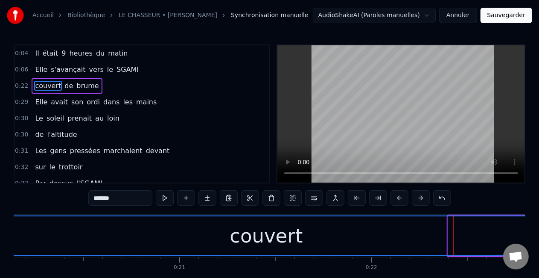
drag, startPoint x: 449, startPoint y: 234, endPoint x: 0, endPoint y: 233, distance: 448.7
click at [0, 233] on div "Accueil Bibliothèque LE CHASSEUR • MICHEL DELPECH Synchronisation manuelle Audi…" at bounding box center [269, 150] width 539 height 300
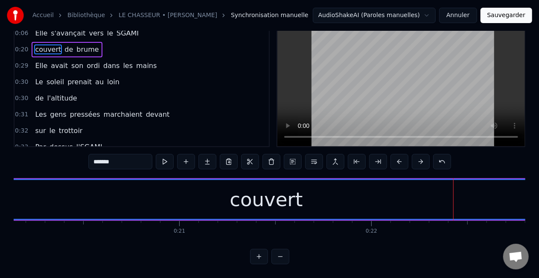
click at [336, 182] on div "couvert" at bounding box center [266, 199] width 533 height 39
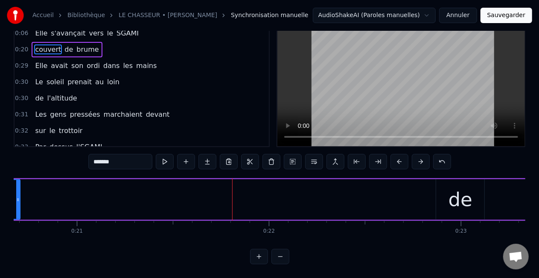
drag, startPoint x: 430, startPoint y: 189, endPoint x: 18, endPoint y: 193, distance: 411.6
click at [18, 196] on icon at bounding box center [17, 199] width 3 height 7
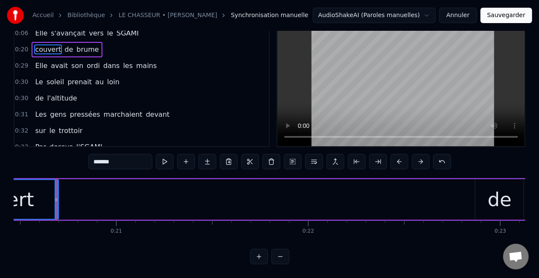
click at [483, 199] on div "de" at bounding box center [500, 199] width 48 height 41
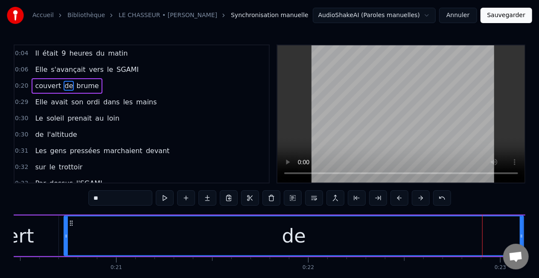
drag, startPoint x: 476, startPoint y: 233, endPoint x: 64, endPoint y: 234, distance: 412.4
click at [64, 234] on div "de" at bounding box center [294, 235] width 461 height 41
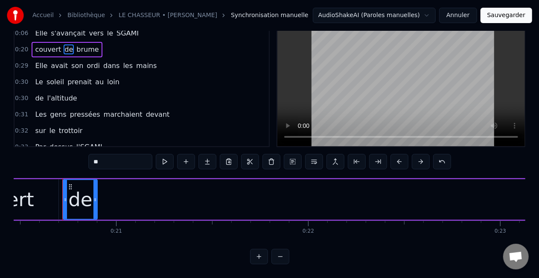
drag, startPoint x: 523, startPoint y: 191, endPoint x: 96, endPoint y: 196, distance: 426.6
click at [96, 196] on div at bounding box center [95, 199] width 3 height 39
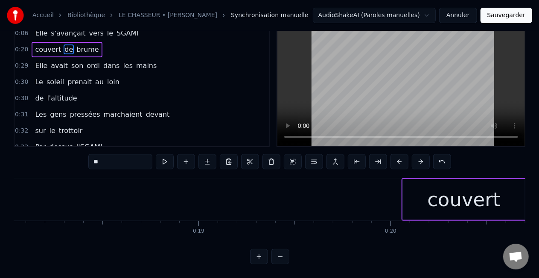
click at [409, 202] on div "couvert" at bounding box center [464, 199] width 122 height 41
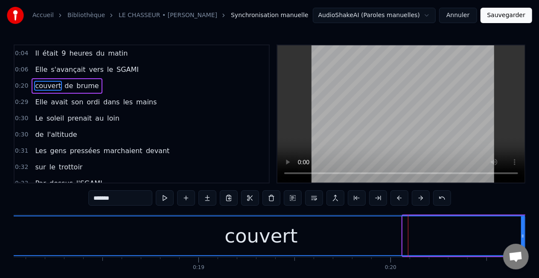
drag, startPoint x: 406, startPoint y: 233, endPoint x: 0, endPoint y: 236, distance: 405.6
click at [0, 236] on div "Accueil Bibliothèque LE CHASSEUR • MICHEL DELPECH Synchronisation manuelle Audi…" at bounding box center [269, 150] width 539 height 300
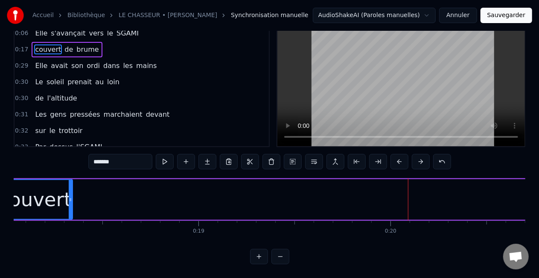
drag, startPoint x: 523, startPoint y: 190, endPoint x: 70, endPoint y: 198, distance: 453.1
click at [70, 198] on div at bounding box center [70, 199] width 3 height 39
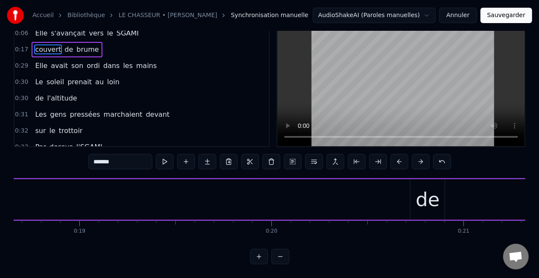
click at [433, 198] on div "de" at bounding box center [428, 199] width 24 height 29
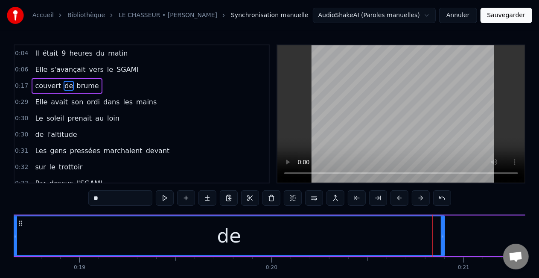
drag, startPoint x: 412, startPoint y: 231, endPoint x: 20, endPoint y: 230, distance: 391.1
click at [14, 231] on div at bounding box center [15, 235] width 3 height 39
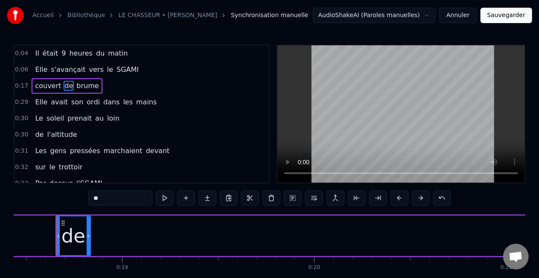
drag, startPoint x: 486, startPoint y: 231, endPoint x: 89, endPoint y: 217, distance: 397.3
click at [89, 216] on div at bounding box center [88, 235] width 3 height 39
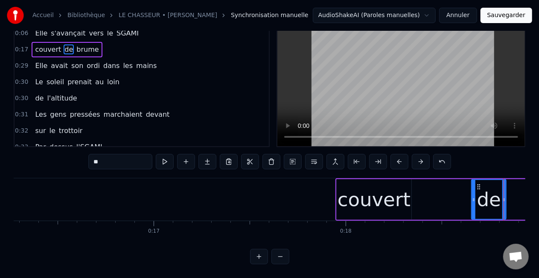
click at [379, 200] on div "couvert" at bounding box center [374, 199] width 73 height 29
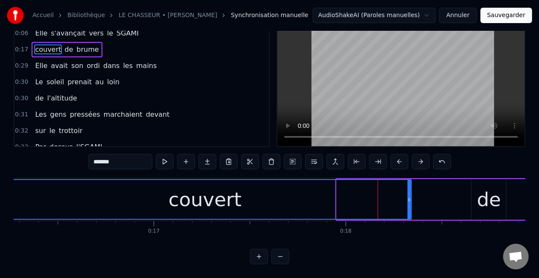
drag, startPoint x: 338, startPoint y: 191, endPoint x: 0, endPoint y: 199, distance: 338.3
click at [0, 199] on div "Accueil Bibliothèque LE CHASSEUR • MICHEL DELPECH Synchronisation manuelle Audi…" at bounding box center [269, 114] width 539 height 300
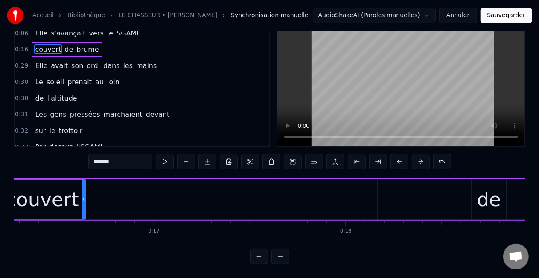
drag, startPoint x: 409, startPoint y: 192, endPoint x: 83, endPoint y: 186, distance: 326.7
click at [82, 187] on div at bounding box center [83, 199] width 3 height 39
click at [501, 197] on div "de" at bounding box center [489, 199] width 35 height 41
type input "**"
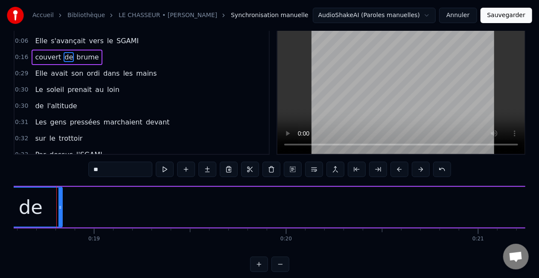
drag, startPoint x: 29, startPoint y: 207, endPoint x: 4, endPoint y: 208, distance: 24.8
click at [0, 208] on div "Accueil Bibliothèque LE CHASSEUR • MICHEL DELPECH Synchronisation manuelle Audi…" at bounding box center [269, 121] width 539 height 300
drag, startPoint x: 61, startPoint y: 205, endPoint x: 30, endPoint y: 207, distance: 30.3
click at [30, 207] on icon at bounding box center [29, 207] width 3 height 7
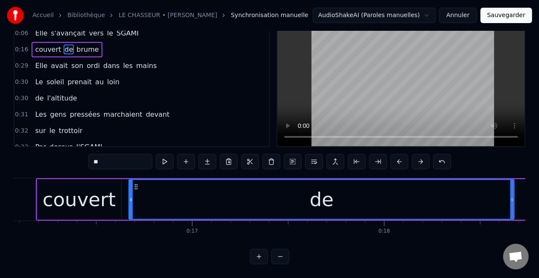
drag, startPoint x: 484, startPoint y: 197, endPoint x: 132, endPoint y: 202, distance: 352.3
click at [132, 202] on div at bounding box center [130, 199] width 3 height 39
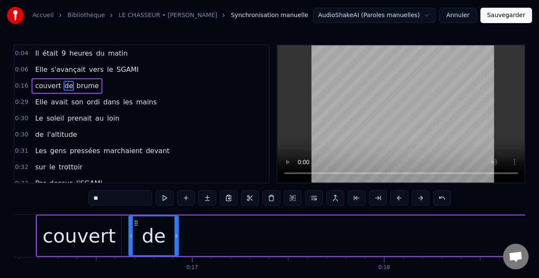
drag, startPoint x: 513, startPoint y: 235, endPoint x: 176, endPoint y: 237, distance: 337.3
click at [176, 237] on icon at bounding box center [176, 235] width 3 height 7
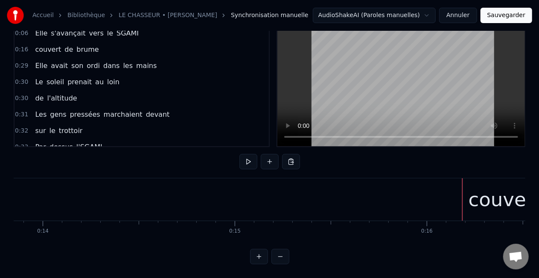
click at [488, 195] on div "couvert" at bounding box center [505, 199] width 73 height 29
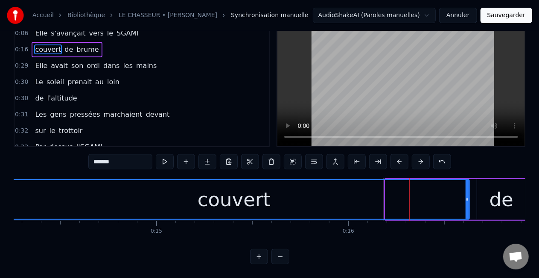
drag, startPoint x: 387, startPoint y: 198, endPoint x: 0, endPoint y: 198, distance: 386.8
click at [0, 199] on div "Accueil Bibliothèque LE CHASSEUR • MICHEL DELPECH Synchronisation manuelle Audi…" at bounding box center [269, 114] width 539 height 300
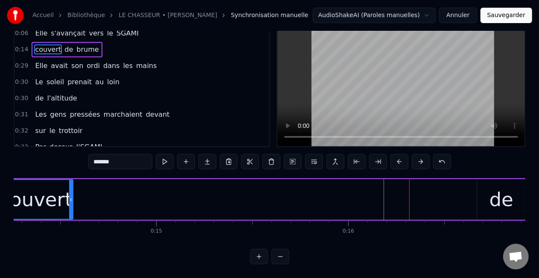
drag, startPoint x: 468, startPoint y: 196, endPoint x: 73, endPoint y: 193, distance: 395.0
click at [73, 193] on div at bounding box center [70, 199] width 3 height 39
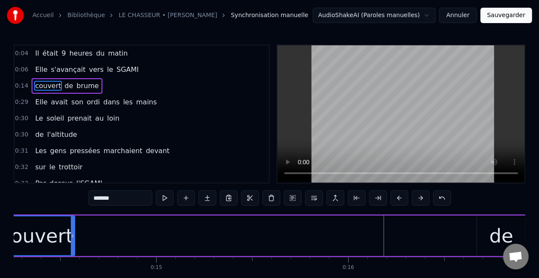
click at [480, 233] on div "de" at bounding box center [501, 235] width 48 height 41
type input "**"
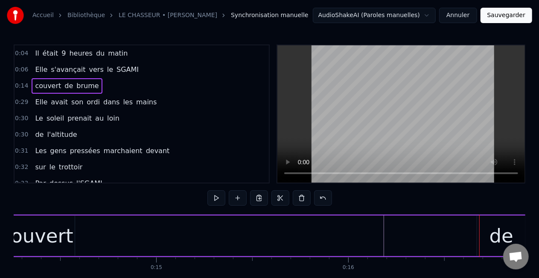
click at [493, 234] on div "de" at bounding box center [502, 235] width 24 height 29
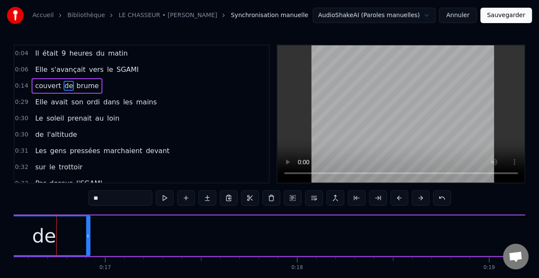
drag, startPoint x: 44, startPoint y: 234, endPoint x: 0, endPoint y: 236, distance: 44.0
click at [0, 236] on div "Accueil Bibliothèque LE CHASSEUR • MICHEL DELPECH Synchronisation manuelle Audi…" at bounding box center [269, 150] width 539 height 300
drag, startPoint x: 91, startPoint y: 237, endPoint x: 74, endPoint y: 236, distance: 16.7
click at [74, 236] on div "de" at bounding box center [43, 235] width 93 height 41
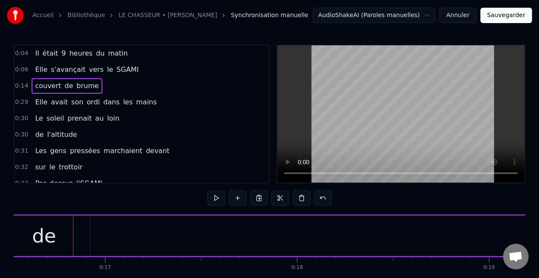
click at [87, 237] on div "de" at bounding box center [44, 235] width 92 height 41
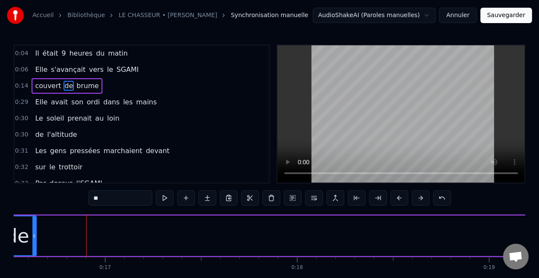
drag, startPoint x: 87, startPoint y: 237, endPoint x: 36, endPoint y: 235, distance: 50.8
click at [34, 235] on icon at bounding box center [33, 235] width 3 height 7
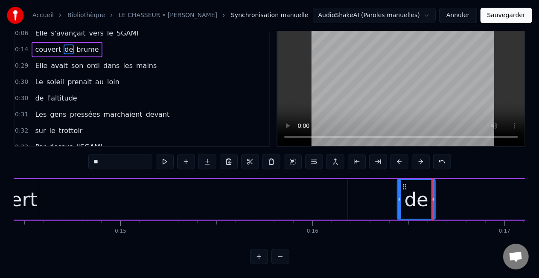
scroll to position [0, 2770]
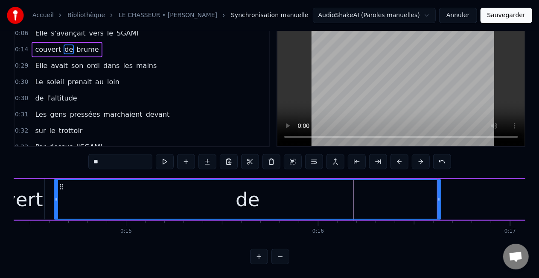
drag, startPoint x: 404, startPoint y: 190, endPoint x: 54, endPoint y: 203, distance: 349.9
click at [55, 203] on div at bounding box center [56, 199] width 3 height 39
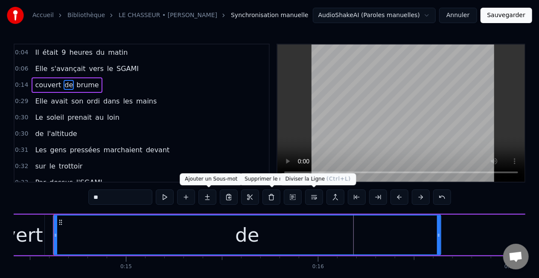
scroll to position [0, 2767]
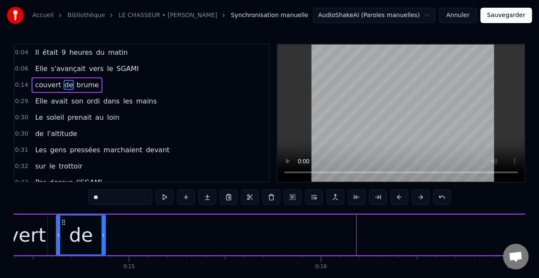
drag, startPoint x: 442, startPoint y: 235, endPoint x: 109, endPoint y: 239, distance: 332.6
click at [103, 240] on div at bounding box center [103, 234] width 3 height 39
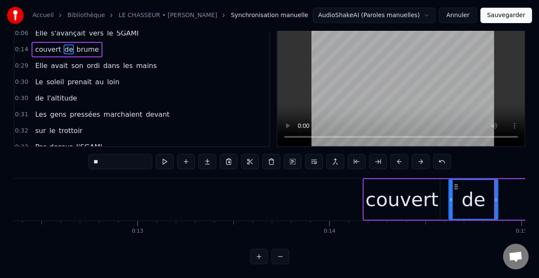
scroll to position [0, 2340]
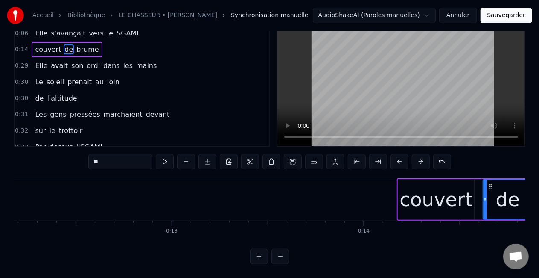
click at [426, 199] on div "couvert" at bounding box center [436, 199] width 73 height 29
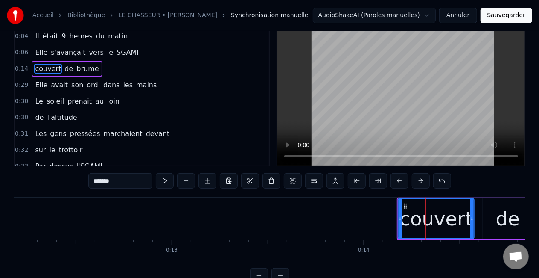
scroll to position [0, 0]
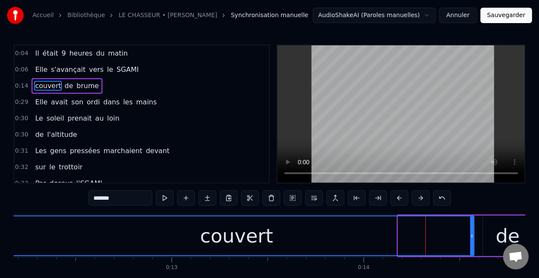
drag, startPoint x: 399, startPoint y: 235, endPoint x: 2, endPoint y: 228, distance: 397.6
click at [0, 228] on div "Accueil Bibliothèque LE CHASSEUR • MICHEL DELPECH Synchronisation manuelle Audi…" at bounding box center [269, 150] width 539 height 300
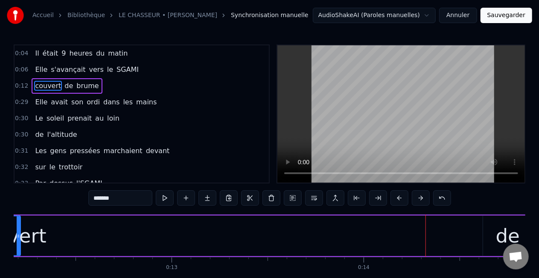
drag, startPoint x: 471, startPoint y: 233, endPoint x: 19, endPoint y: 220, distance: 451.9
click at [17, 220] on div at bounding box center [18, 235] width 3 height 39
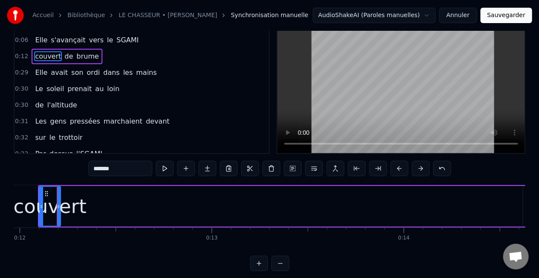
scroll to position [44, 0]
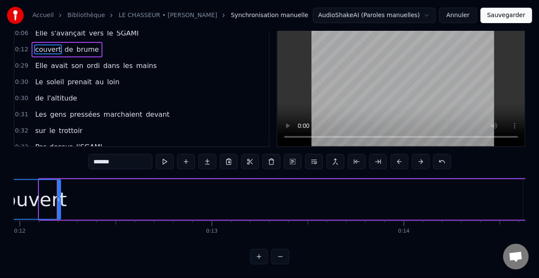
drag, startPoint x: 39, startPoint y: 190, endPoint x: 0, endPoint y: 192, distance: 39.3
click at [0, 192] on div "Accueil Bibliothèque LE CHASSEUR • MICHEL DELPECH Synchronisation manuelle Audi…" at bounding box center [269, 114] width 539 height 300
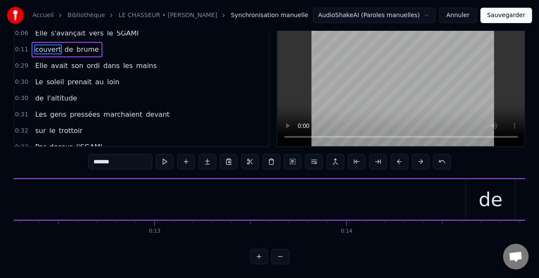
scroll to position [0, 2431]
click at [410, 198] on div "de" at bounding box center [417, 199] width 24 height 29
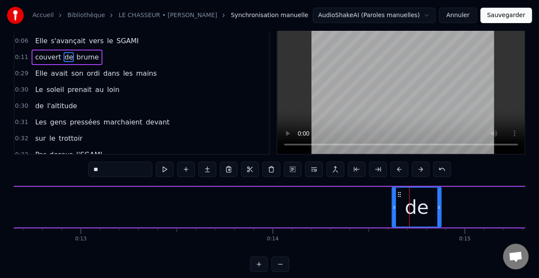
scroll to position [0, 0]
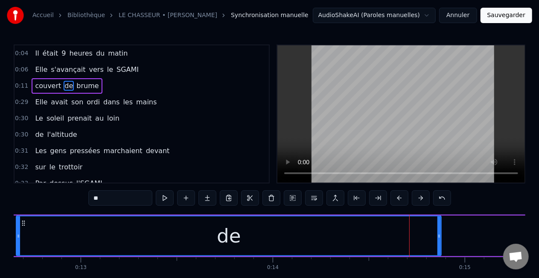
drag, startPoint x: 395, startPoint y: 233, endPoint x: 18, endPoint y: 225, distance: 376.2
click at [18, 225] on div at bounding box center [18, 235] width 3 height 39
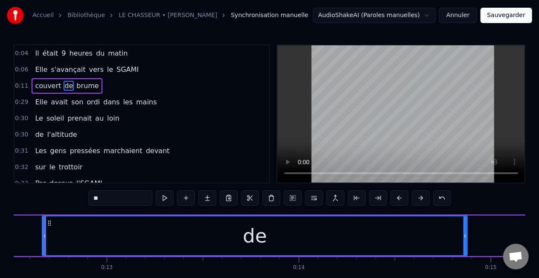
scroll to position [0, 2392]
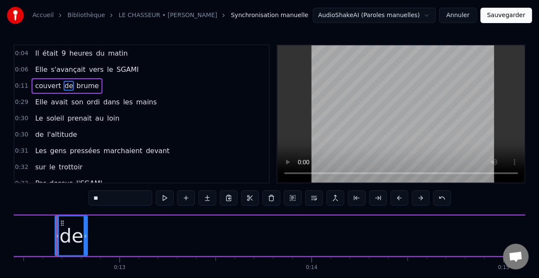
drag, startPoint x: 477, startPoint y: 231, endPoint x: 86, endPoint y: 226, distance: 391.6
click at [86, 226] on div at bounding box center [85, 235] width 3 height 39
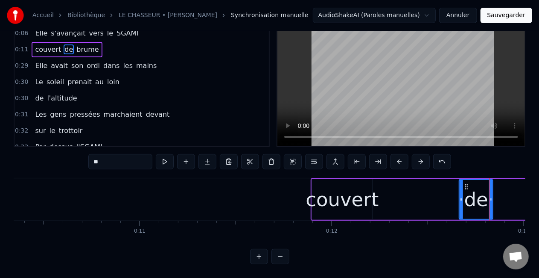
scroll to position [0, 1948]
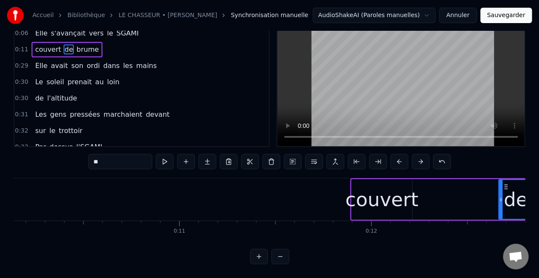
click at [411, 202] on div "couvert" at bounding box center [381, 199] width 73 height 29
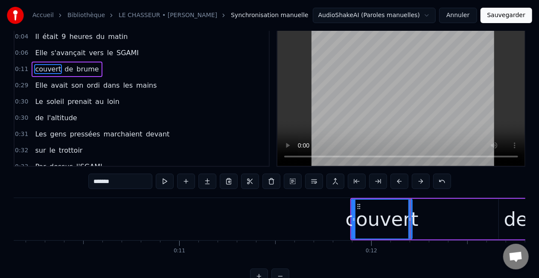
scroll to position [0, 0]
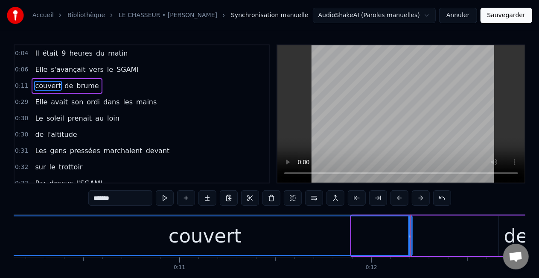
drag, startPoint x: 354, startPoint y: 234, endPoint x: 19, endPoint y: 228, distance: 335.2
click at [1, 228] on div "Accueil Bibliothèque LE CHASSEUR • MICHEL DELPECH Synchronisation manuelle Audi…" at bounding box center [269, 150] width 539 height 300
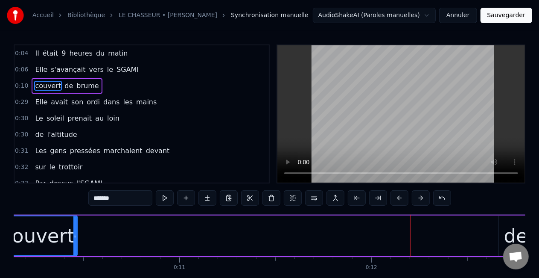
drag, startPoint x: 411, startPoint y: 235, endPoint x: 107, endPoint y: 229, distance: 303.6
click at [76, 229] on div at bounding box center [74, 235] width 3 height 39
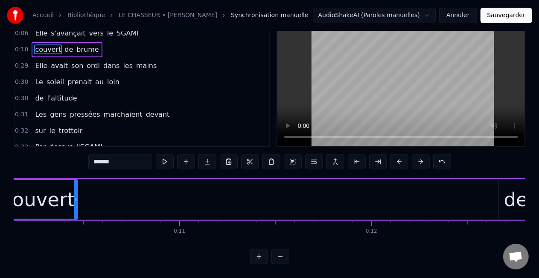
click at [502, 197] on div "de" at bounding box center [516, 199] width 34 height 41
type input "**"
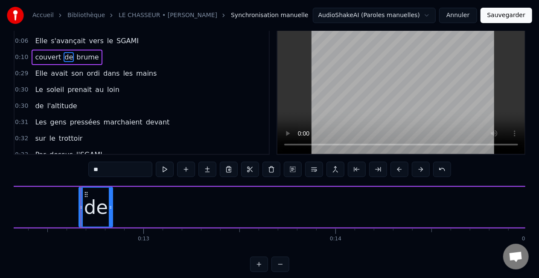
scroll to position [0, 2392]
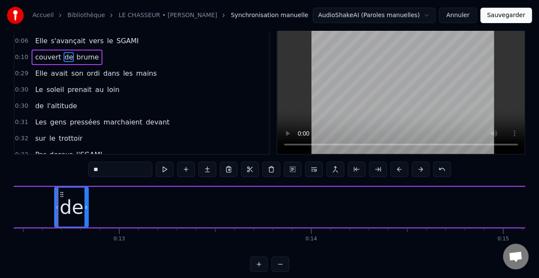
click at [56, 205] on div at bounding box center [56, 207] width 0 height 42
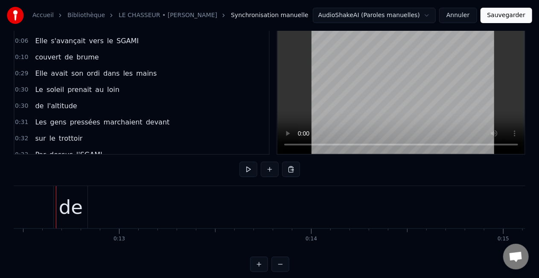
scroll to position [0, 2392]
click at [60, 210] on div "de" at bounding box center [71, 207] width 24 height 29
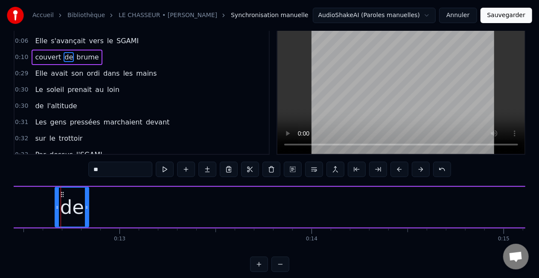
scroll to position [0, 0]
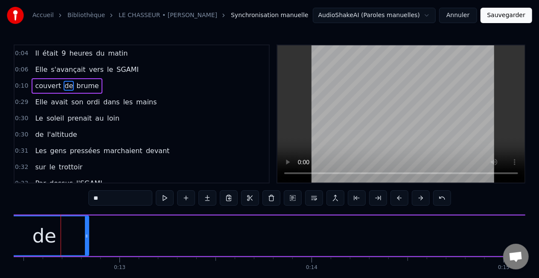
drag, startPoint x: 56, startPoint y: 232, endPoint x: 0, endPoint y: 226, distance: 55.9
click at [0, 226] on div "Accueil Bibliothèque LE CHASSEUR • MICHEL DELPECH Synchronisation manuelle Audi…" at bounding box center [269, 150] width 539 height 300
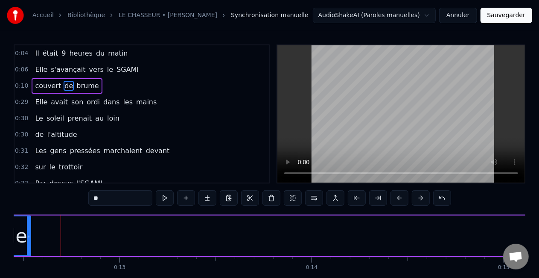
drag, startPoint x: 85, startPoint y: 234, endPoint x: 27, endPoint y: 230, distance: 58.2
click at [27, 230] on div at bounding box center [28, 235] width 3 height 39
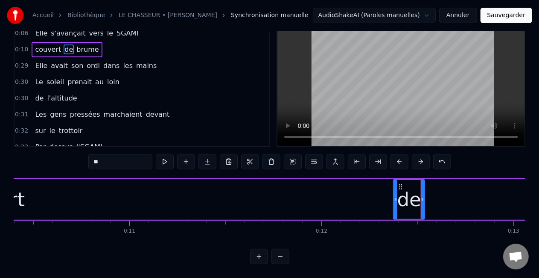
scroll to position [0, 1958]
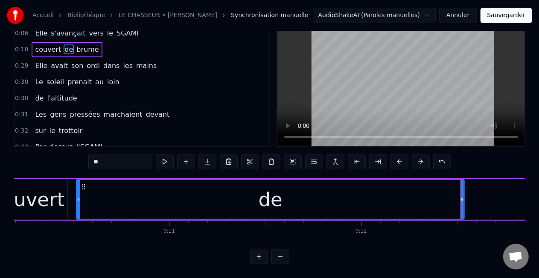
drag, startPoint x: 436, startPoint y: 191, endPoint x: 78, endPoint y: 198, distance: 357.9
click at [78, 198] on div at bounding box center [78, 199] width 3 height 39
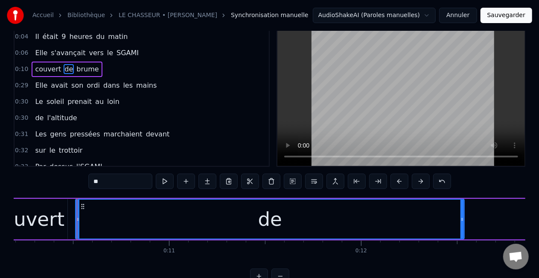
scroll to position [0, 0]
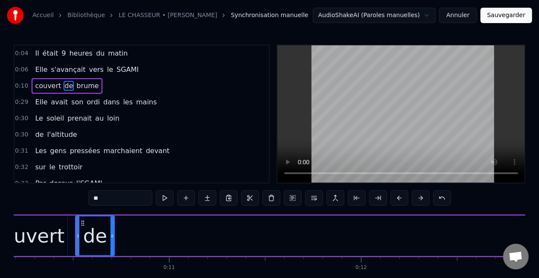
drag, startPoint x: 463, startPoint y: 234, endPoint x: 112, endPoint y: 234, distance: 350.5
click at [113, 234] on circle at bounding box center [113, 234] width 0 height 0
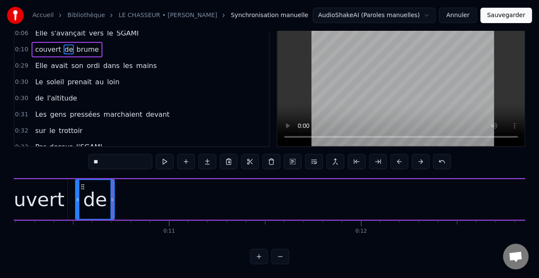
scroll to position [44, 0]
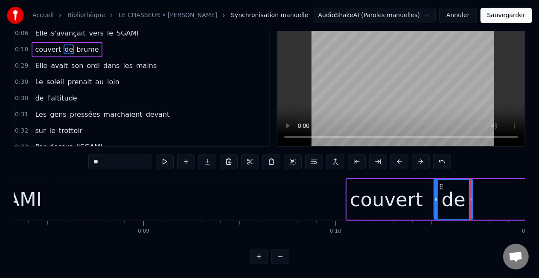
click at [366, 196] on div "couvert" at bounding box center [386, 199] width 73 height 29
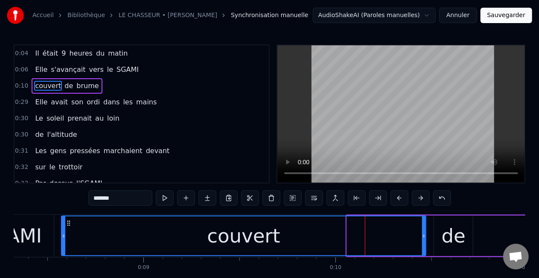
drag, startPoint x: 348, startPoint y: 234, endPoint x: 64, endPoint y: 233, distance: 283.9
click at [62, 234] on icon at bounding box center [63, 235] width 3 height 7
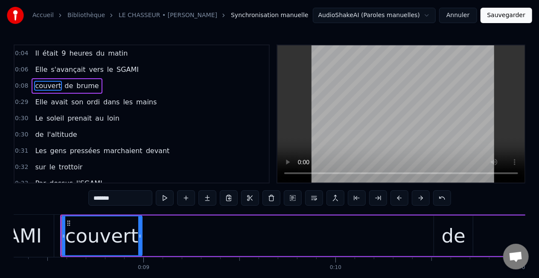
drag, startPoint x: 424, startPoint y: 234, endPoint x: 139, endPoint y: 231, distance: 284.4
click at [139, 231] on div at bounding box center [139, 235] width 3 height 39
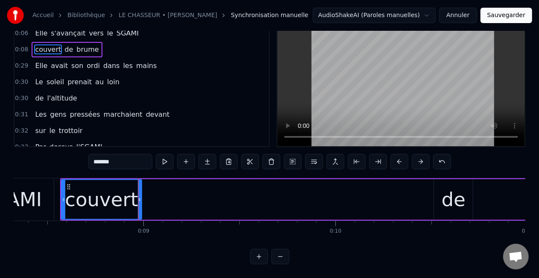
click at [450, 201] on div "de" at bounding box center [454, 199] width 24 height 29
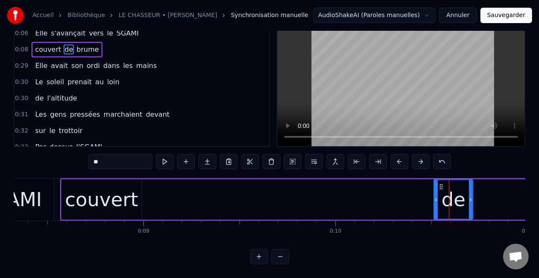
scroll to position [0, 0]
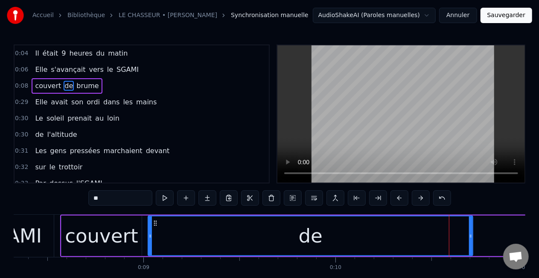
drag, startPoint x: 436, startPoint y: 237, endPoint x: 158, endPoint y: 240, distance: 278.8
click at [151, 240] on div at bounding box center [150, 235] width 3 height 39
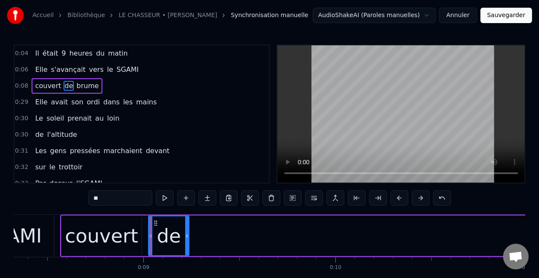
drag, startPoint x: 471, startPoint y: 235, endPoint x: 187, endPoint y: 233, distance: 283.9
click at [187, 233] on icon at bounding box center [186, 235] width 3 height 7
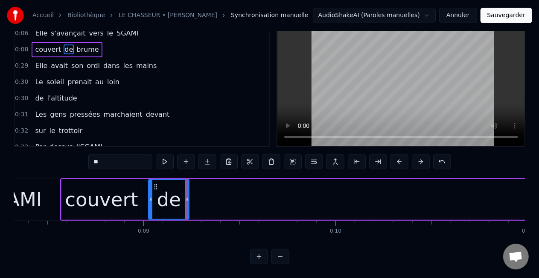
scroll to position [44, 0]
click at [84, 44] on span "brume" at bounding box center [88, 49] width 24 height 10
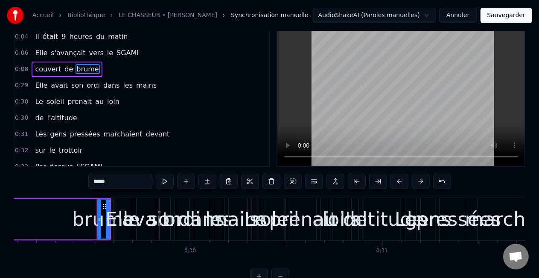
scroll to position [0, 5627]
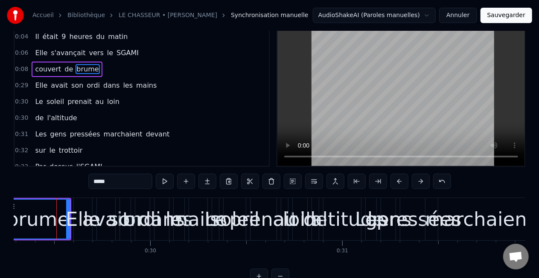
drag, startPoint x: 58, startPoint y: 221, endPoint x: 6, endPoint y: 209, distance: 53.5
click at [6, 209] on div "Accueil Bibliothèque LE CHASSEUR • MICHEL DELPECH Synchronisation manuelle Audi…" at bounding box center [269, 133] width 539 height 300
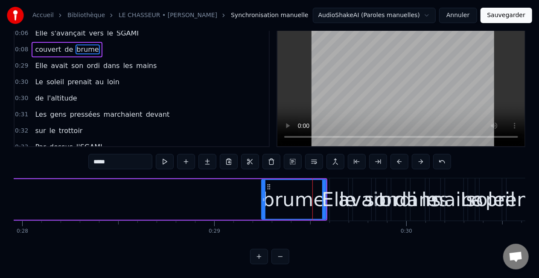
scroll to position [0, 5337]
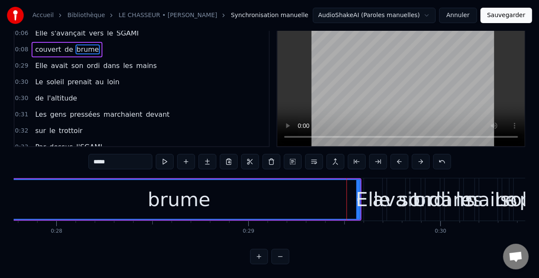
drag, startPoint x: 298, startPoint y: 191, endPoint x: 0, endPoint y: 181, distance: 298.2
click at [0, 181] on div "Accueil Bibliothèque LE CHASSEUR • MICHEL DELPECH Synchronisation manuelle Audi…" at bounding box center [269, 114] width 539 height 300
click at [359, 187] on div "Elle" at bounding box center [373, 199] width 35 height 29
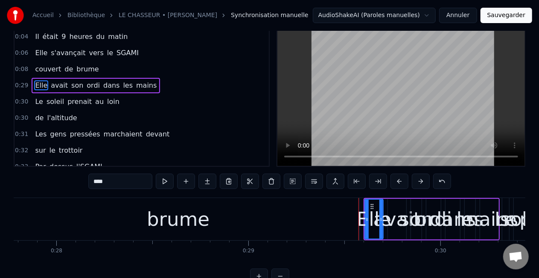
scroll to position [0, 0]
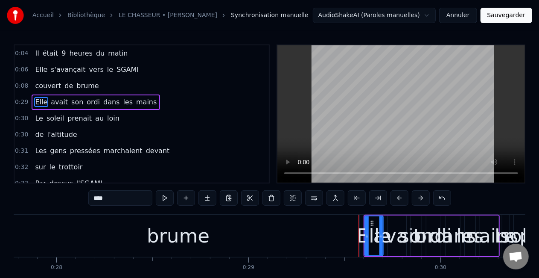
drag, startPoint x: 348, startPoint y: 234, endPoint x: 354, endPoint y: 233, distance: 5.1
click at [348, 233] on div "brume" at bounding box center [178, 235] width 362 height 42
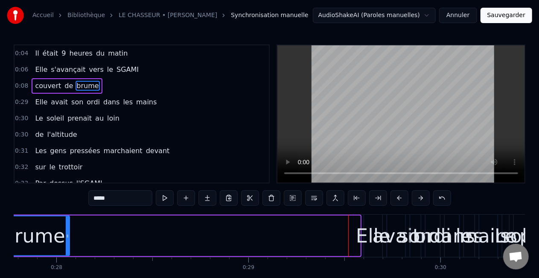
drag, startPoint x: 357, startPoint y: 235, endPoint x: 67, endPoint y: 227, distance: 290.9
click at [67, 227] on div at bounding box center [67, 235] width 3 height 39
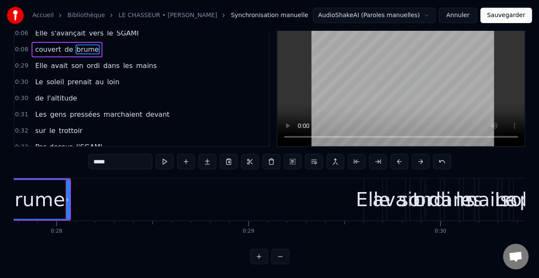
click at [369, 200] on div "Elle" at bounding box center [373, 199] width 35 height 29
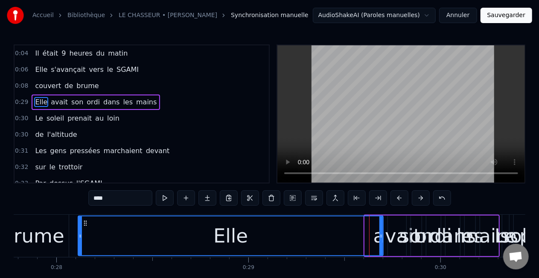
drag, startPoint x: 366, startPoint y: 234, endPoint x: 79, endPoint y: 234, distance: 286.9
click at [79, 234] on icon at bounding box center [80, 235] width 3 height 7
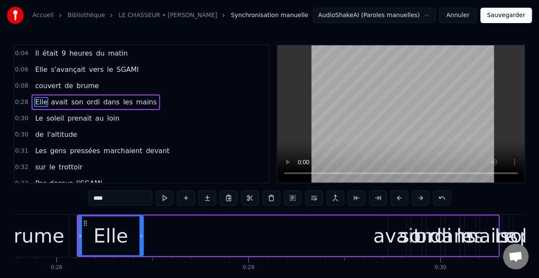
drag, startPoint x: 377, startPoint y: 235, endPoint x: 139, endPoint y: 233, distance: 238.3
click at [140, 233] on icon at bounding box center [141, 235] width 3 height 7
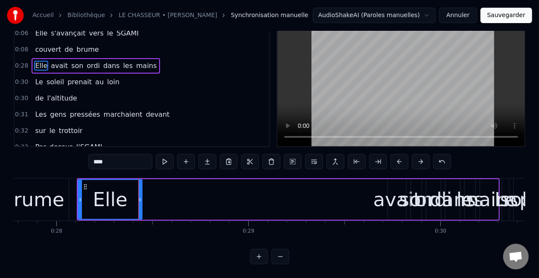
click at [389, 199] on div "avait" at bounding box center [398, 199] width 48 height 29
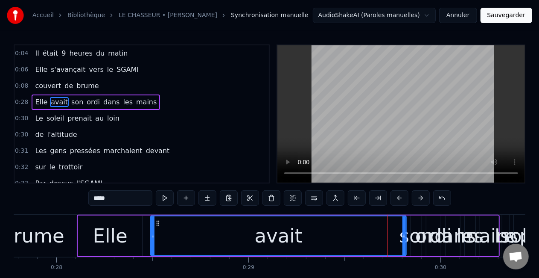
drag, startPoint x: 390, startPoint y: 231, endPoint x: 155, endPoint y: 235, distance: 234.4
click at [152, 236] on div at bounding box center [152, 235] width 3 height 39
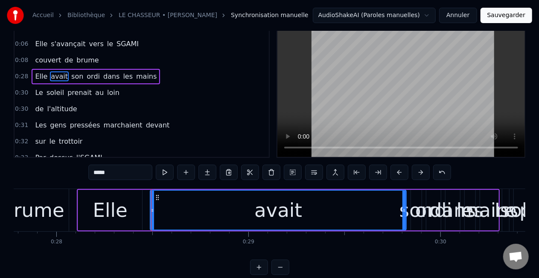
scroll to position [44, 0]
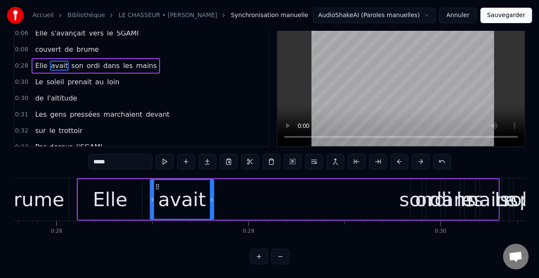
drag, startPoint x: 404, startPoint y: 192, endPoint x: 210, endPoint y: 194, distance: 193.4
click at [210, 196] on icon at bounding box center [211, 199] width 3 height 7
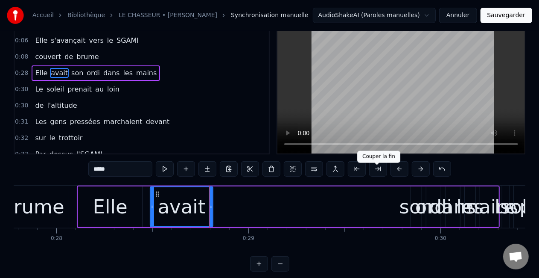
scroll to position [43, 0]
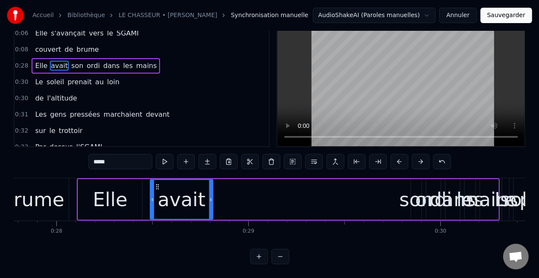
click at [416, 193] on div "son" at bounding box center [417, 199] width 34 height 29
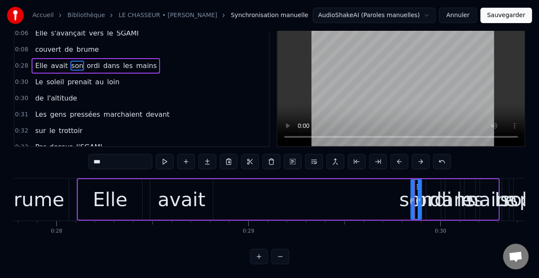
scroll to position [0, 0]
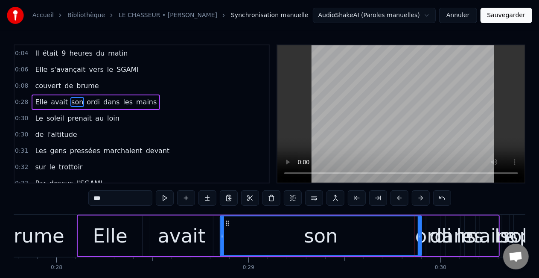
drag, startPoint x: 413, startPoint y: 238, endPoint x: 222, endPoint y: 242, distance: 190.9
click at [222, 242] on div at bounding box center [222, 235] width 3 height 39
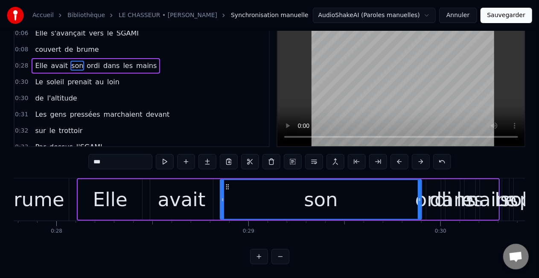
scroll to position [44, 0]
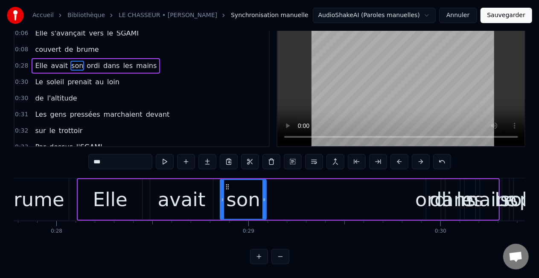
drag, startPoint x: 420, startPoint y: 193, endPoint x: 264, endPoint y: 194, distance: 155.8
click at [264, 196] on icon at bounding box center [264, 199] width 3 height 7
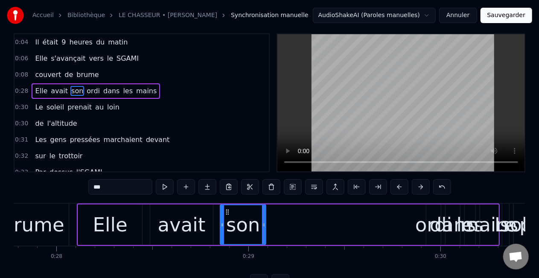
scroll to position [0, 0]
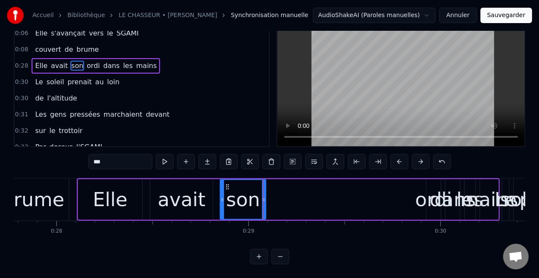
click at [436, 190] on div "dans" at bounding box center [453, 199] width 46 height 29
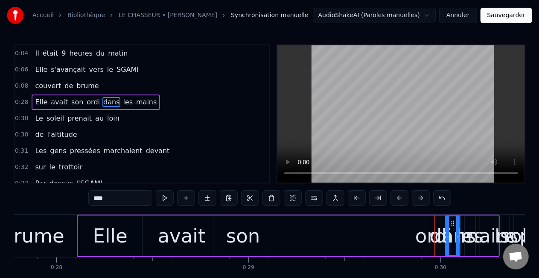
click at [424, 235] on div "ordi" at bounding box center [433, 235] width 37 height 29
type input "****"
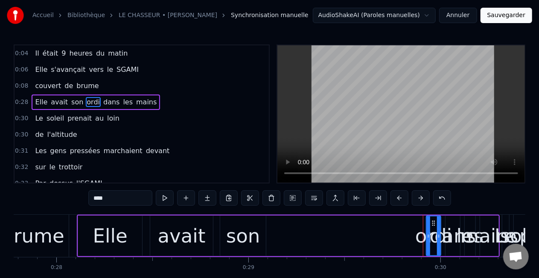
click at [416, 240] on div "Elle avait son ordi dans les mains" at bounding box center [288, 235] width 423 height 42
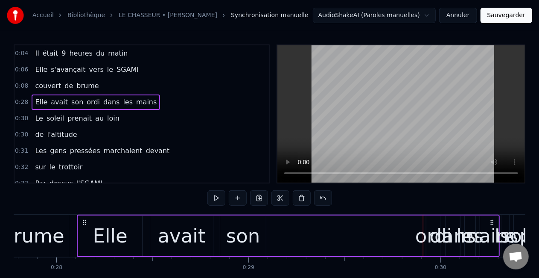
click at [436, 242] on div "dans" at bounding box center [453, 235] width 46 height 29
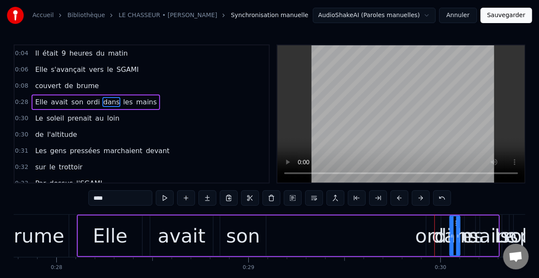
drag, startPoint x: 447, startPoint y: 237, endPoint x: 452, endPoint y: 240, distance: 5.0
click at [452, 240] on div at bounding box center [451, 235] width 3 height 39
click at [86, 100] on span "ordi" at bounding box center [93, 102] width 15 height 10
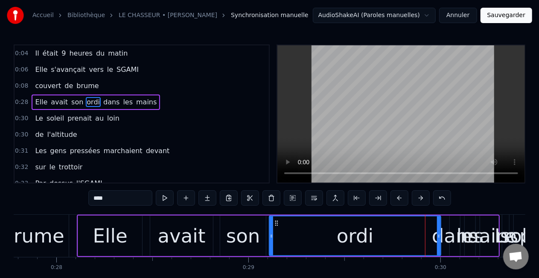
drag, startPoint x: 428, startPoint y: 234, endPoint x: 271, endPoint y: 238, distance: 157.2
click at [271, 238] on icon at bounding box center [271, 235] width 3 height 7
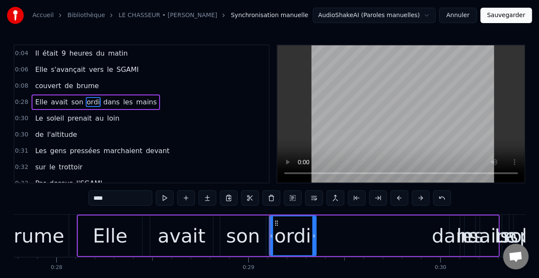
drag, startPoint x: 439, startPoint y: 238, endPoint x: 314, endPoint y: 236, distance: 124.7
click at [314, 236] on icon at bounding box center [314, 235] width 3 height 7
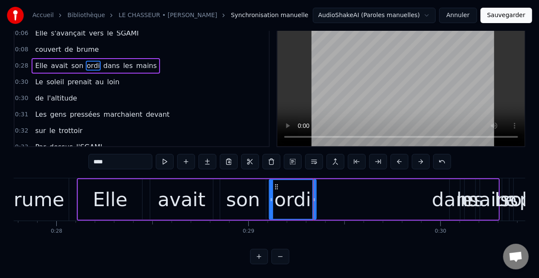
scroll to position [44, 0]
click at [441, 195] on div "dans" at bounding box center [455, 199] width 46 height 29
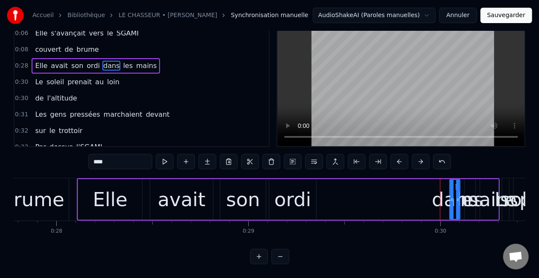
scroll to position [0, 0]
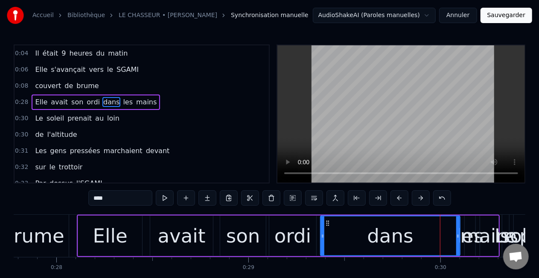
drag, startPoint x: 451, startPoint y: 233, endPoint x: 324, endPoint y: 230, distance: 126.4
click at [321, 231] on div at bounding box center [322, 235] width 3 height 39
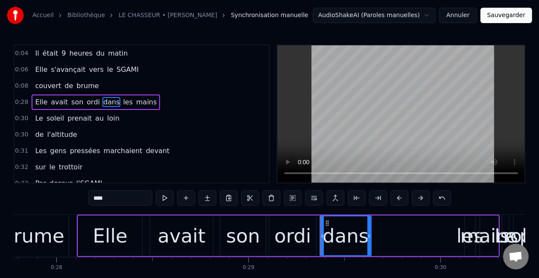
drag, startPoint x: 459, startPoint y: 233, endPoint x: 370, endPoint y: 233, distance: 88.8
click at [370, 233] on icon at bounding box center [369, 235] width 3 height 7
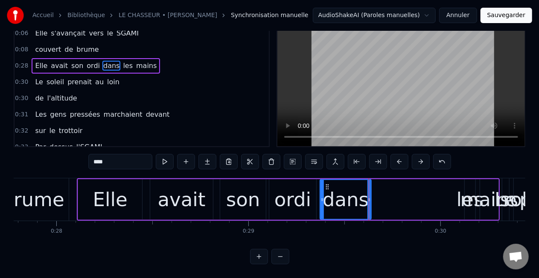
scroll to position [44, 0]
click at [465, 195] on div "mains" at bounding box center [490, 199] width 58 height 29
type input "*****"
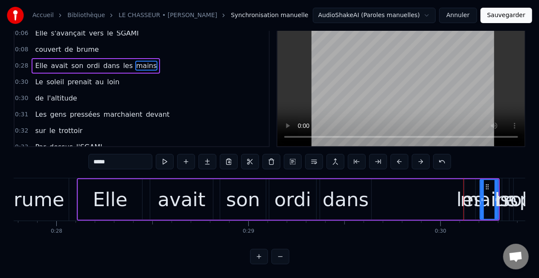
click at [469, 198] on div "mains" at bounding box center [490, 199] width 58 height 29
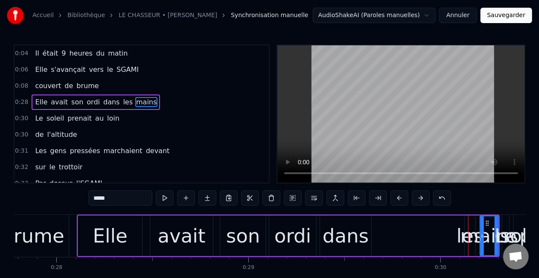
click at [464, 235] on div "Elle avait son ordi dans les mains" at bounding box center [288, 235] width 423 height 42
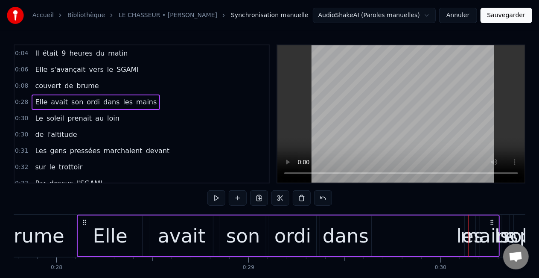
click at [466, 235] on div "mains" at bounding box center [490, 235] width 58 height 29
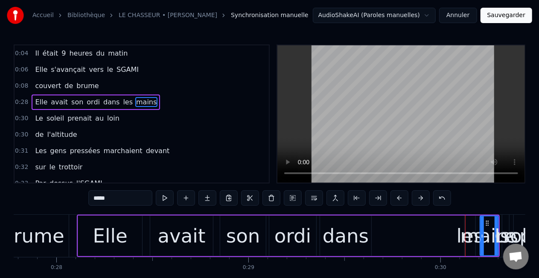
click at [122, 102] on span "les" at bounding box center [128, 102] width 12 height 10
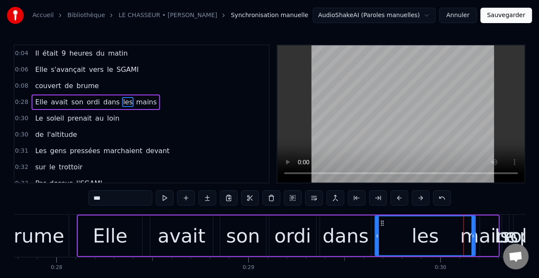
drag, startPoint x: 466, startPoint y: 232, endPoint x: 389, endPoint y: 237, distance: 77.4
click at [377, 234] on icon at bounding box center [377, 235] width 3 height 7
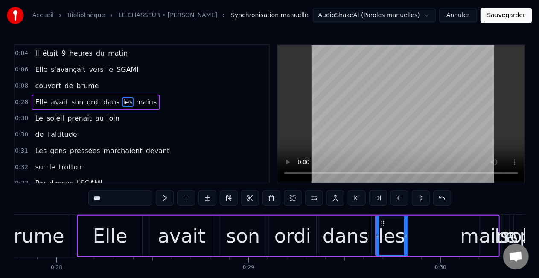
drag, startPoint x: 473, startPoint y: 234, endPoint x: 406, endPoint y: 234, distance: 67.5
click at [406, 234] on icon at bounding box center [405, 235] width 3 height 7
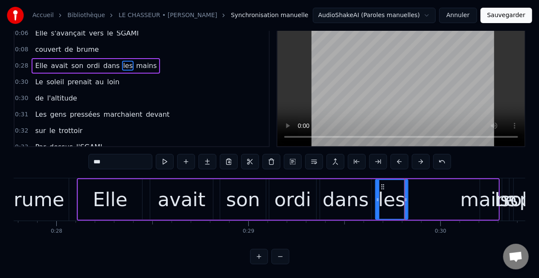
scroll to position [44, 0]
click at [490, 193] on div "mains" at bounding box center [490, 199] width 58 height 29
type input "*****"
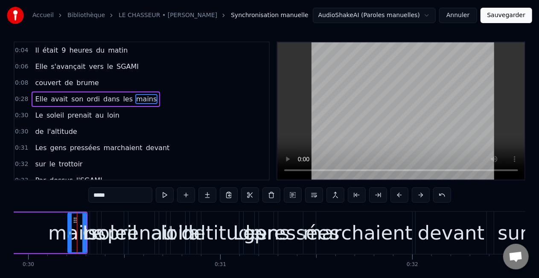
scroll to position [0, 5770]
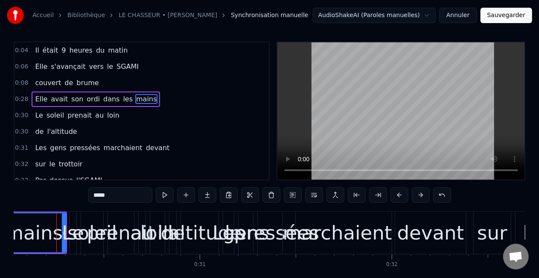
drag, startPoint x: 49, startPoint y: 232, endPoint x: 3, endPoint y: 226, distance: 46.1
click at [3, 226] on div "Accueil Bibliothèque LE CHASSEUR • MICHEL DELPECH Synchronisation manuelle Audi…" at bounding box center [269, 147] width 539 height 300
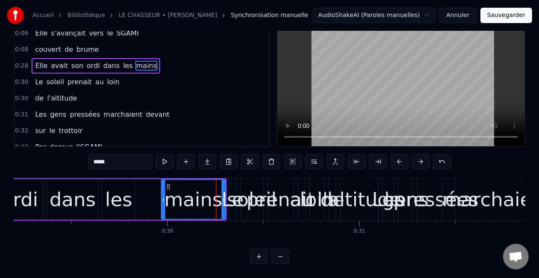
scroll to position [0, 5588]
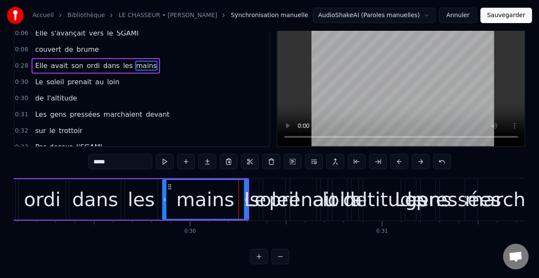
drag, startPoint x: 185, startPoint y: 192, endPoint x: 164, endPoint y: 192, distance: 21.4
click at [164, 196] on icon at bounding box center [164, 199] width 3 height 7
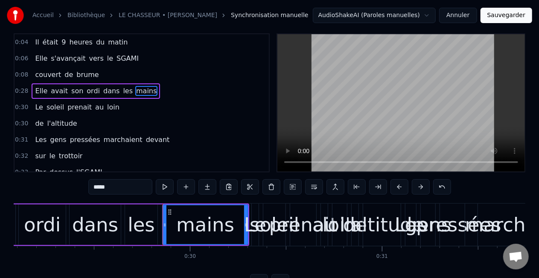
scroll to position [0, 0]
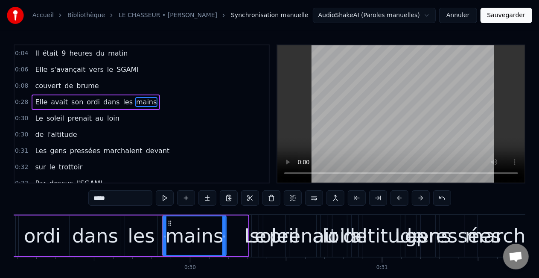
drag, startPoint x: 245, startPoint y: 233, endPoint x: 223, endPoint y: 233, distance: 21.8
click at [223, 233] on icon at bounding box center [223, 235] width 3 height 7
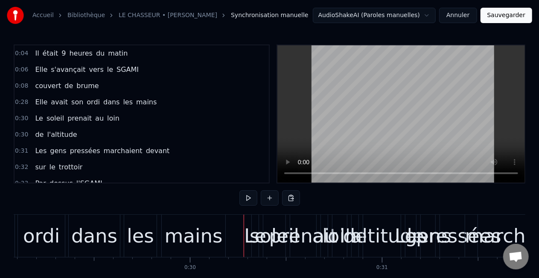
click at [252, 241] on div "soleil" at bounding box center [275, 235] width 50 height 29
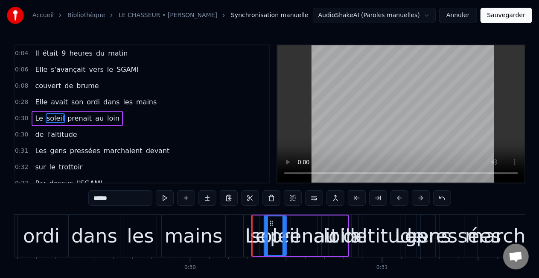
scroll to position [3, 0]
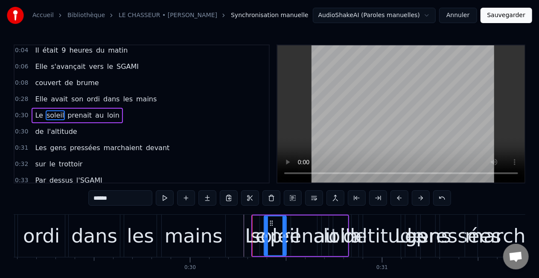
click at [249, 238] on div "Le" at bounding box center [256, 235] width 22 height 29
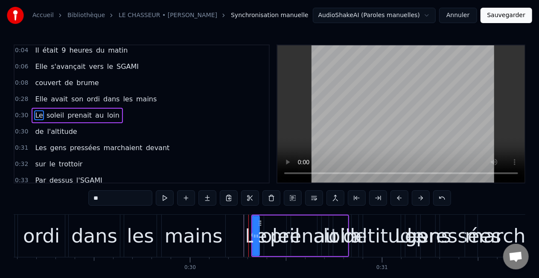
click at [252, 236] on div "Le" at bounding box center [256, 235] width 22 height 29
drag, startPoint x: 255, startPoint y: 236, endPoint x: 232, endPoint y: 236, distance: 22.6
click at [232, 236] on icon at bounding box center [232, 235] width 3 height 7
drag, startPoint x: 257, startPoint y: 237, endPoint x: 249, endPoint y: 235, distance: 8.2
click at [249, 235] on icon at bounding box center [248, 235] width 3 height 7
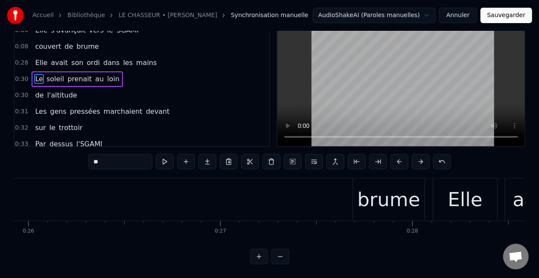
scroll to position [0, 5076]
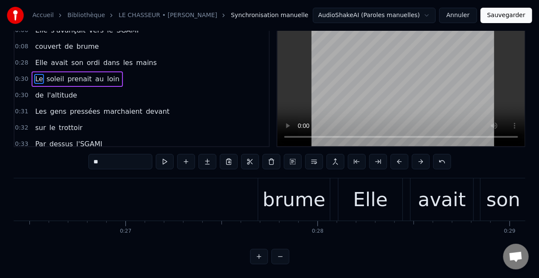
click at [318, 185] on div "brume" at bounding box center [294, 199] width 63 height 29
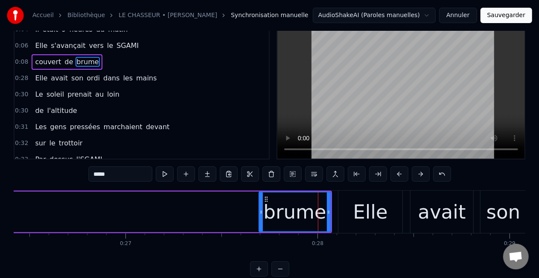
scroll to position [44, 0]
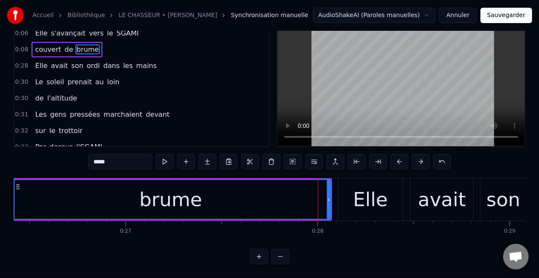
drag, startPoint x: 260, startPoint y: 190, endPoint x: 11, endPoint y: 187, distance: 248.9
click at [11, 187] on div "Accueil Bibliothèque LE CHASSEUR • MICHEL DELPECH Synchronisation manuelle Audi…" at bounding box center [269, 114] width 539 height 300
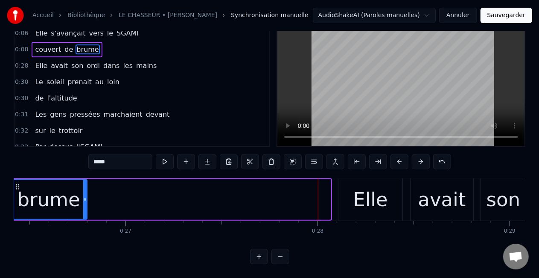
drag, startPoint x: 330, startPoint y: 189, endPoint x: 85, endPoint y: 188, distance: 245.5
click at [85, 188] on div "brume" at bounding box center [49, 199] width 78 height 41
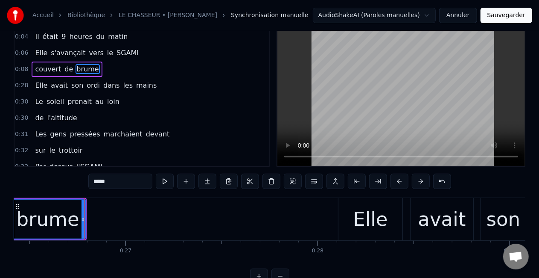
scroll to position [0, 0]
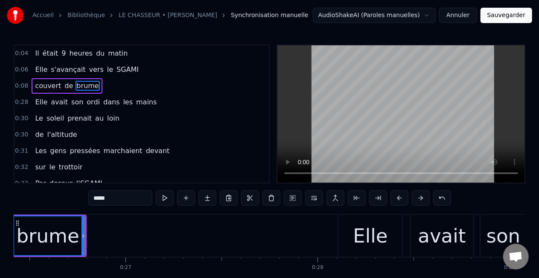
click at [342, 237] on div "Elle" at bounding box center [371, 235] width 64 height 42
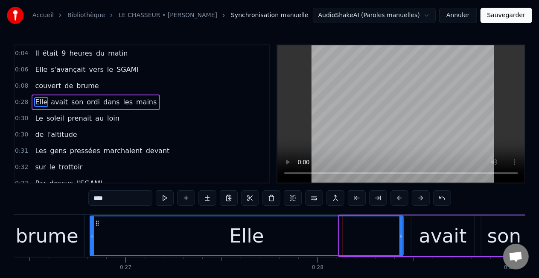
drag, startPoint x: 339, startPoint y: 236, endPoint x: 90, endPoint y: 238, distance: 249.4
click at [91, 238] on icon at bounding box center [92, 235] width 3 height 7
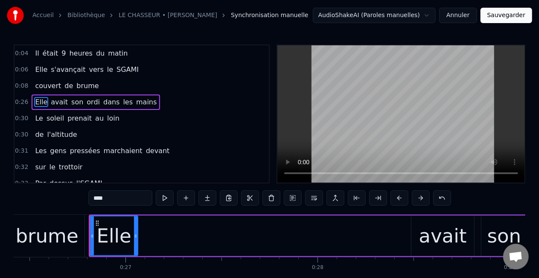
drag, startPoint x: 398, startPoint y: 233, endPoint x: 134, endPoint y: 235, distance: 263.4
click at [134, 235] on icon at bounding box center [135, 235] width 3 height 7
click at [426, 235] on div "avait" at bounding box center [443, 235] width 48 height 29
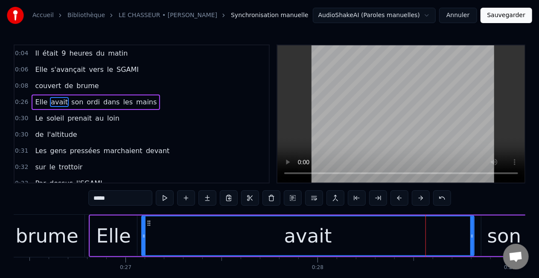
drag, startPoint x: 412, startPoint y: 237, endPoint x: 142, endPoint y: 240, distance: 269.9
click at [142, 240] on div at bounding box center [143, 235] width 3 height 39
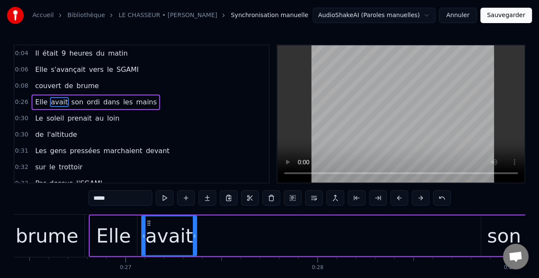
drag, startPoint x: 471, startPoint y: 234, endPoint x: 194, endPoint y: 234, distance: 277.5
click at [194, 234] on icon at bounding box center [194, 235] width 3 height 7
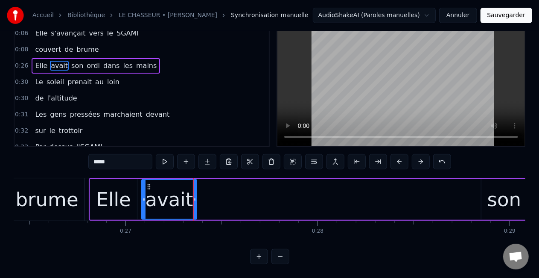
click at [483, 199] on div "son" at bounding box center [505, 199] width 46 height 41
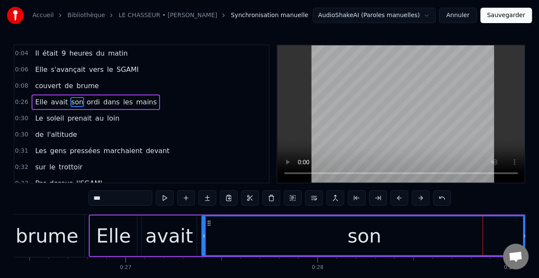
drag, startPoint x: 484, startPoint y: 234, endPoint x: 205, endPoint y: 233, distance: 279.7
click at [205, 233] on icon at bounding box center [203, 235] width 3 height 7
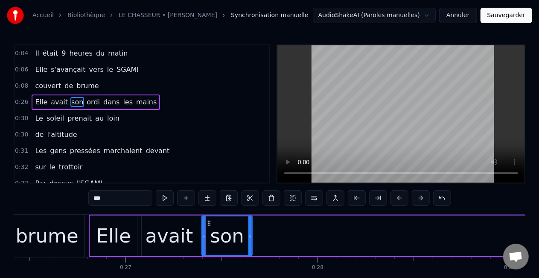
drag, startPoint x: 523, startPoint y: 228, endPoint x: 248, endPoint y: 229, distance: 275.0
click at [248, 229] on div at bounding box center [249, 235] width 3 height 39
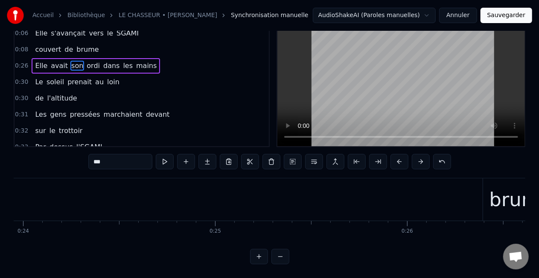
scroll to position [0, 4640]
click at [496, 192] on div "brume" at bounding box center [482, 199] width 63 height 29
type input "*****"
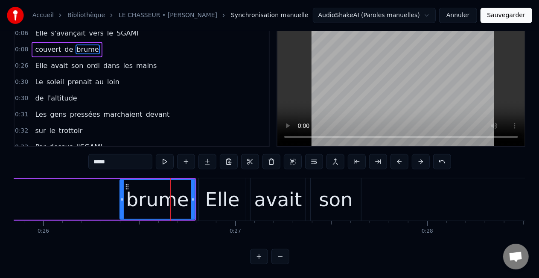
scroll to position [0, 4937]
